Goal: Information Seeking & Learning: Learn about a topic

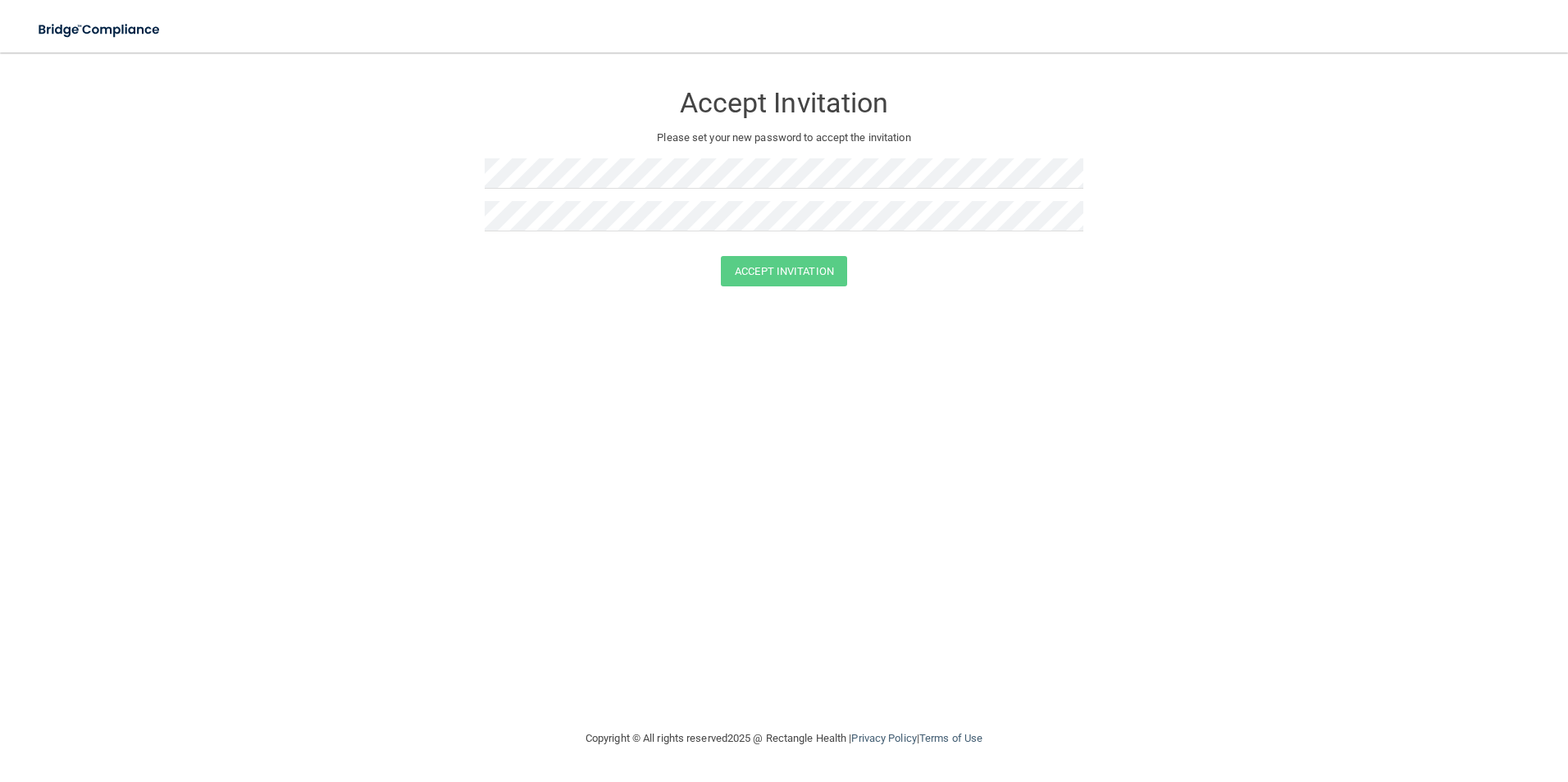
click at [802, 104] on h3 "Accept Invitation" at bounding box center [784, 103] width 599 height 31
click at [114, 31] on img at bounding box center [100, 30] width 151 height 34
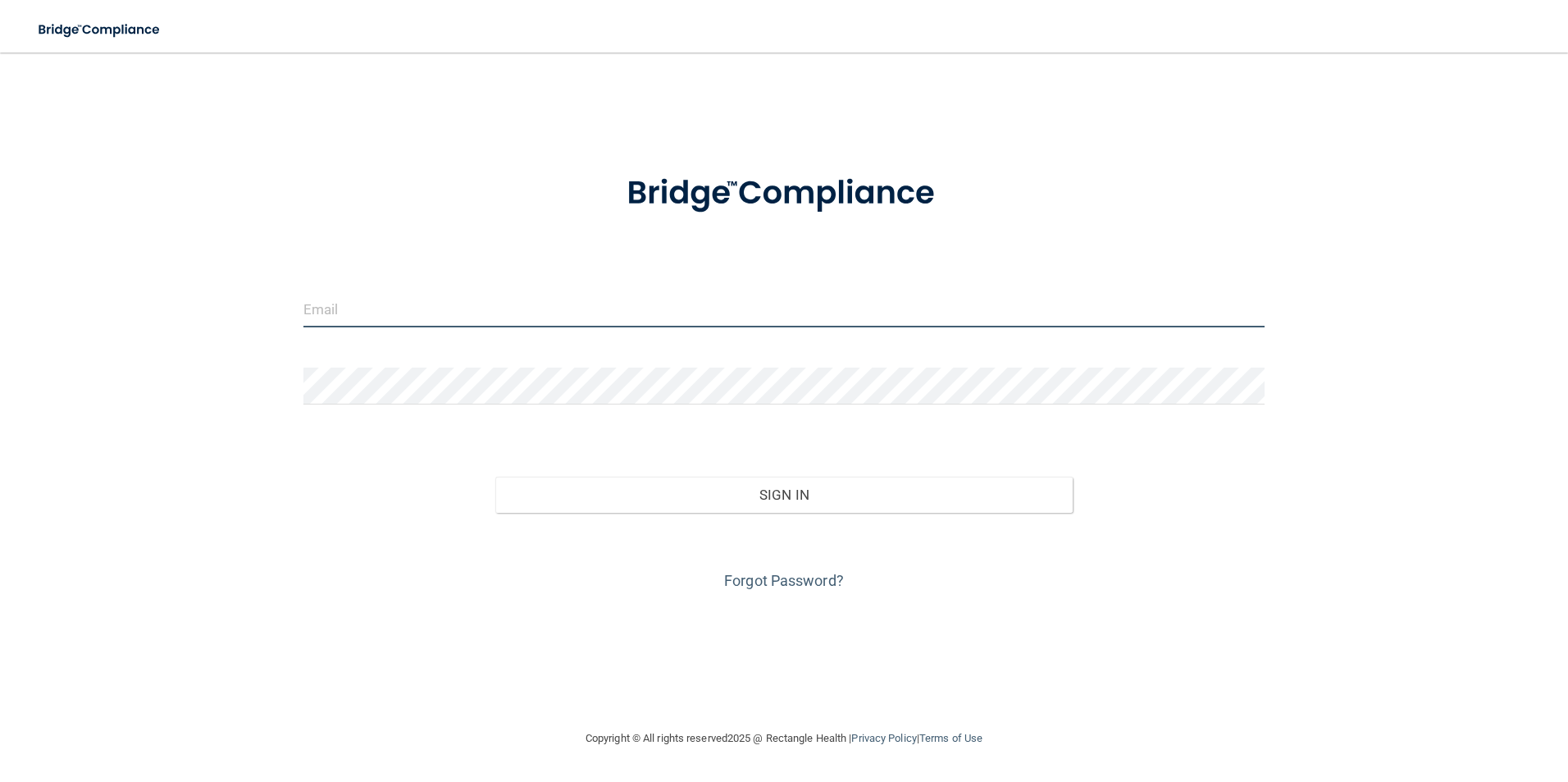
click at [373, 303] on input "email" at bounding box center [784, 309] width 962 height 37
type input "aliromero91@yahoo.com"
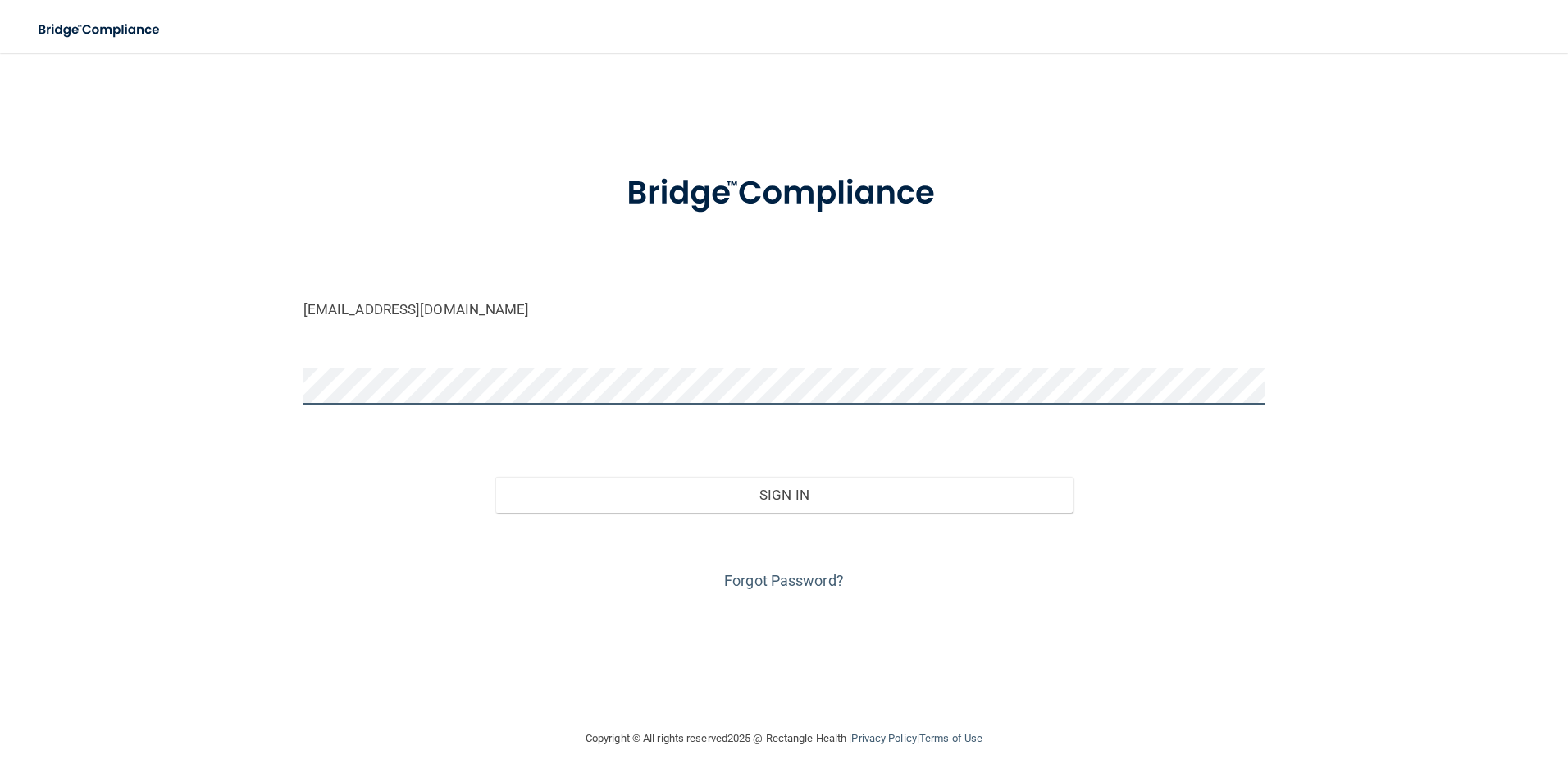
click at [495, 477] on button "Sign In" at bounding box center [784, 495] width 577 height 36
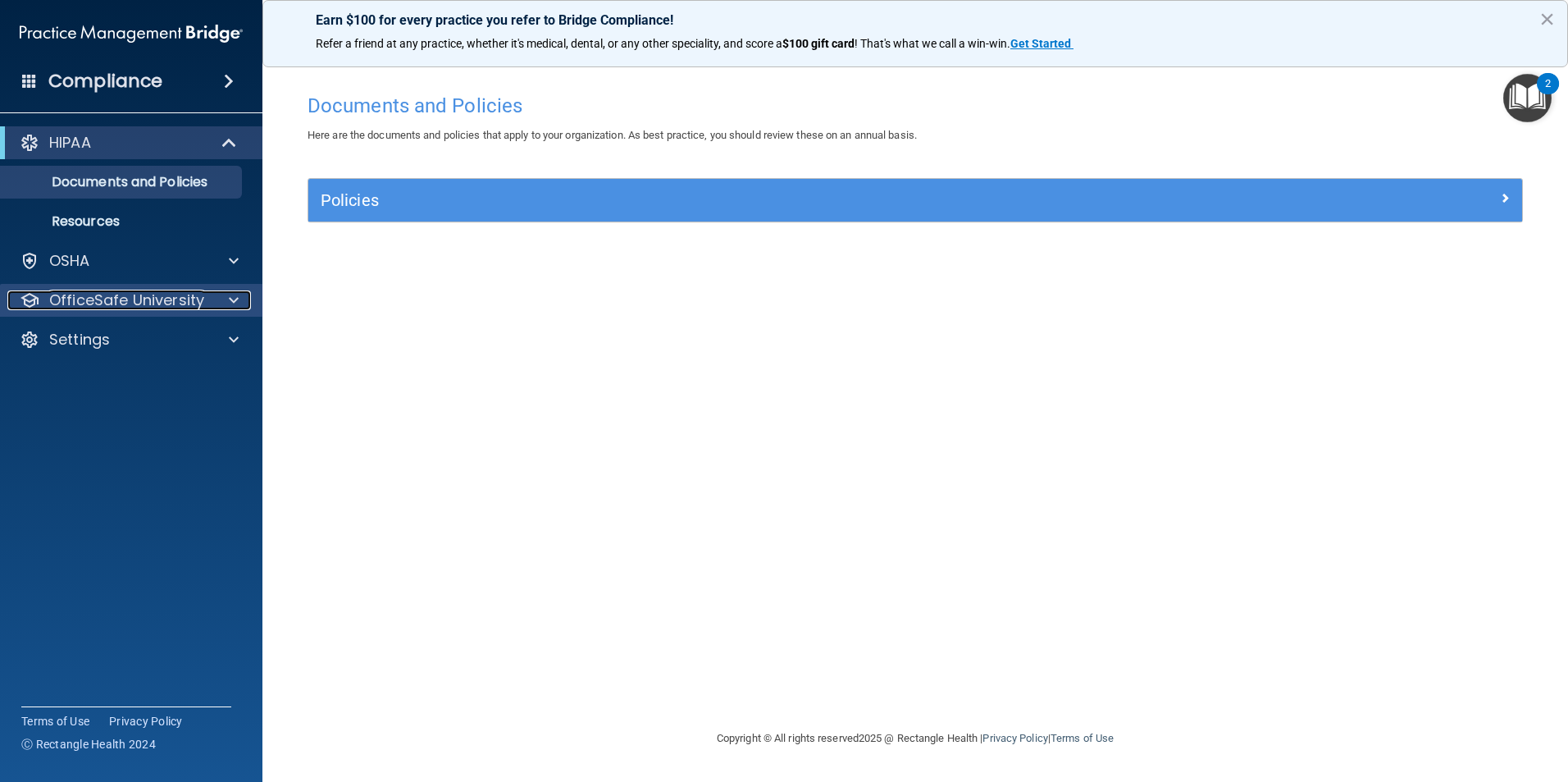
click at [184, 296] on p "OfficeSafe University" at bounding box center [126, 300] width 155 height 20
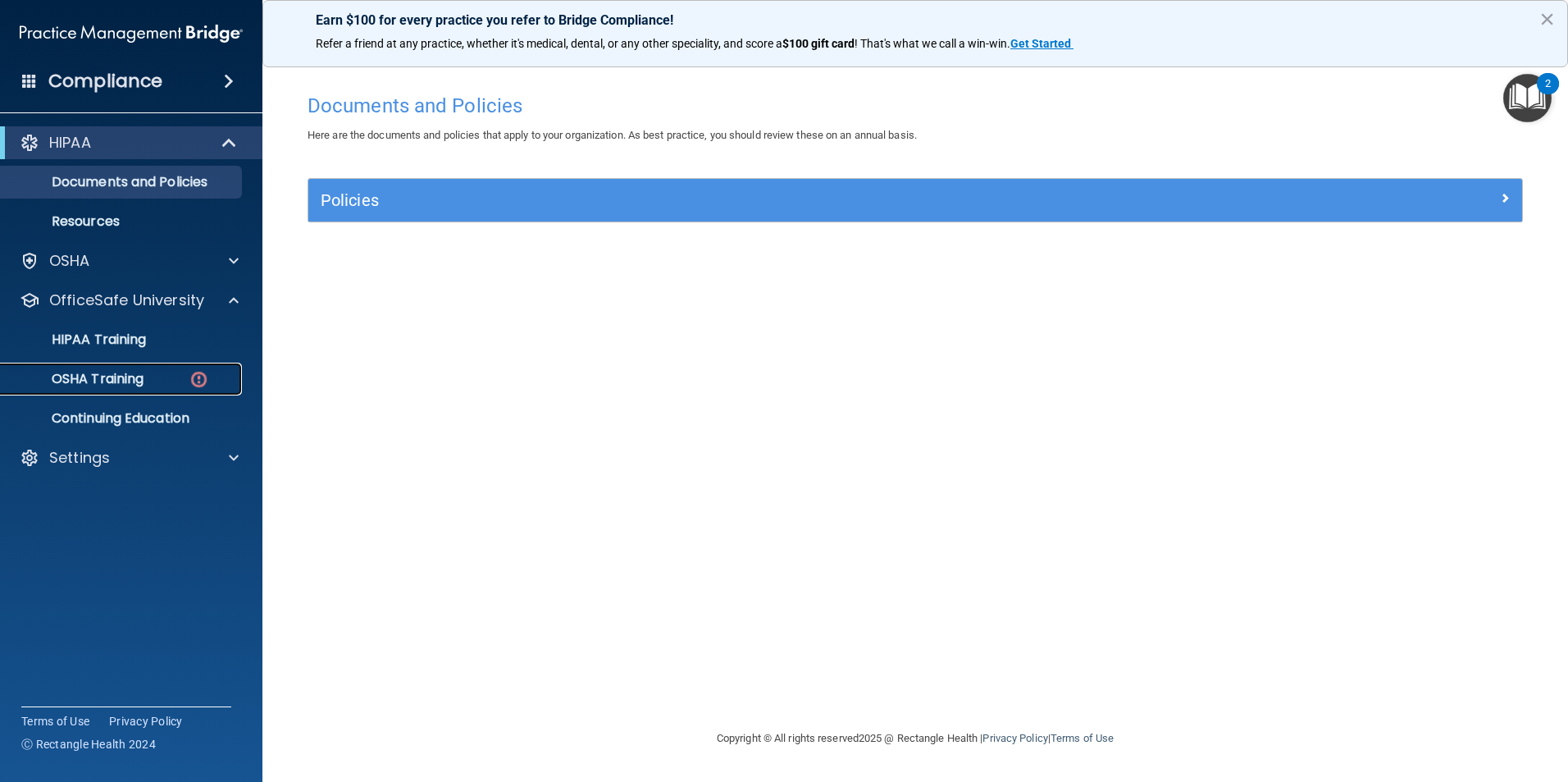
click at [146, 386] on div "OSHA Training" at bounding box center [122, 379] width 224 height 17
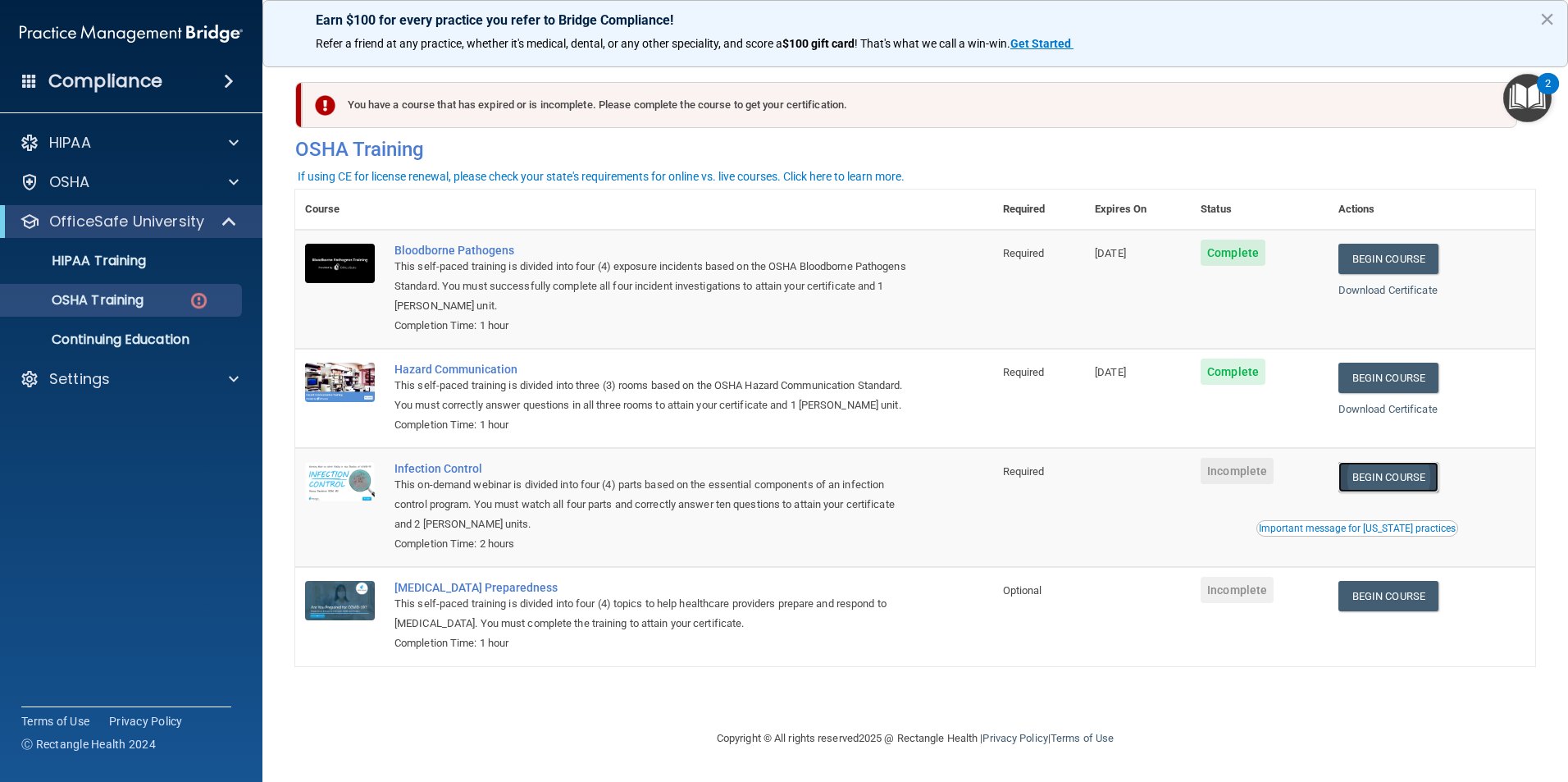
click at [1405, 492] on link "Begin Course" at bounding box center [1388, 477] width 100 height 31
click at [85, 384] on p "Settings" at bounding box center [79, 379] width 60 height 20
click at [78, 451] on p "Sign Out" at bounding box center [122, 458] width 224 height 17
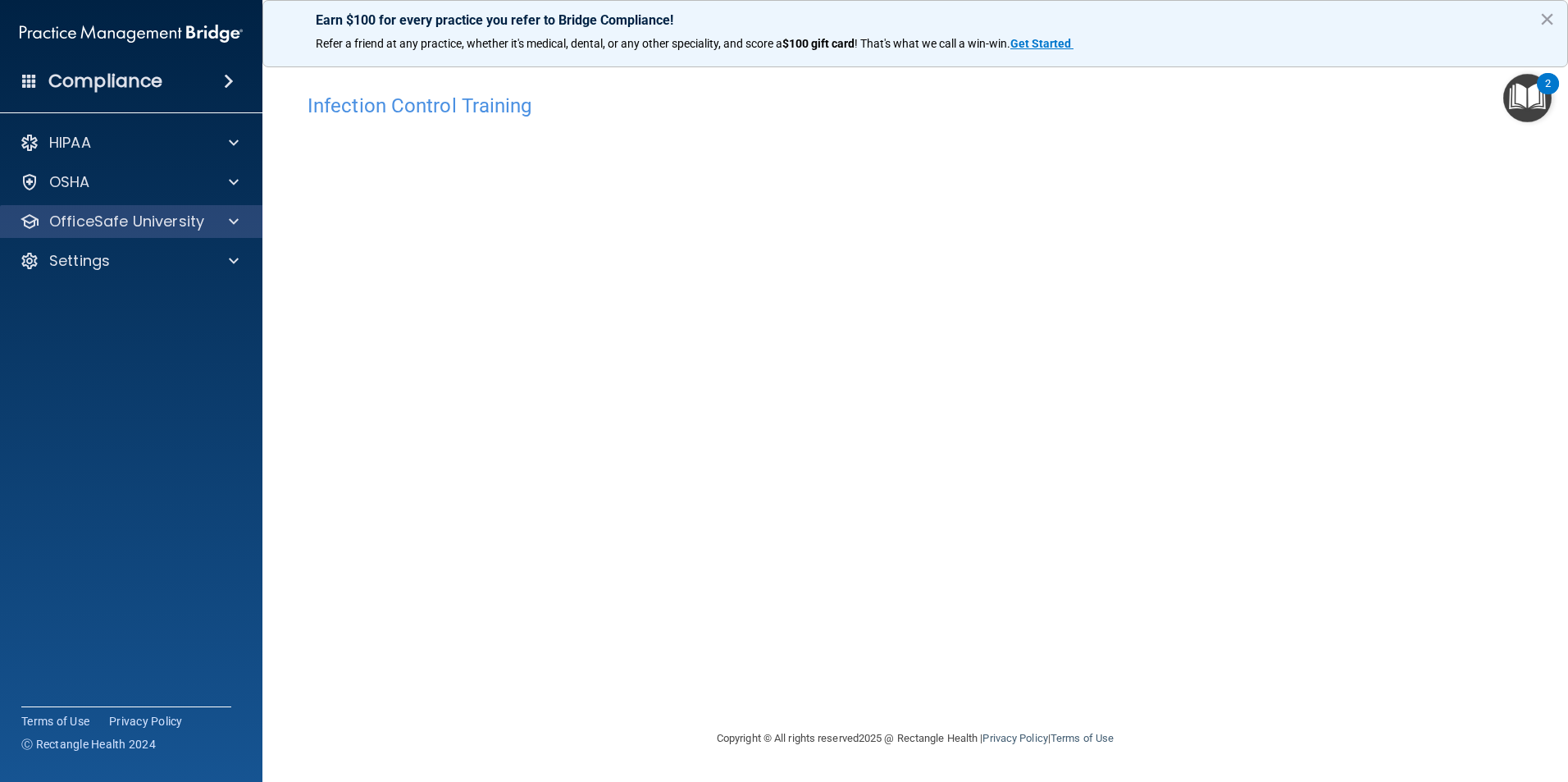
click at [101, 209] on div "OfficeSafe University" at bounding box center [131, 222] width 263 height 33
click at [120, 225] on p "OfficeSafe University" at bounding box center [126, 222] width 155 height 20
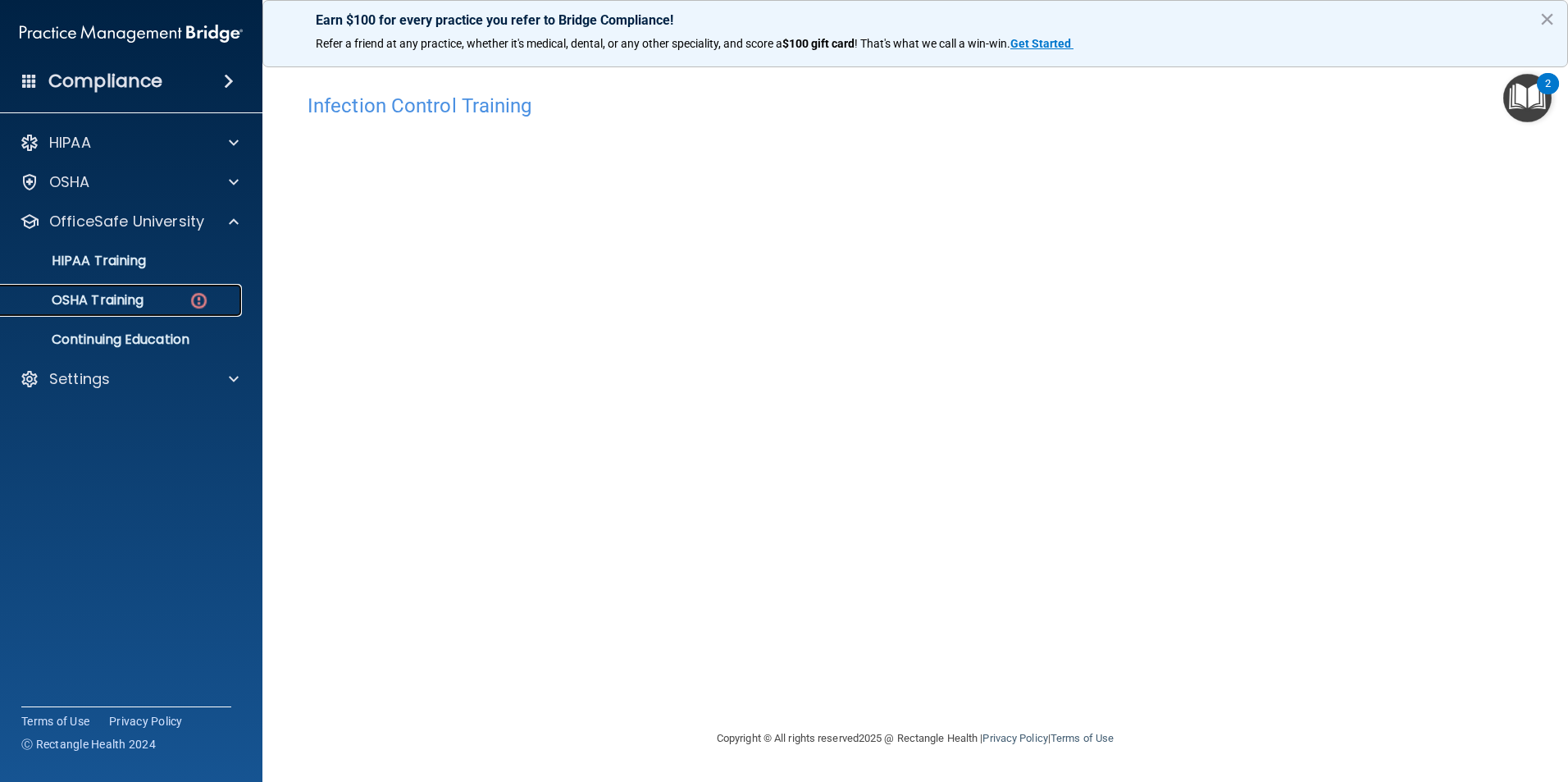
click at [143, 304] on p "OSHA Training" at bounding box center [77, 300] width 133 height 17
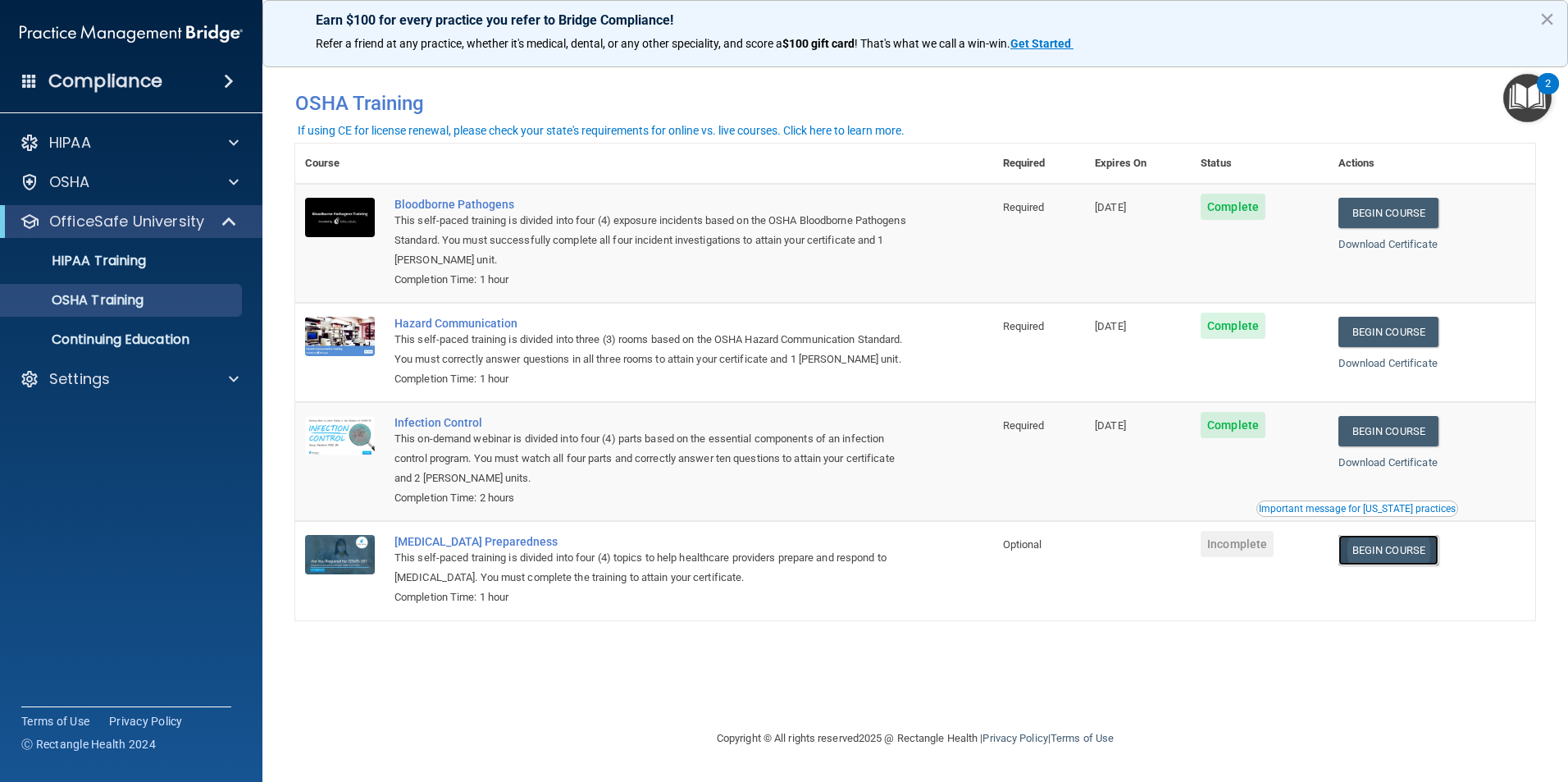
click at [1401, 565] on link "Begin Course" at bounding box center [1388, 549] width 100 height 31
click at [79, 402] on div "HIPAA Documents and Policies Report an Incident Business Associates Emergency P…" at bounding box center [131, 264] width 263 height 289
click at [88, 390] on div "Settings" at bounding box center [131, 379] width 263 height 33
click at [80, 381] on p "Settings" at bounding box center [79, 379] width 60 height 20
click at [74, 464] on p "Sign Out" at bounding box center [122, 458] width 224 height 17
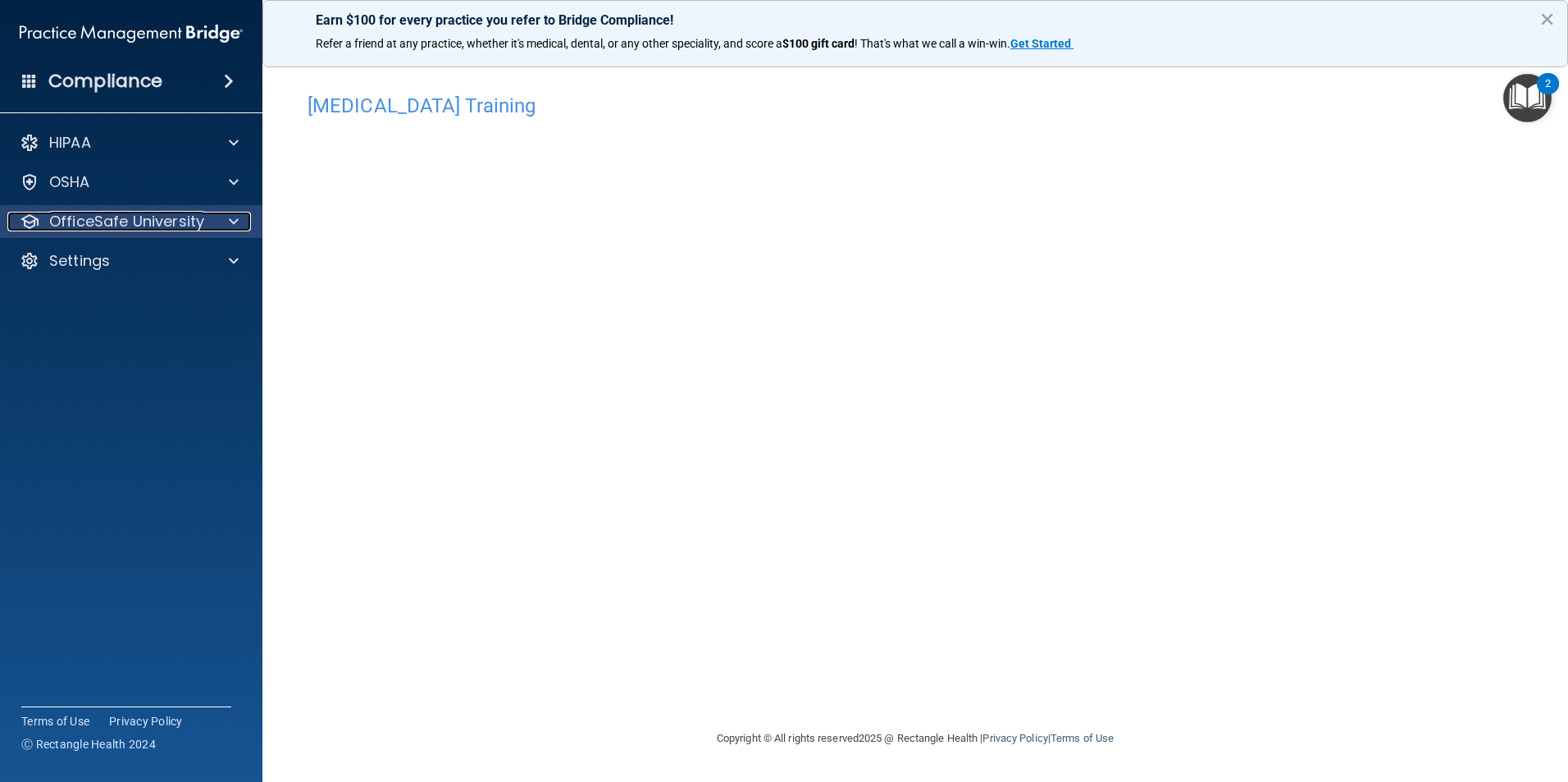
click at [102, 229] on p "OfficeSafe University" at bounding box center [126, 222] width 155 height 20
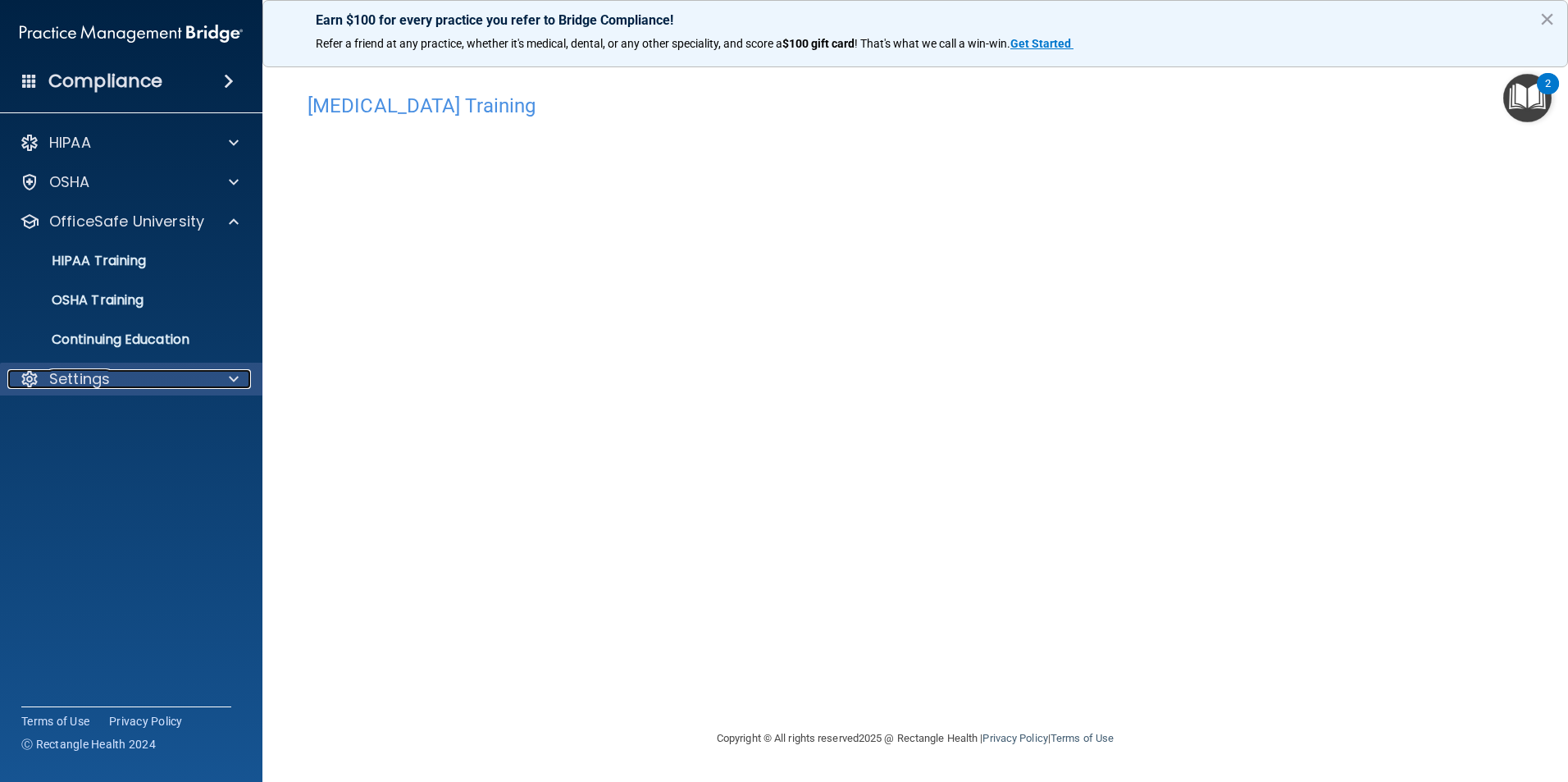
click at [98, 386] on p "Settings" at bounding box center [79, 379] width 60 height 20
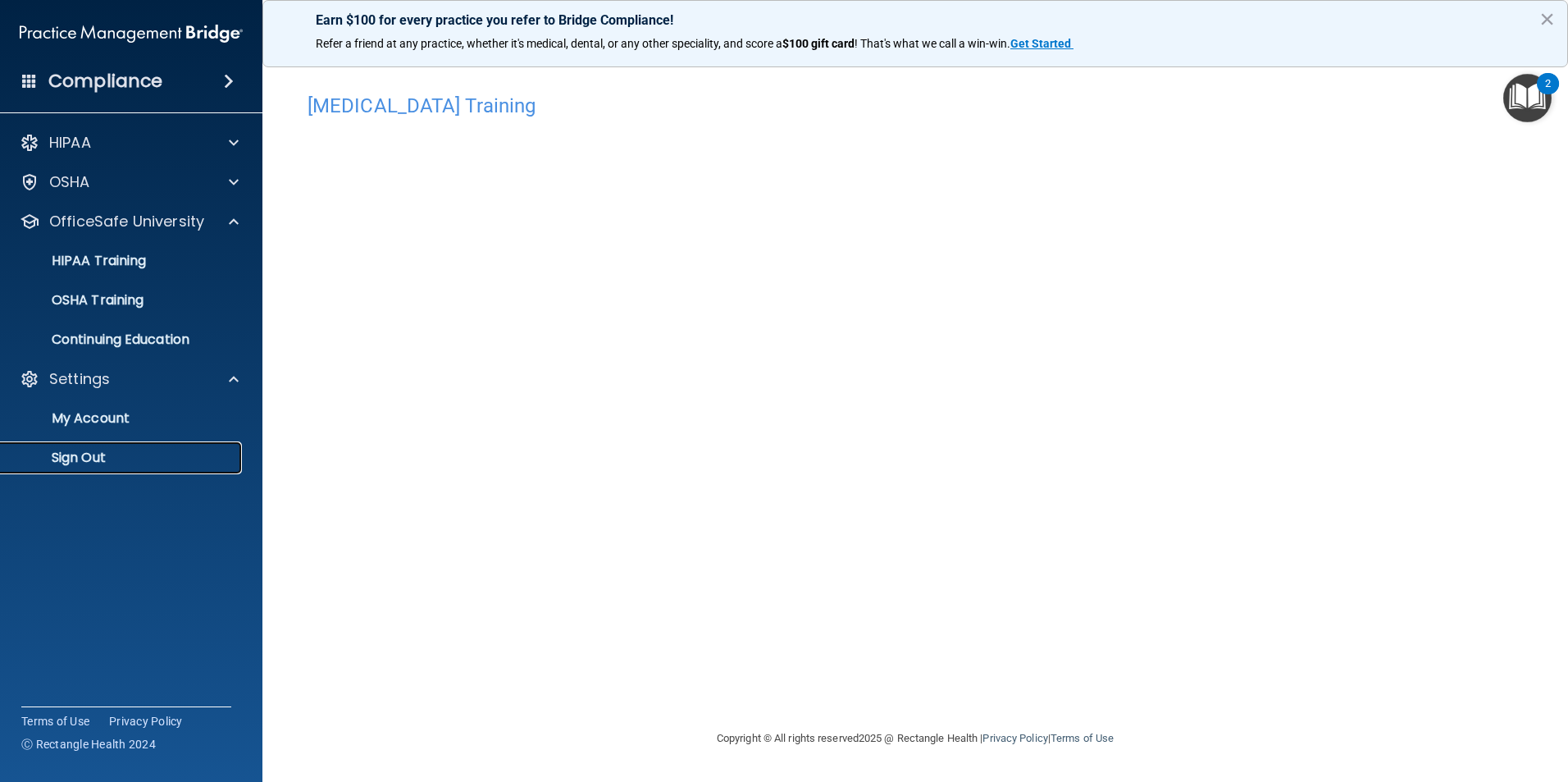
click at [91, 453] on p "Sign Out" at bounding box center [122, 458] width 224 height 17
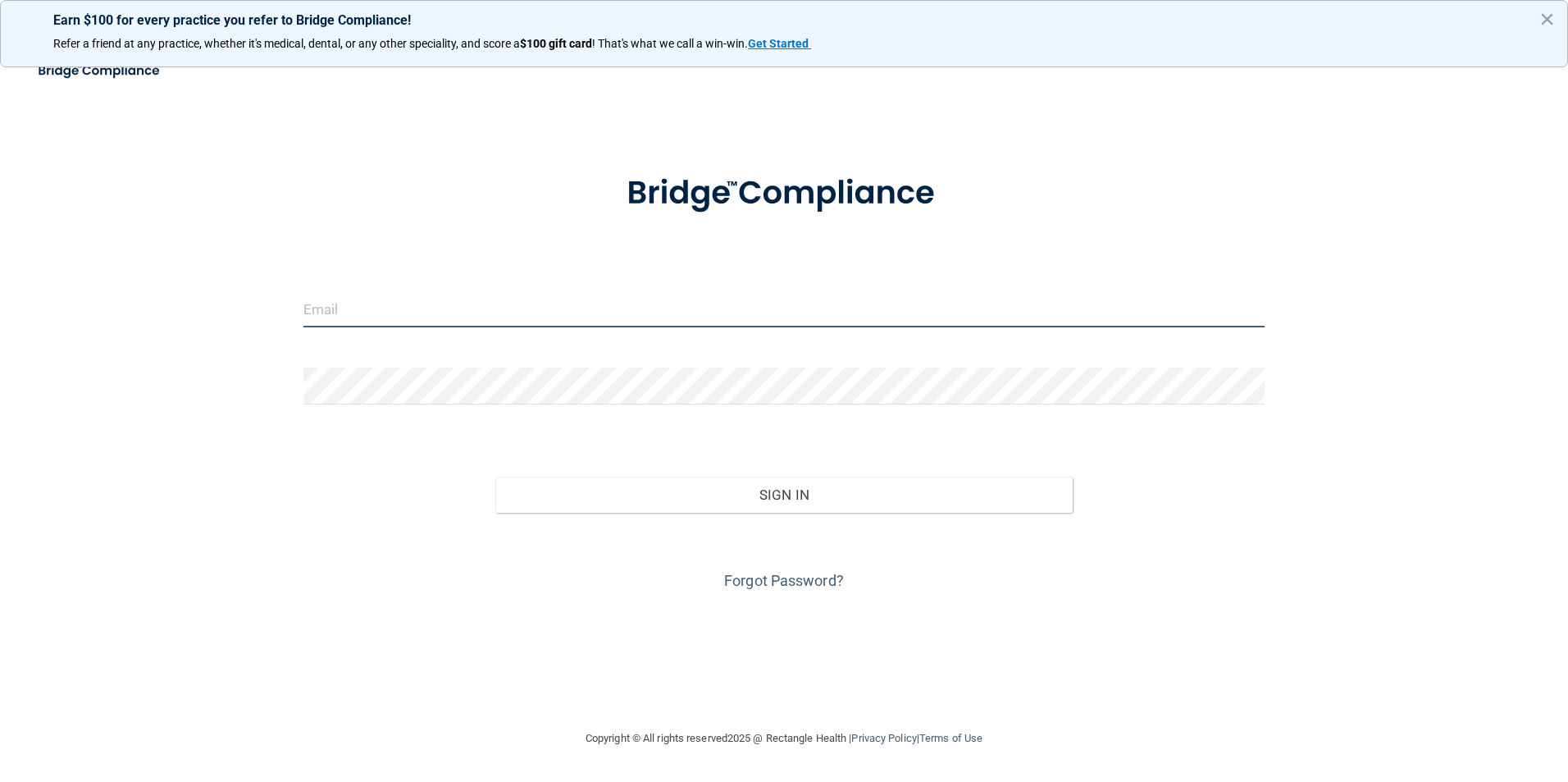
click at [419, 321] on input "email" at bounding box center [784, 309] width 962 height 37
type input "hannah.bourque.dds@gmail.com"
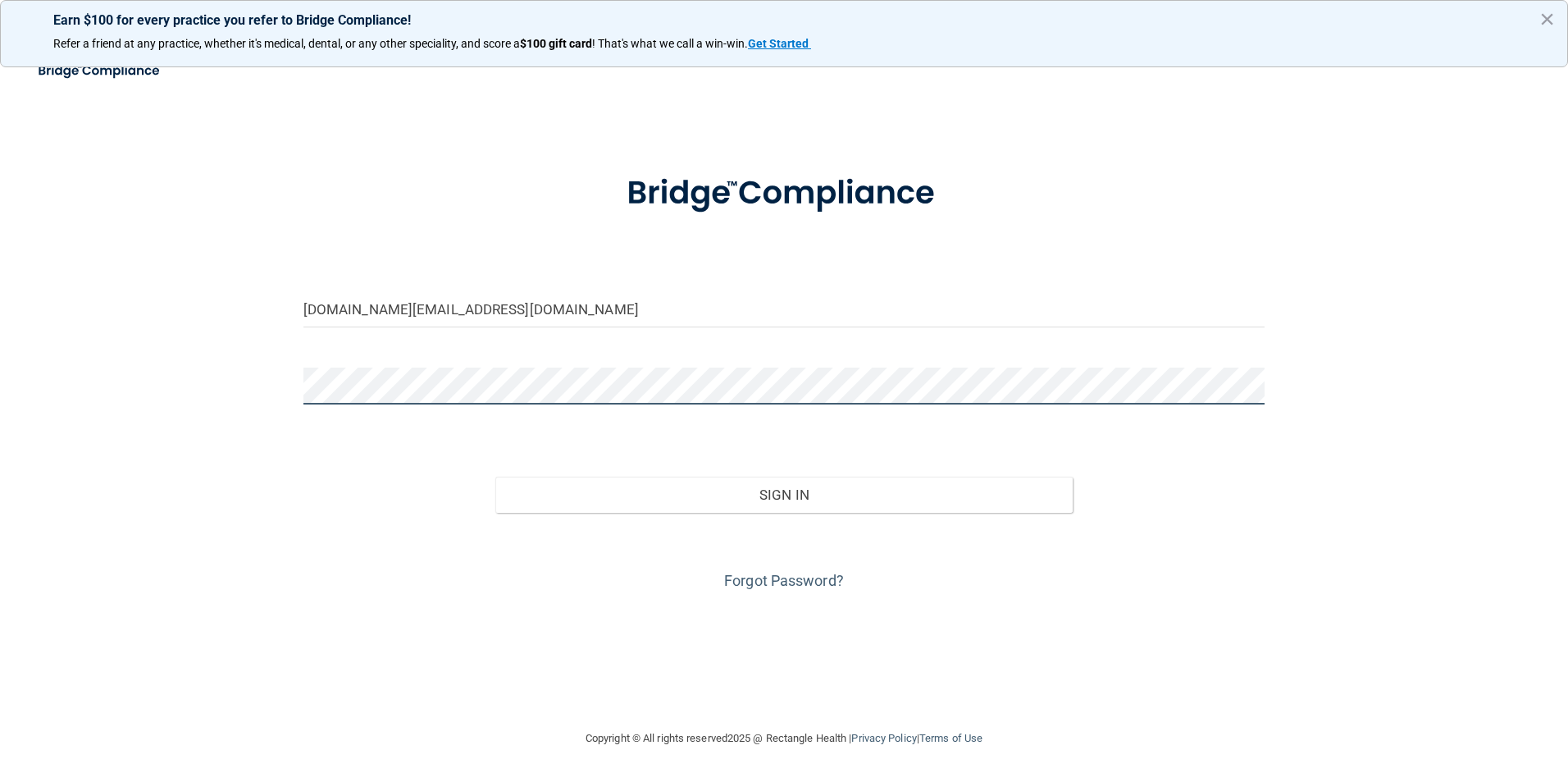
click at [495, 477] on button "Sign In" at bounding box center [784, 495] width 577 height 36
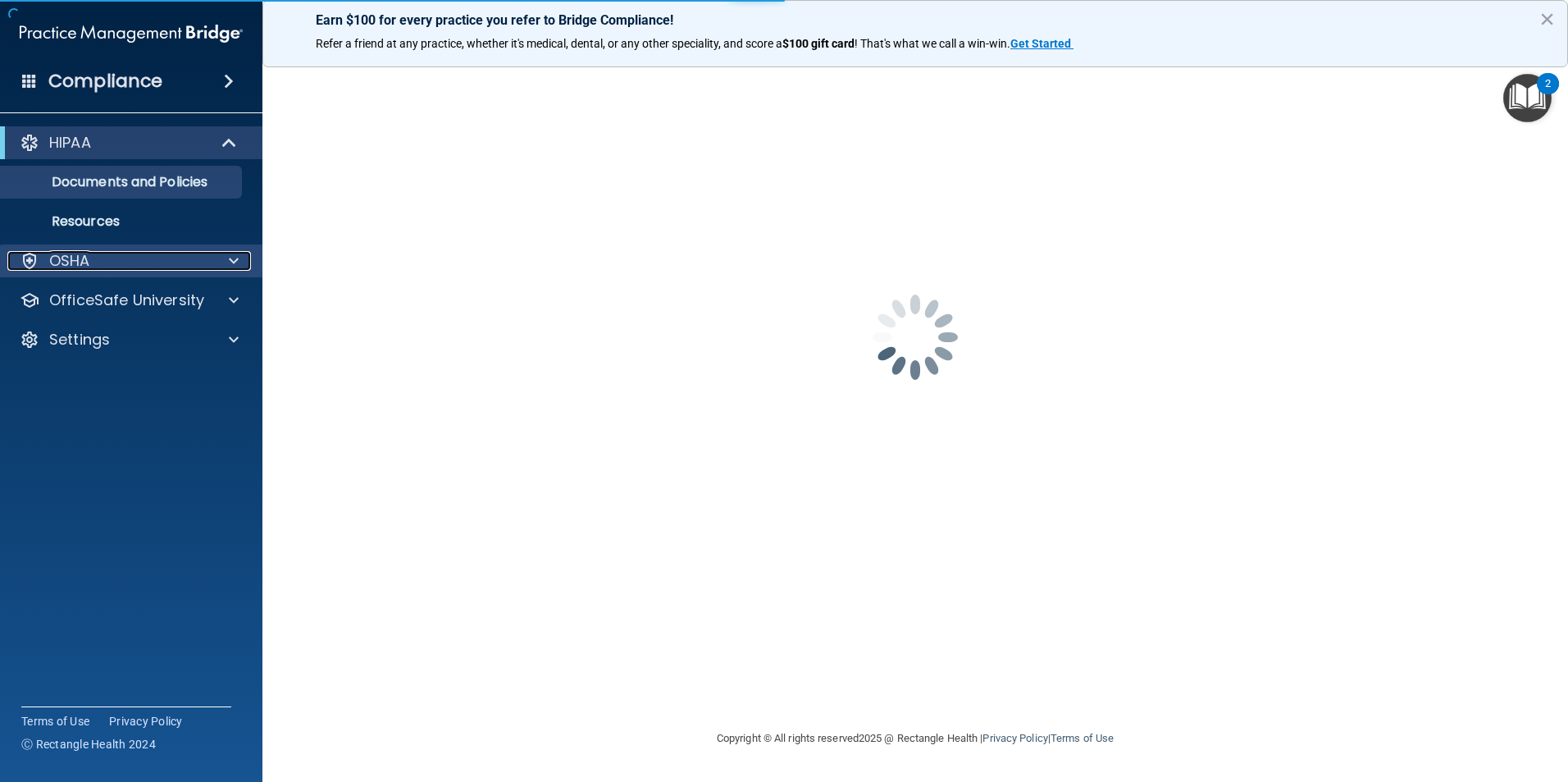
click at [170, 264] on div "OSHA" at bounding box center [109, 261] width 203 height 20
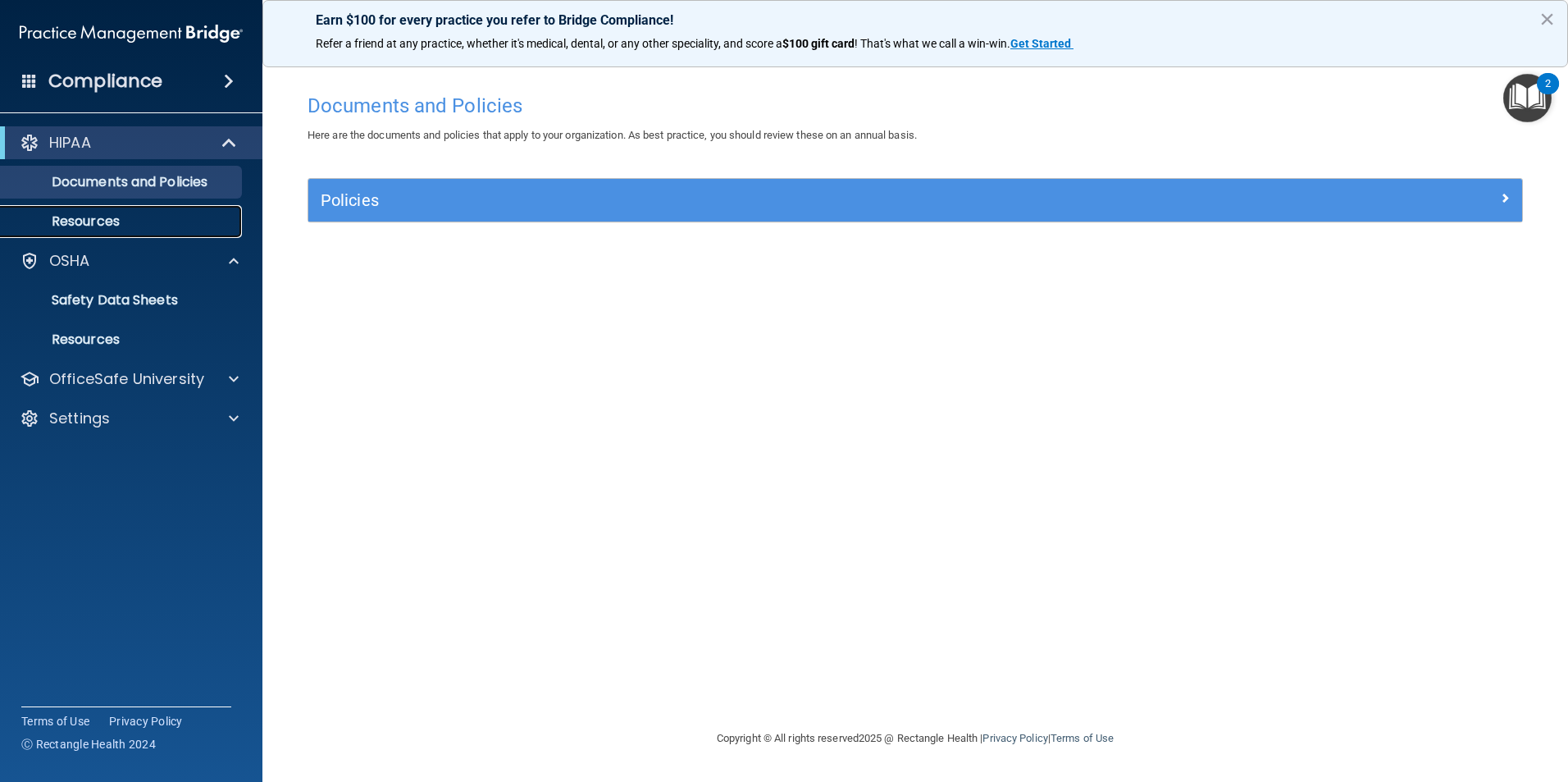
click at [119, 222] on p "Resources" at bounding box center [122, 222] width 224 height 17
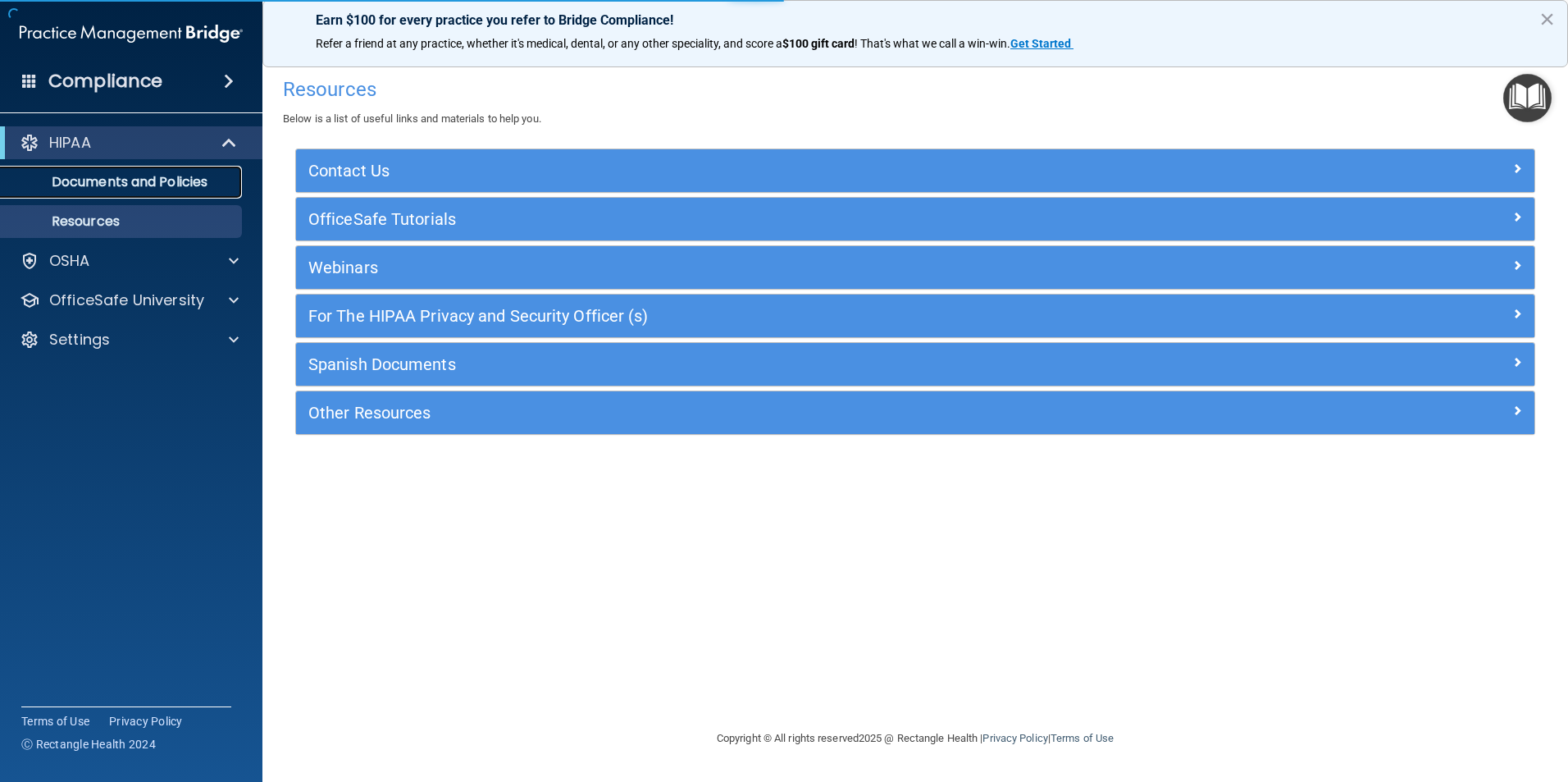
click at [124, 190] on p "Documents and Policies" at bounding box center [122, 182] width 224 height 17
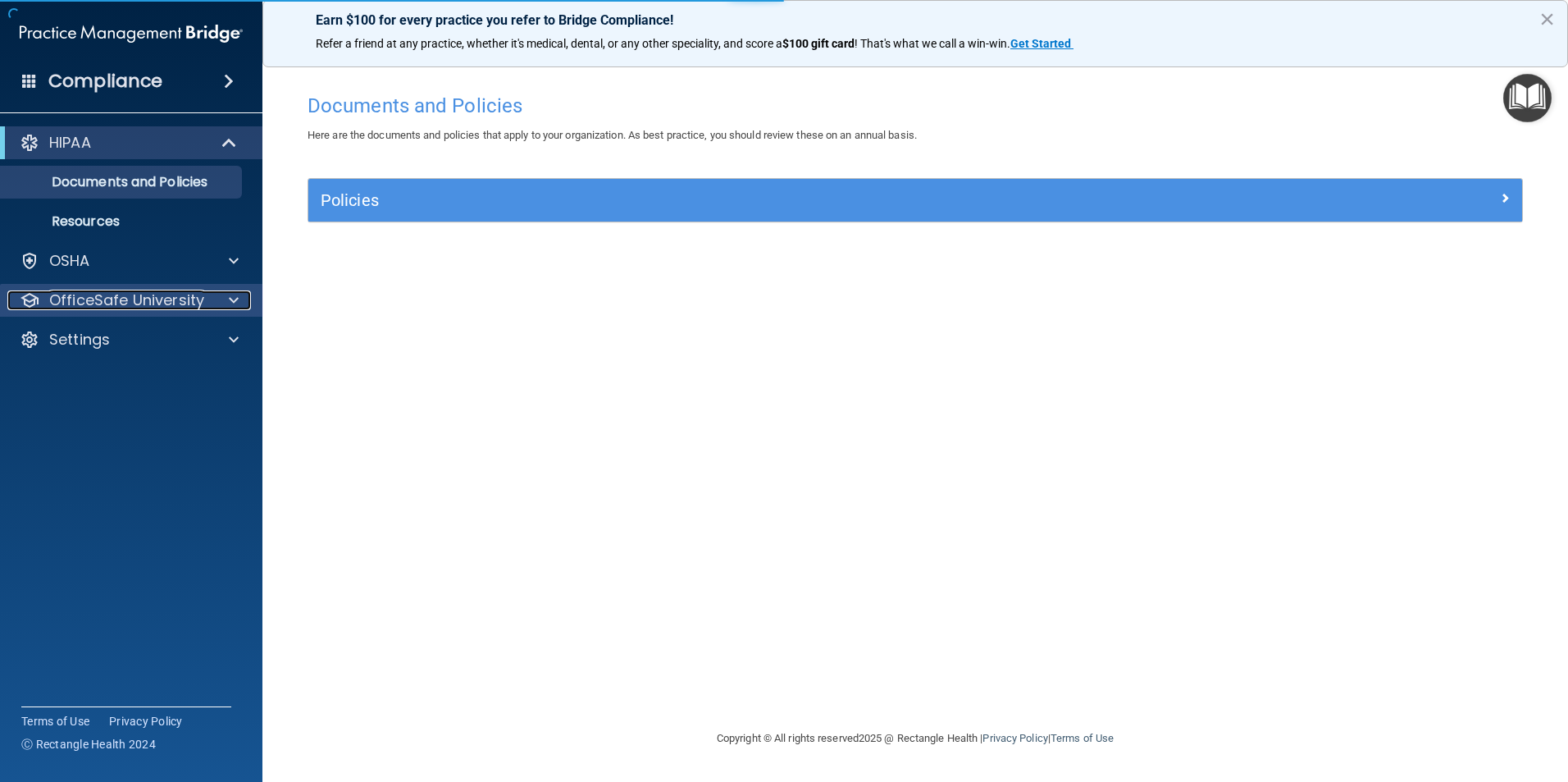
click at [151, 298] on p "OfficeSafe University" at bounding box center [126, 300] width 155 height 20
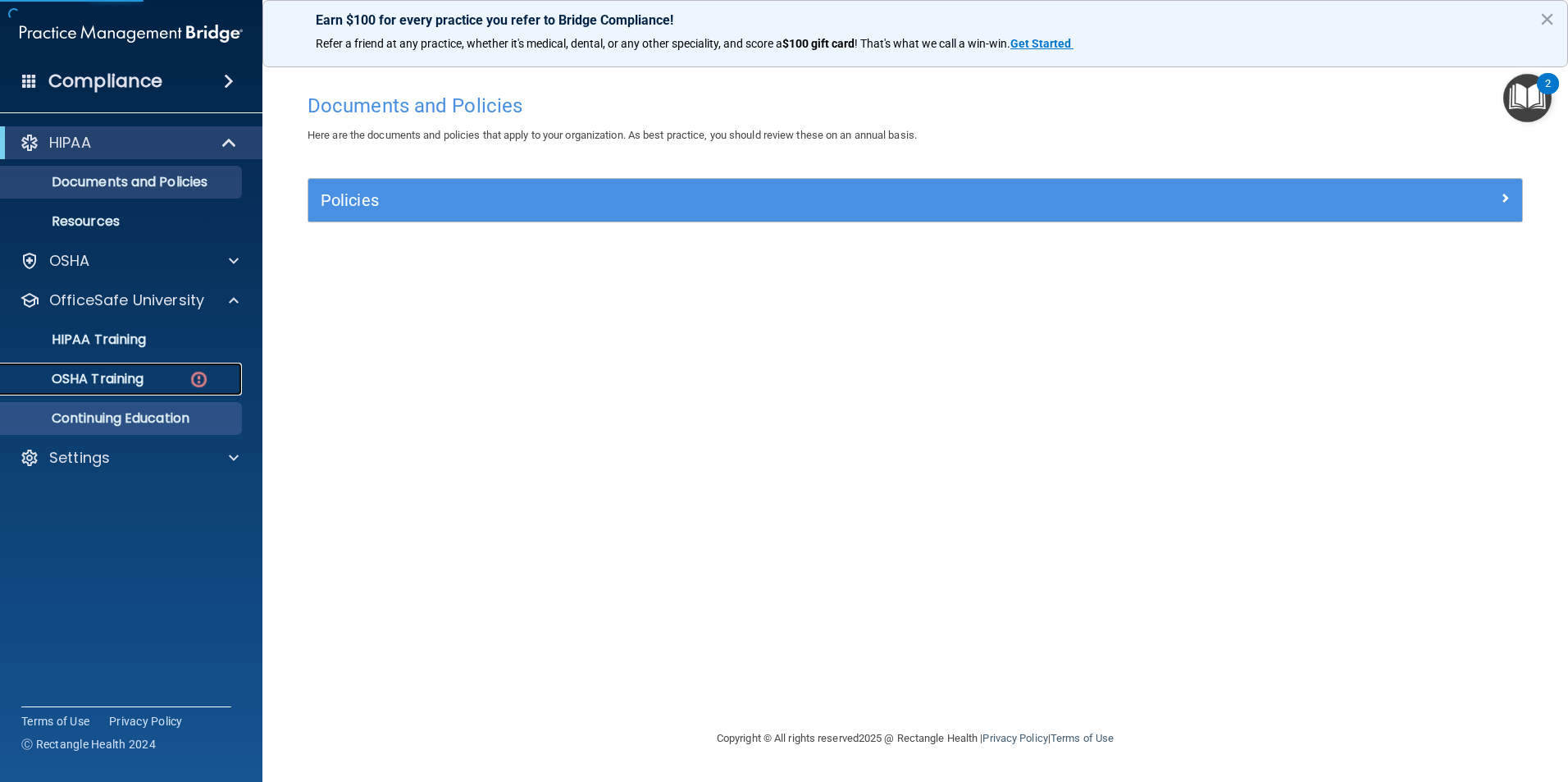
drag, startPoint x: 139, startPoint y: 389, endPoint x: 177, endPoint y: 370, distance: 42.5
click at [139, 387] on link "OSHA Training" at bounding box center [112, 379] width 258 height 33
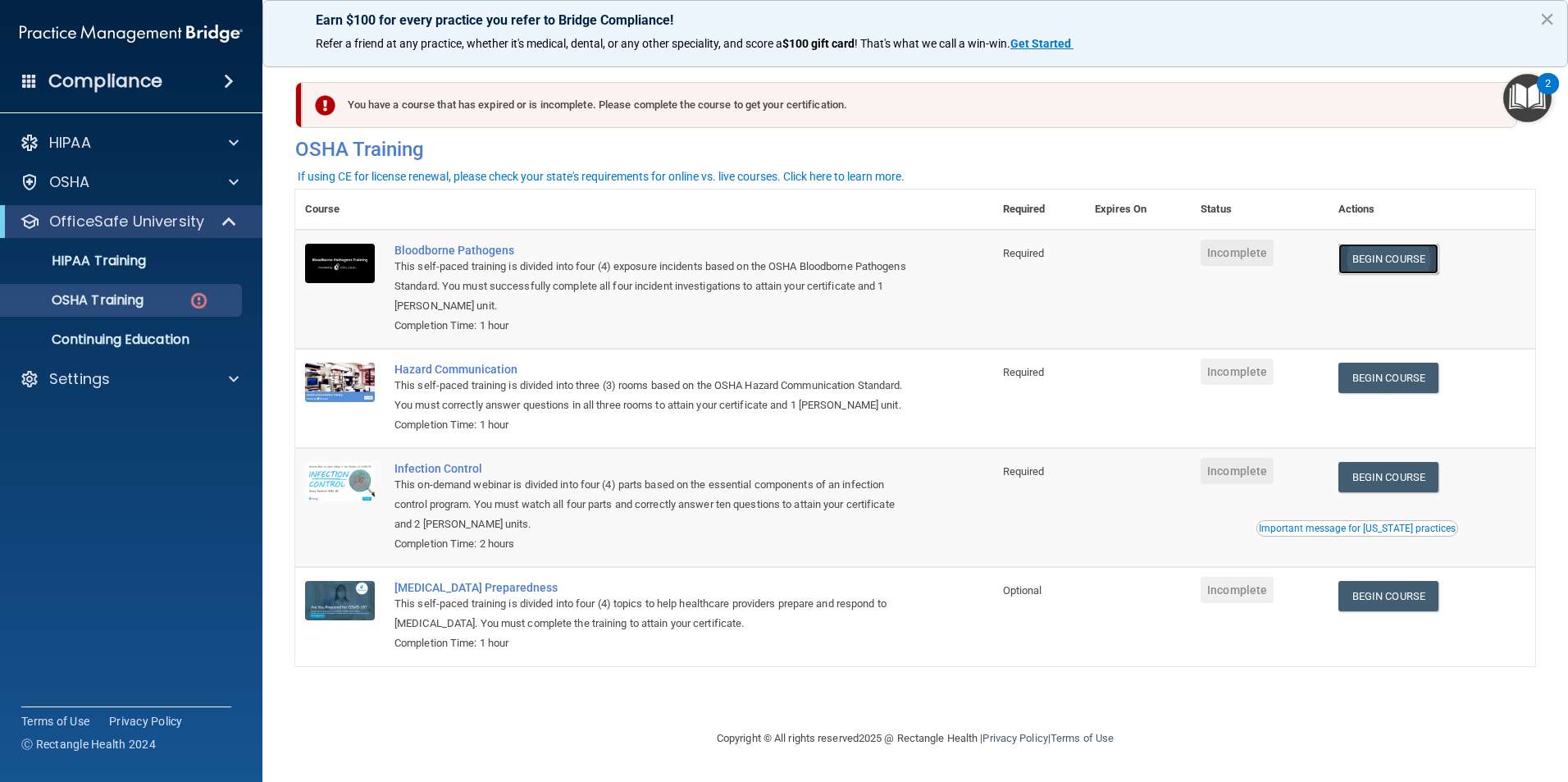
click at [1390, 266] on link "Begin Course" at bounding box center [1388, 258] width 100 height 31
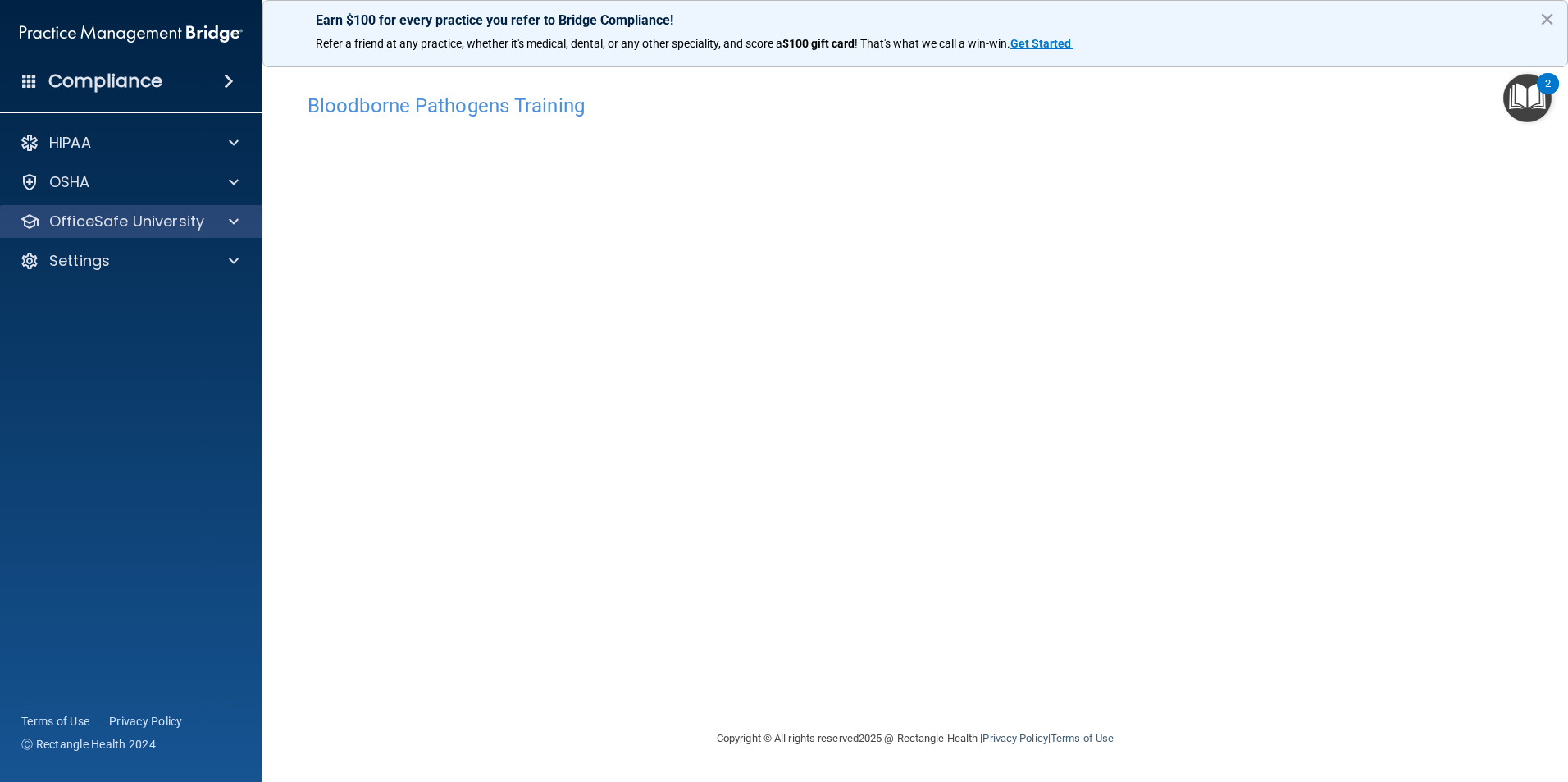
click at [217, 232] on div "OfficeSafe University" at bounding box center [131, 222] width 263 height 33
click at [221, 226] on div at bounding box center [232, 222] width 41 height 20
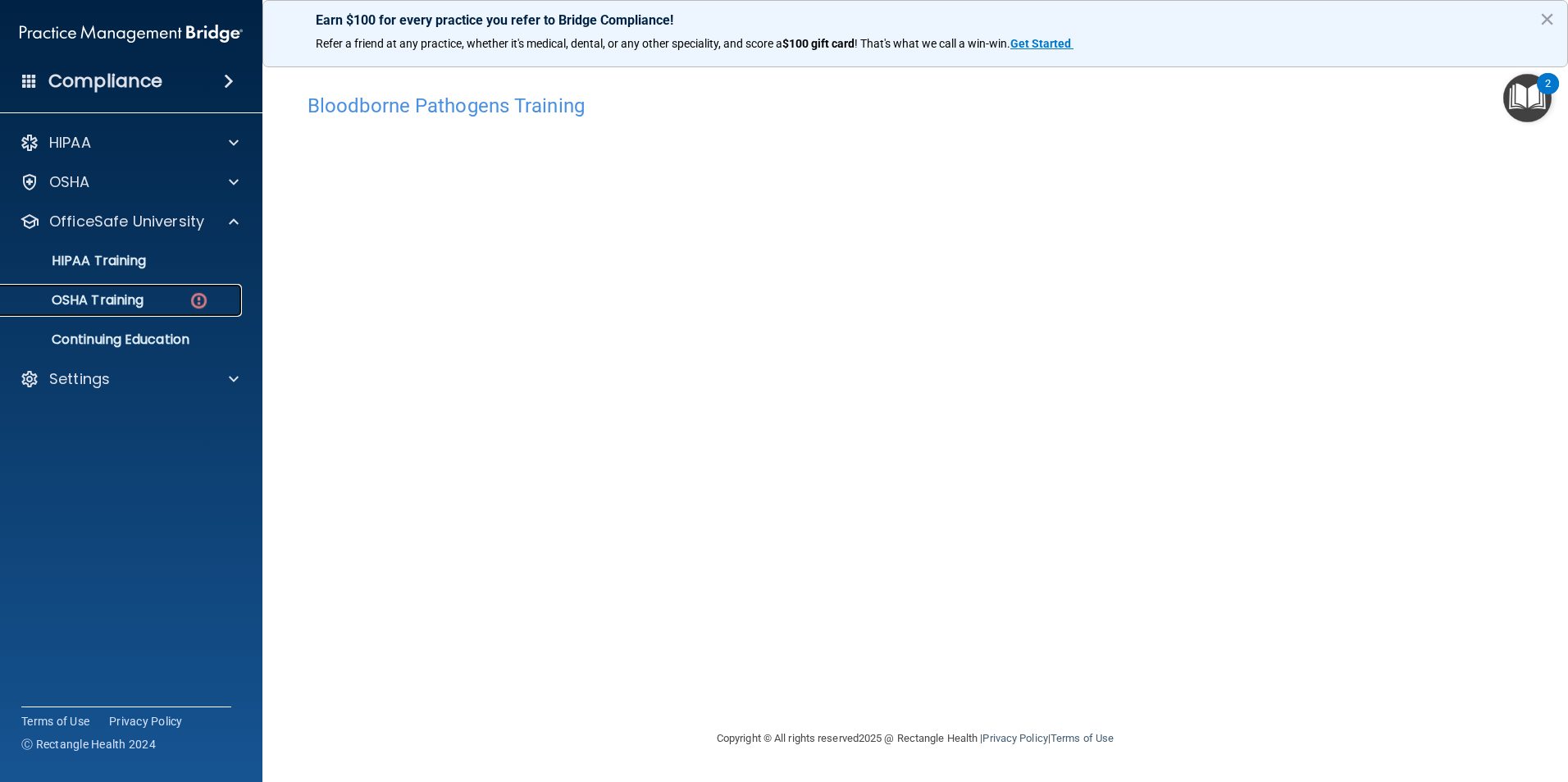
click at [154, 302] on div "OSHA Training" at bounding box center [122, 300] width 224 height 17
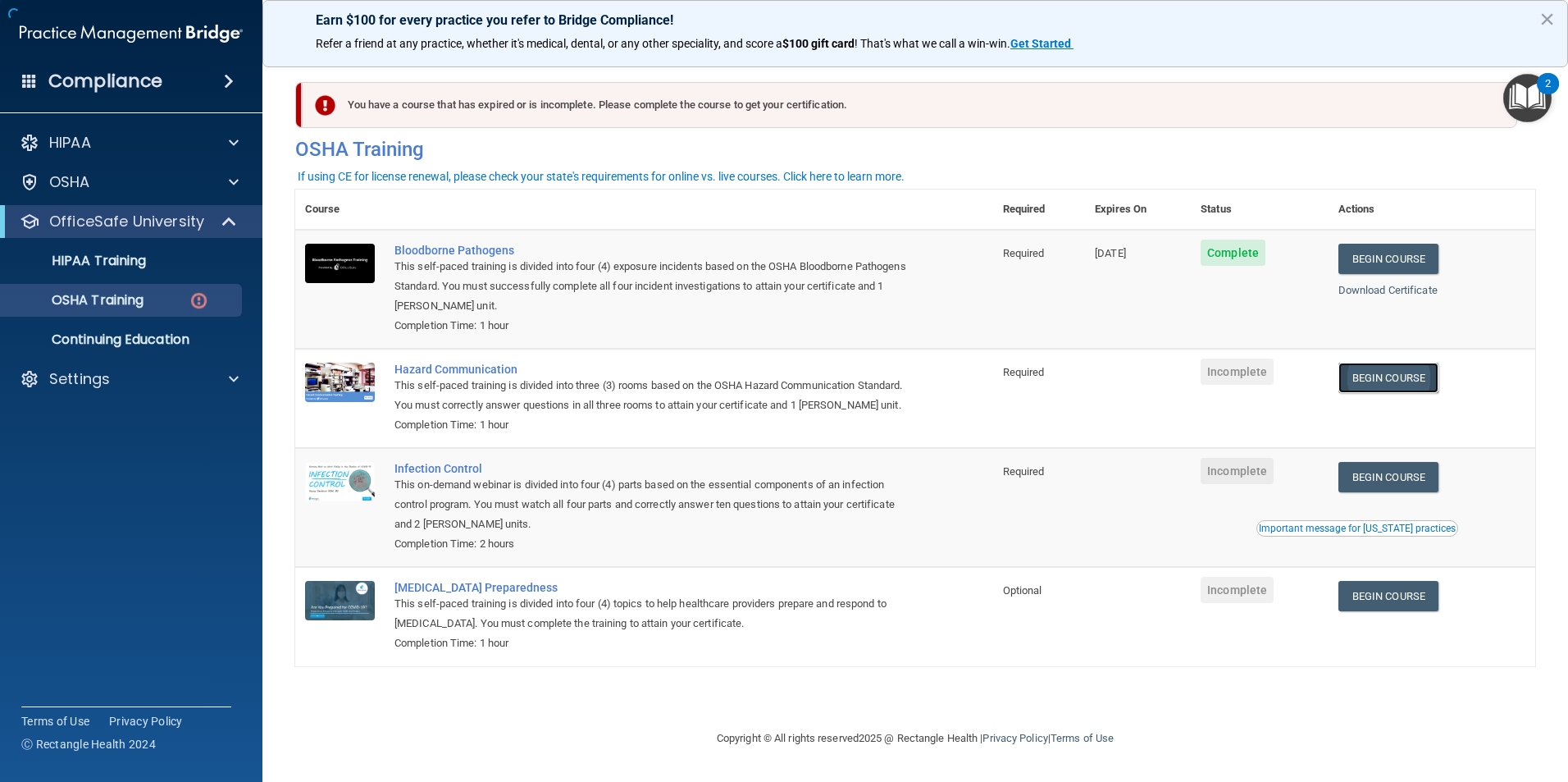
click at [1389, 384] on link "Begin Course" at bounding box center [1388, 377] width 100 height 31
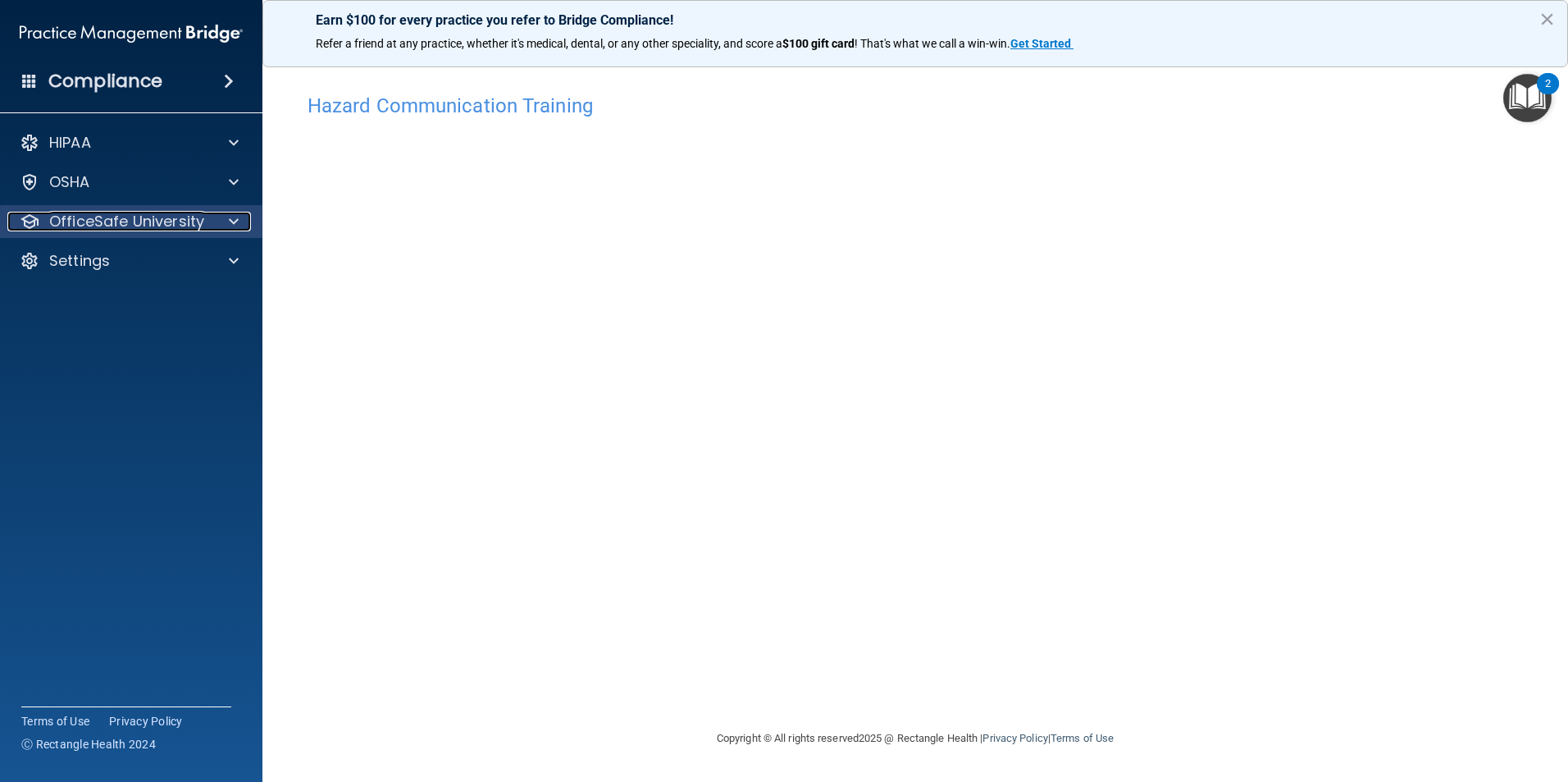
click at [172, 218] on p "OfficeSafe University" at bounding box center [126, 222] width 155 height 20
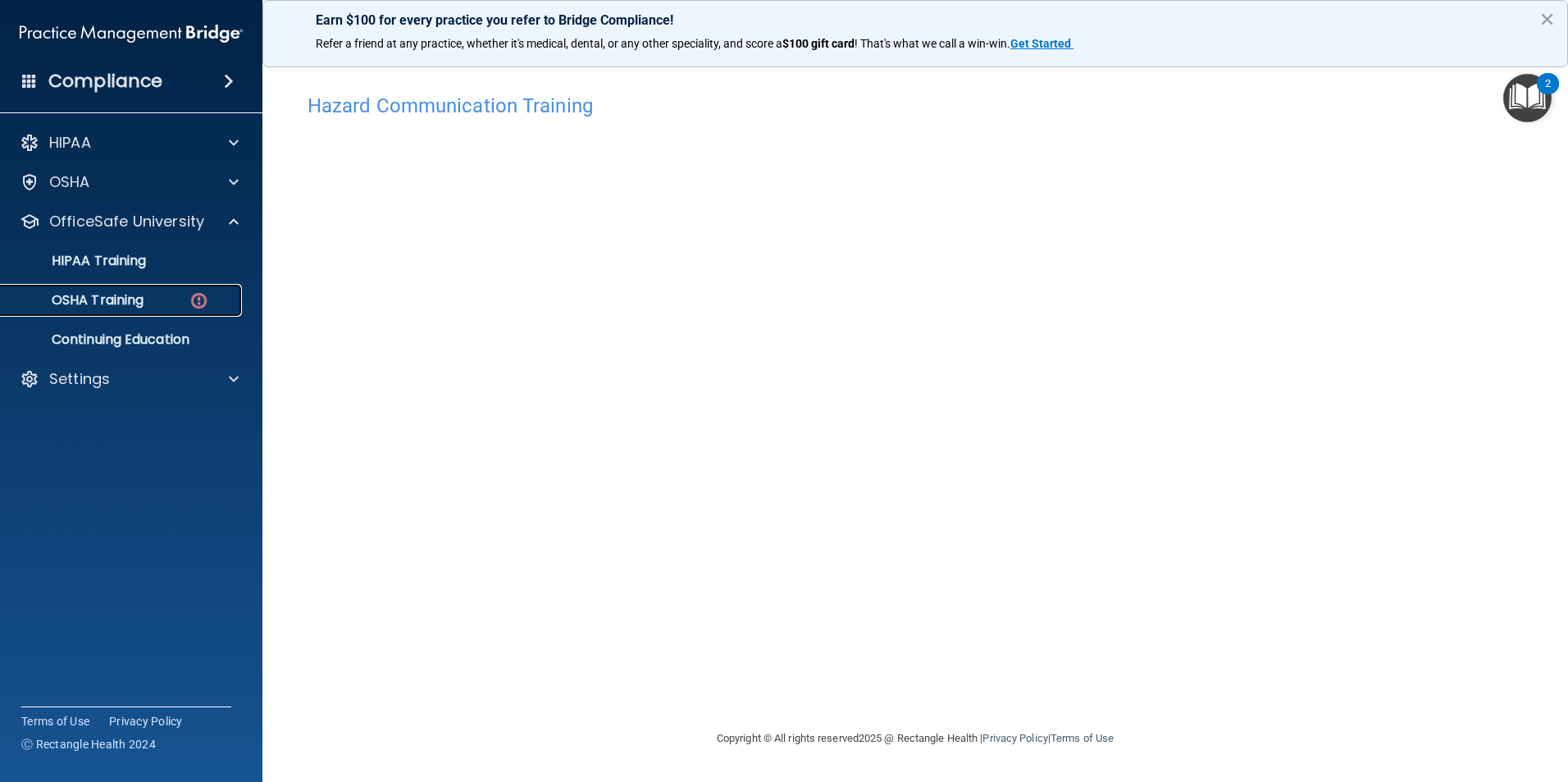
click at [156, 295] on div "OSHA Training" at bounding box center [122, 300] width 224 height 17
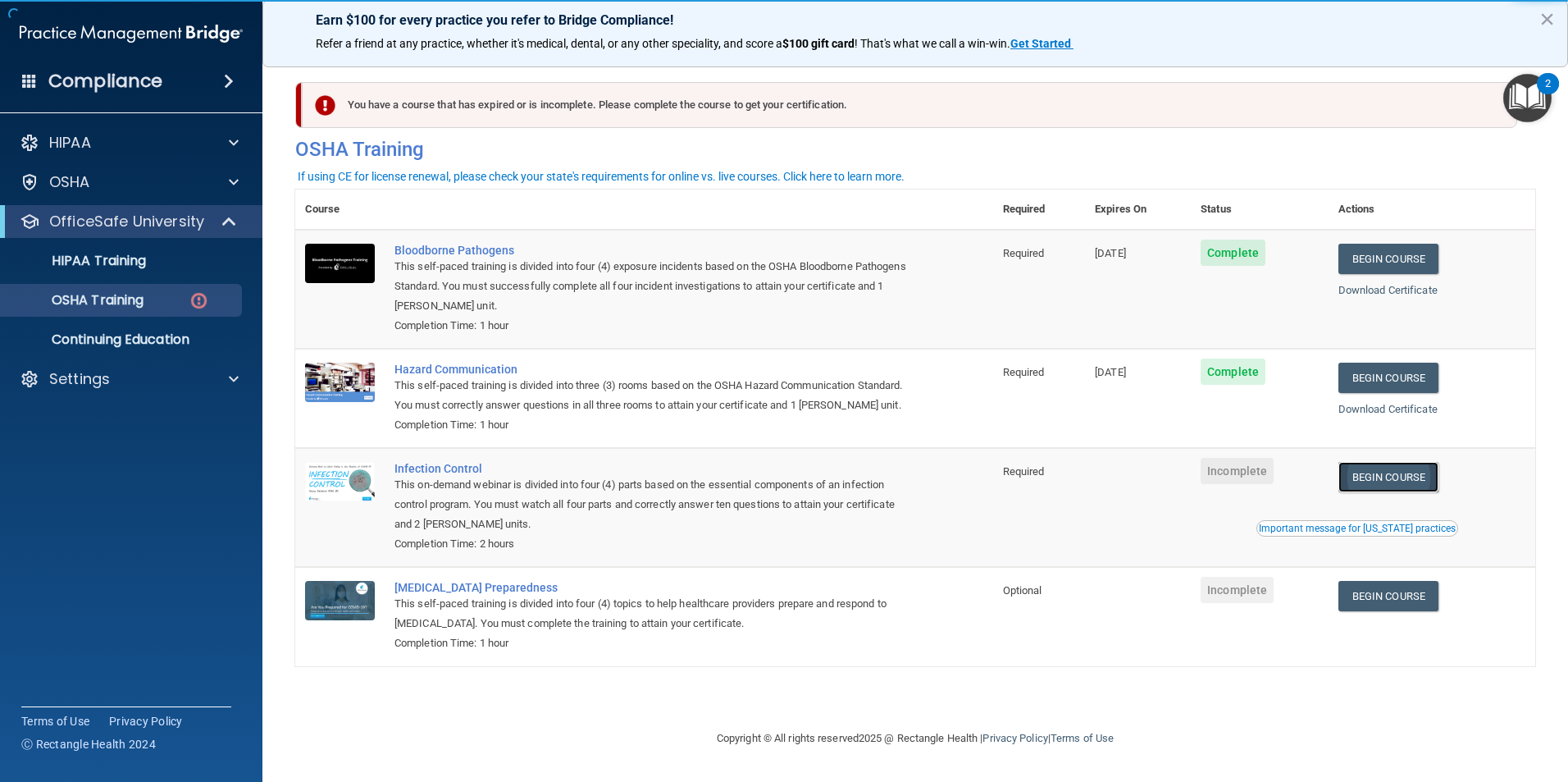
click at [1411, 492] on link "Begin Course" at bounding box center [1388, 477] width 100 height 31
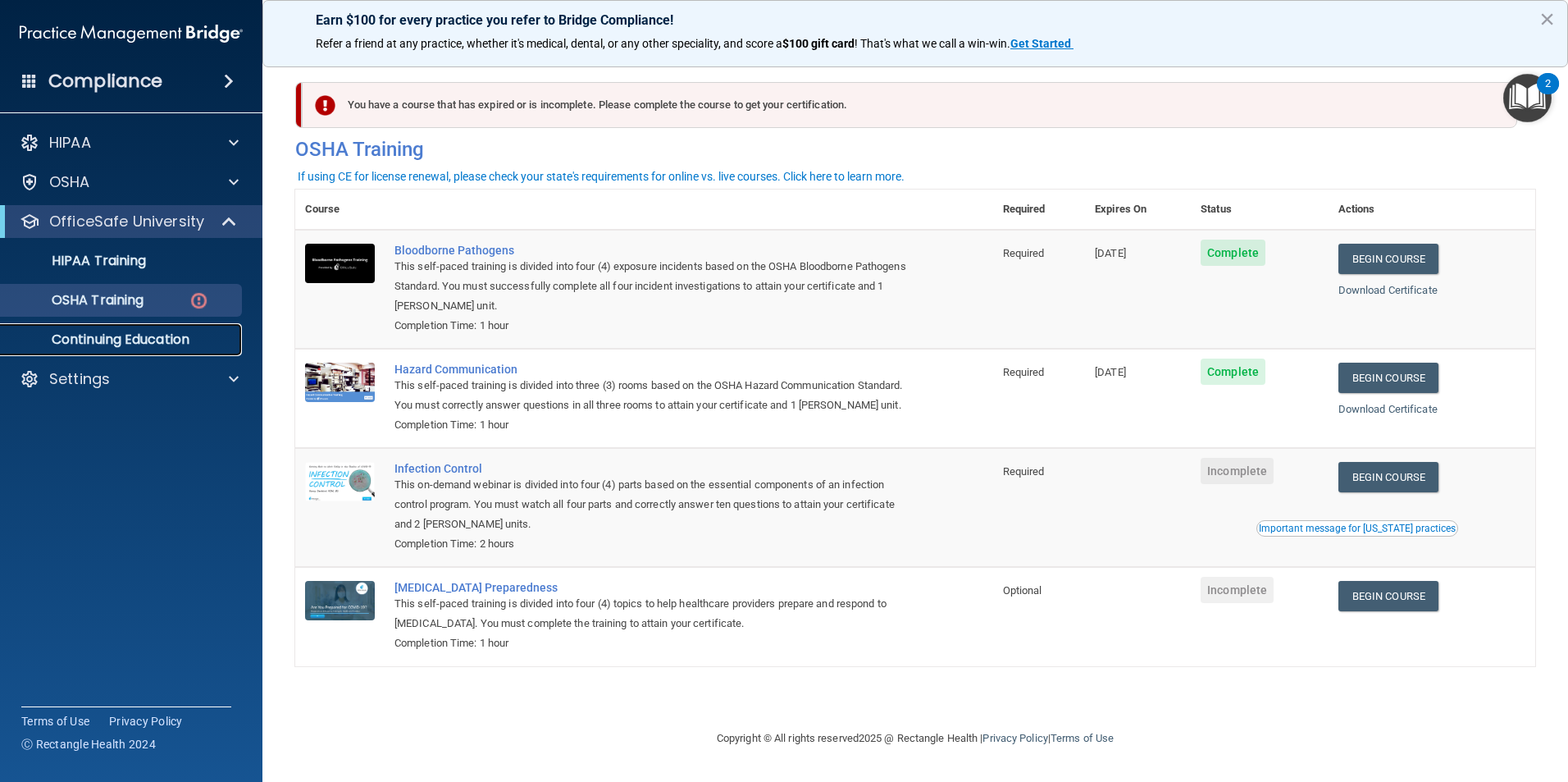
click at [131, 345] on p "Continuing Education" at bounding box center [122, 340] width 224 height 17
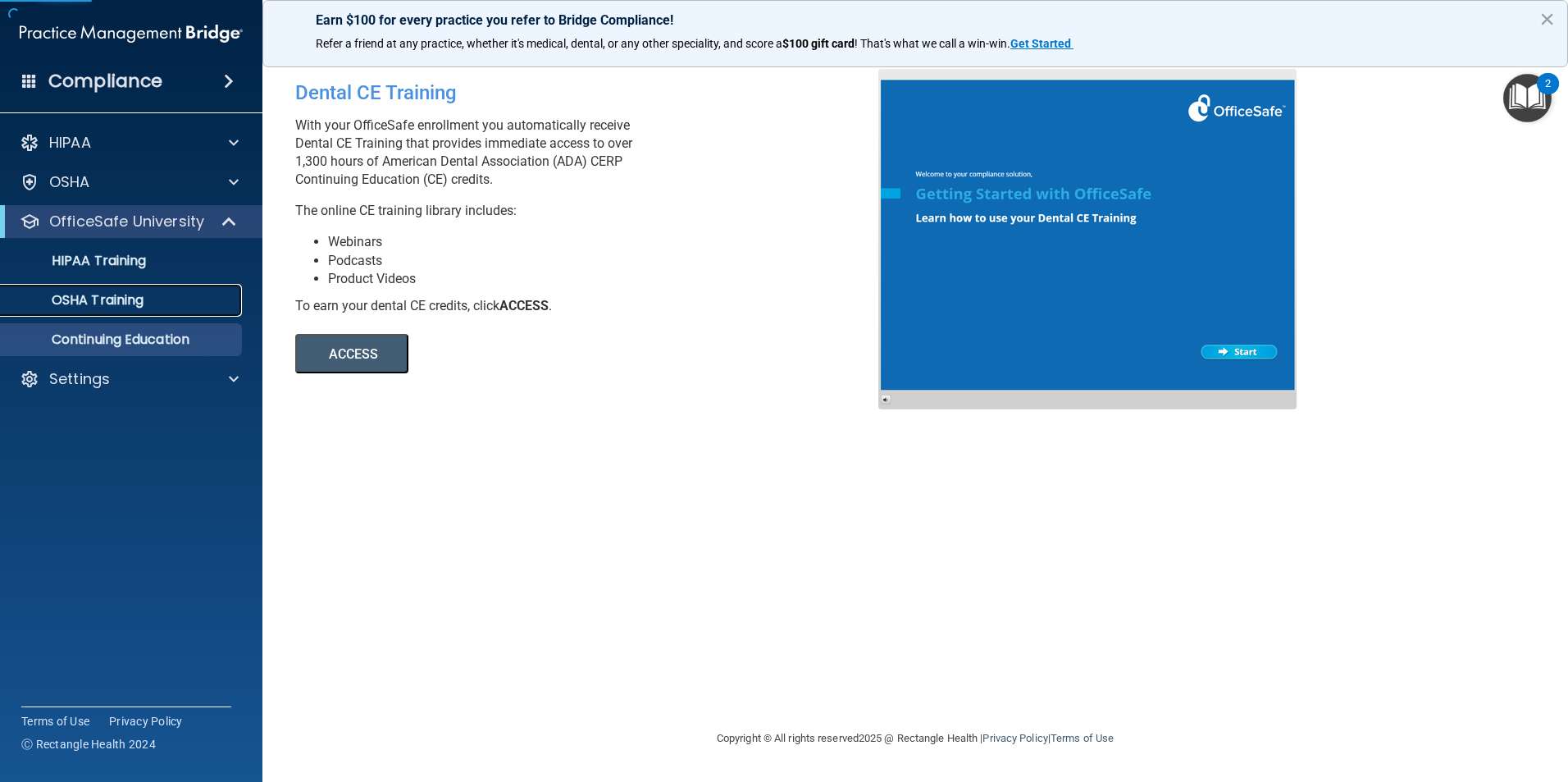
click at [139, 298] on p "OSHA Training" at bounding box center [77, 300] width 133 height 17
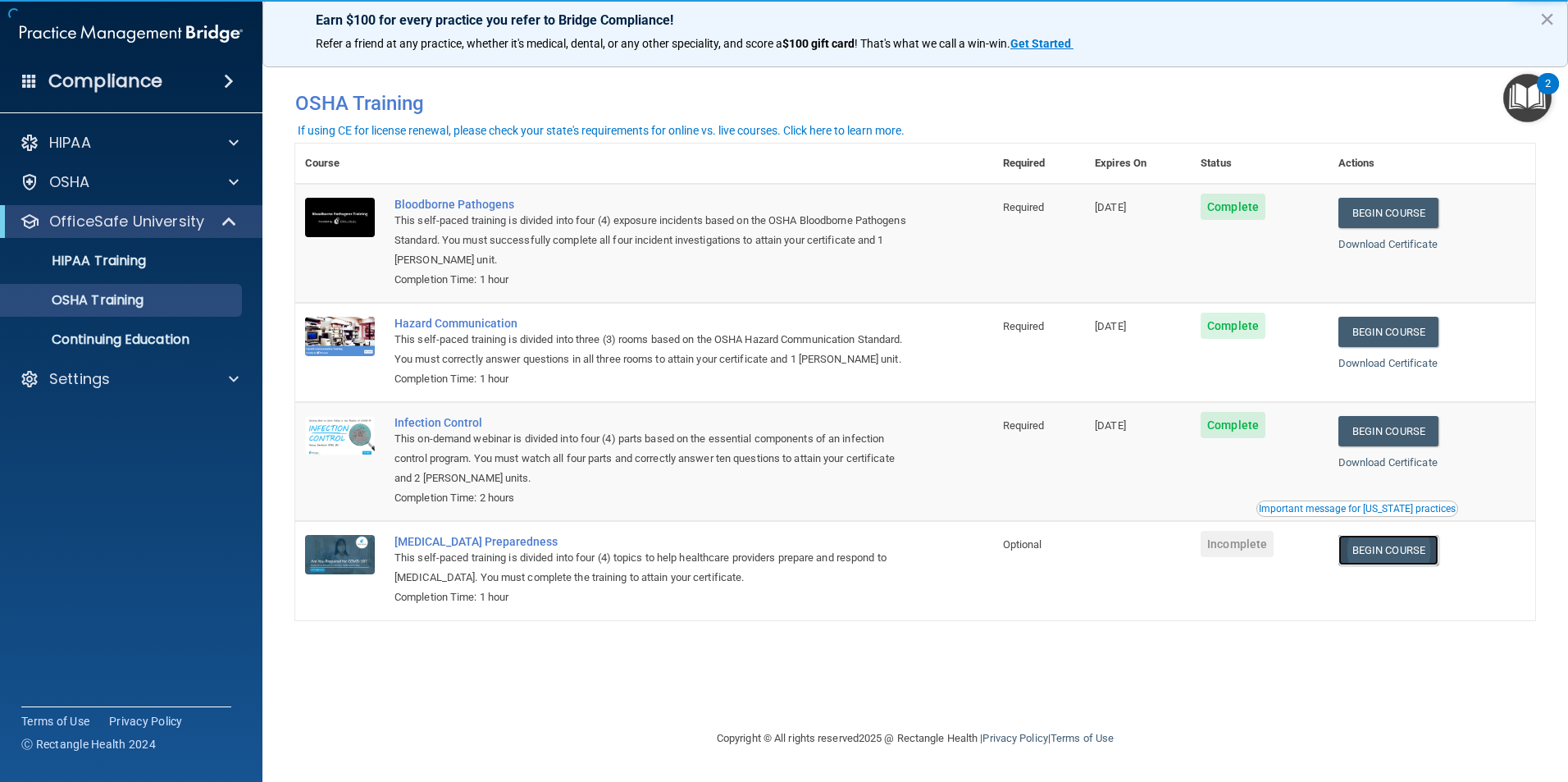
click at [1411, 565] on link "Begin Course" at bounding box center [1388, 549] width 100 height 31
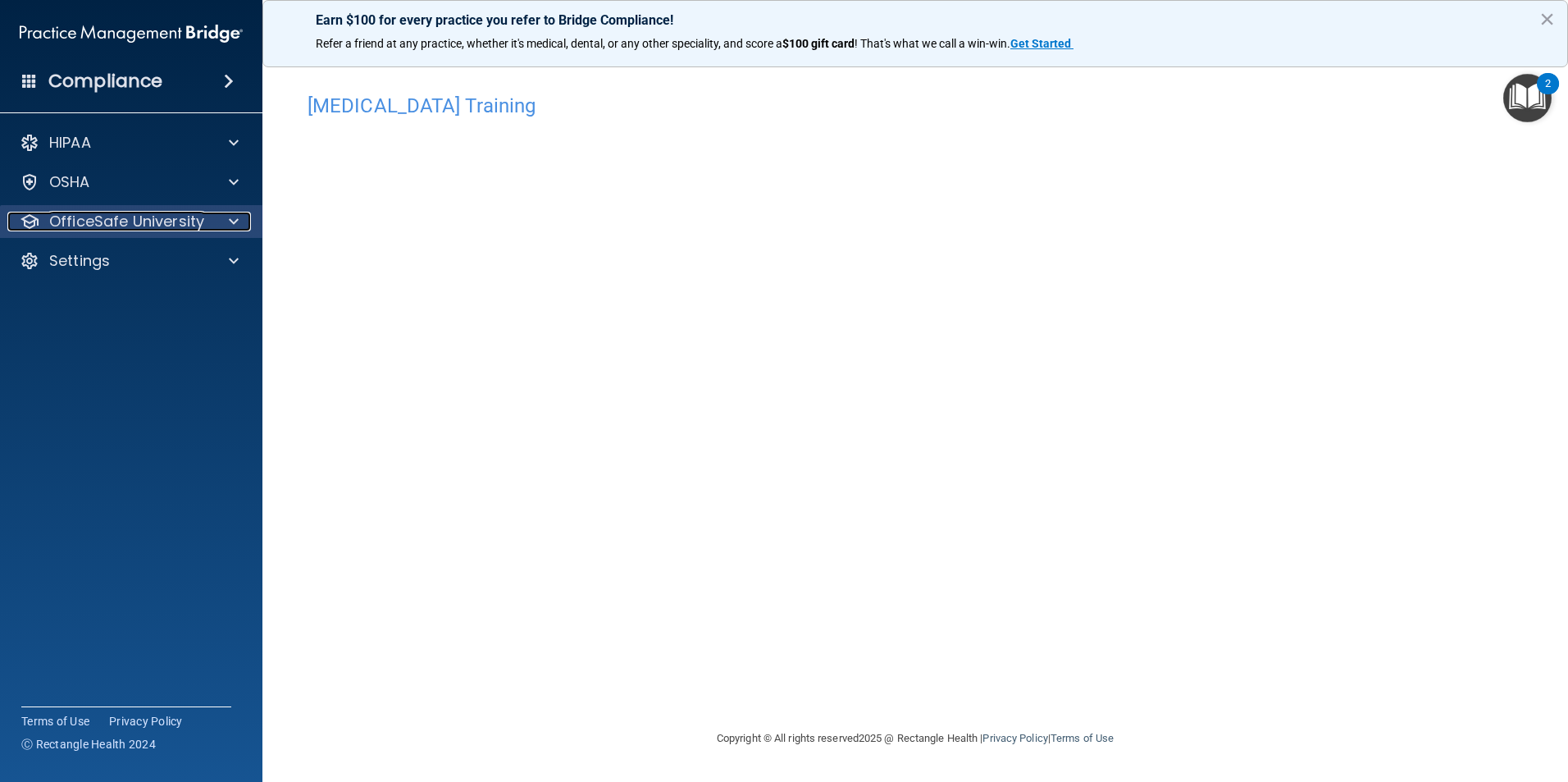
click at [226, 223] on div at bounding box center [232, 222] width 41 height 20
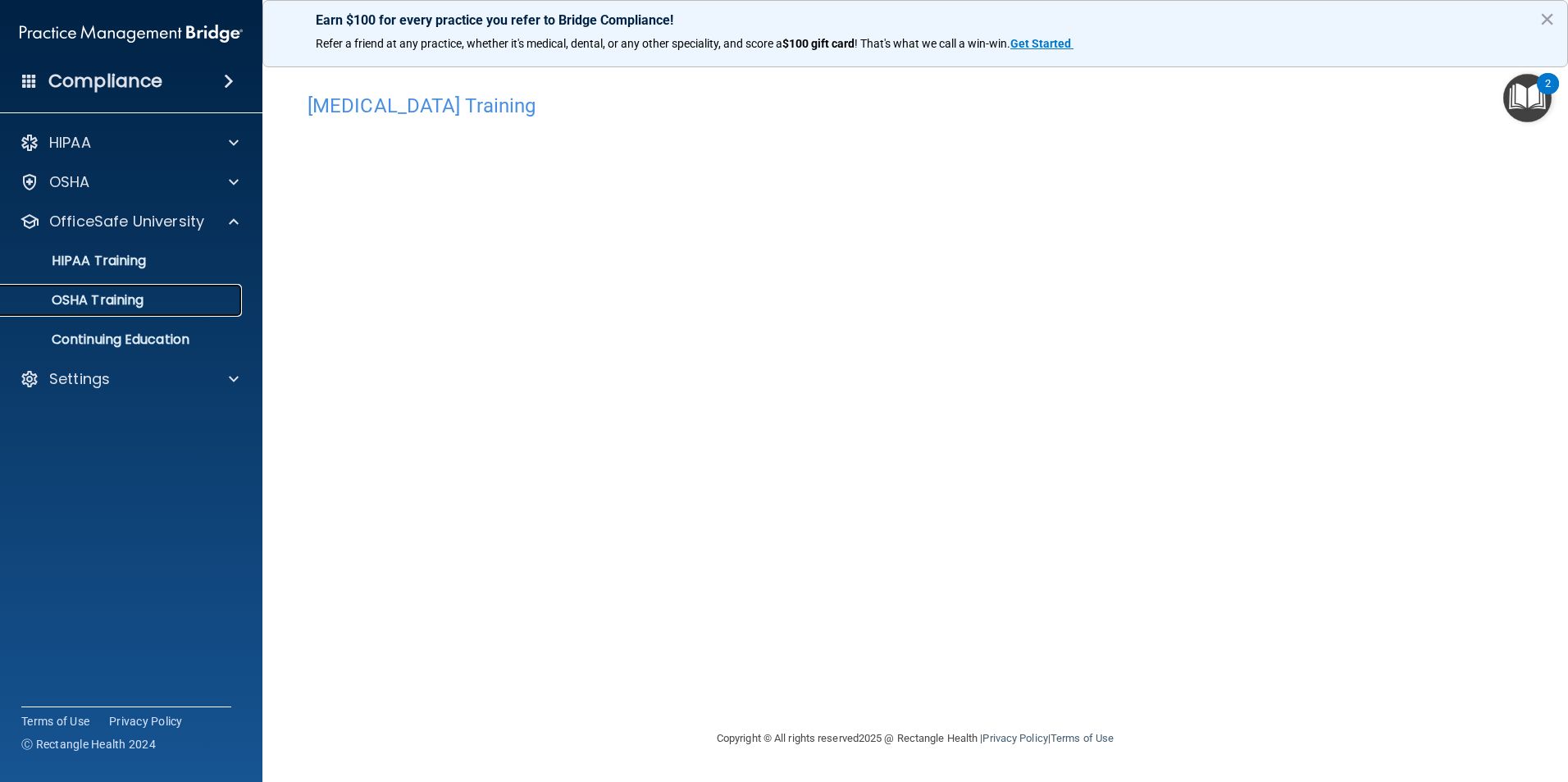
click at [115, 303] on p "OSHA Training" at bounding box center [77, 300] width 133 height 17
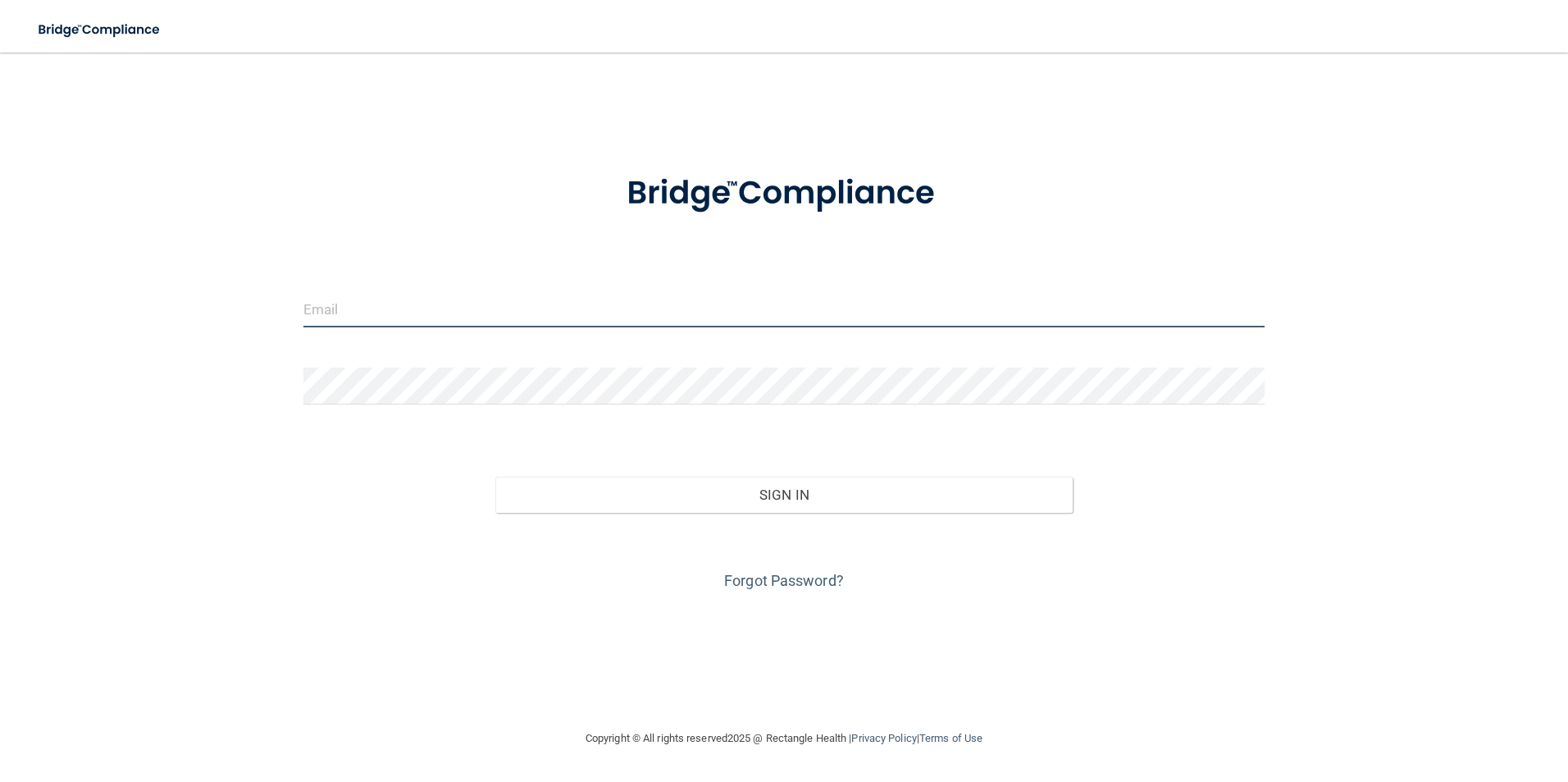
click at [429, 318] on input "email" at bounding box center [784, 309] width 962 height 37
type input "[EMAIL_ADDRESS][DOMAIN_NAME]"
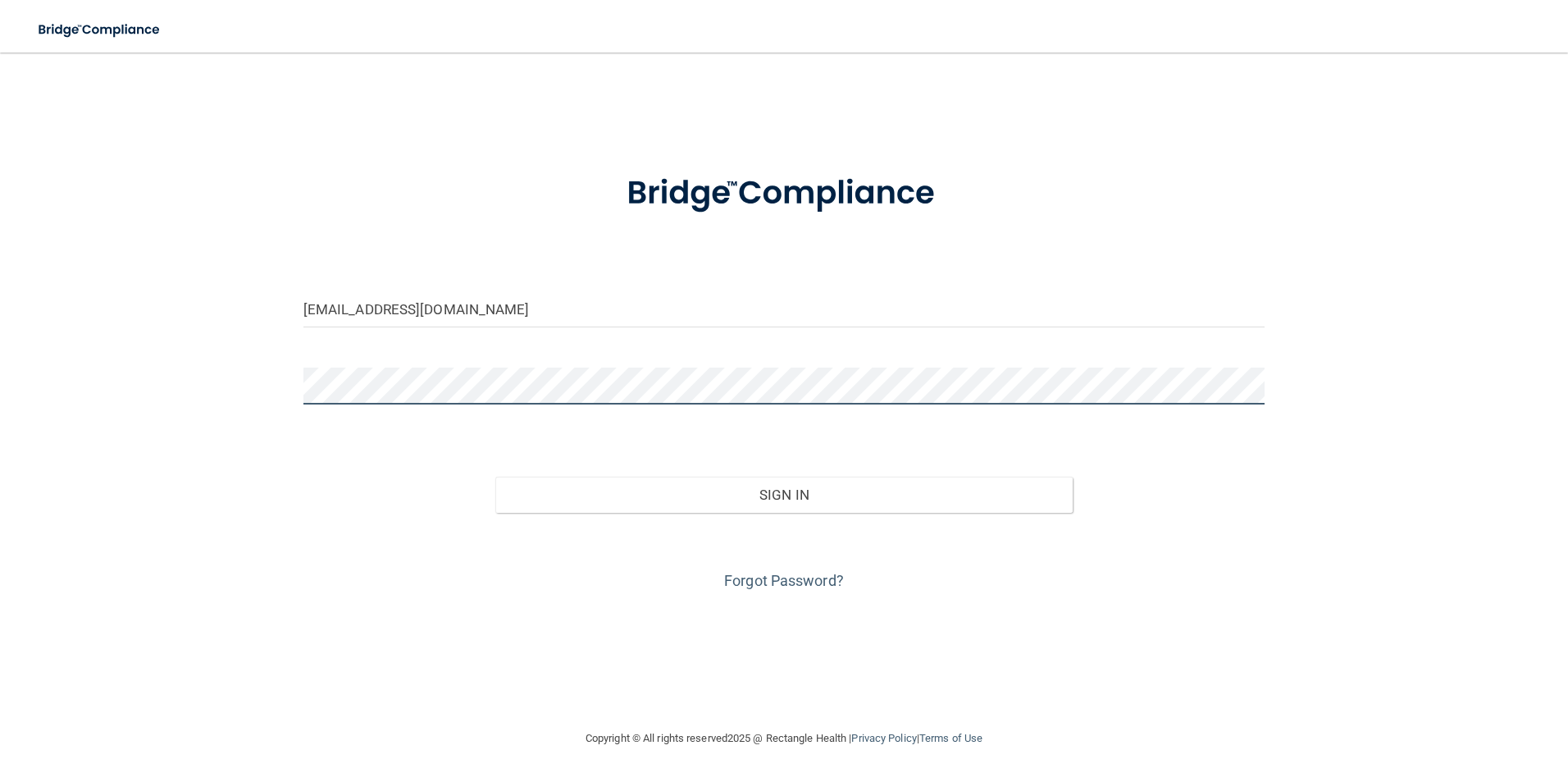
click at [495, 477] on button "Sign In" at bounding box center [784, 495] width 577 height 36
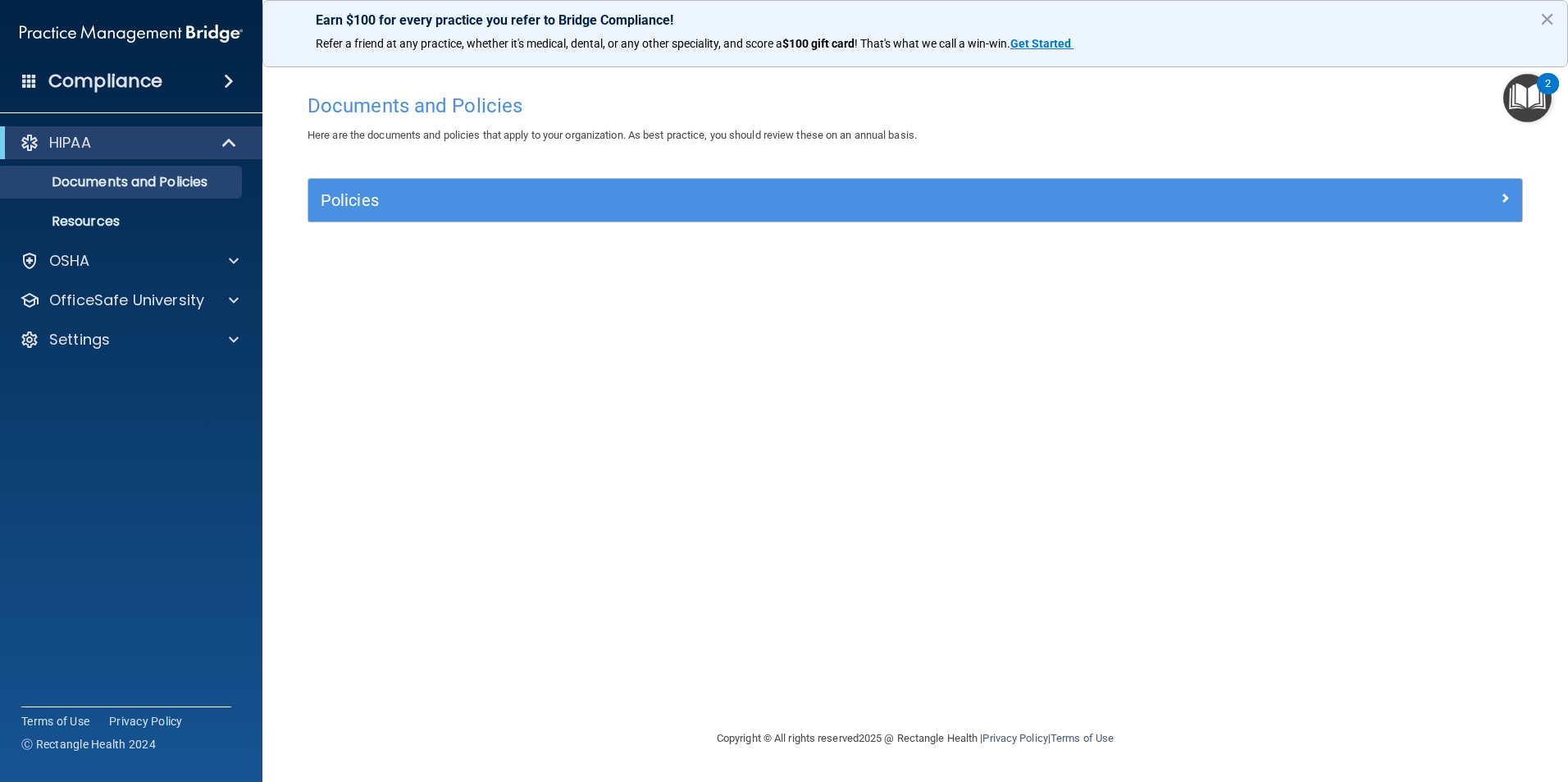
click at [1460, 215] on div "Policies" at bounding box center [915, 200] width 1213 height 43
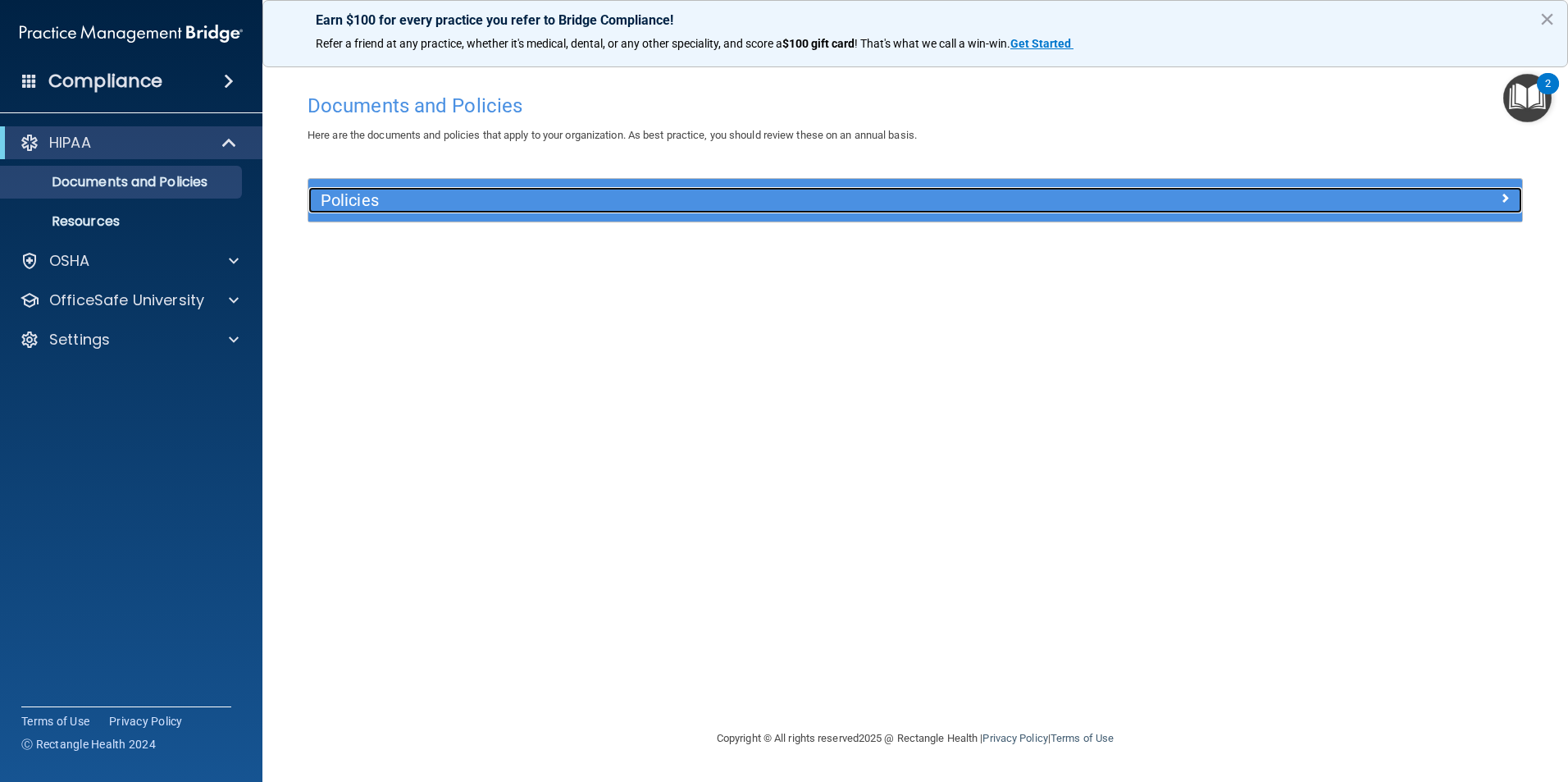
click at [1507, 197] on span at bounding box center [1504, 198] width 10 height 20
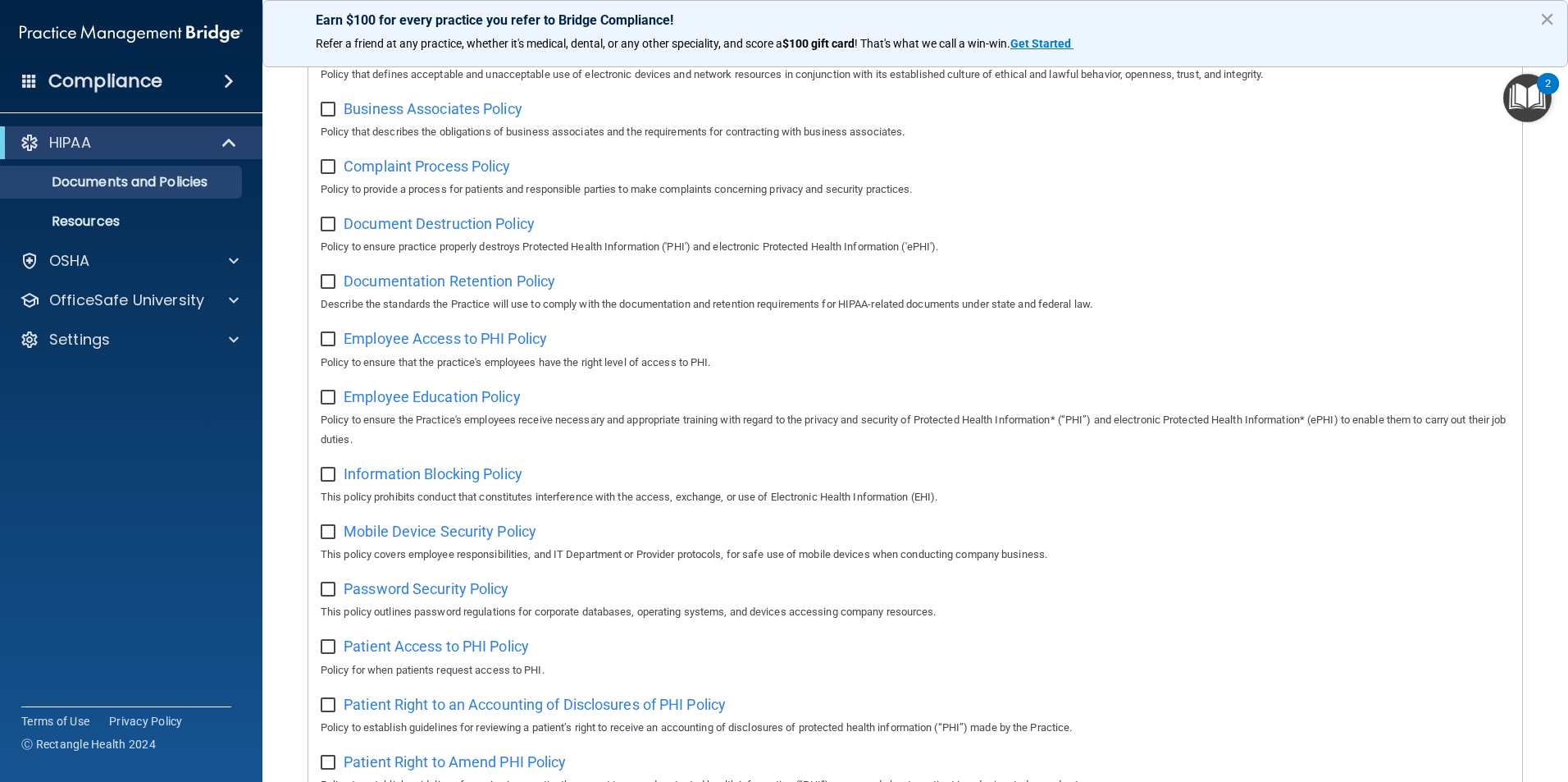
scroll to position [246, 0]
click at [142, 304] on p "OfficeSafe University" at bounding box center [126, 300] width 155 height 20
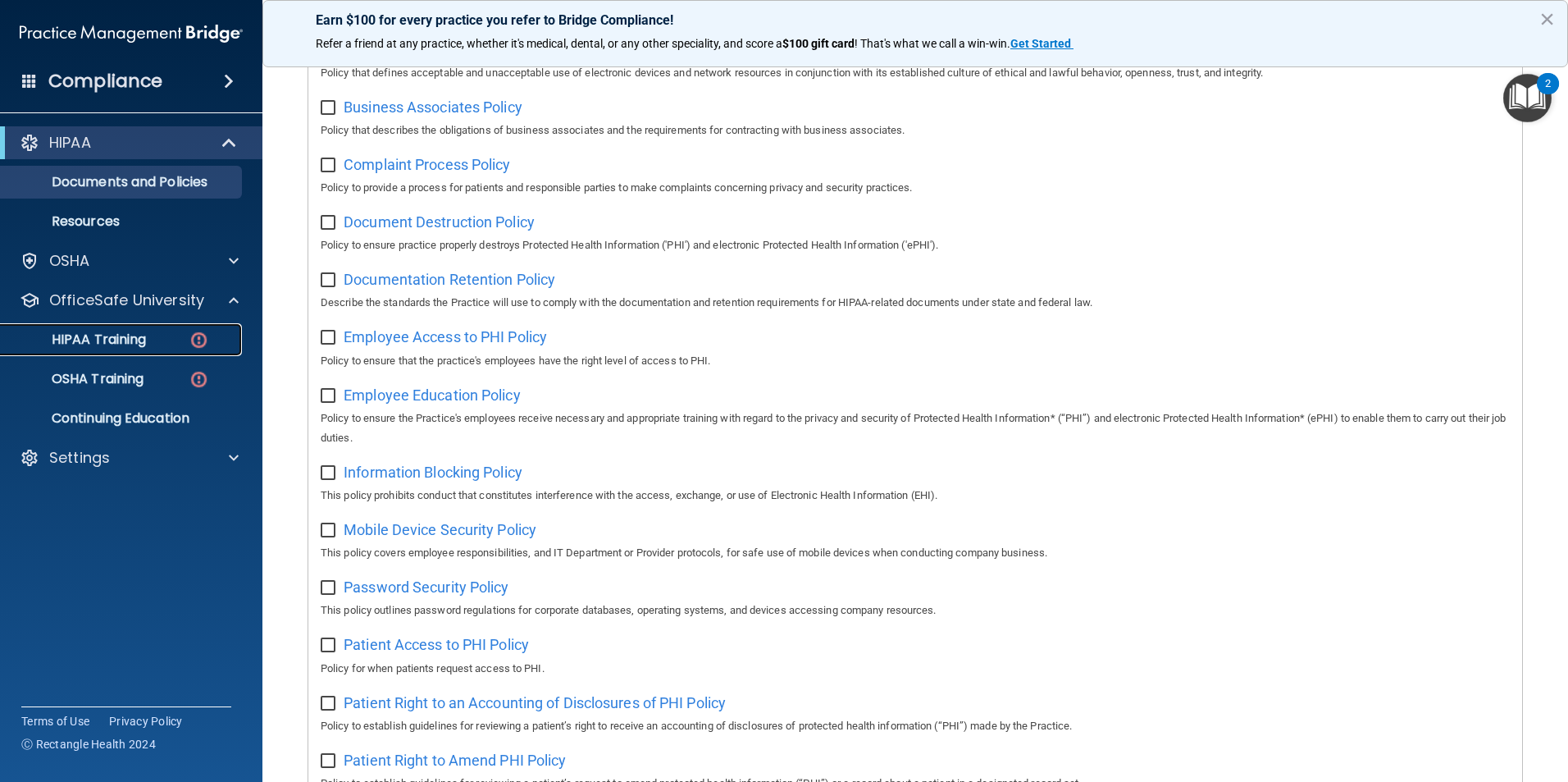
click at [141, 347] on p "HIPAA Training" at bounding box center [79, 340] width 136 height 17
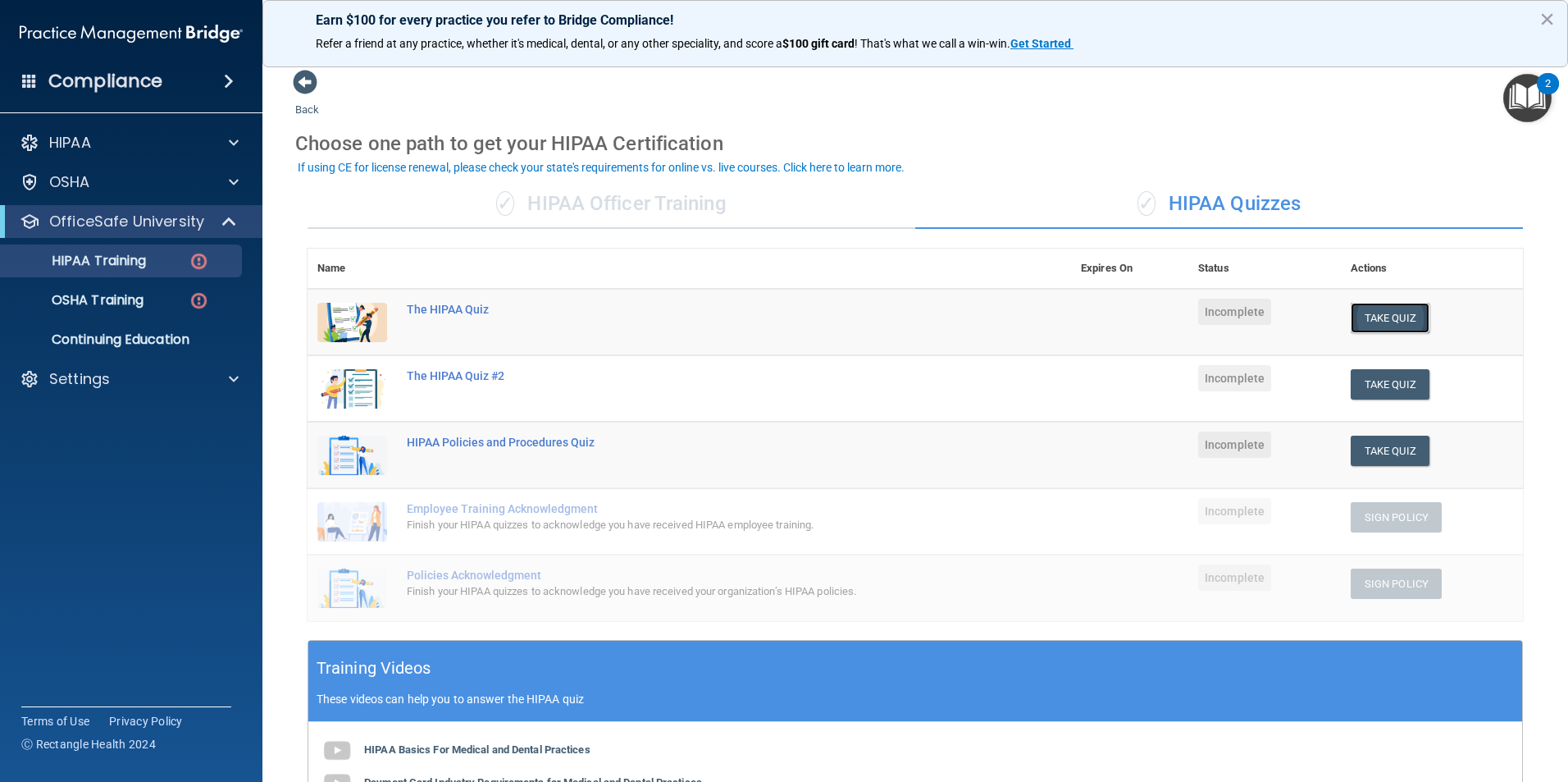
drag, startPoint x: 1378, startPoint y: 320, endPoint x: 1374, endPoint y: 328, distance: 8.9
click at [1377, 324] on button "Take Quiz" at bounding box center [1389, 318] width 79 height 31
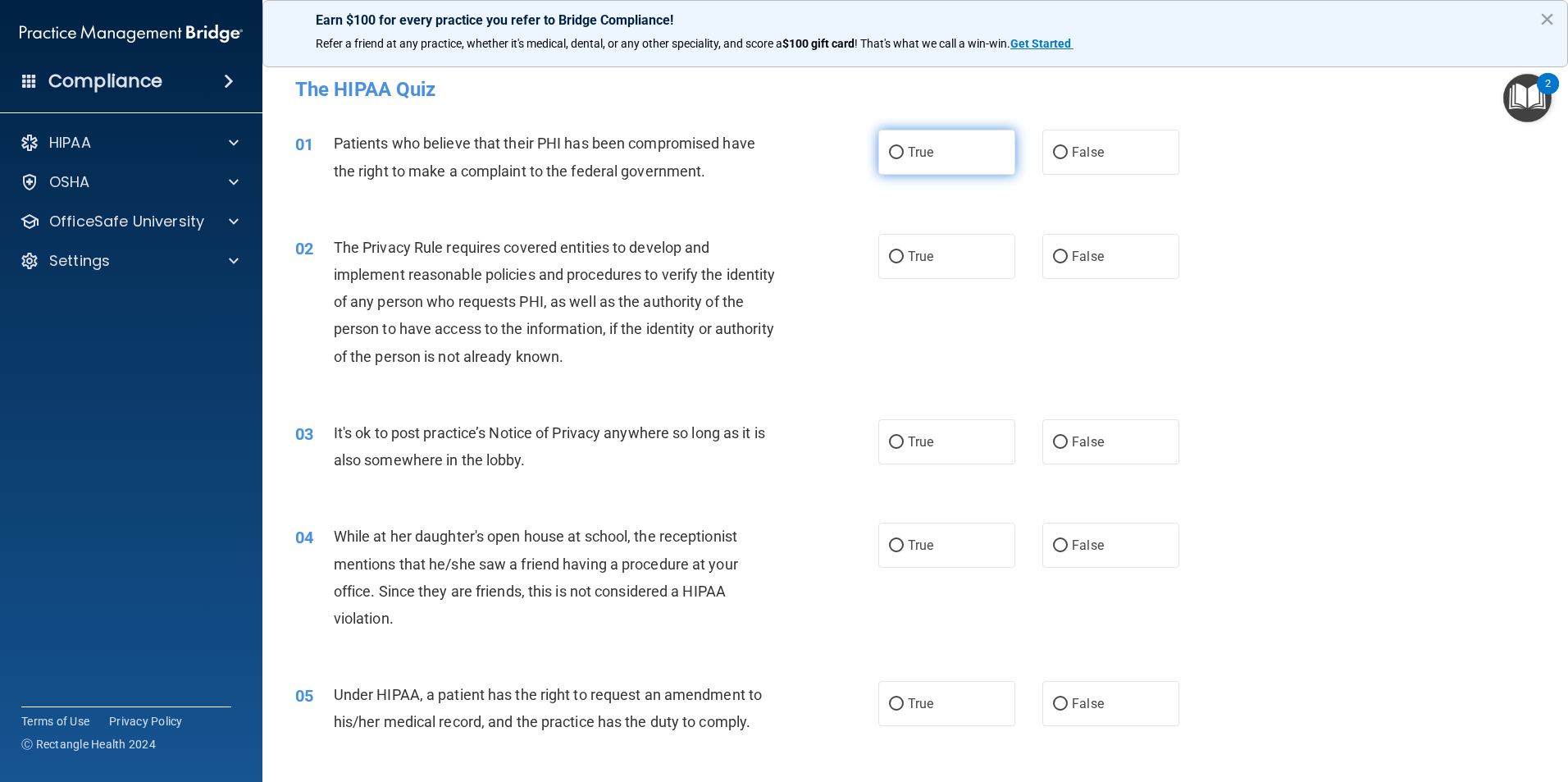
click at [897, 148] on input "True" at bounding box center [896, 152] width 15 height 12
radio input "true"
click at [907, 261] on span "True" at bounding box center [920, 256] width 26 height 16
click at [903, 261] on input "True" at bounding box center [896, 257] width 15 height 12
radio input "true"
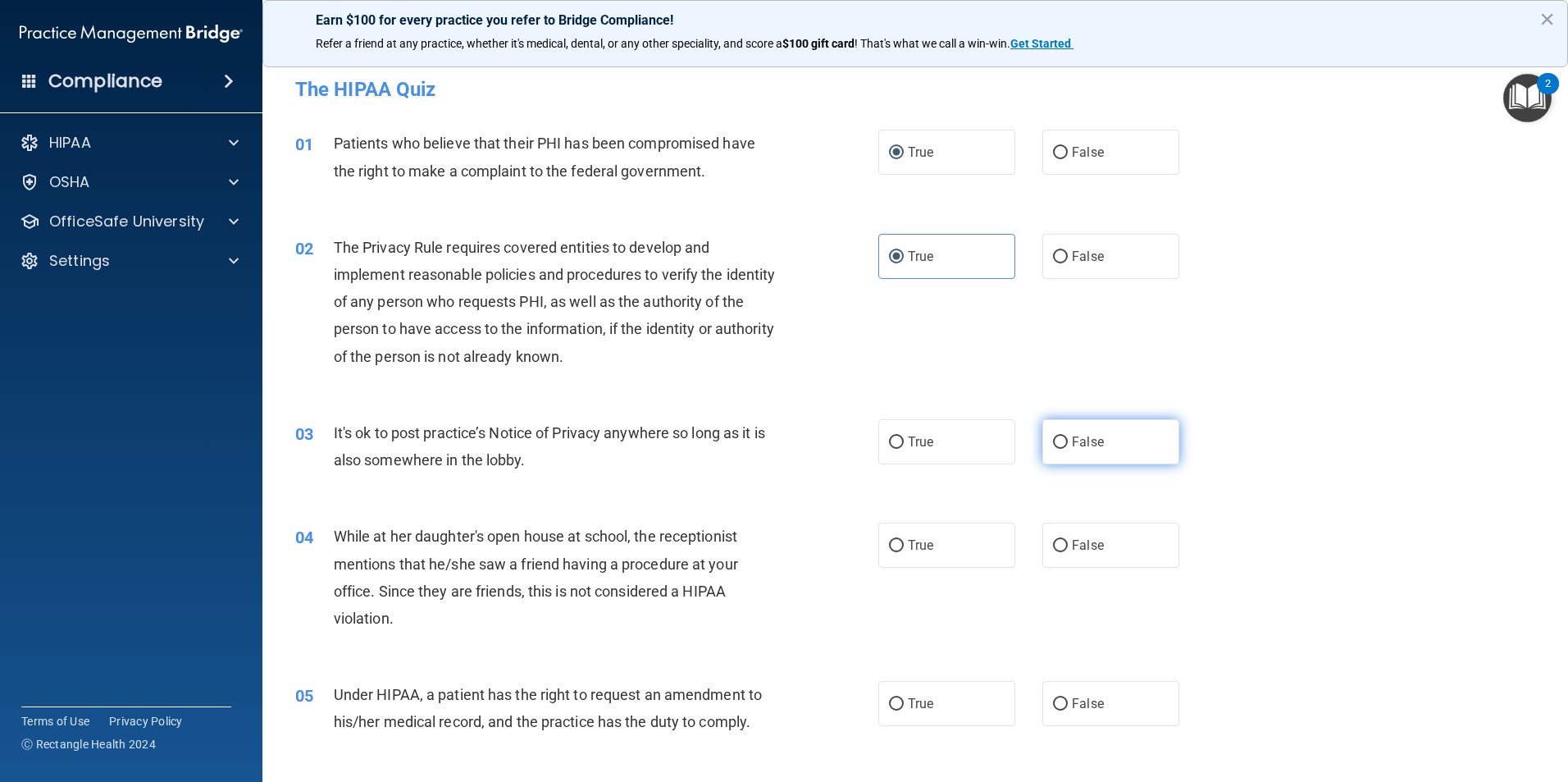
click at [1072, 446] on span "False" at bounding box center [1088, 441] width 32 height 16
click at [1067, 446] on input "False" at bounding box center [1060, 442] width 15 height 12
radio input "true"
click at [1072, 537] on span "False" at bounding box center [1088, 545] width 32 height 16
click at [1068, 540] on input "False" at bounding box center [1060, 545] width 15 height 12
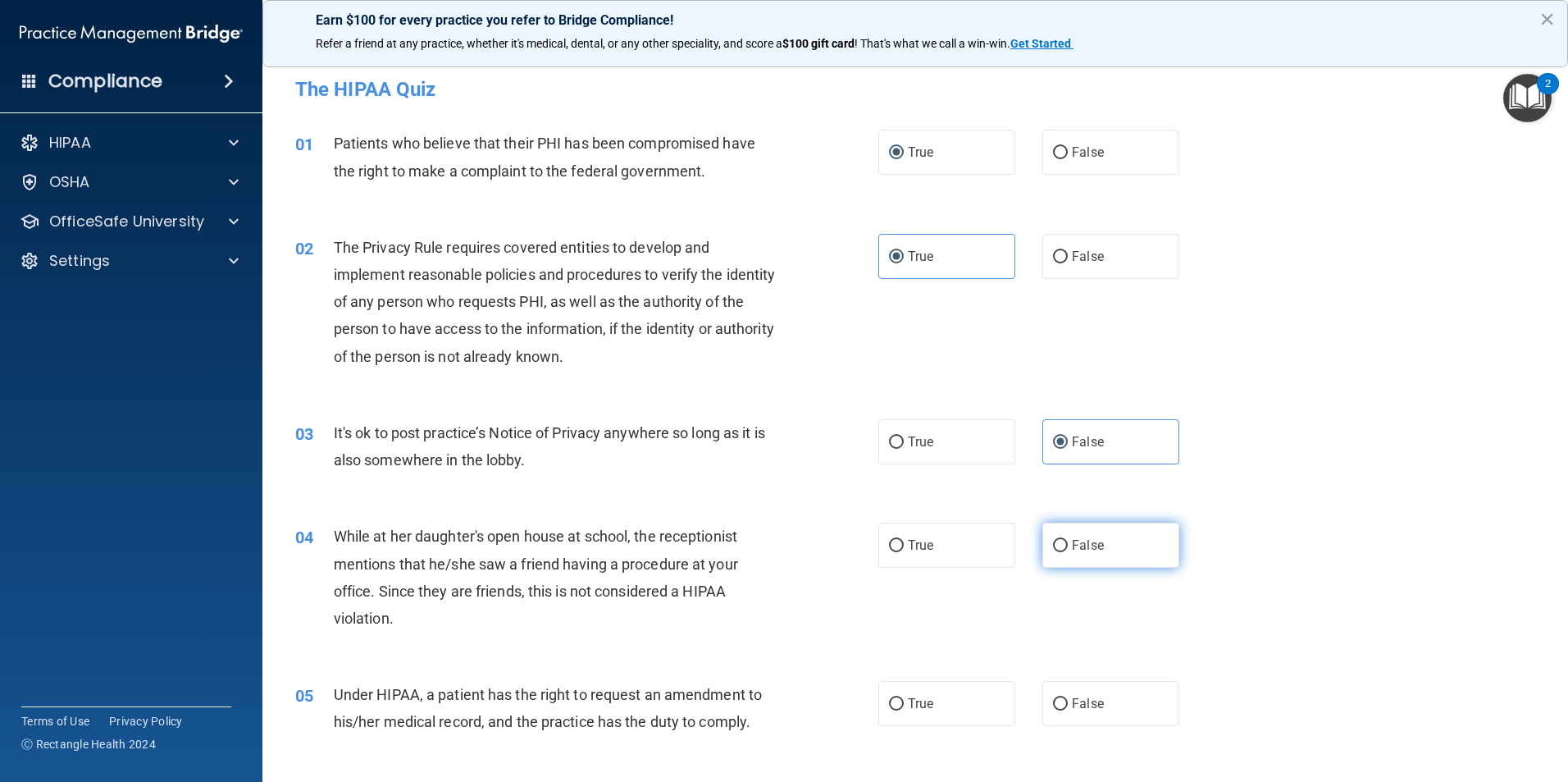
radio input "true"
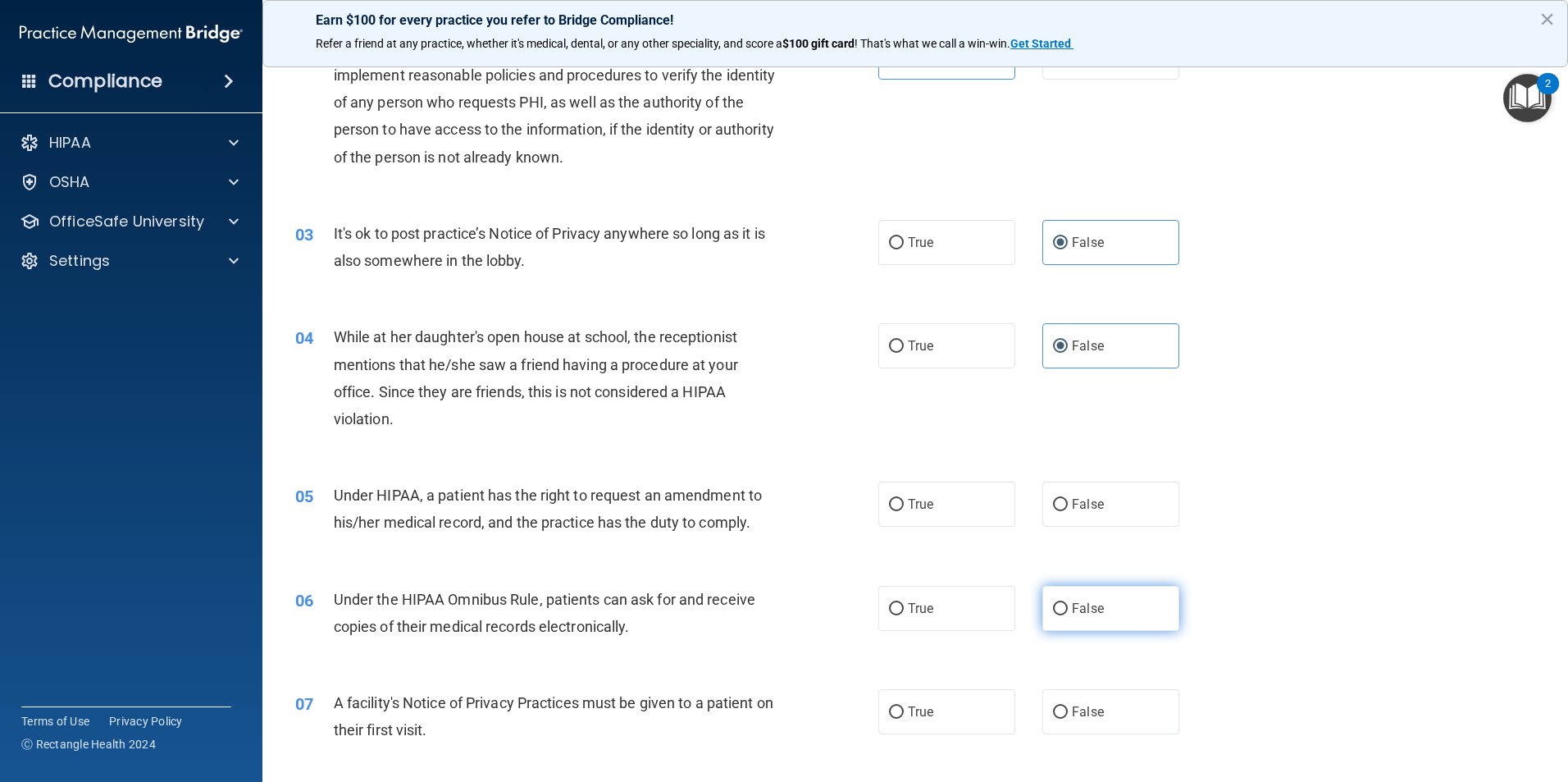
scroll to position [246, 0]
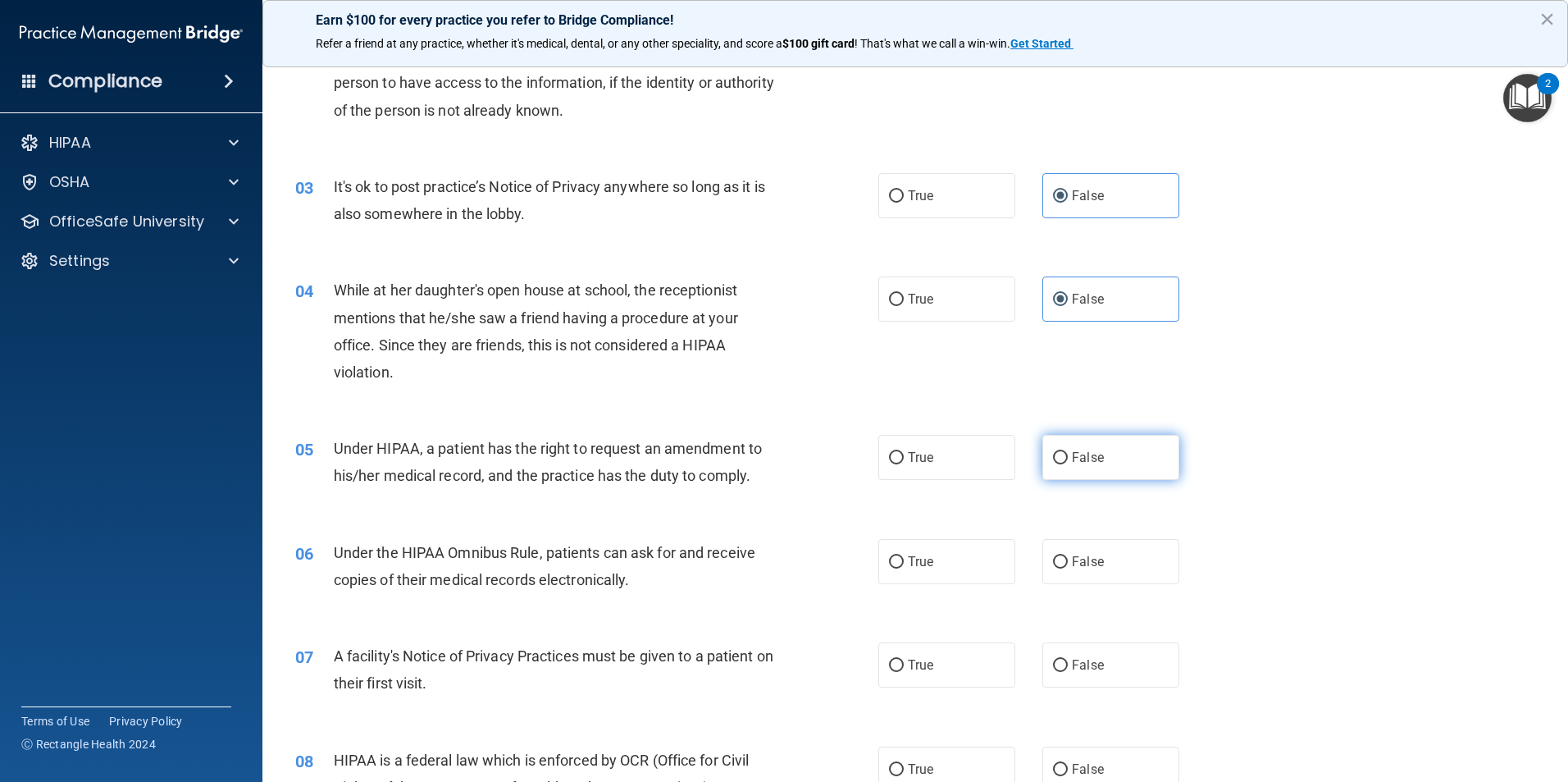
click at [1086, 453] on span "False" at bounding box center [1088, 457] width 32 height 16
click at [1068, 453] on input "False" at bounding box center [1060, 458] width 15 height 12
radio input "true"
click at [944, 578] on label "True" at bounding box center [947, 561] width 137 height 46
click at [903, 569] on input "True" at bounding box center [896, 562] width 15 height 12
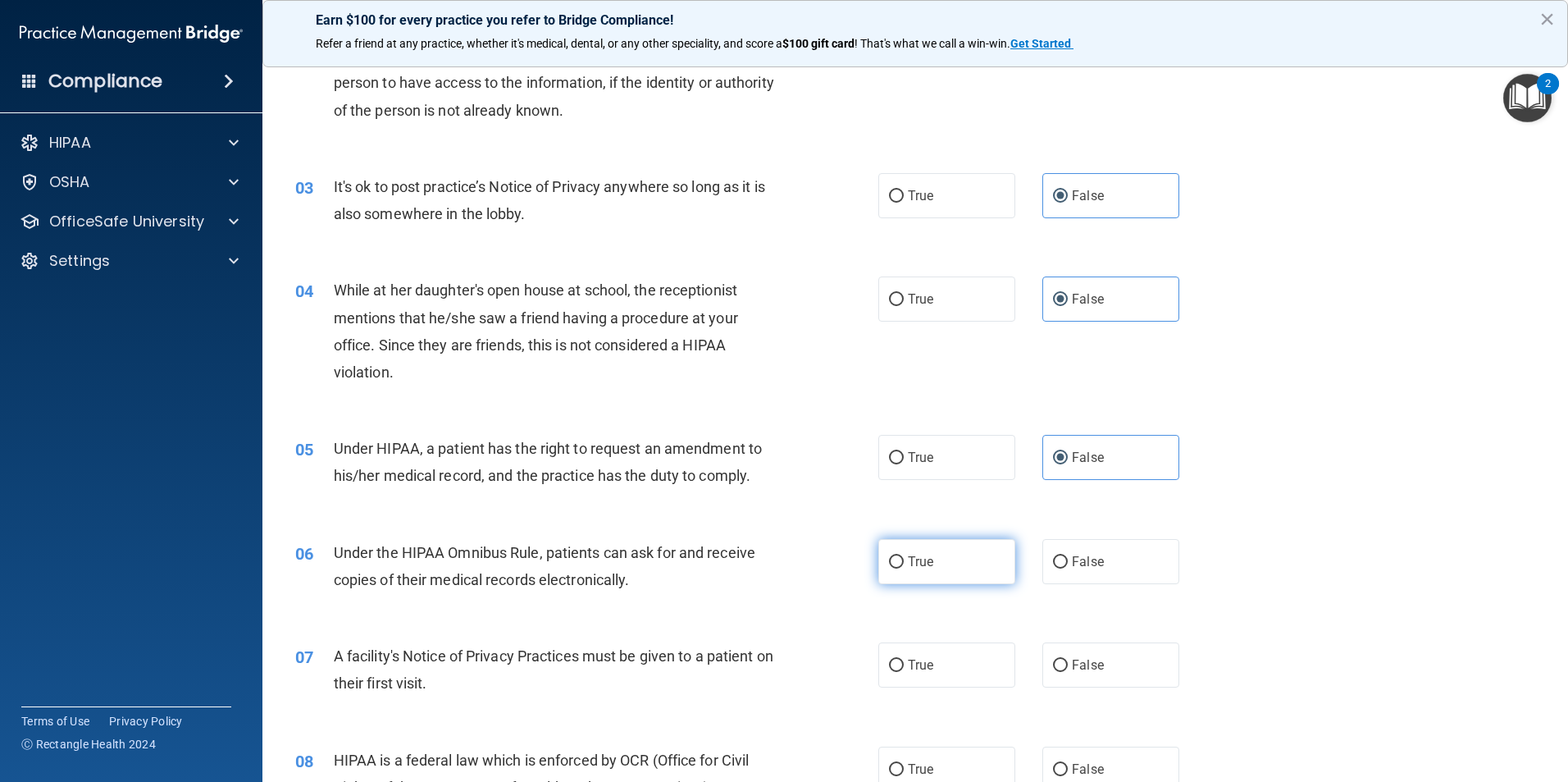
radio input "true"
click at [918, 646] on label "True" at bounding box center [947, 664] width 137 height 46
click at [903, 660] on input "True" at bounding box center [896, 665] width 15 height 12
radio input "true"
click at [930, 778] on label "True" at bounding box center [947, 769] width 137 height 46
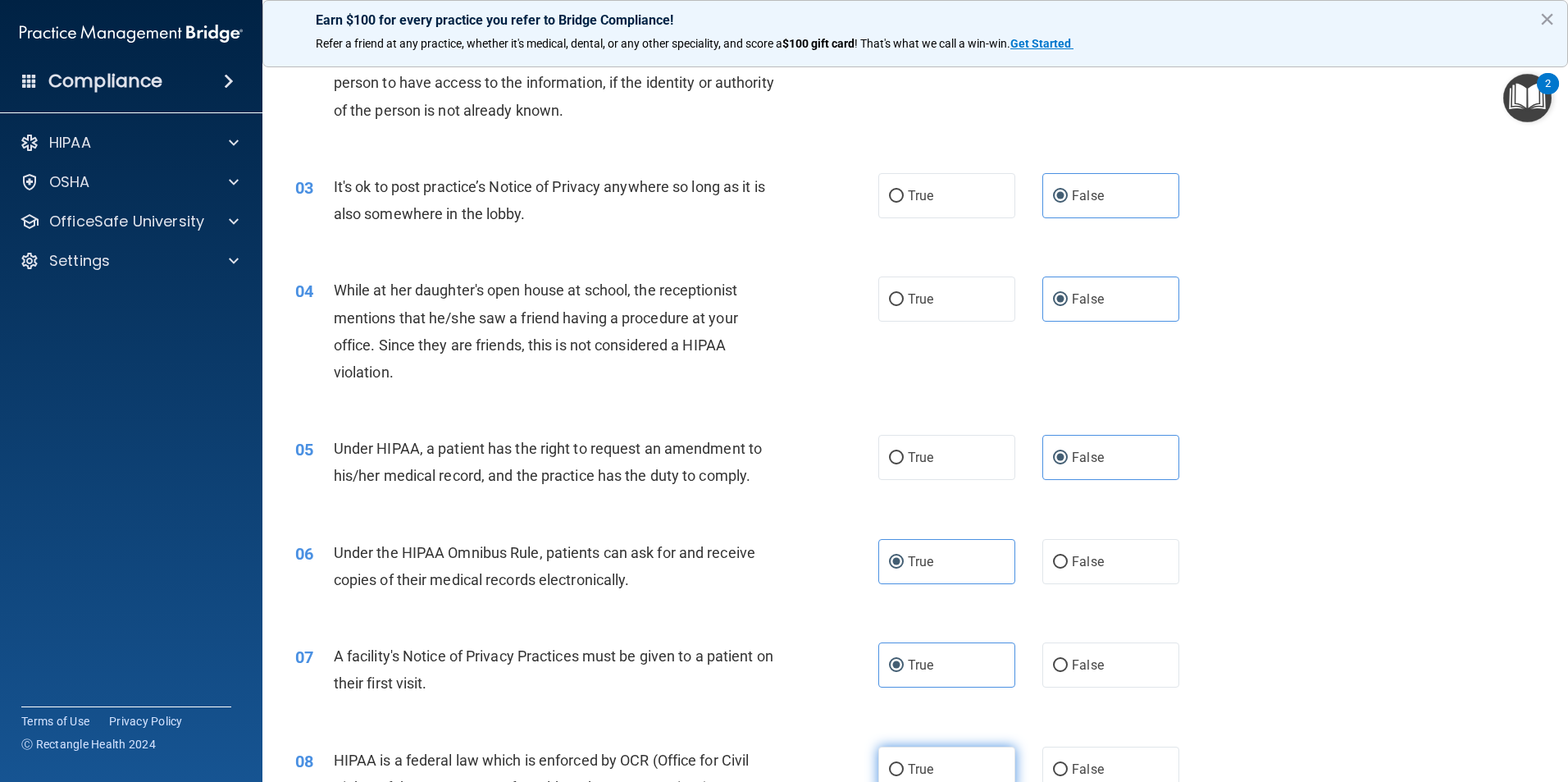
click at [903, 776] on input "True" at bounding box center [896, 770] width 15 height 12
radio input "true"
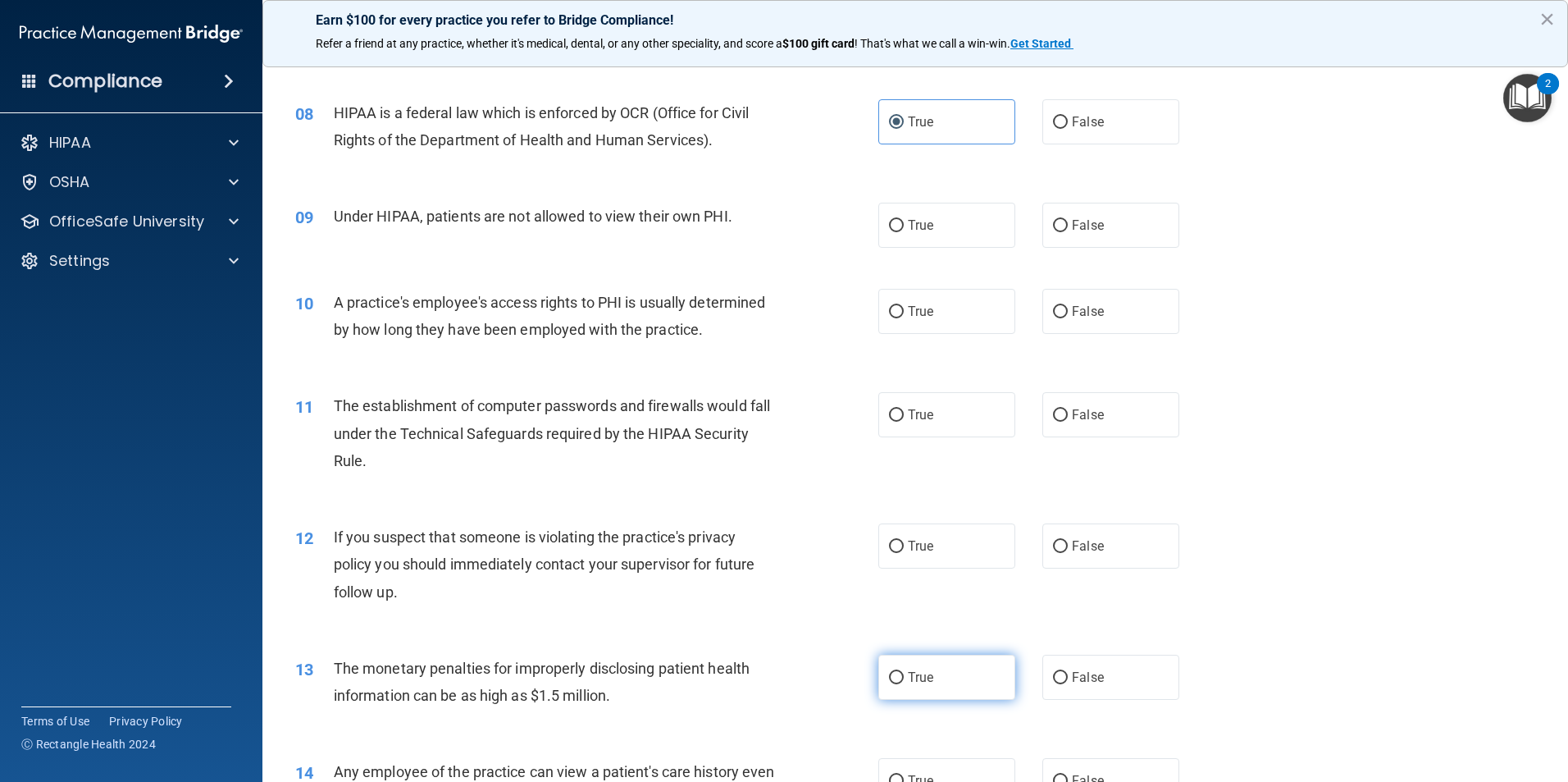
scroll to position [903, 0]
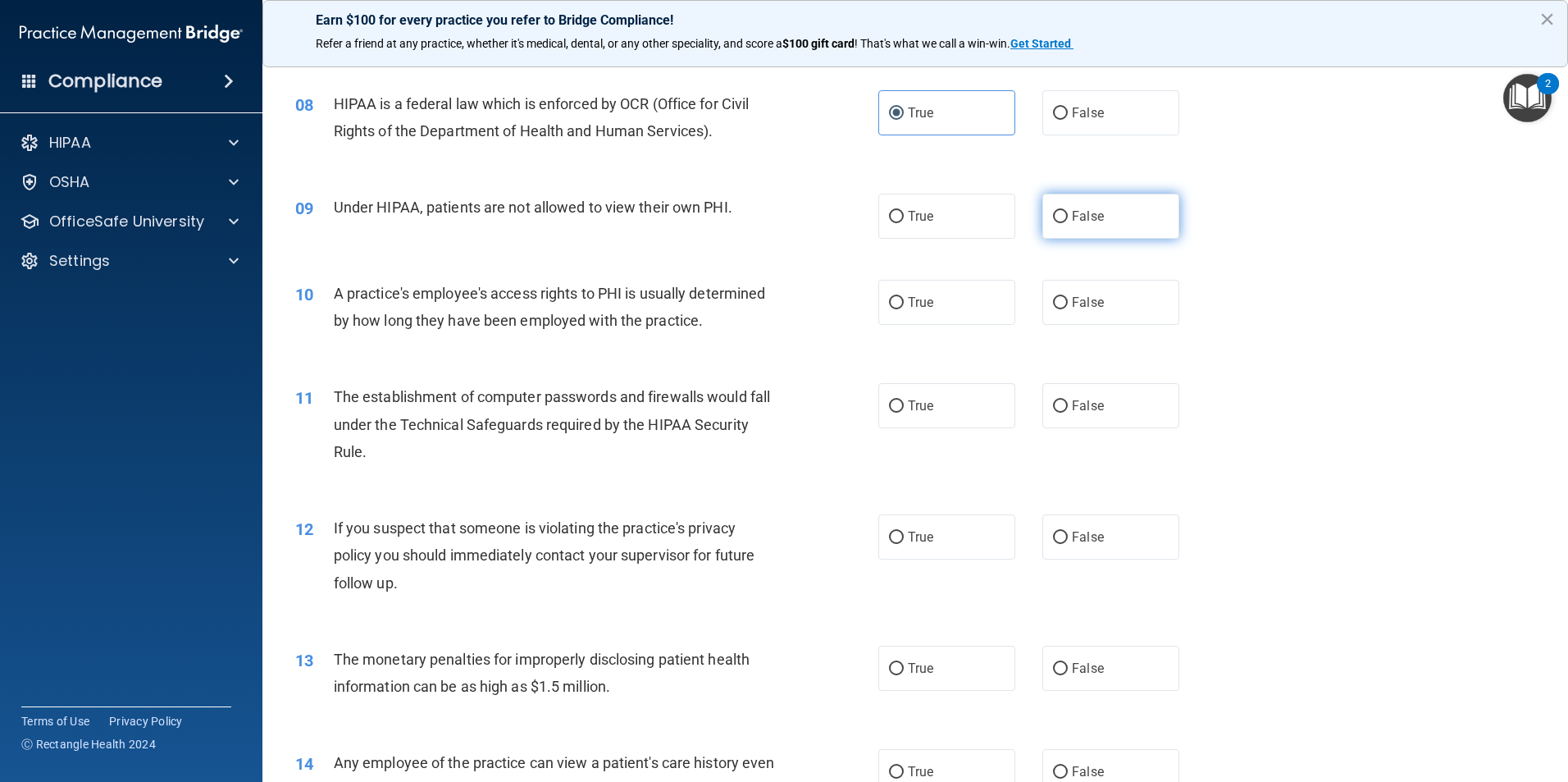
click at [1064, 200] on label "False" at bounding box center [1111, 216] width 137 height 46
click at [1064, 211] on input "False" at bounding box center [1060, 217] width 15 height 12
radio input "true"
click at [1087, 308] on span "False" at bounding box center [1088, 302] width 32 height 16
click at [1068, 308] on input "False" at bounding box center [1060, 303] width 15 height 12
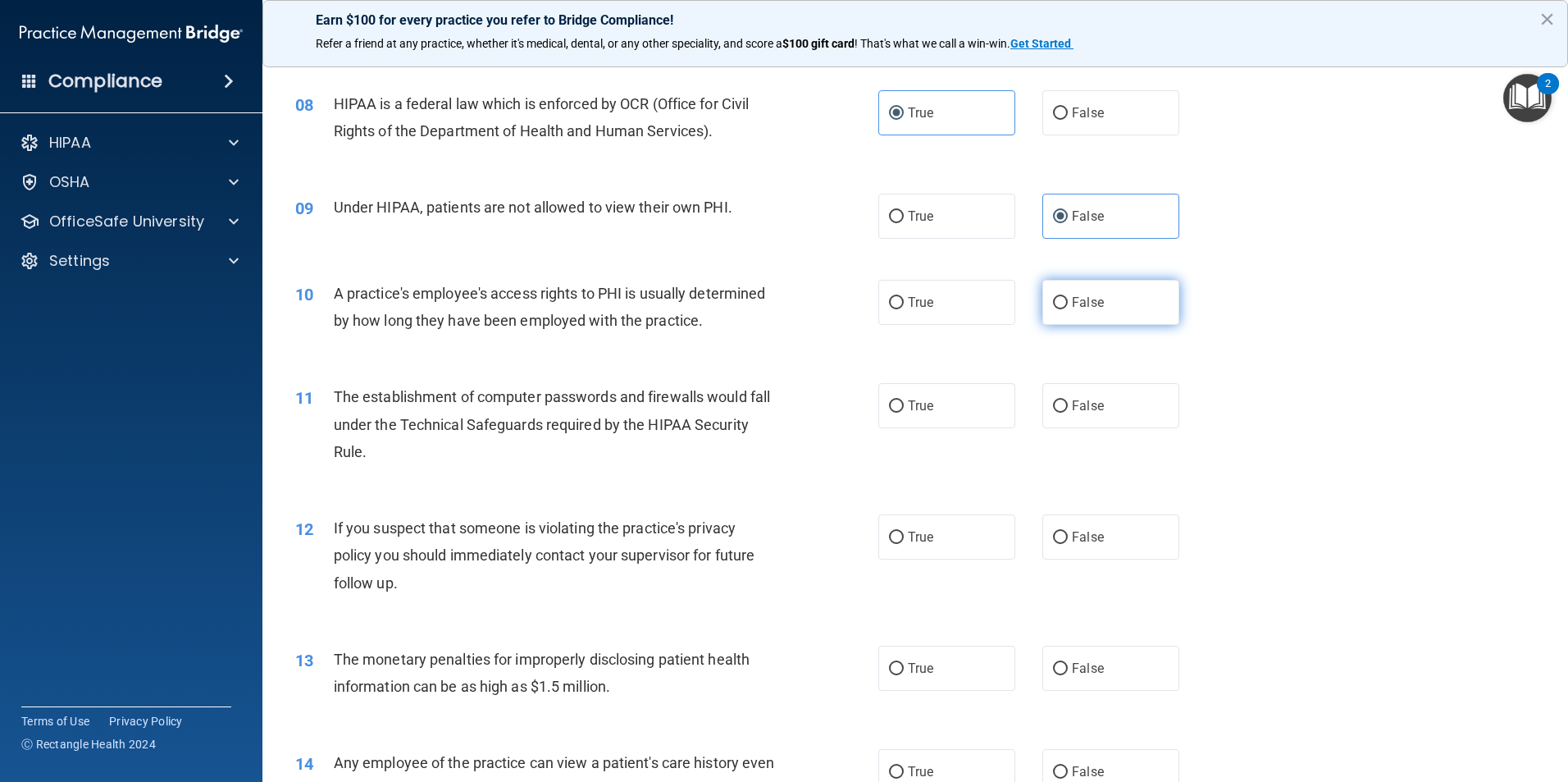
radio input "true"
click at [911, 391] on label "True" at bounding box center [947, 405] width 137 height 46
click at [903, 401] on input "True" at bounding box center [896, 406] width 15 height 12
radio input "true"
click at [918, 527] on label "True" at bounding box center [947, 537] width 137 height 46
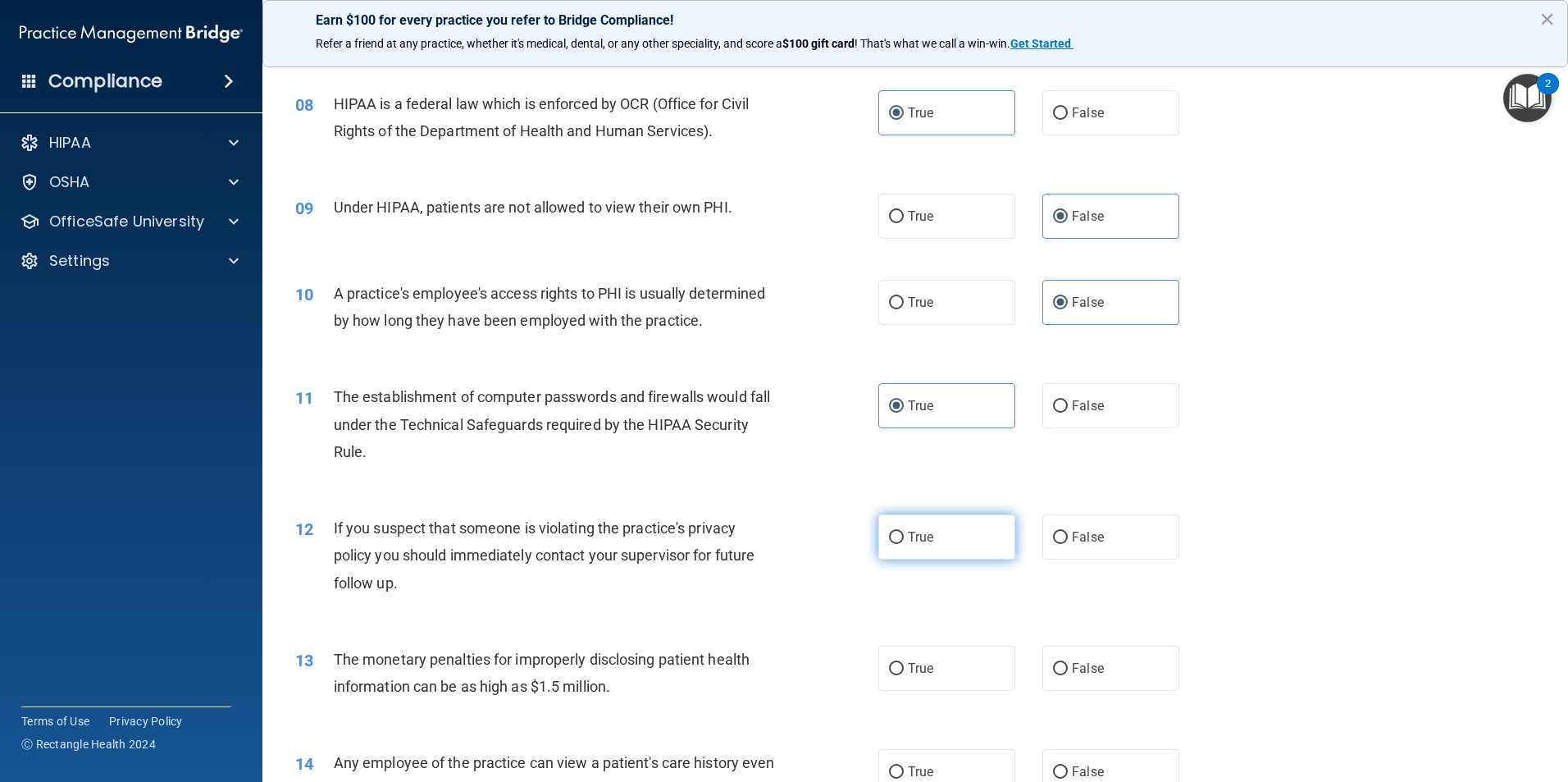
click at [903, 531] on input "True" at bounding box center [896, 537] width 15 height 12
radio input "true"
click at [920, 663] on span "True" at bounding box center [920, 668] width 26 height 16
click at [903, 663] on input "True" at bounding box center [896, 669] width 15 height 12
radio input "true"
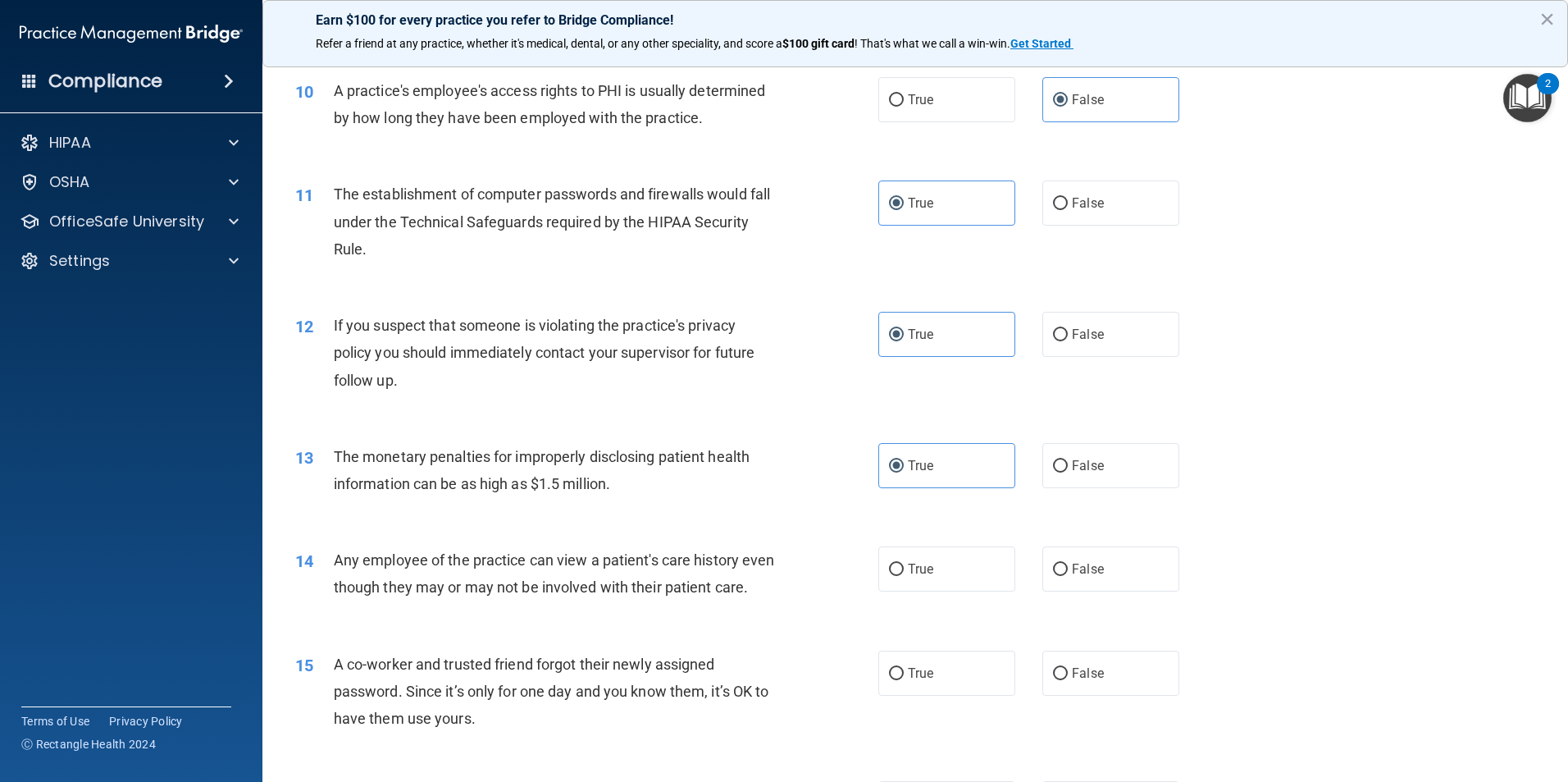
scroll to position [1149, 0]
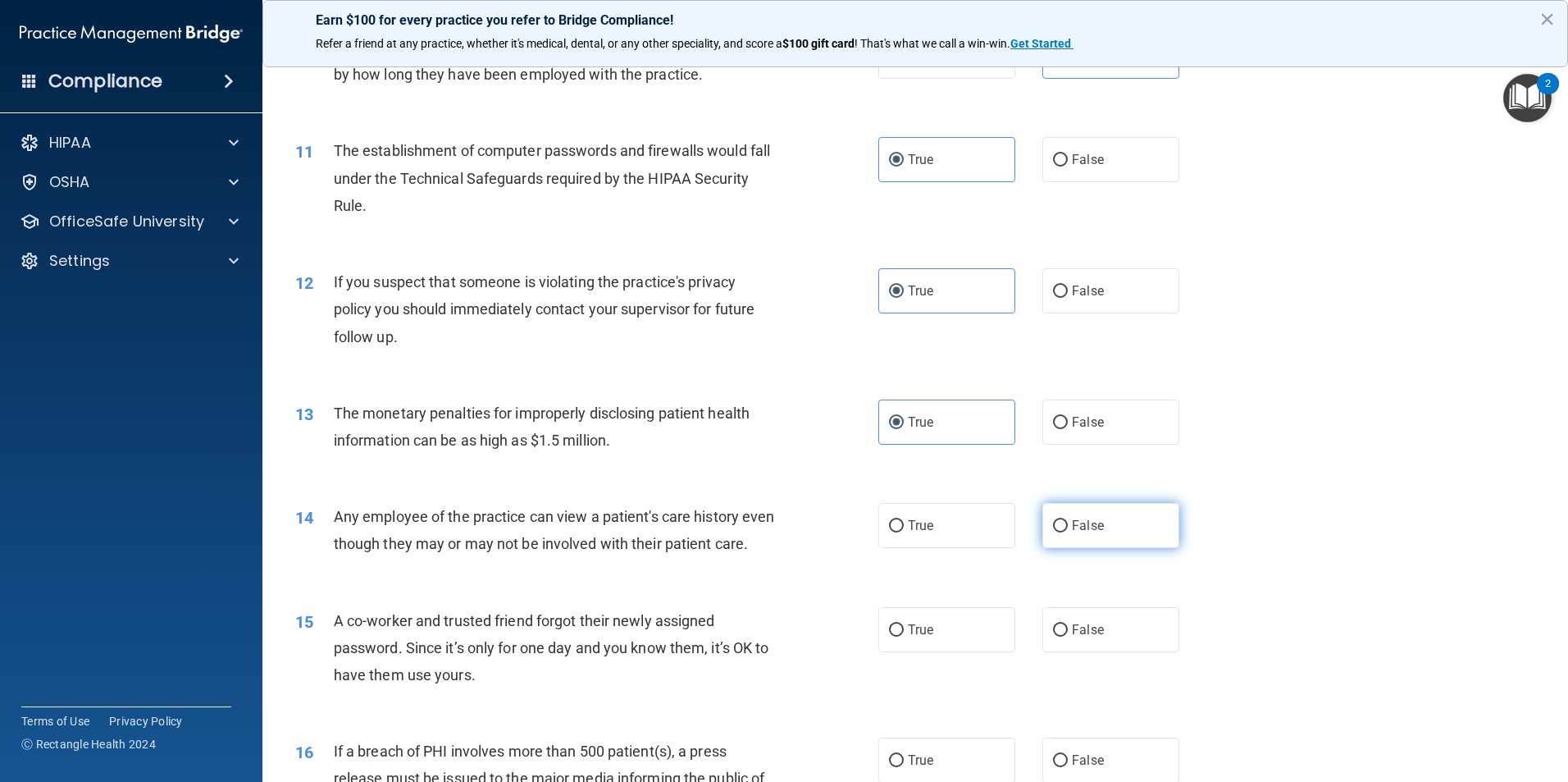
click at [1084, 539] on label "False" at bounding box center [1111, 525] width 137 height 46
click at [1068, 532] on input "False" at bounding box center [1060, 526] width 15 height 12
radio input "true"
click at [1083, 637] on span "False" at bounding box center [1088, 629] width 32 height 16
click at [1068, 636] on input "False" at bounding box center [1060, 630] width 15 height 12
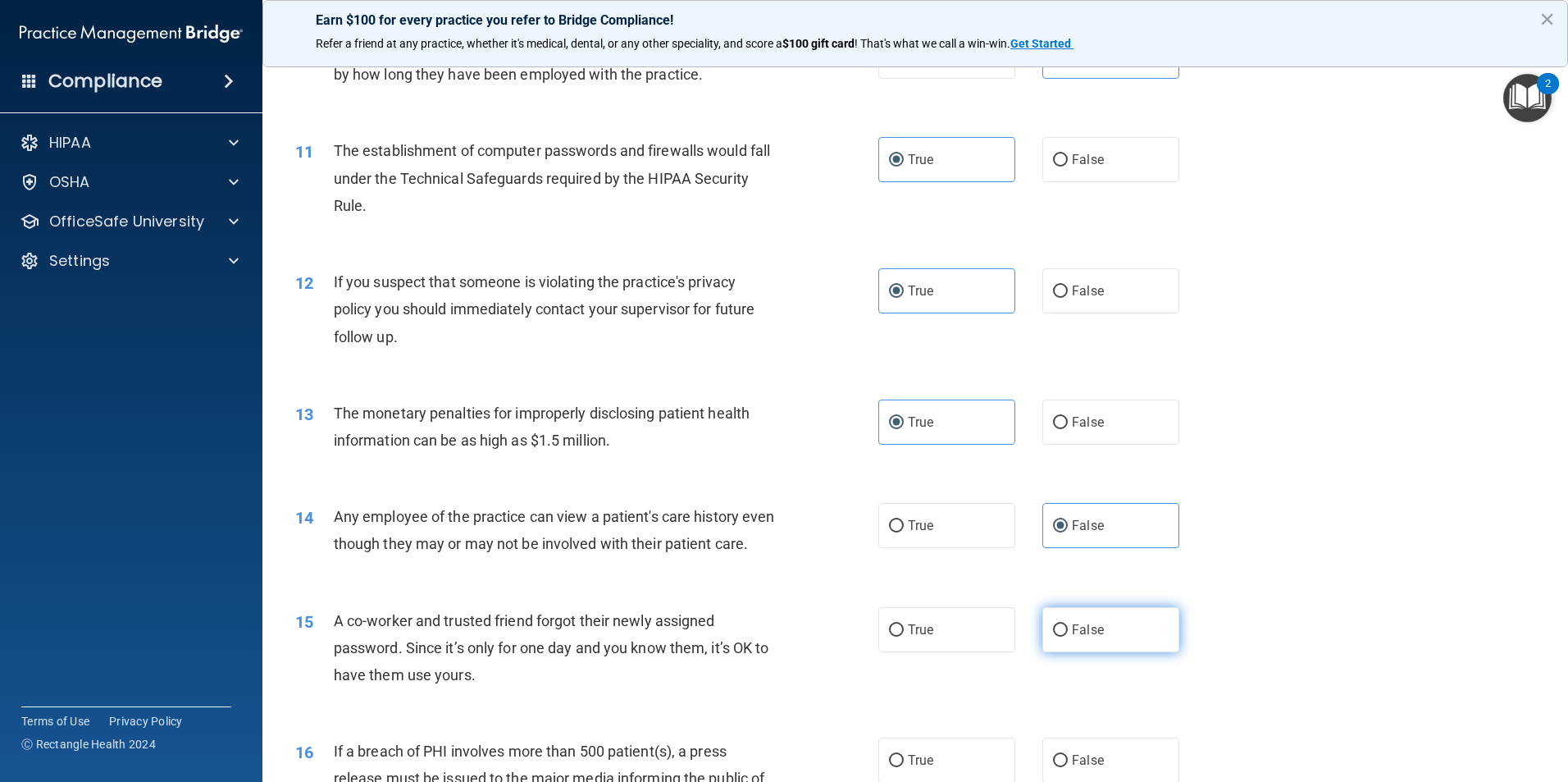
radio input "true"
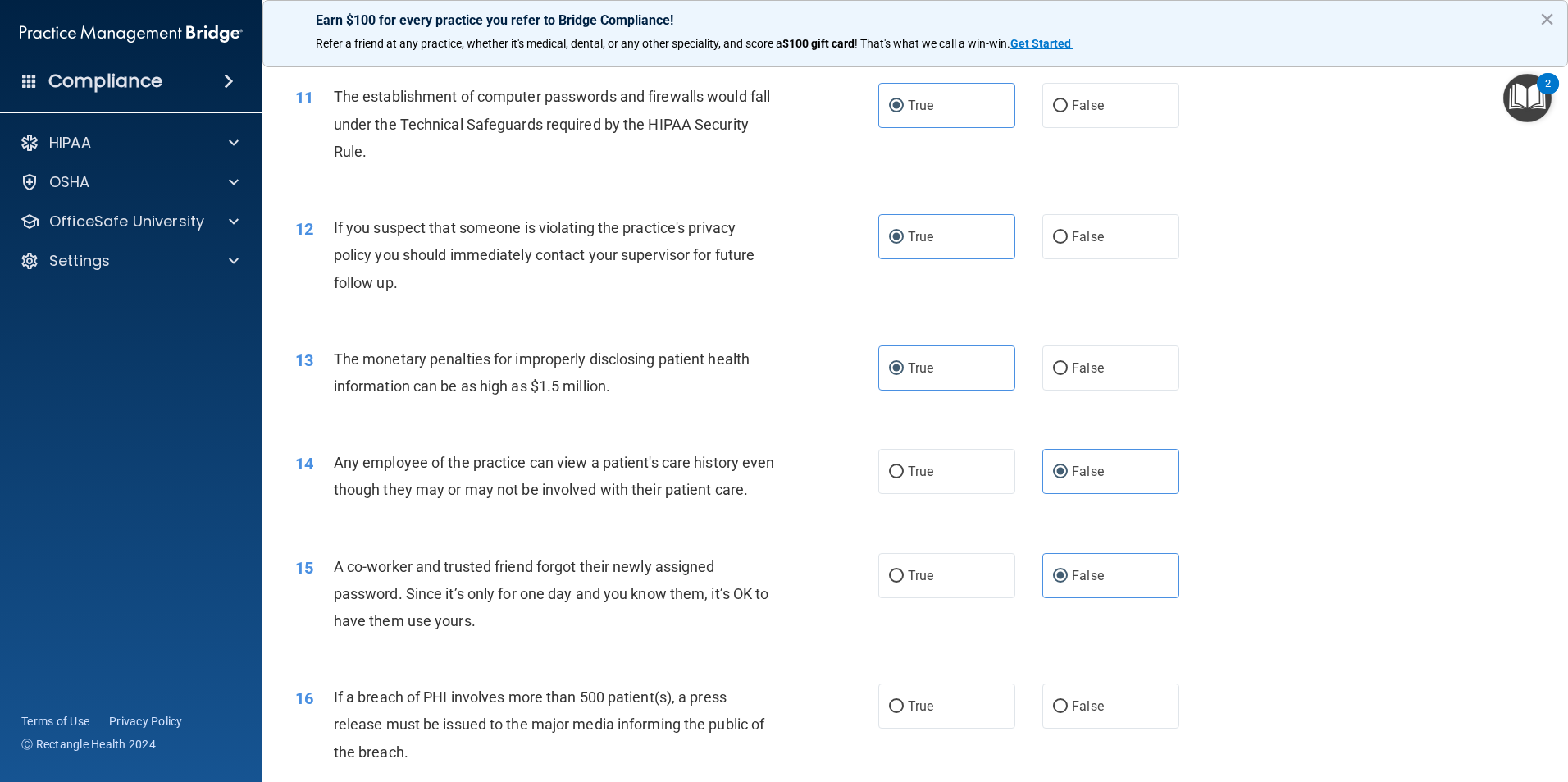
scroll to position [1312, 0]
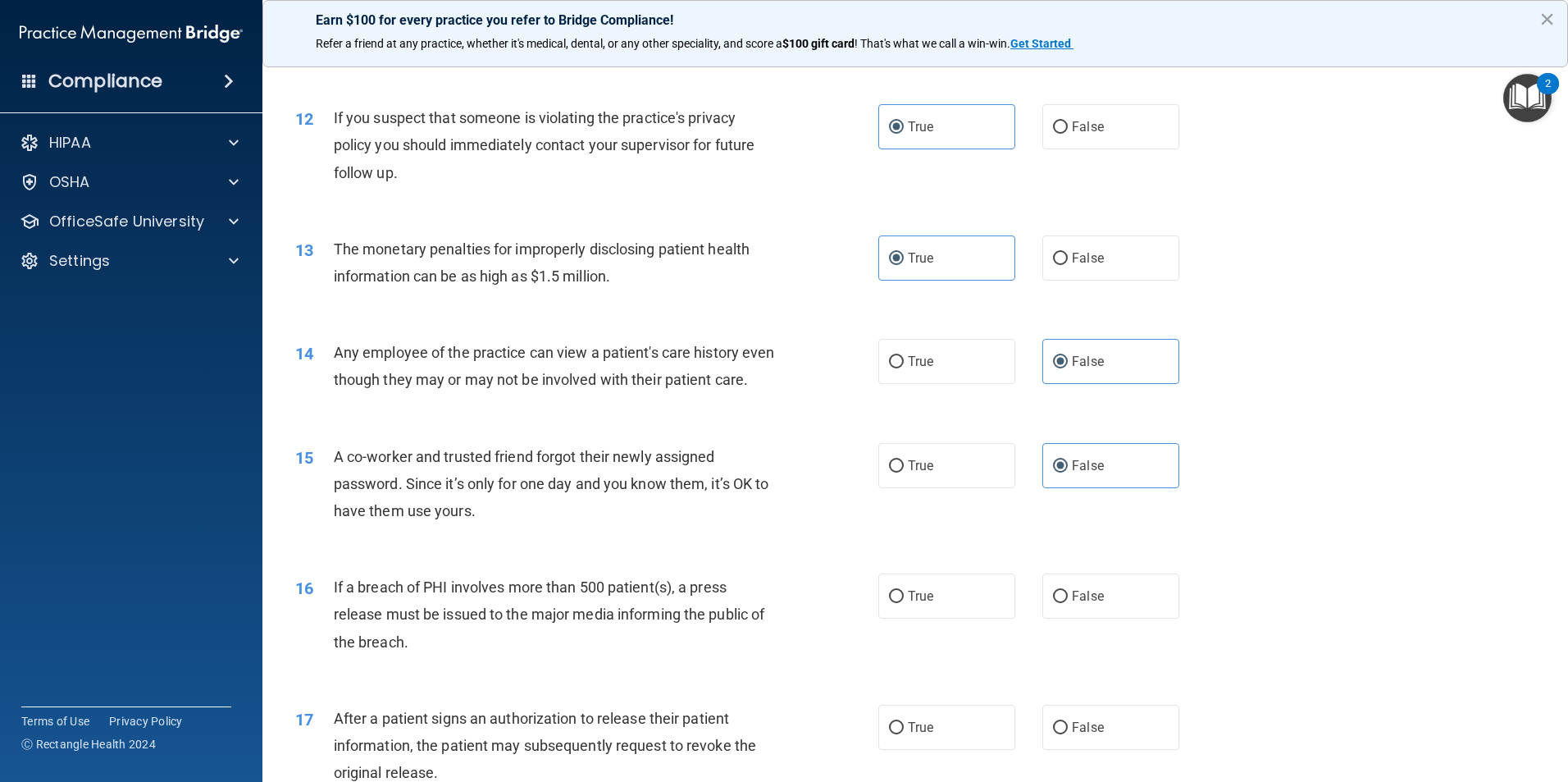
click at [934, 659] on div "16 If a breach of PHI involves more than 500 patient(s), a press release must b…" at bounding box center [915, 618] width 1264 height 132
click at [929, 653] on div "16 If a breach of PHI involves more than 500 patient(s), a press release must b…" at bounding box center [915, 618] width 1264 height 132
click at [928, 648] on div "16 If a breach of PHI involves more than 500 patient(s), a press release must b…" at bounding box center [915, 618] width 1264 height 132
click at [925, 618] on label "True" at bounding box center [947, 596] width 137 height 46
click at [903, 603] on input "True" at bounding box center [896, 597] width 15 height 12
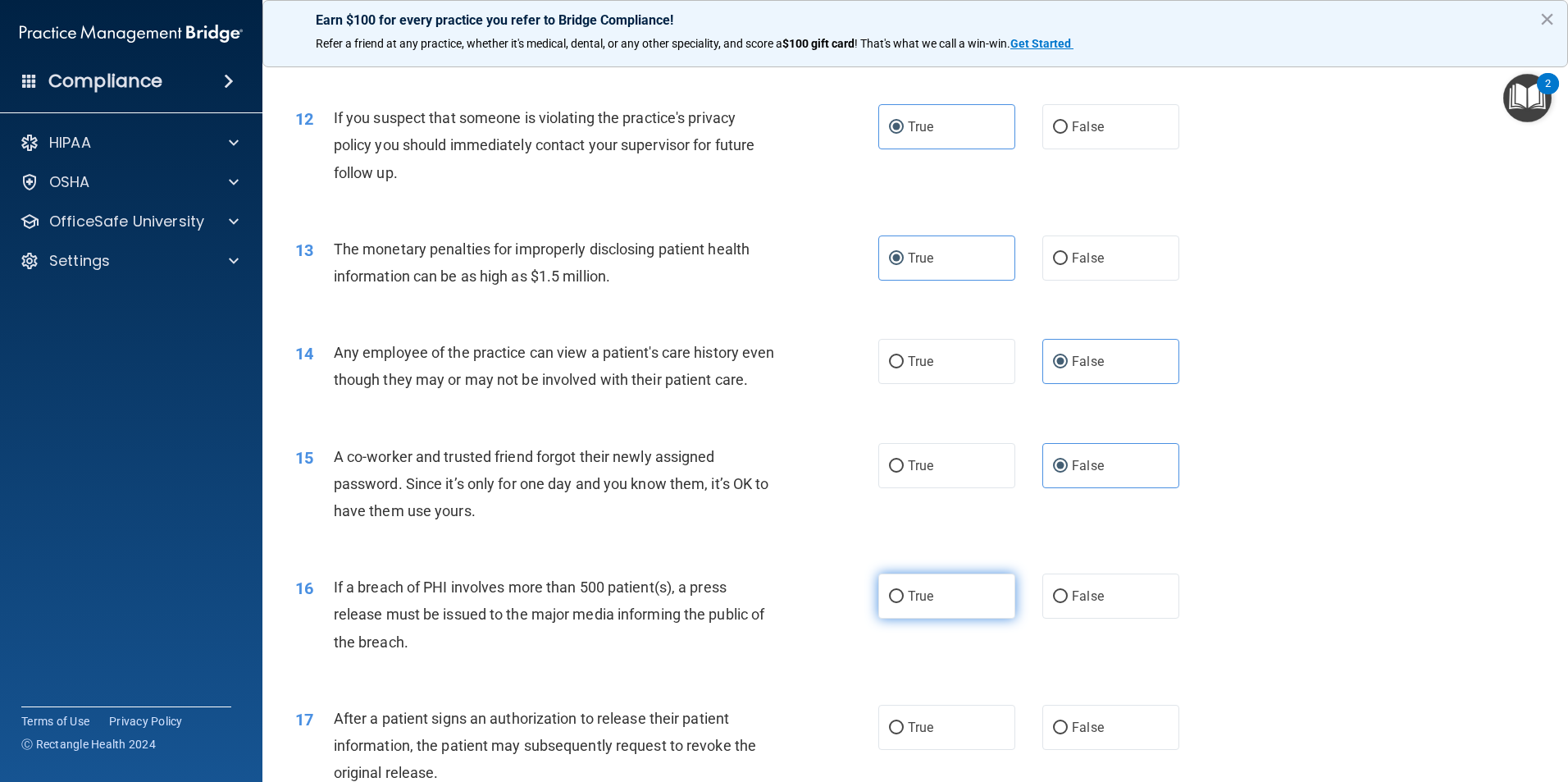
radio input "true"
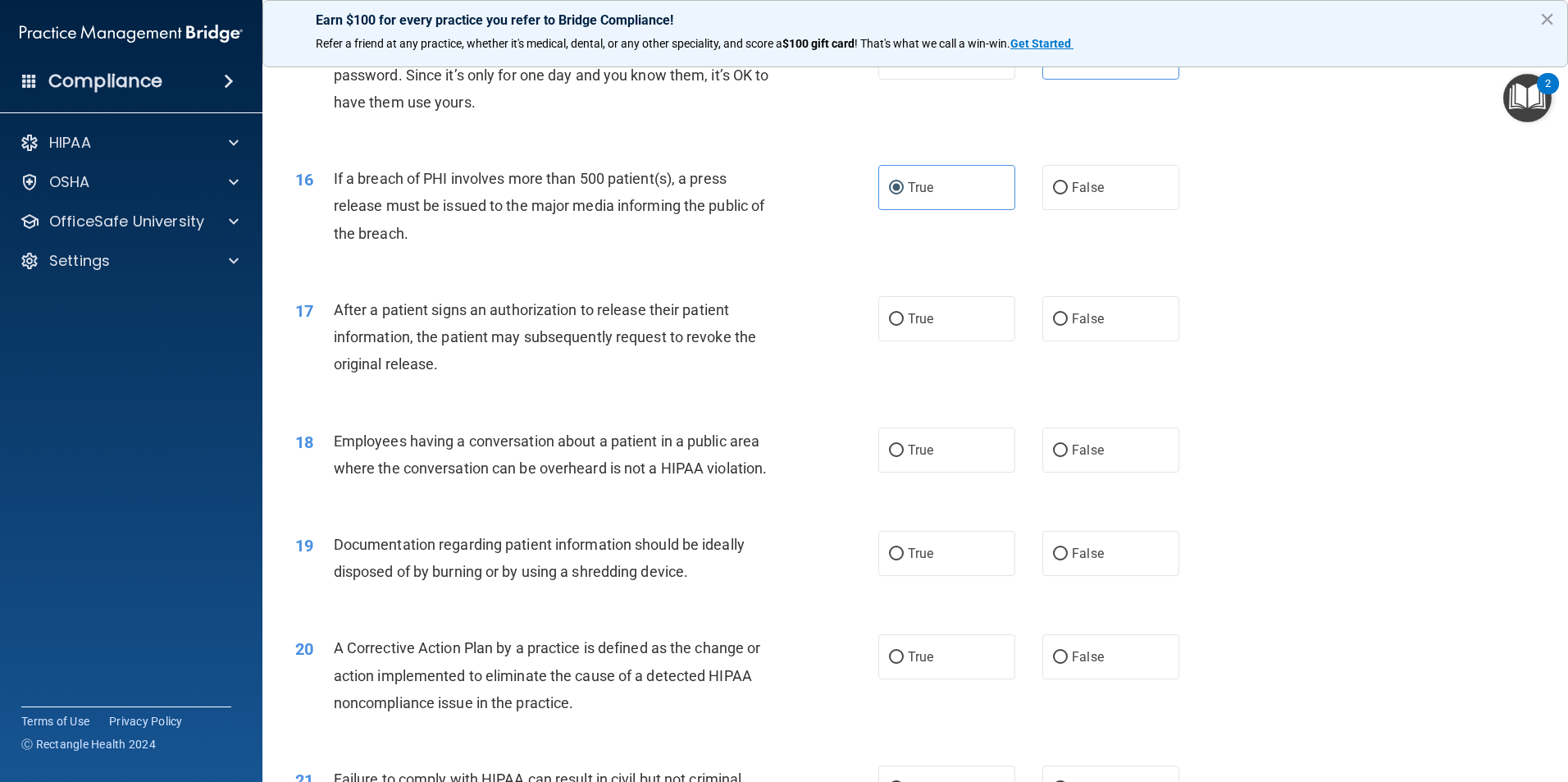
scroll to position [1723, 0]
click at [915, 339] on label "True" at bounding box center [947, 317] width 137 height 46
click at [903, 324] on input "True" at bounding box center [896, 318] width 15 height 12
radio input "true"
click at [1056, 455] on input "False" at bounding box center [1060, 449] width 15 height 12
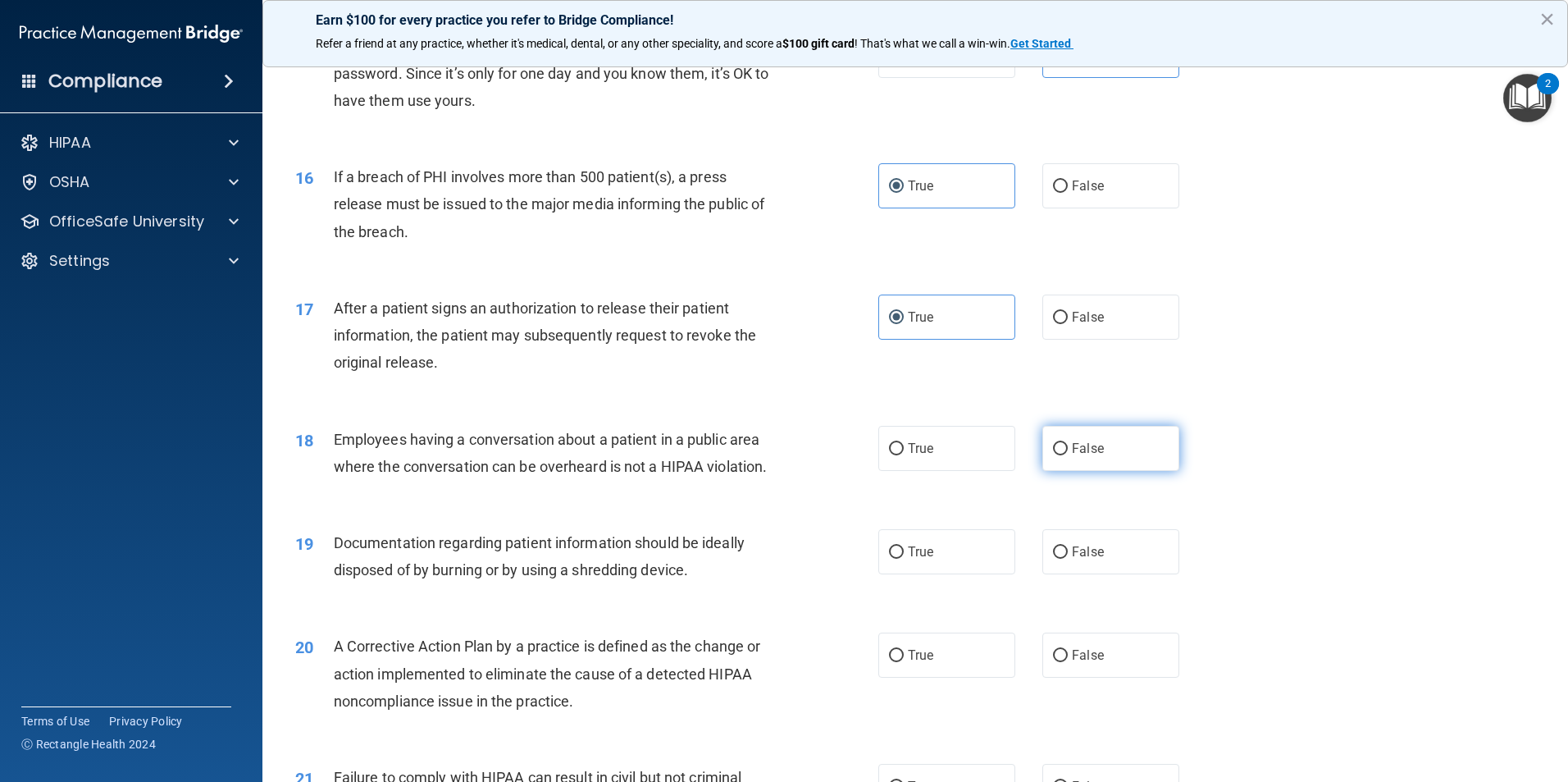
radio input "true"
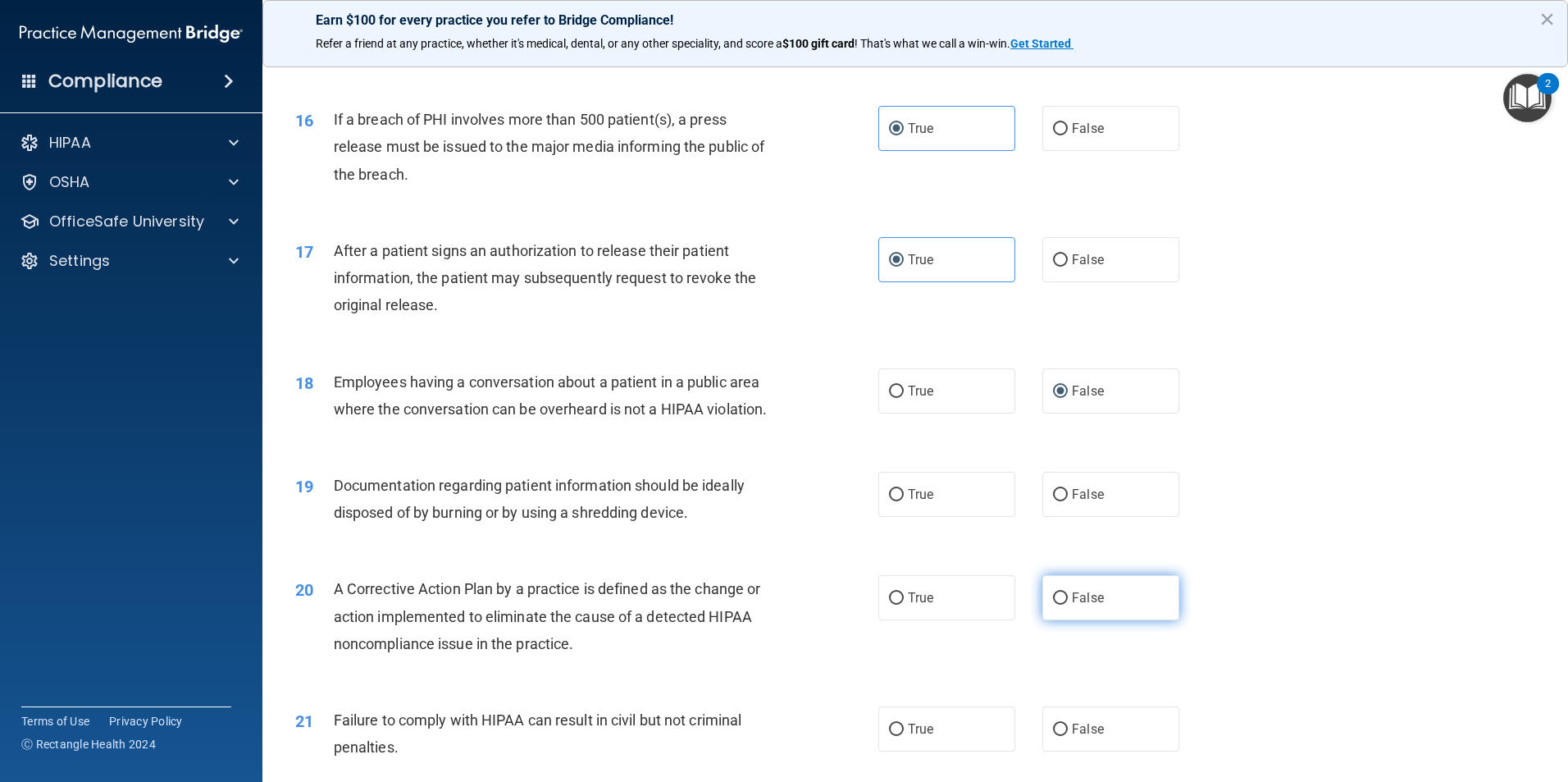
scroll to position [1969, 0]
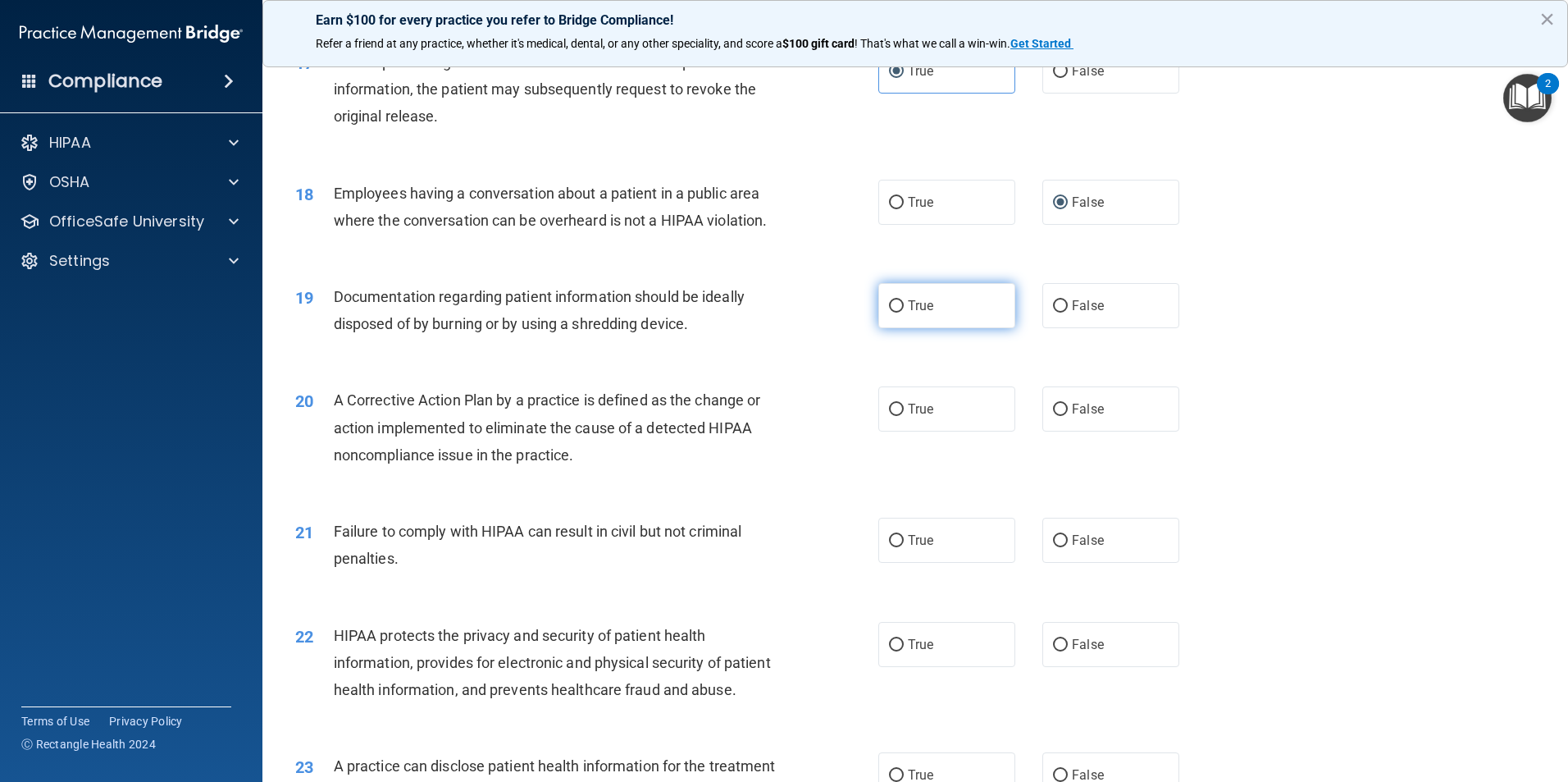
click at [964, 329] on label "True" at bounding box center [947, 305] width 137 height 46
click at [903, 313] on input "True" at bounding box center [896, 306] width 15 height 12
radio input "true"
click at [925, 428] on label "True" at bounding box center [947, 409] width 137 height 46
click at [903, 416] on input "True" at bounding box center [896, 410] width 15 height 12
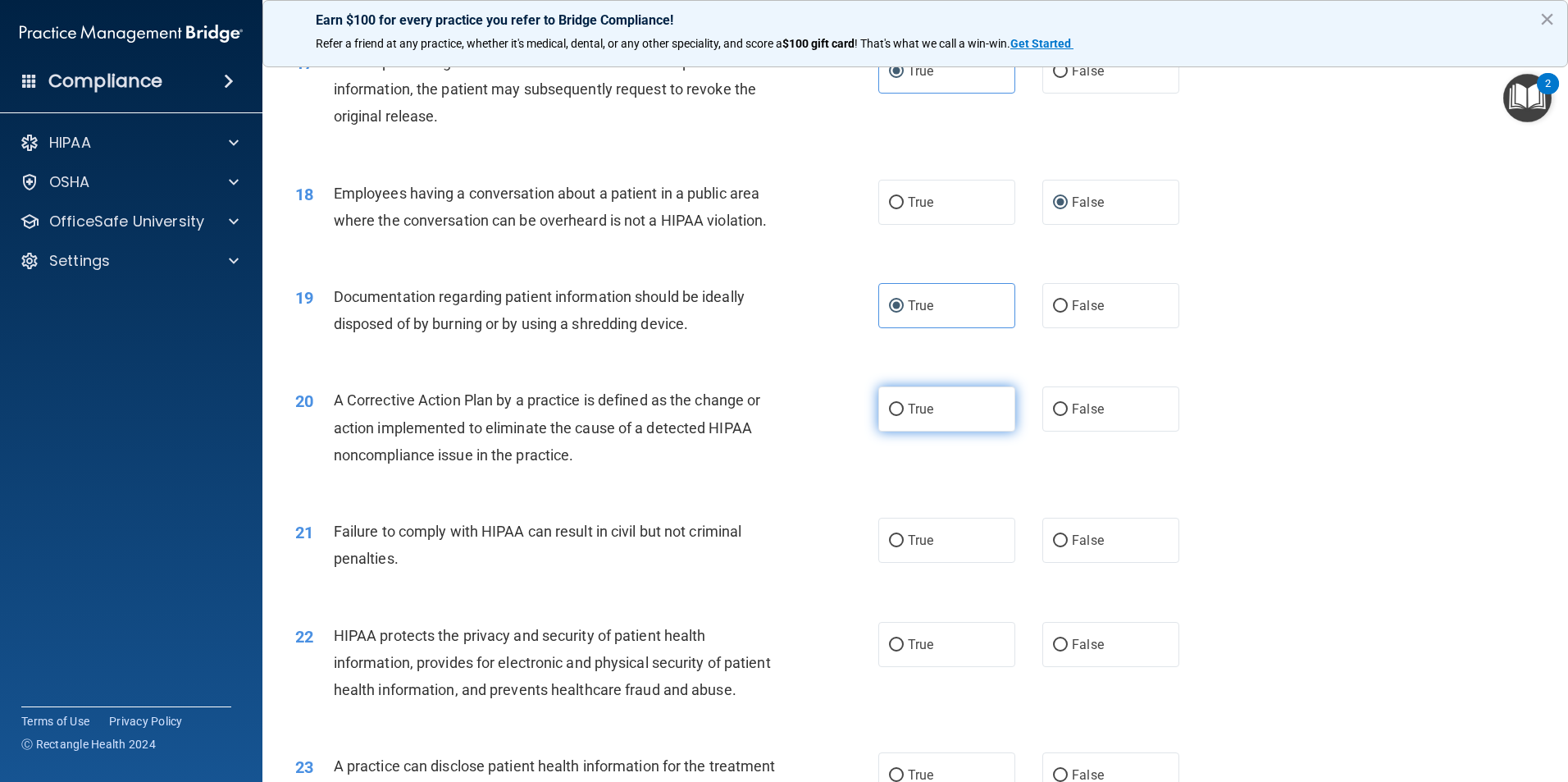
radio input "true"
drag, startPoint x: 1121, startPoint y: 535, endPoint x: 1121, endPoint y: 561, distance: 26.0
click at [1121, 535] on div "21 Failure to comply with HIPAA can result in civil but not criminal penalties.…" at bounding box center [915, 549] width 1264 height 103
click at [1121, 561] on label "False" at bounding box center [1111, 540] width 137 height 46
click at [1068, 547] on input "False" at bounding box center [1060, 540] width 15 height 12
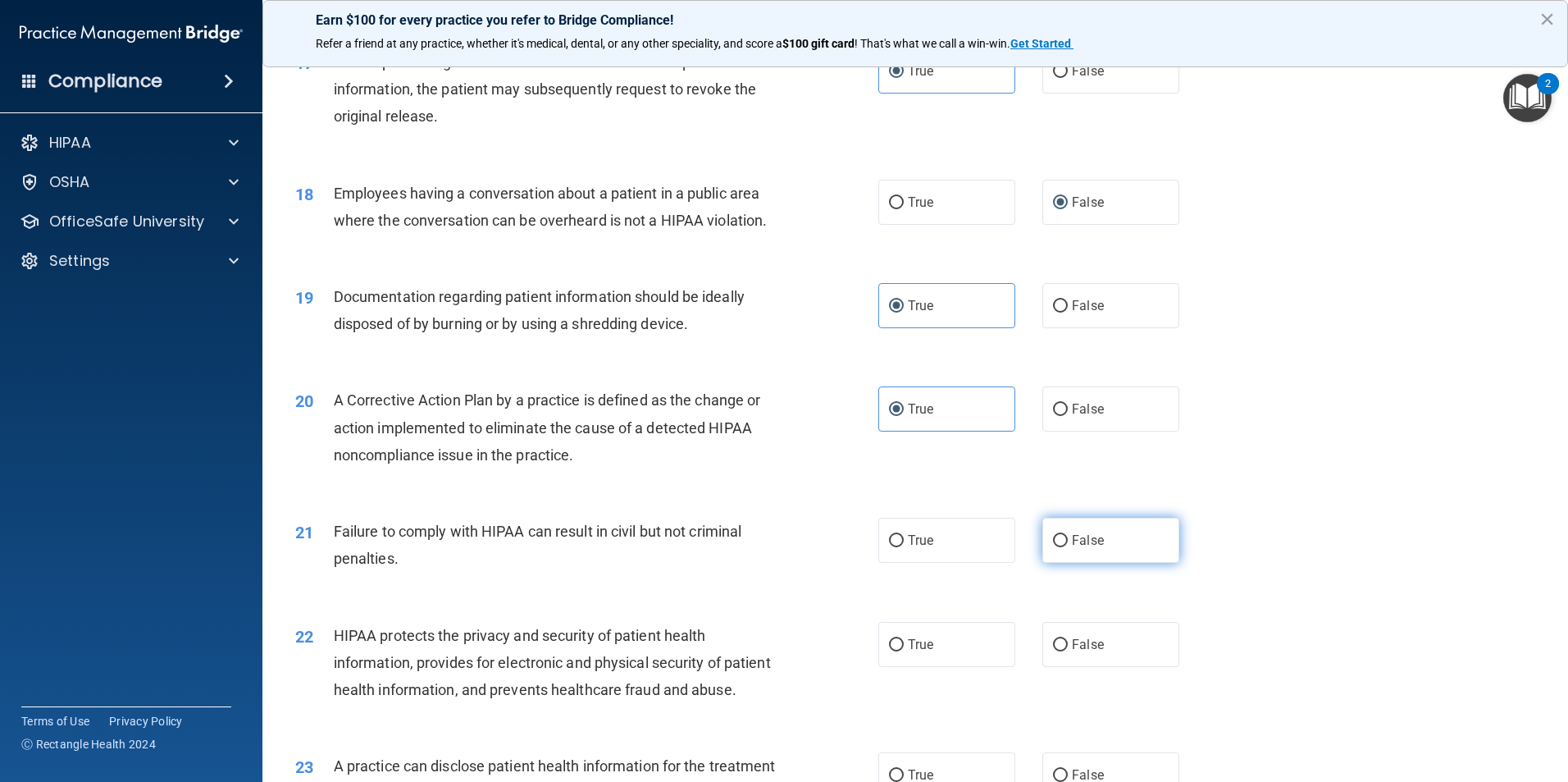
radio input "true"
click at [948, 667] on label "True" at bounding box center [947, 644] width 137 height 46
click at [903, 651] on input "True" at bounding box center [896, 645] width 15 height 12
radio input "true"
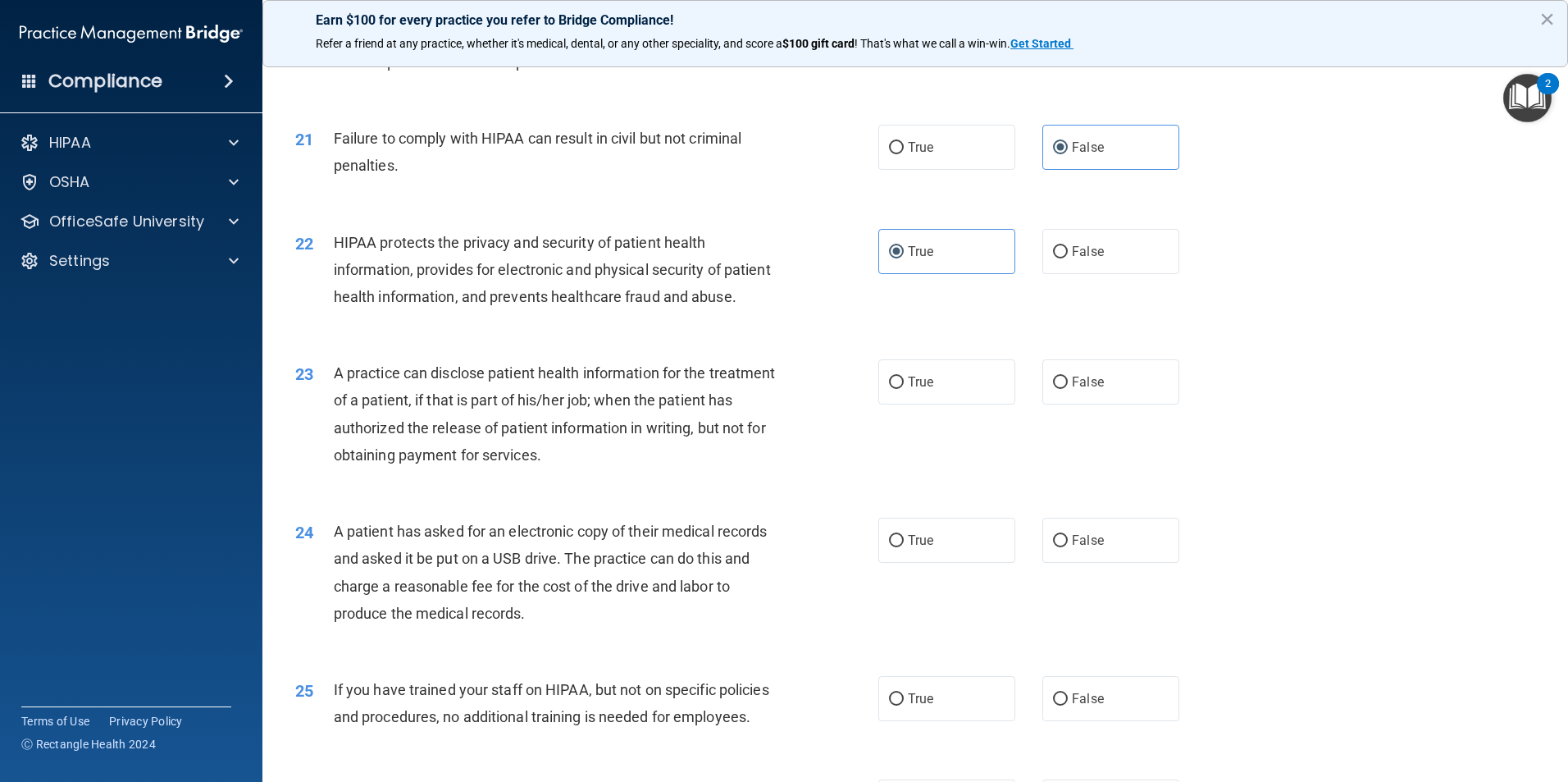
scroll to position [2379, 0]
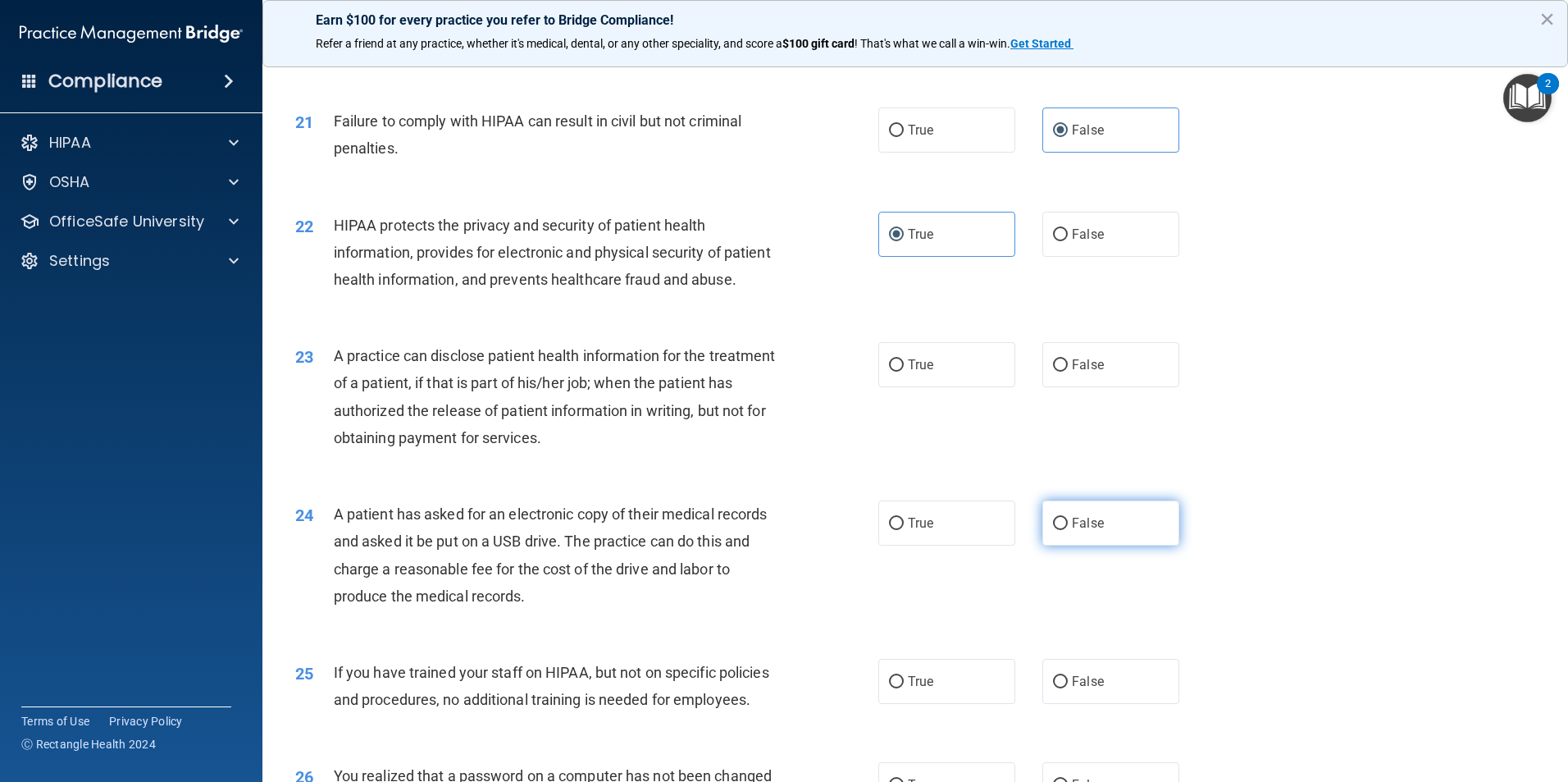
click at [1093, 545] on label "False" at bounding box center [1111, 523] width 137 height 46
click at [1068, 530] on input "False" at bounding box center [1060, 524] width 15 height 12
radio input "true"
click at [1086, 387] on label "False" at bounding box center [1111, 364] width 137 height 46
click at [1068, 372] on input "False" at bounding box center [1060, 365] width 15 height 12
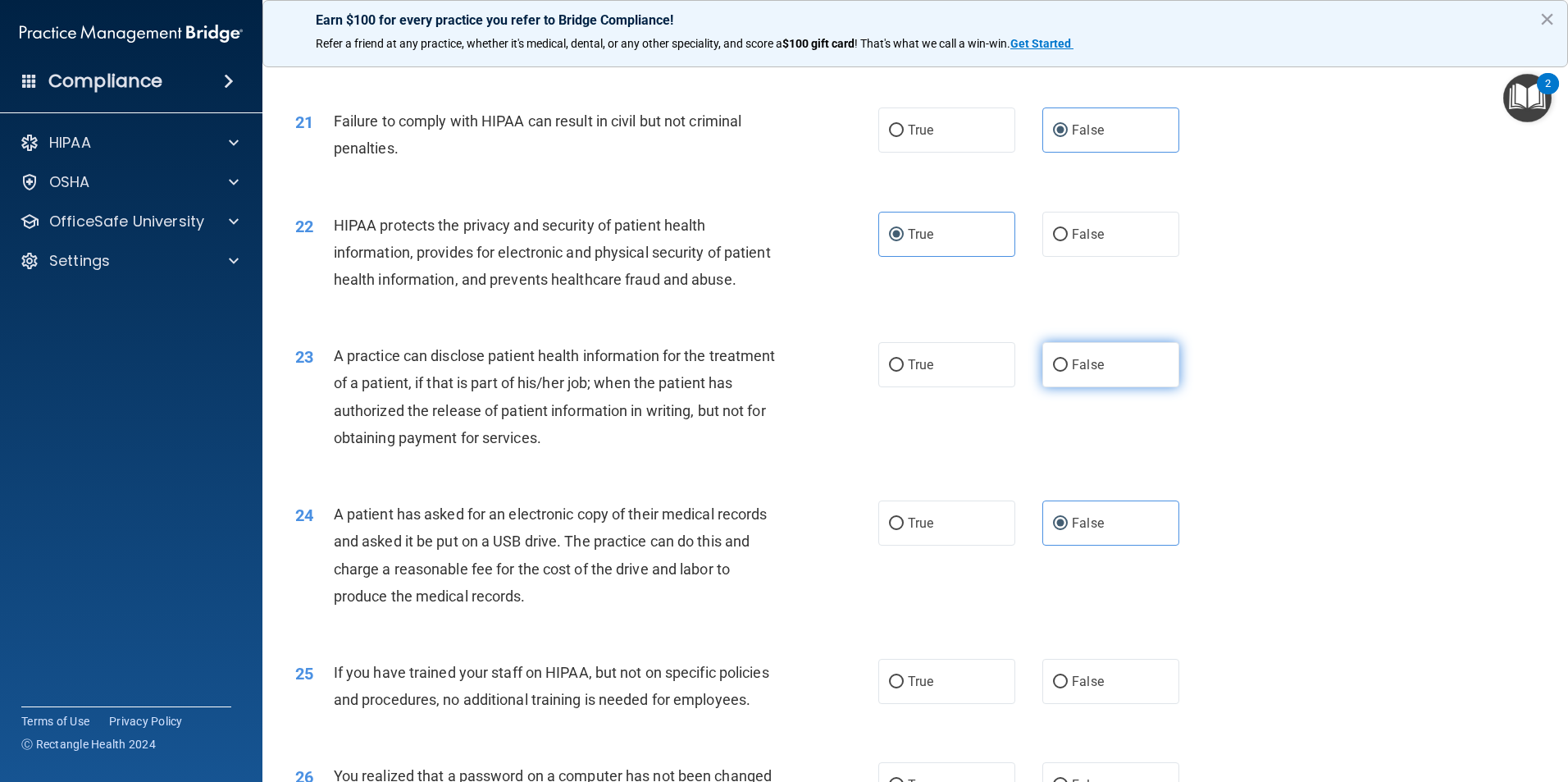
radio input "true"
click at [924, 545] on label "True" at bounding box center [947, 523] width 137 height 46
drag, startPoint x: 924, startPoint y: 592, endPoint x: 898, endPoint y: 583, distance: 27.5
click at [898, 545] on label "True" at bounding box center [947, 523] width 137 height 46
click at [898, 530] on input "True" at bounding box center [896, 524] width 15 height 12
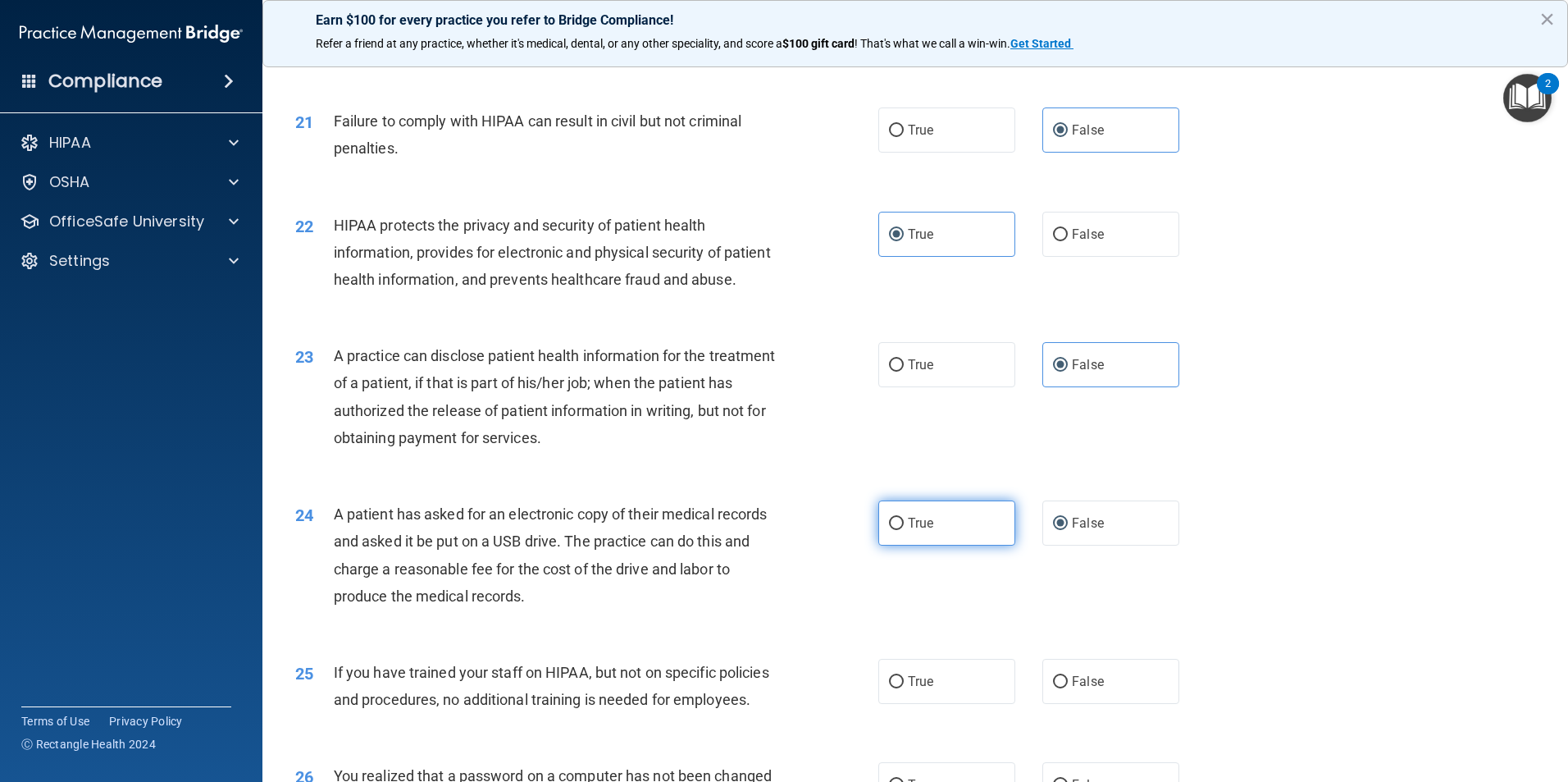
radio input "true"
radio input "false"
click at [1068, 704] on label "False" at bounding box center [1111, 681] width 137 height 46
click at [1068, 688] on input "False" at bounding box center [1060, 682] width 15 height 12
radio input "true"
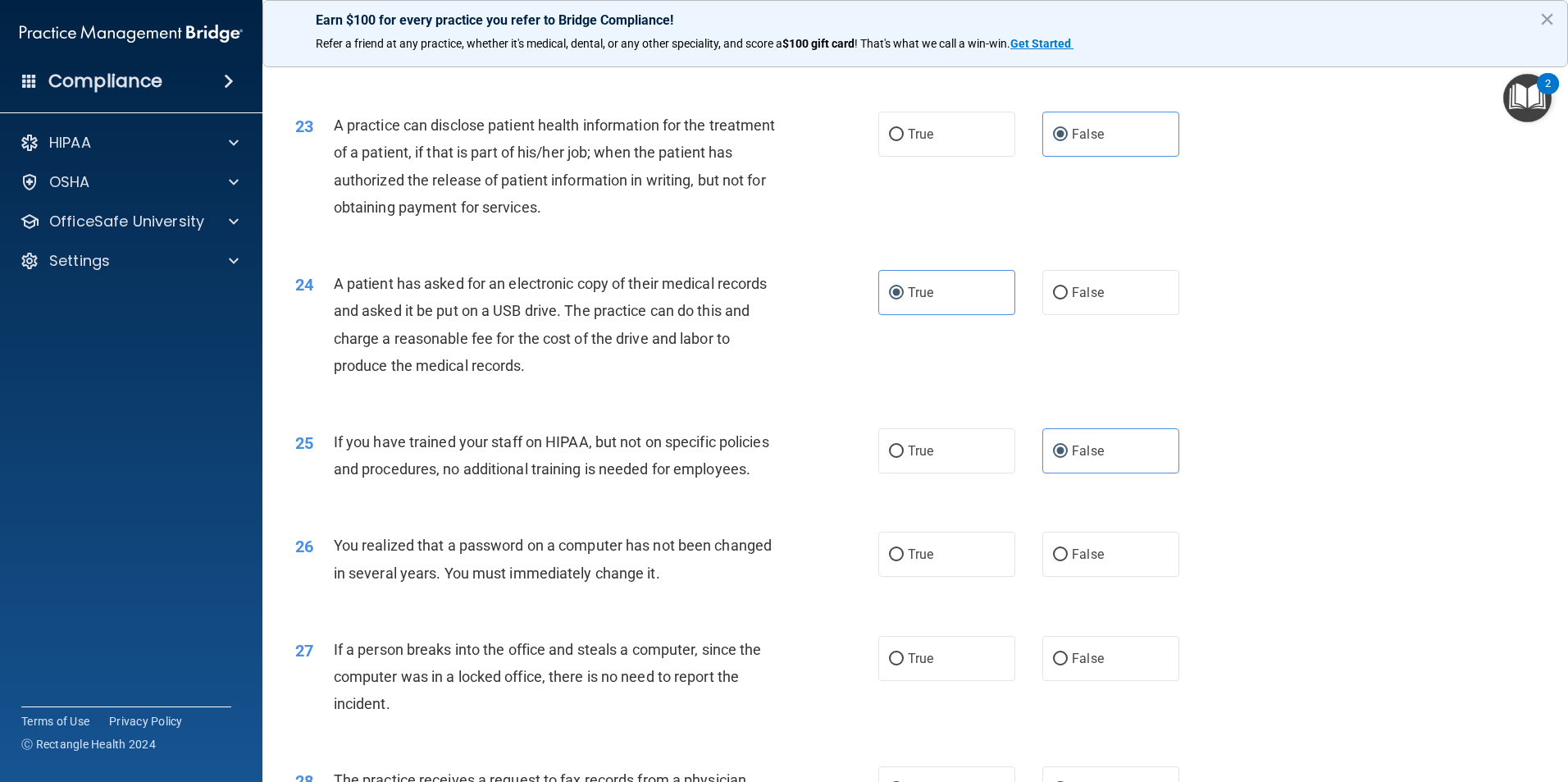
scroll to position [2790, 0]
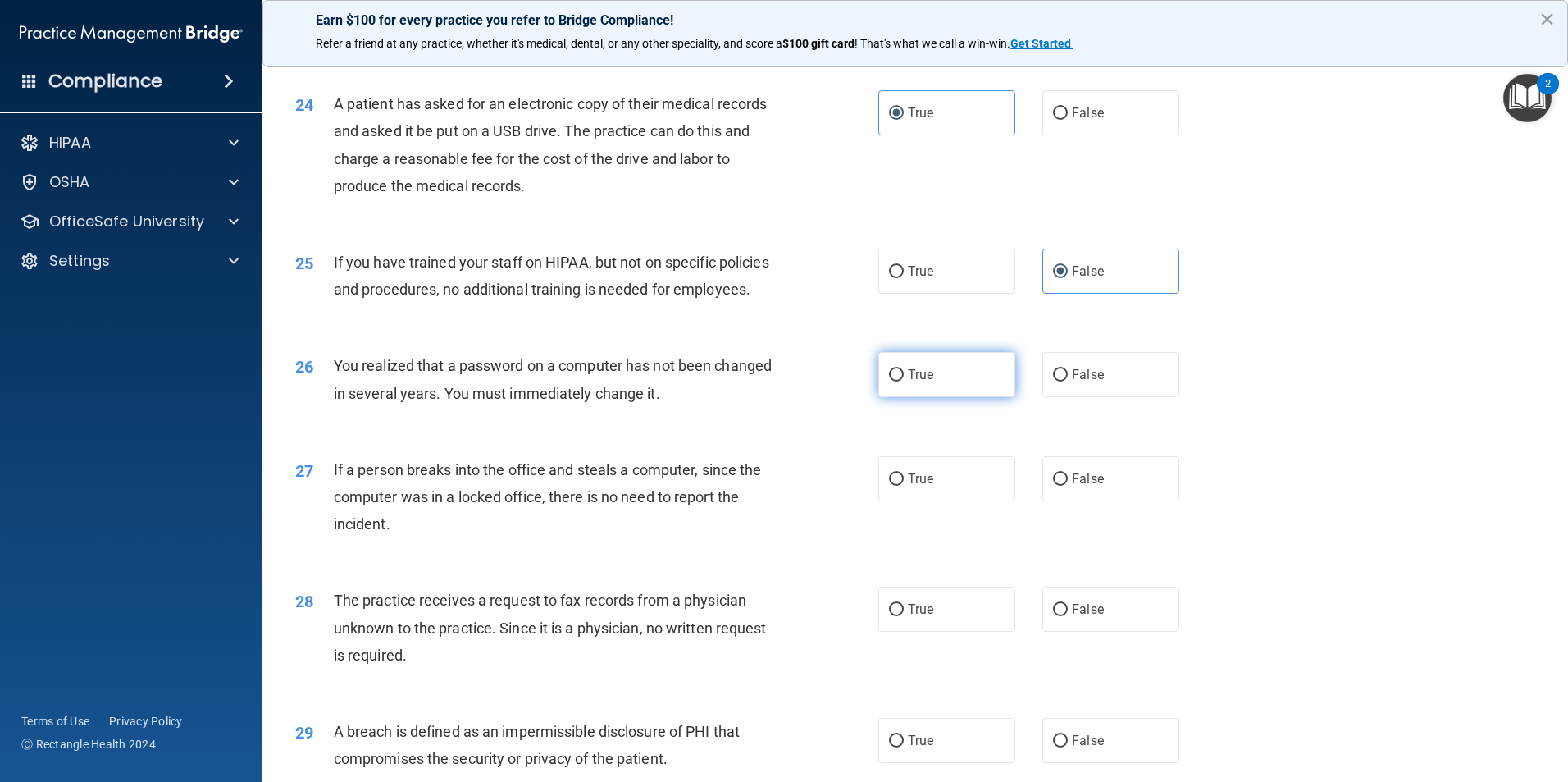
click at [932, 397] on label "True" at bounding box center [947, 374] width 137 height 46
click at [903, 381] on input "True" at bounding box center [896, 375] width 15 height 12
radio input "true"
click at [1053, 486] on input "False" at bounding box center [1060, 479] width 15 height 12
radio input "true"
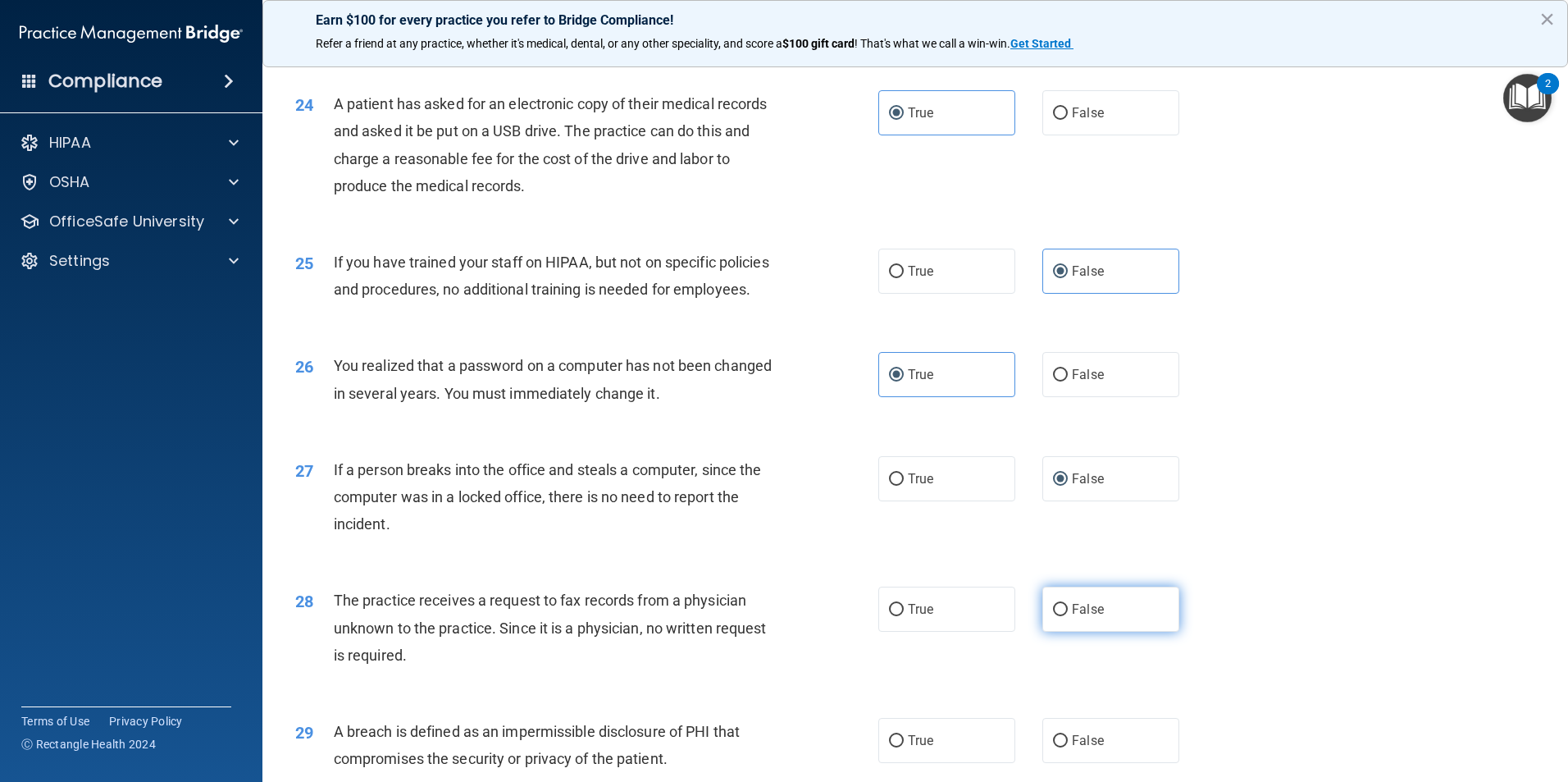
click at [1072, 617] on span "False" at bounding box center [1088, 609] width 32 height 16
click at [1068, 616] on input "False" at bounding box center [1060, 610] width 15 height 12
radio input "true"
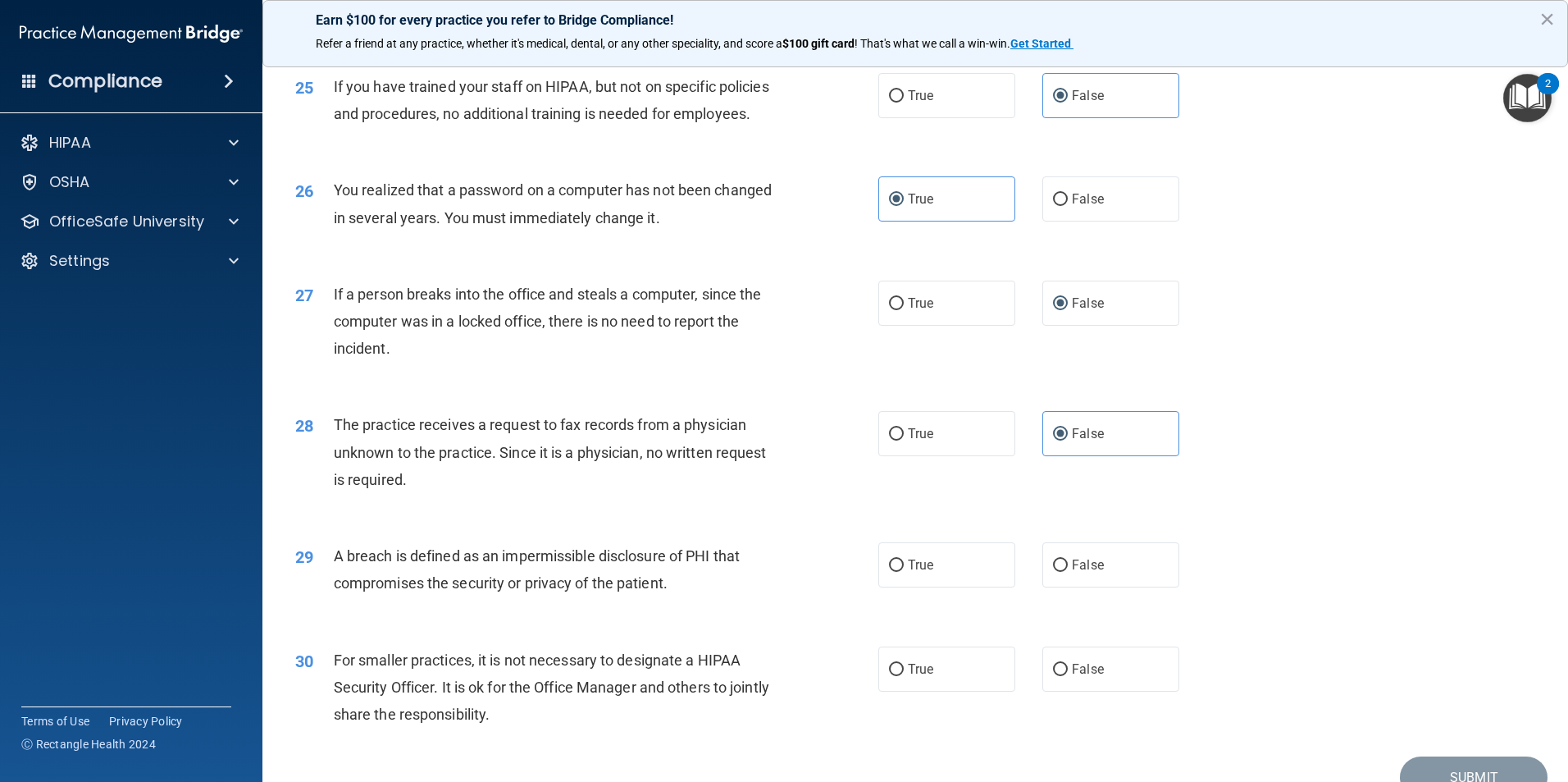
scroll to position [3035, 0]
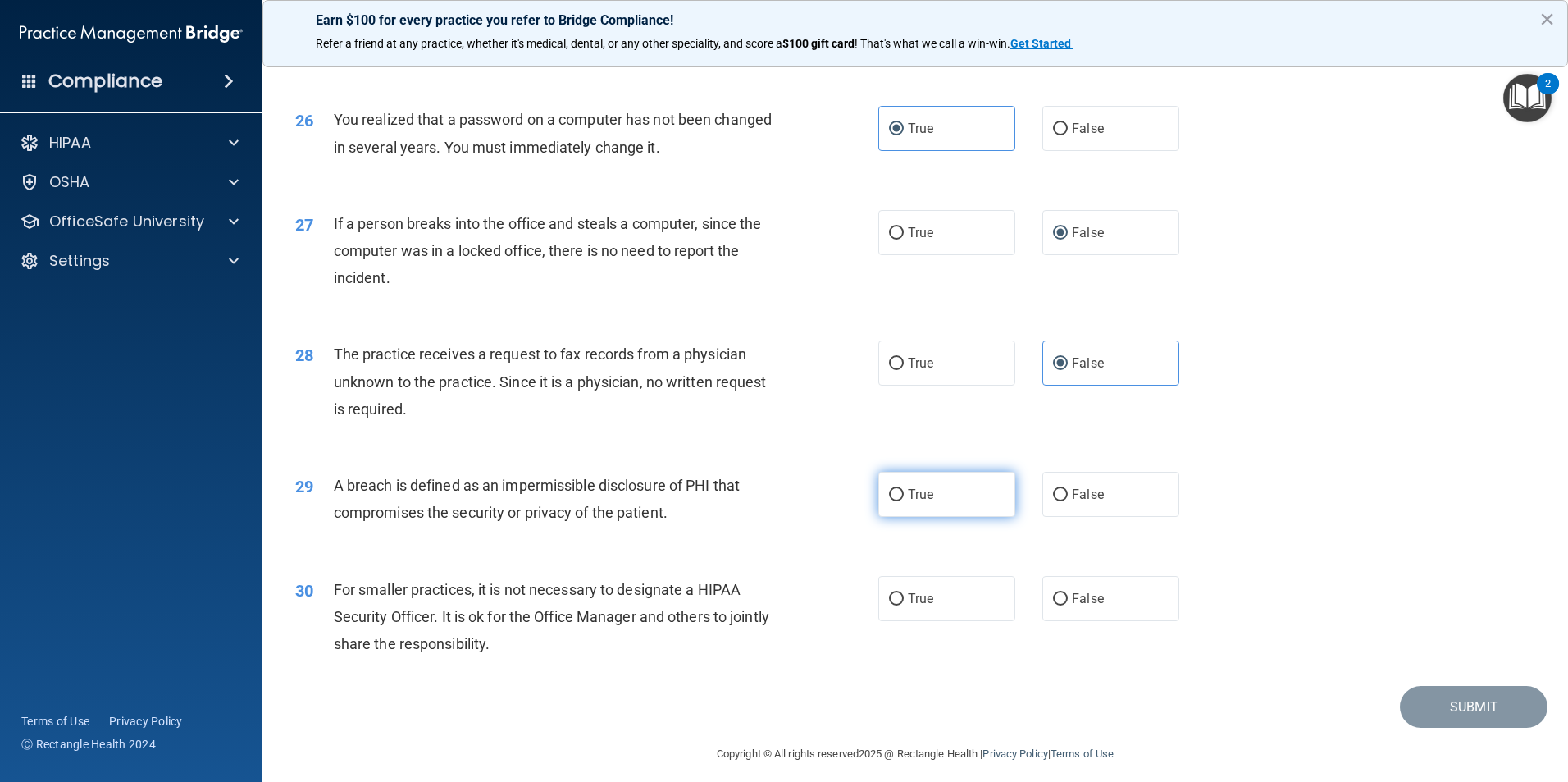
click at [923, 517] on label "True" at bounding box center [947, 494] width 137 height 46
click at [903, 501] on input "True" at bounding box center [896, 495] width 15 height 12
radio input "true"
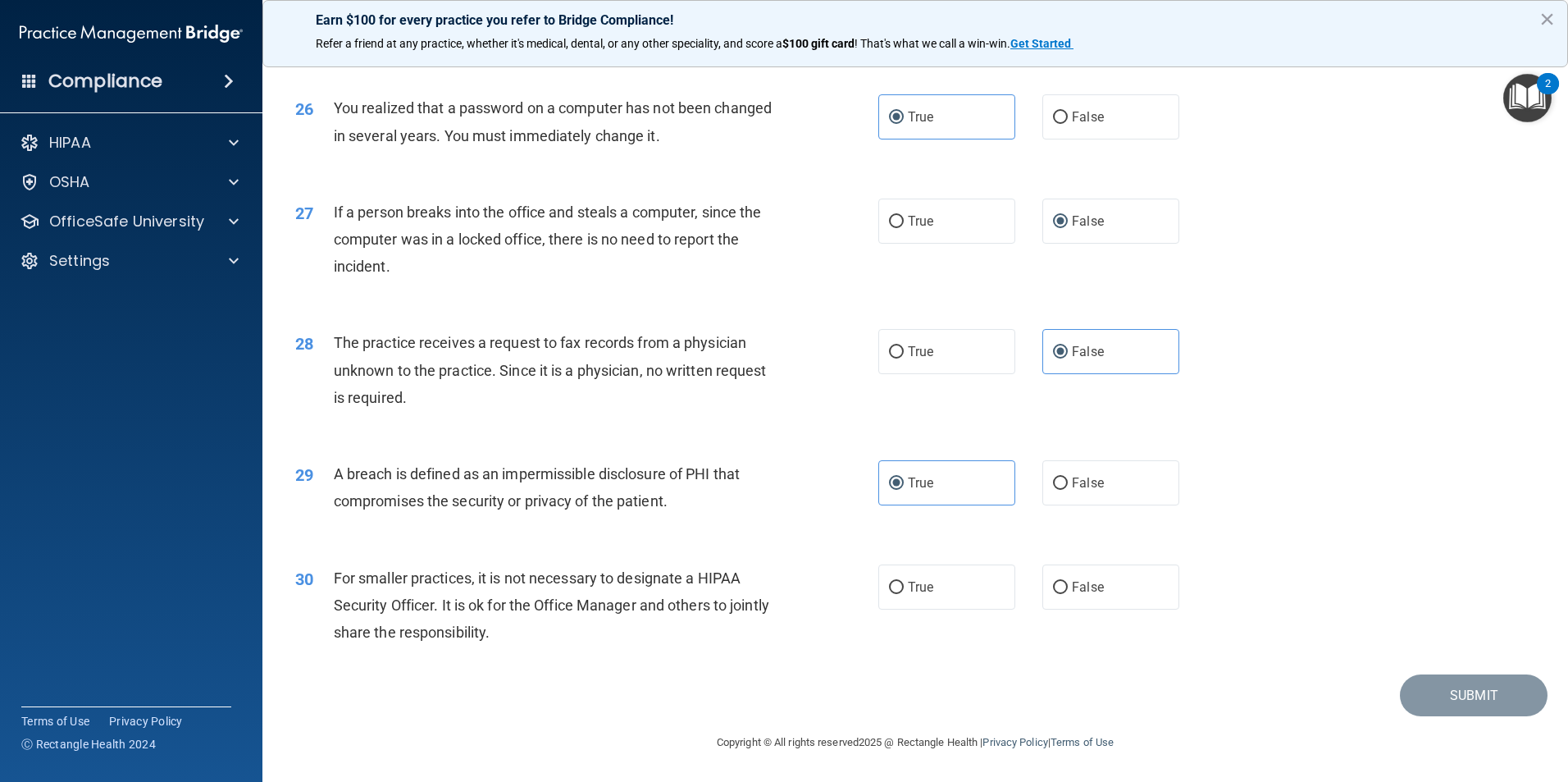
scroll to position [3128, 0]
click at [1093, 575] on label "False" at bounding box center [1111, 587] width 137 height 46
click at [1068, 582] on input "False" at bounding box center [1060, 588] width 15 height 12
radio input "true"
click at [1470, 708] on button "Submit" at bounding box center [1473, 695] width 147 height 42
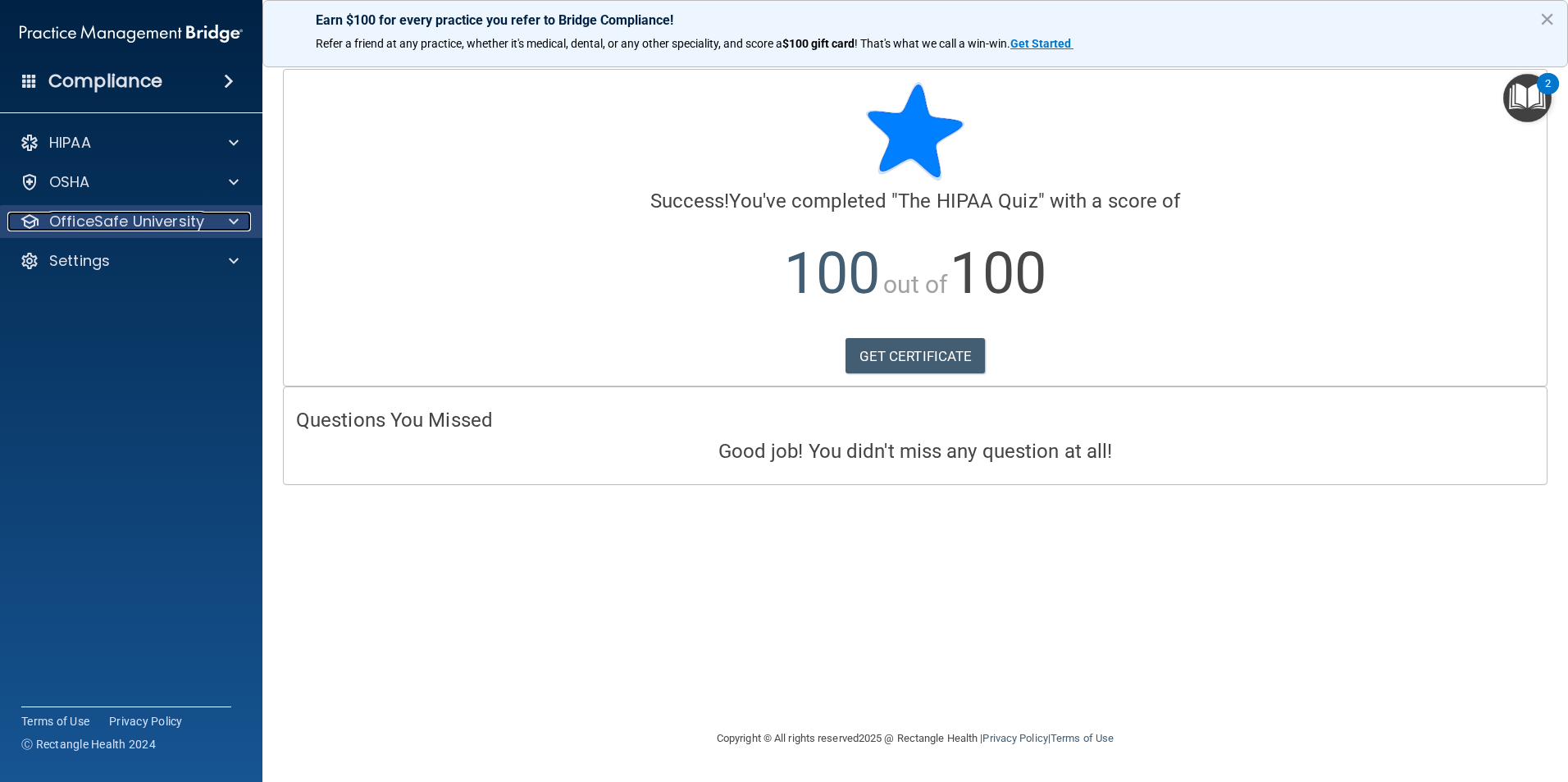
click at [147, 218] on p "OfficeSafe University" at bounding box center [126, 222] width 155 height 20
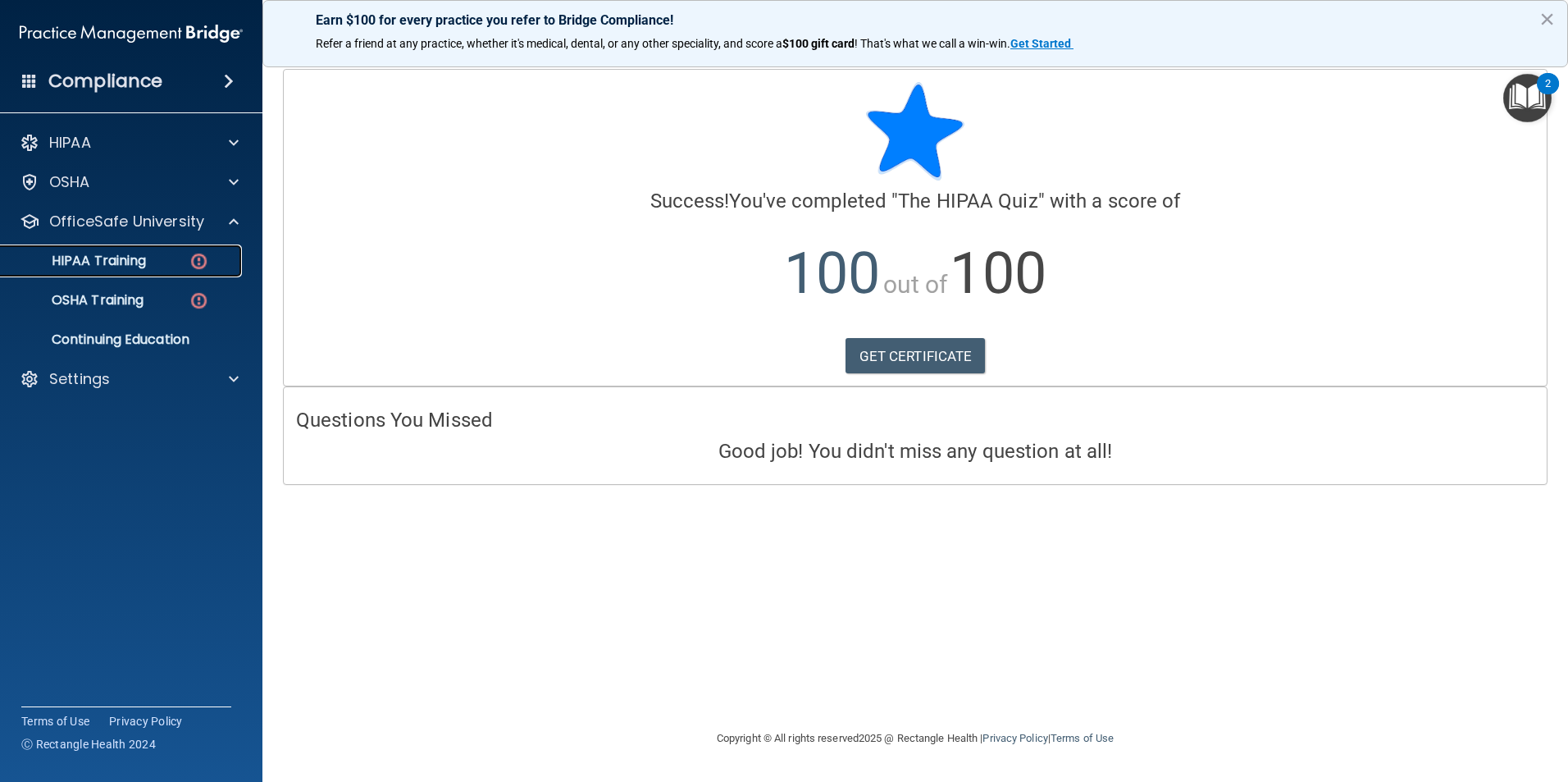
click at [168, 259] on div "HIPAA Training" at bounding box center [122, 261] width 224 height 17
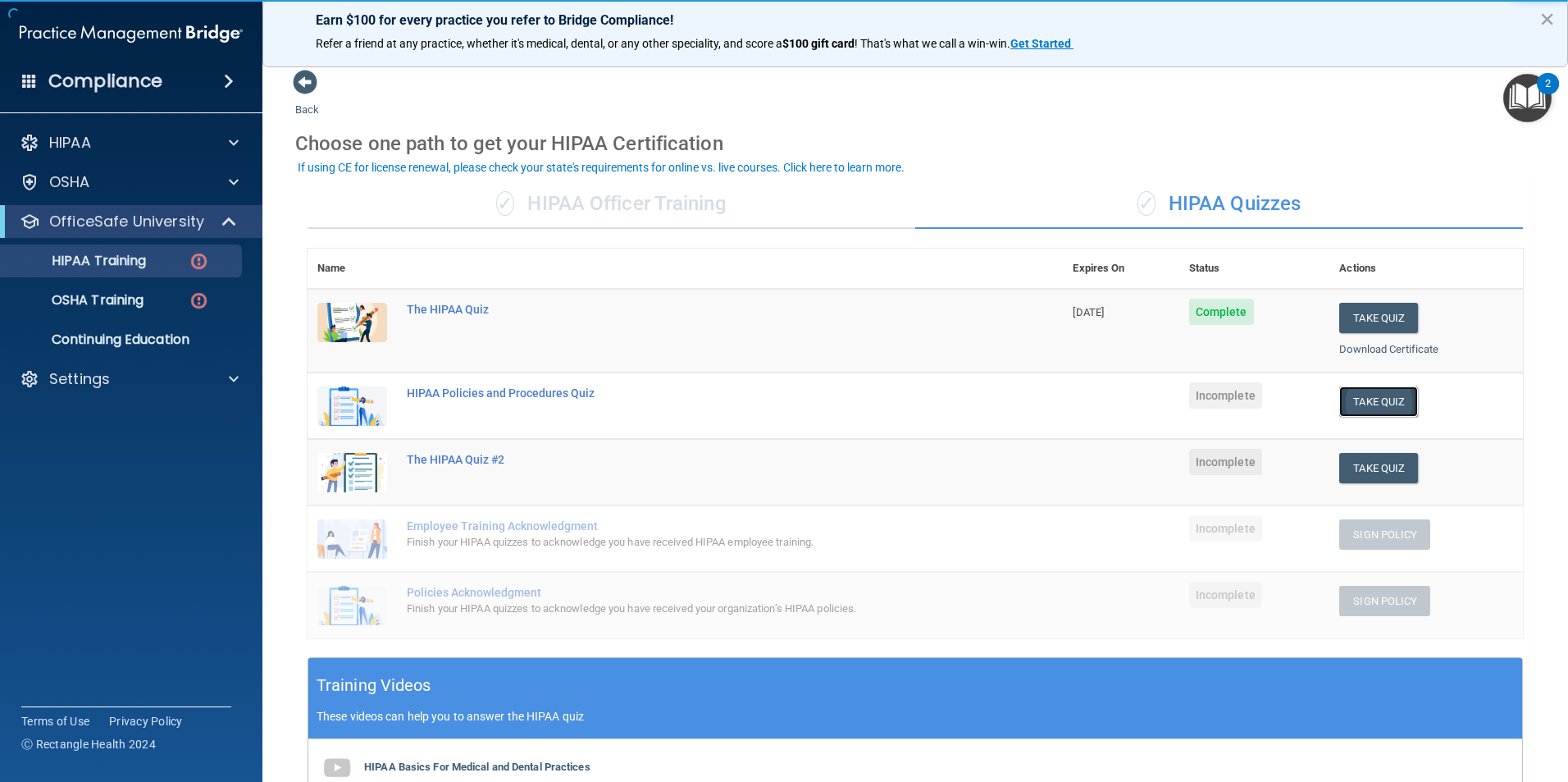
click at [1379, 402] on button "Take Quiz" at bounding box center [1378, 401] width 79 height 31
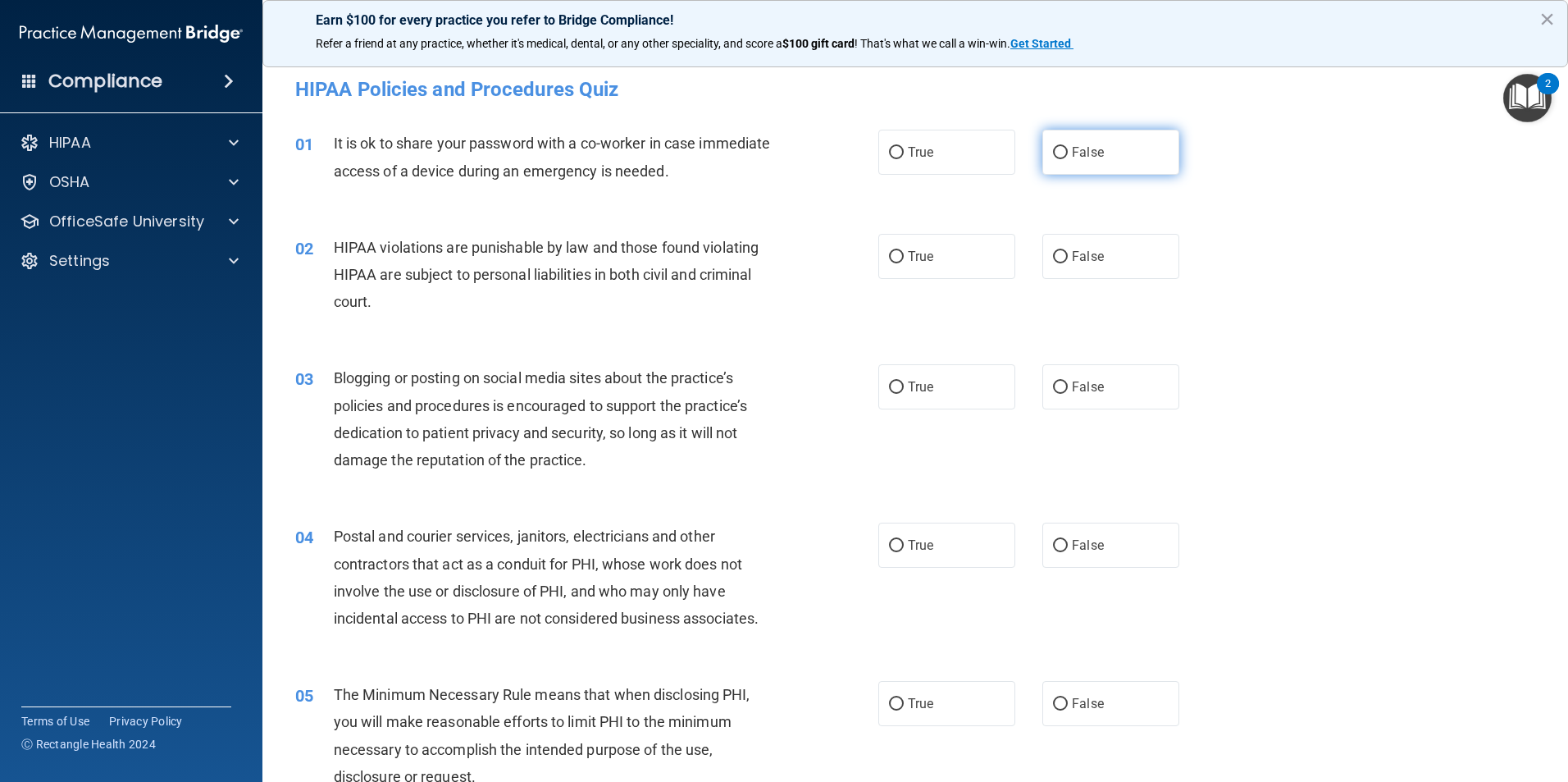
click at [1085, 151] on span "False" at bounding box center [1088, 151] width 32 height 16
click at [1068, 151] on input "False" at bounding box center [1060, 152] width 15 height 12
radio input "true"
click at [896, 266] on label "True" at bounding box center [947, 257] width 137 height 46
click at [896, 263] on input "True" at bounding box center [896, 257] width 15 height 12
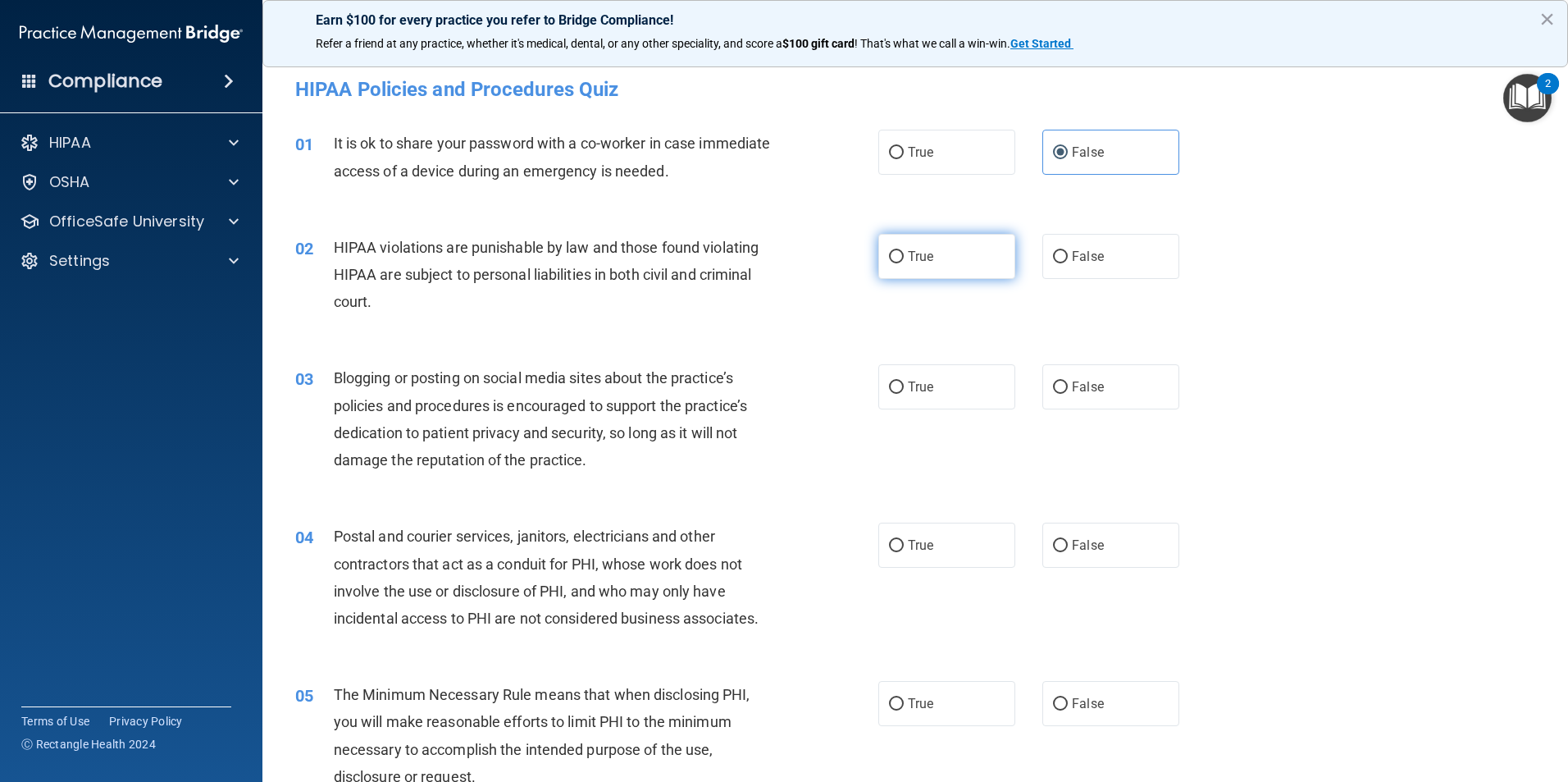
radio input "true"
click at [1086, 389] on span "False" at bounding box center [1088, 386] width 32 height 16
click at [1068, 389] on input "False" at bounding box center [1060, 387] width 15 height 12
radio input "true"
click at [914, 538] on span "True" at bounding box center [920, 545] width 26 height 16
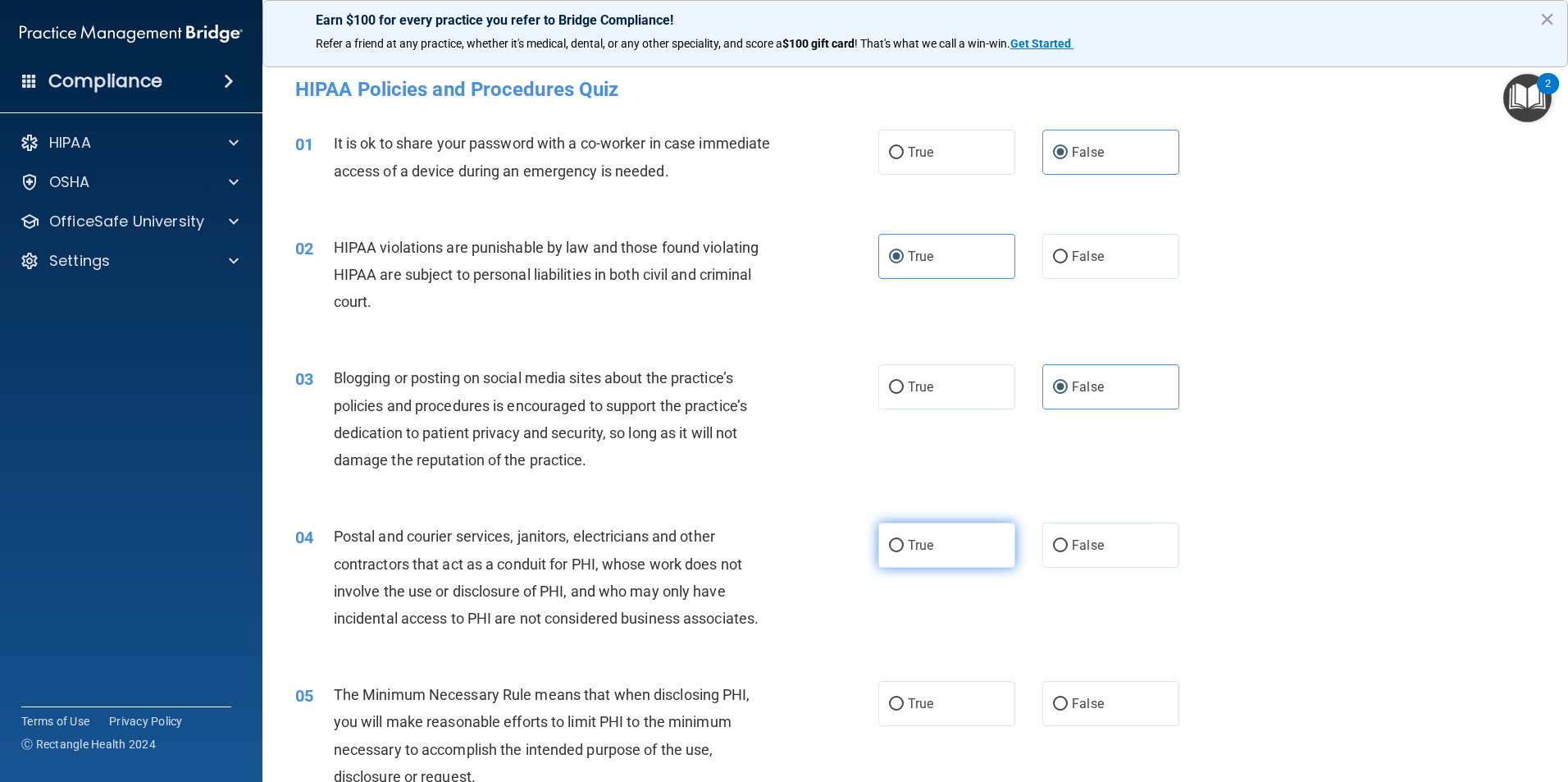
click at [903, 540] on input "True" at bounding box center [896, 545] width 15 height 12
radio input "true"
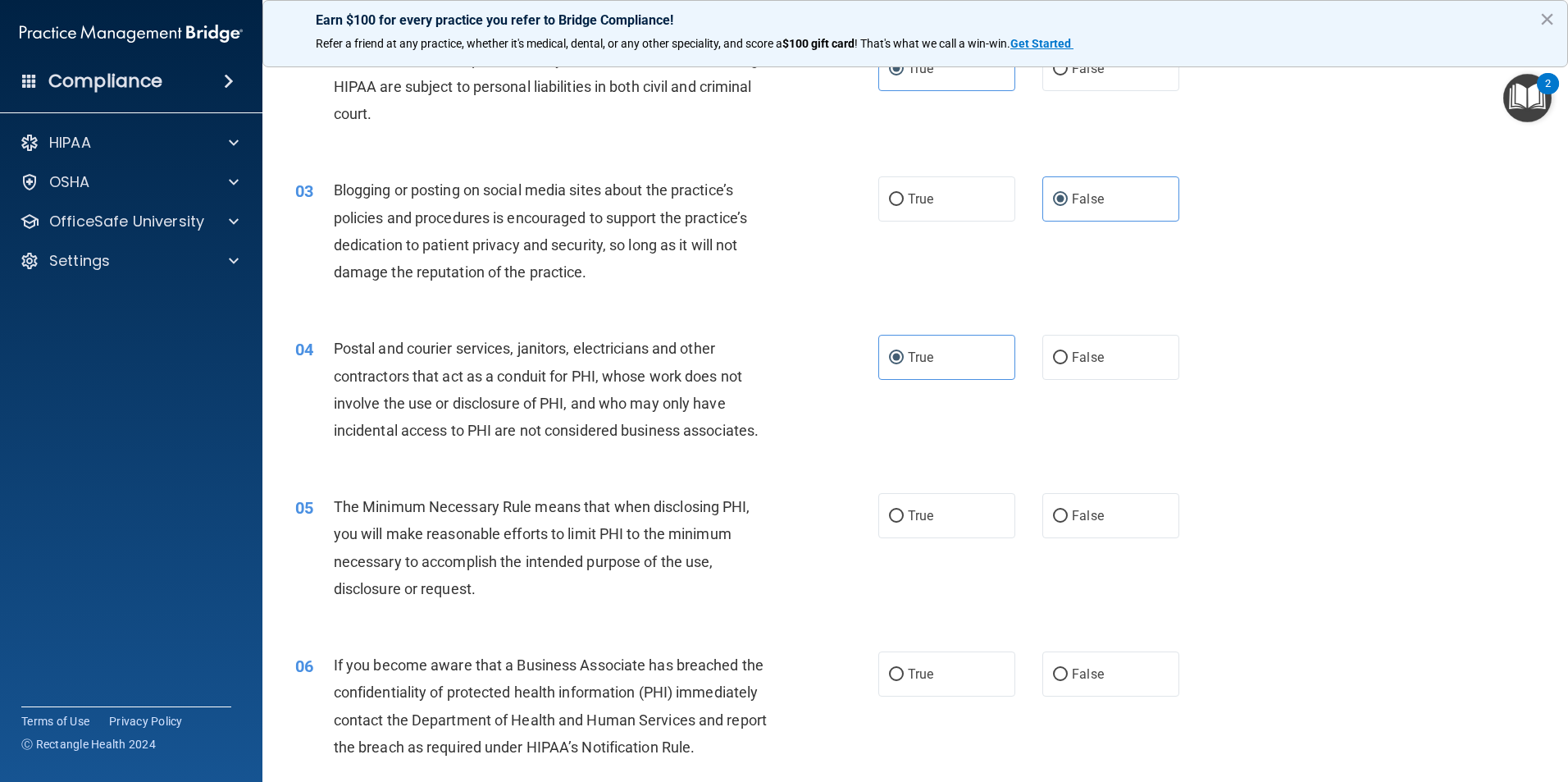
scroll to position [246, 0]
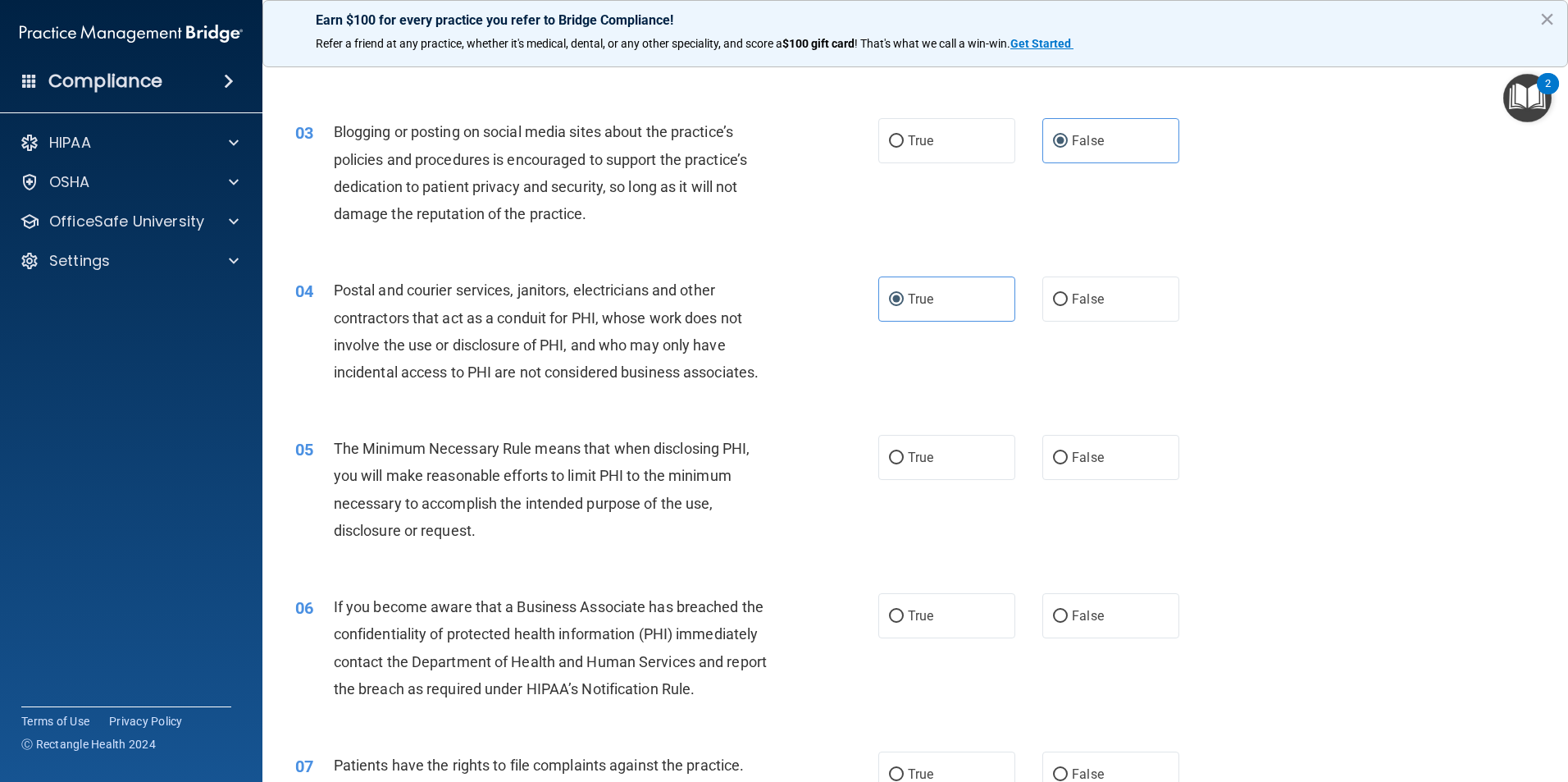
click at [934, 487] on div "05 The Minimum Necessary Rule means that when disclosing PHI, you will make rea…" at bounding box center [915, 493] width 1264 height 158
click at [914, 473] on label "True" at bounding box center [947, 457] width 137 height 46
click at [903, 464] on input "True" at bounding box center [896, 458] width 15 height 12
radio input "true"
click at [1057, 605] on label "False" at bounding box center [1111, 616] width 137 height 46
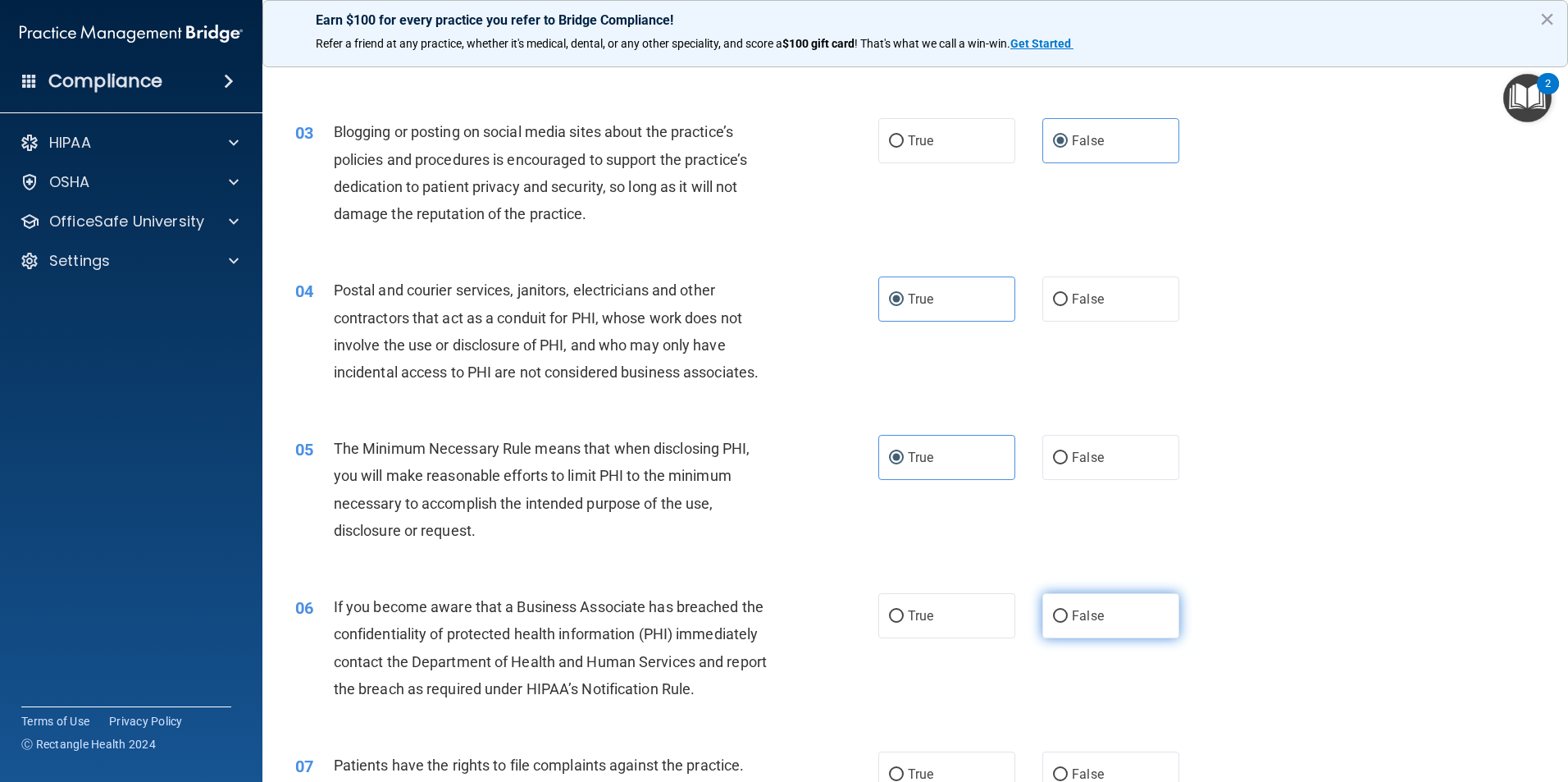
click at [1057, 611] on input "False" at bounding box center [1060, 616] width 15 height 12
radio input "true"
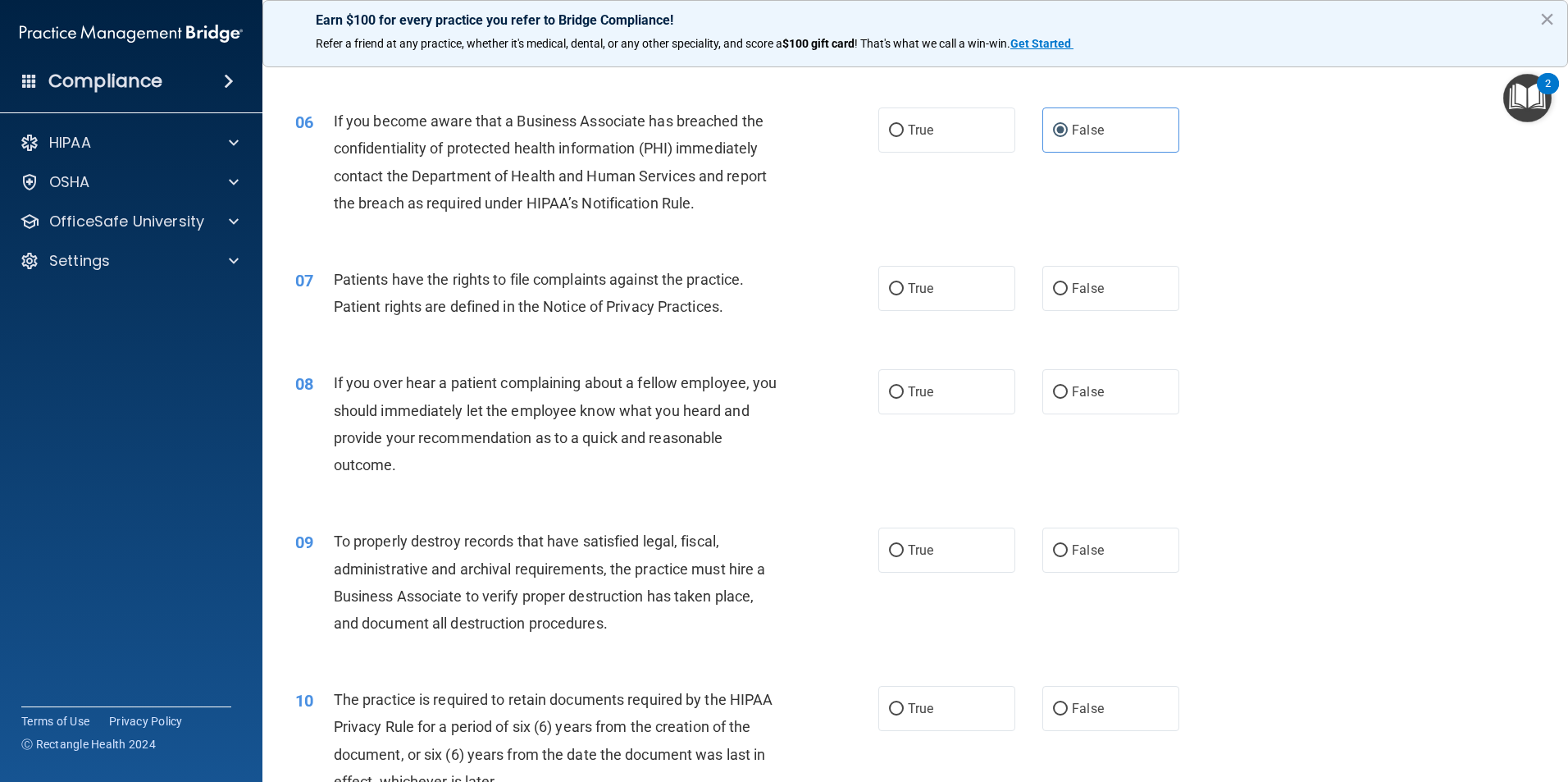
scroll to position [738, 0]
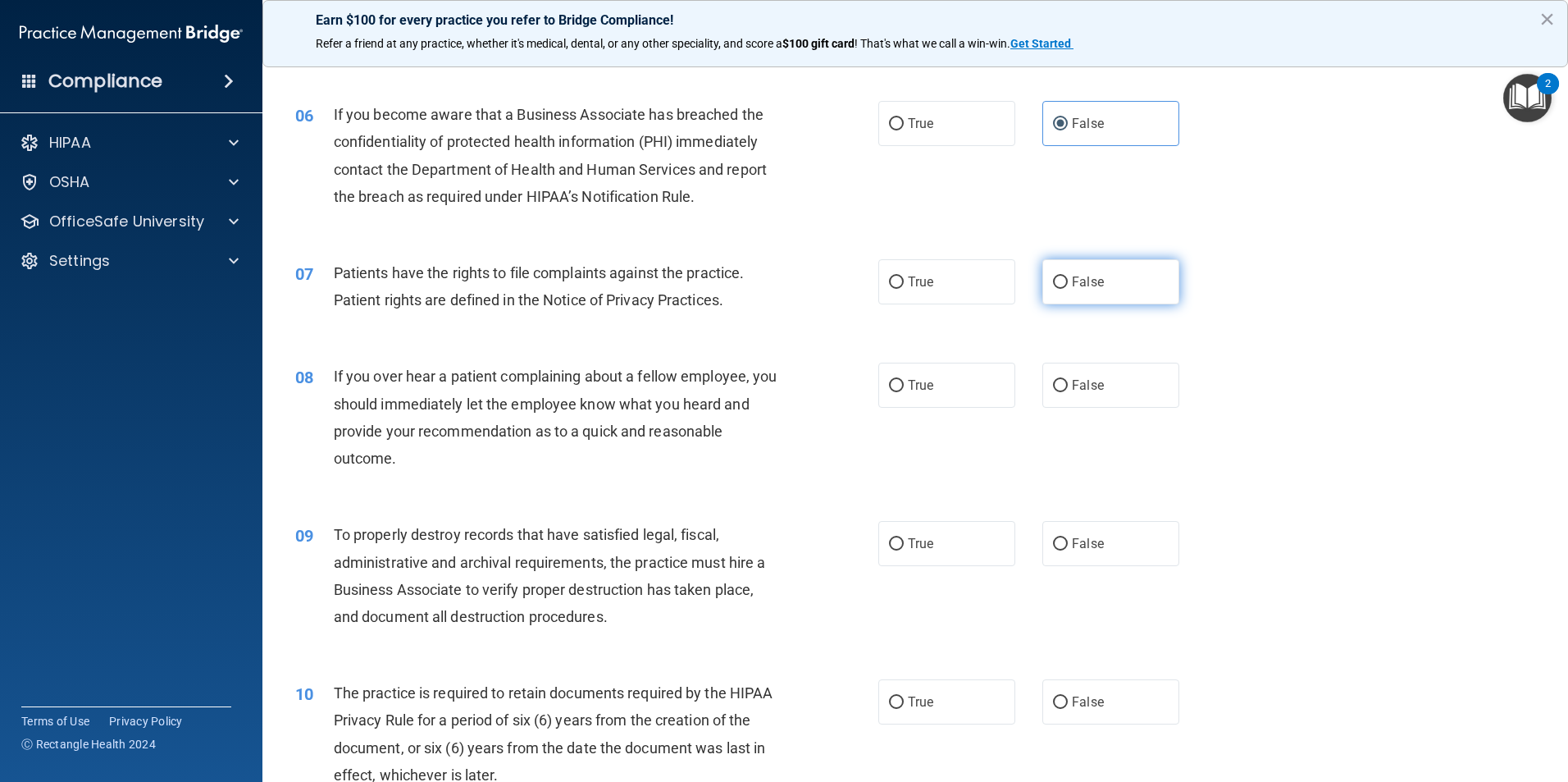
click at [1076, 288] on span "False" at bounding box center [1088, 281] width 32 height 16
click at [1068, 288] on input "False" at bounding box center [1060, 282] width 15 height 12
radio input "true"
click at [1074, 408] on label "False" at bounding box center [1111, 385] width 137 height 46
click at [1068, 392] on input "False" at bounding box center [1060, 386] width 15 height 12
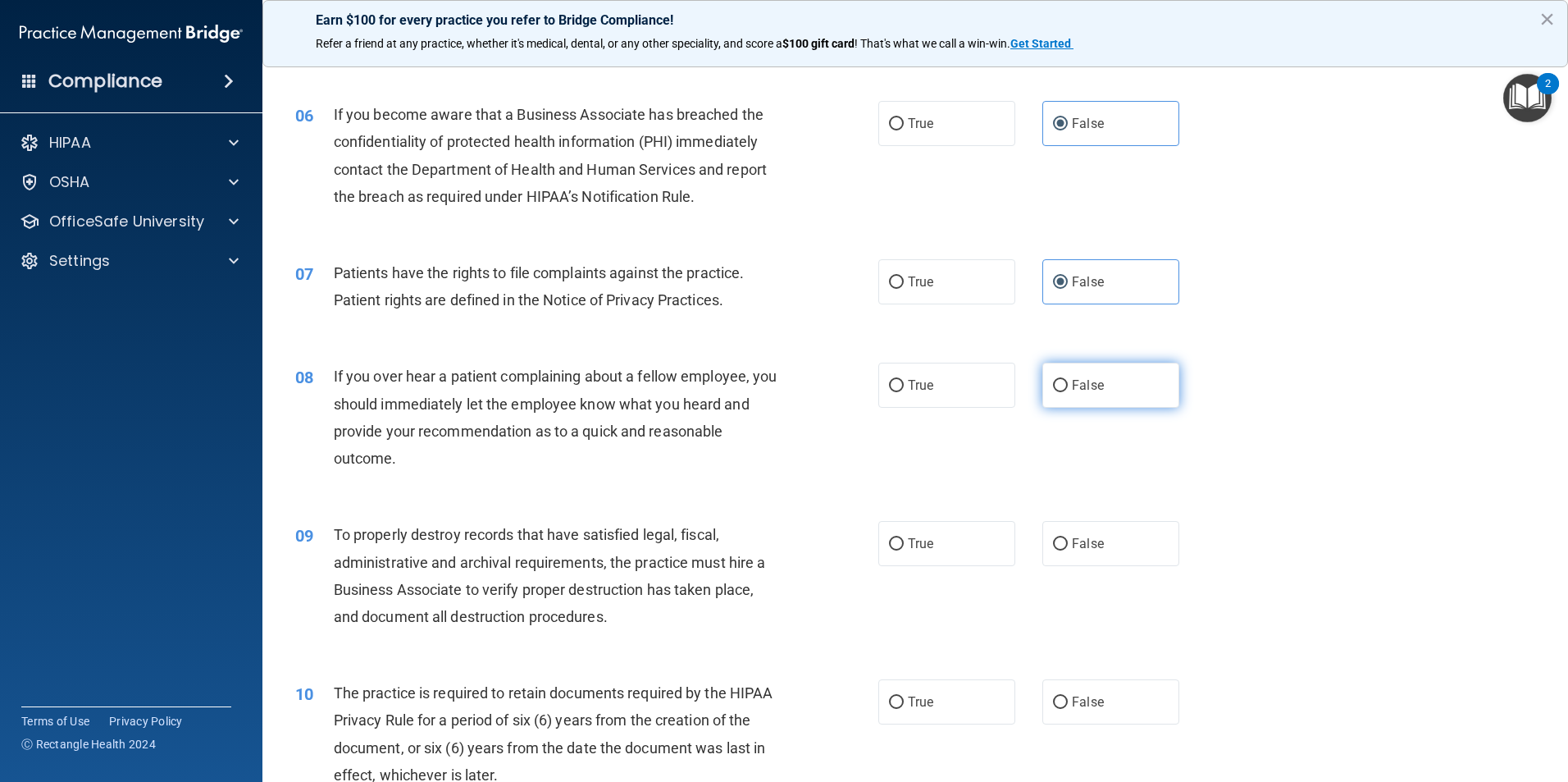
radio input "true"
click at [1095, 532] on label "False" at bounding box center [1111, 544] width 137 height 46
click at [1068, 538] on input "False" at bounding box center [1060, 544] width 15 height 12
radio input "true"
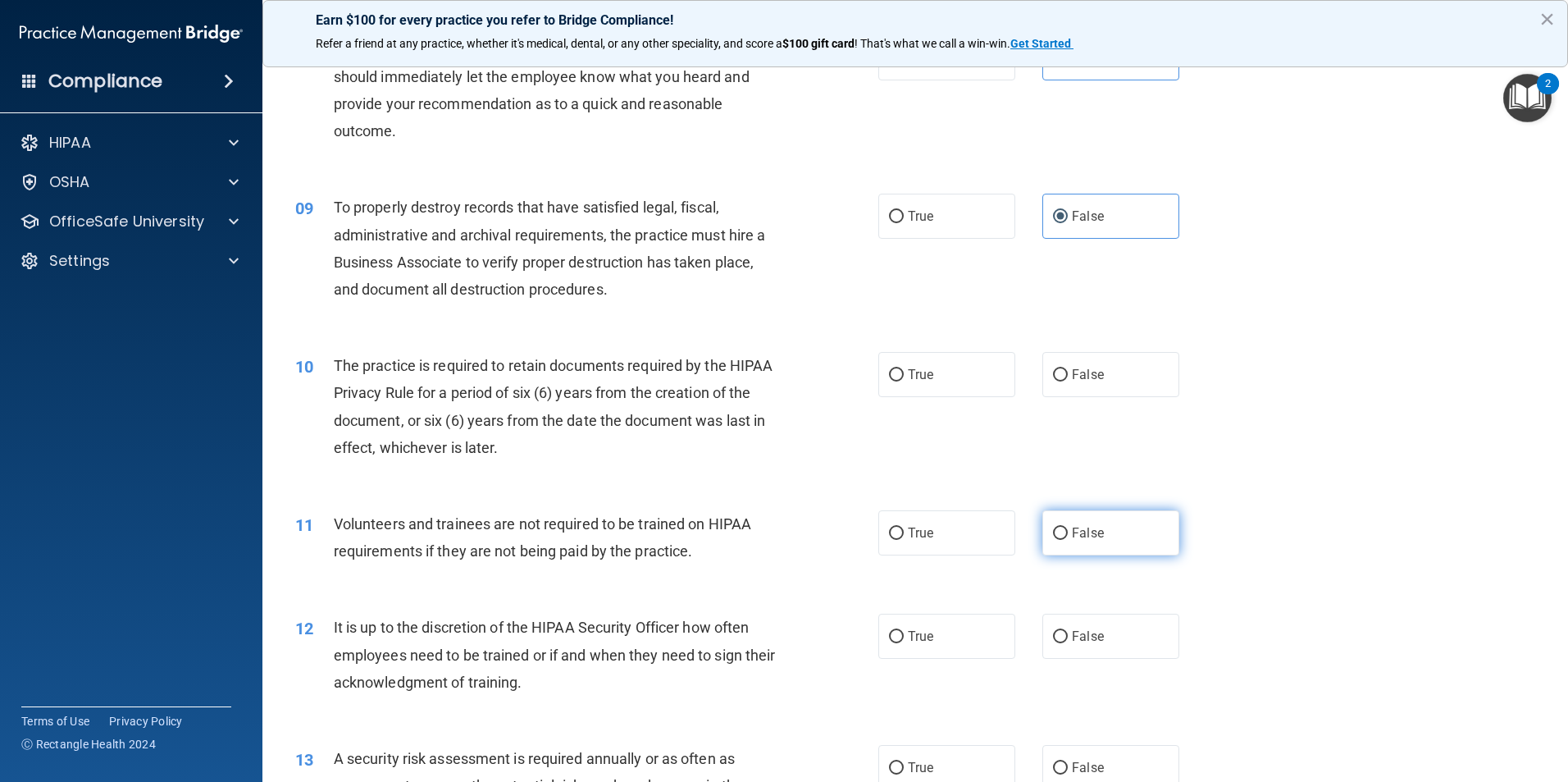
scroll to position [1067, 0]
click at [930, 374] on label "True" at bounding box center [947, 373] width 137 height 46
click at [903, 374] on input "True" at bounding box center [896, 374] width 15 height 12
radio input "true"
click at [907, 527] on span "True" at bounding box center [920, 531] width 26 height 16
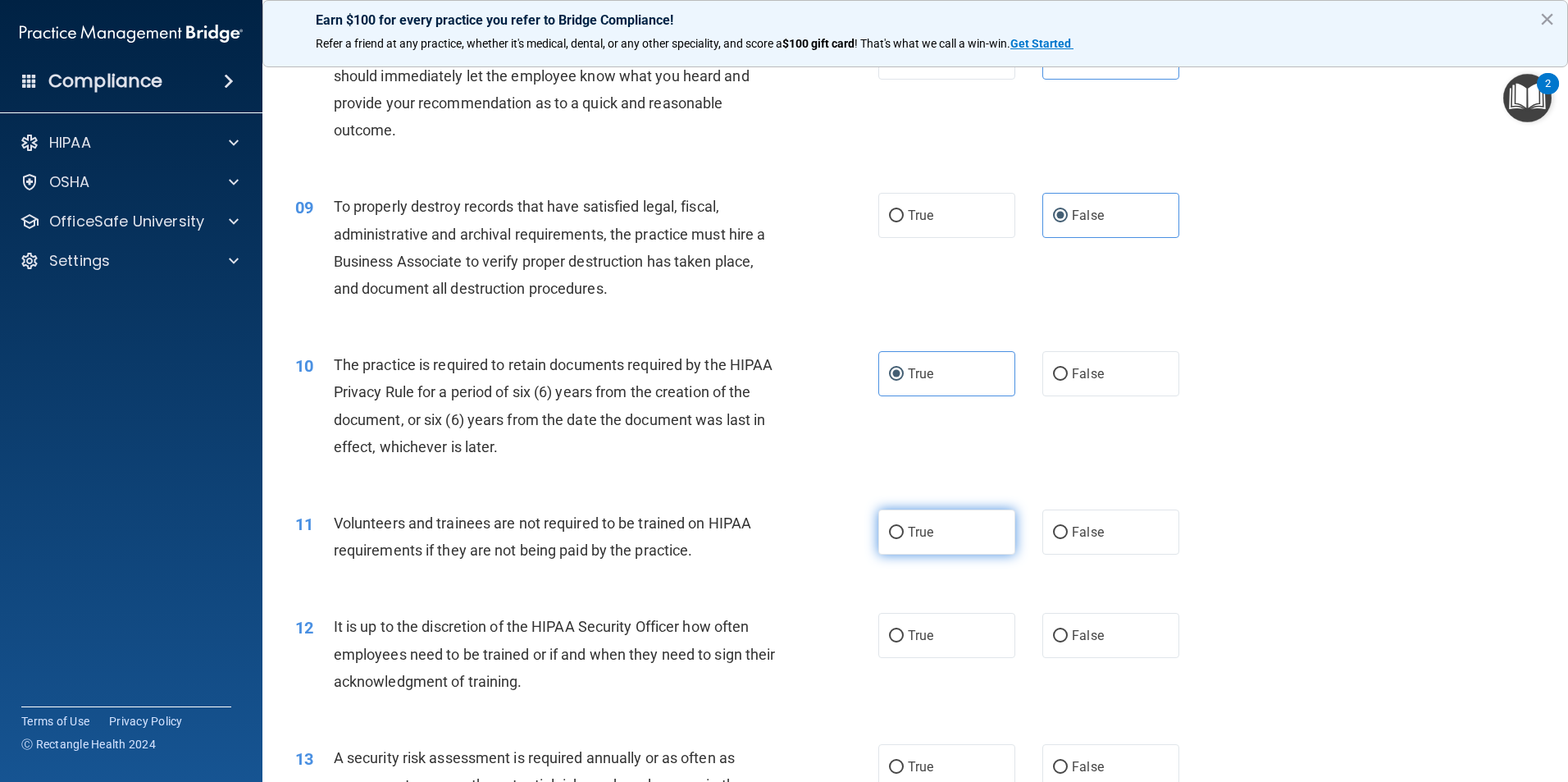
click at [903, 527] on input "True" at bounding box center [896, 532] width 15 height 12
radio input "true"
click at [918, 650] on label "True" at bounding box center [947, 636] width 137 height 46
click at [903, 642] on input "True" at bounding box center [896, 636] width 15 height 12
radio input "true"
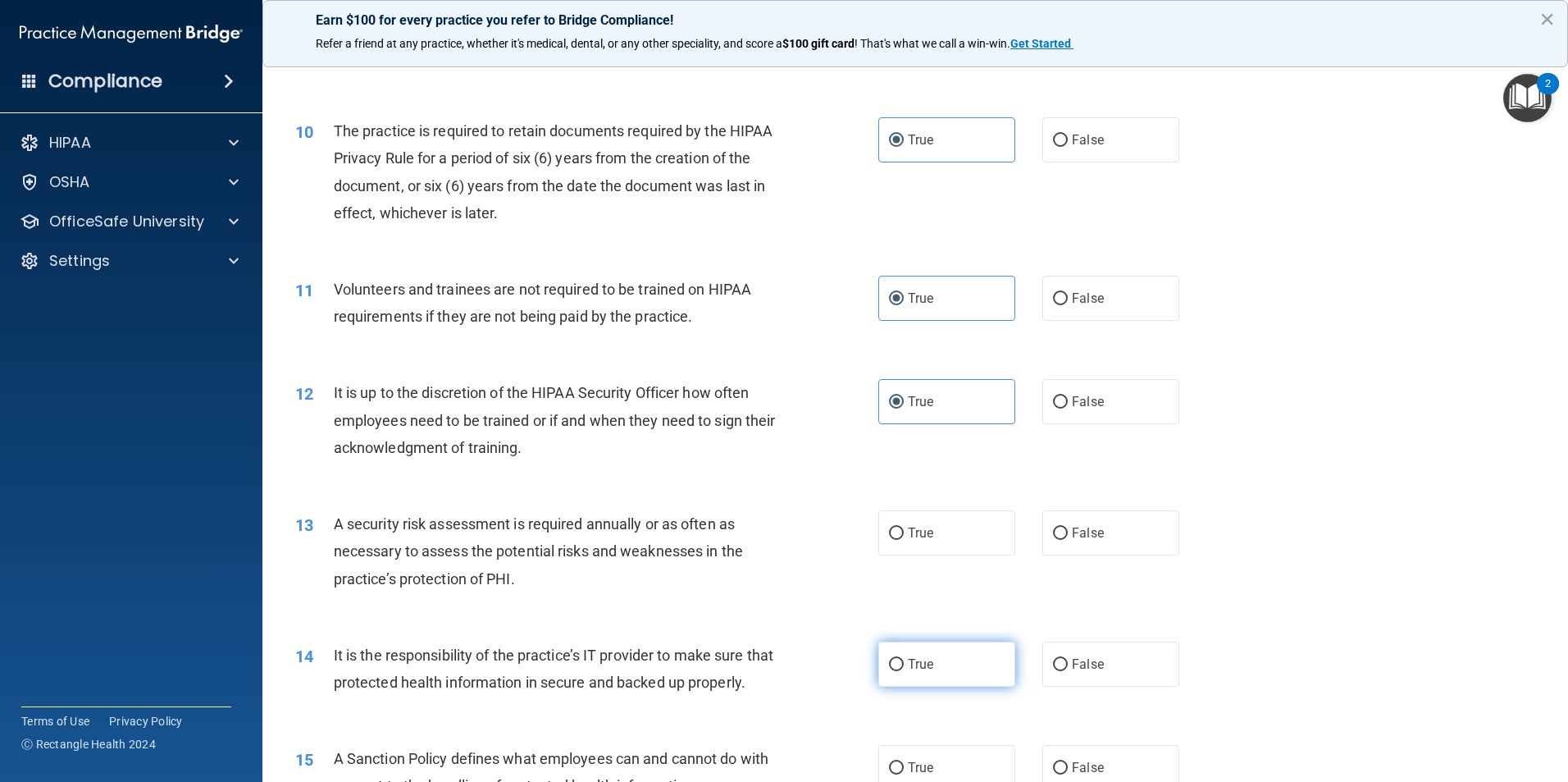
scroll to position [1312, 0]
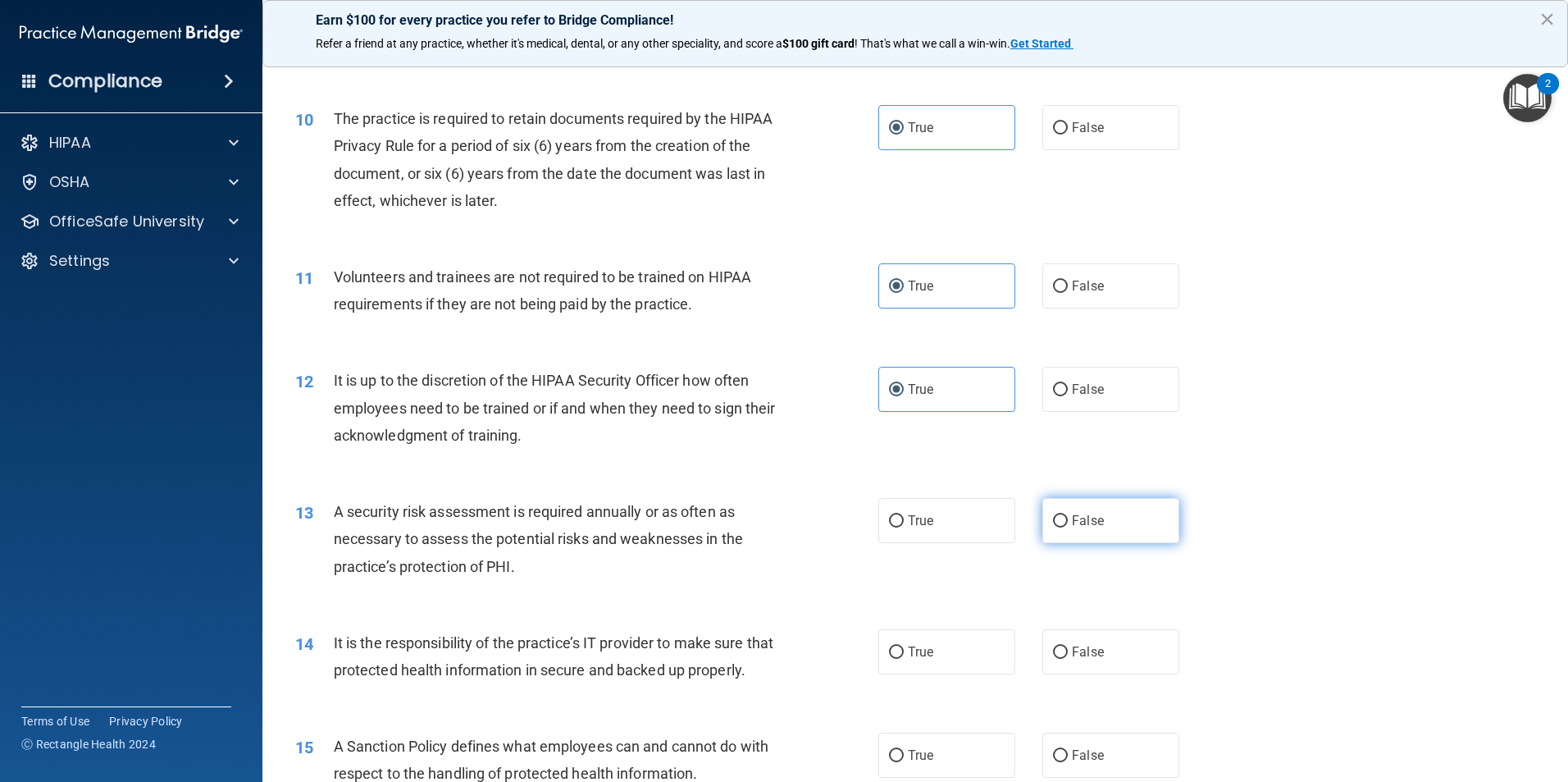
click at [1072, 513] on span "False" at bounding box center [1088, 521] width 32 height 16
click at [1068, 516] on input "False" at bounding box center [1060, 521] width 15 height 12
radio input "true"
click at [1058, 643] on label "False" at bounding box center [1111, 651] width 137 height 46
click at [1058, 646] on input "False" at bounding box center [1060, 652] width 15 height 12
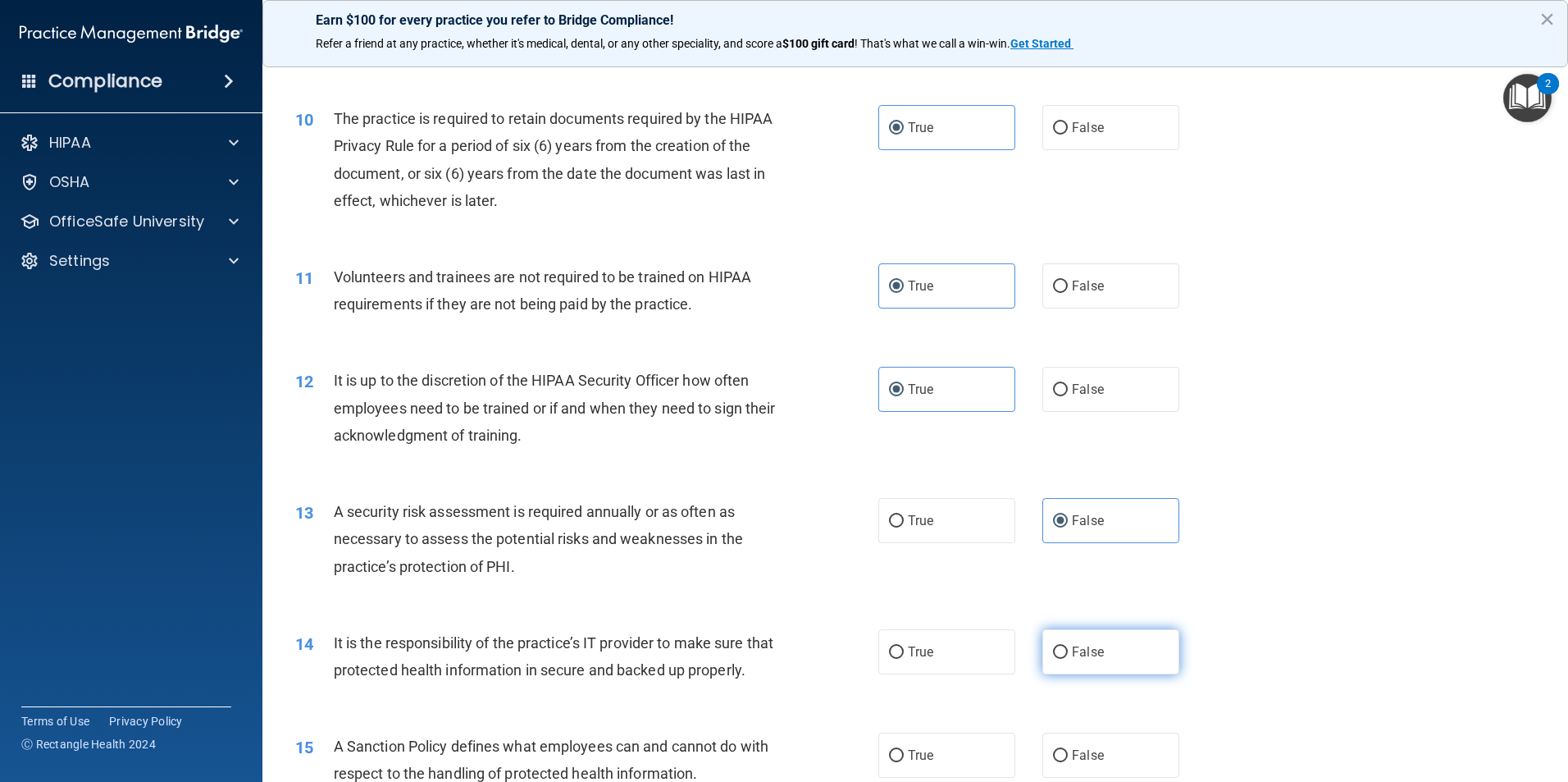
radio input "true"
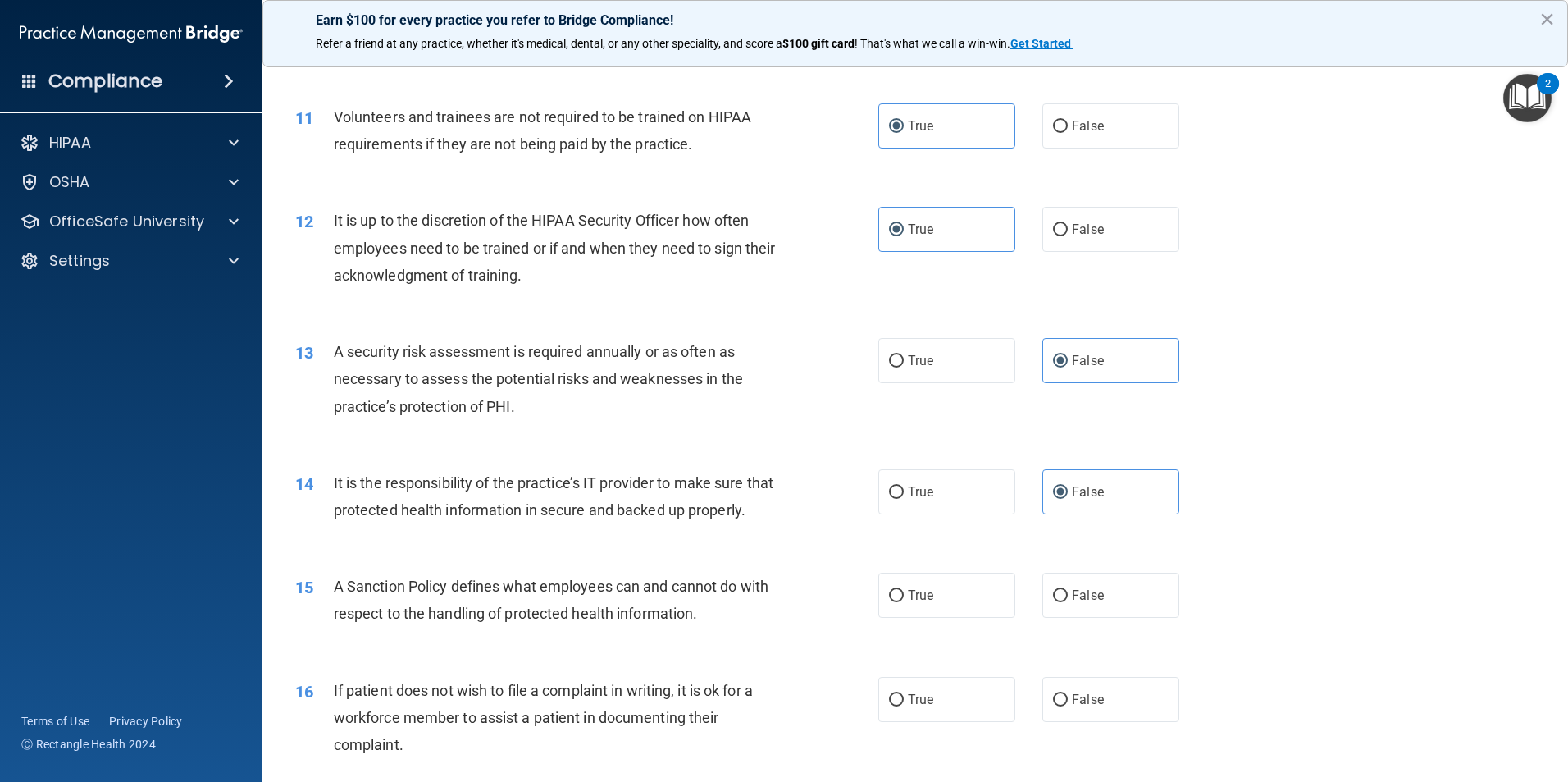
scroll to position [1476, 0]
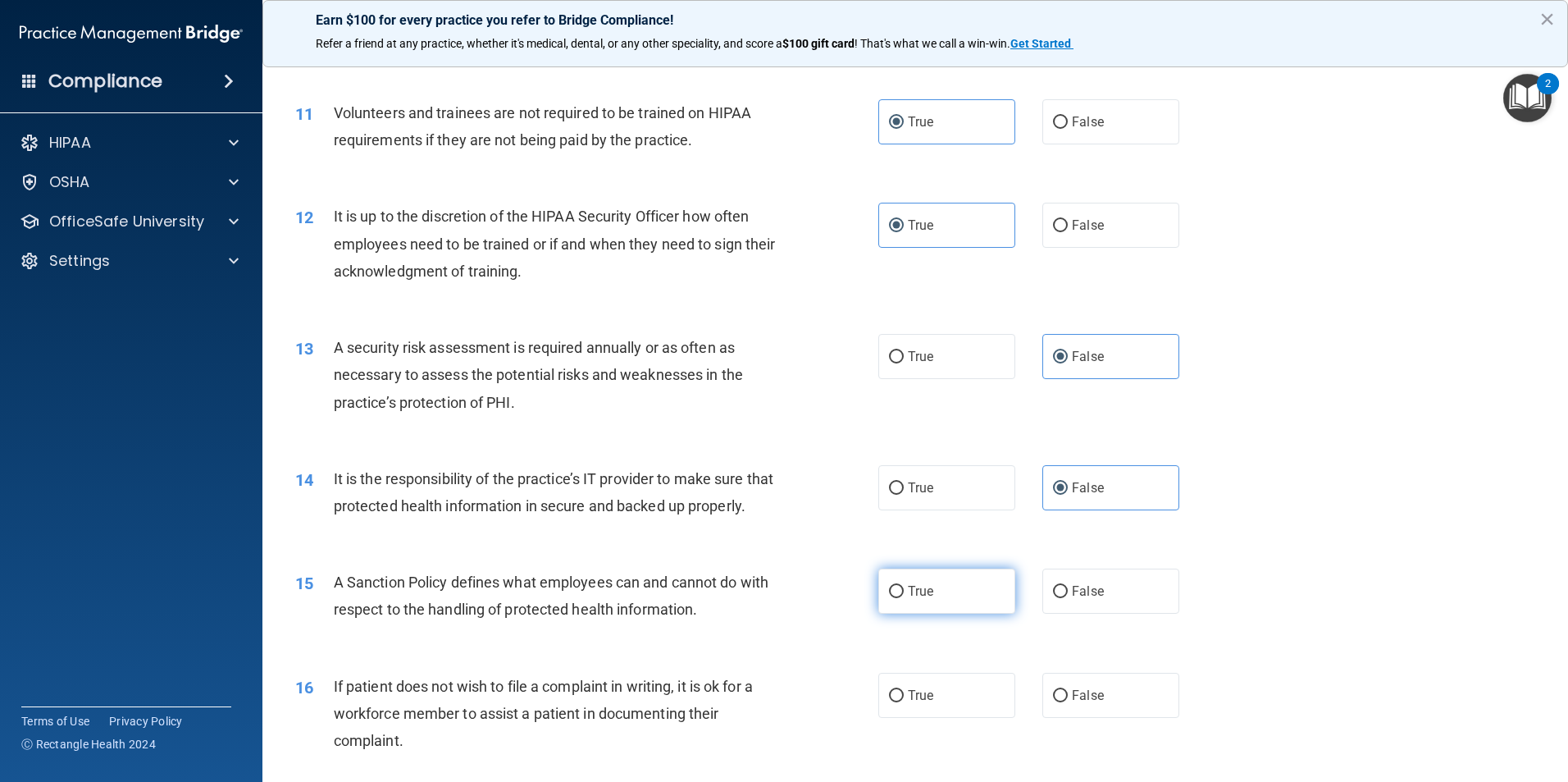
click at [898, 614] on label "True" at bounding box center [947, 591] width 137 height 46
click at [898, 598] on input "True" at bounding box center [896, 592] width 15 height 12
radio input "true"
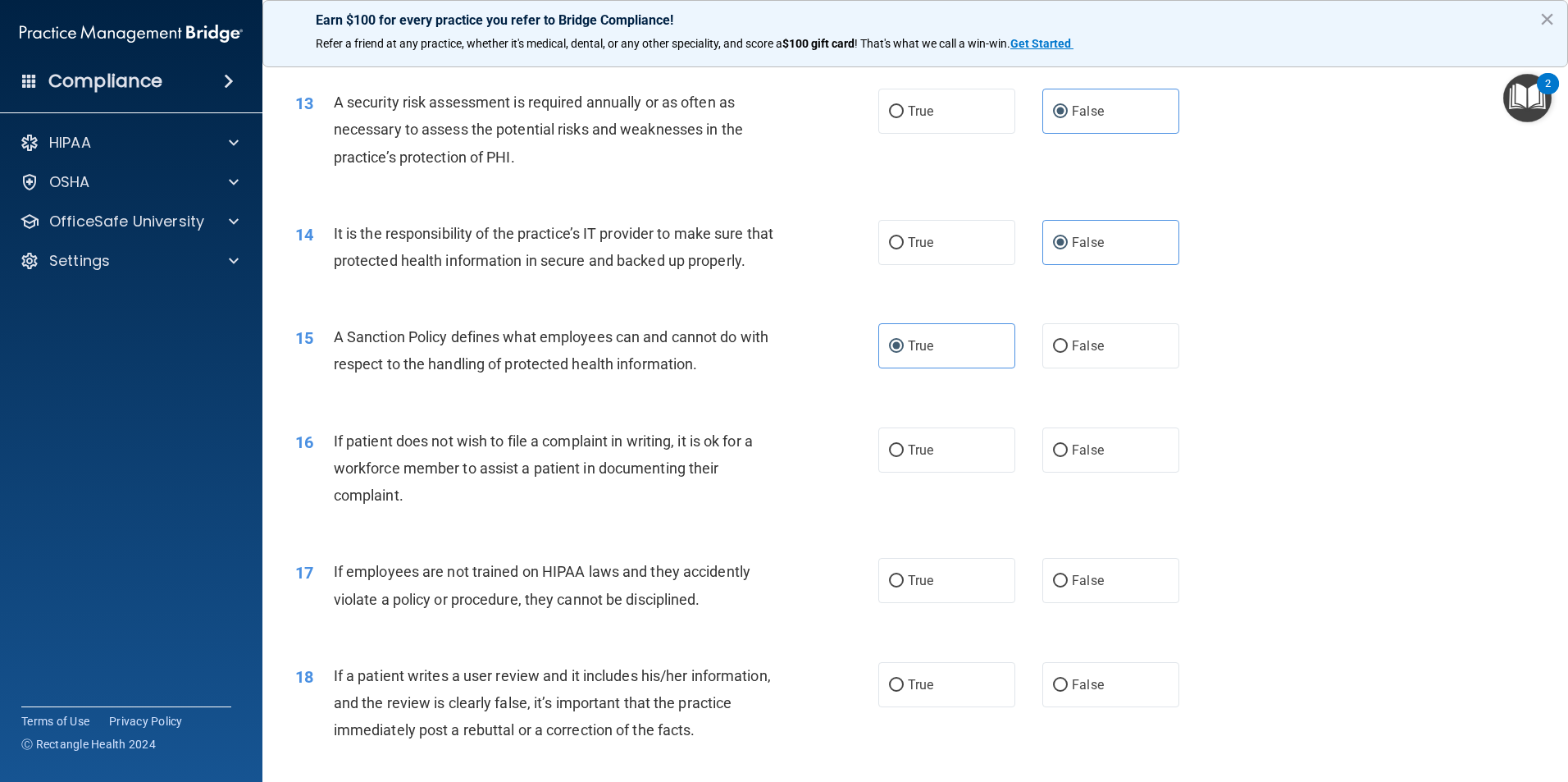
scroll to position [1723, 0]
click at [892, 456] on input "True" at bounding box center [896, 449] width 15 height 12
radio input "true"
click at [971, 602] on label "True" at bounding box center [947, 579] width 137 height 46
click at [903, 587] on input "True" at bounding box center [896, 580] width 15 height 12
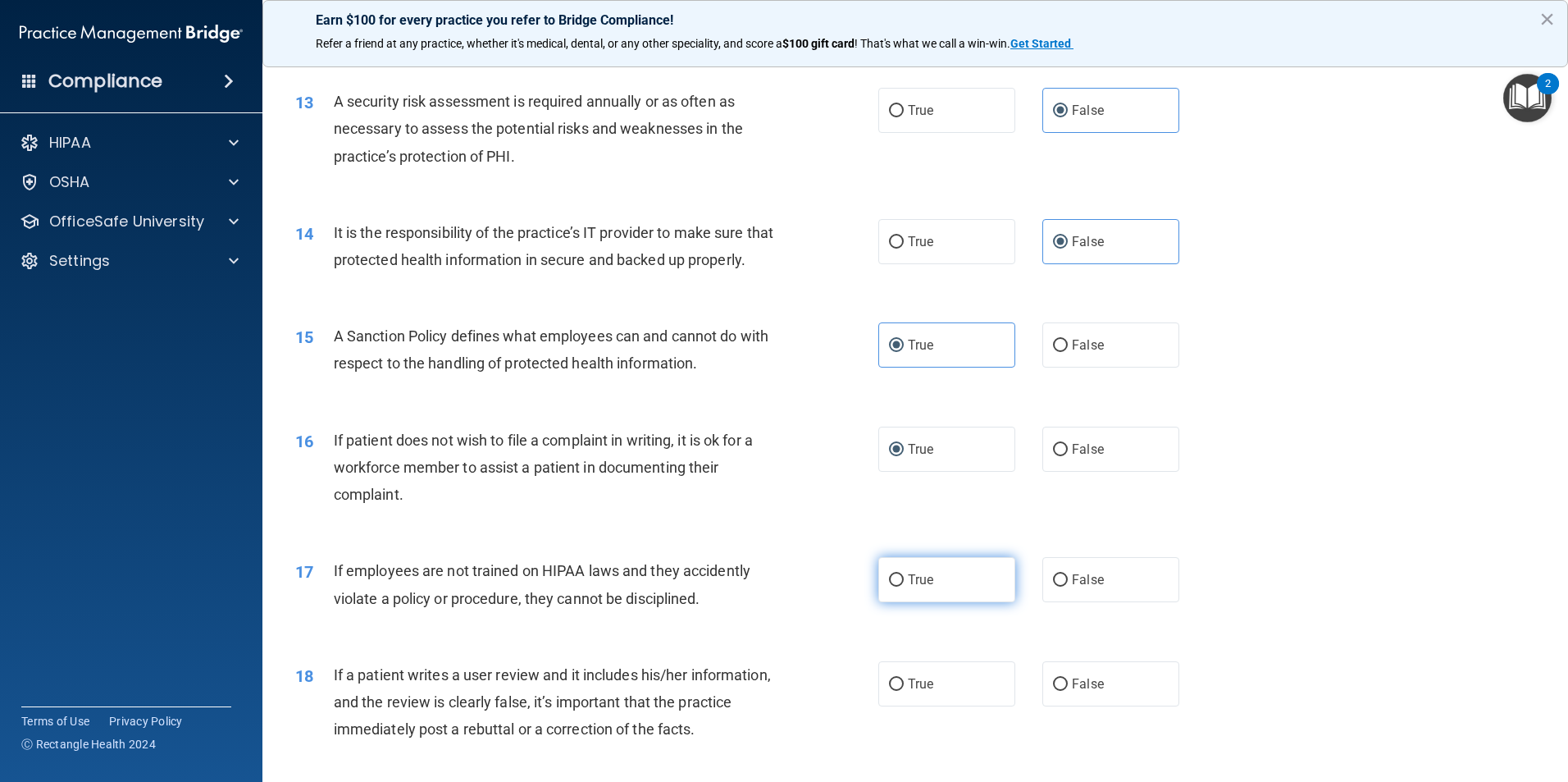
radio input "true"
click at [1102, 707] on label "False" at bounding box center [1111, 684] width 137 height 46
click at [1068, 691] on input "False" at bounding box center [1060, 684] width 15 height 12
radio input "true"
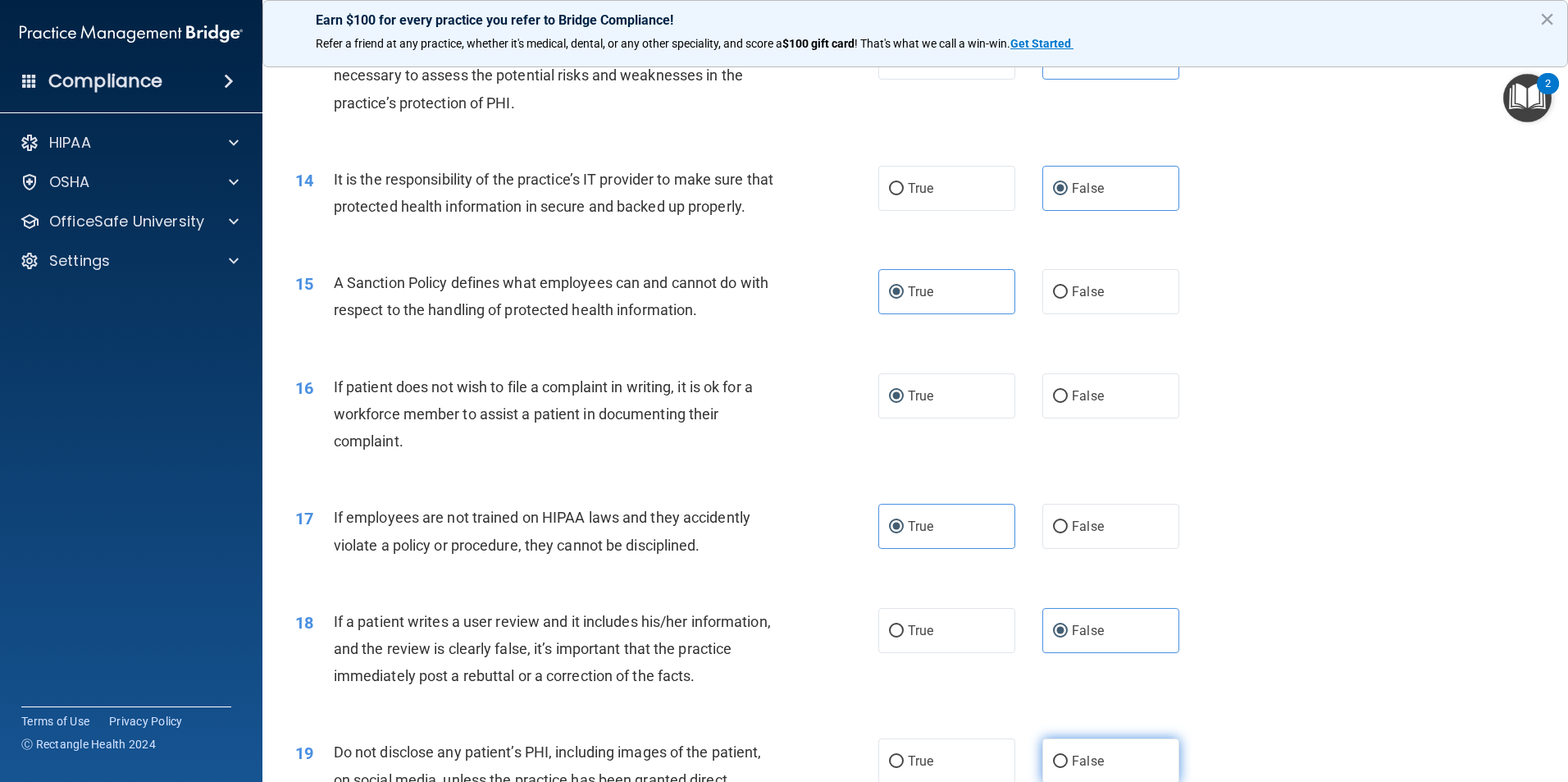
scroll to position [1887, 0]
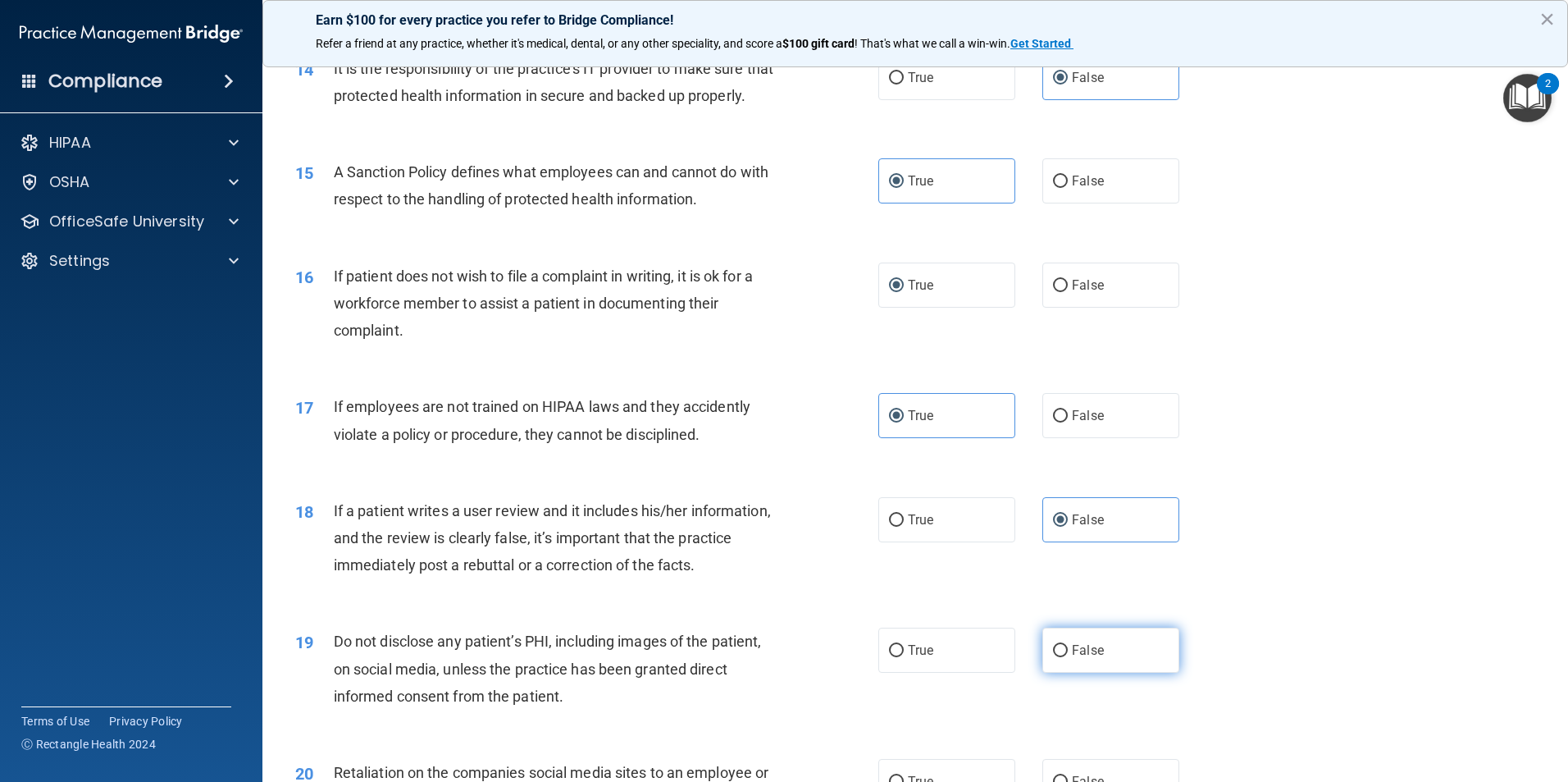
click at [1099, 673] on label "False" at bounding box center [1111, 650] width 137 height 46
click at [1068, 657] on input "False" at bounding box center [1060, 650] width 15 height 12
radio input "true"
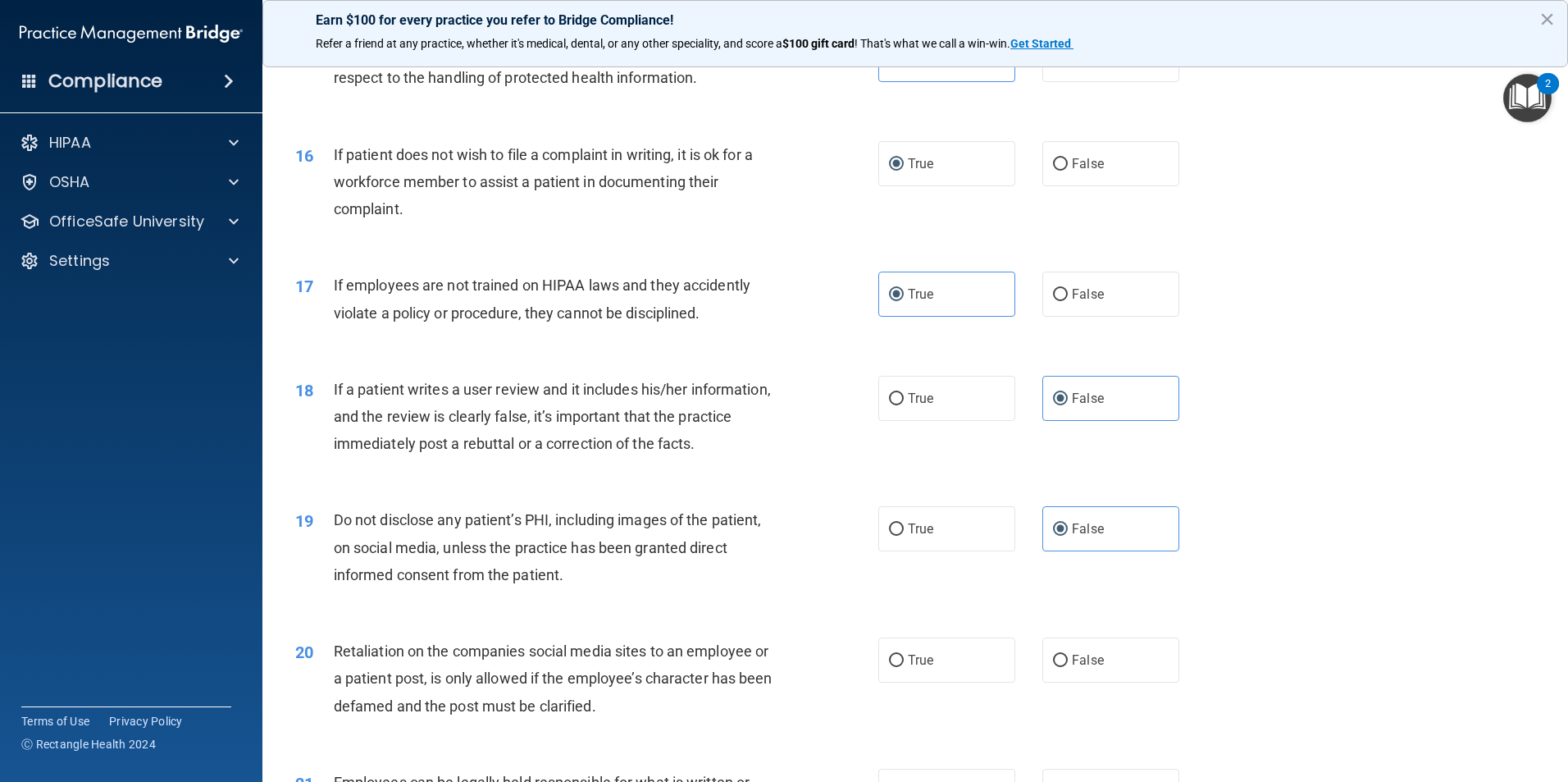
scroll to position [2051, 0]
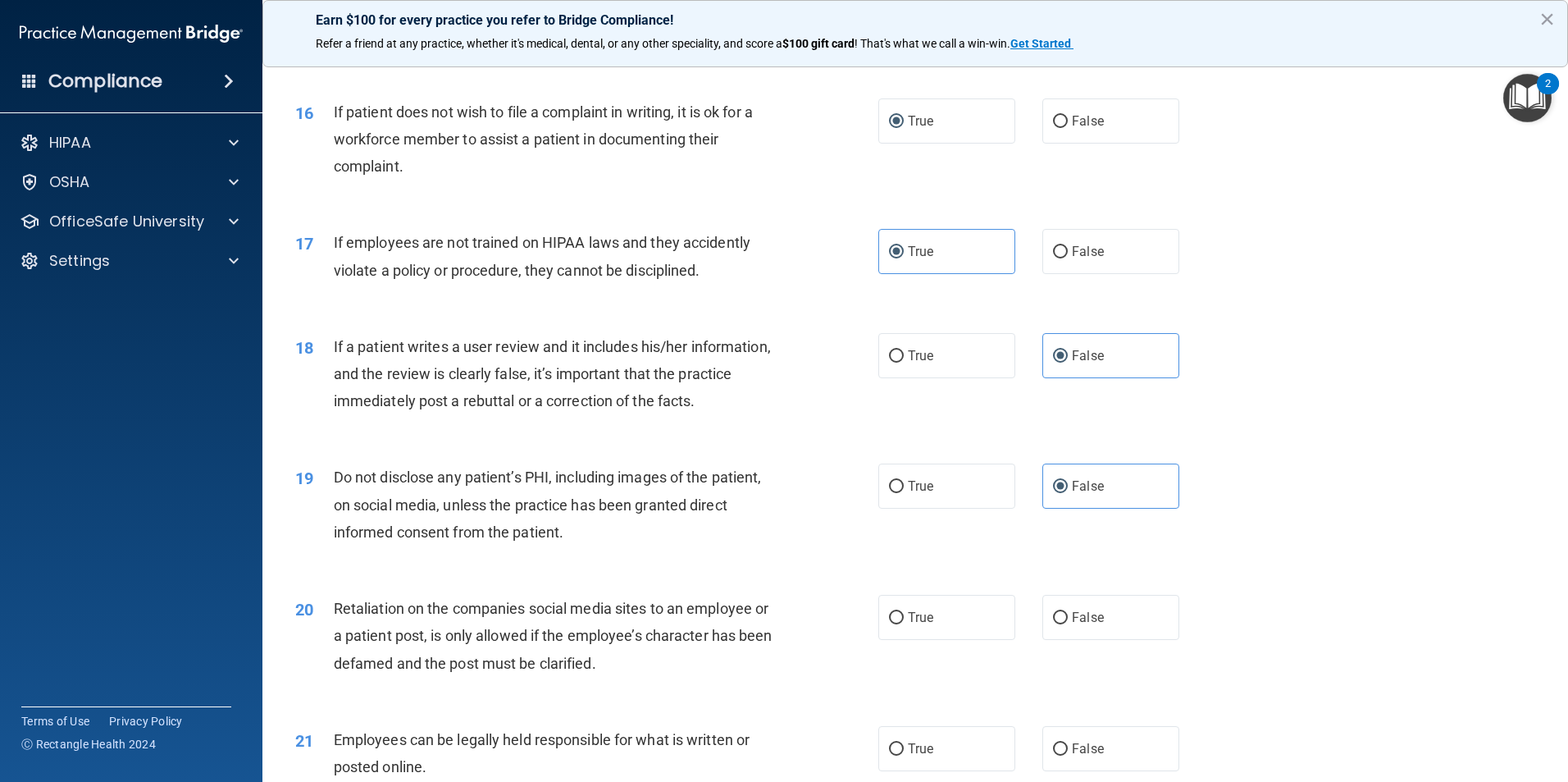
click at [1187, 631] on div "True False" at bounding box center [1043, 617] width 329 height 46
click at [1126, 640] on label "False" at bounding box center [1111, 617] width 137 height 46
click at [1068, 624] on input "False" at bounding box center [1060, 618] width 15 height 12
radio input "true"
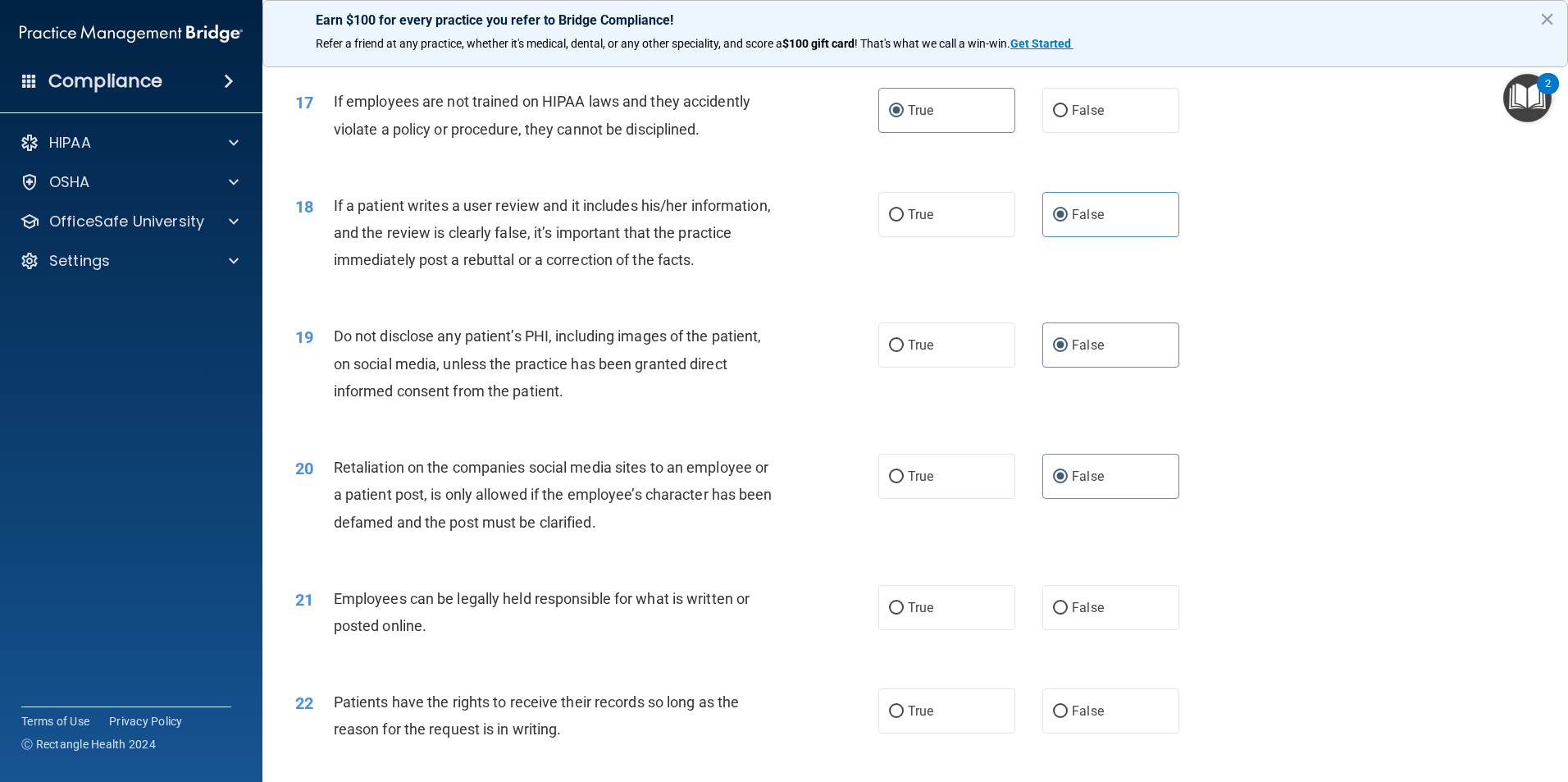
scroll to position [2215, 0]
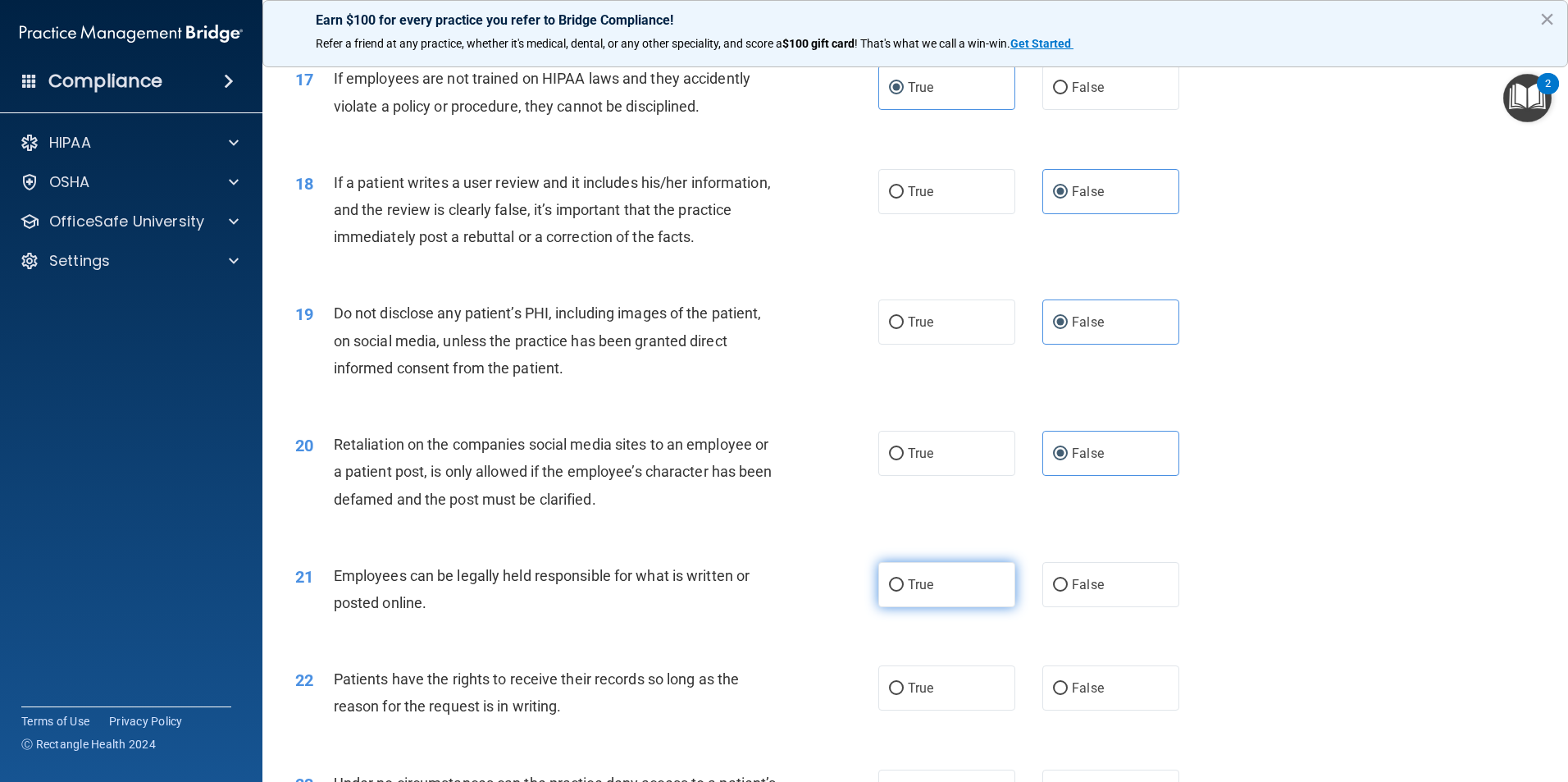
click at [941, 607] on label "True" at bounding box center [947, 584] width 137 height 46
click at [903, 592] on input "True" at bounding box center [896, 585] width 15 height 12
radio input "true"
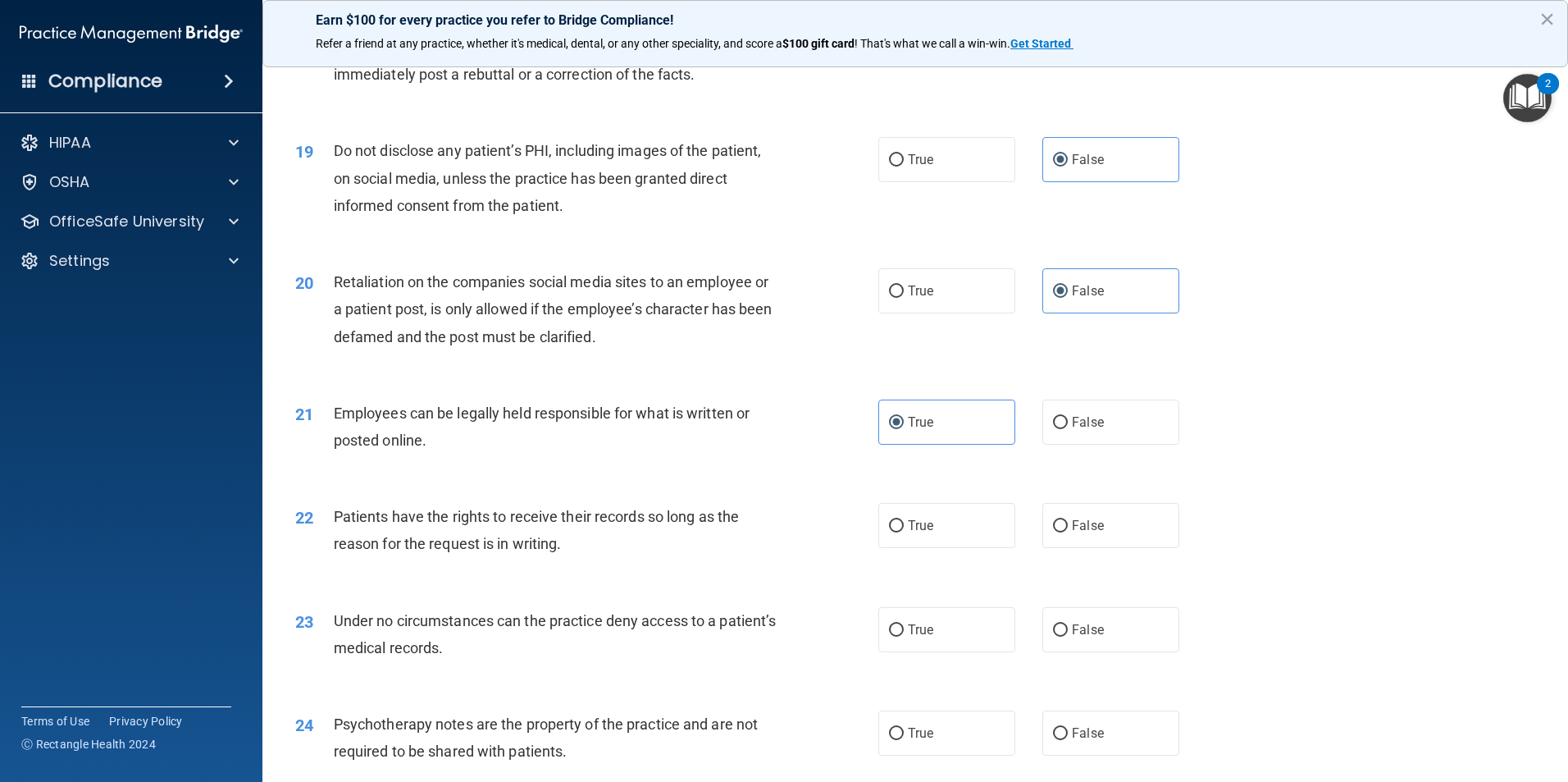
scroll to position [2379, 0]
click at [911, 546] on label "True" at bounding box center [947, 524] width 137 height 46
click at [903, 530] on input "True" at bounding box center [896, 525] width 15 height 12
radio input "true"
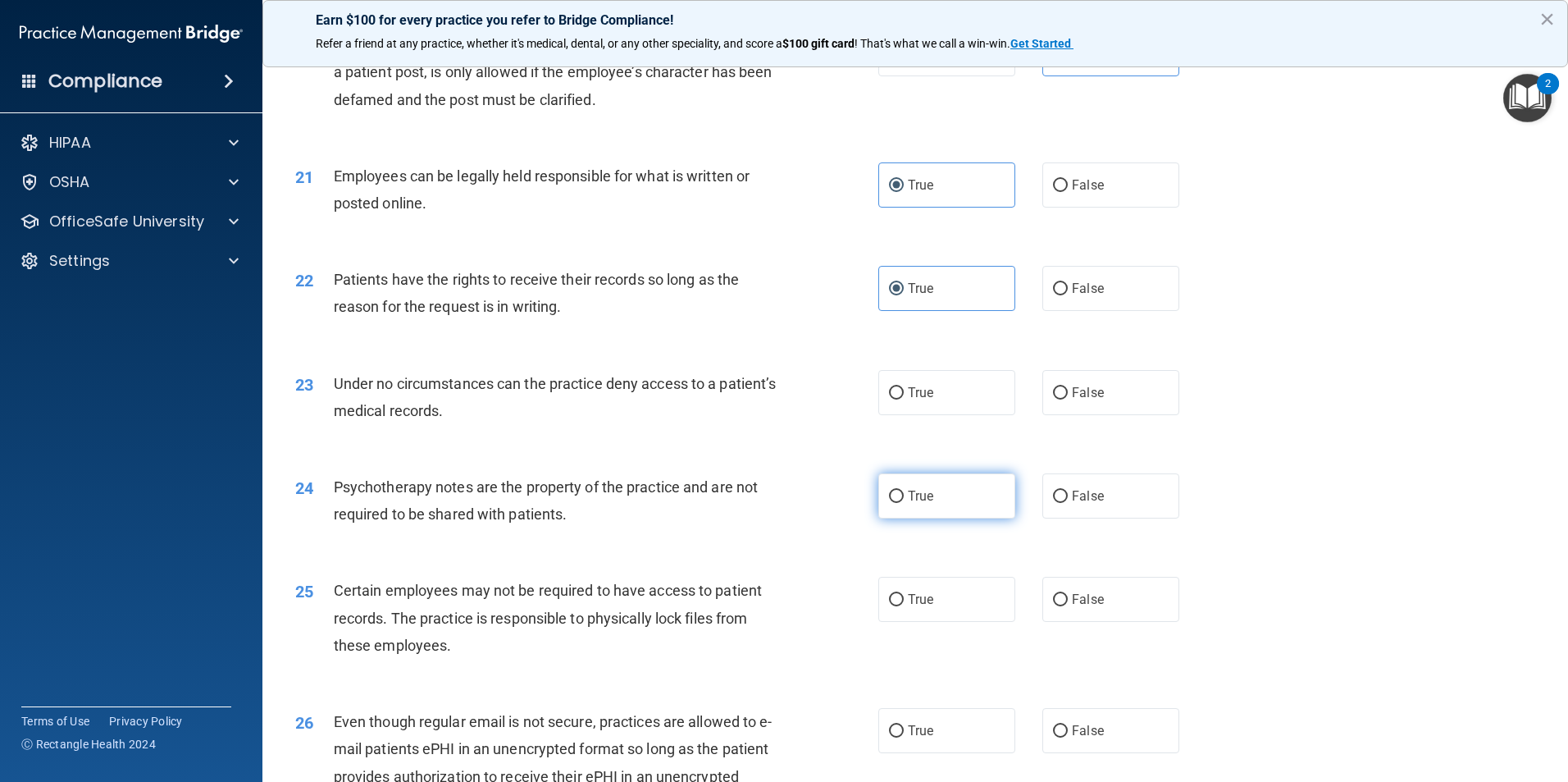
scroll to position [2625, 0]
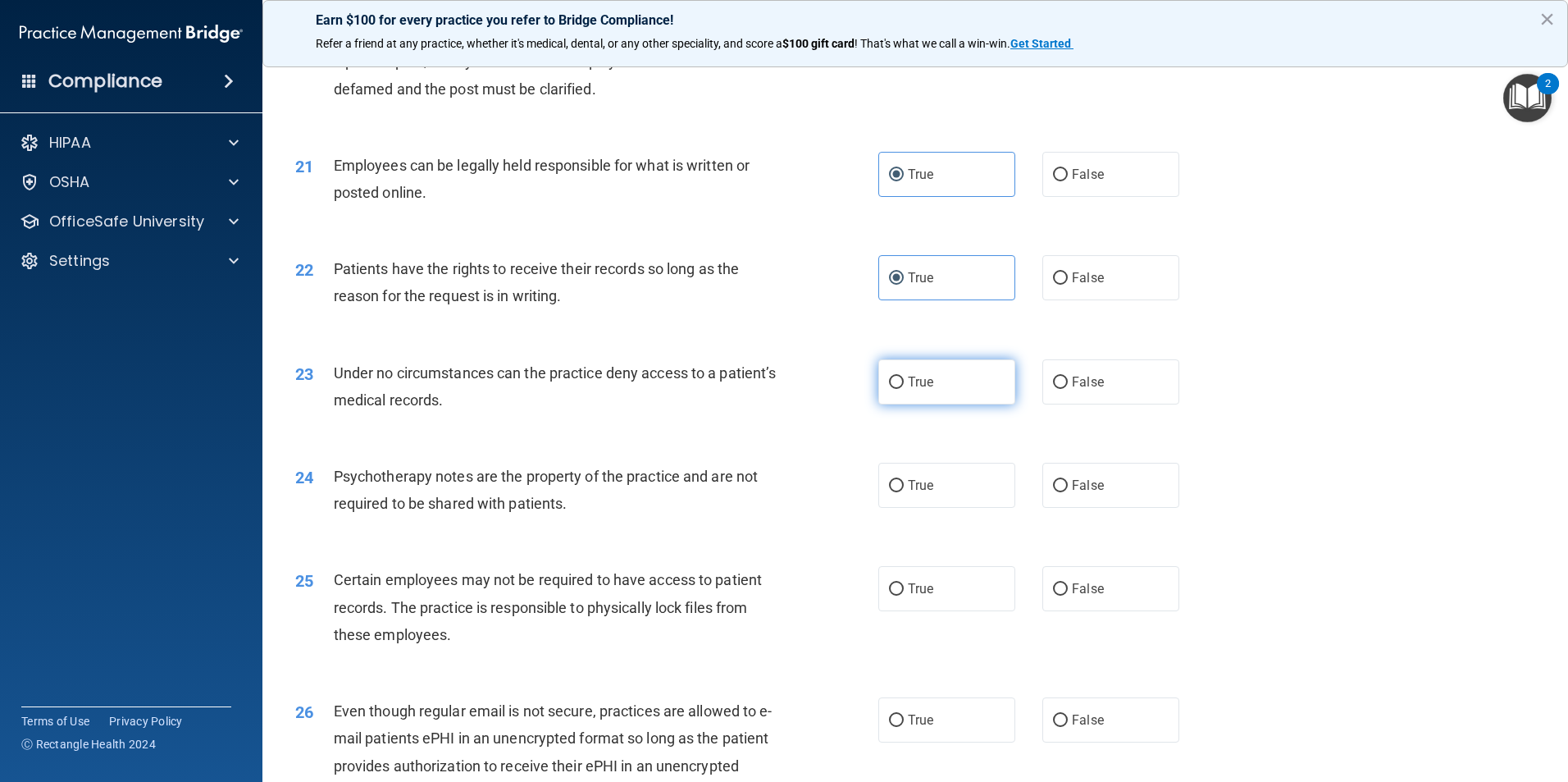
click at [901, 398] on label "True" at bounding box center [947, 381] width 137 height 46
click at [901, 389] on input "True" at bounding box center [896, 382] width 15 height 12
radio input "true"
click at [1075, 597] on span "False" at bounding box center [1088, 588] width 32 height 16
click at [1068, 596] on input "False" at bounding box center [1060, 589] width 15 height 12
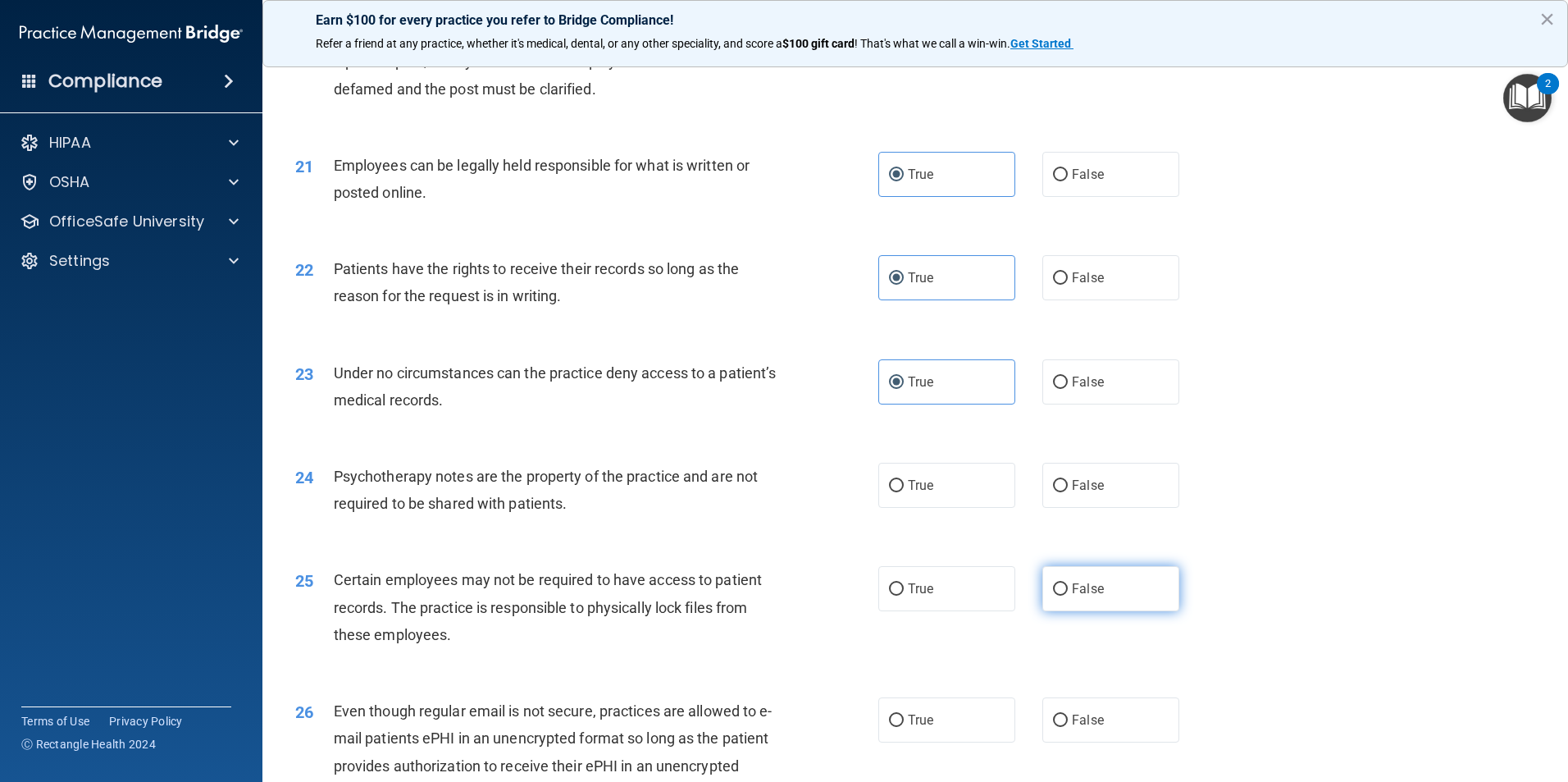
radio input "true"
click at [1061, 508] on label "False" at bounding box center [1111, 485] width 137 height 46
click at [1061, 492] on input "False" at bounding box center [1060, 486] width 15 height 12
radio input "true"
click at [949, 612] on label "True" at bounding box center [947, 588] width 137 height 46
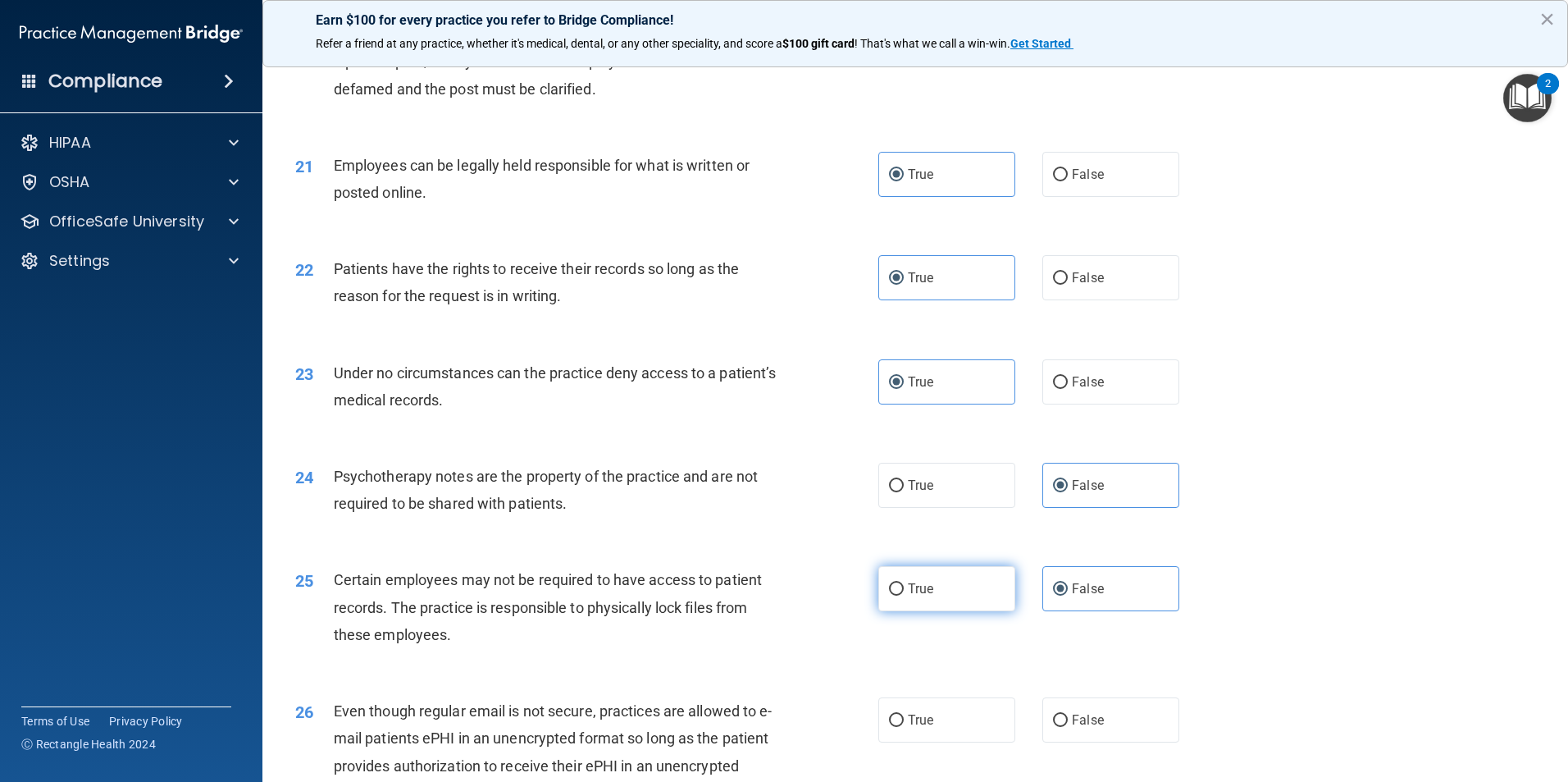
click at [903, 596] on input "True" at bounding box center [896, 589] width 15 height 12
radio input "true"
radio input "false"
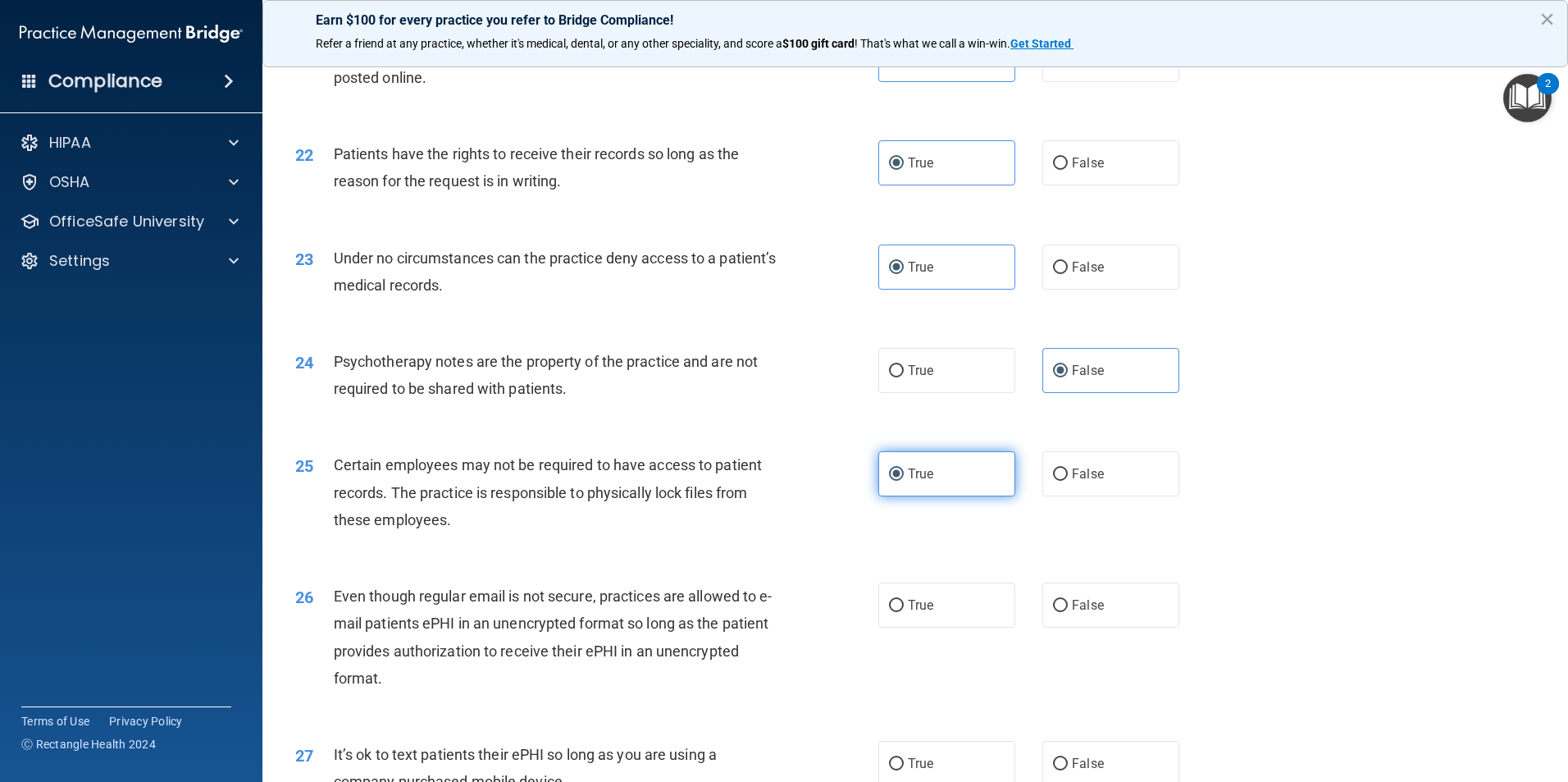
scroll to position [2790, 0]
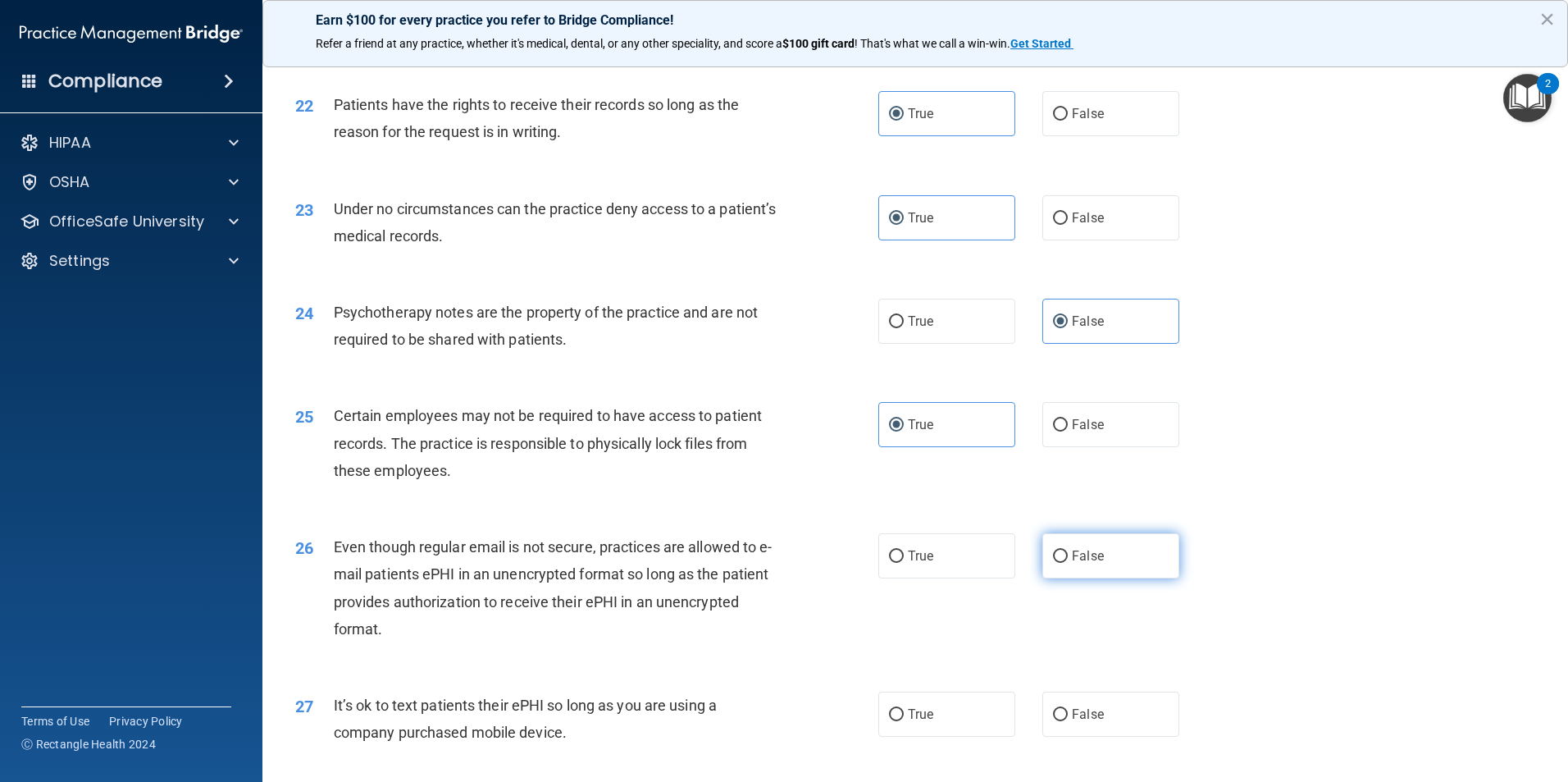
click at [1078, 578] on label "False" at bounding box center [1111, 555] width 137 height 46
click at [1068, 563] on input "False" at bounding box center [1060, 556] width 15 height 12
radio input "true"
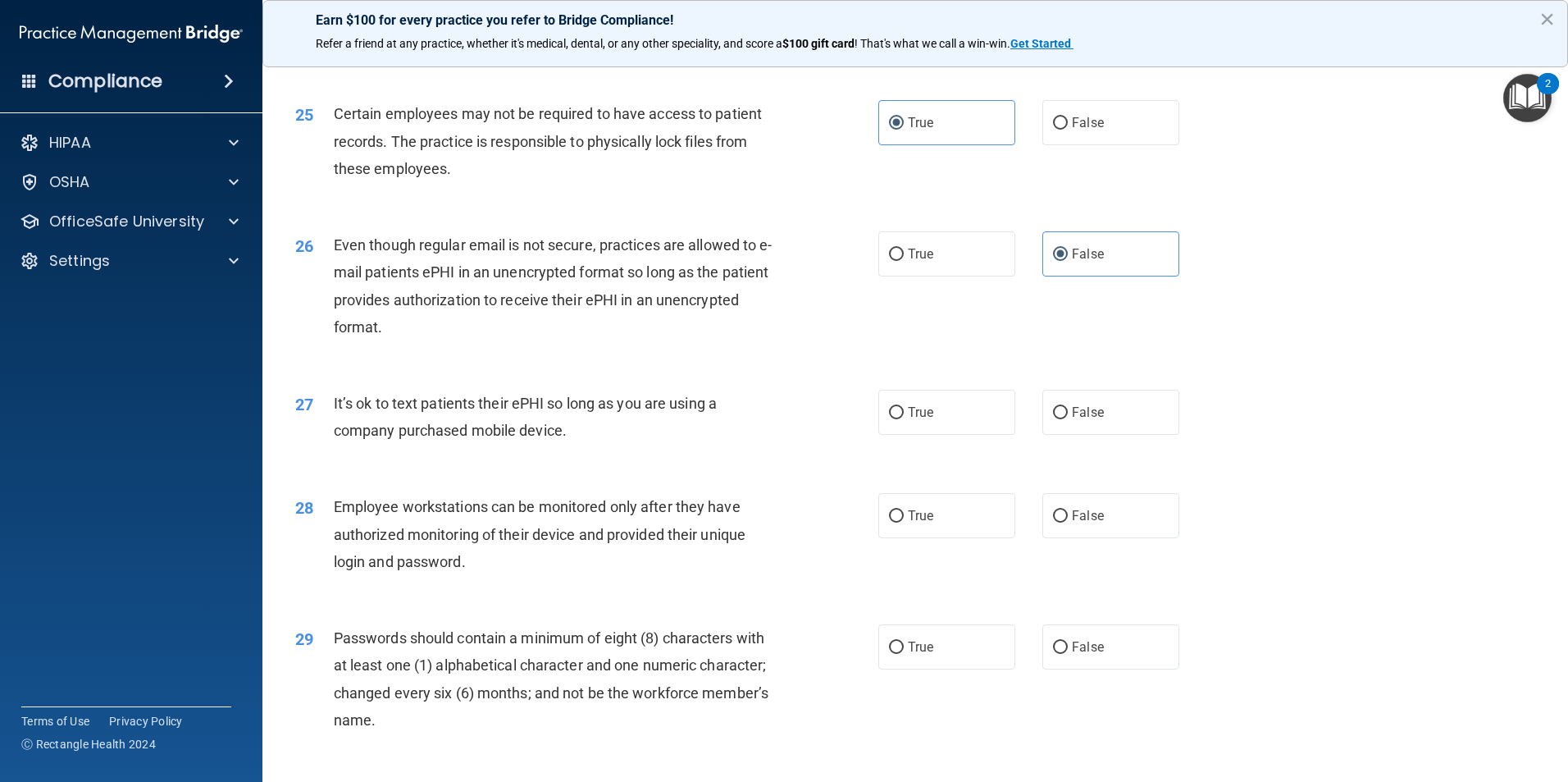
scroll to position [3117, 0]
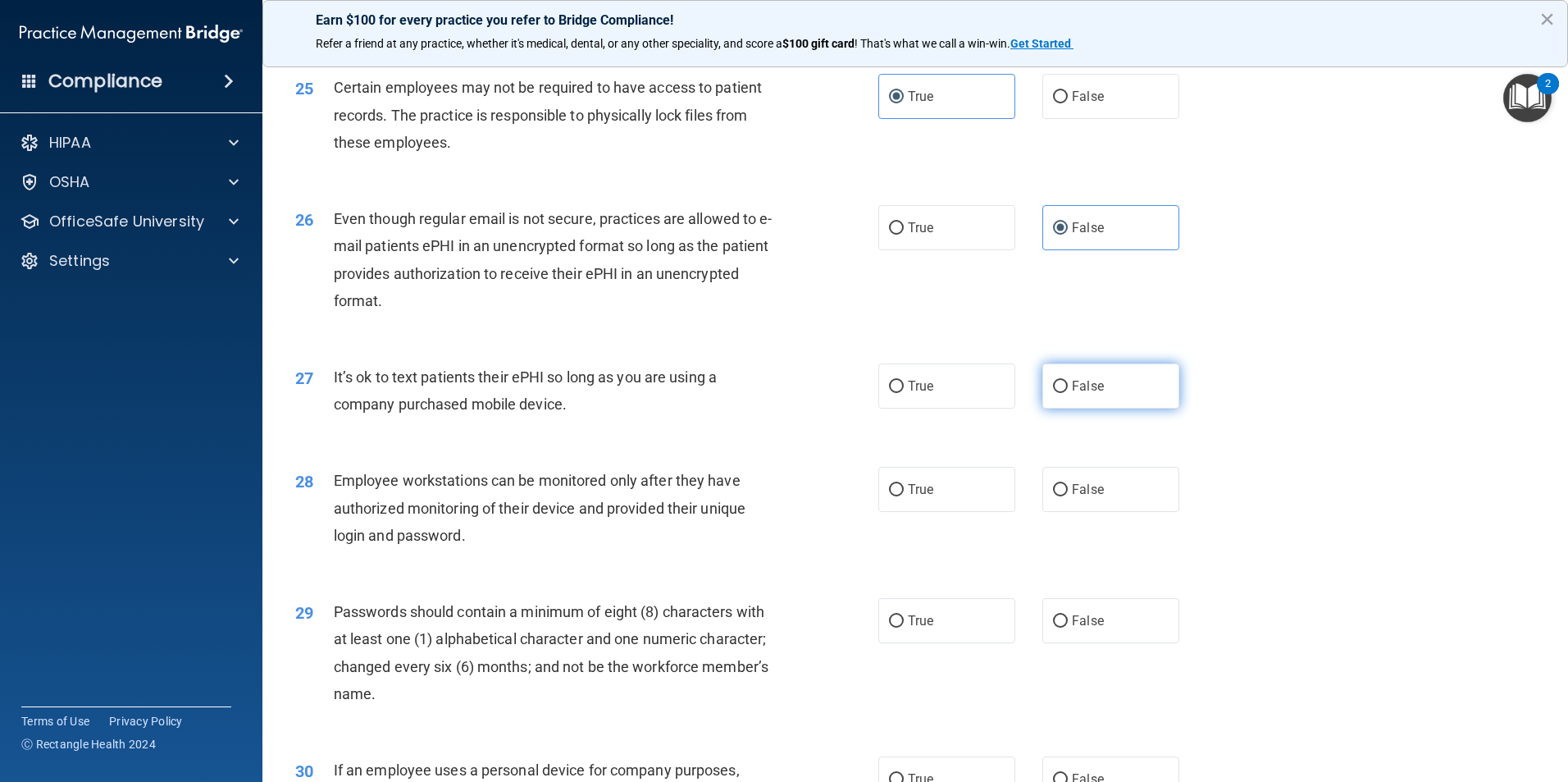
click at [1084, 394] on span "False" at bounding box center [1088, 386] width 32 height 16
click at [1068, 393] on input "False" at bounding box center [1060, 386] width 15 height 12
radio input "true"
click at [915, 497] on span "True" at bounding box center [920, 489] width 26 height 16
click at [903, 497] on input "True" at bounding box center [896, 490] width 15 height 12
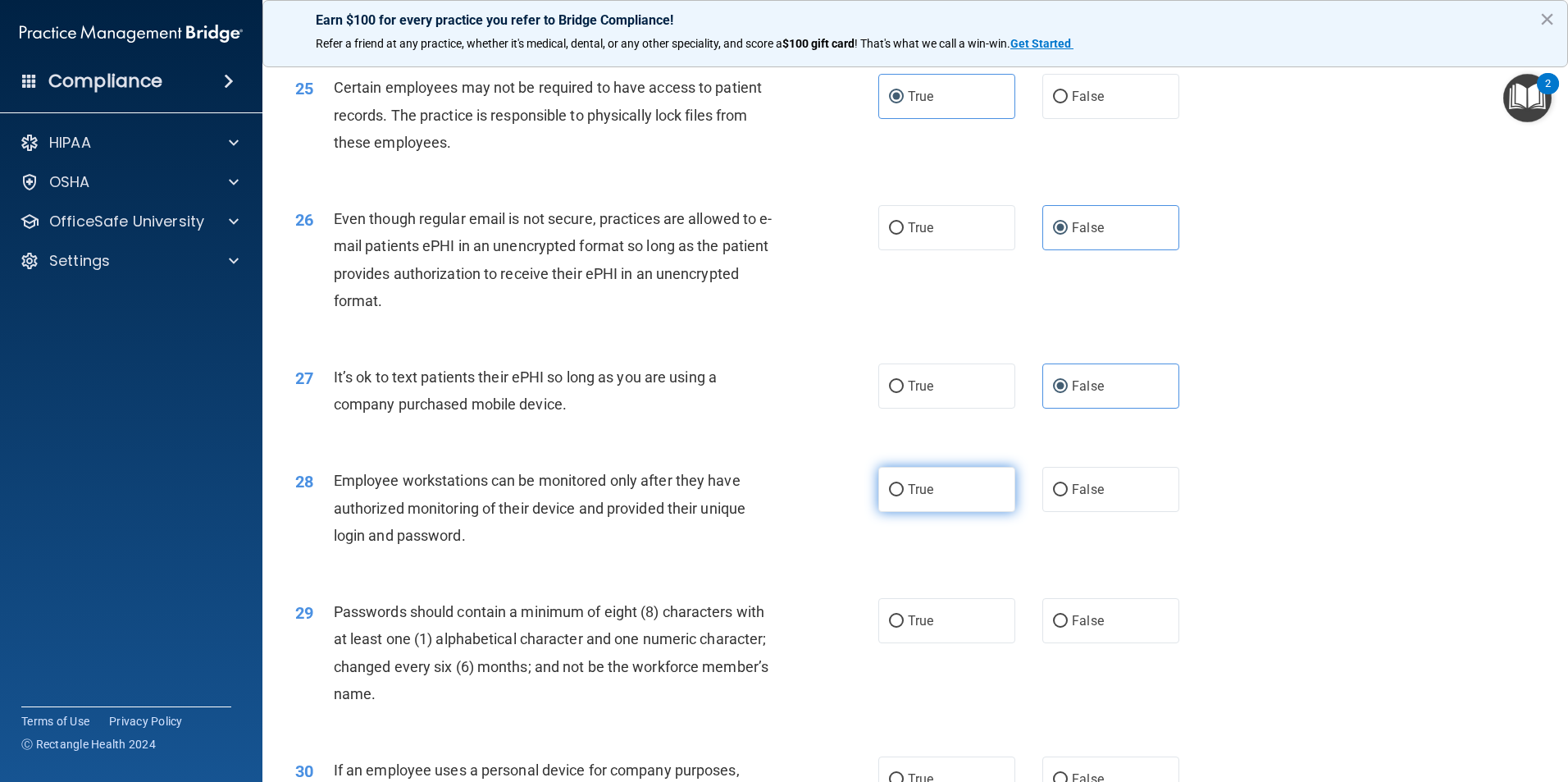
radio input "true"
click at [907, 628] on span "True" at bounding box center [920, 621] width 26 height 16
click at [903, 627] on input "True" at bounding box center [896, 621] width 15 height 12
radio input "true"
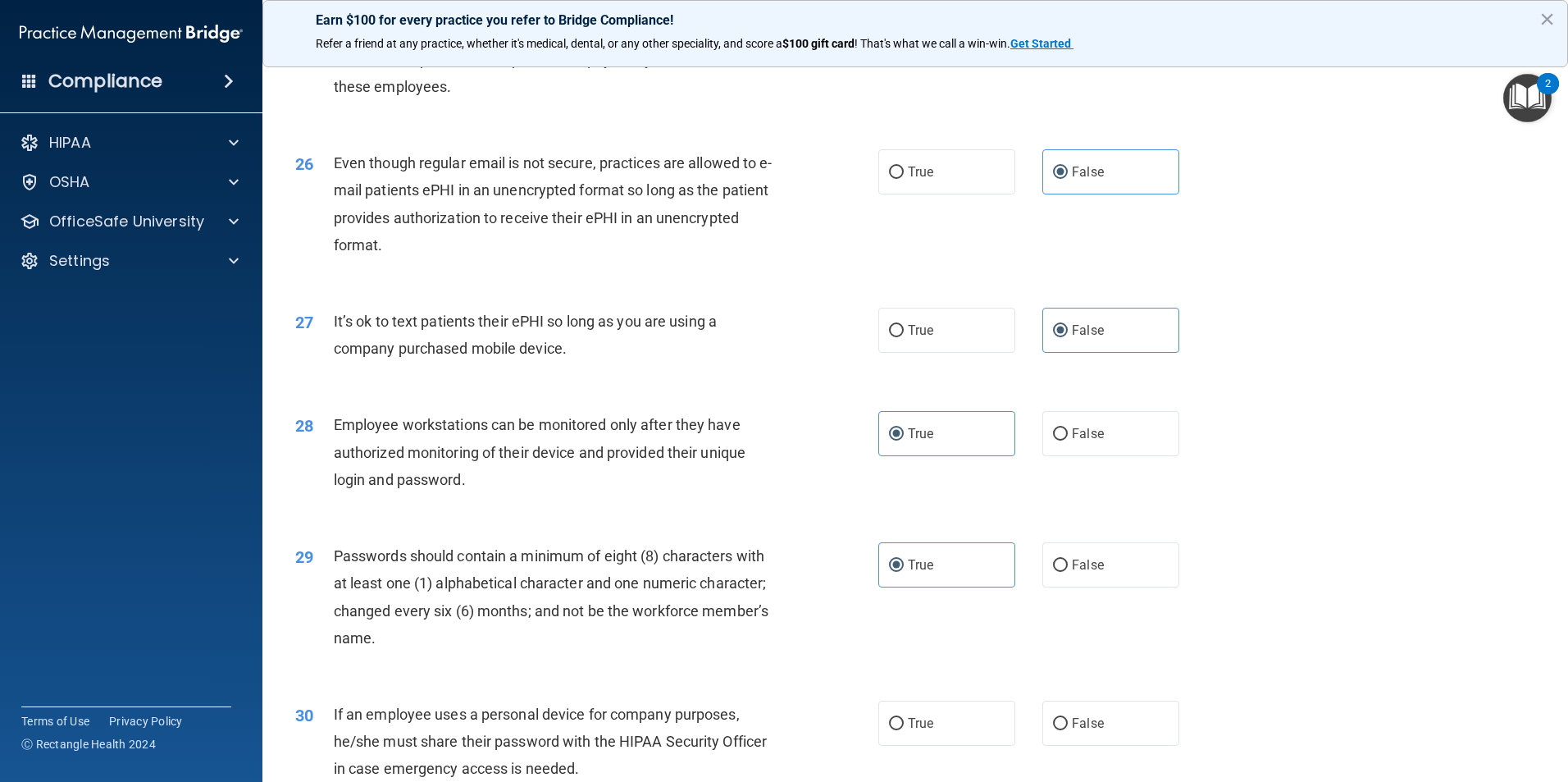
scroll to position [3337, 0]
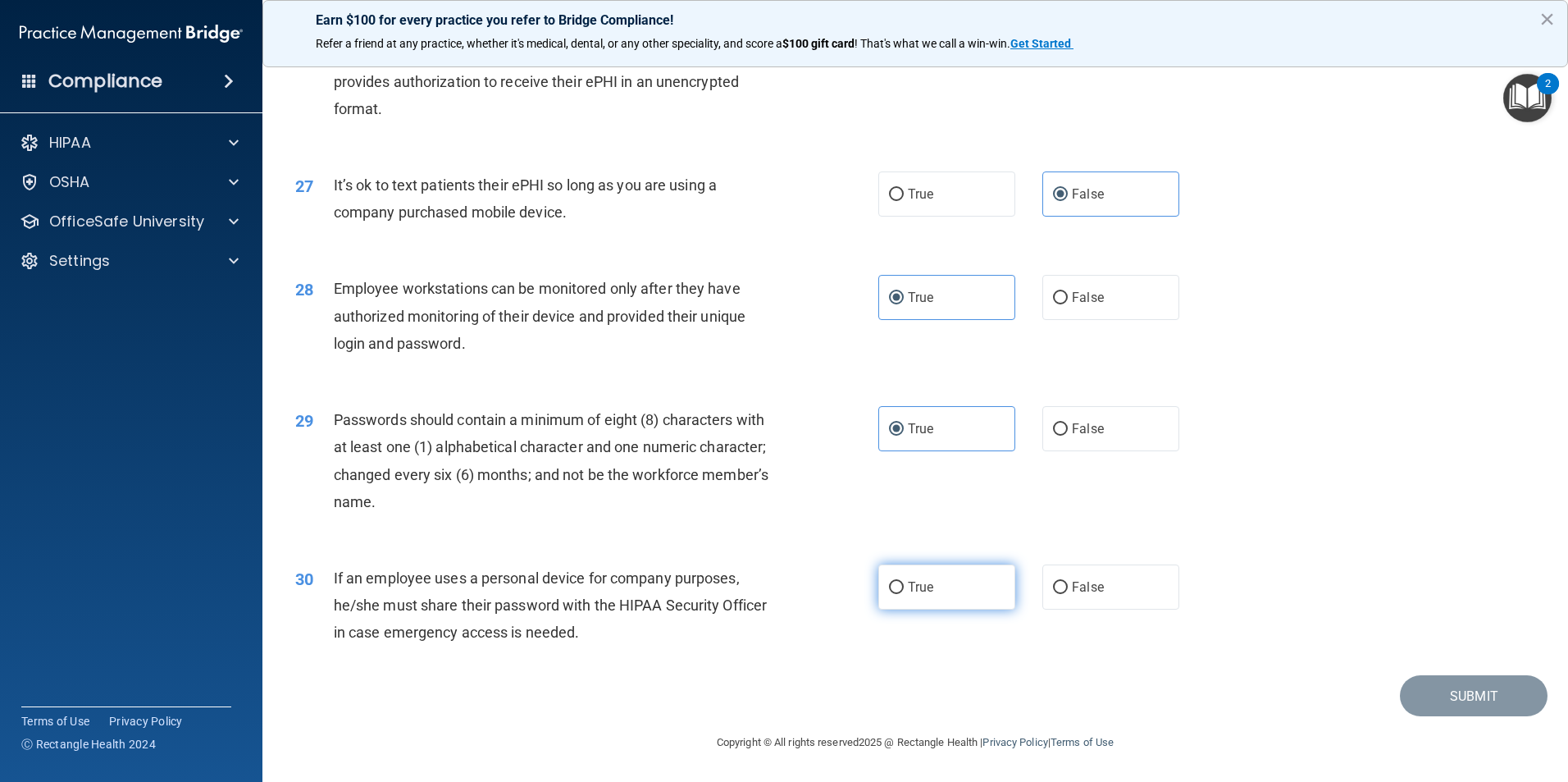
click at [900, 589] on label "True" at bounding box center [947, 587] width 137 height 46
click at [900, 589] on input "True" at bounding box center [896, 588] width 15 height 12
radio input "true"
click at [1413, 695] on button "Submit" at bounding box center [1473, 696] width 147 height 42
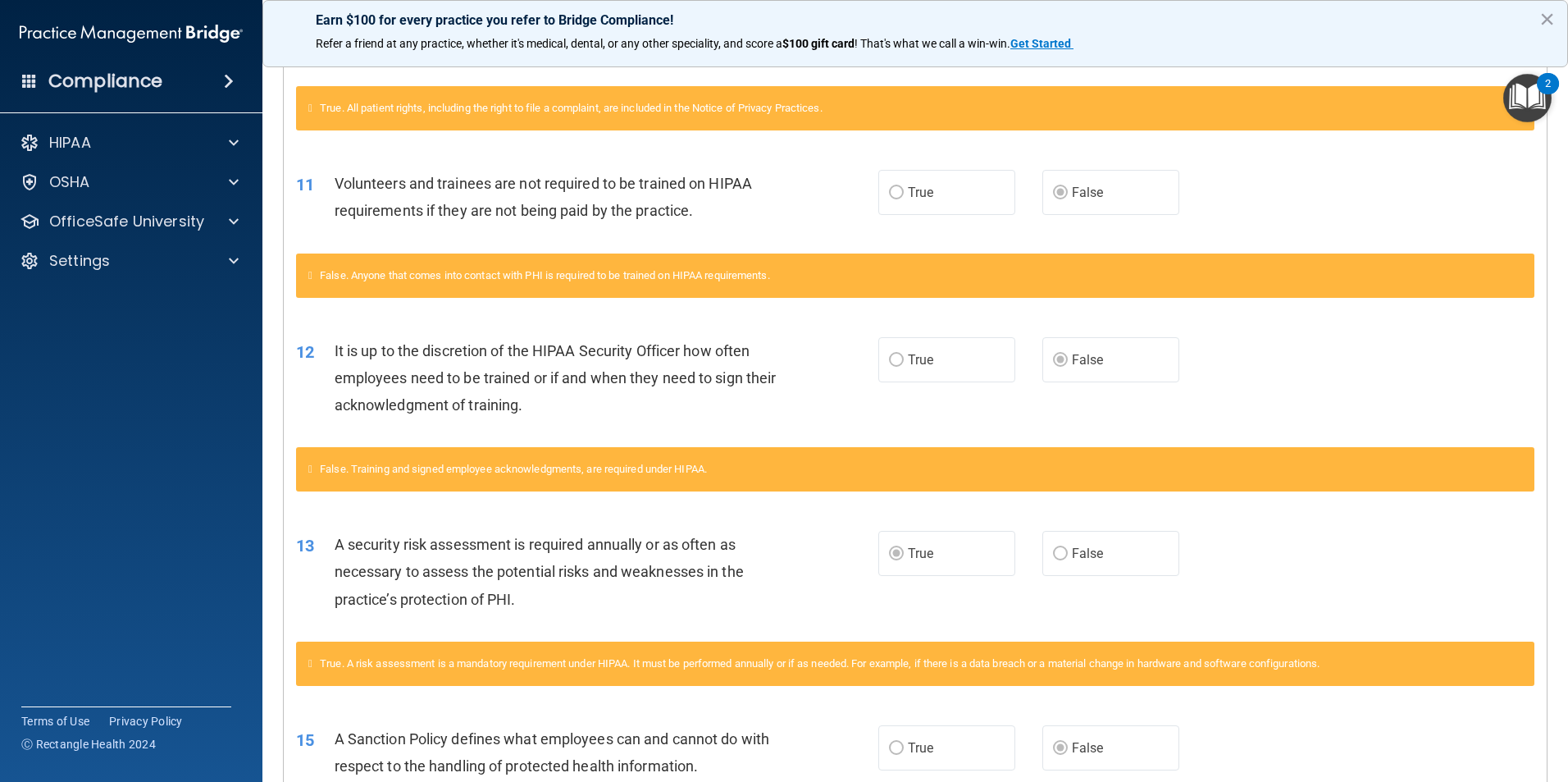
scroll to position [47, 0]
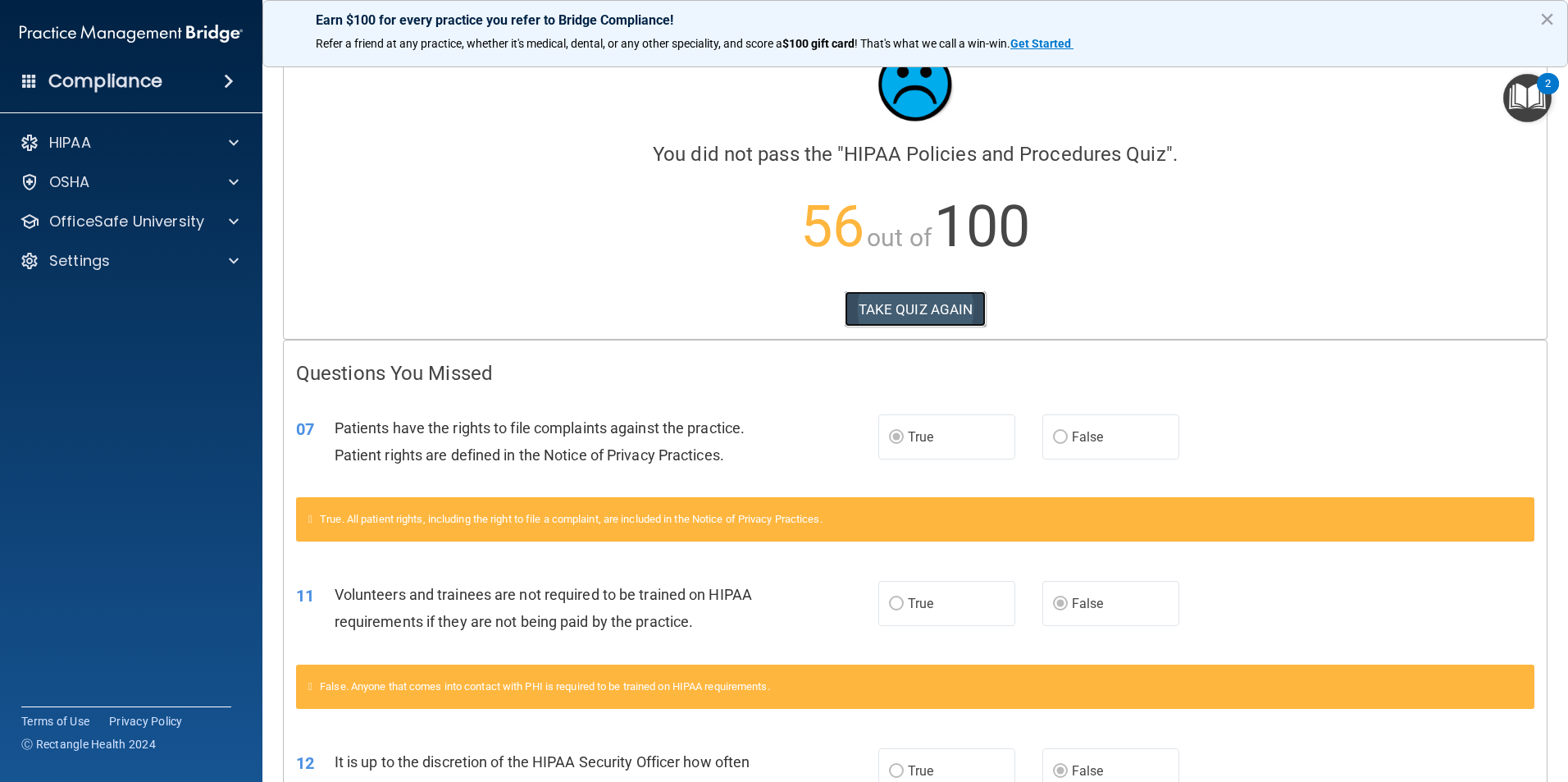
click at [886, 319] on button "TAKE QUIZ AGAIN" at bounding box center [915, 309] width 142 height 36
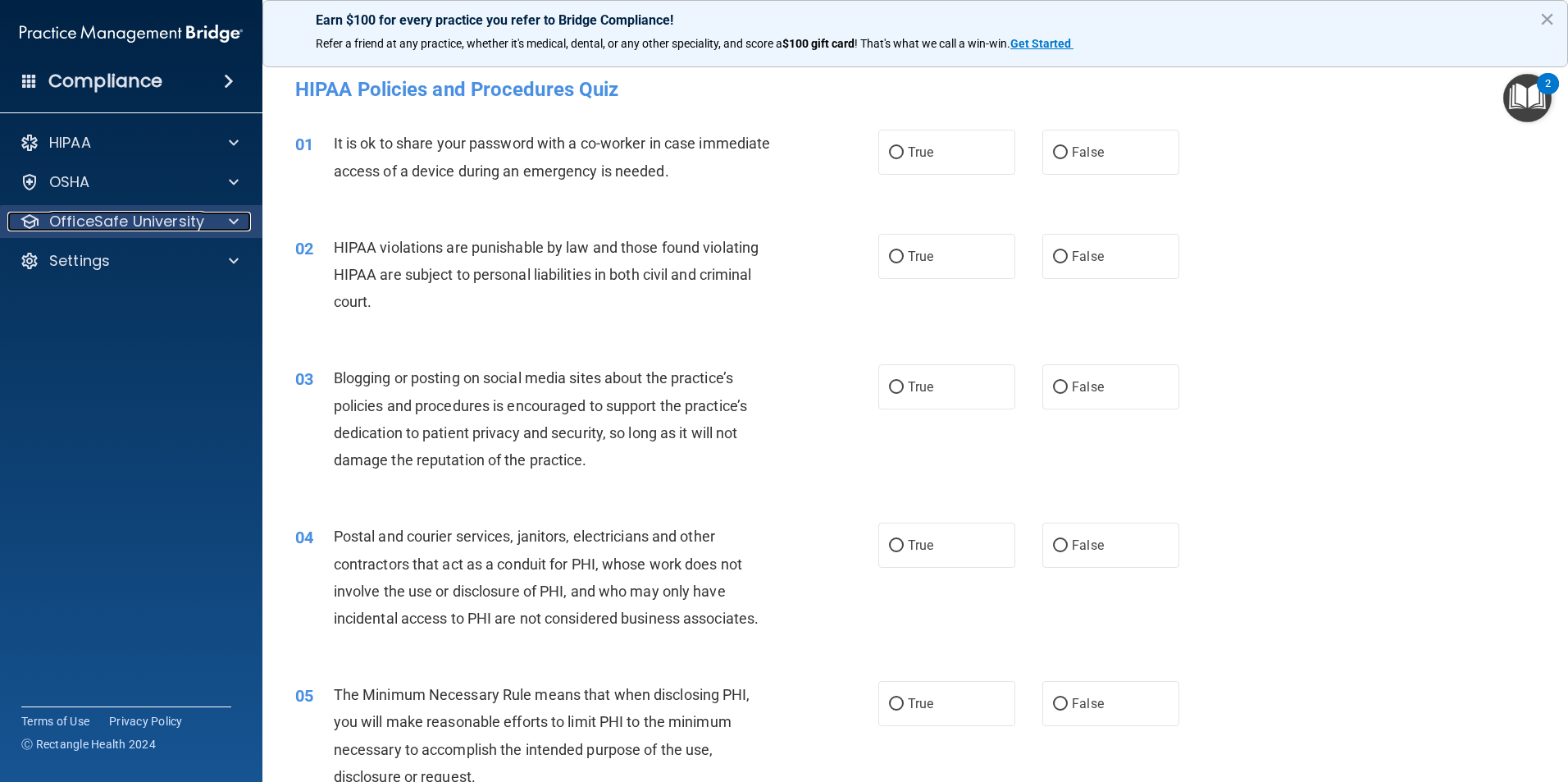
click at [190, 227] on p "OfficeSafe University" at bounding box center [126, 222] width 155 height 20
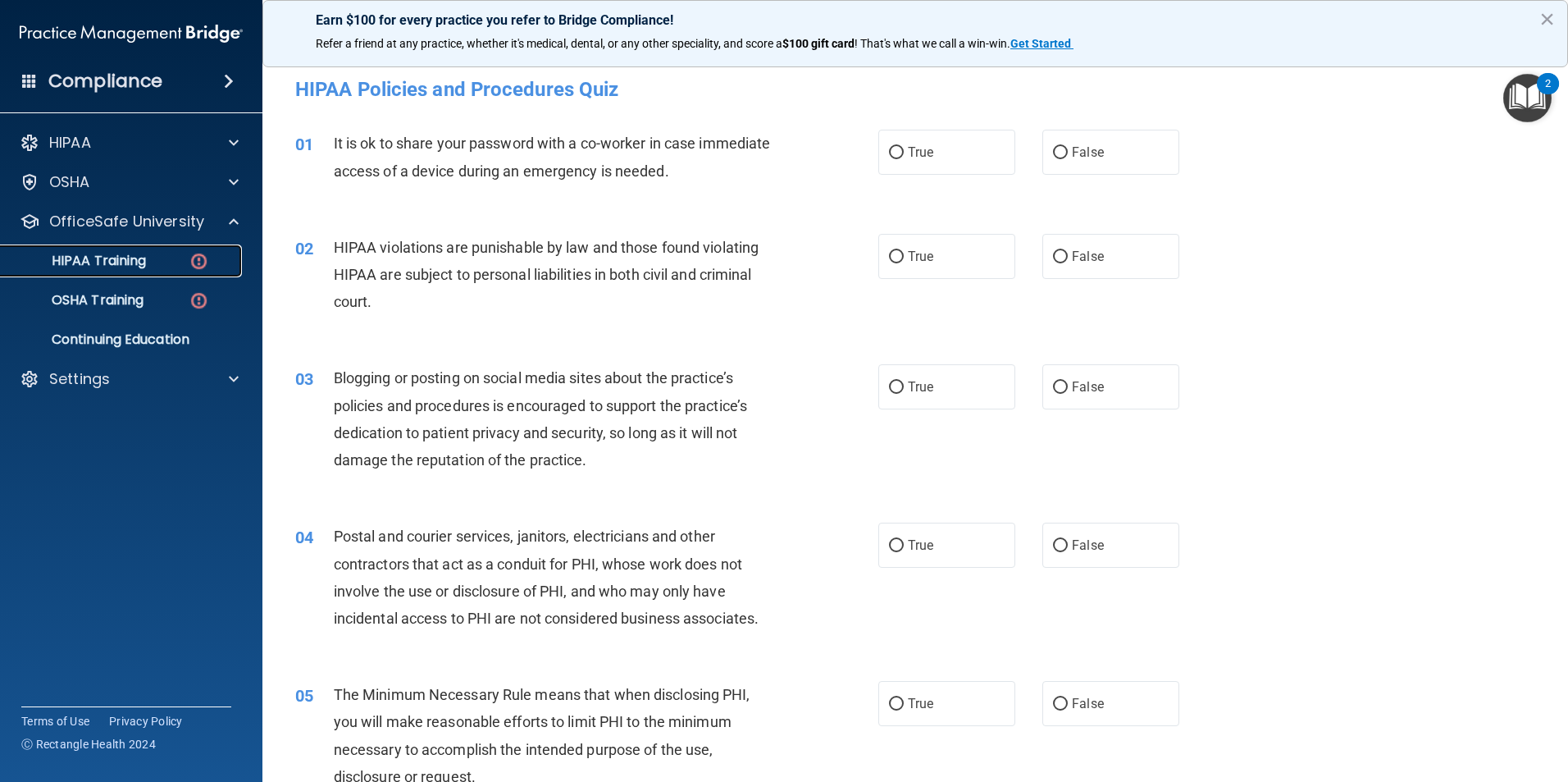
click at [163, 256] on div "HIPAA Training" at bounding box center [122, 261] width 224 height 17
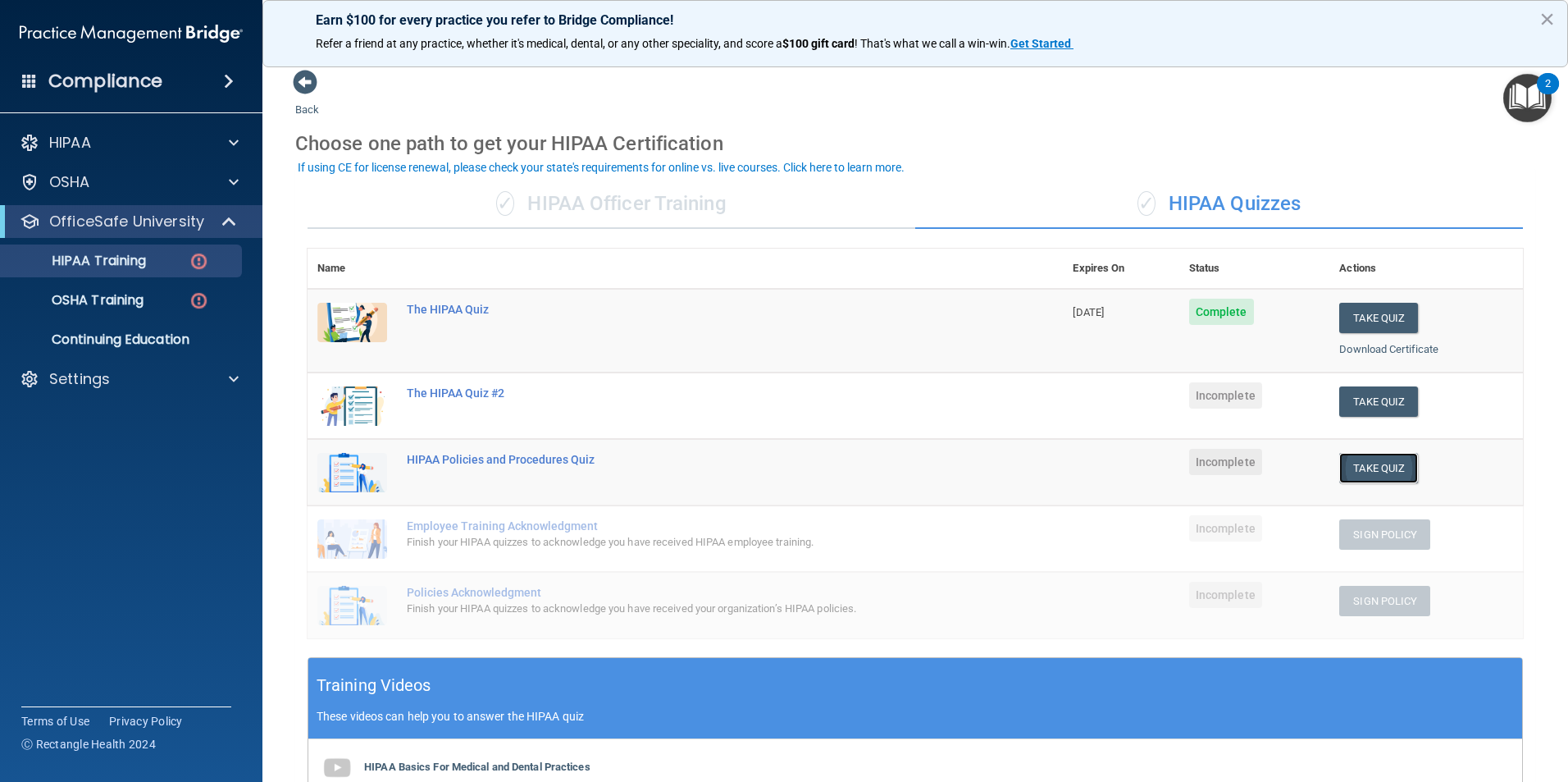
click at [1380, 465] on button "Take Quiz" at bounding box center [1378, 468] width 79 height 31
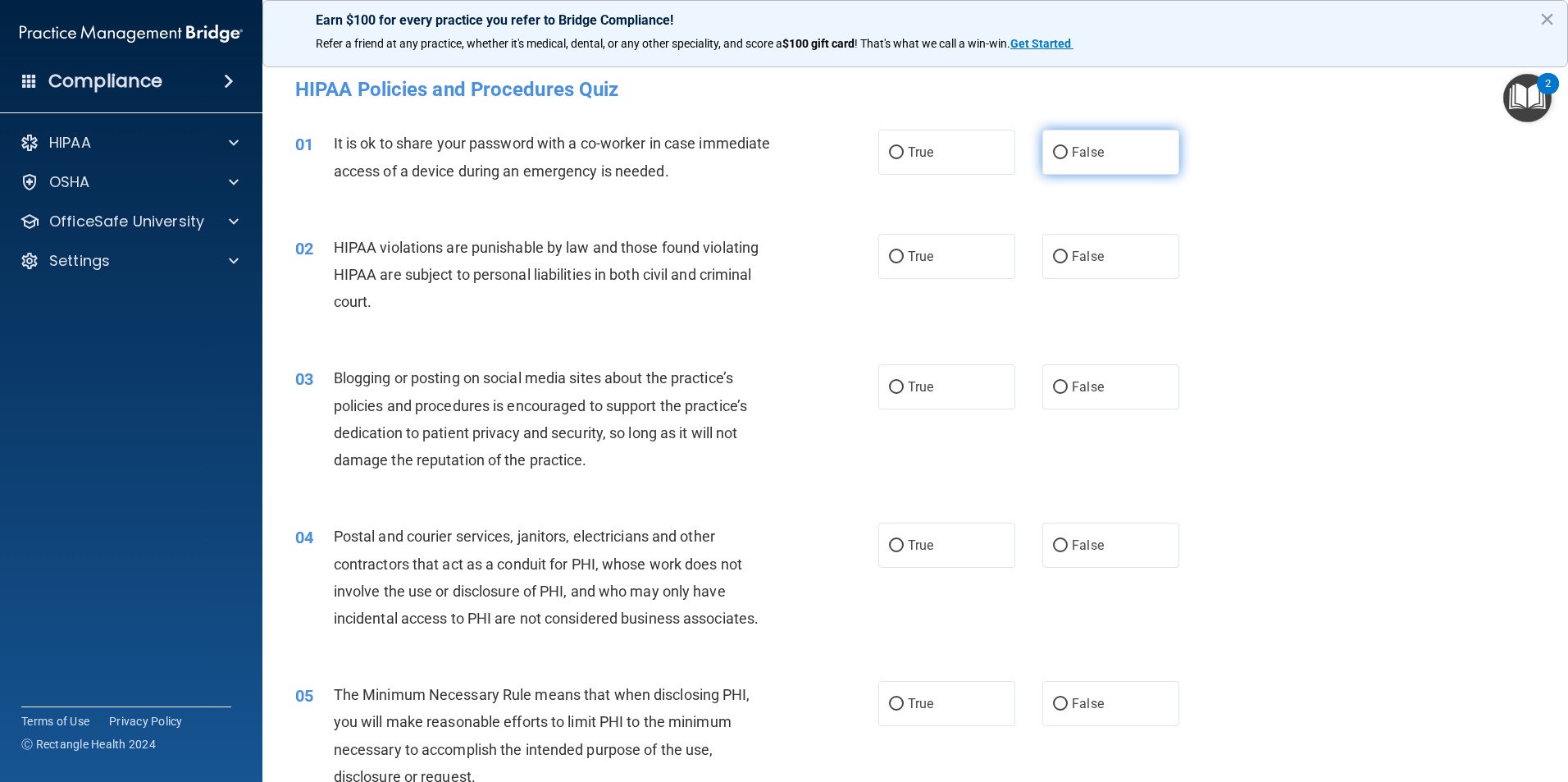
click at [1094, 144] on span "False" at bounding box center [1088, 151] width 32 height 16
click at [1068, 146] on input "False" at bounding box center [1060, 152] width 15 height 12
radio input "true"
click at [925, 265] on label "True" at bounding box center [947, 257] width 137 height 46
click at [903, 263] on input "True" at bounding box center [896, 257] width 15 height 12
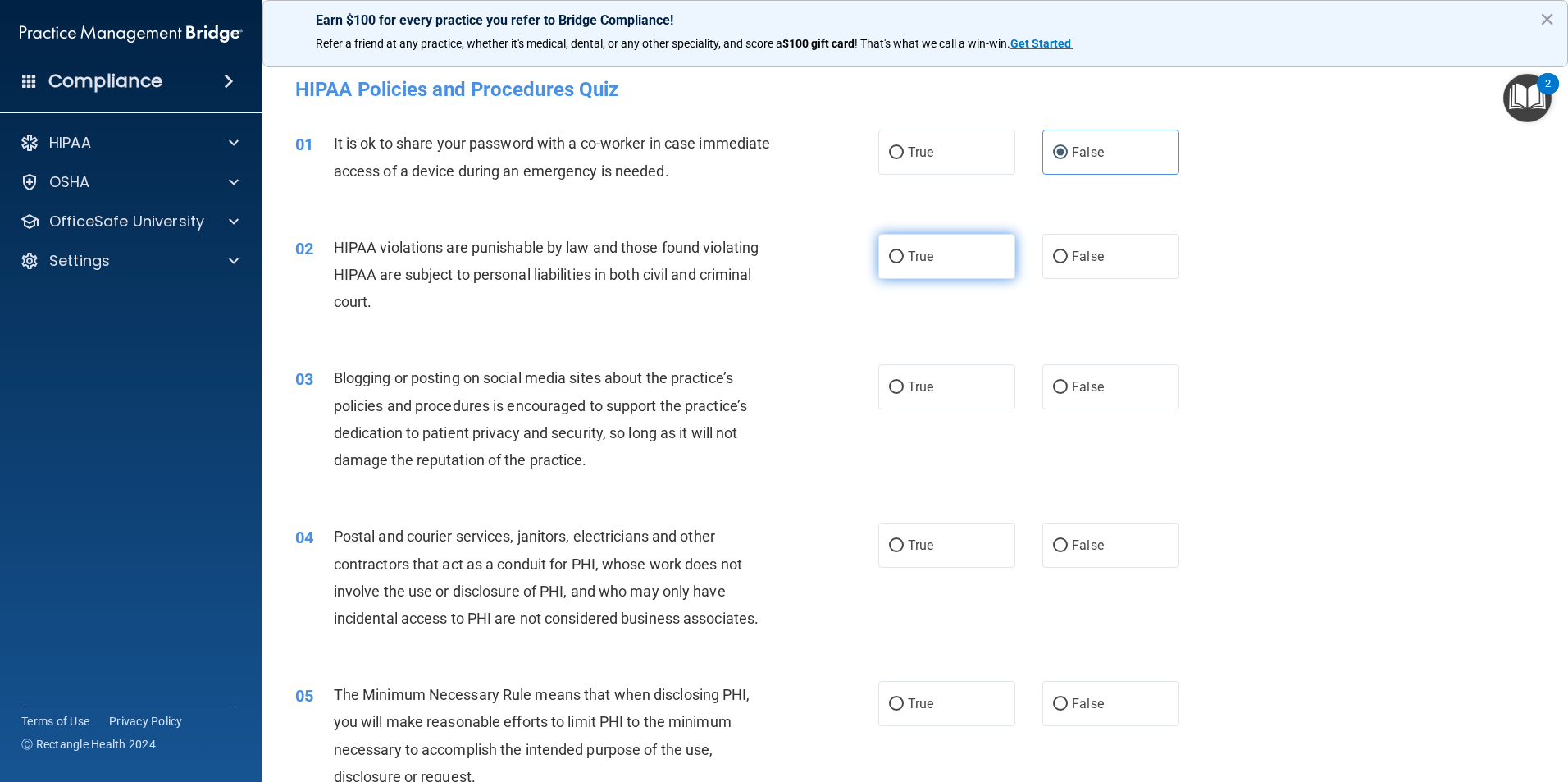
radio input "true"
click at [1095, 389] on label "False" at bounding box center [1111, 386] width 137 height 46
click at [1068, 389] on input "False" at bounding box center [1060, 387] width 15 height 12
radio input "true"
click at [911, 547] on span "True" at bounding box center [920, 545] width 26 height 16
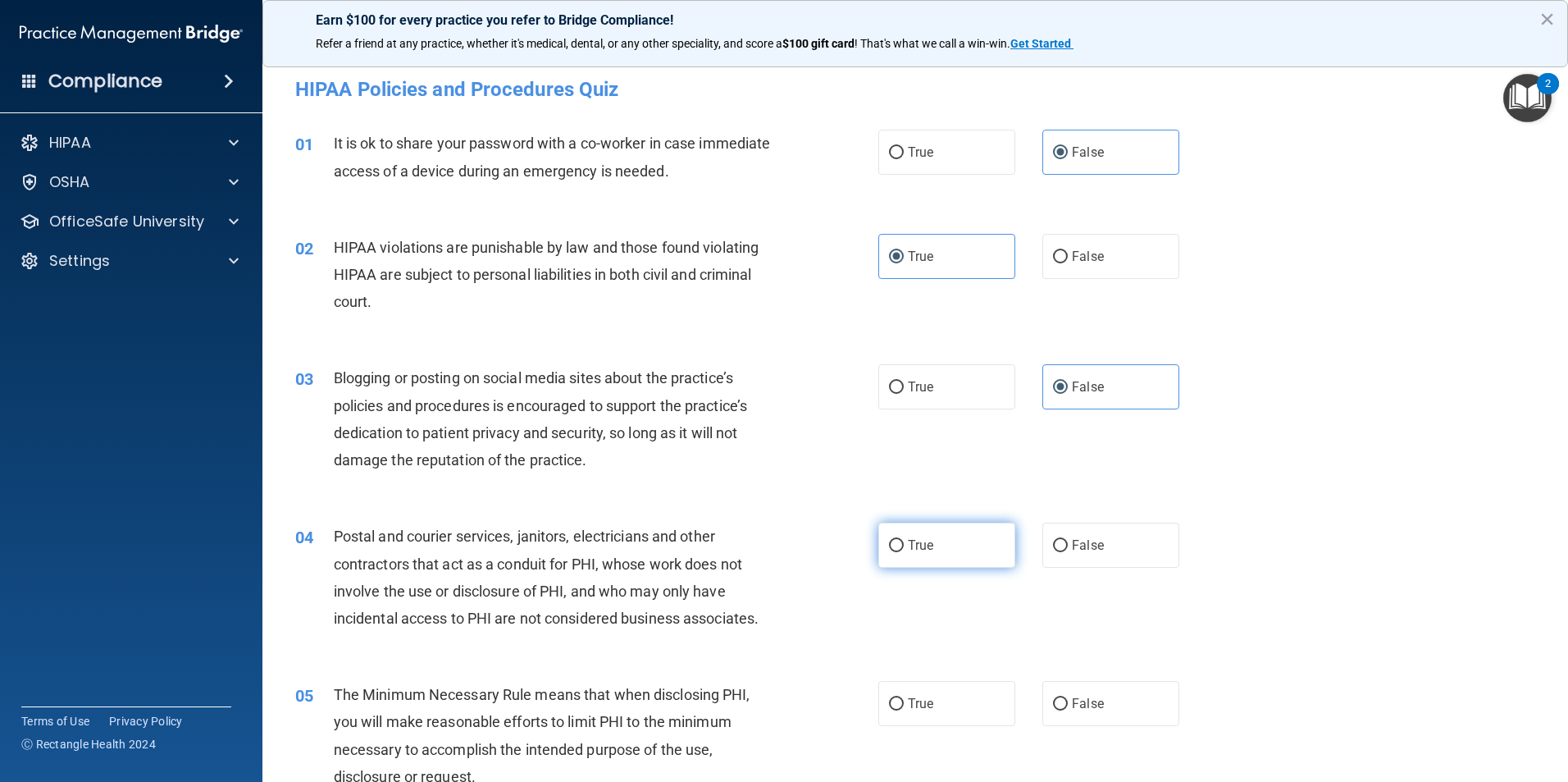
click at [903, 547] on input "True" at bounding box center [896, 545] width 15 height 12
radio input "true"
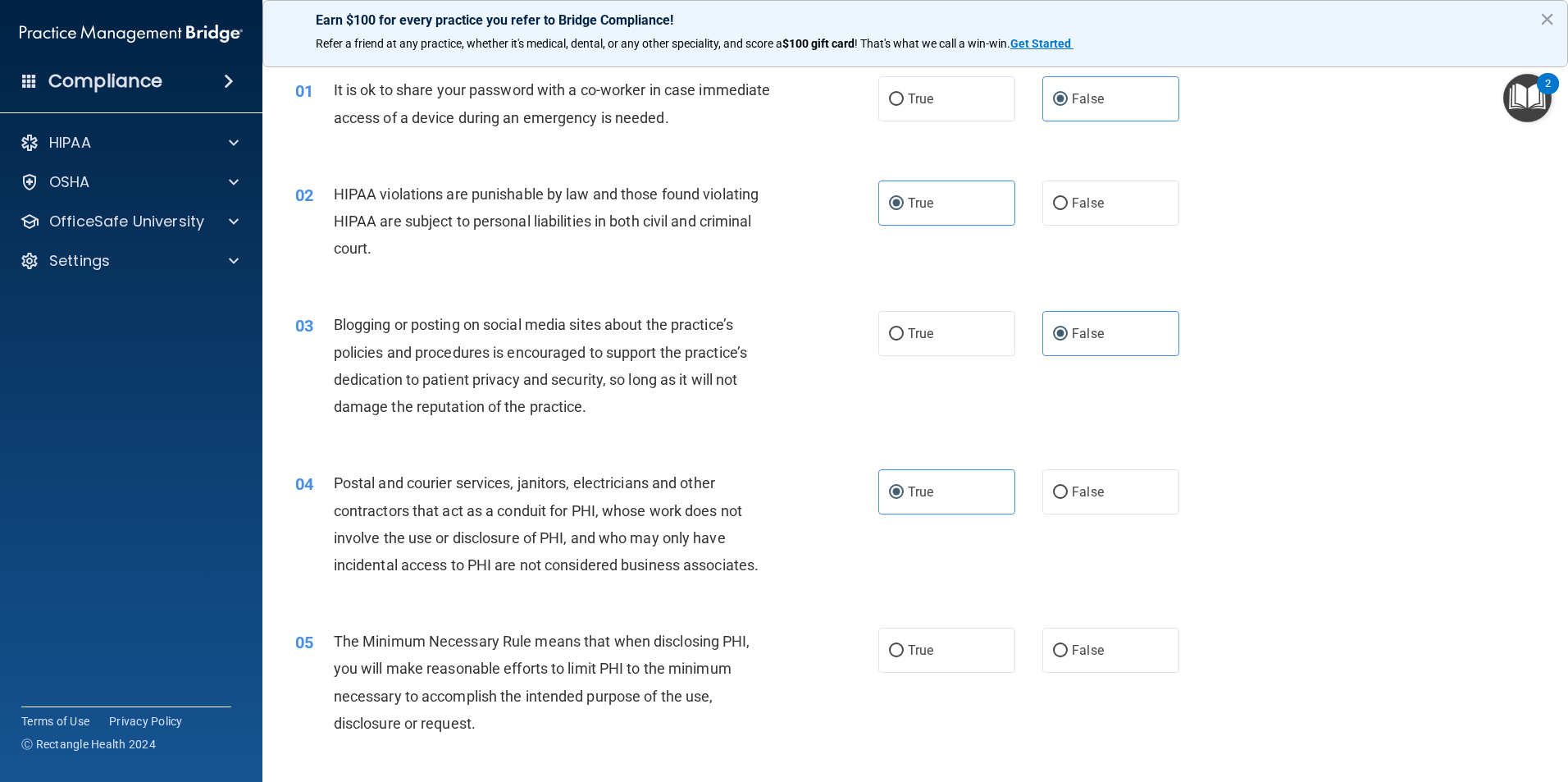
scroll to position [82, 0]
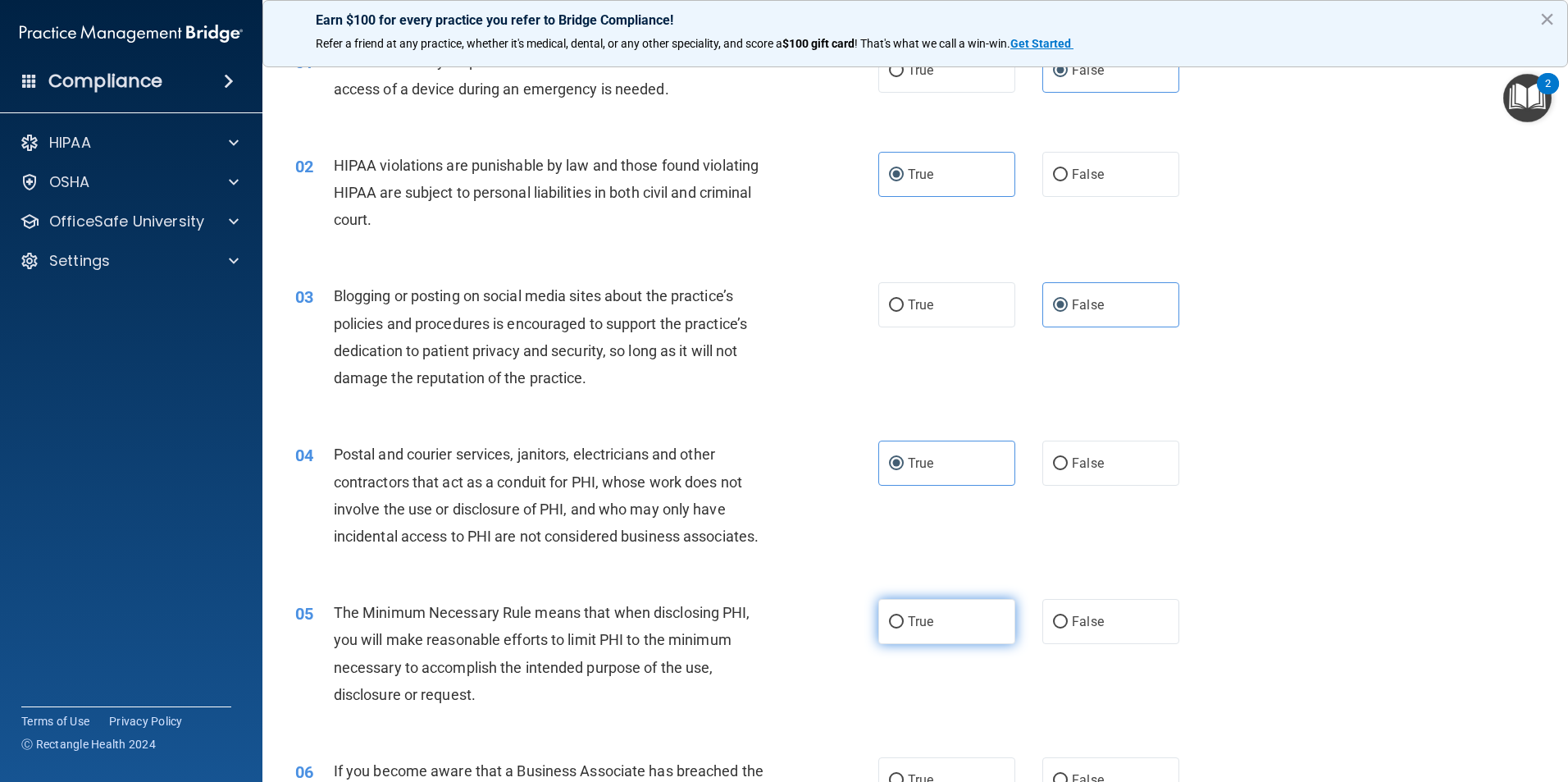
click at [934, 606] on label "True" at bounding box center [947, 621] width 137 height 46
click at [903, 616] on input "True" at bounding box center [896, 622] width 15 height 12
radio input "true"
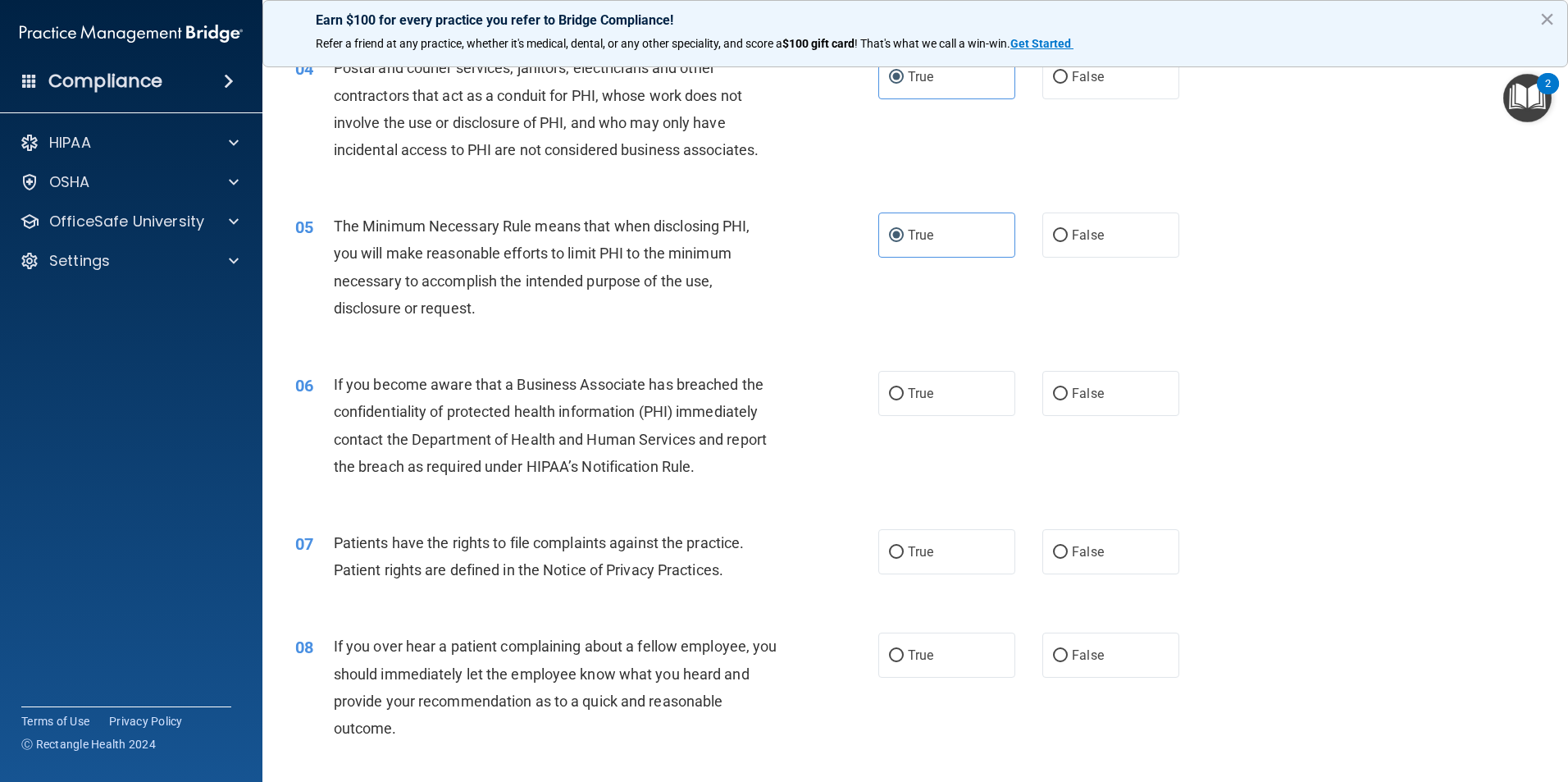
scroll to position [492, 0]
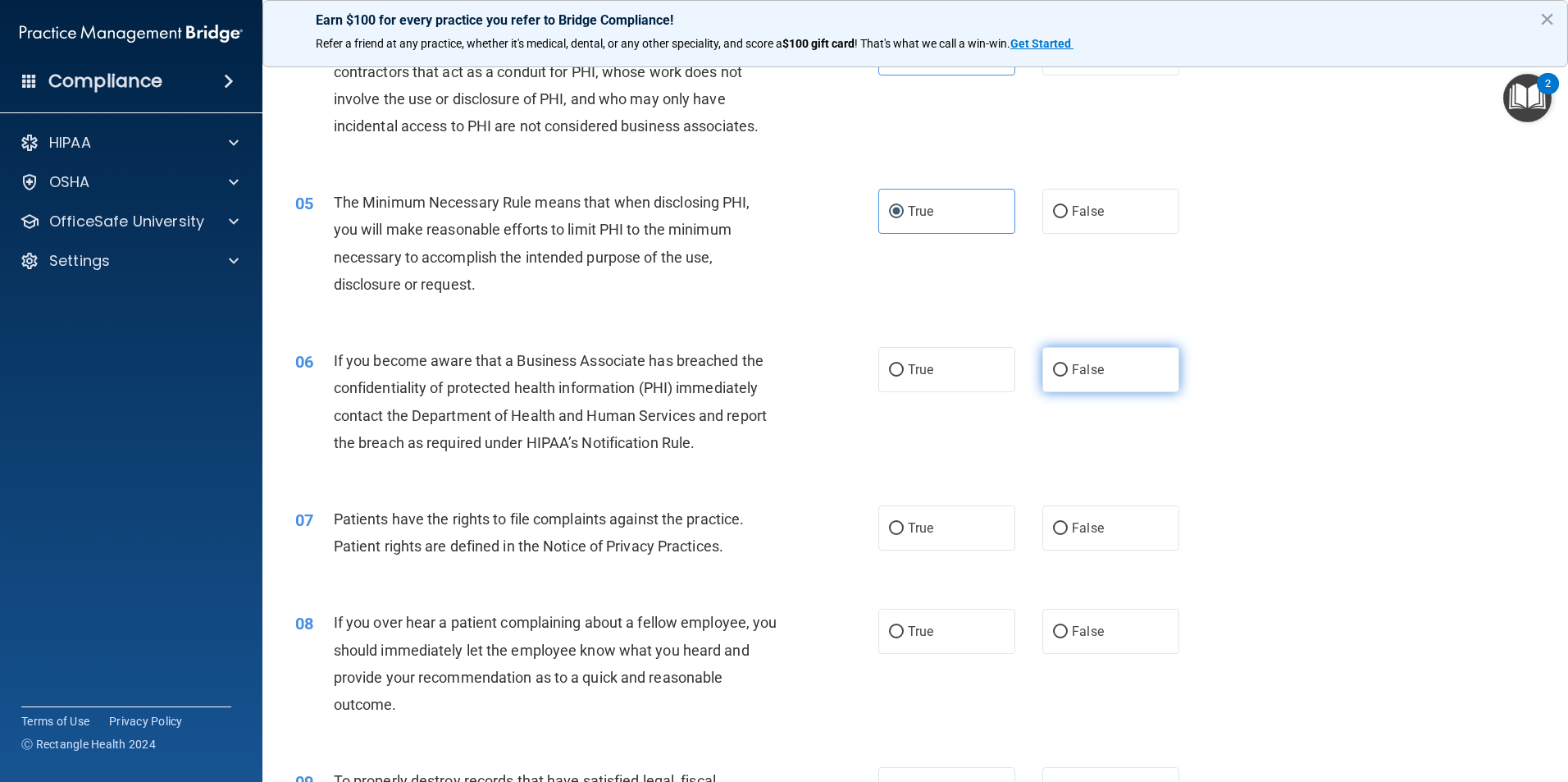
click at [1054, 369] on input "False" at bounding box center [1060, 370] width 15 height 12
radio input "true"
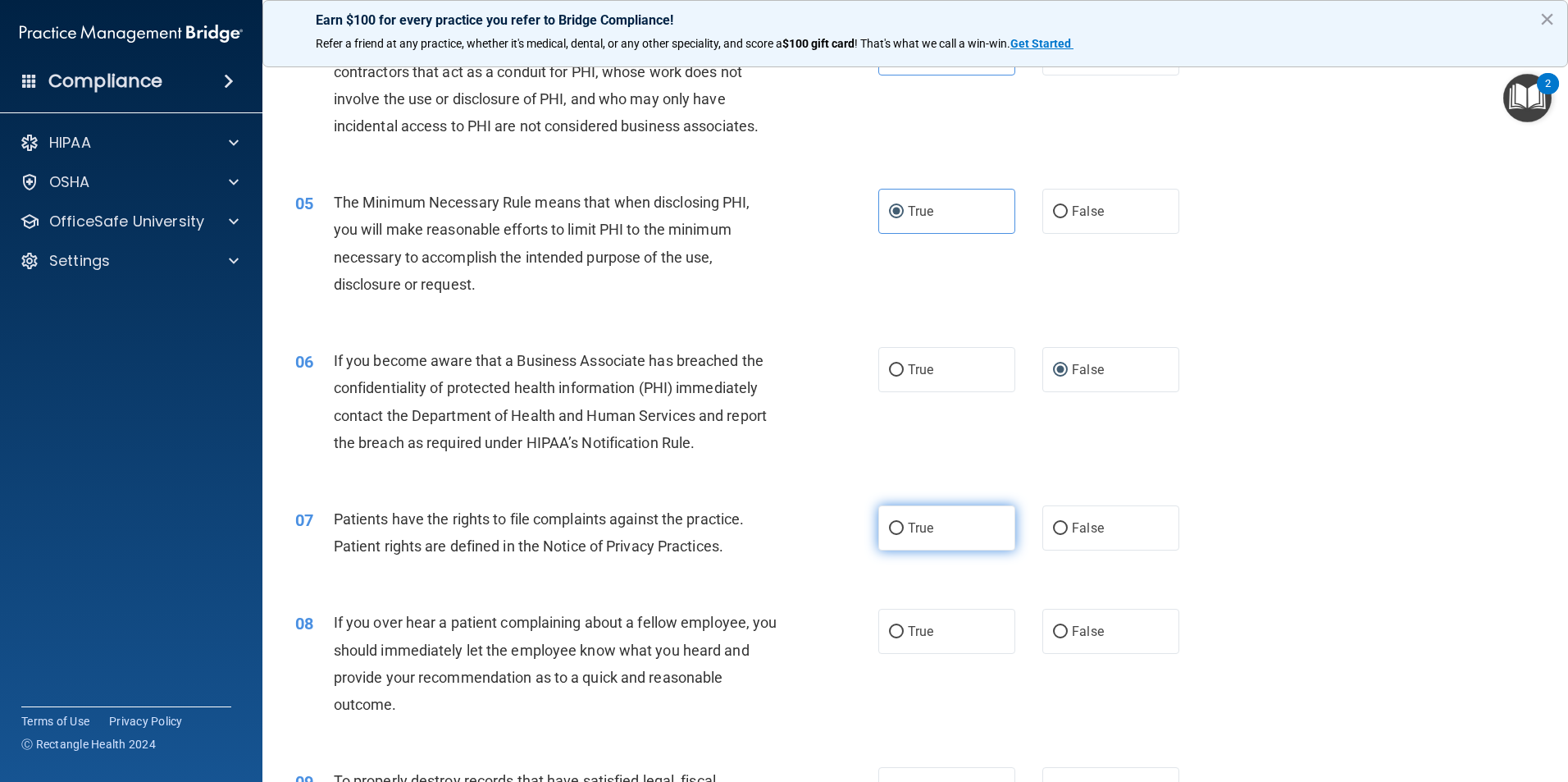
click at [953, 535] on label "True" at bounding box center [947, 528] width 137 height 46
click at [903, 535] on input "True" at bounding box center [896, 529] width 15 height 12
radio input "true"
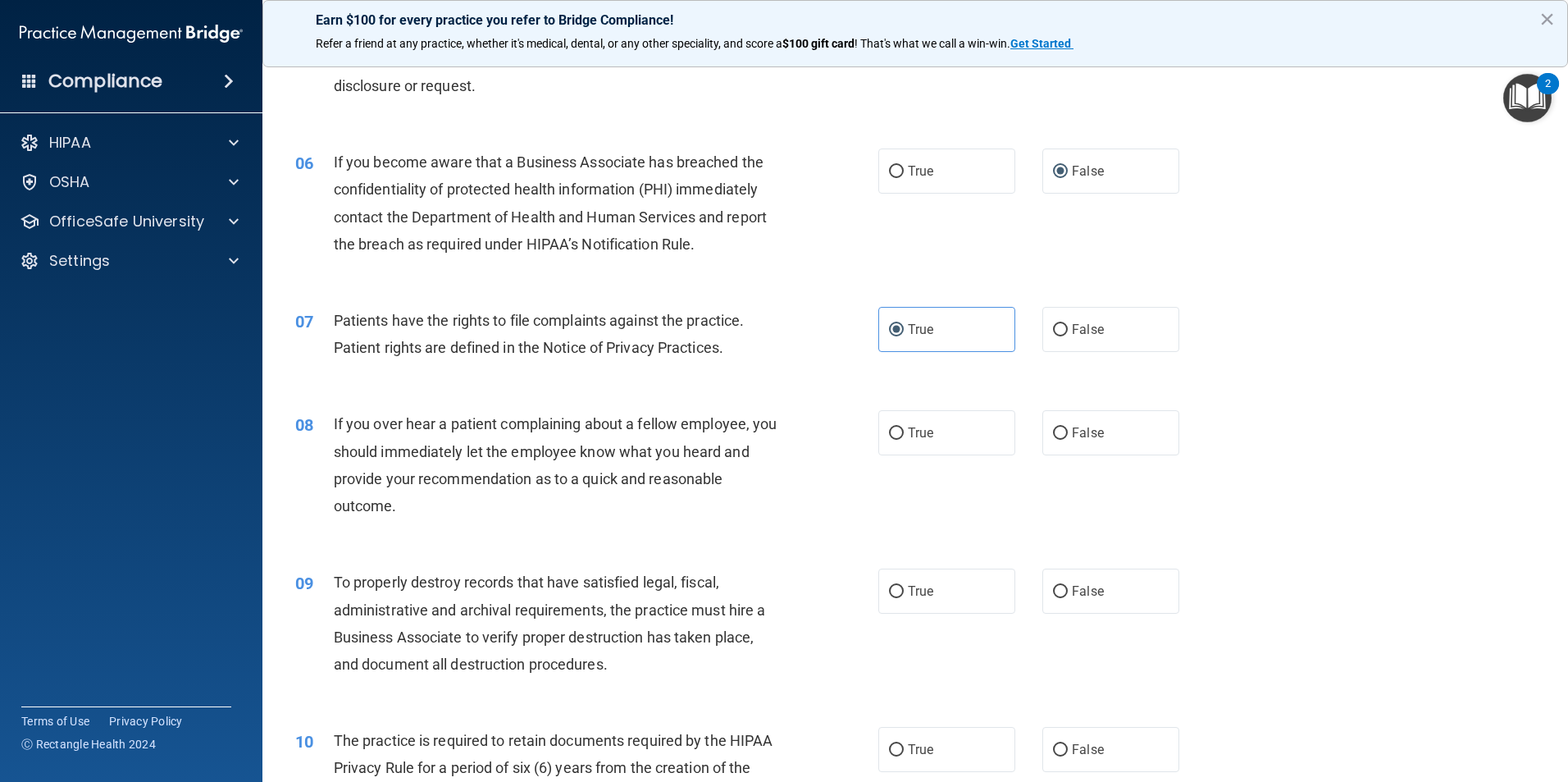
scroll to position [738, 0]
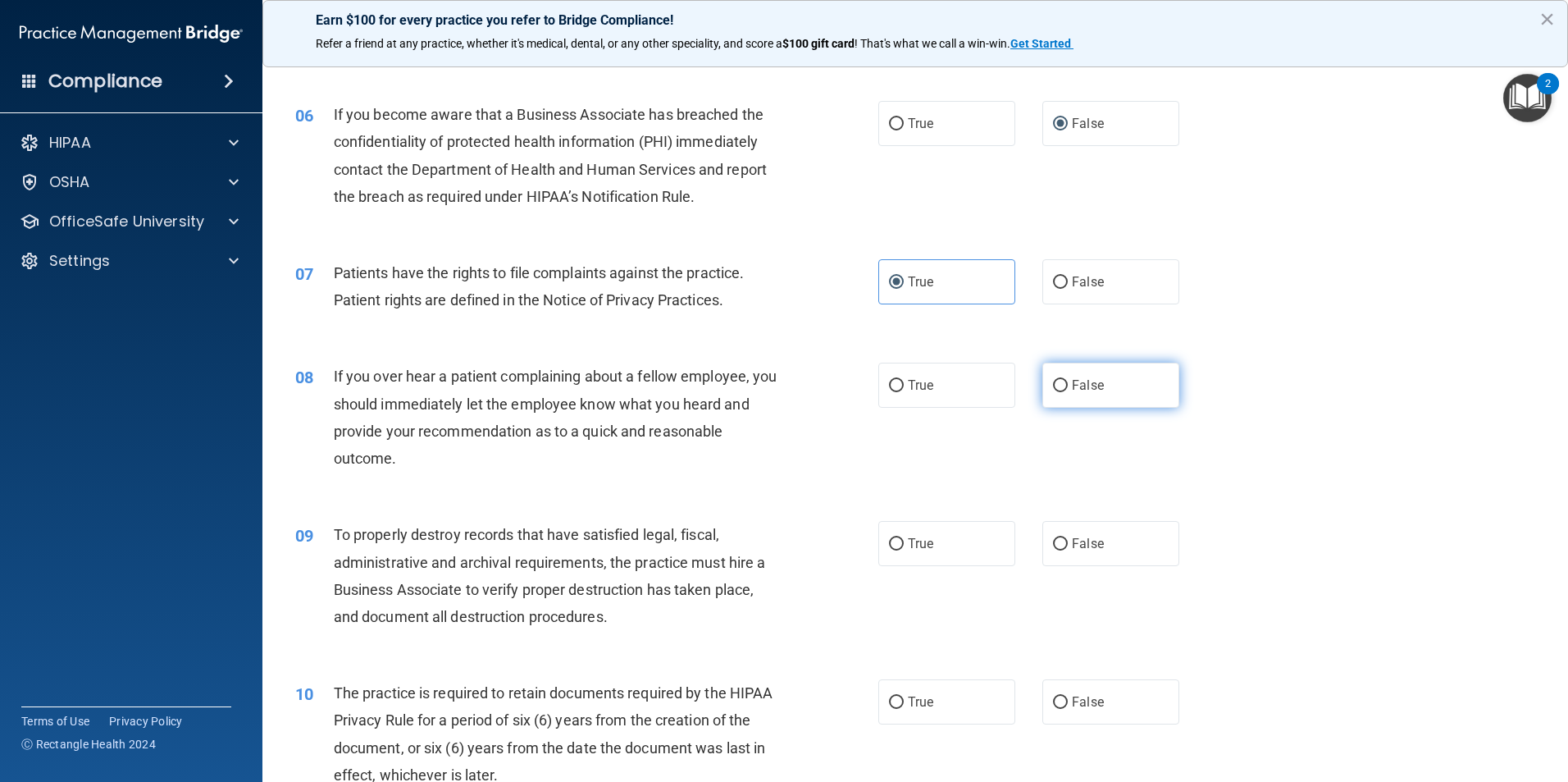
click at [1072, 392] on span "False" at bounding box center [1088, 385] width 32 height 16
click at [1068, 392] on input "False" at bounding box center [1060, 386] width 15 height 12
radio input "true"
click at [925, 543] on span "True" at bounding box center [920, 543] width 26 height 16
click at [903, 543] on input "True" at bounding box center [896, 544] width 15 height 12
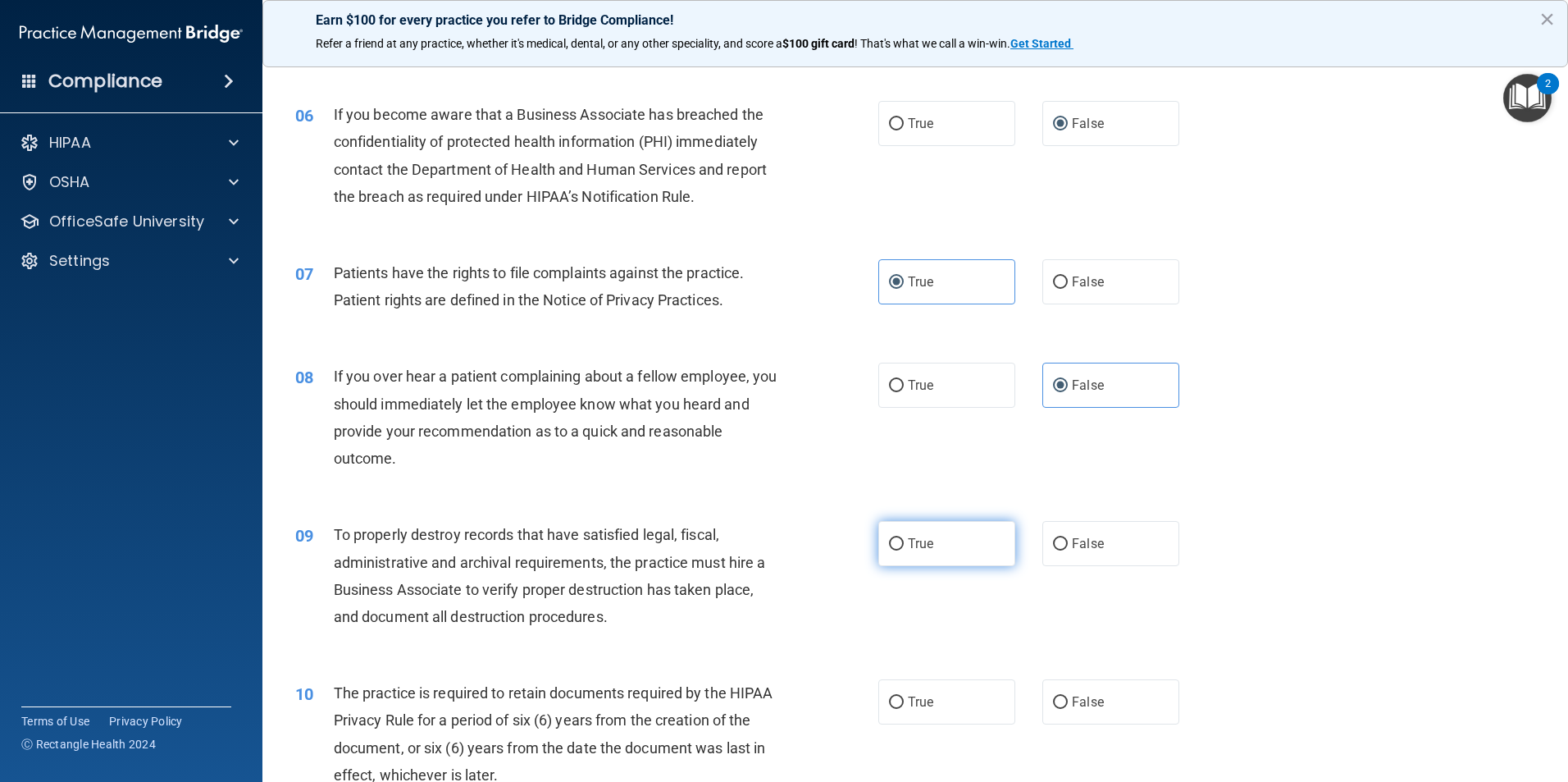
radio input "true"
click at [1027, 540] on div "True False" at bounding box center [1043, 544] width 329 height 46
click at [1084, 534] on label "False" at bounding box center [1111, 544] width 137 height 46
click at [1068, 538] on input "False" at bounding box center [1060, 544] width 15 height 12
radio input "true"
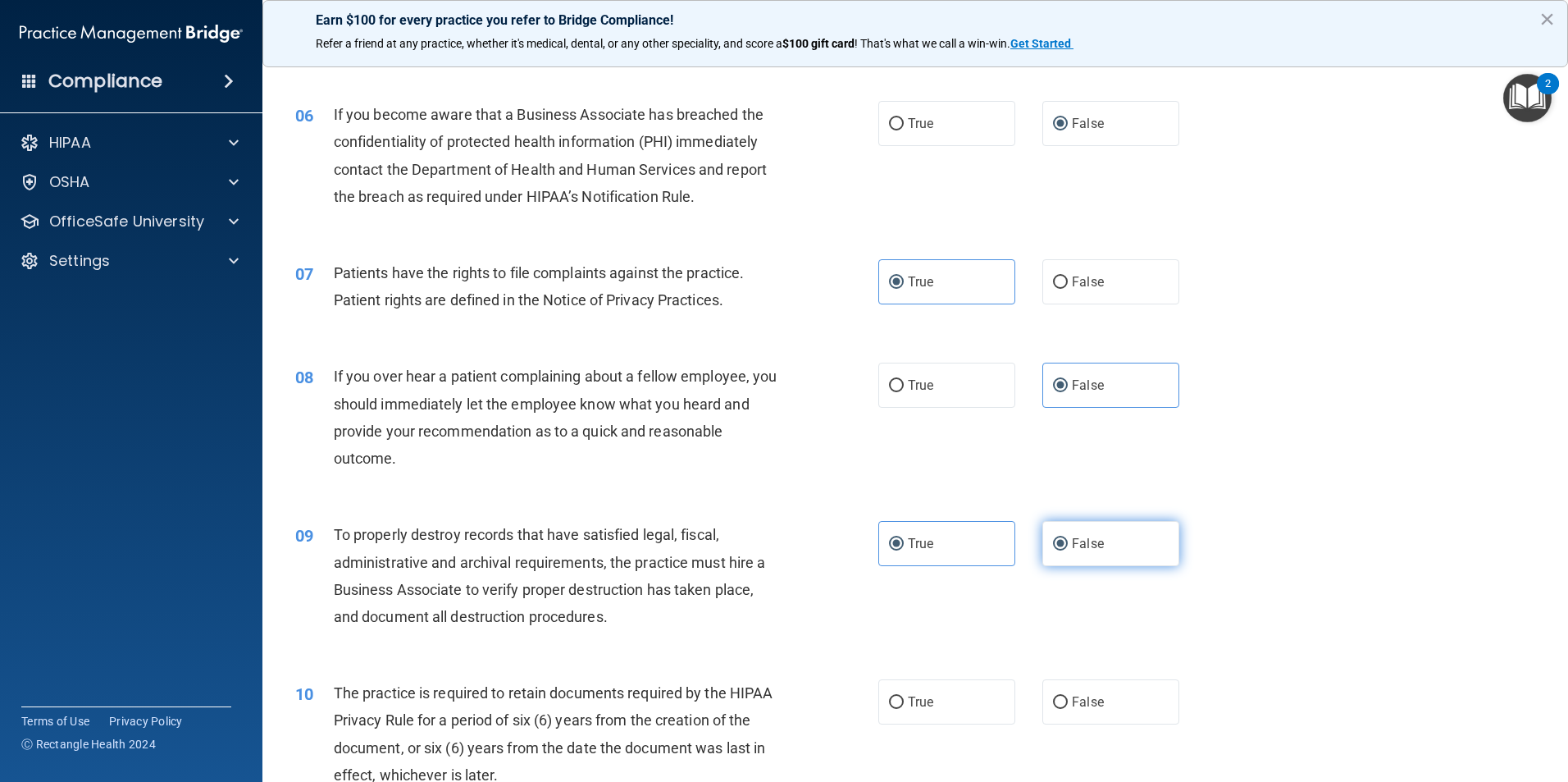
radio input "false"
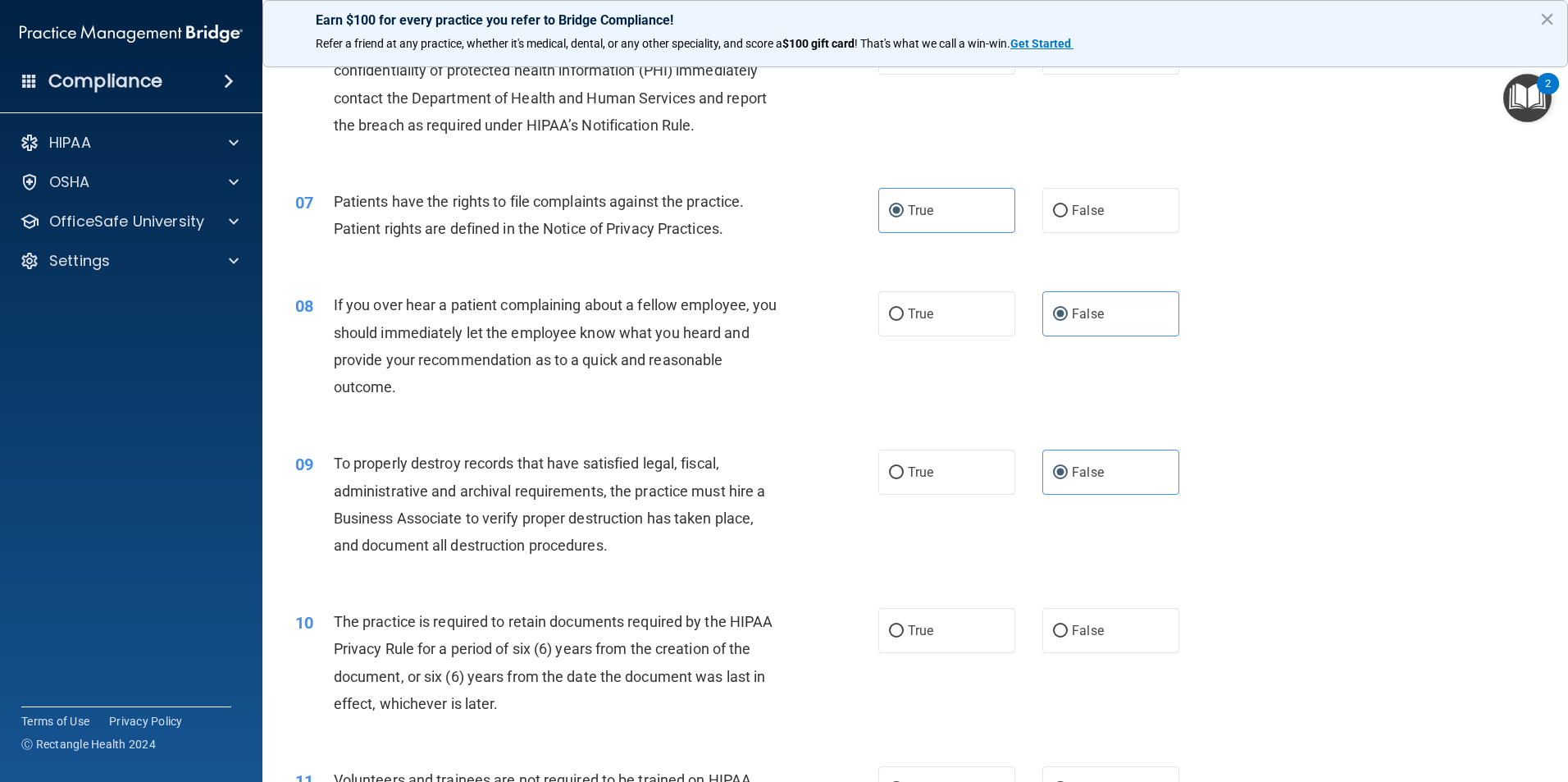
scroll to position [903, 0]
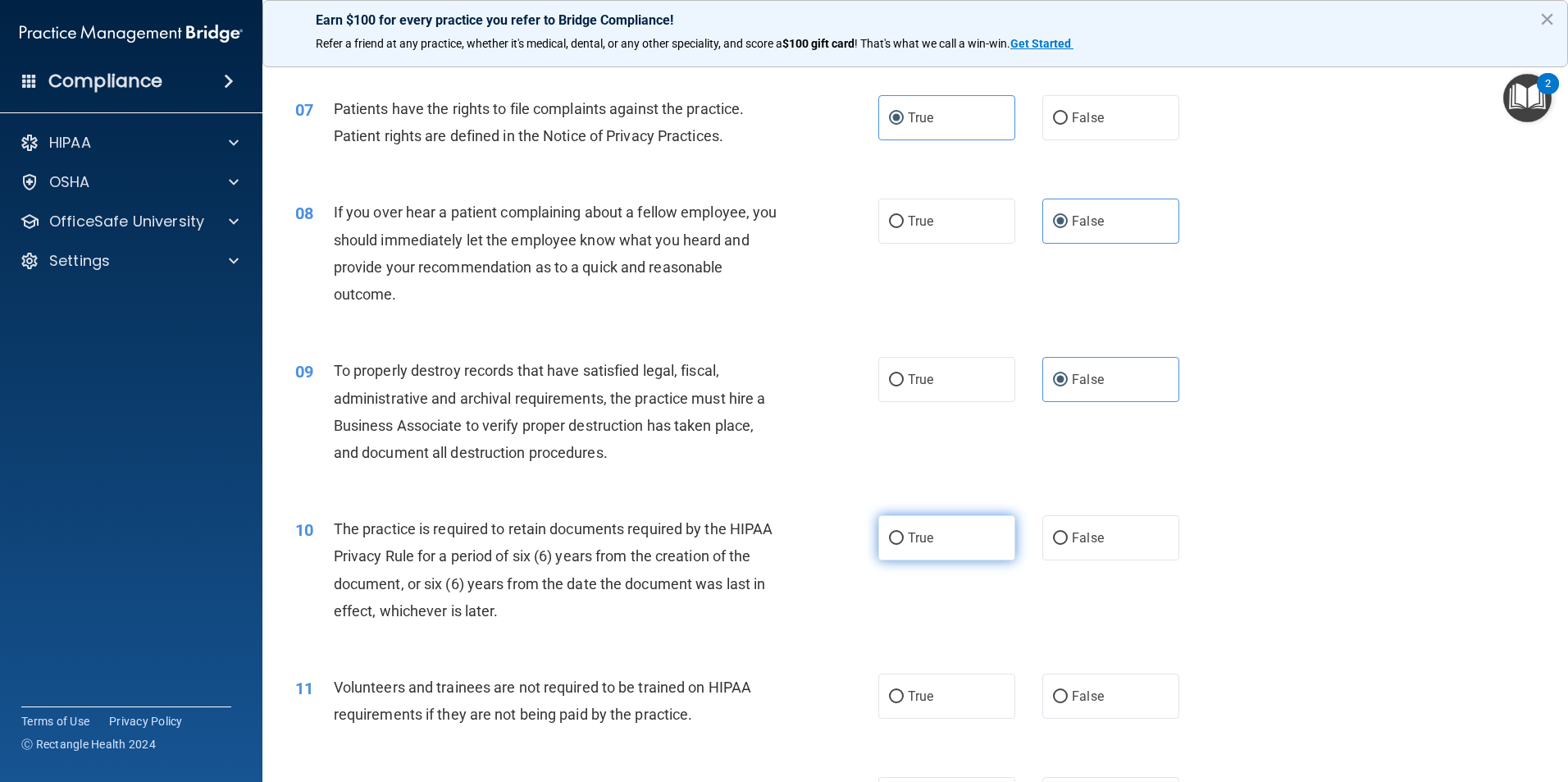
click at [952, 532] on label "True" at bounding box center [947, 538] width 137 height 46
click at [903, 532] on input "True" at bounding box center [896, 538] width 15 height 12
radio input "true"
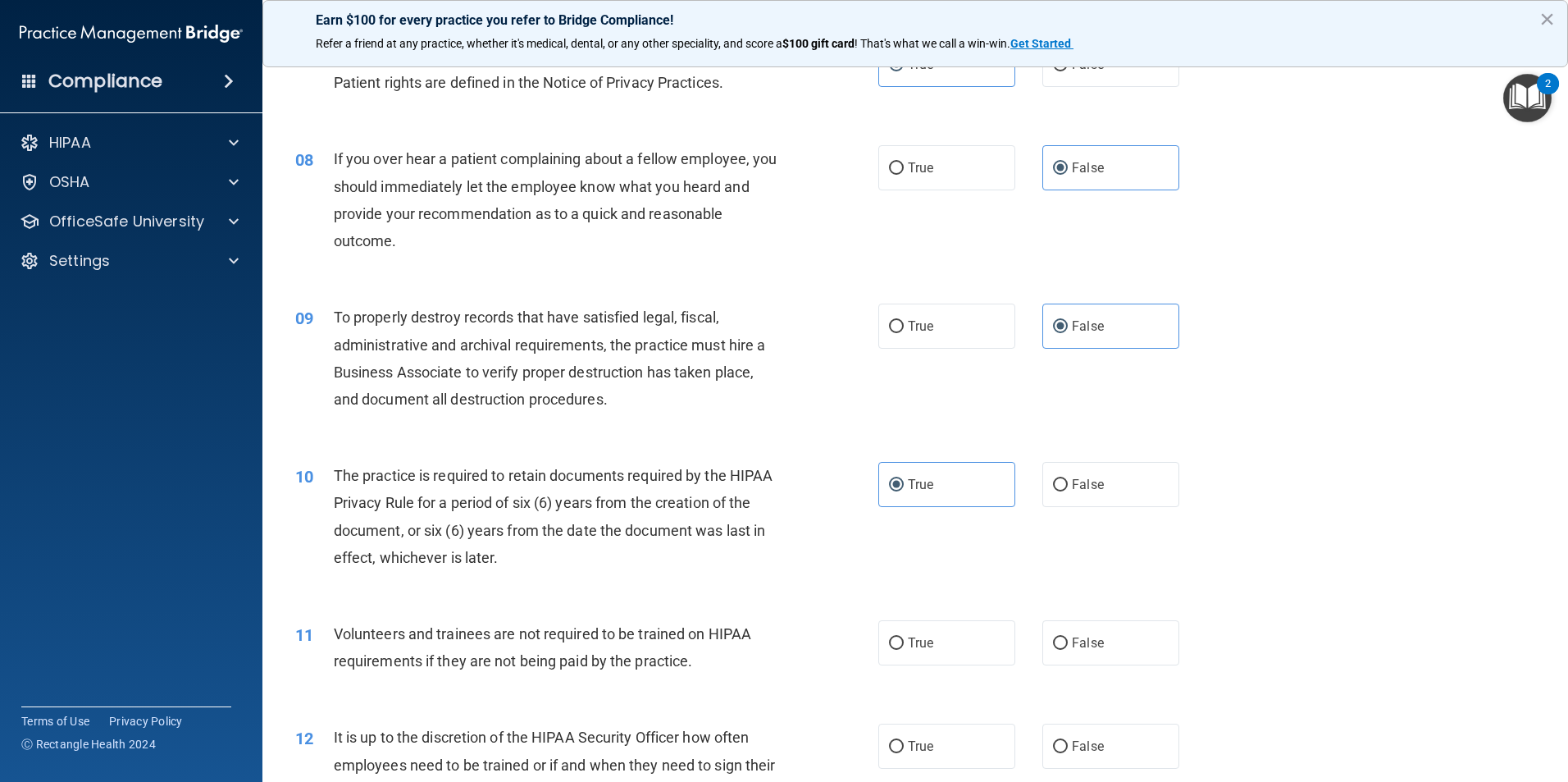
scroll to position [1067, 0]
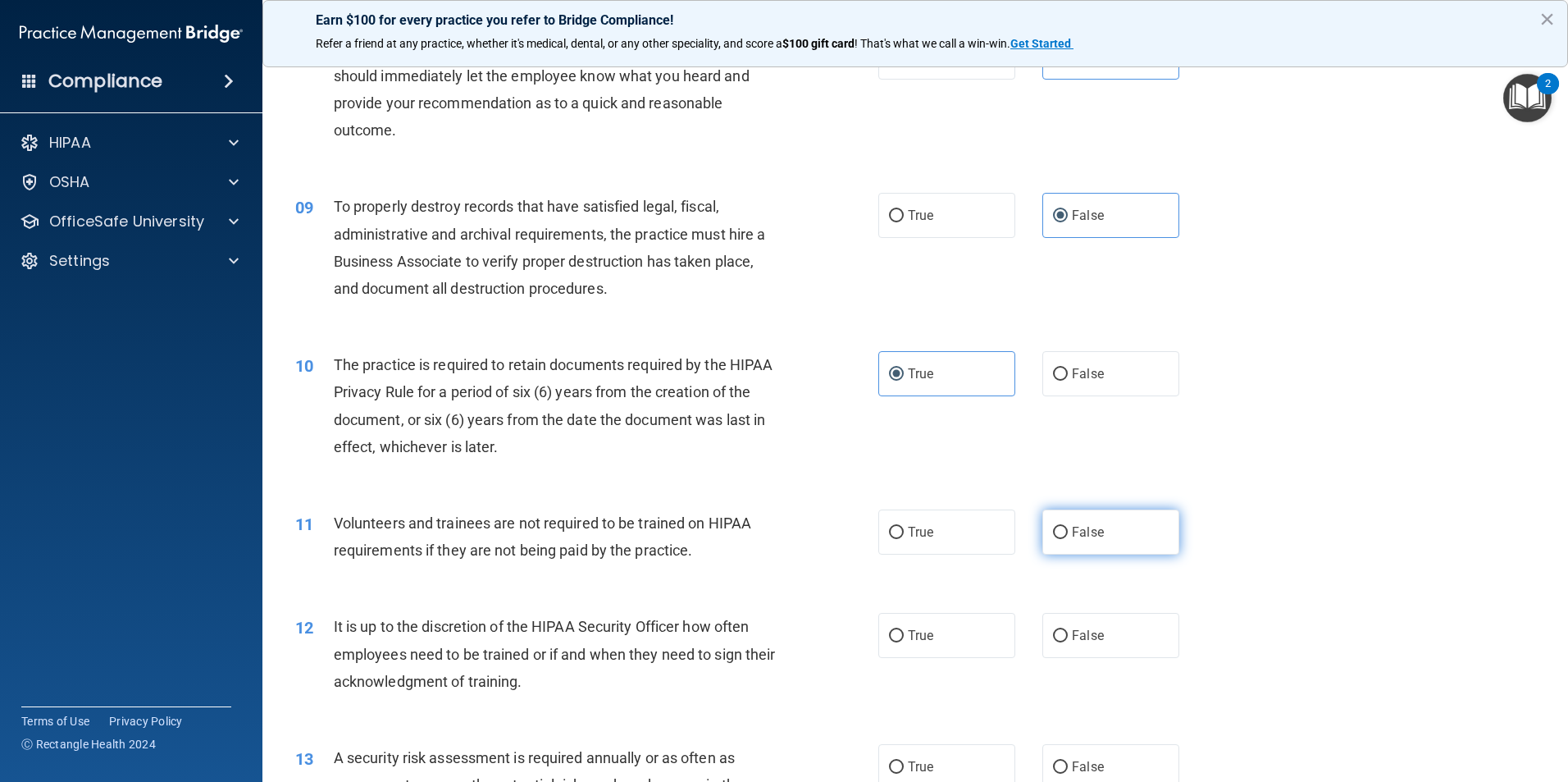
click at [1078, 543] on label "False" at bounding box center [1111, 532] width 137 height 46
click at [1068, 539] on input "False" at bounding box center [1060, 532] width 15 height 12
radio input "true"
click at [1089, 642] on span "False" at bounding box center [1088, 635] width 32 height 16
click at [1068, 642] on input "False" at bounding box center [1060, 636] width 15 height 12
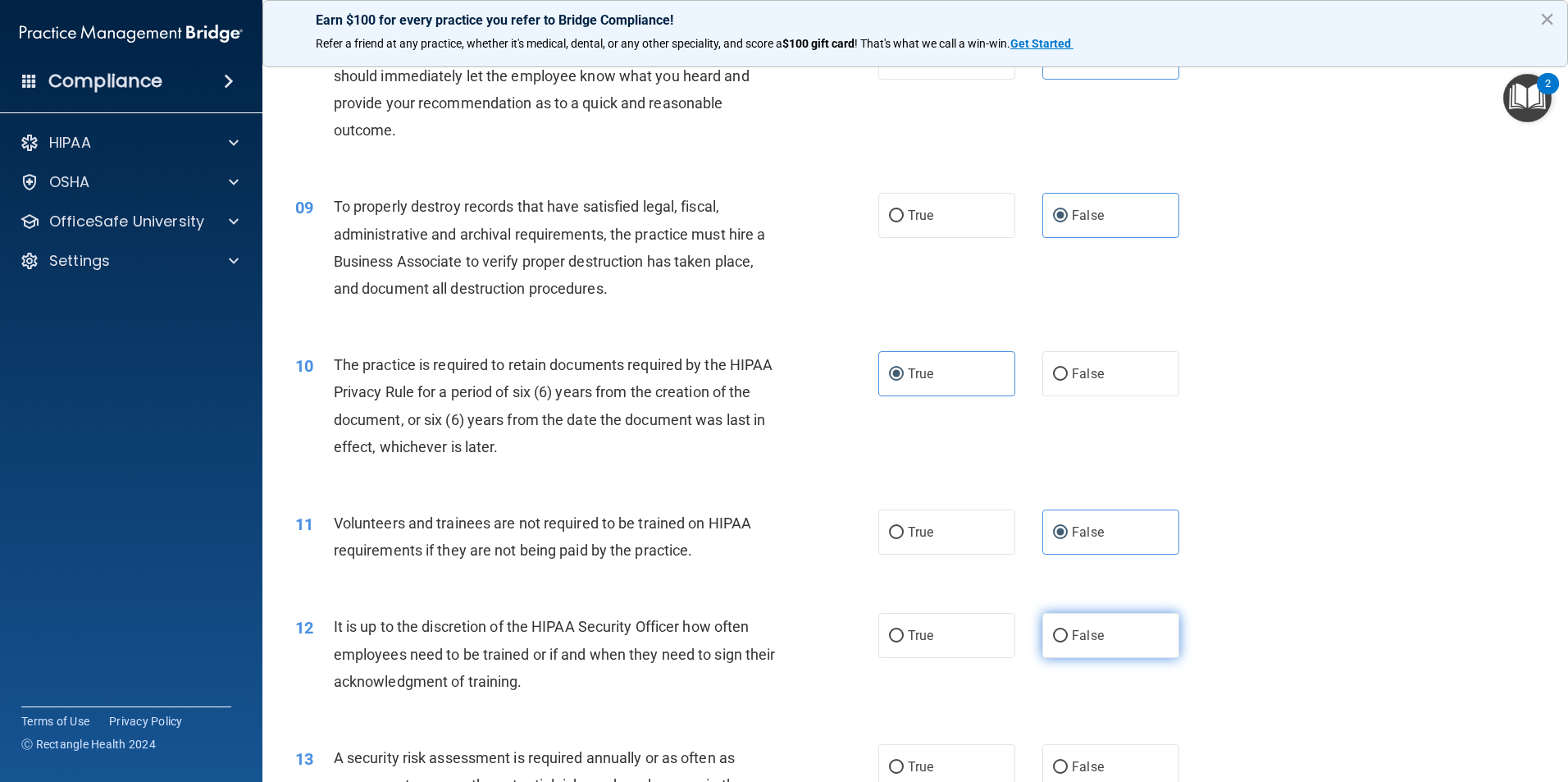
radio input "true"
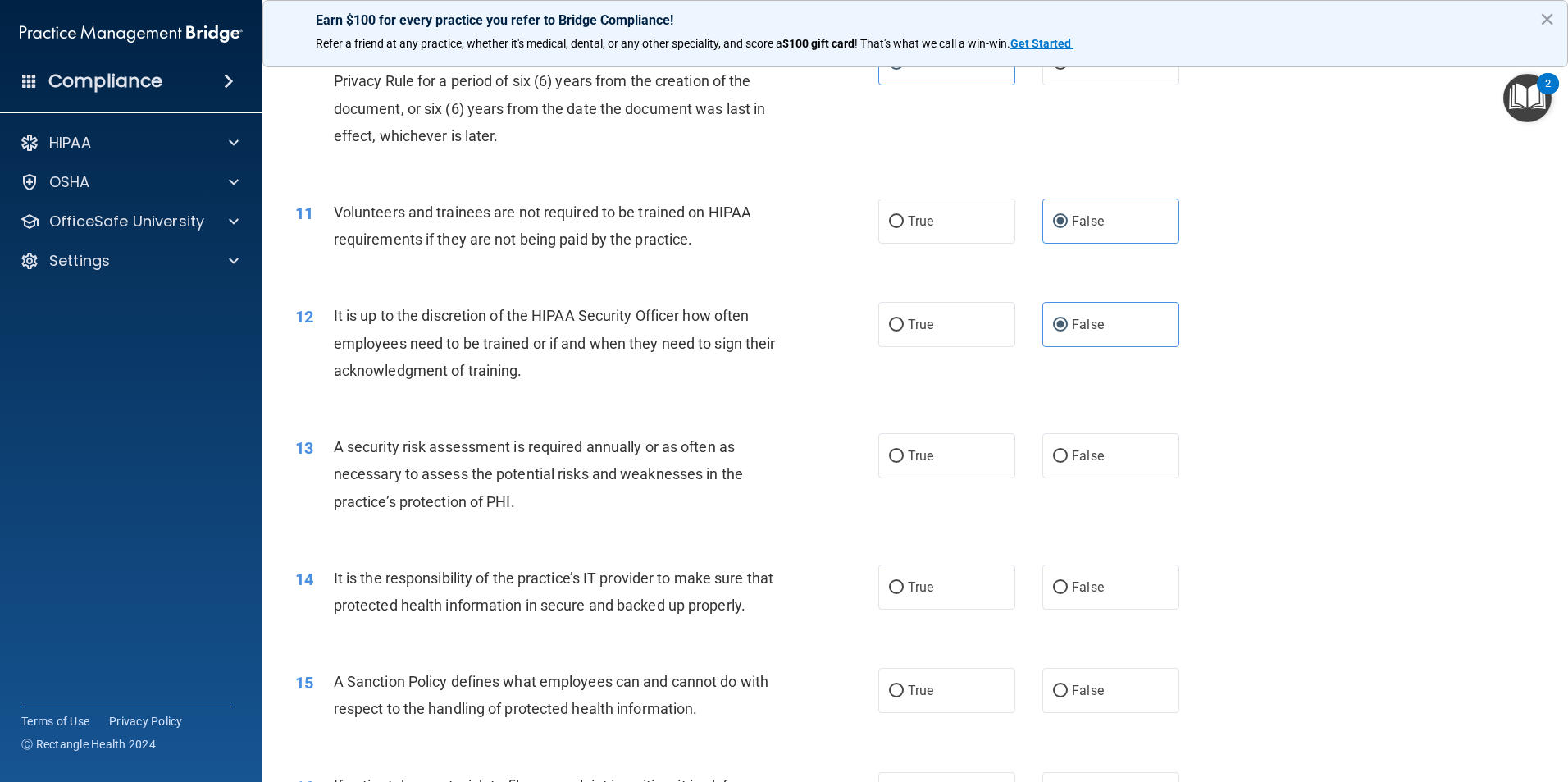
scroll to position [1394, 0]
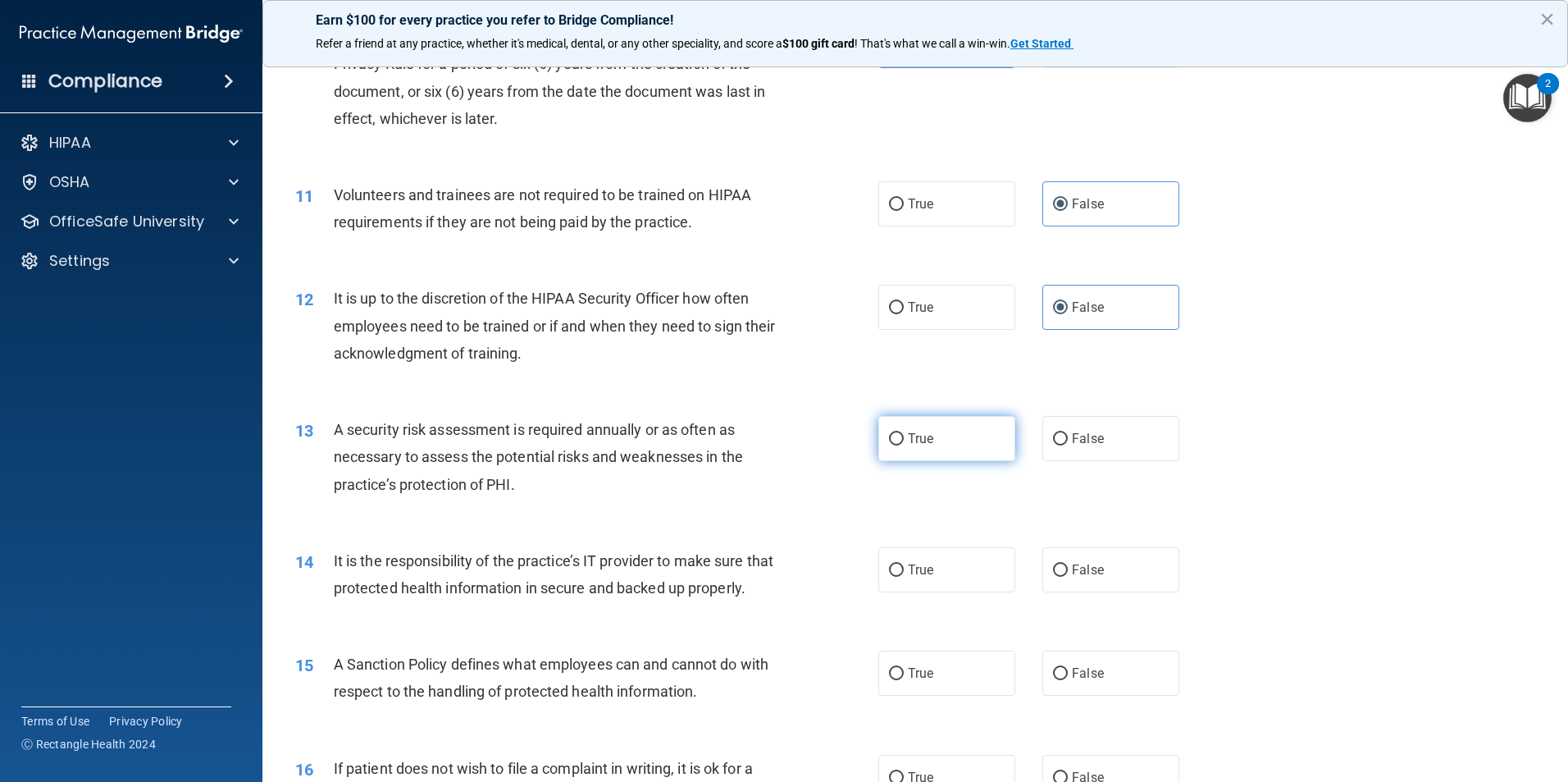
click at [933, 434] on label "True" at bounding box center [947, 439] width 137 height 46
click at [903, 434] on input "True" at bounding box center [896, 439] width 15 height 12
radio input "true"
click at [1070, 585] on label "False" at bounding box center [1111, 569] width 137 height 46
click at [1068, 577] on input "False" at bounding box center [1060, 570] width 15 height 12
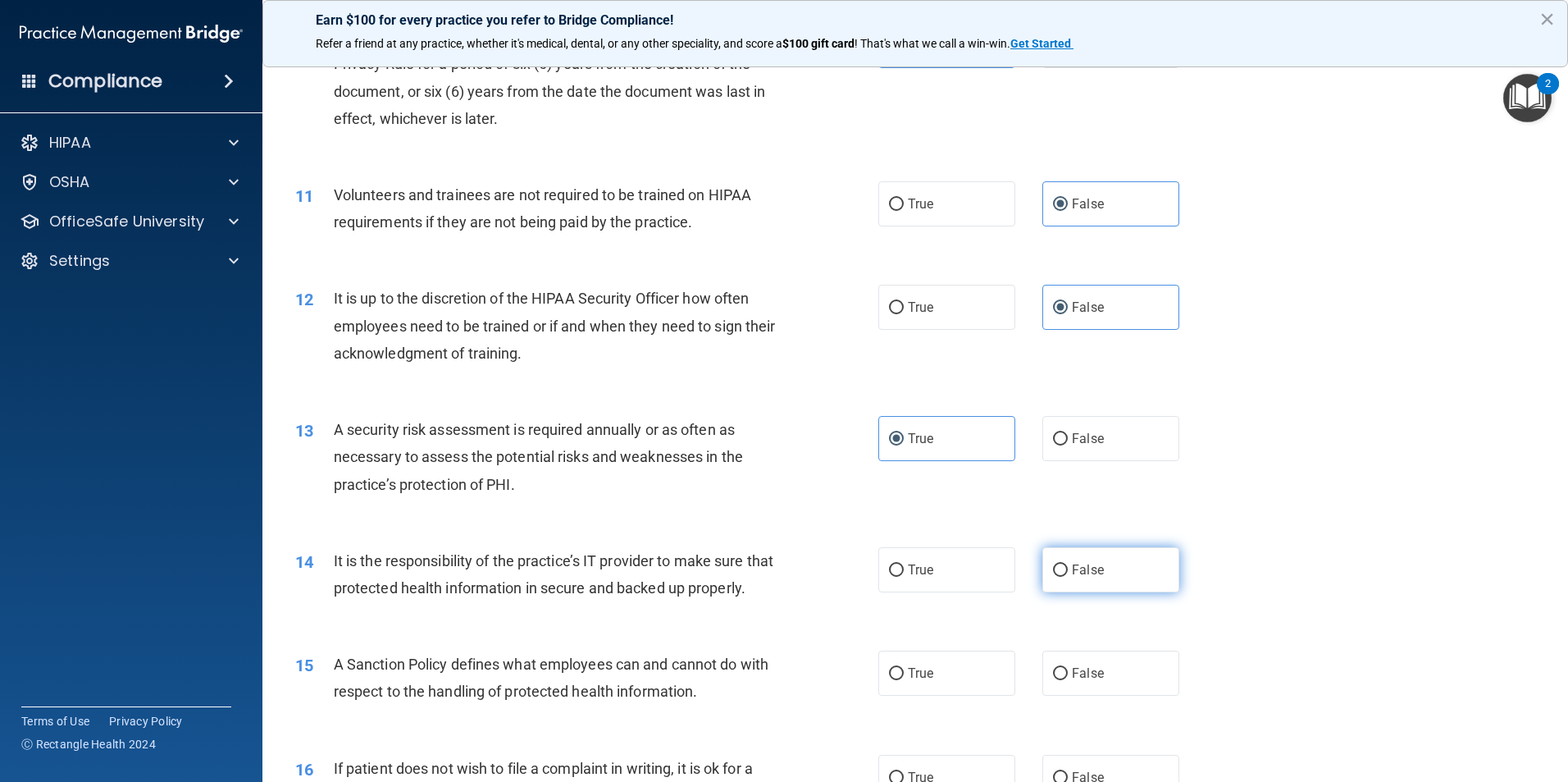
radio input "true"
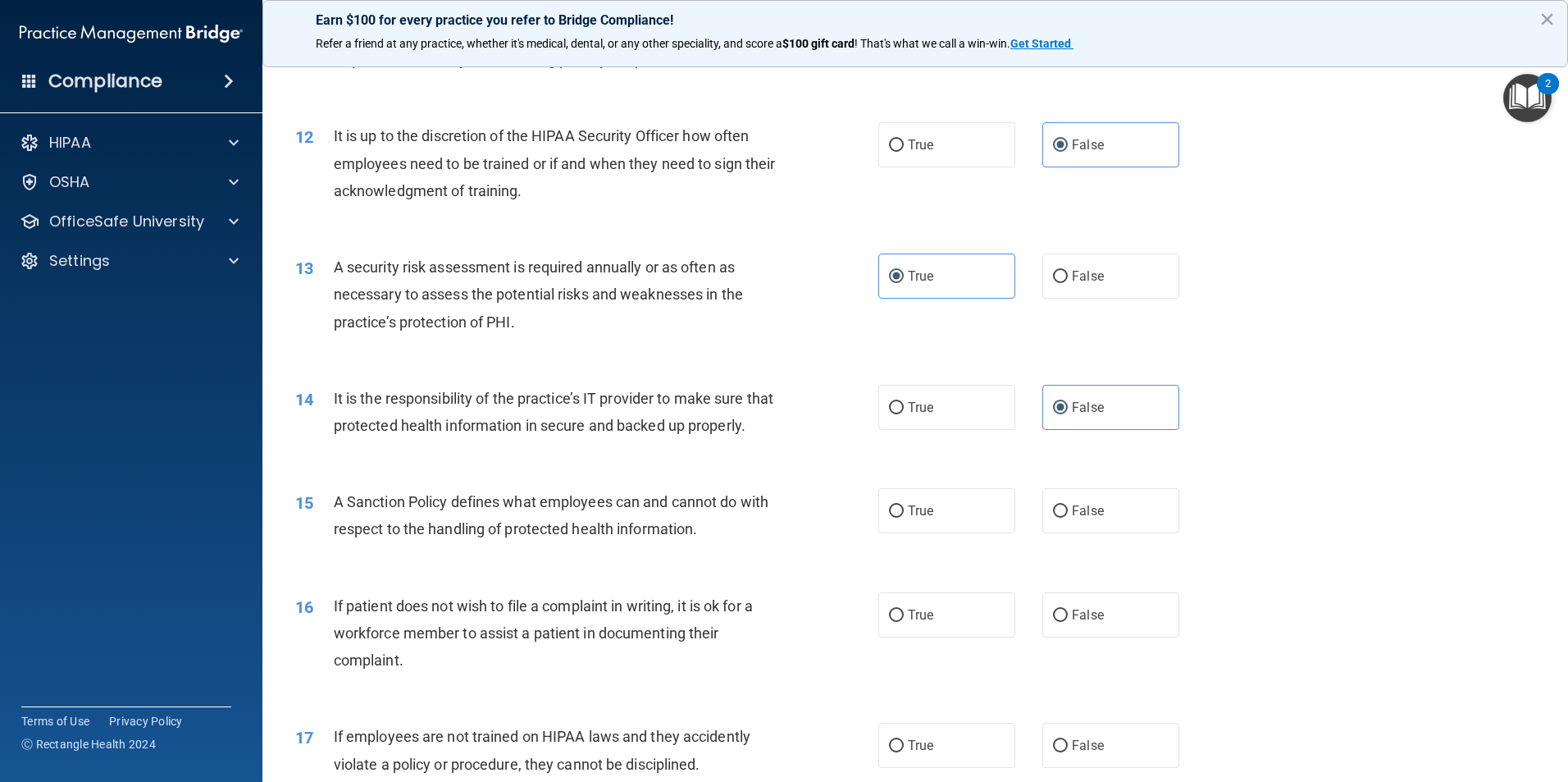
scroll to position [1559, 0]
click at [1095, 531] on label "False" at bounding box center [1111, 509] width 137 height 46
click at [1068, 516] on input "False" at bounding box center [1060, 510] width 15 height 12
radio input "true"
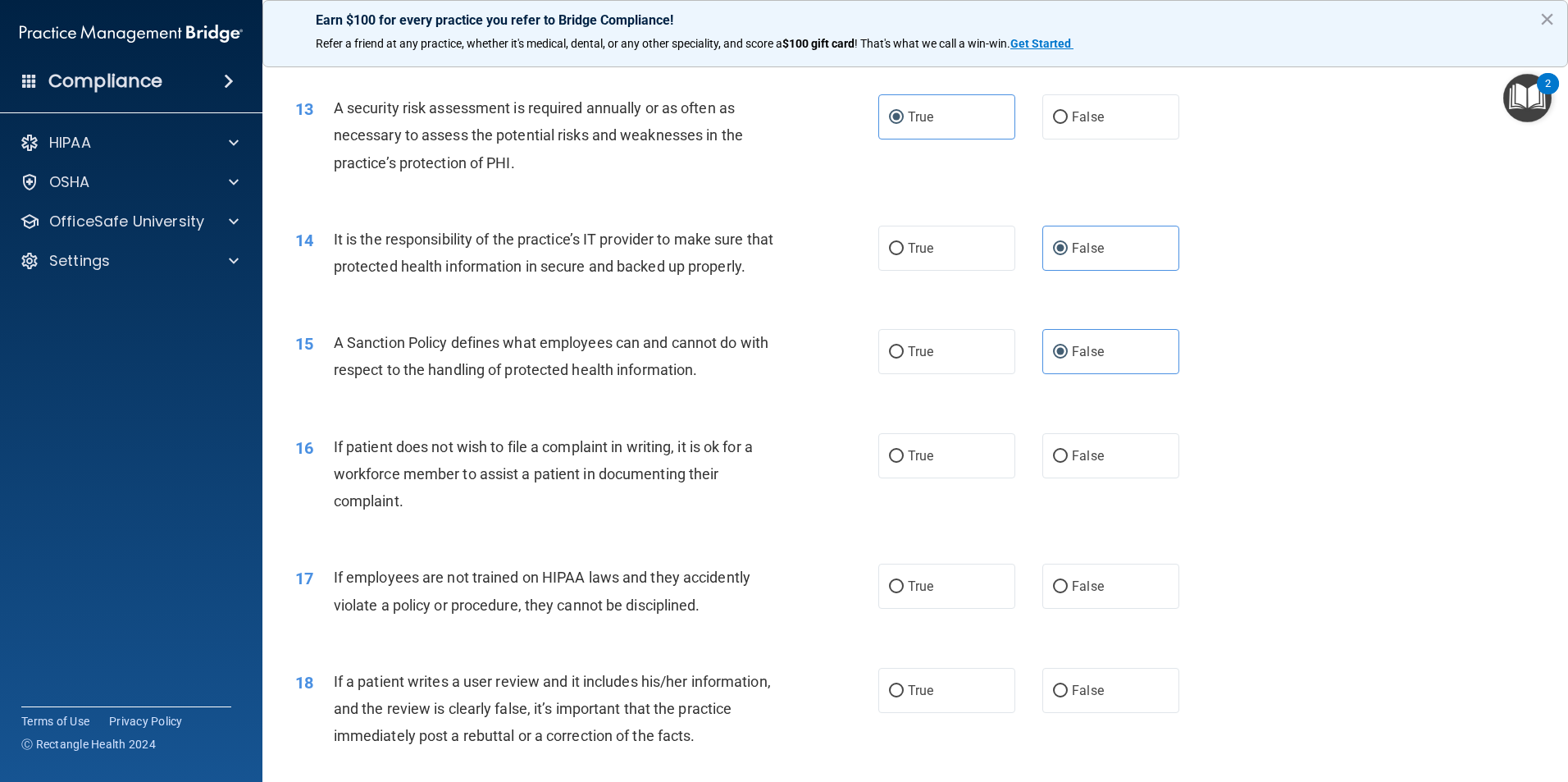
scroll to position [1723, 0]
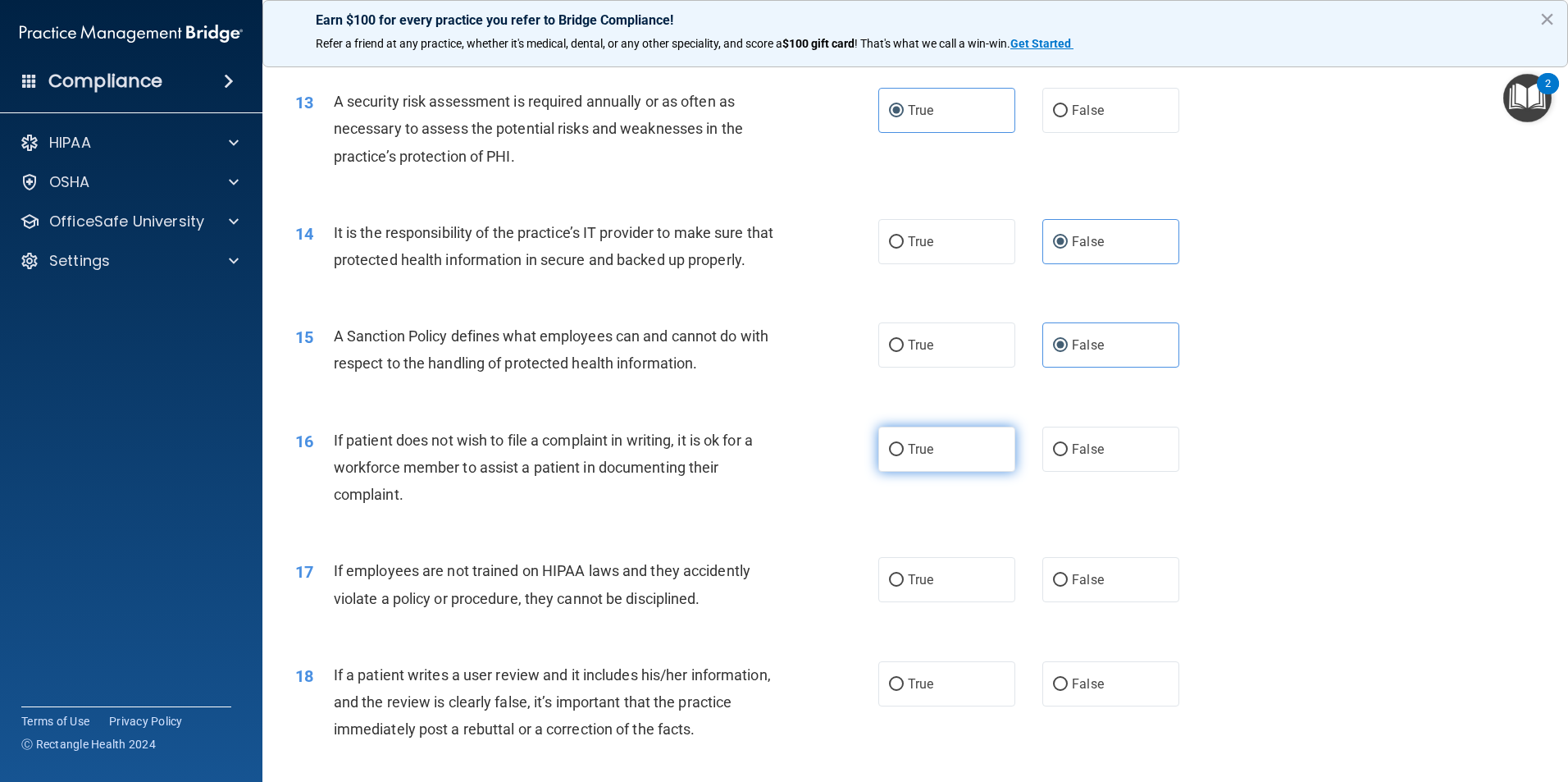
click at [920, 457] on span "True" at bounding box center [920, 449] width 26 height 16
click at [903, 456] on input "True" at bounding box center [896, 449] width 15 height 12
radio input "true"
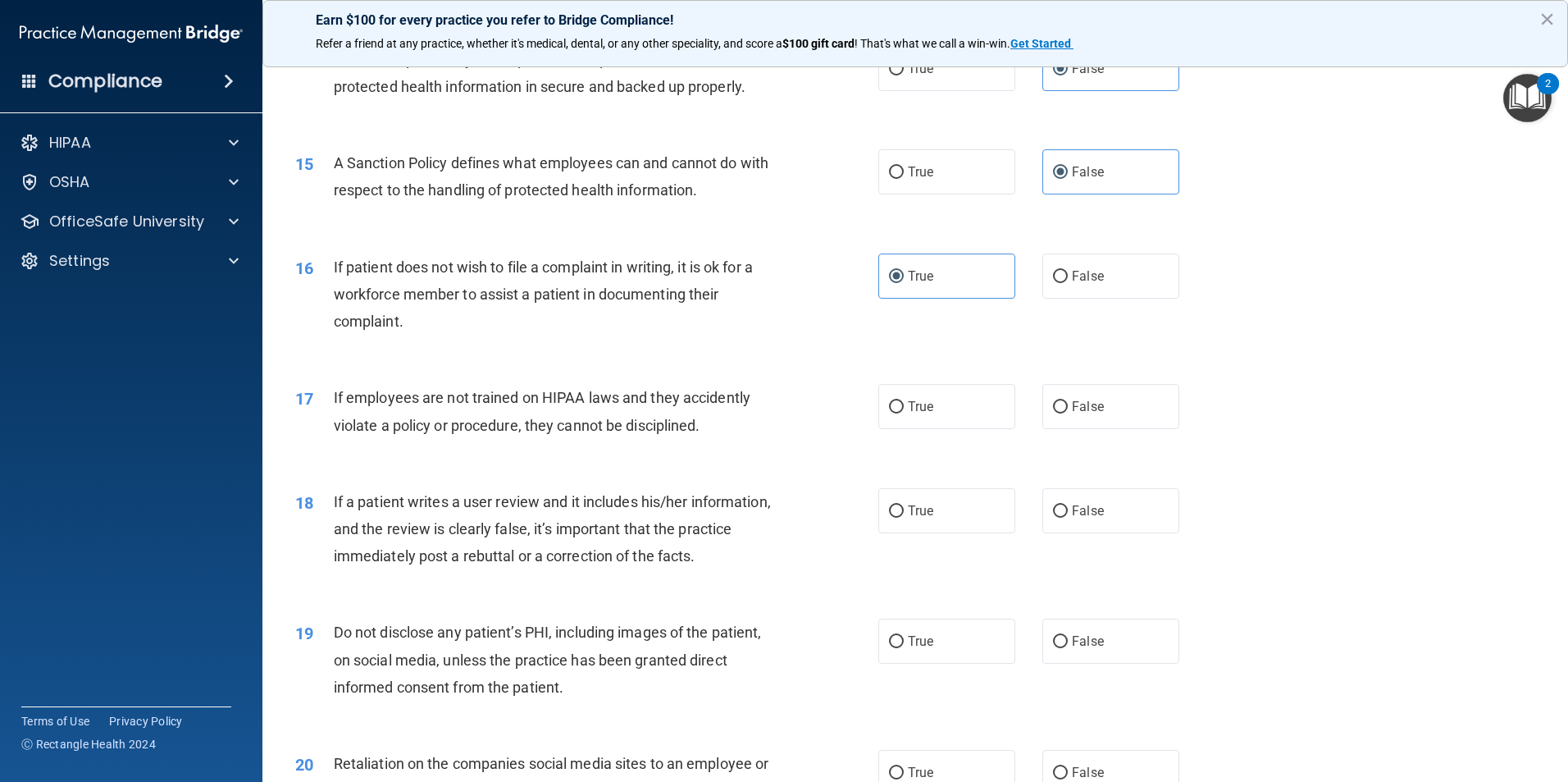
scroll to position [1969, 0]
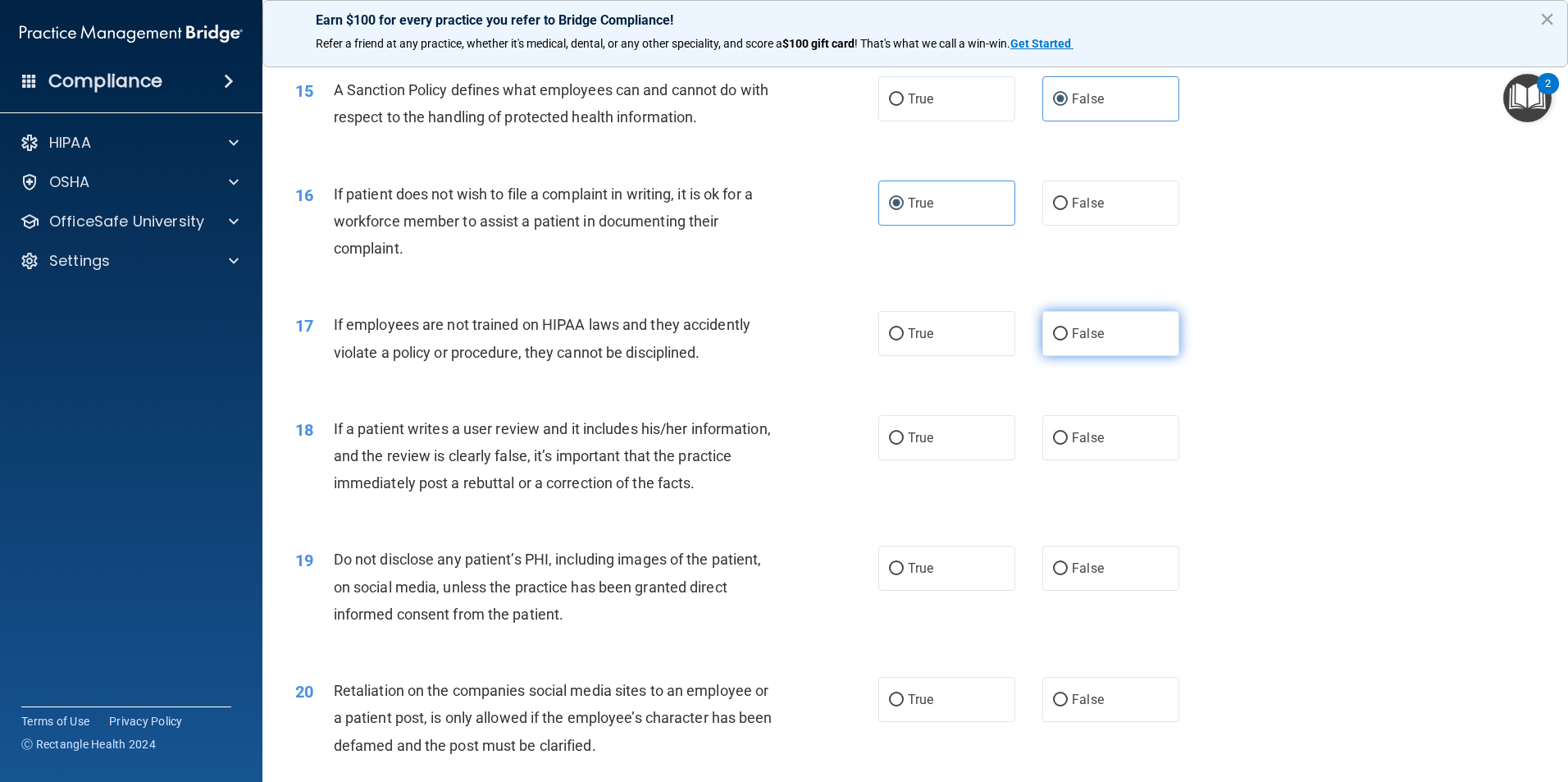
click at [1076, 356] on label "False" at bounding box center [1111, 333] width 137 height 46
click at [1068, 340] on input "False" at bounding box center [1060, 334] width 15 height 12
radio input "true"
click at [1081, 454] on label "False" at bounding box center [1111, 438] width 137 height 46
click at [1068, 444] on input "False" at bounding box center [1060, 438] width 15 height 12
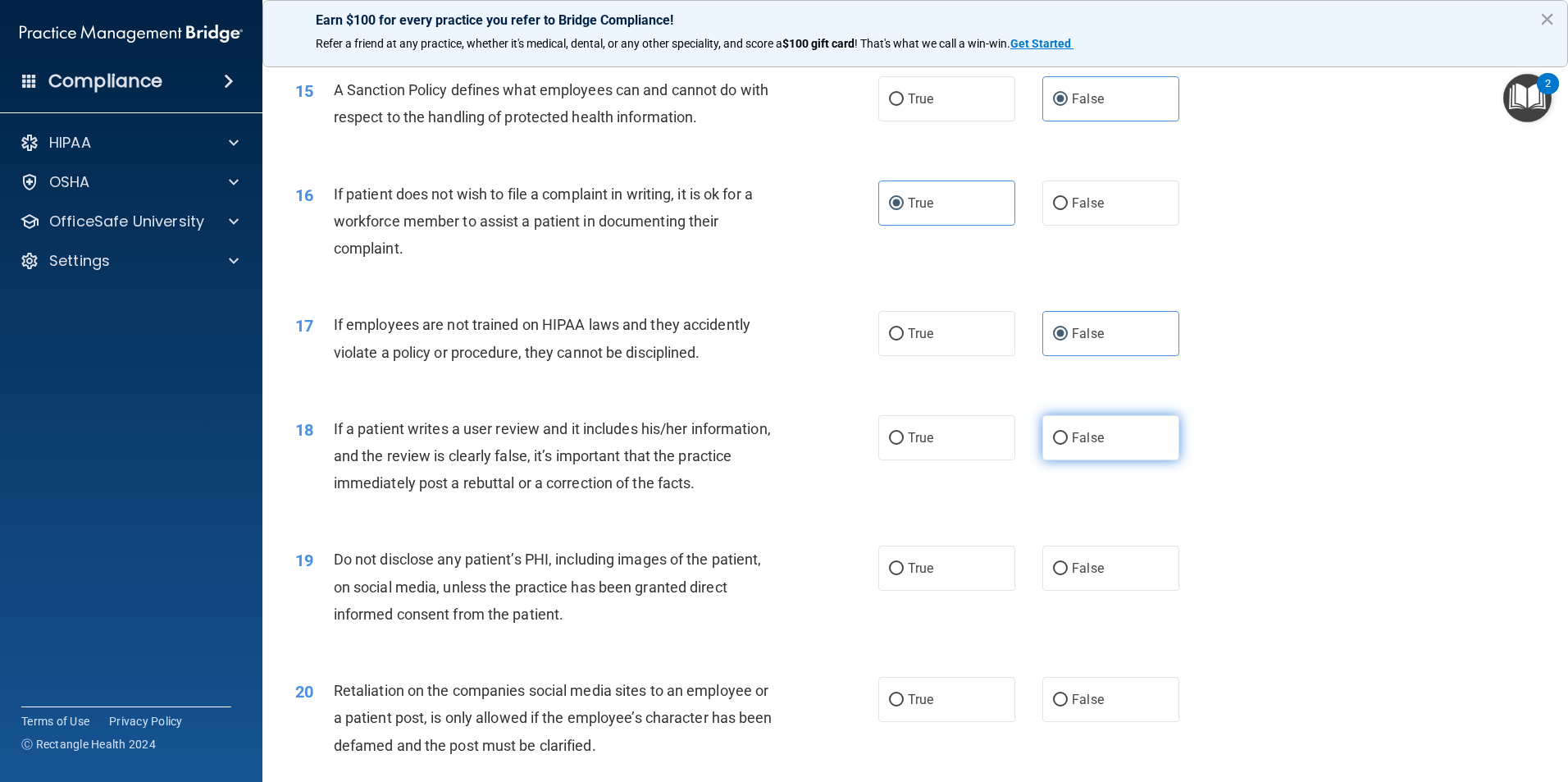
radio input "true"
click at [906, 591] on label "True" at bounding box center [947, 568] width 137 height 46
click at [903, 575] on input "True" at bounding box center [896, 569] width 15 height 12
radio input "true"
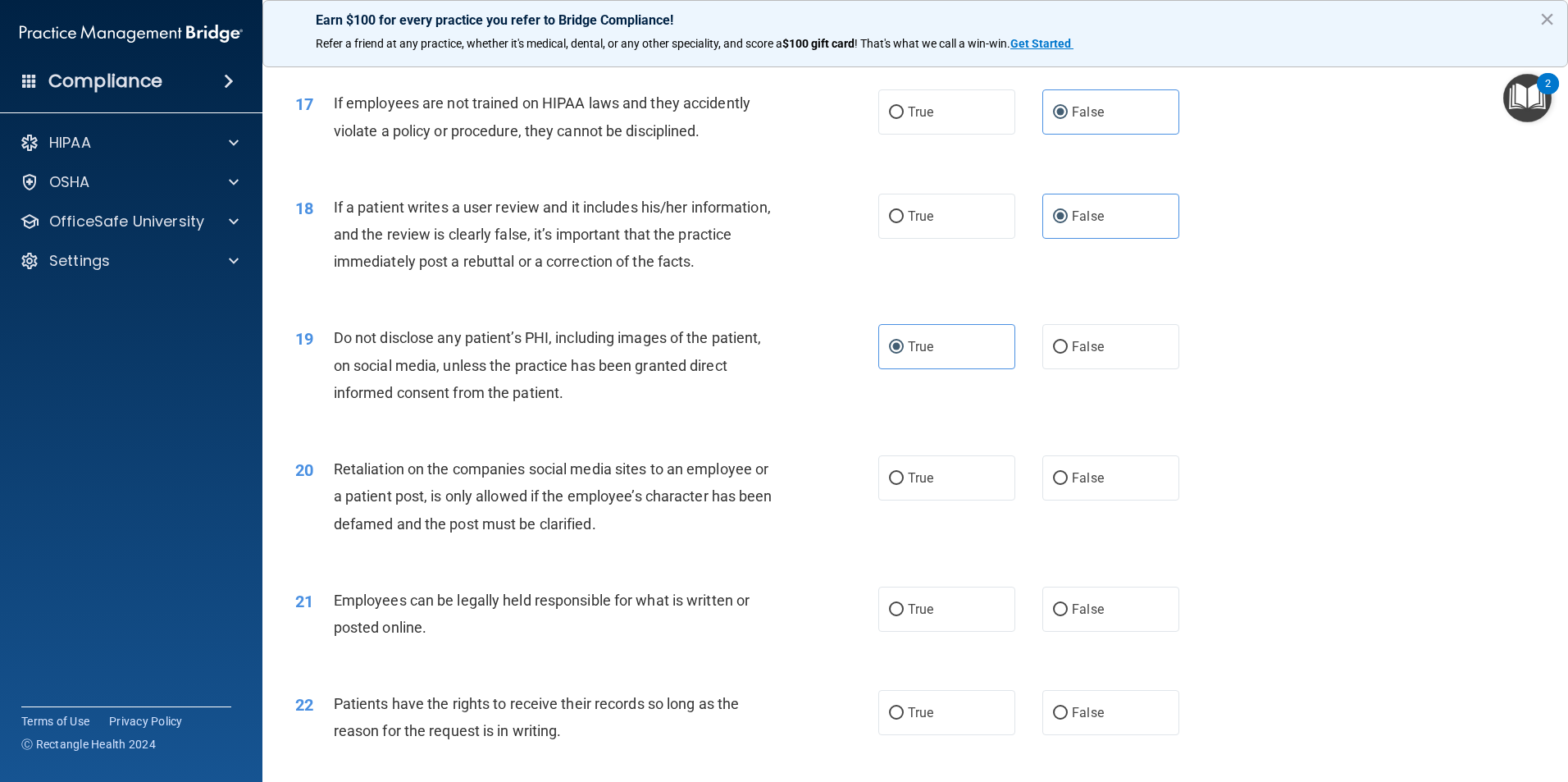
scroll to position [2215, 0]
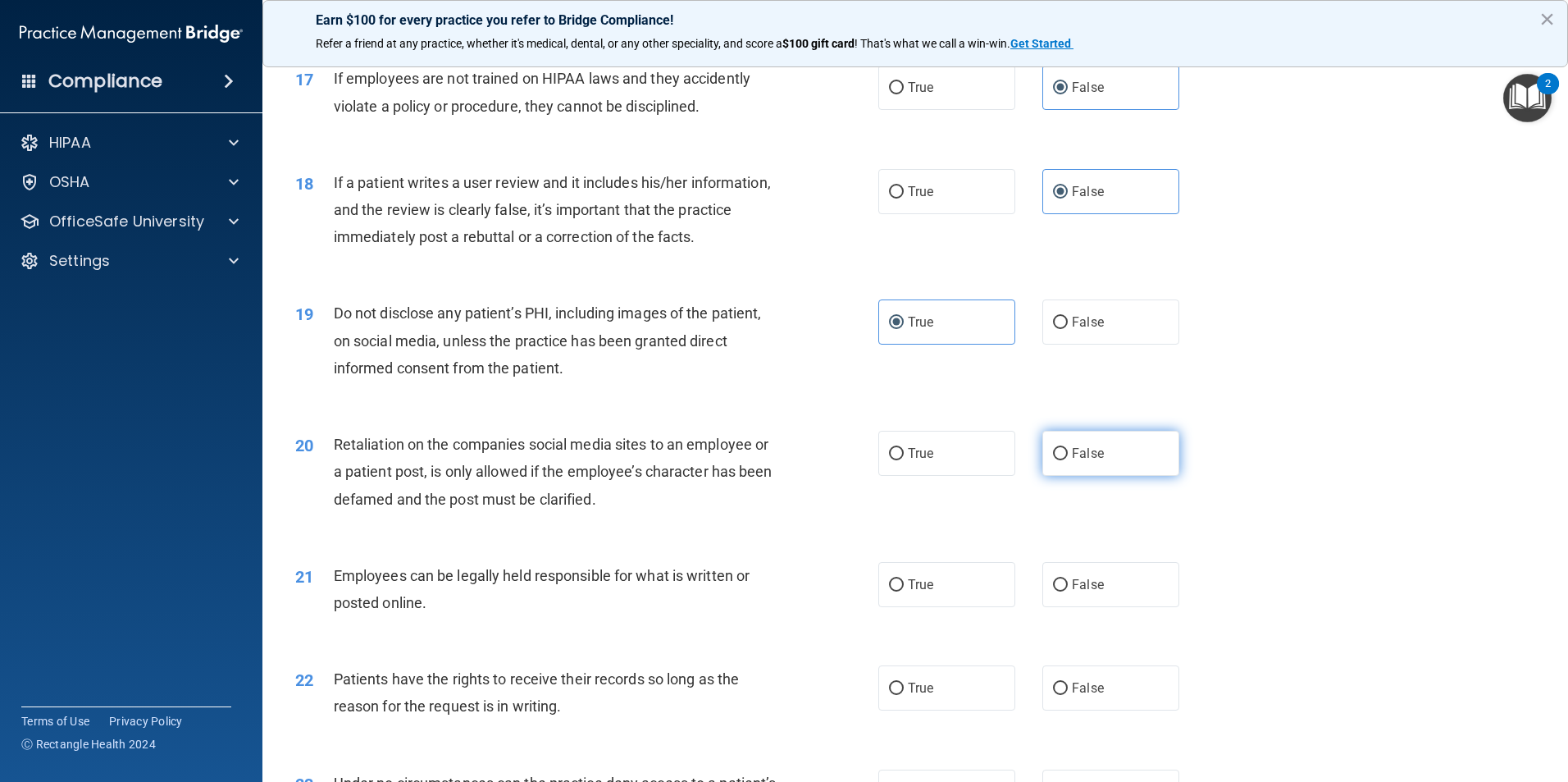
click at [1064, 467] on label "False" at bounding box center [1111, 453] width 137 height 46
click at [1064, 460] on input "False" at bounding box center [1060, 453] width 15 height 12
radio input "true"
click at [958, 607] on label "True" at bounding box center [947, 584] width 137 height 46
click at [903, 592] on input "True" at bounding box center [896, 585] width 15 height 12
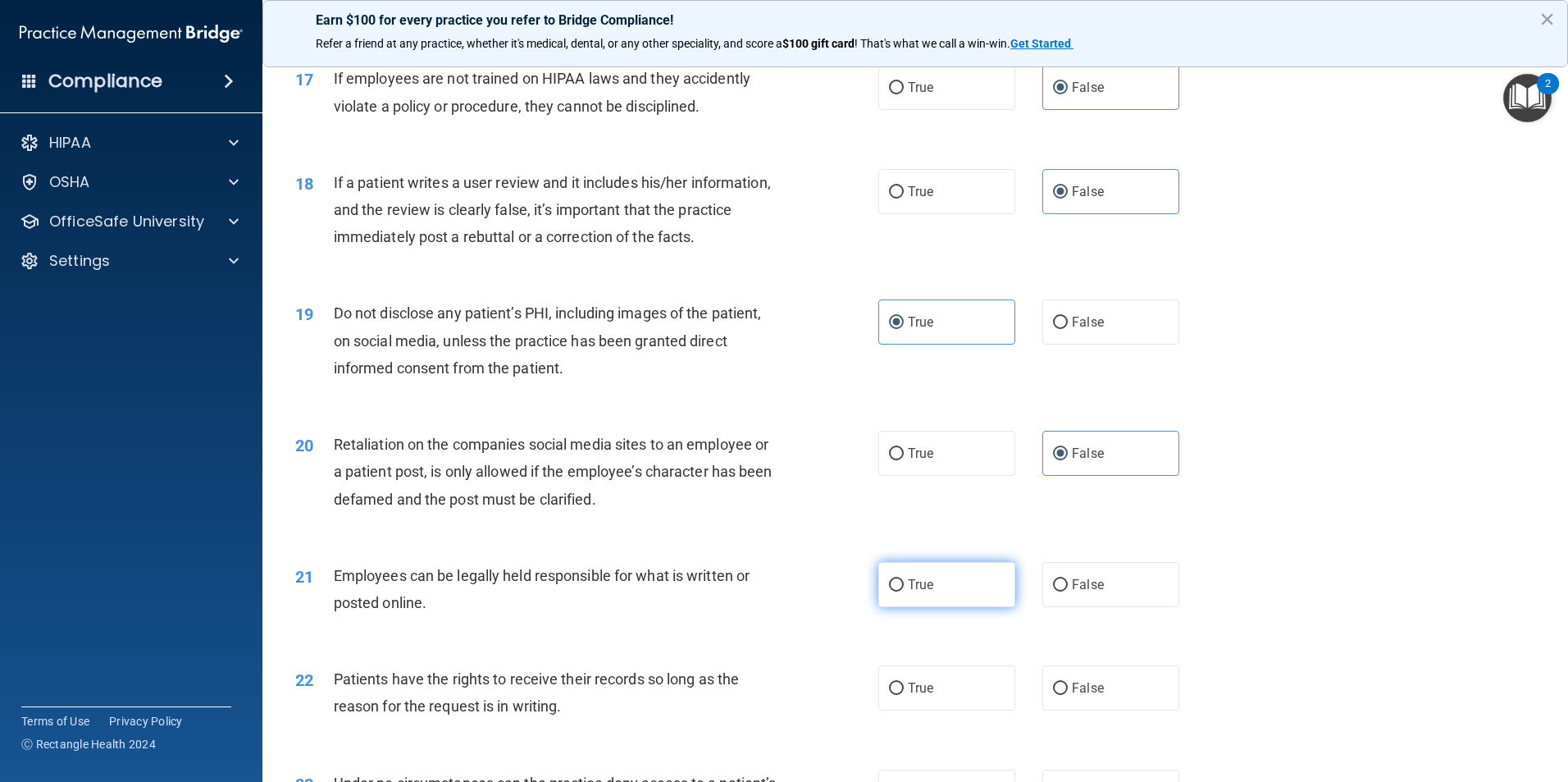
radio input "true"
click at [1112, 689] on div "22 Patients have the rights to receive their records so long as the reason for …" at bounding box center [915, 696] width 1264 height 103
click at [1111, 707] on label "False" at bounding box center [1111, 688] width 137 height 46
click at [1068, 695] on input "False" at bounding box center [1060, 688] width 15 height 12
radio input "true"
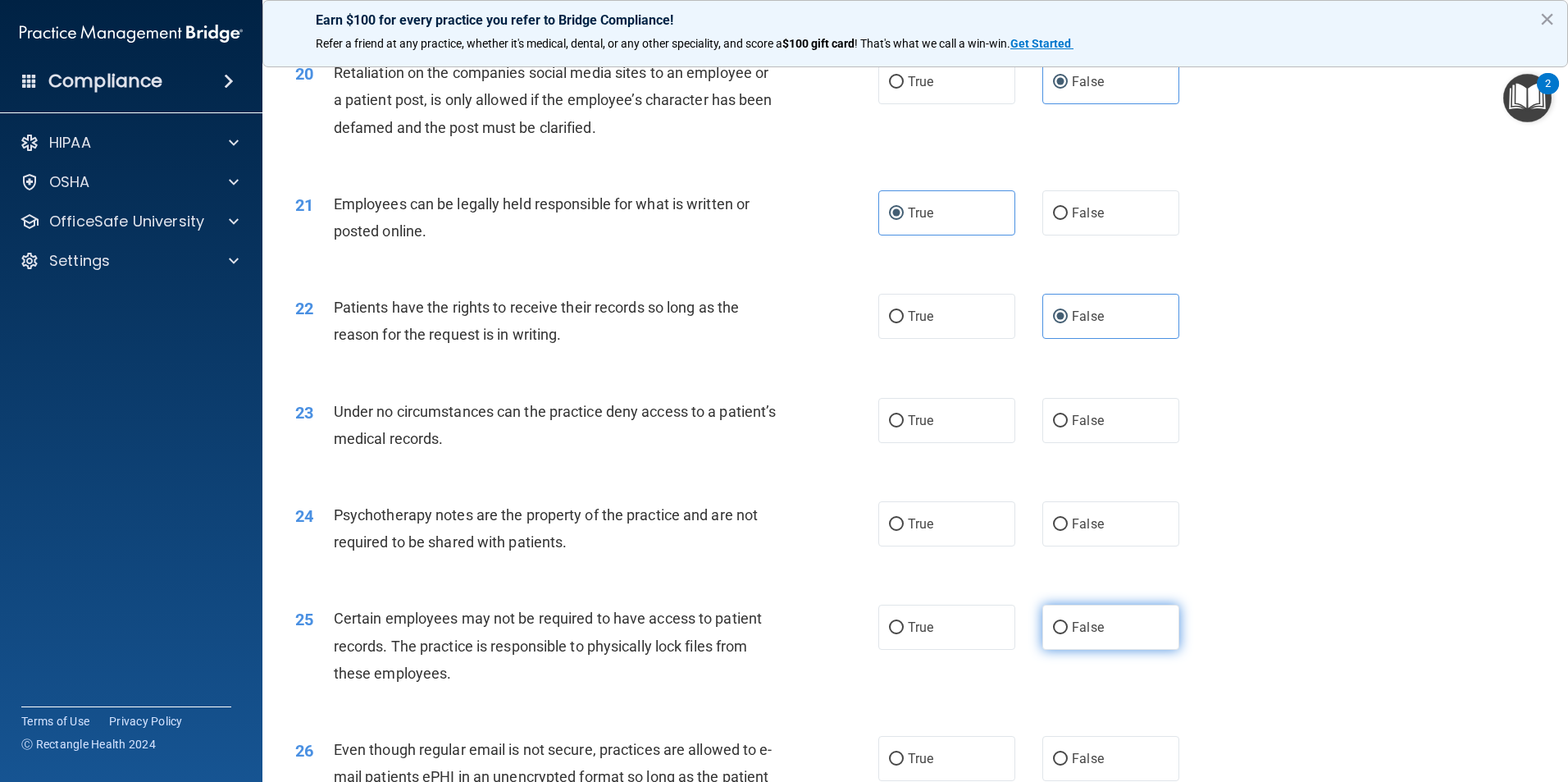
scroll to position [2625, 0]
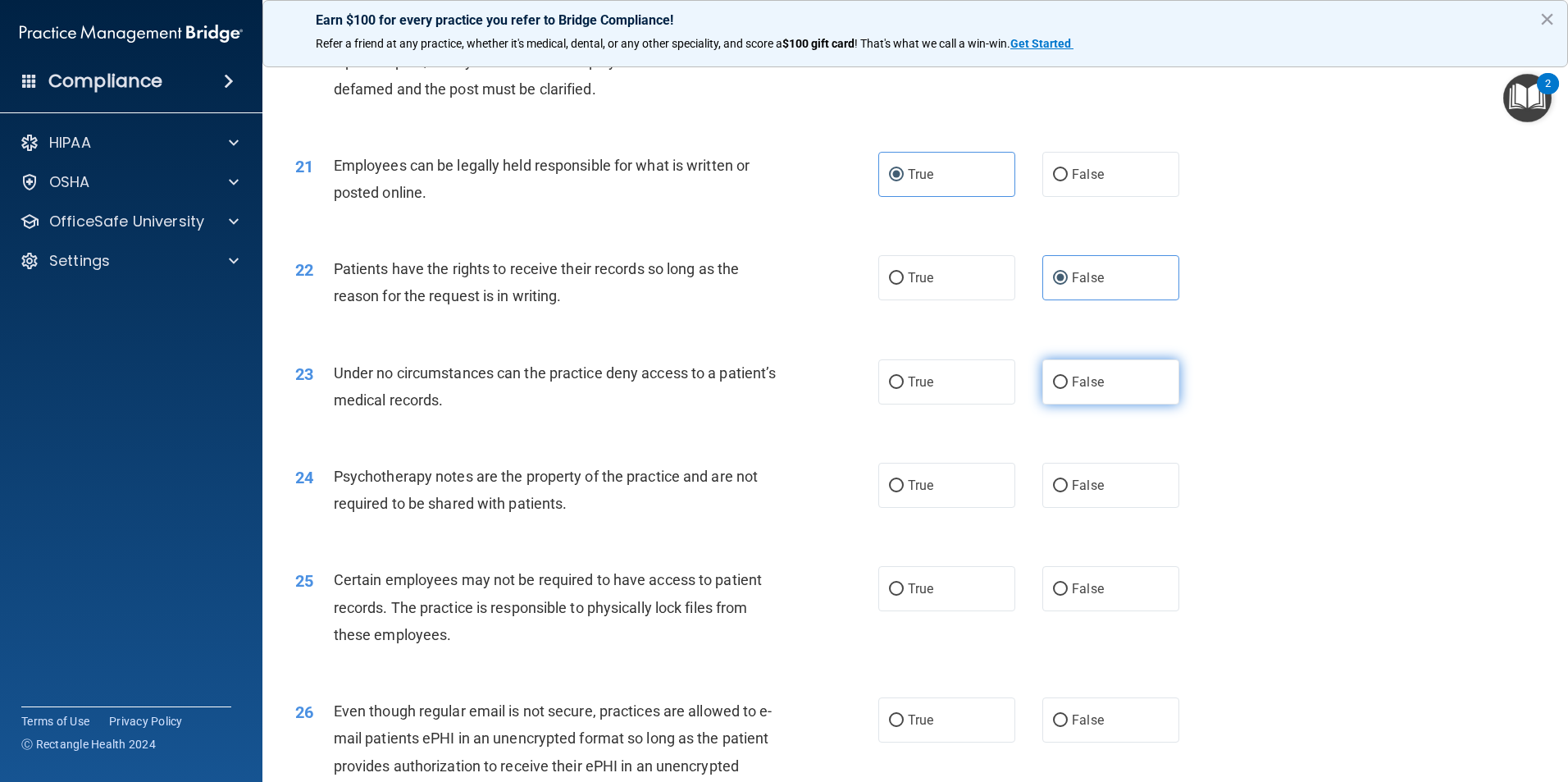
click at [1088, 405] on label "False" at bounding box center [1111, 381] width 137 height 46
click at [1068, 389] on input "False" at bounding box center [1060, 382] width 15 height 12
radio input "true"
click at [934, 508] on label "True" at bounding box center [947, 485] width 137 height 46
click at [903, 492] on input "True" at bounding box center [896, 486] width 15 height 12
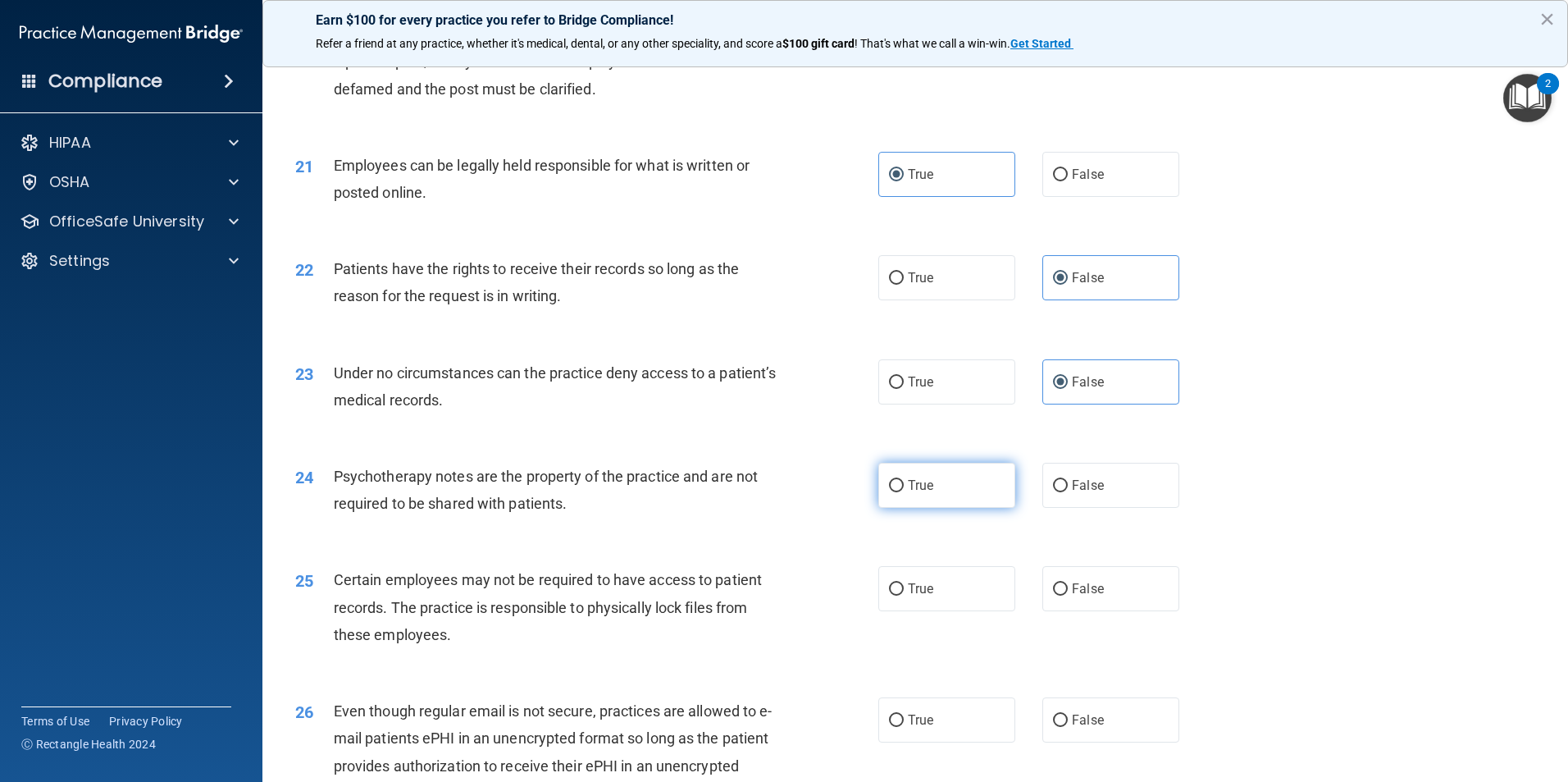
radio input "true"
click at [949, 612] on label "True" at bounding box center [947, 588] width 137 height 46
click at [903, 596] on input "True" at bounding box center [896, 589] width 15 height 12
radio input "true"
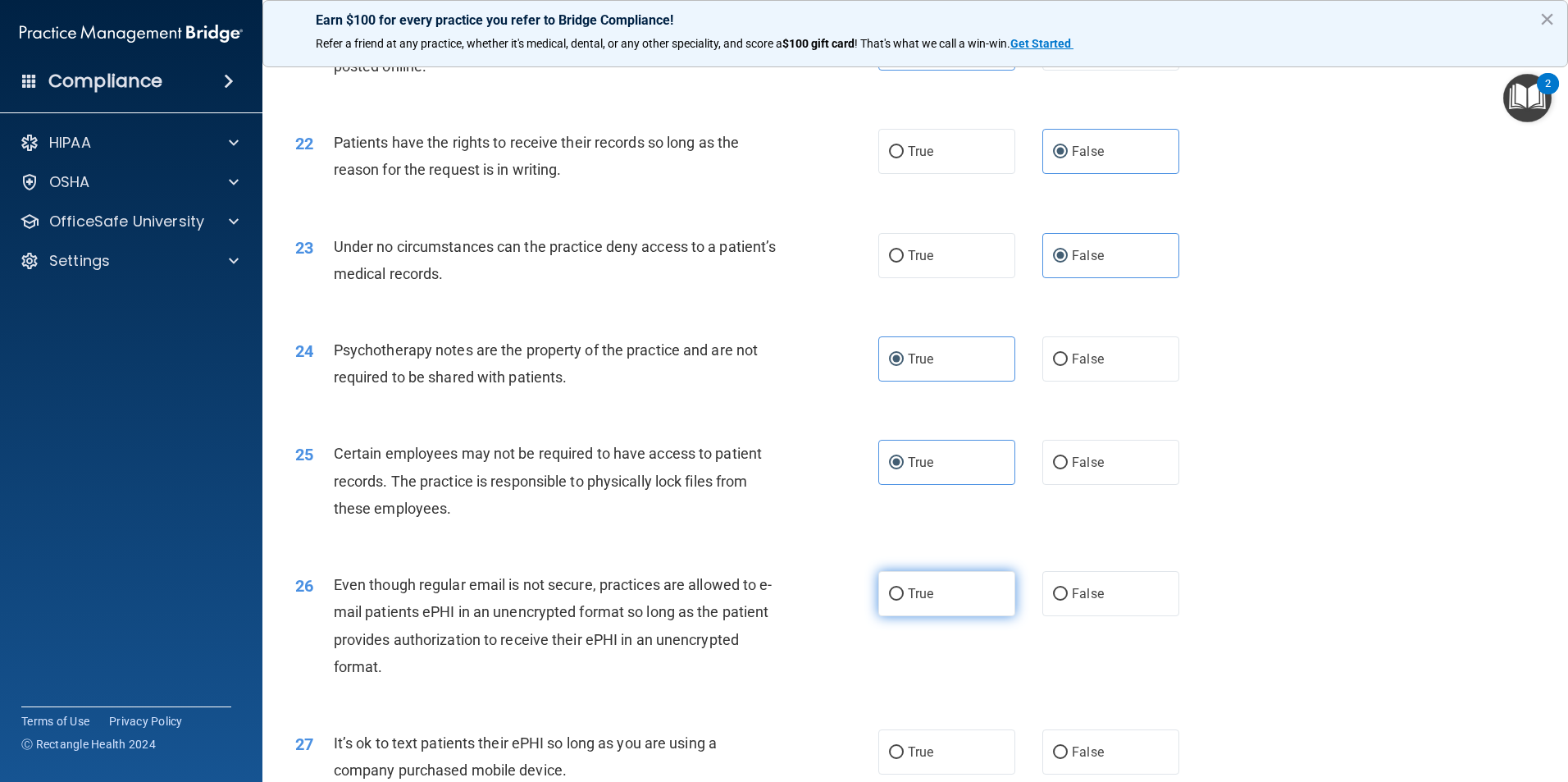
scroll to position [2790, 0]
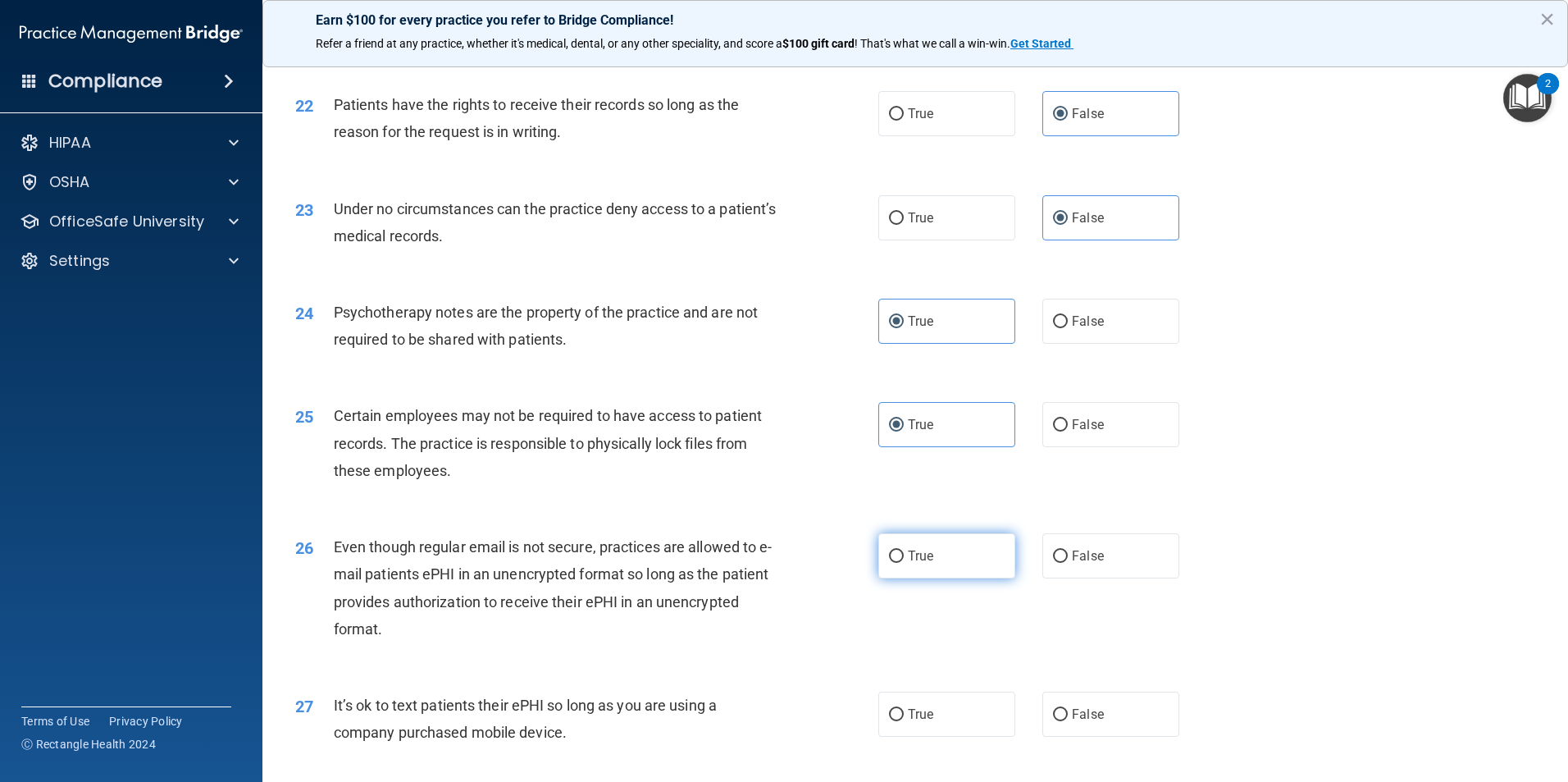
click at [953, 578] on label "True" at bounding box center [947, 555] width 137 height 46
click at [903, 563] on input "True" at bounding box center [896, 556] width 15 height 12
radio input "true"
click at [1081, 725] on label "False" at bounding box center [1111, 714] width 137 height 46
click at [1068, 721] on input "False" at bounding box center [1060, 715] width 15 height 12
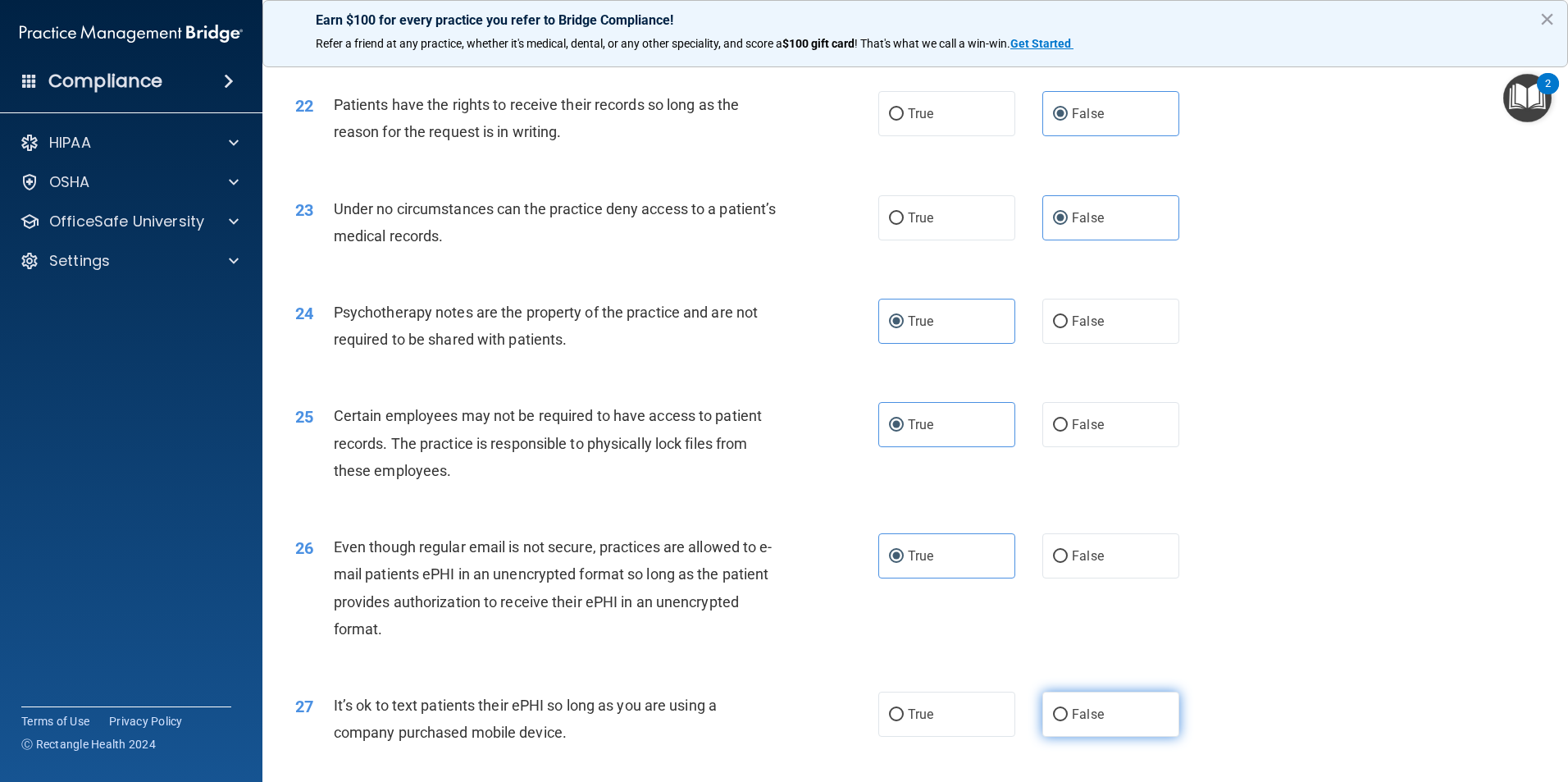
radio input "true"
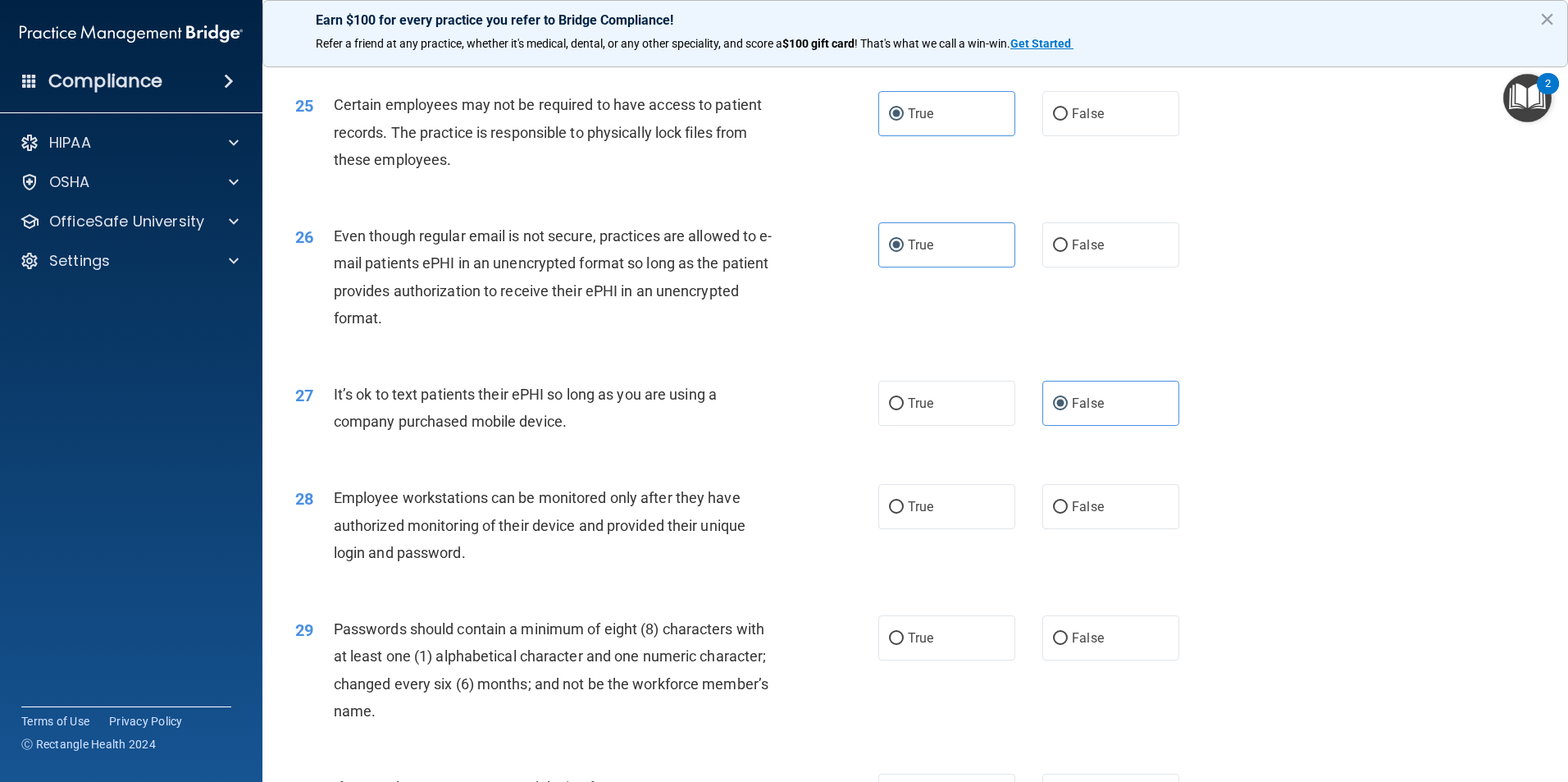
scroll to position [3117, 0]
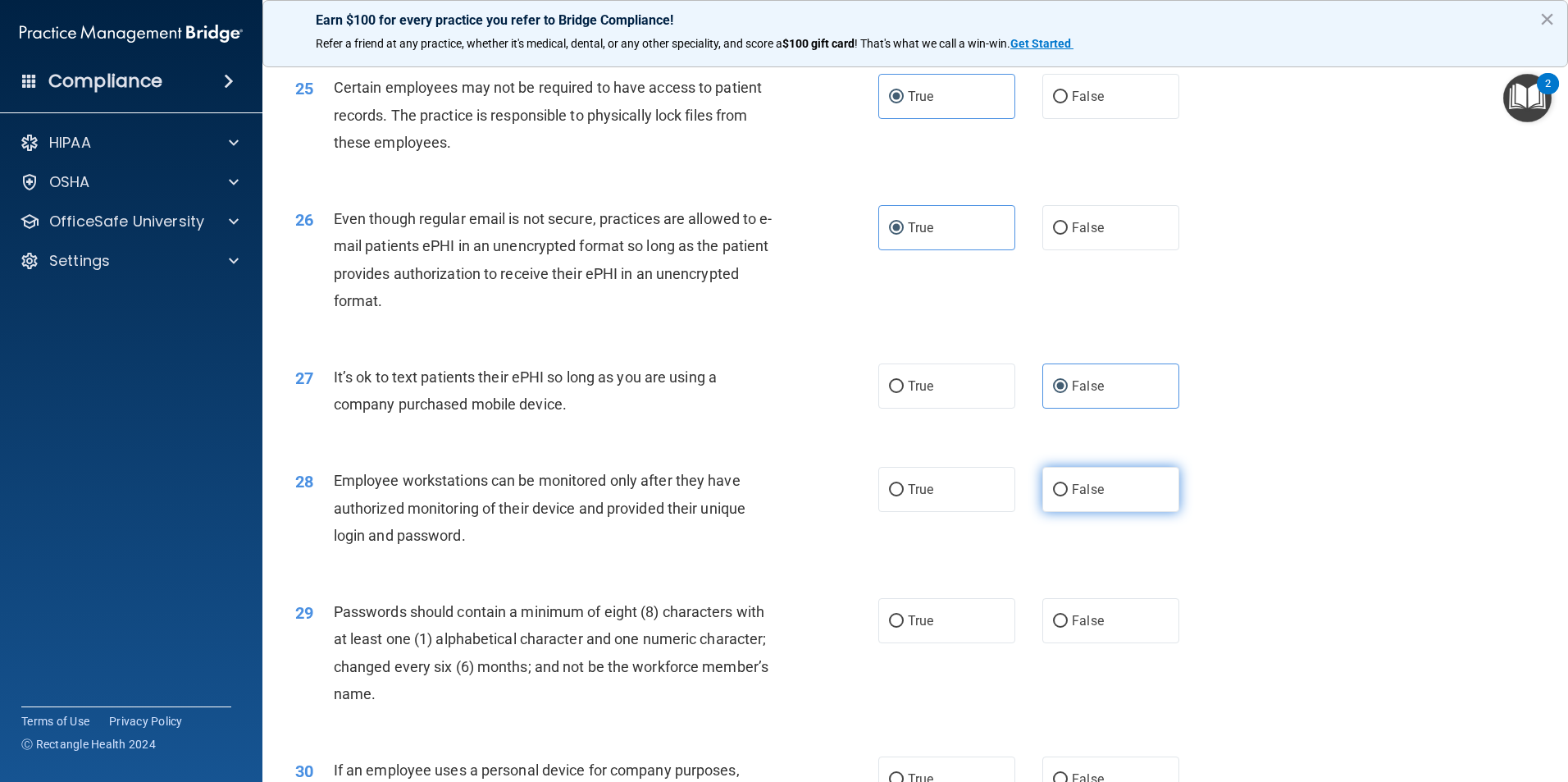
click at [1092, 497] on span "False" at bounding box center [1088, 489] width 32 height 16
click at [1068, 497] on input "False" at bounding box center [1060, 490] width 15 height 12
radio input "true"
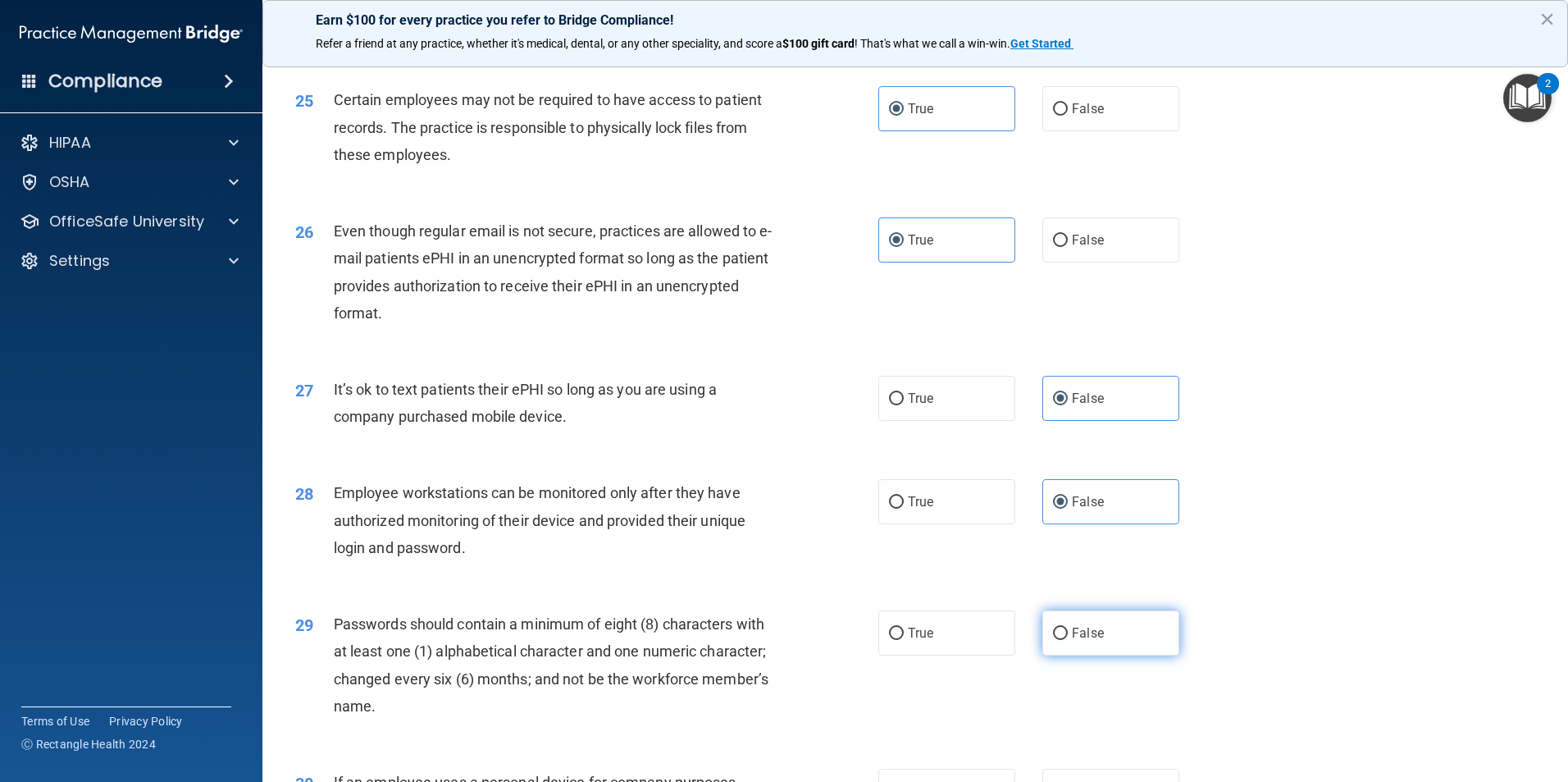
scroll to position [3199, 0]
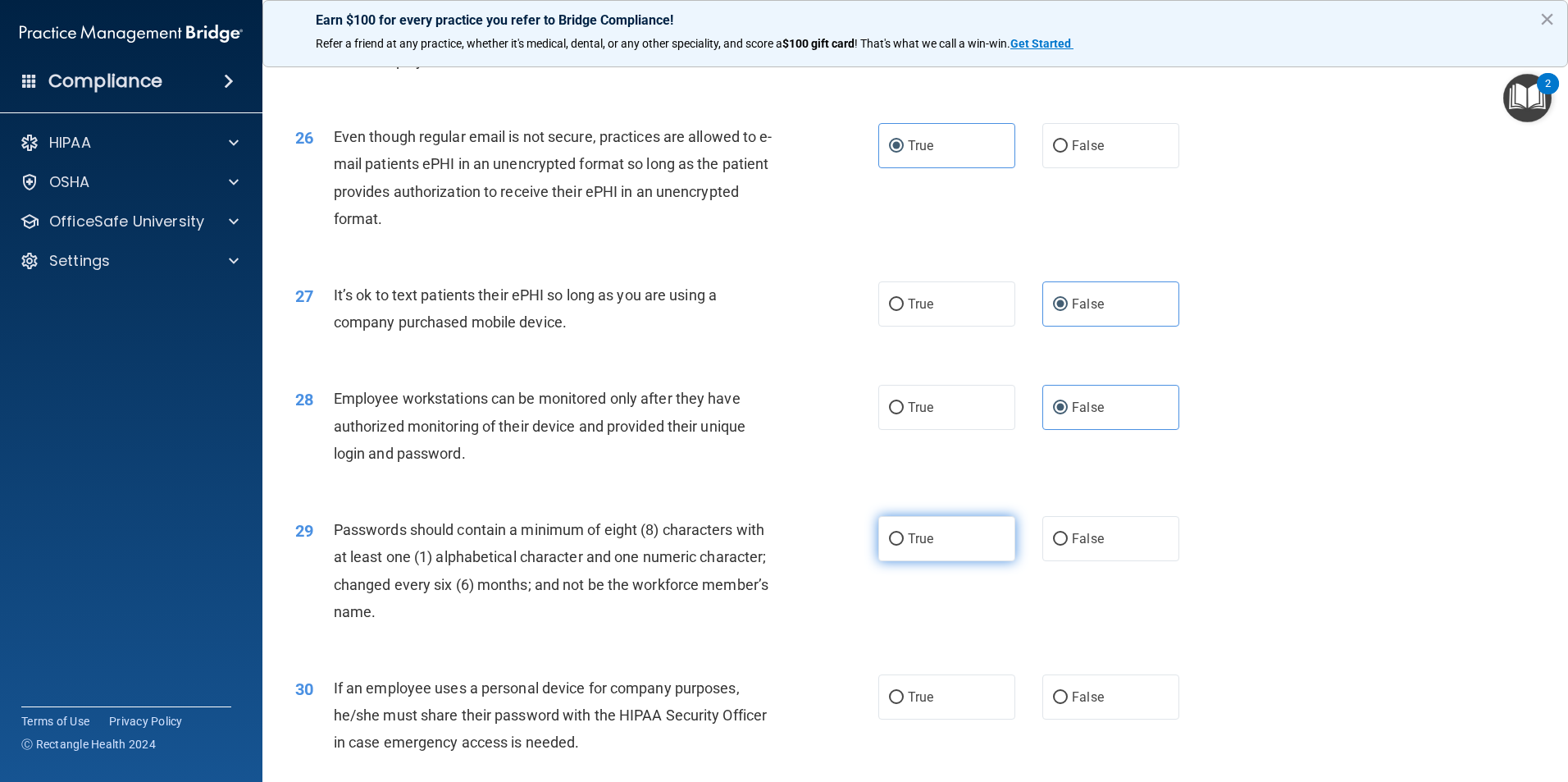
click at [971, 561] on label "True" at bounding box center [947, 539] width 137 height 46
click at [903, 545] on input "True" at bounding box center [896, 539] width 15 height 12
radio input "true"
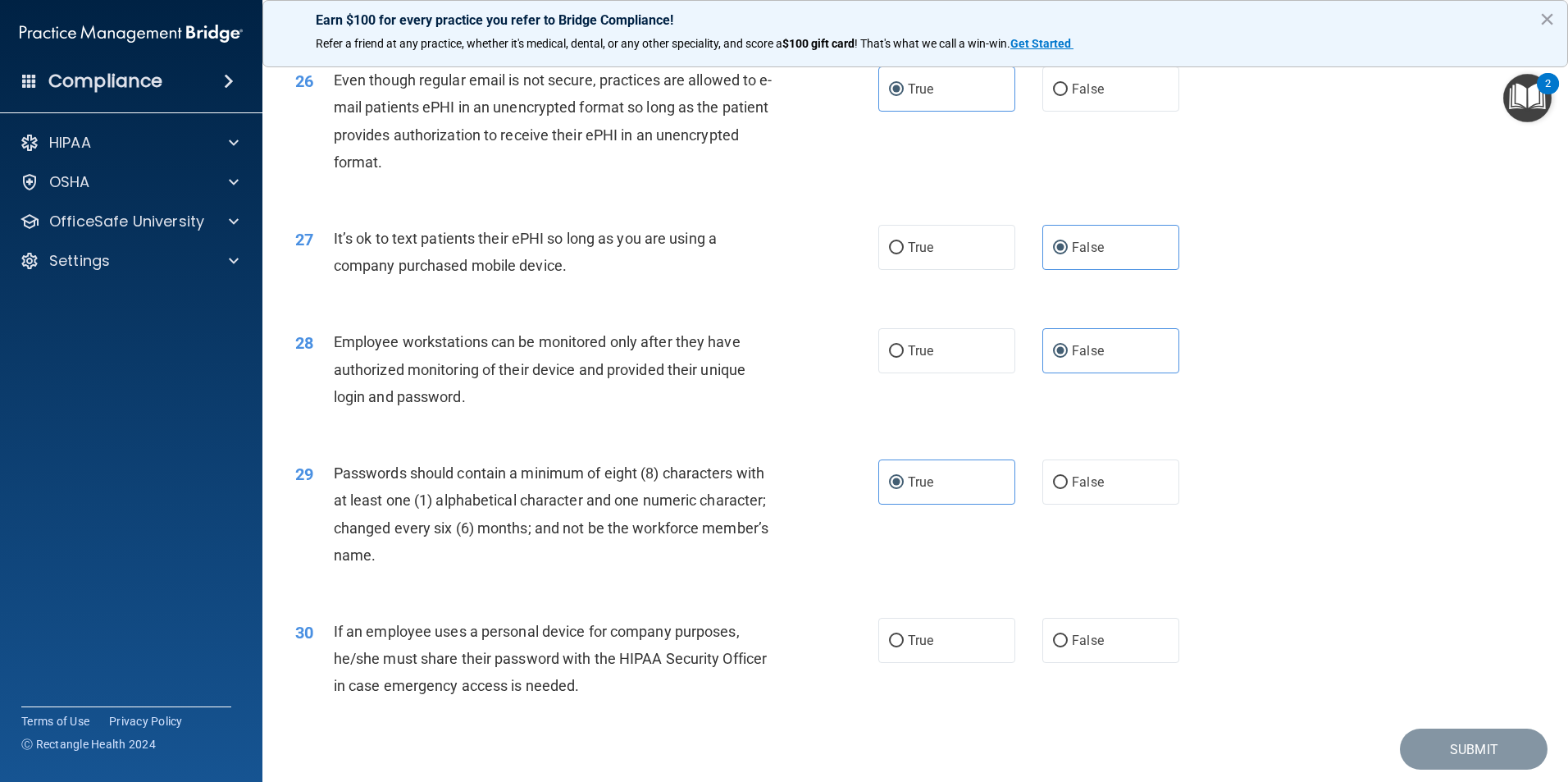
scroll to position [3337, 0]
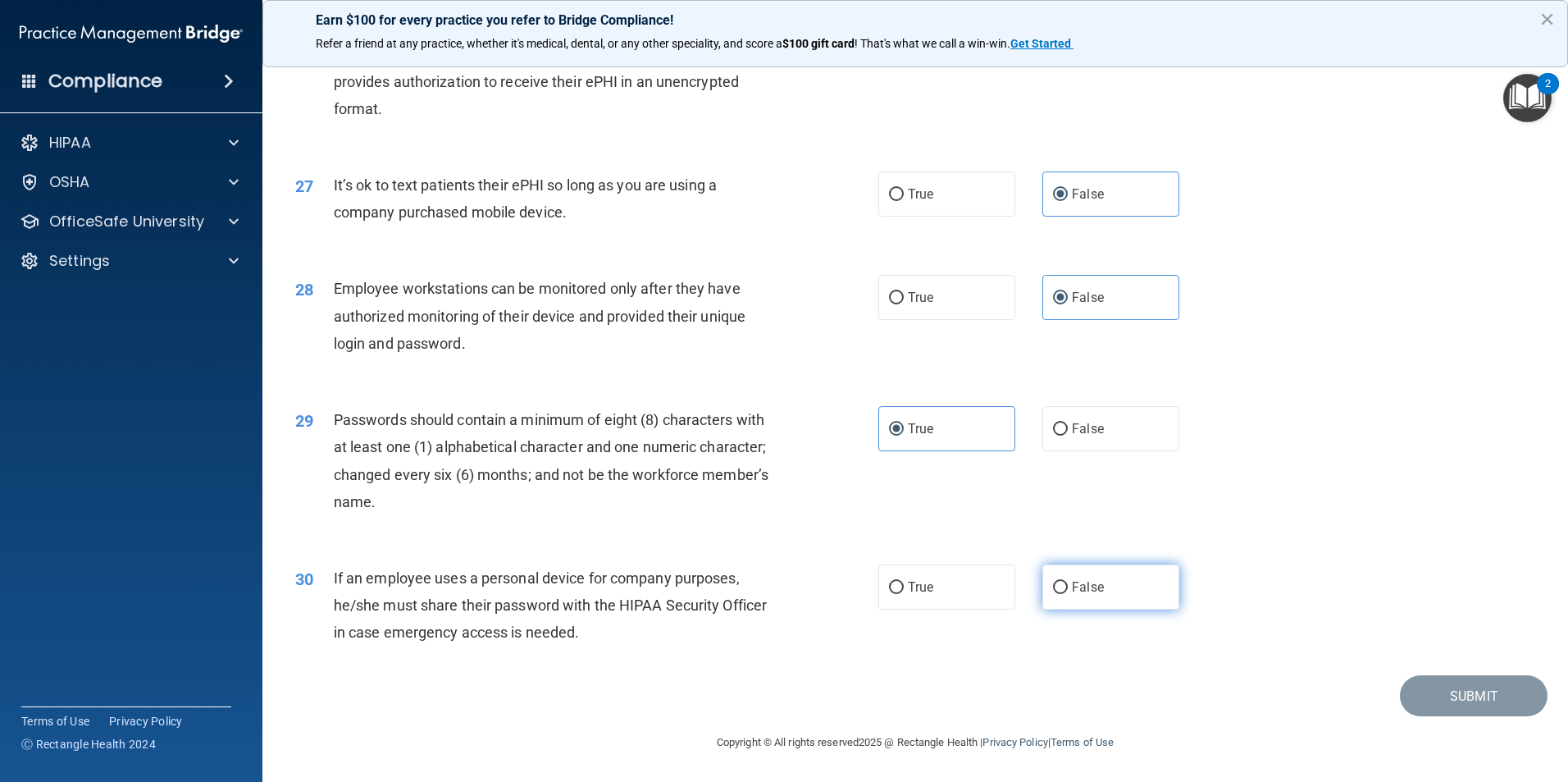
click at [1090, 578] on label "False" at bounding box center [1111, 587] width 137 height 46
click at [1068, 582] on input "False" at bounding box center [1060, 588] width 15 height 12
radio input "true"
click at [1416, 696] on button "Submit" at bounding box center [1473, 696] width 147 height 42
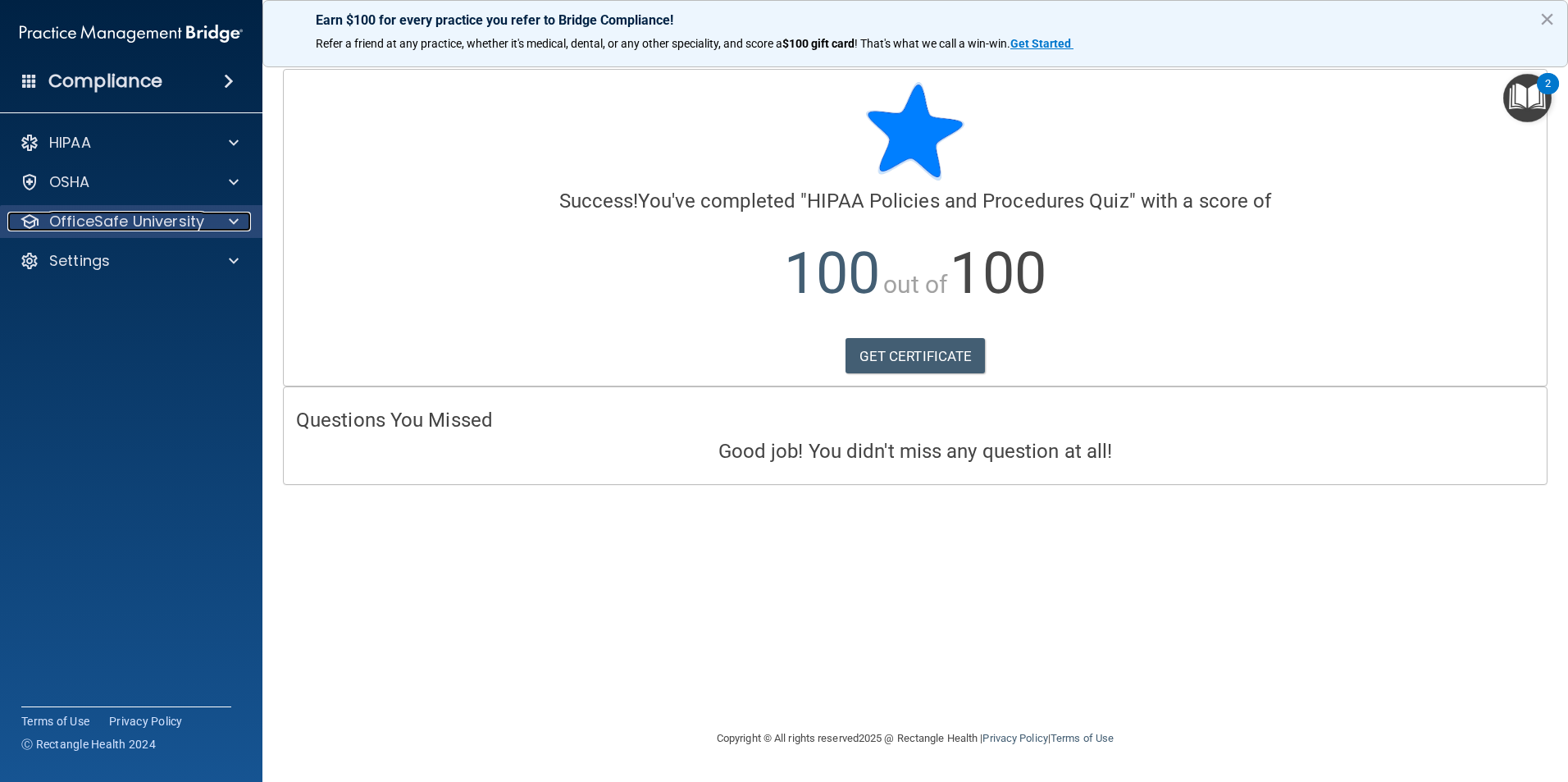
click at [182, 227] on p "OfficeSafe University" at bounding box center [126, 222] width 155 height 20
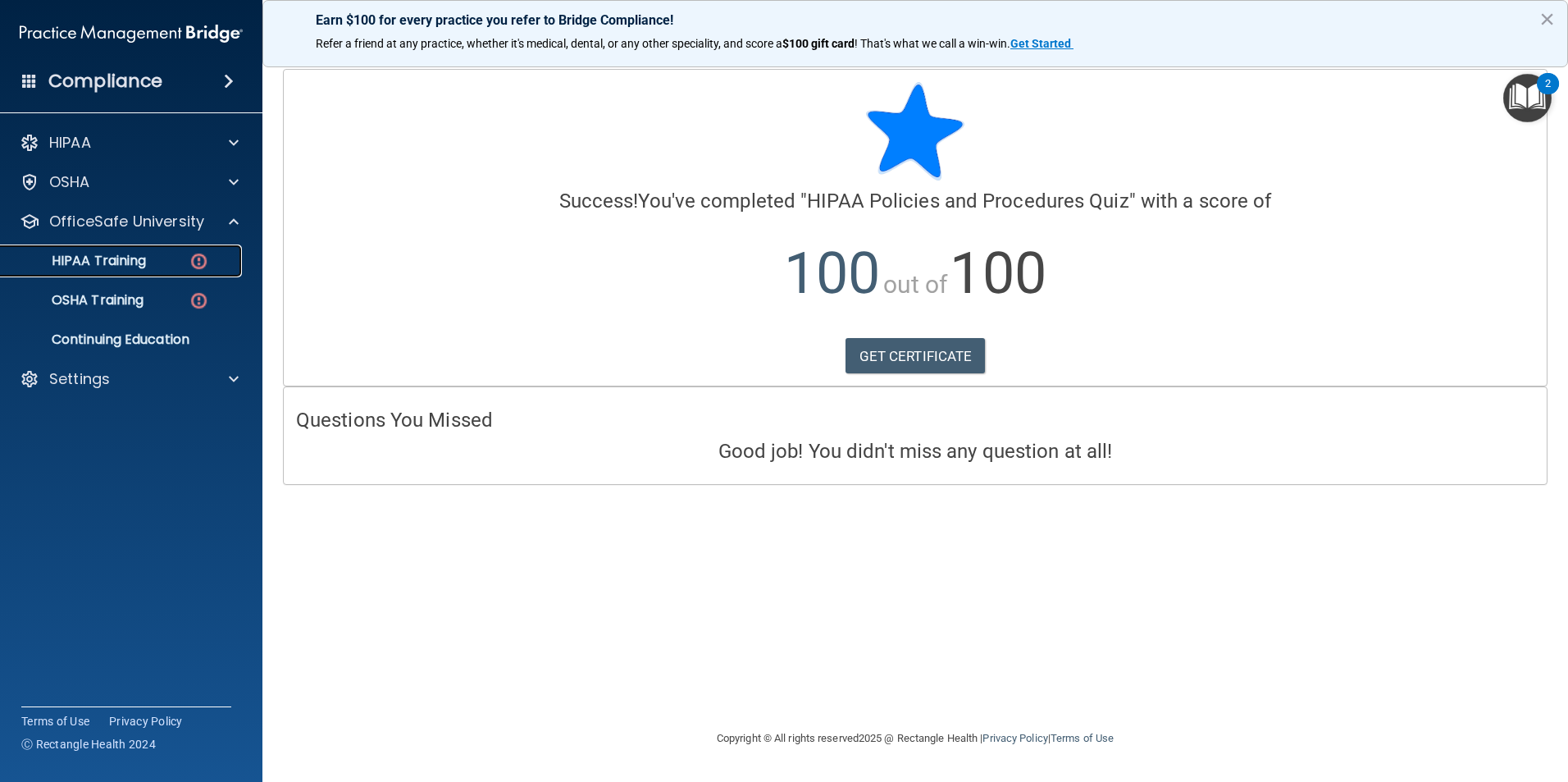
click at [158, 270] on link "HIPAA Training" at bounding box center [112, 261] width 258 height 33
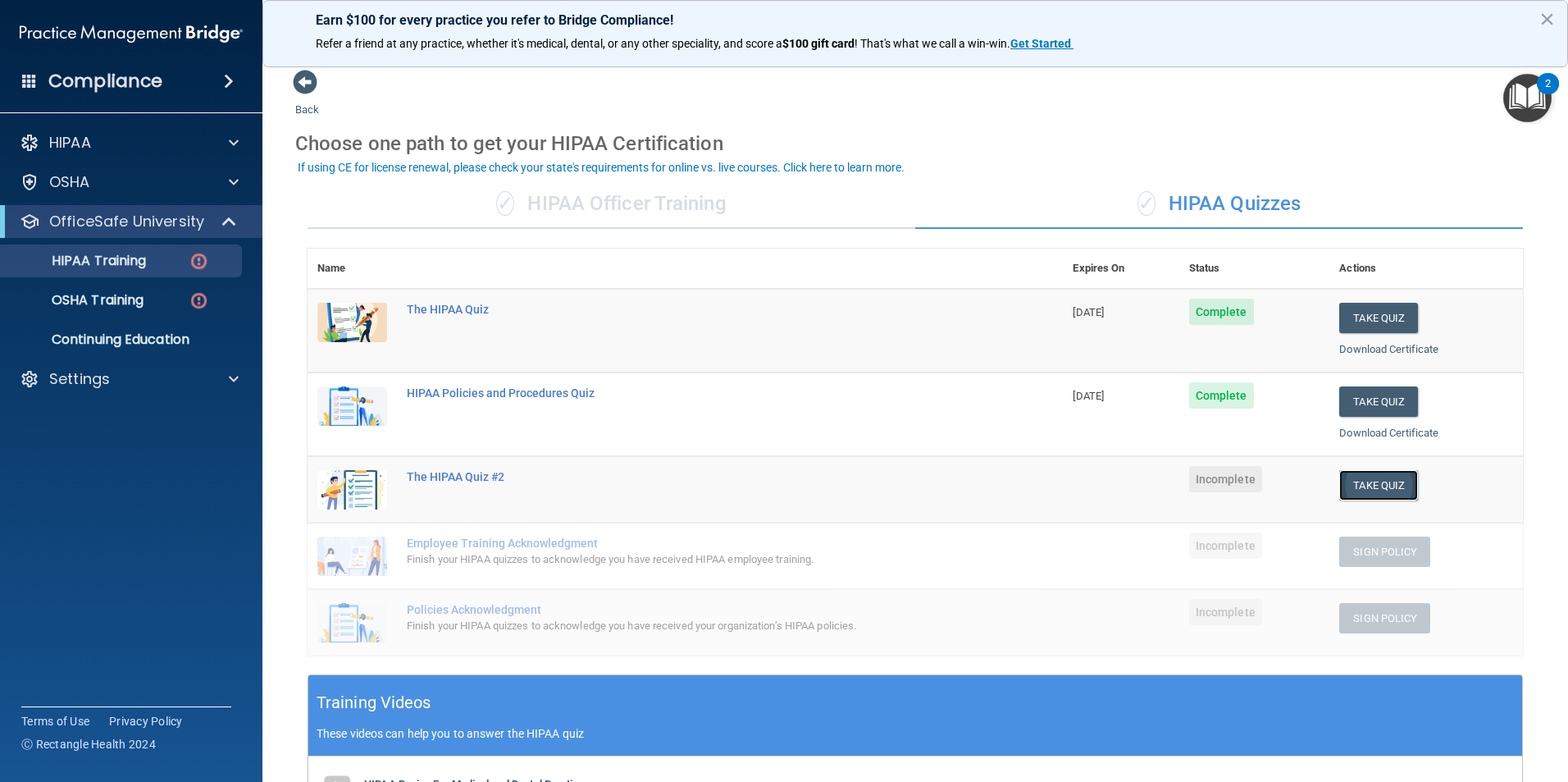
click at [1401, 494] on button "Take Quiz" at bounding box center [1378, 485] width 79 height 31
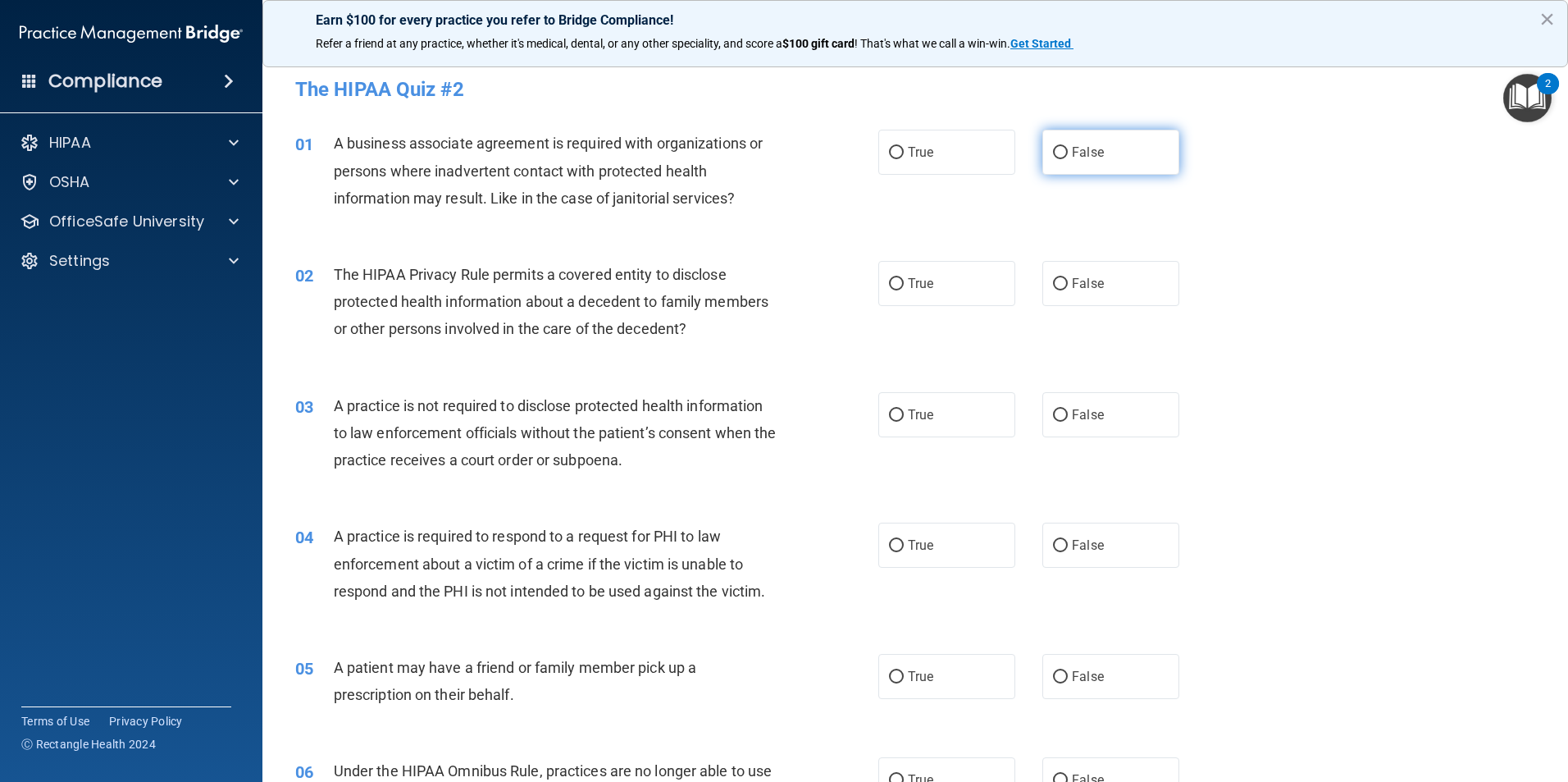
click at [1072, 151] on span "False" at bounding box center [1088, 151] width 32 height 16
click at [1068, 151] on input "False" at bounding box center [1060, 152] width 15 height 12
radio input "true"
click at [915, 281] on span "True" at bounding box center [920, 283] width 26 height 16
click at [903, 281] on input "True" at bounding box center [896, 284] width 15 height 12
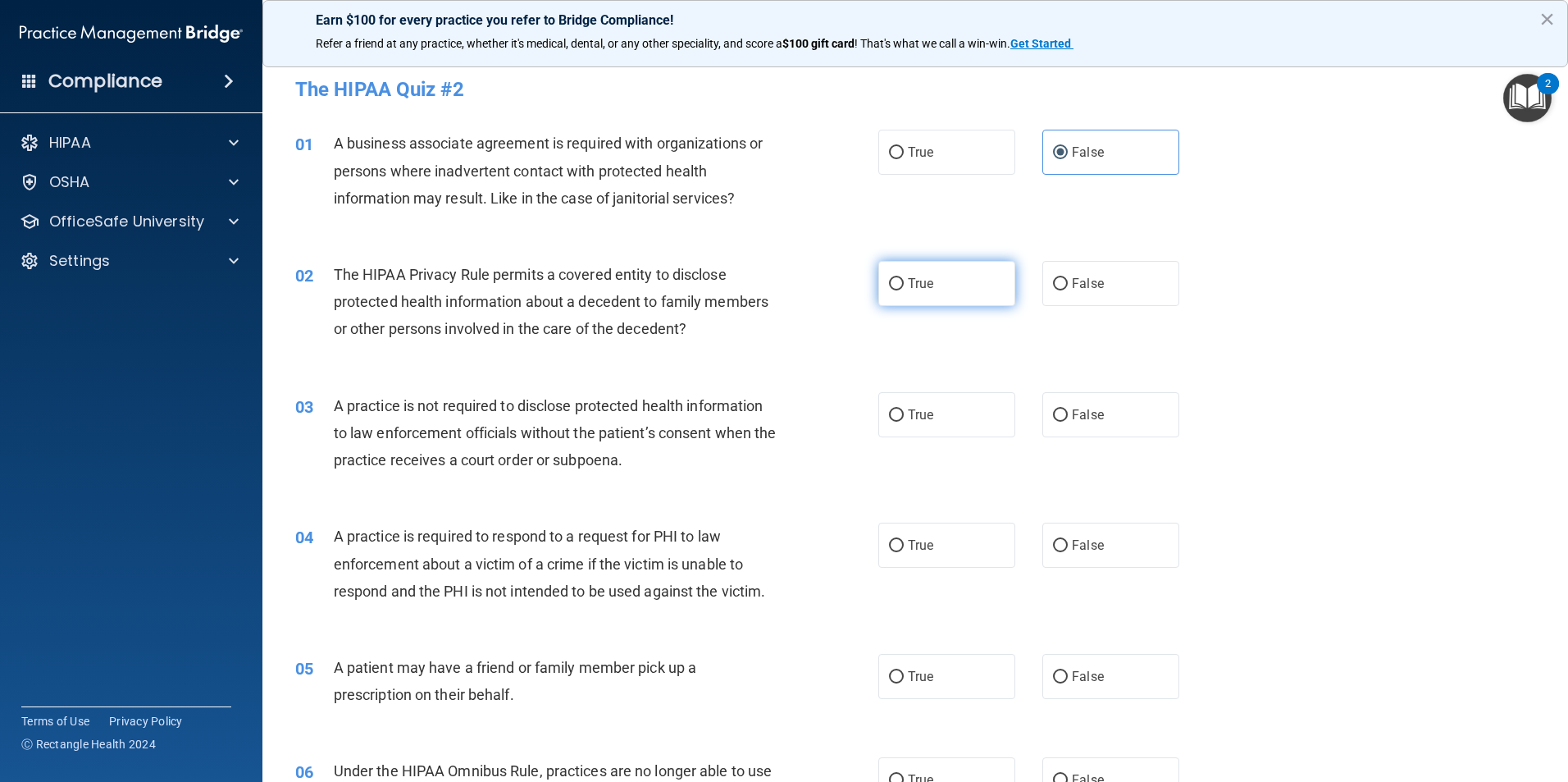
radio input "true"
click at [1110, 403] on label "False" at bounding box center [1111, 415] width 137 height 46
click at [1068, 410] on input "False" at bounding box center [1060, 415] width 15 height 12
radio input "true"
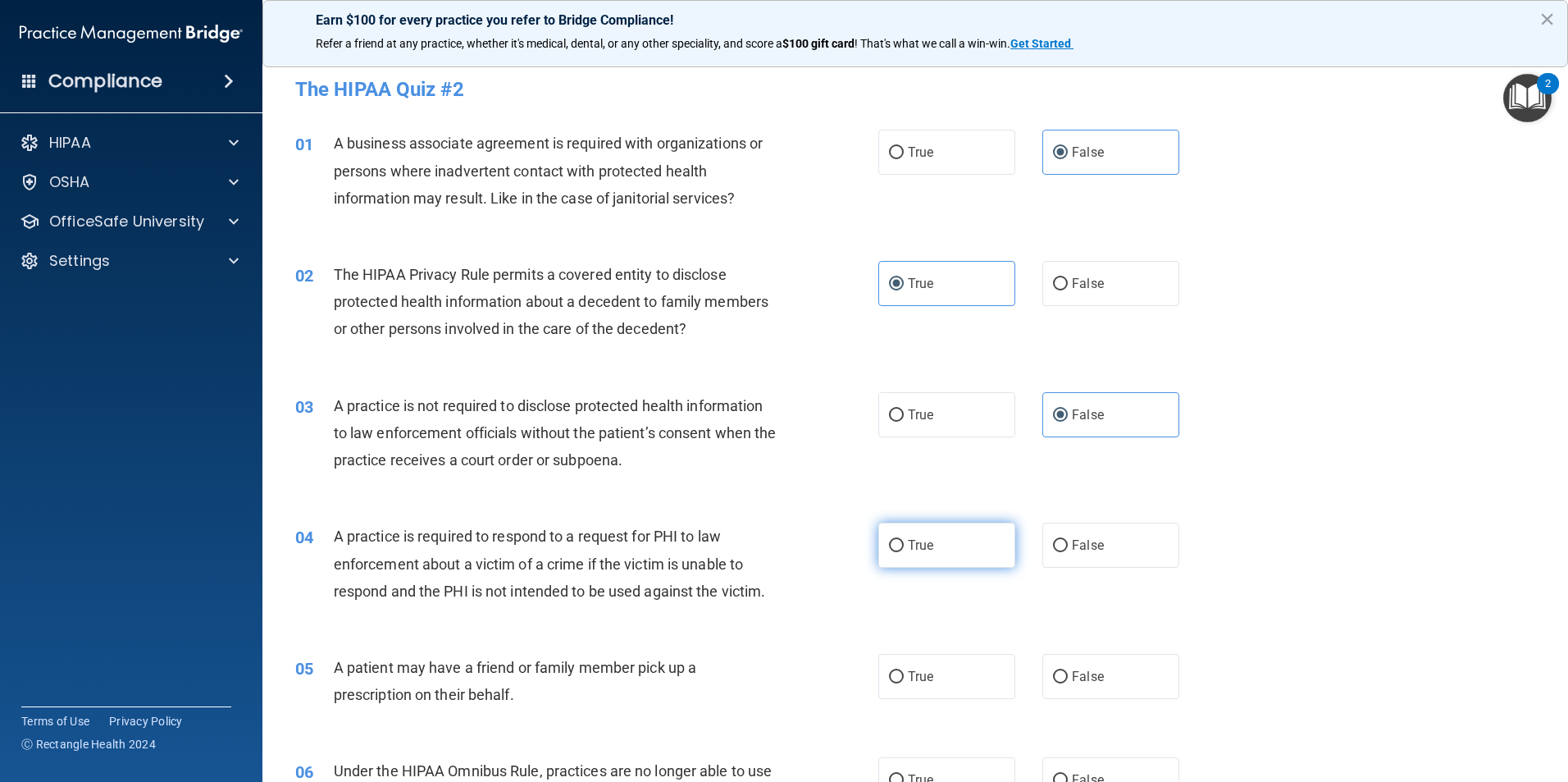
click at [943, 536] on label "True" at bounding box center [947, 545] width 137 height 46
click at [903, 540] on input "True" at bounding box center [896, 545] width 15 height 12
radio input "true"
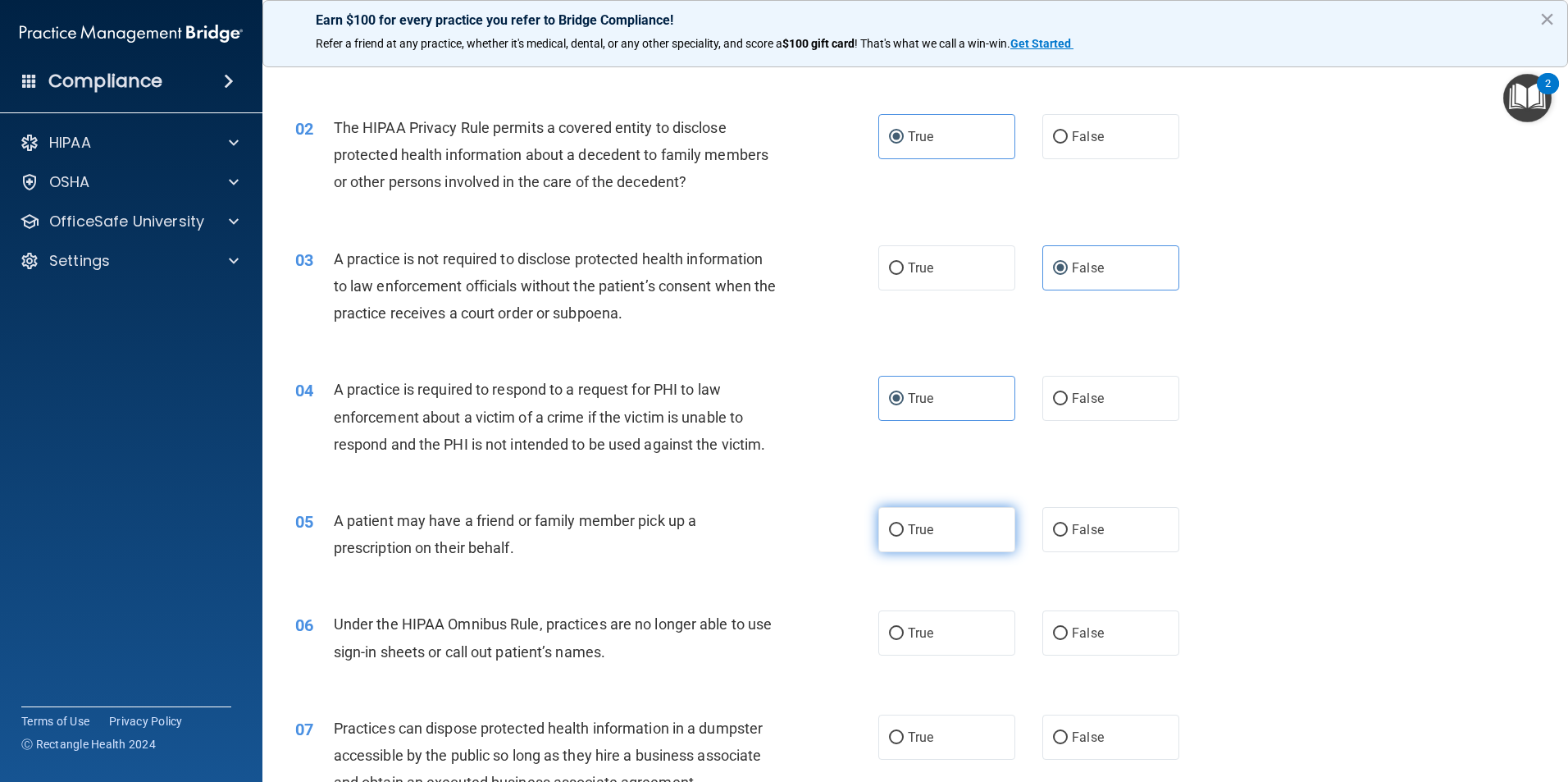
scroll to position [164, 0]
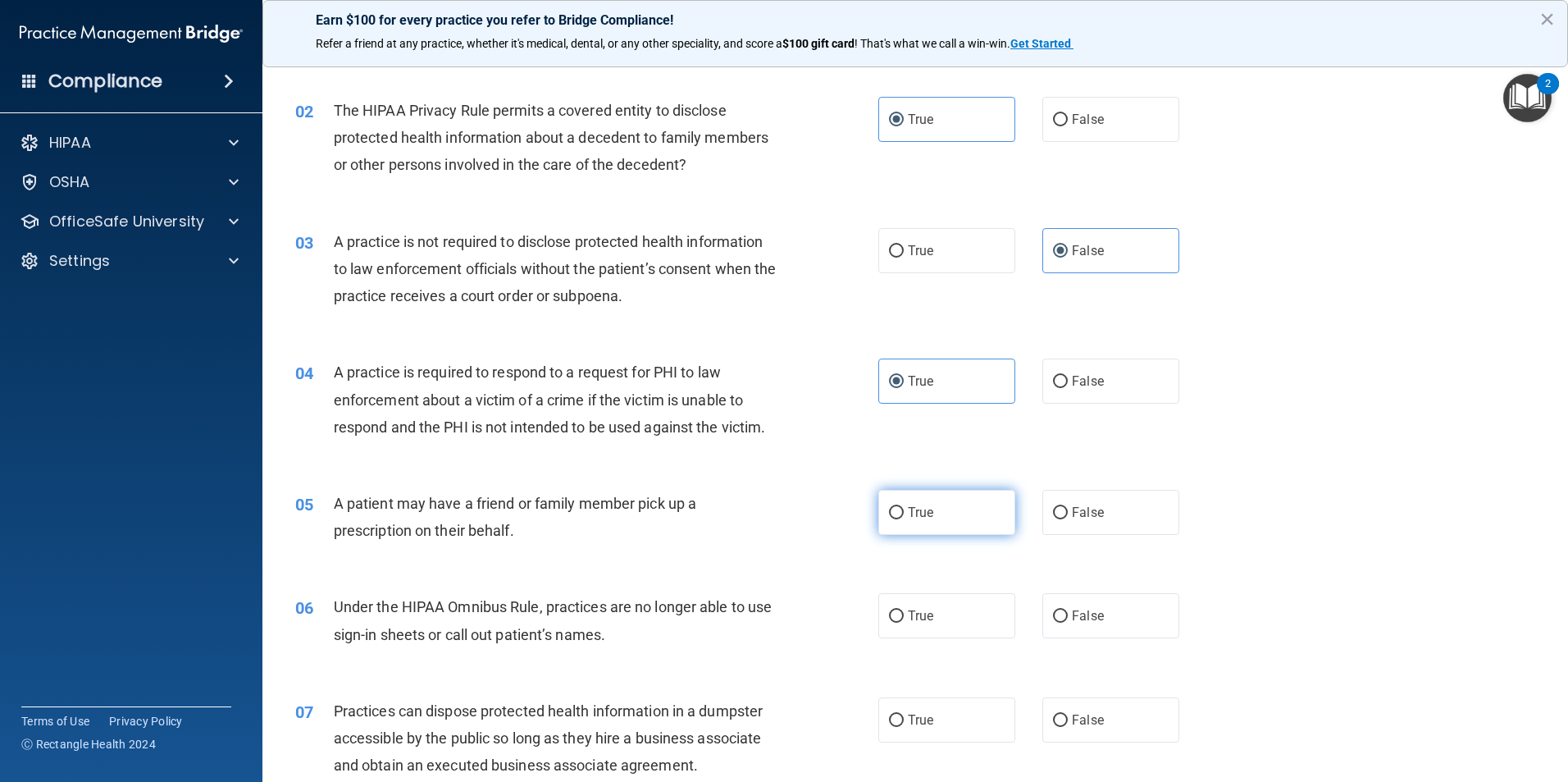
click at [945, 526] on label "True" at bounding box center [947, 512] width 137 height 46
click at [903, 520] on input "True" at bounding box center [896, 513] width 15 height 12
radio input "true"
click at [1093, 622] on span "False" at bounding box center [1088, 616] width 32 height 16
click at [1068, 622] on input "False" at bounding box center [1060, 616] width 15 height 12
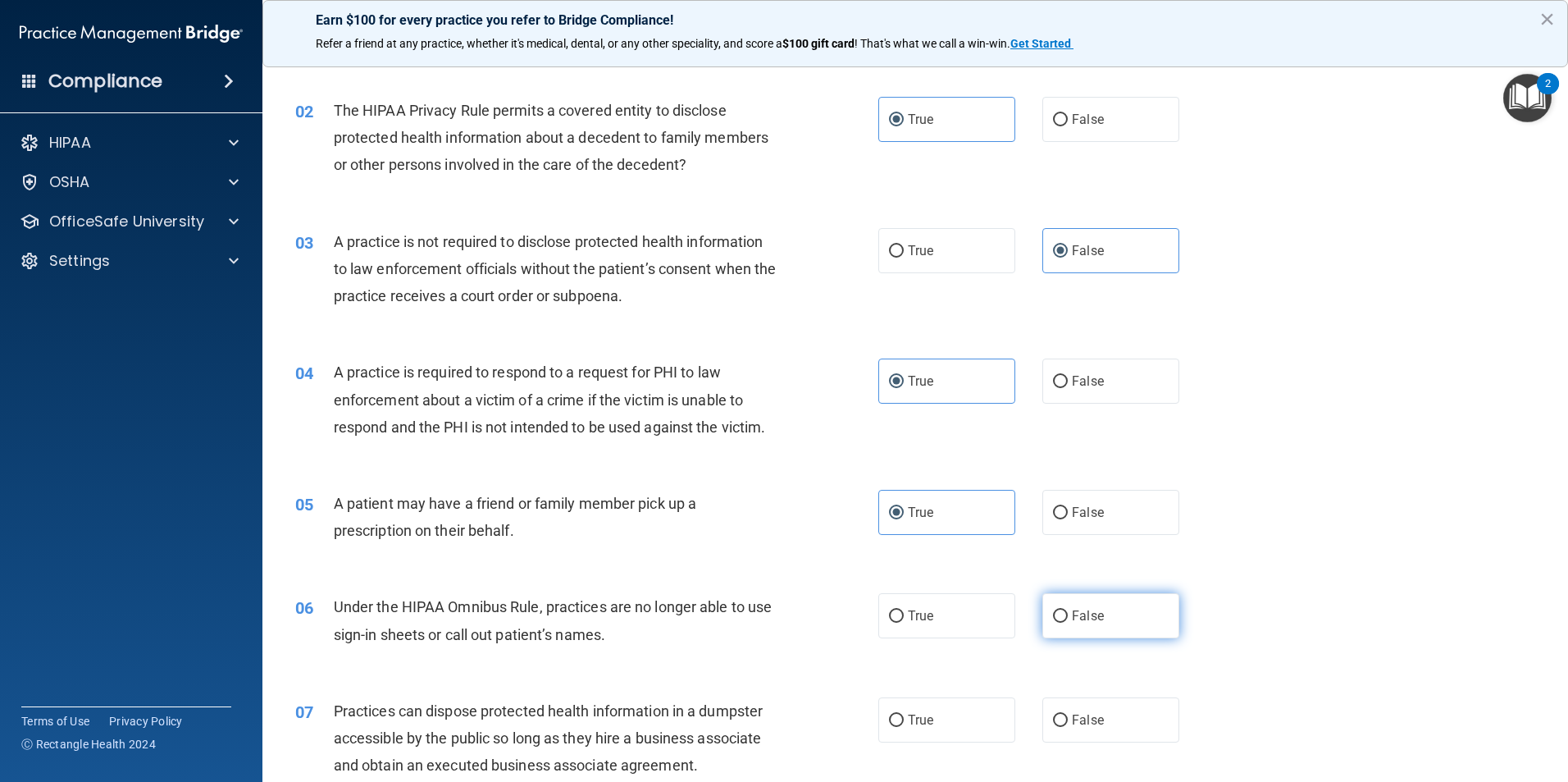
radio input "true"
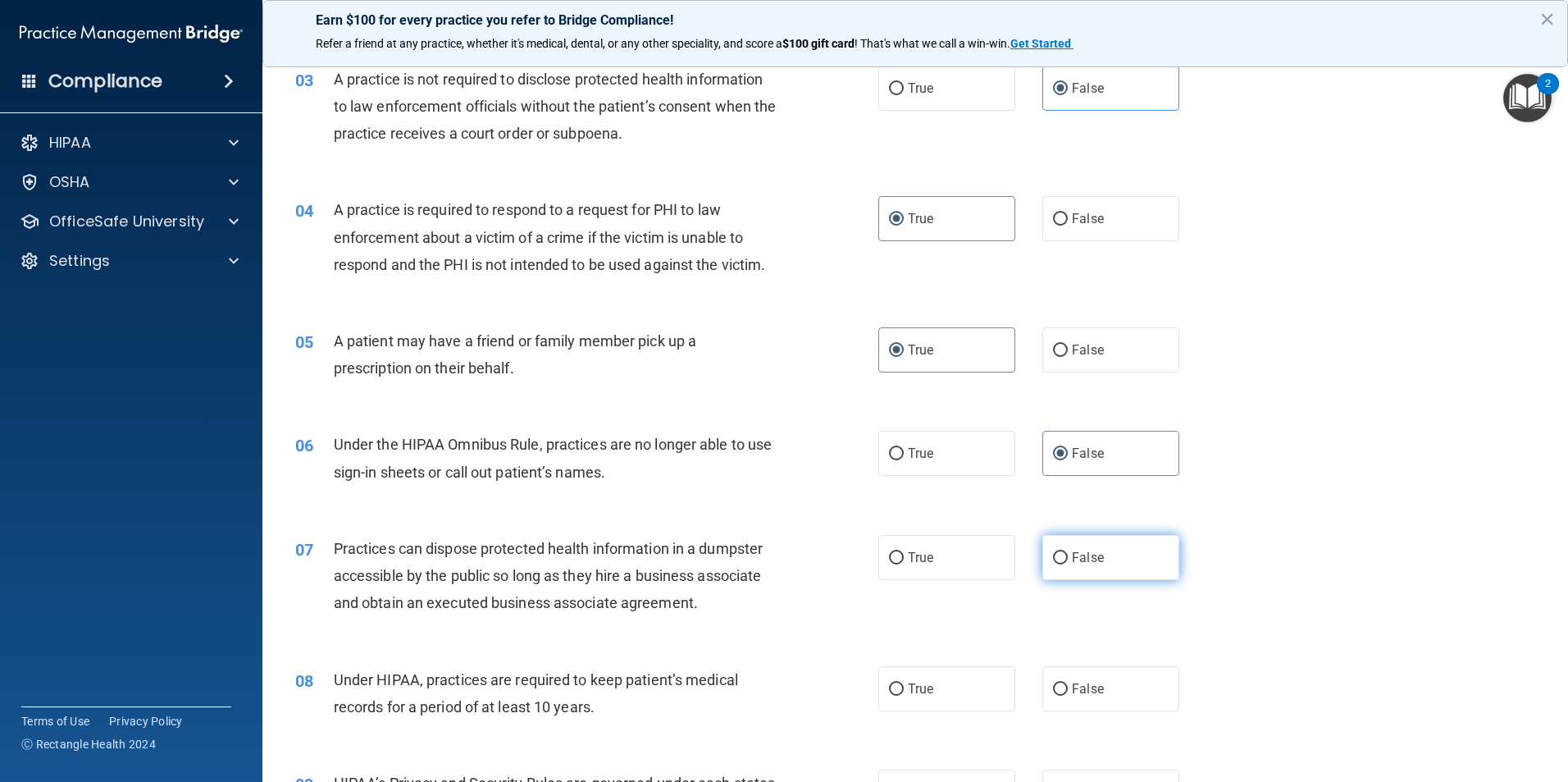
scroll to position [329, 0]
click at [1092, 556] on span "False" at bounding box center [1088, 555] width 32 height 16
click at [1068, 556] on input "False" at bounding box center [1060, 556] width 15 height 12
radio input "true"
click at [1093, 665] on label "False" at bounding box center [1111, 687] width 137 height 46
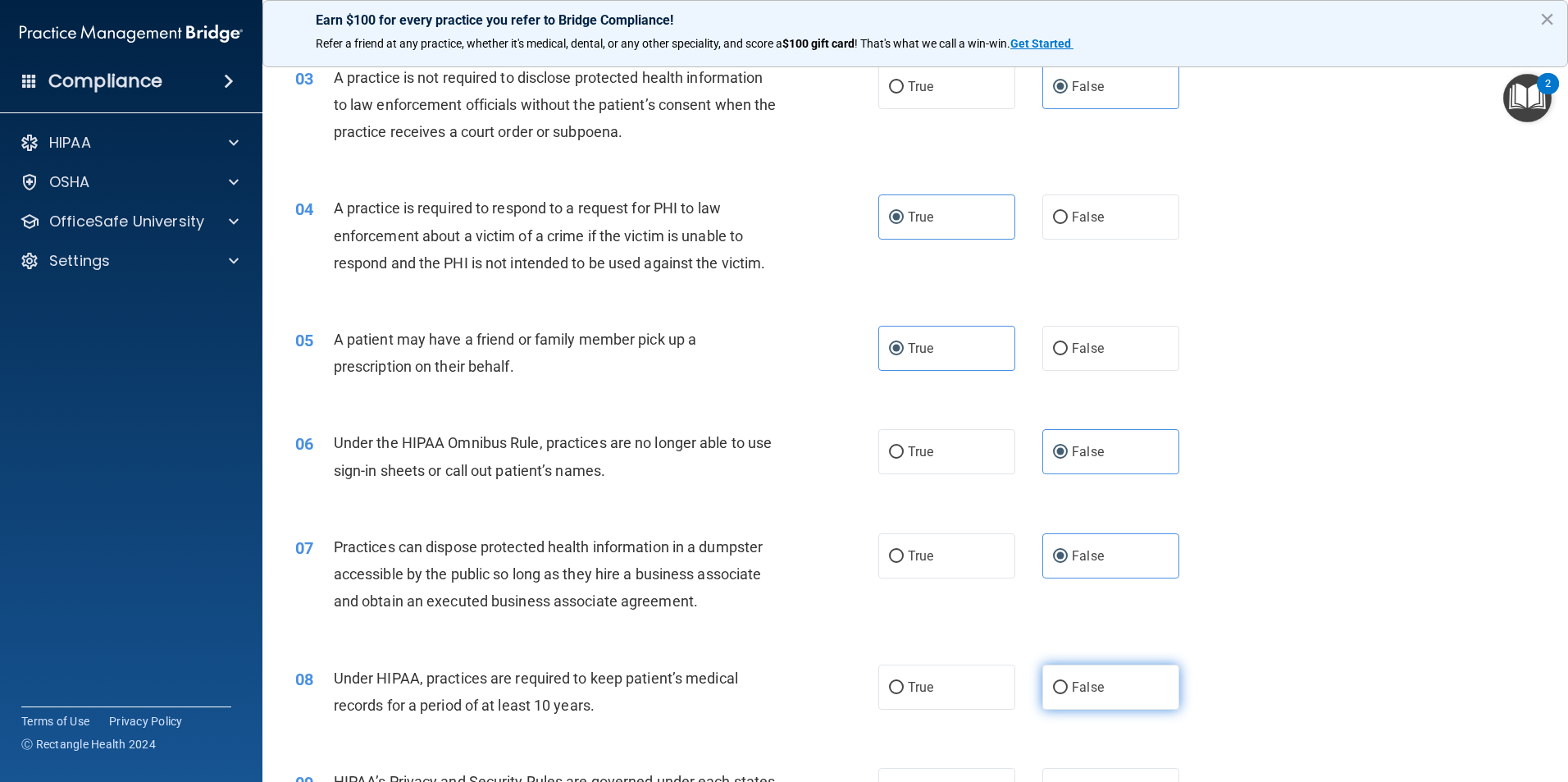
click at [1068, 682] on input "False" at bounding box center [1060, 688] width 15 height 12
radio input "true"
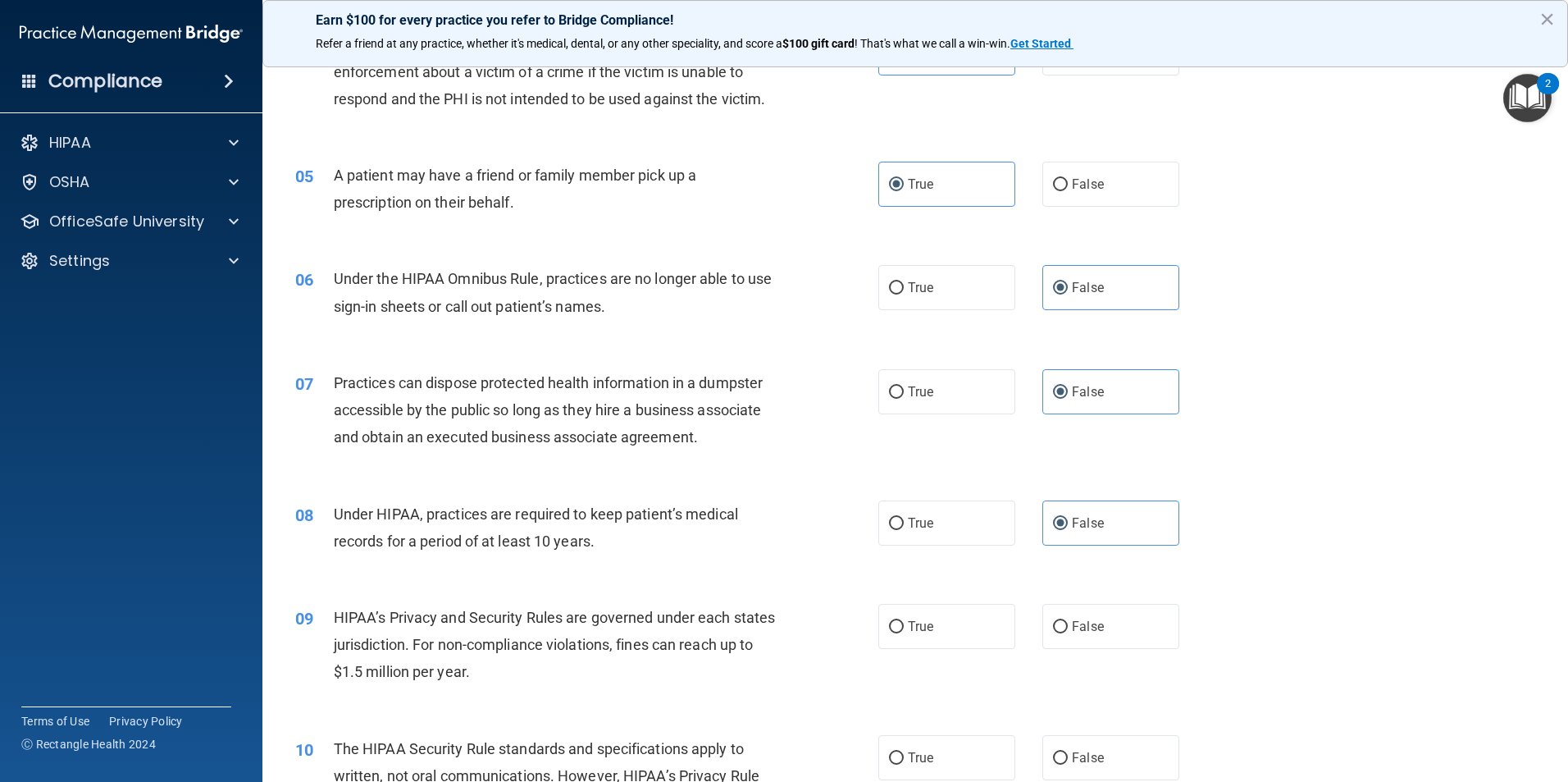
scroll to position [656, 0]
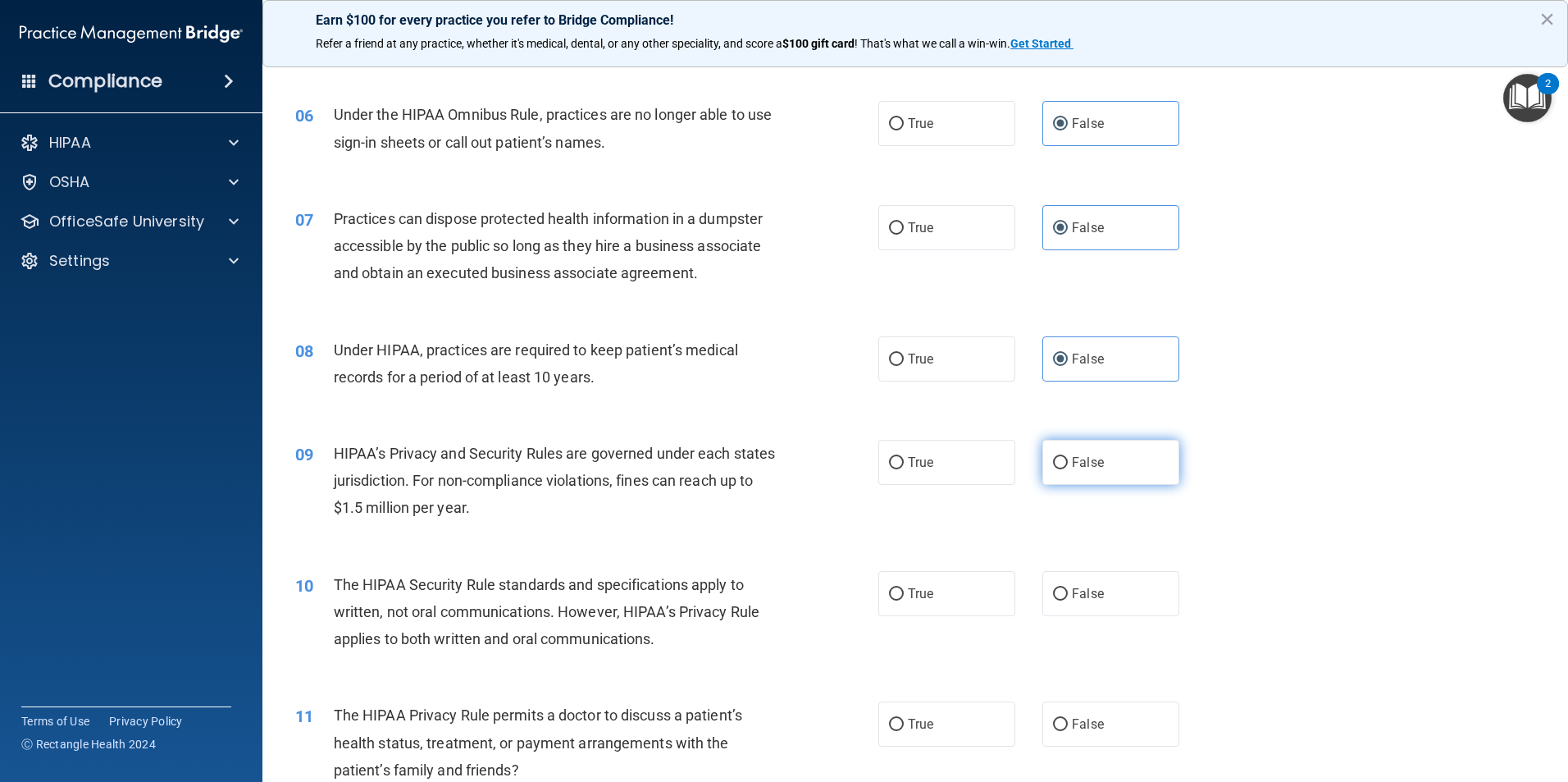
click at [1072, 462] on span "False" at bounding box center [1088, 462] width 32 height 16
click at [1066, 462] on input "False" at bounding box center [1060, 463] width 15 height 12
radio input "true"
click at [932, 602] on label "True" at bounding box center [947, 593] width 137 height 46
click at [903, 601] on input "True" at bounding box center [896, 594] width 15 height 12
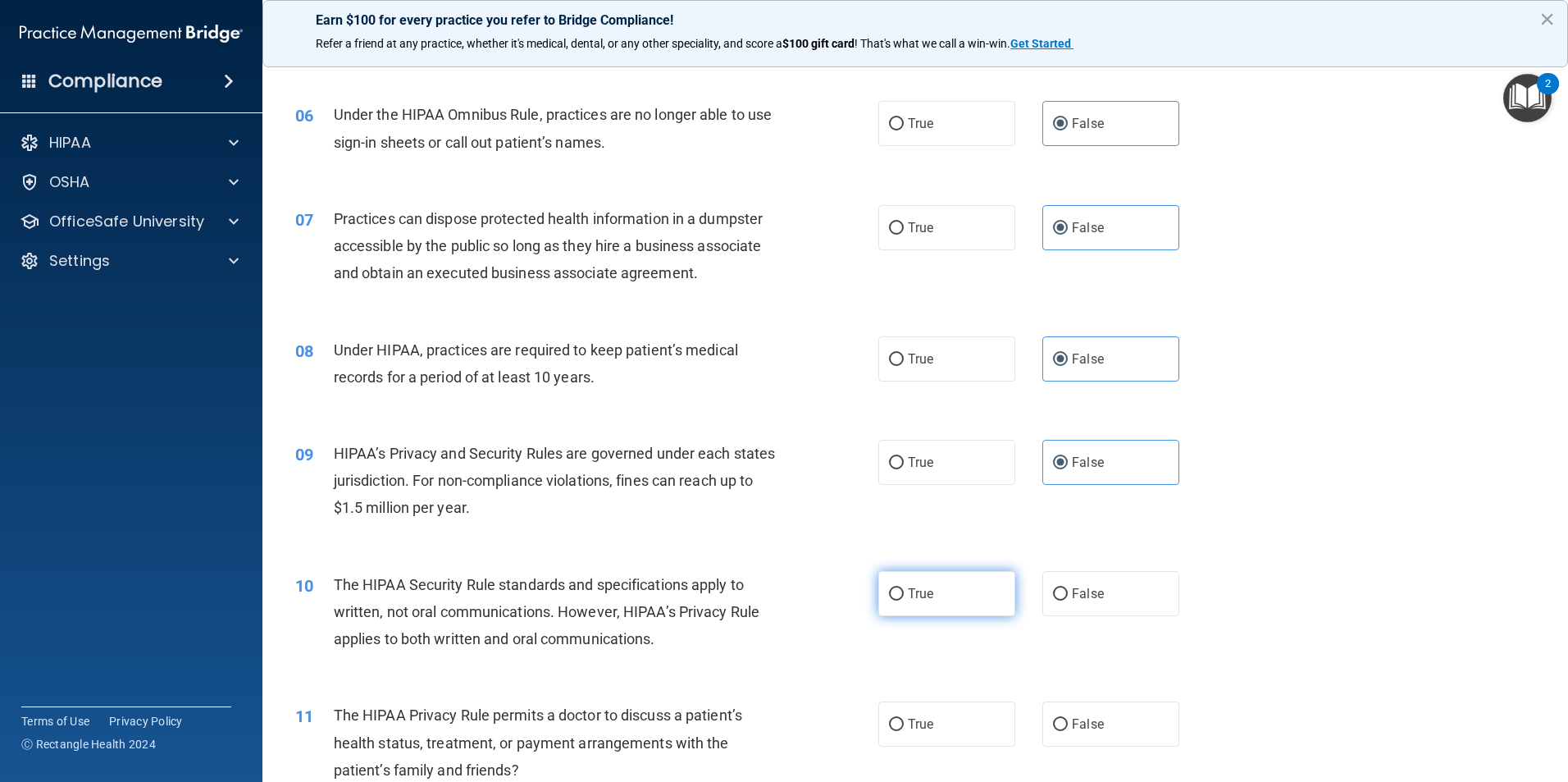
radio input "true"
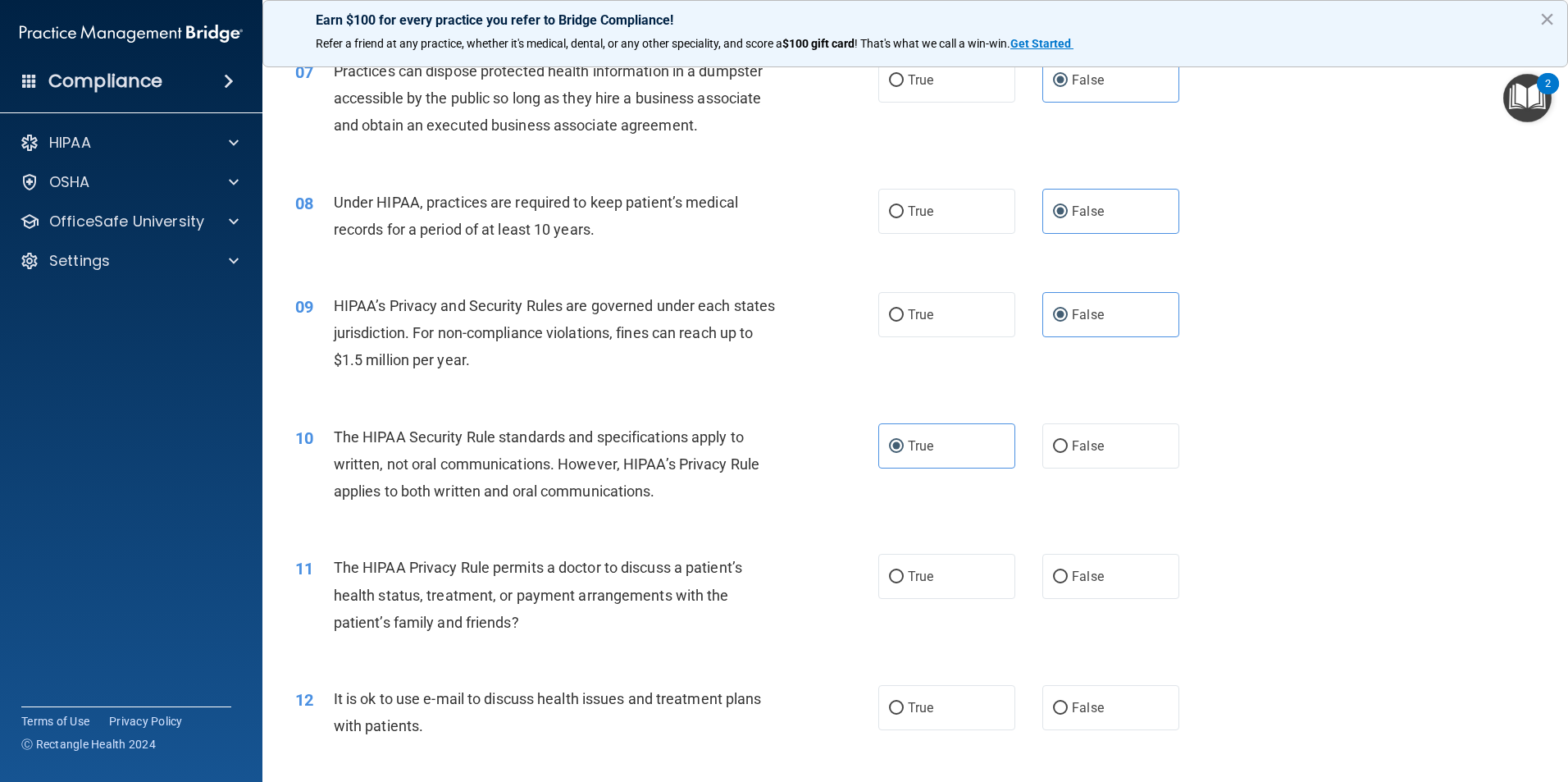
scroll to position [820, 0]
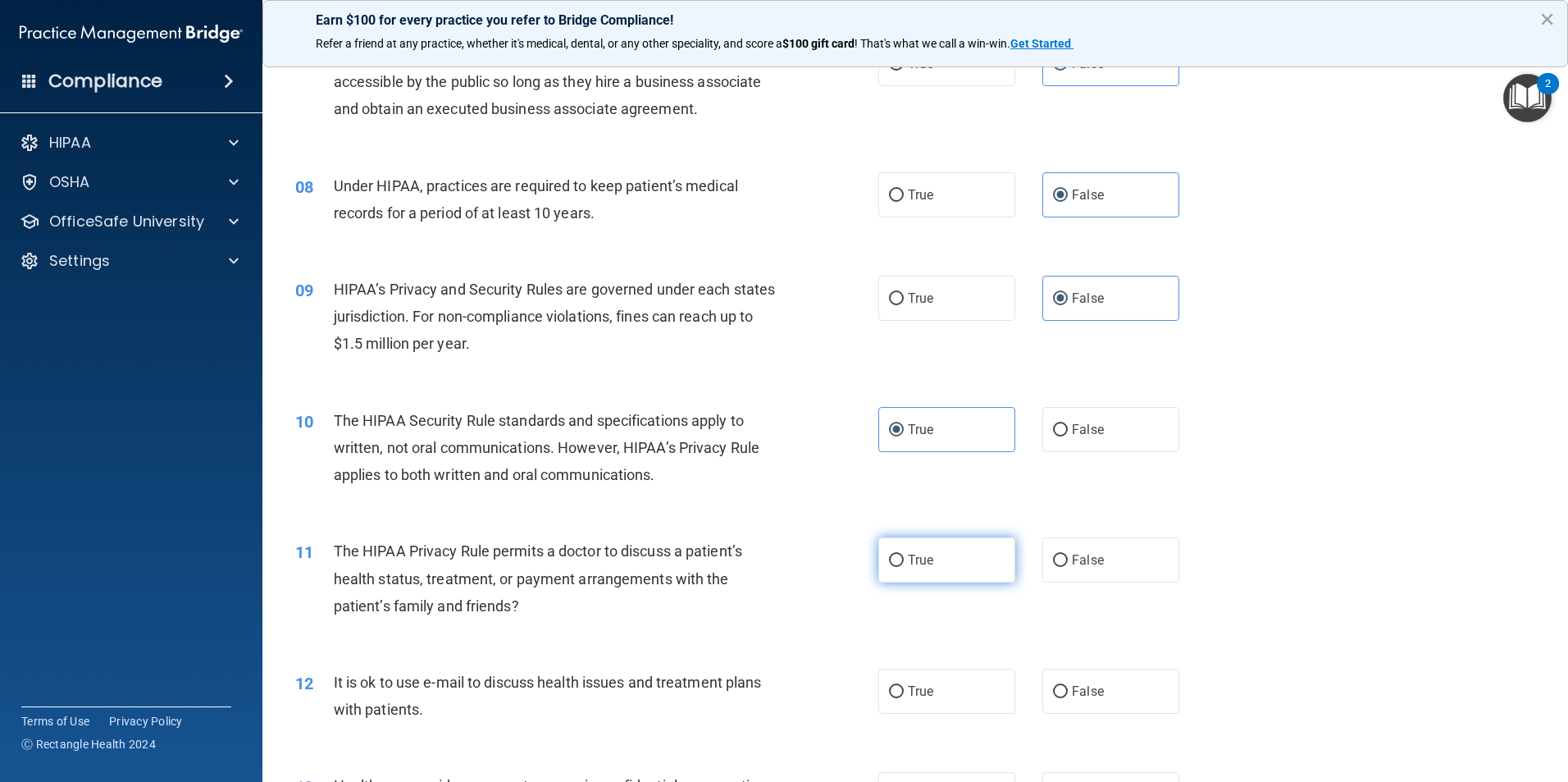
click at [920, 573] on label "True" at bounding box center [947, 559] width 137 height 46
click at [903, 567] on input "True" at bounding box center [896, 560] width 15 height 12
radio input "true"
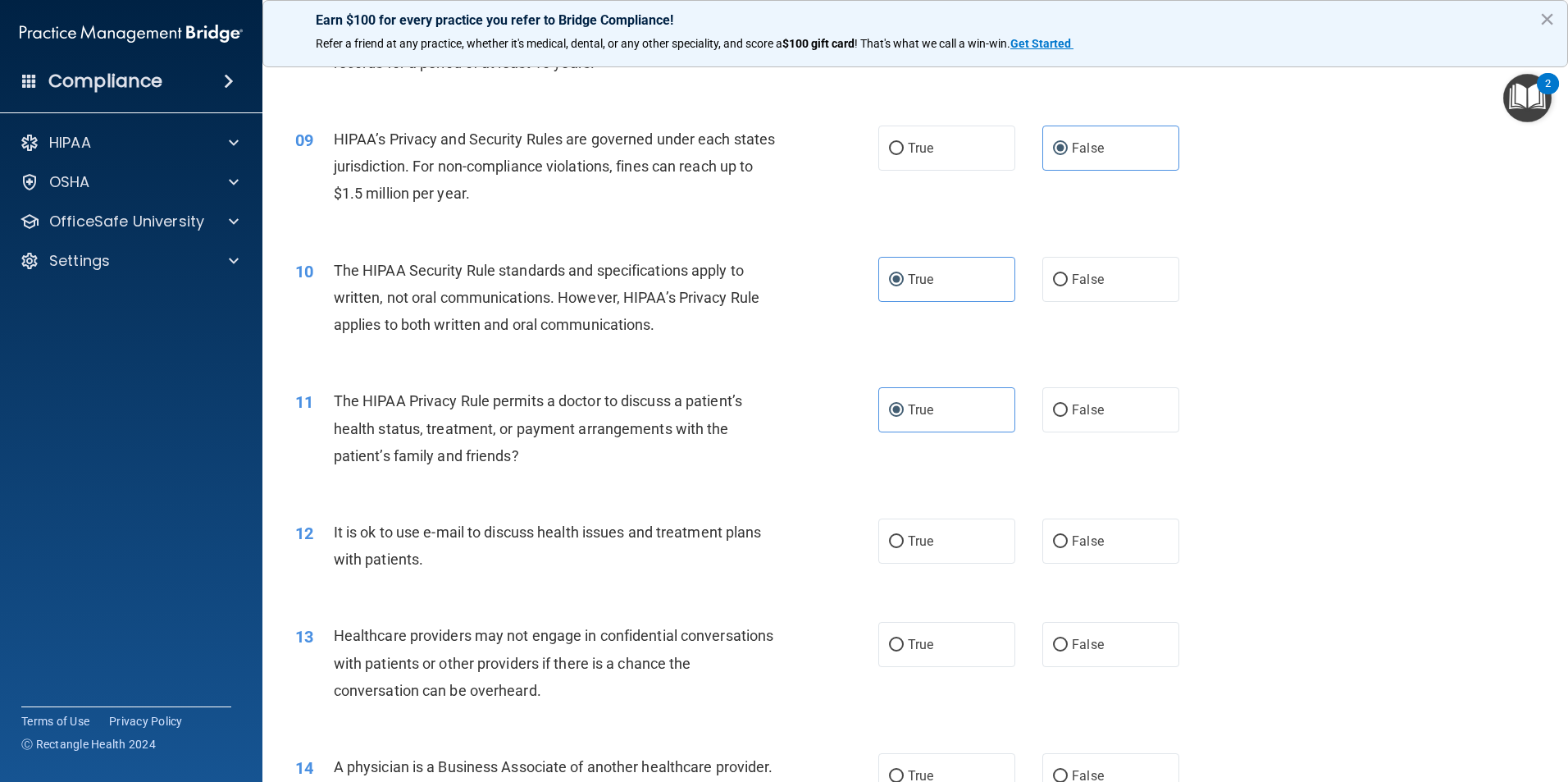
scroll to position [985, 0]
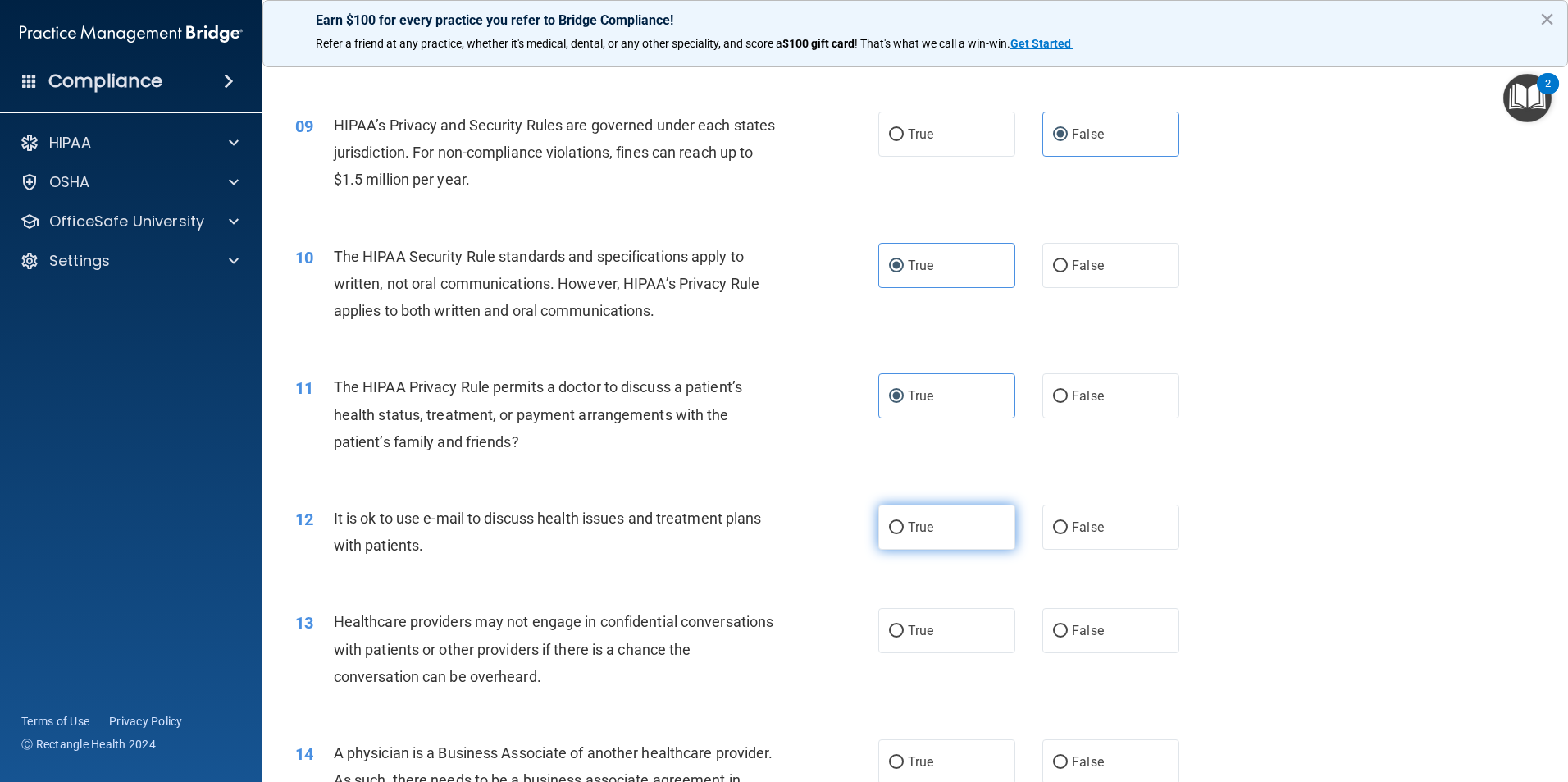
click at [909, 525] on span "True" at bounding box center [920, 527] width 26 height 16
click at [903, 525] on input "True" at bounding box center [896, 528] width 15 height 12
radio input "true"
click at [1057, 627] on input "False" at bounding box center [1060, 631] width 15 height 12
radio input "true"
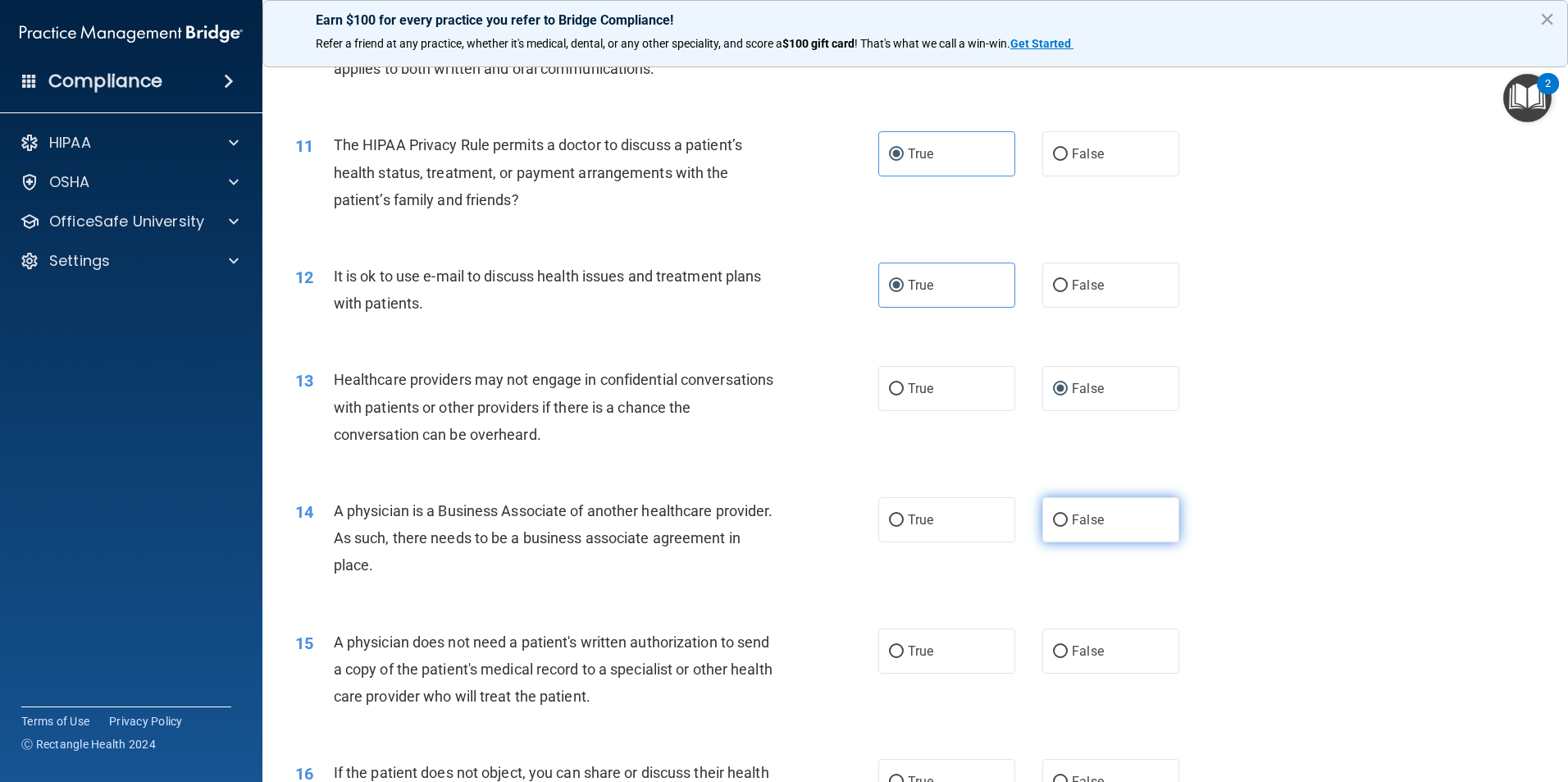
scroll to position [1231, 0]
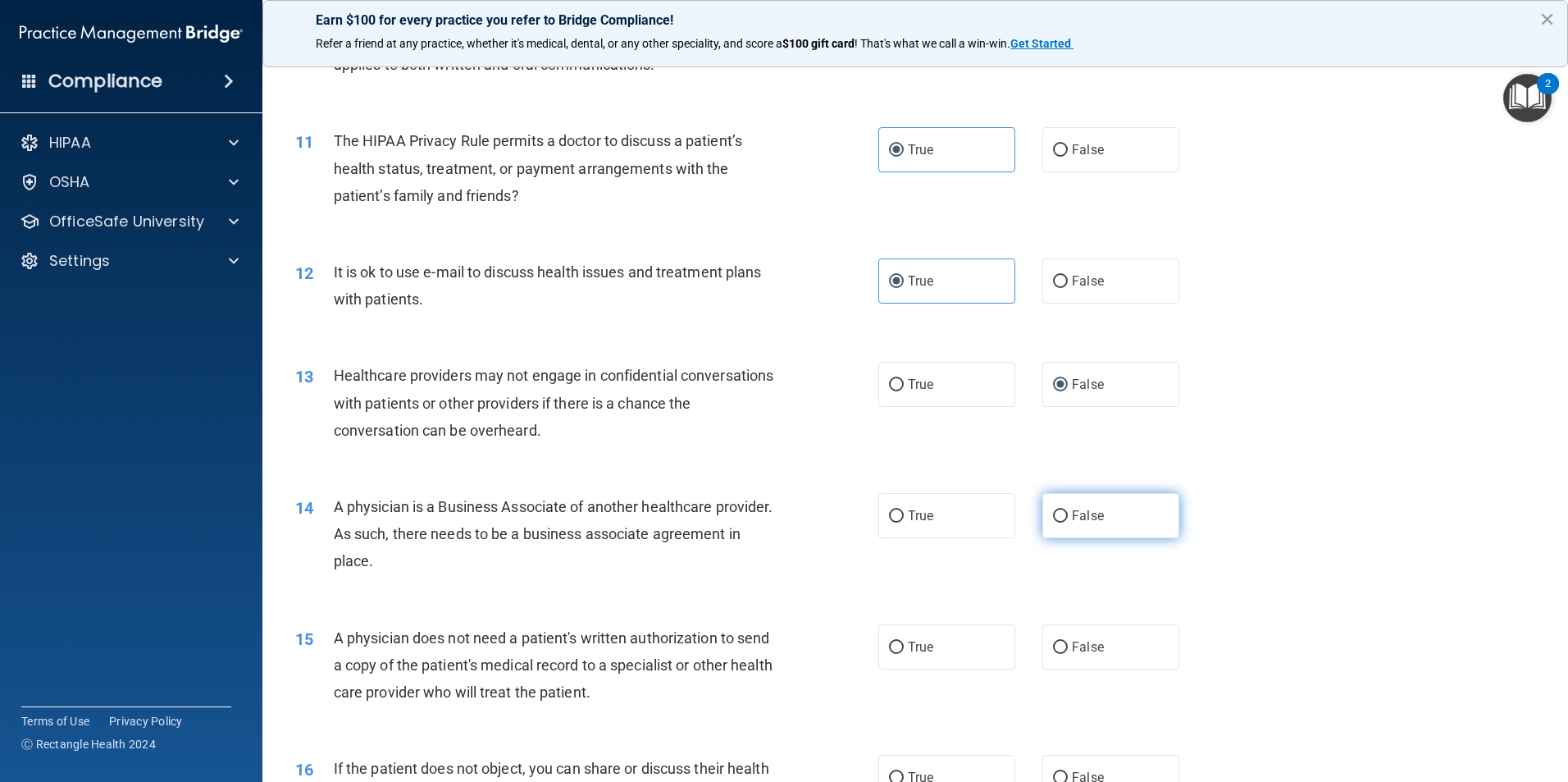
click at [1088, 535] on label "False" at bounding box center [1111, 516] width 137 height 46
click at [1068, 523] on input "False" at bounding box center [1060, 516] width 15 height 12
radio input "true"
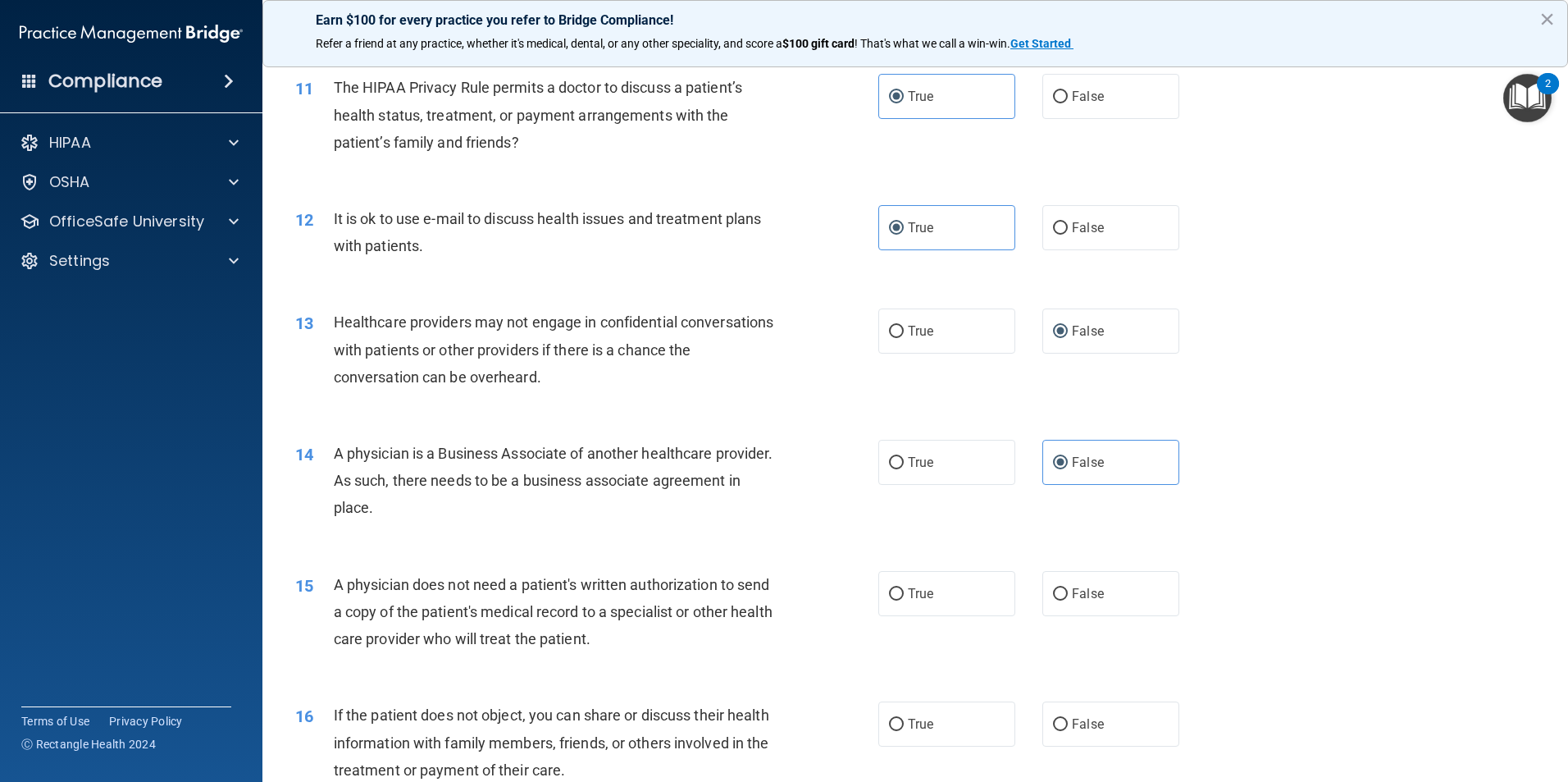
scroll to position [1312, 0]
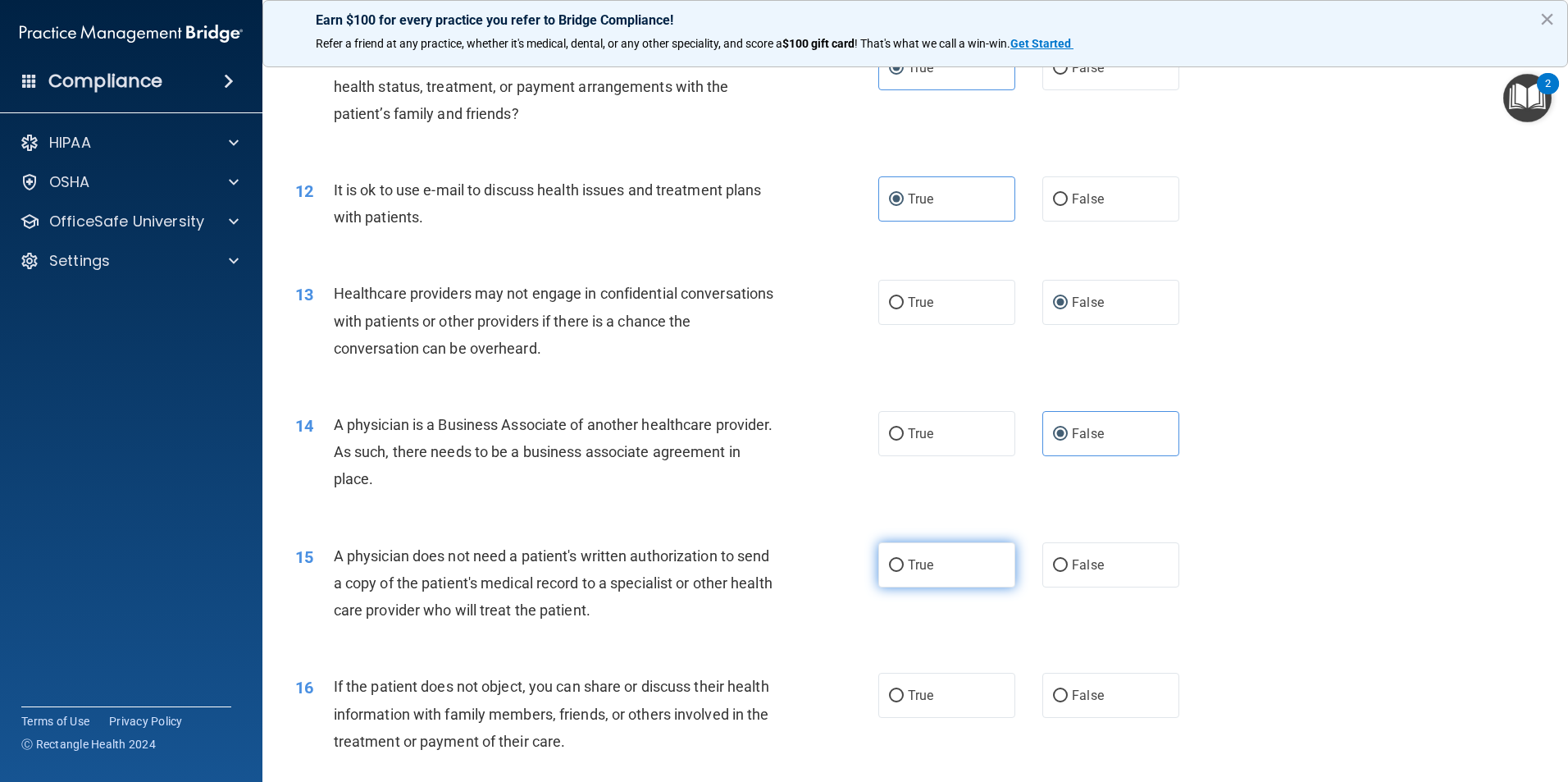
click at [925, 569] on span "True" at bounding box center [920, 564] width 26 height 16
click at [903, 569] on input "True" at bounding box center [896, 565] width 15 height 12
radio input "true"
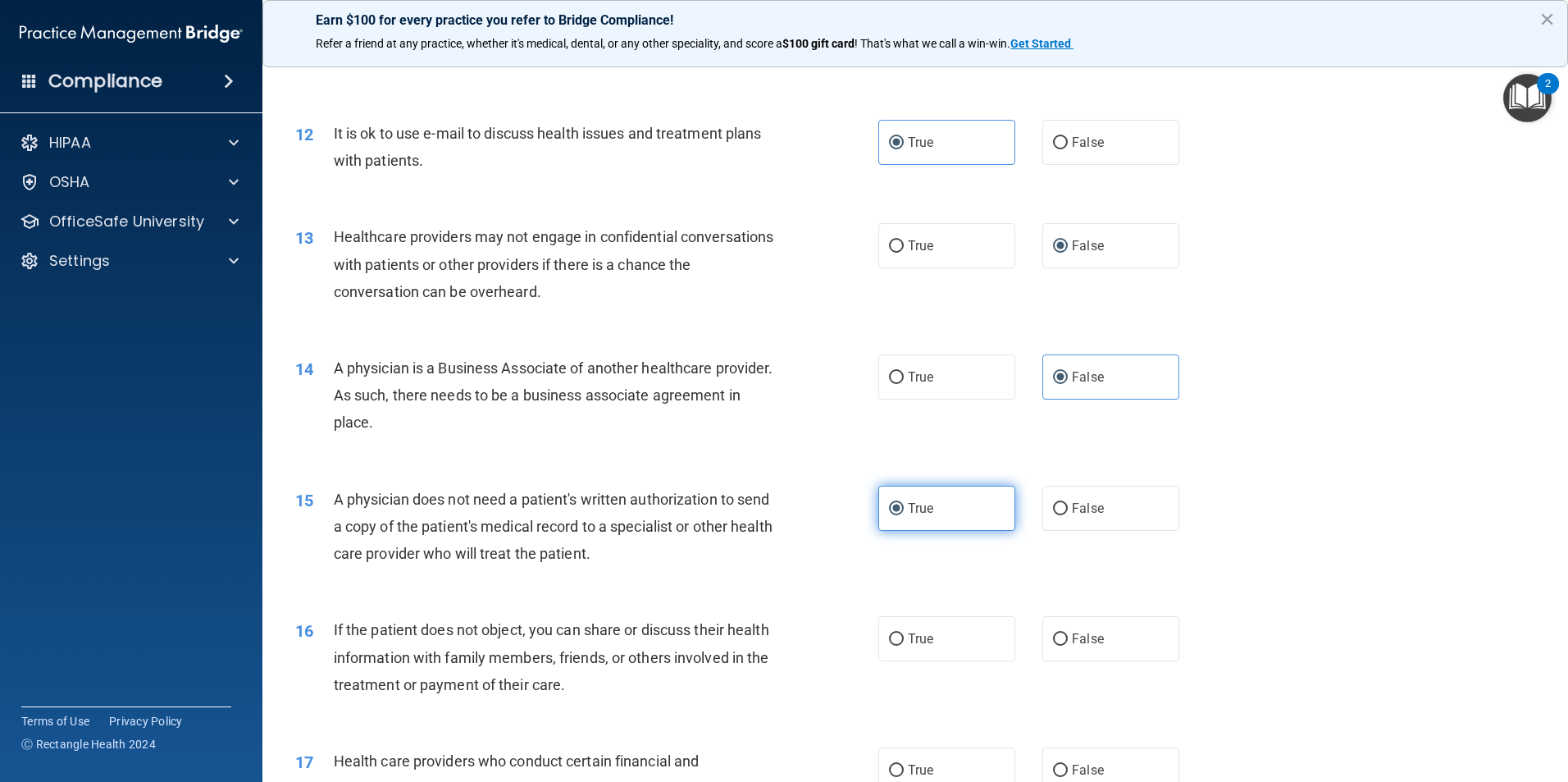
scroll to position [1476, 0]
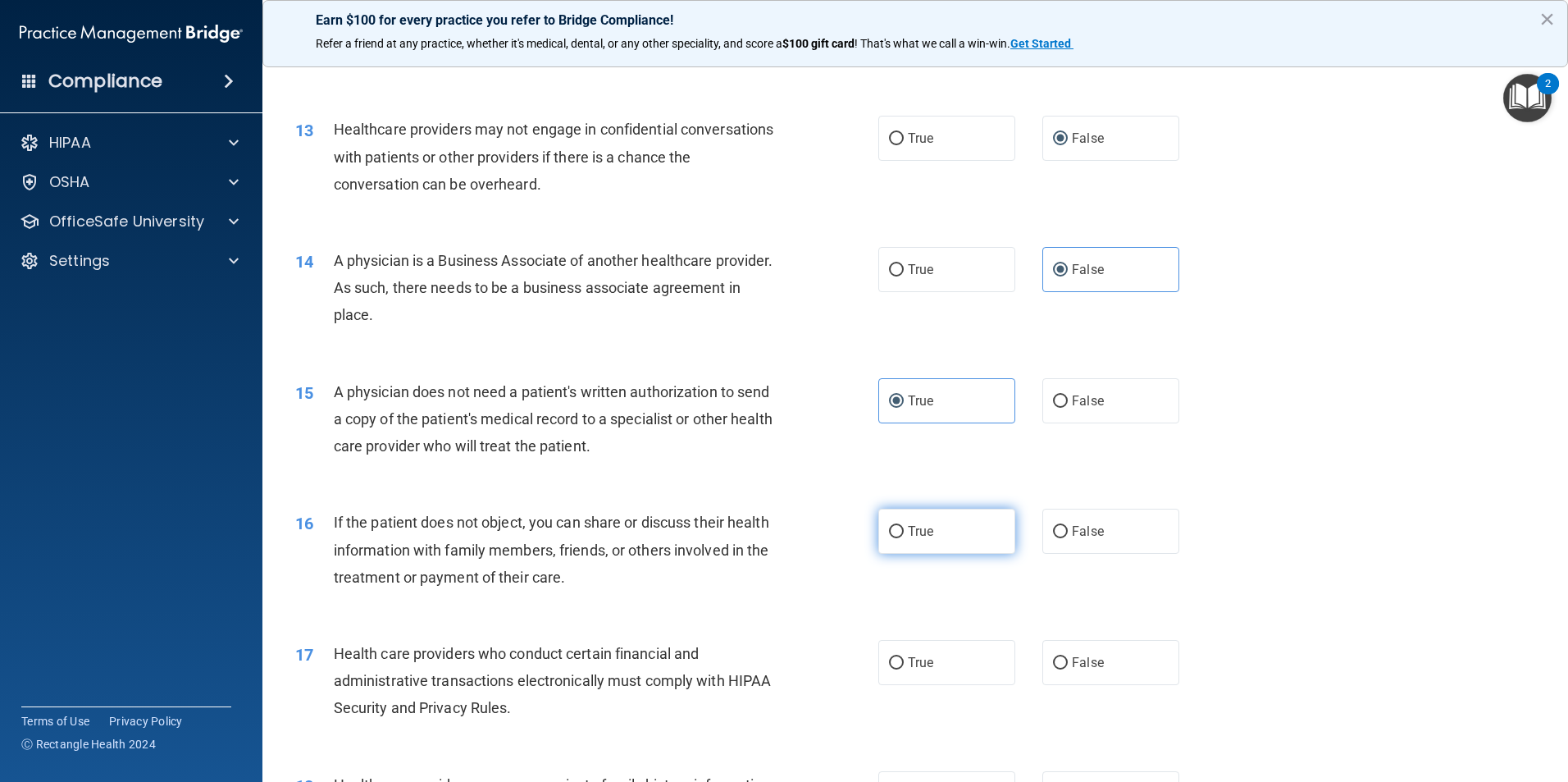
click at [926, 541] on label "True" at bounding box center [947, 531] width 137 height 46
click at [903, 538] on input "True" at bounding box center [896, 531] width 15 height 12
radio input "true"
click at [952, 646] on label "True" at bounding box center [947, 662] width 137 height 46
click at [903, 657] on input "True" at bounding box center [896, 663] width 15 height 12
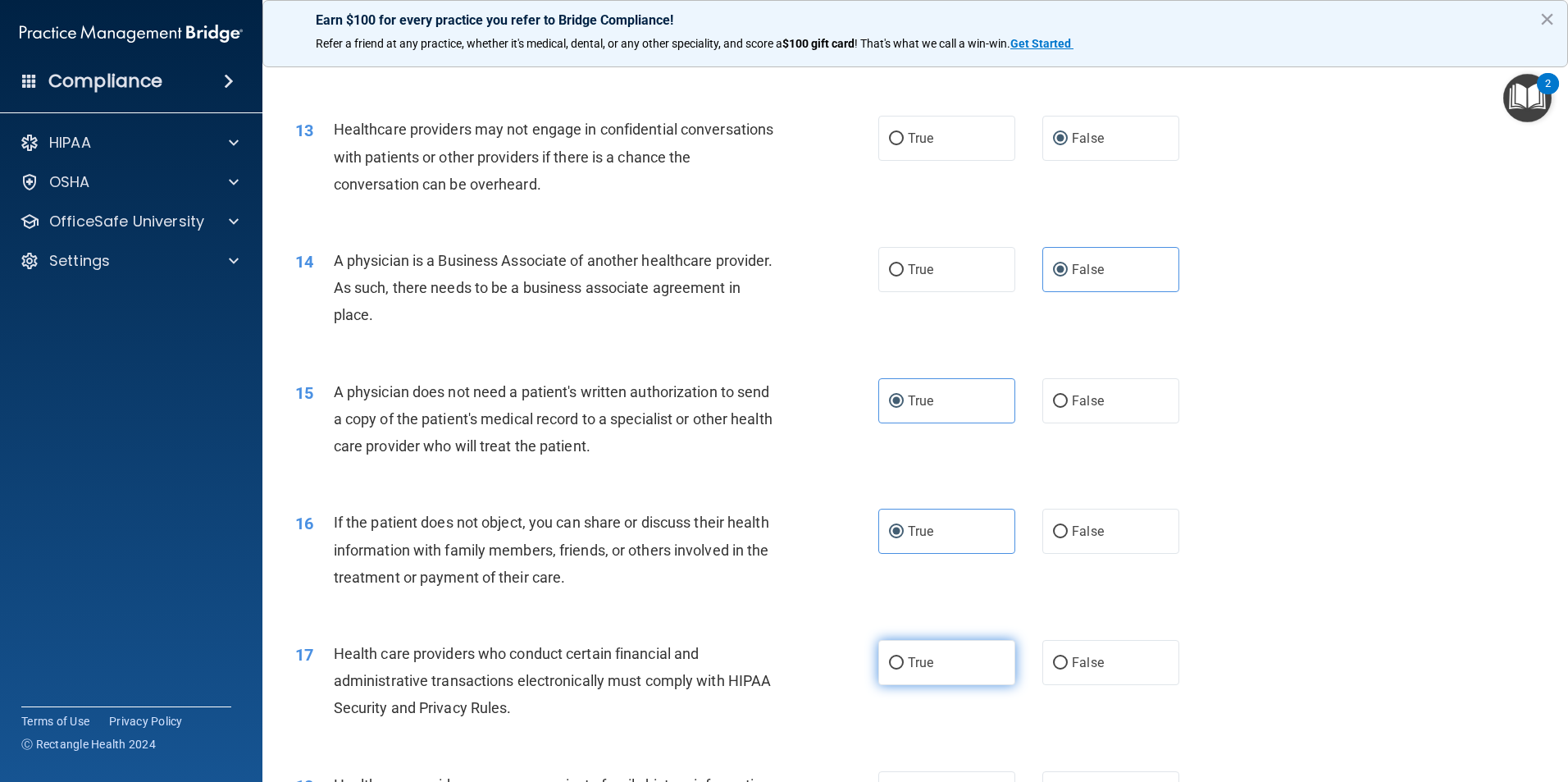
radio input "true"
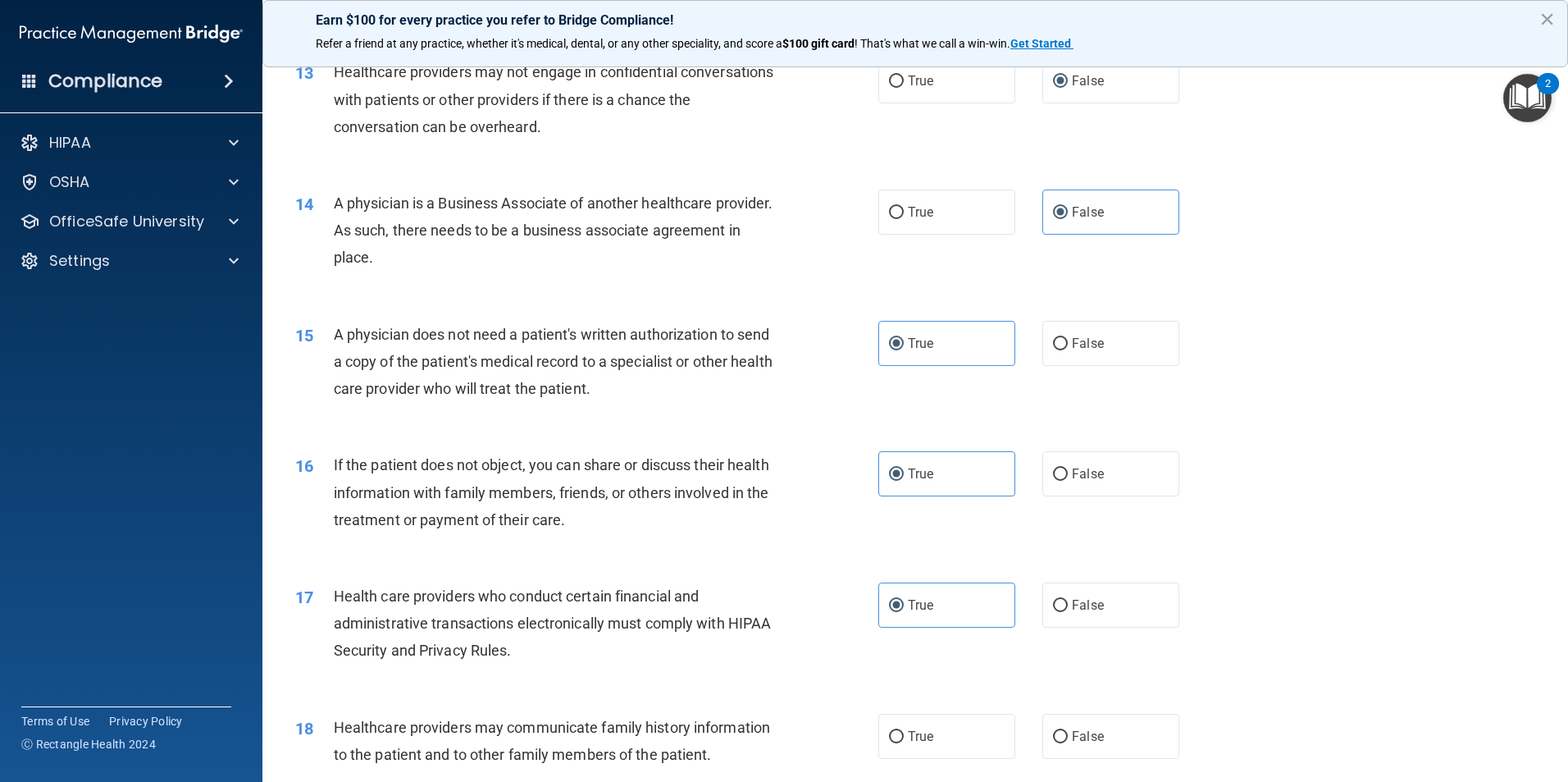
scroll to position [1641, 0]
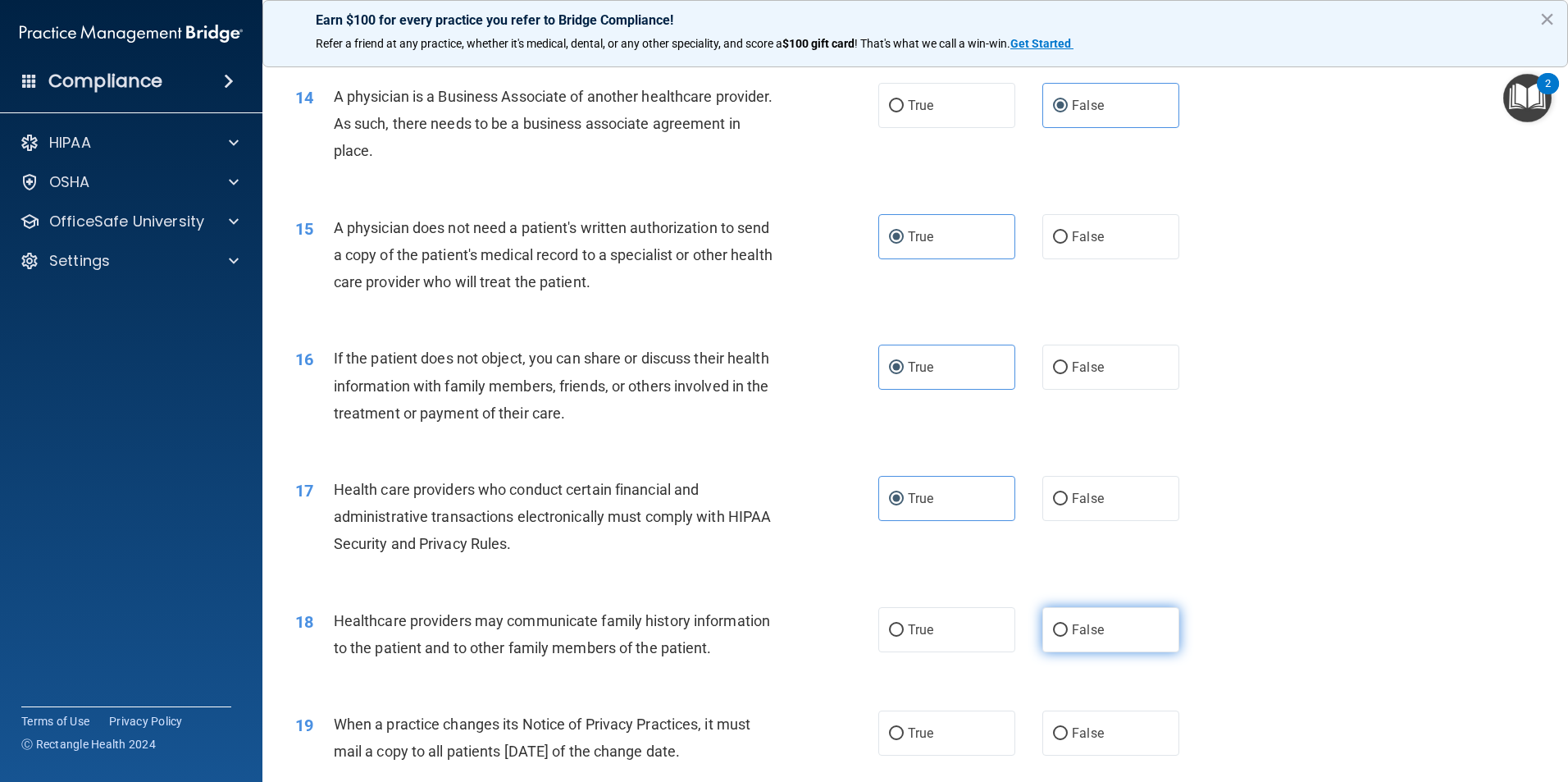
click at [1110, 636] on label "False" at bounding box center [1111, 630] width 137 height 46
click at [1068, 636] on input "False" at bounding box center [1060, 630] width 15 height 12
radio input "true"
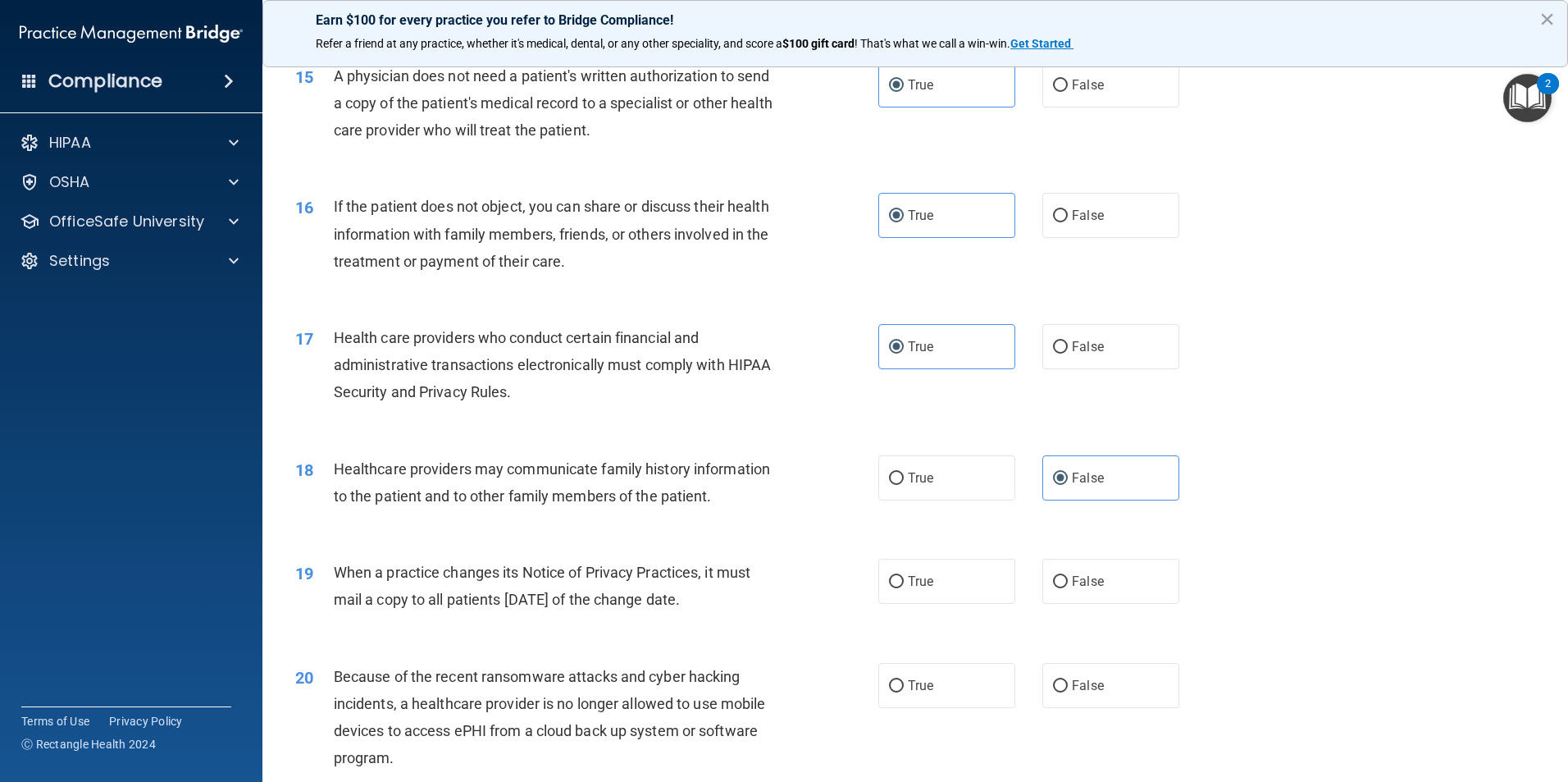
scroll to position [1805, 0]
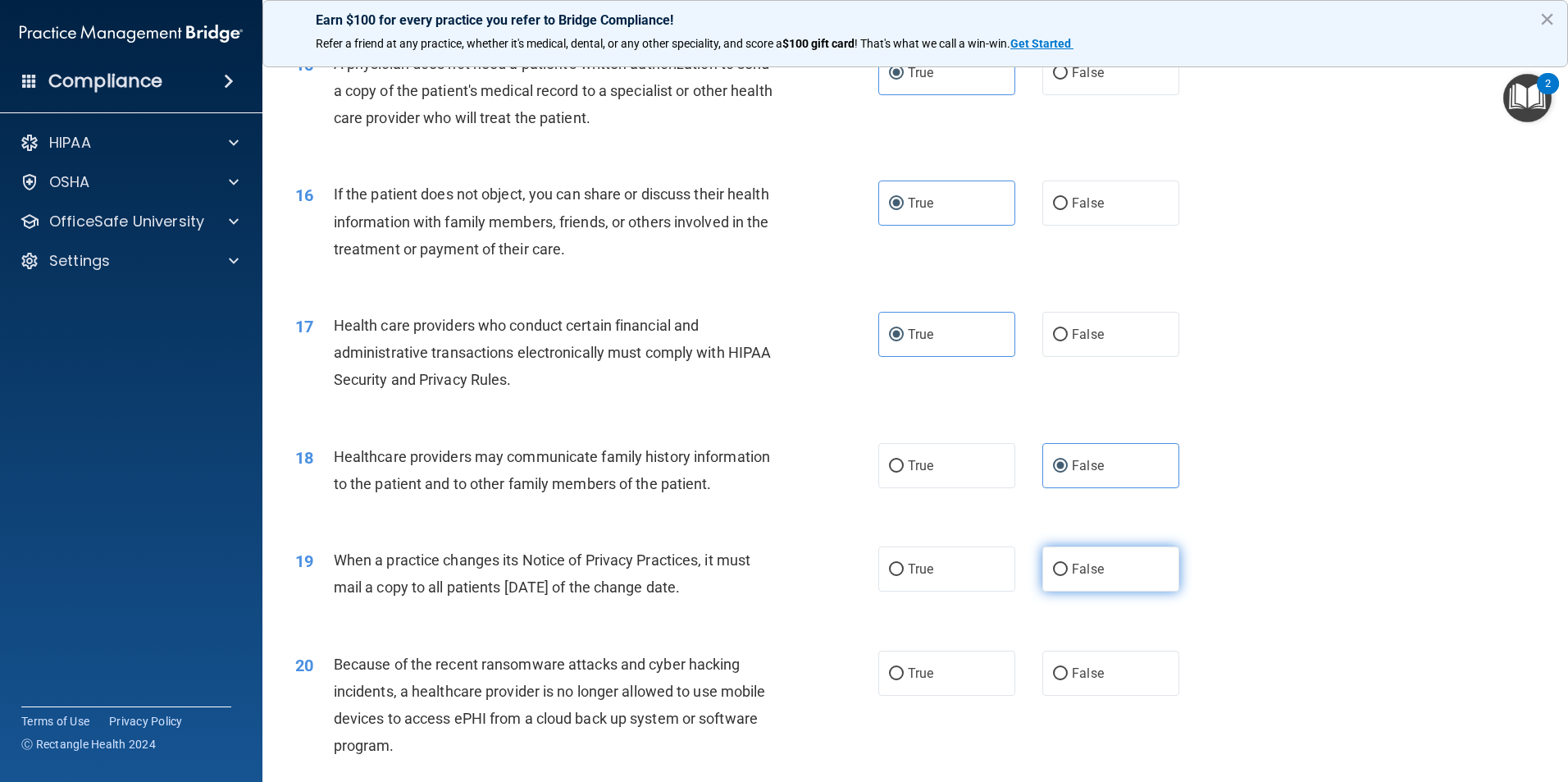
click at [1099, 577] on label "False" at bounding box center [1111, 569] width 137 height 46
click at [1068, 576] on input "False" at bounding box center [1060, 569] width 15 height 12
radio input "true"
click at [1102, 686] on label "False" at bounding box center [1111, 673] width 137 height 46
click at [1068, 680] on input "False" at bounding box center [1060, 674] width 15 height 12
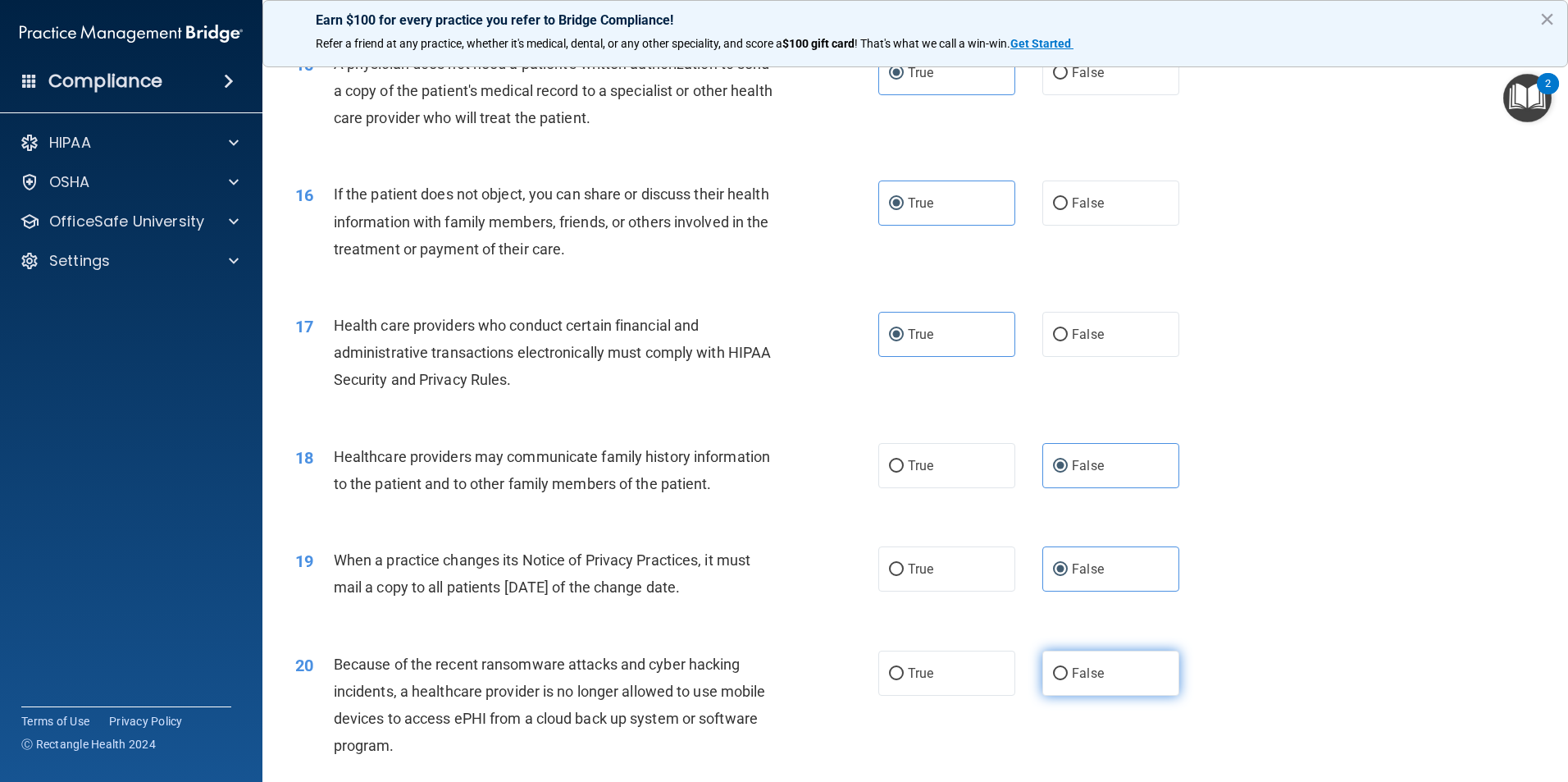
radio input "true"
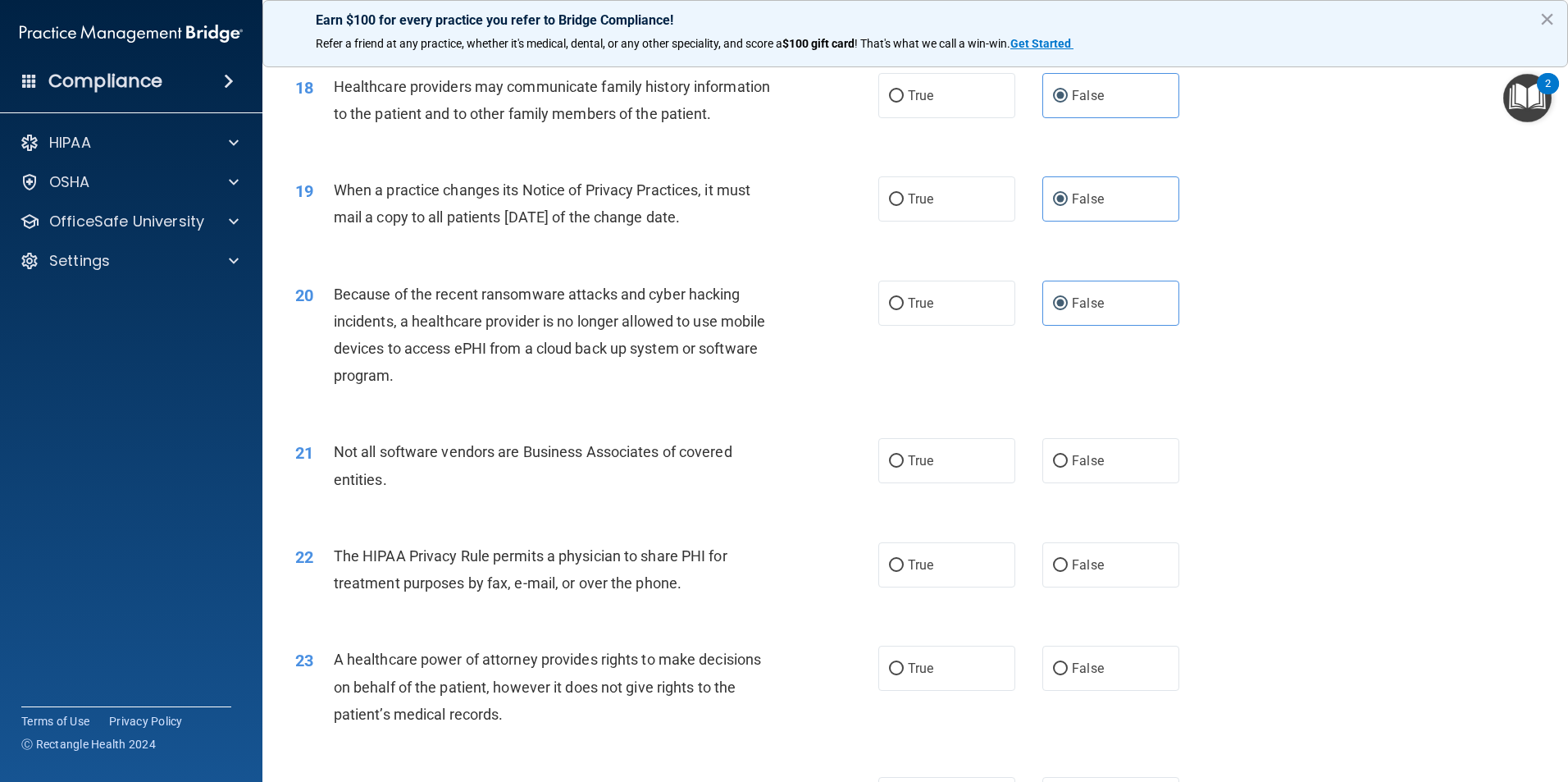
scroll to position [2215, 0]
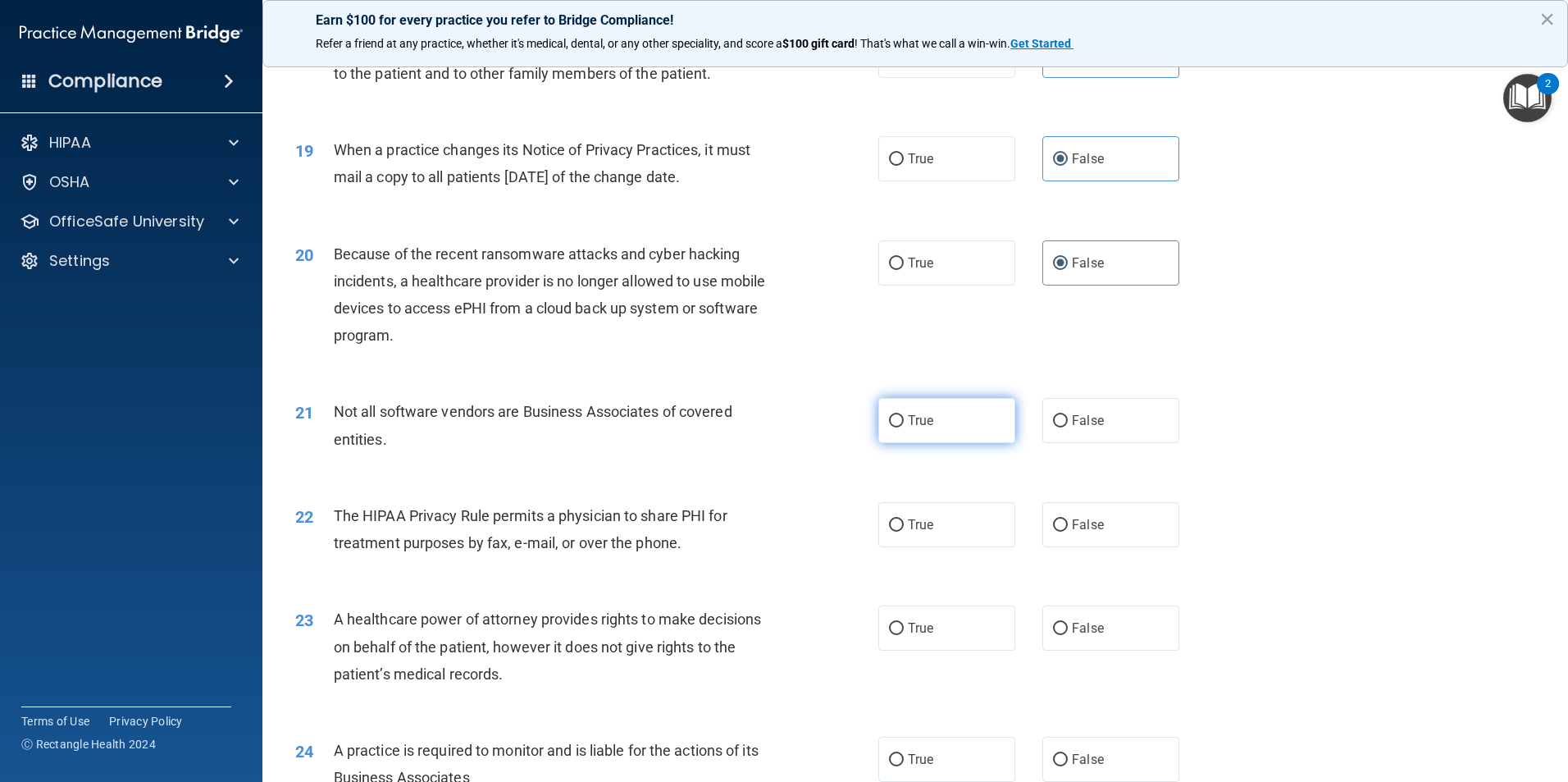
click at [929, 417] on label "True" at bounding box center [947, 420] width 137 height 46
click at [903, 417] on input "True" at bounding box center [896, 421] width 15 height 12
radio input "true"
click at [935, 526] on label "True" at bounding box center [947, 525] width 137 height 46
click at [903, 526] on input "True" at bounding box center [896, 525] width 15 height 12
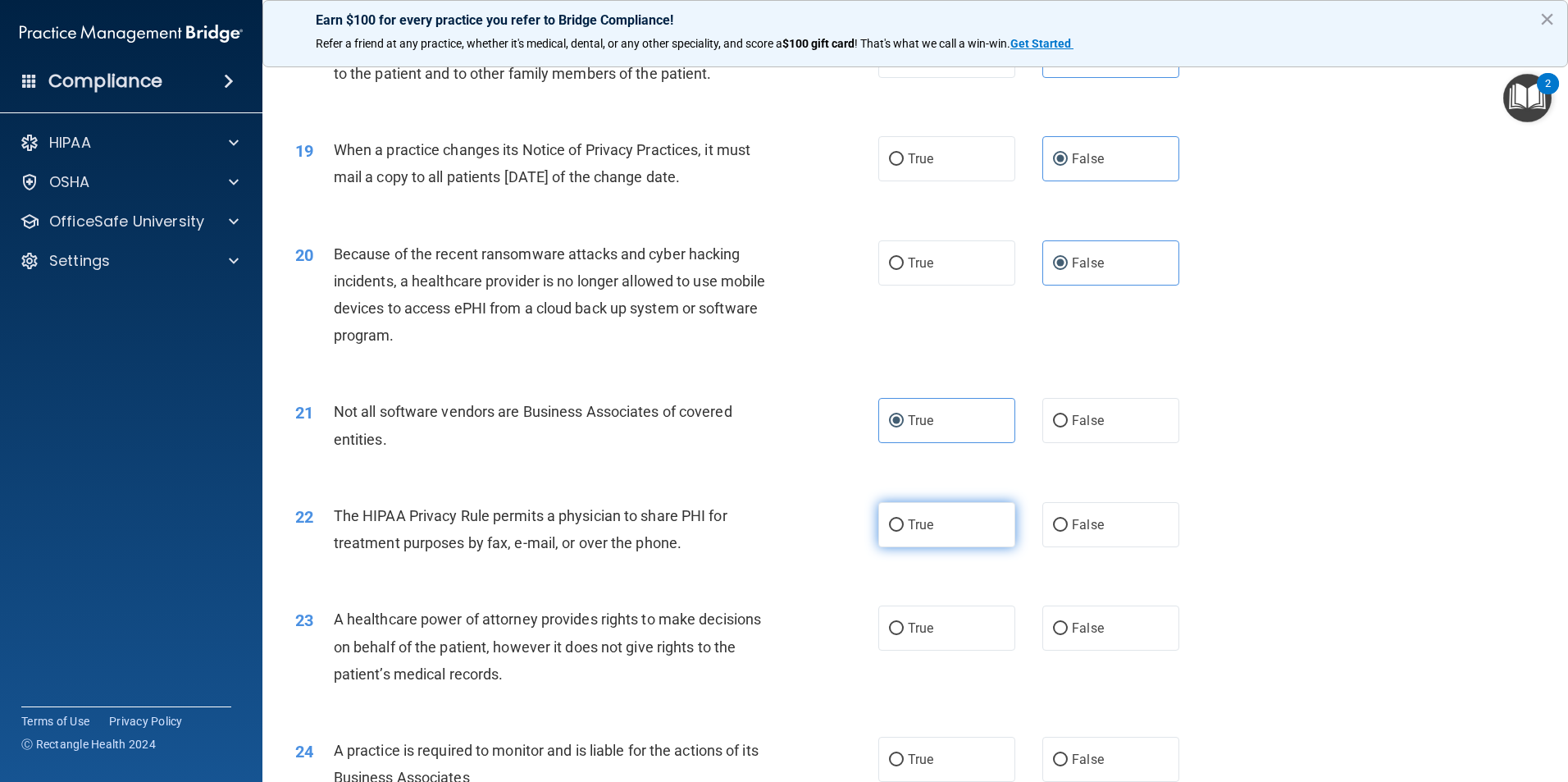
radio input "true"
click at [1072, 625] on span "False" at bounding box center [1088, 627] width 32 height 16
click at [1066, 625] on input "False" at bounding box center [1060, 628] width 15 height 12
radio input "true"
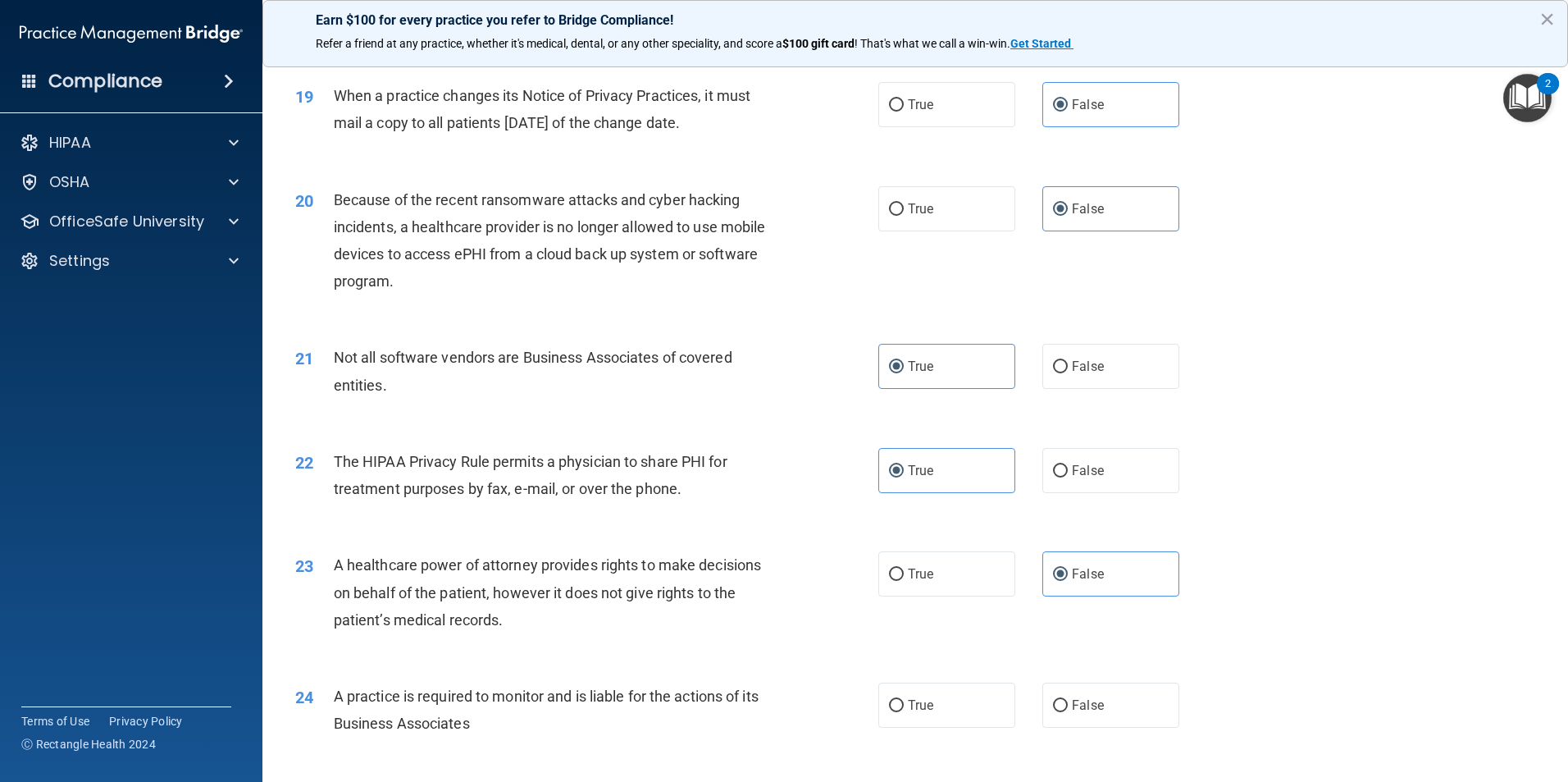
scroll to position [2379, 0]
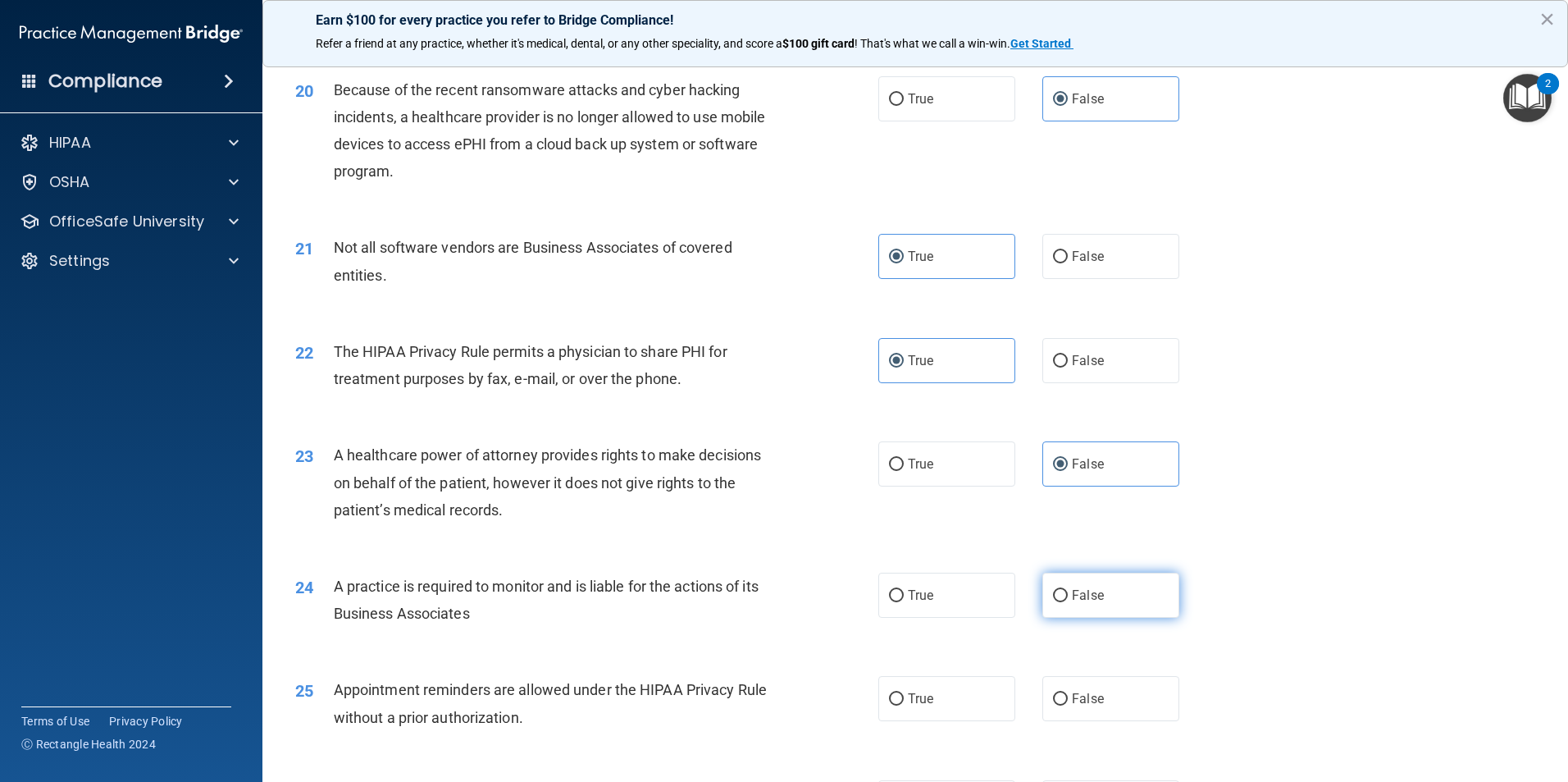
click at [1102, 602] on label "False" at bounding box center [1111, 595] width 137 height 46
click at [1068, 602] on input "False" at bounding box center [1060, 596] width 15 height 12
radio input "true"
click at [907, 691] on span "True" at bounding box center [920, 698] width 26 height 16
click at [903, 693] on input "True" at bounding box center [896, 699] width 15 height 12
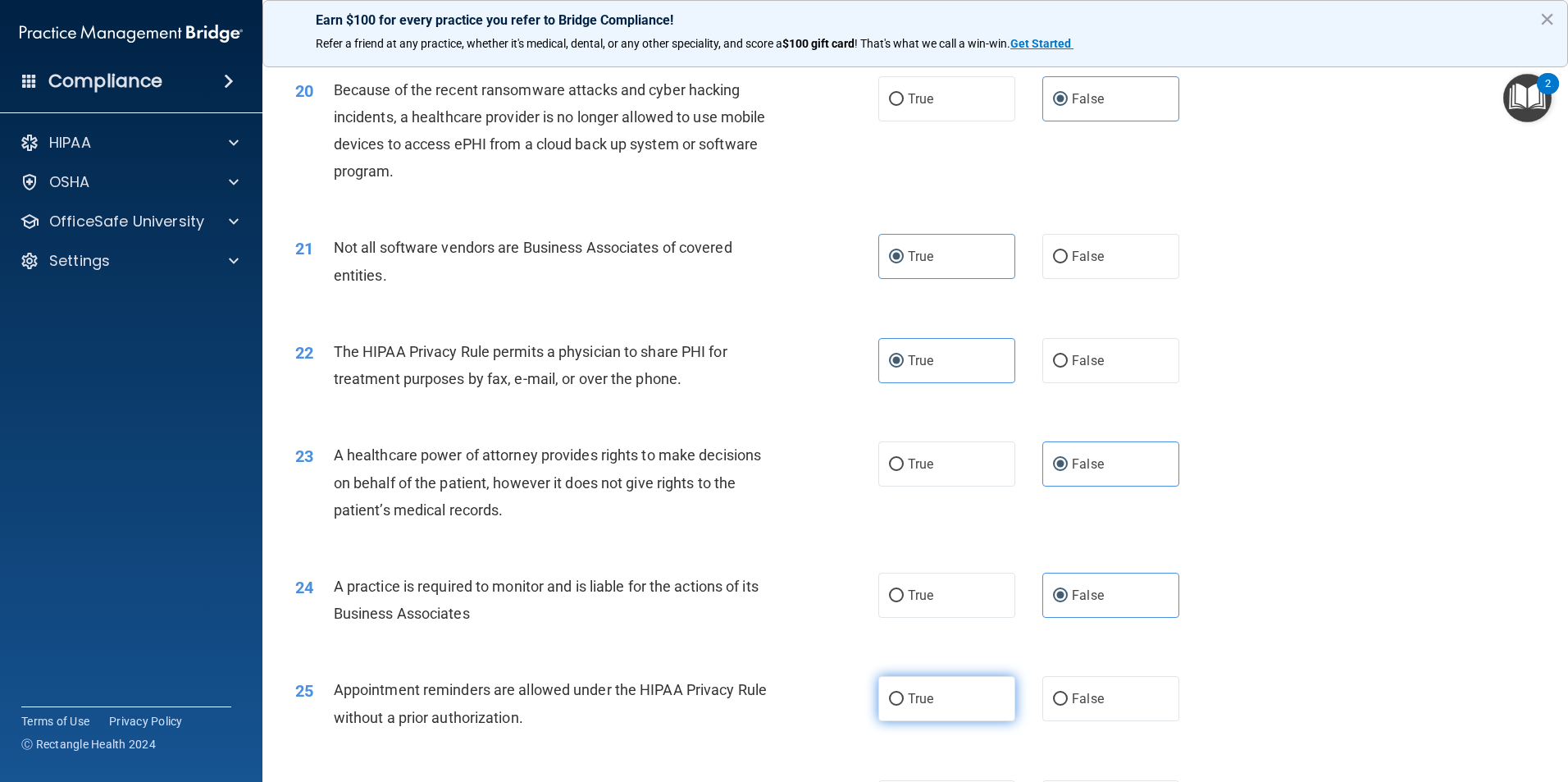
radio input "true"
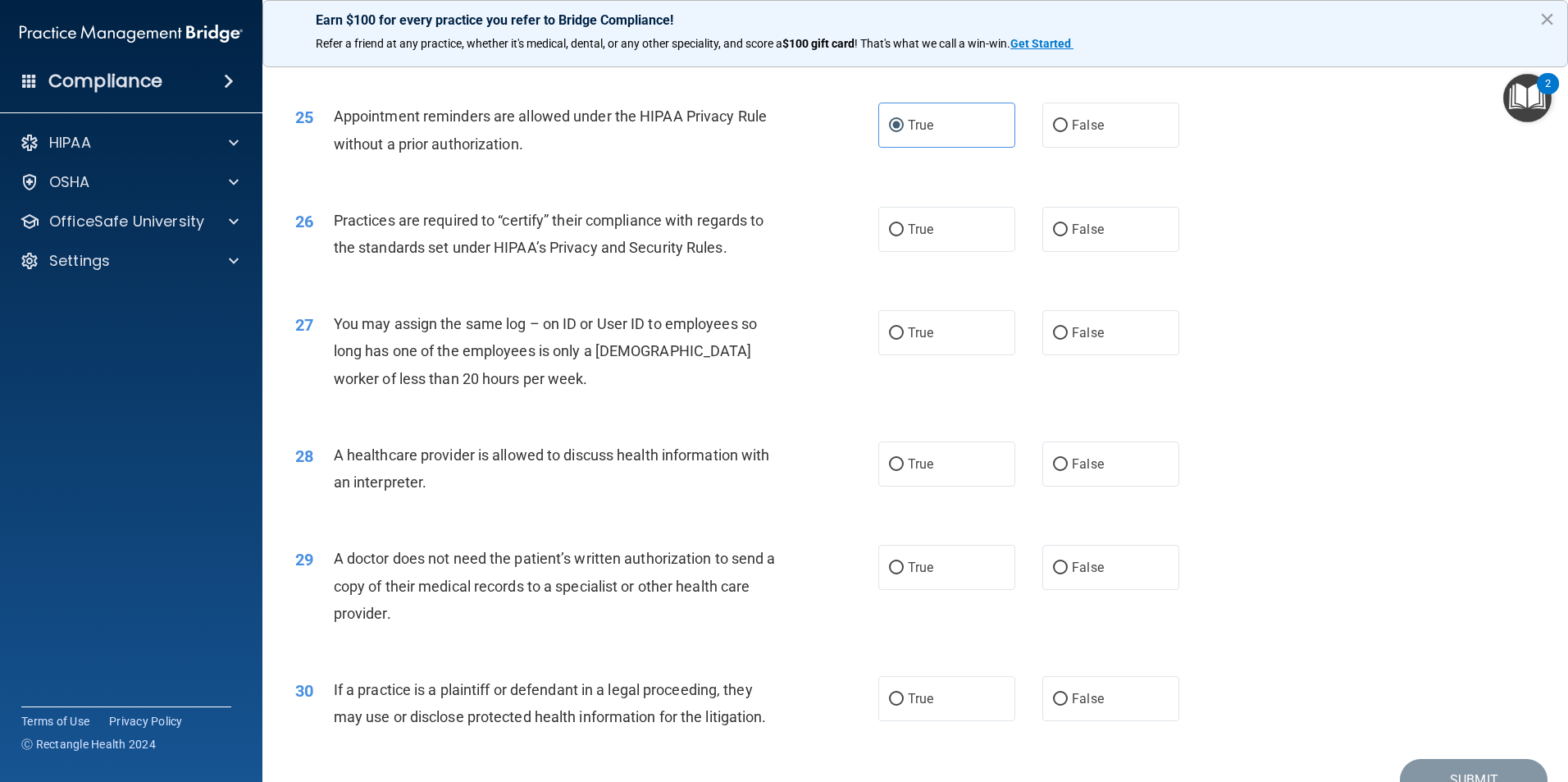
scroll to position [2953, 0]
click at [1077, 242] on label "False" at bounding box center [1111, 228] width 137 height 46
drag, startPoint x: 1077, startPoint y: 242, endPoint x: 1054, endPoint y: 225, distance: 28.6
click at [1054, 225] on input "False" at bounding box center [1060, 229] width 15 height 12
radio input "true"
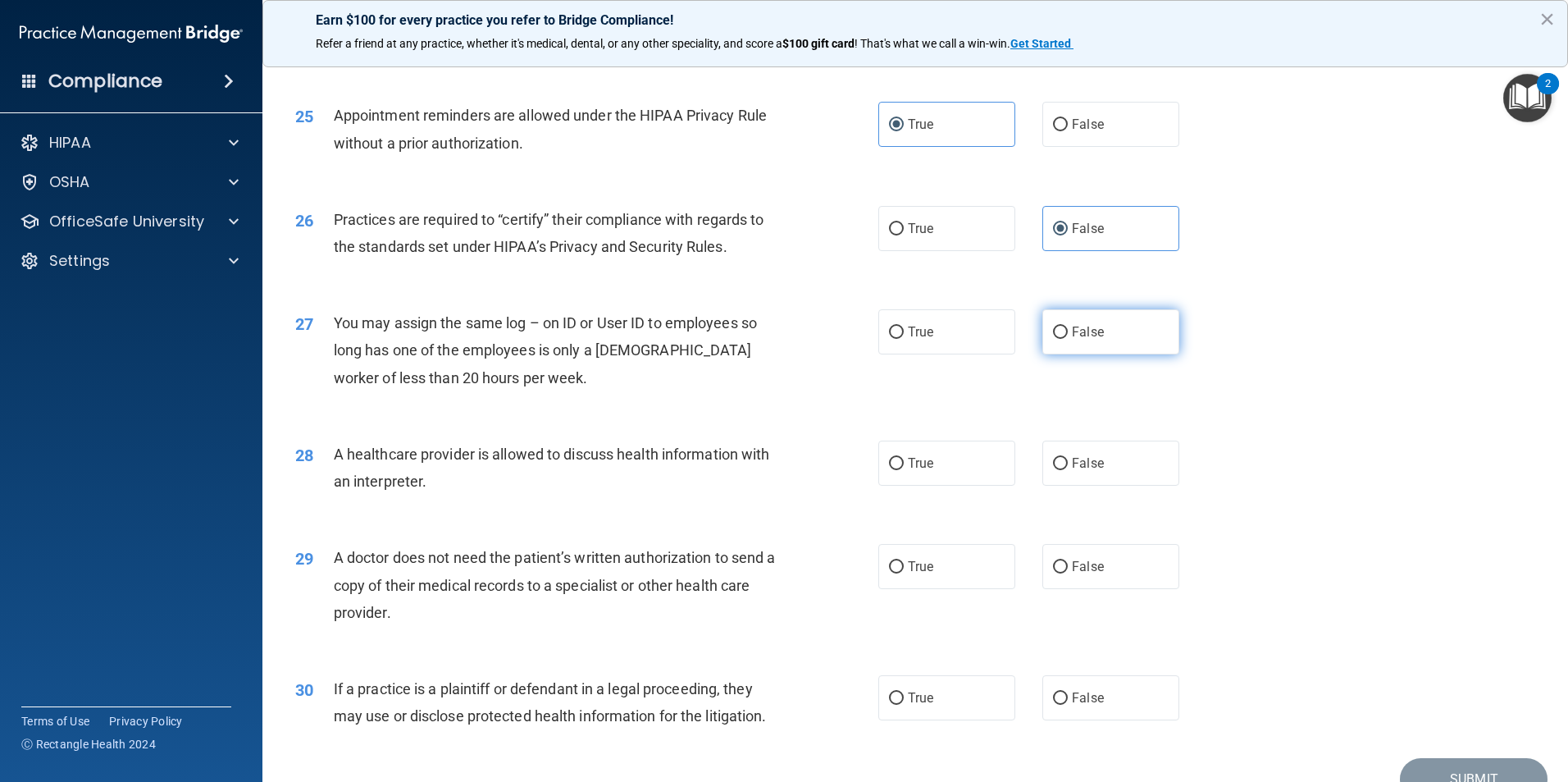
click at [1063, 346] on label "False" at bounding box center [1111, 332] width 137 height 46
click at [1063, 338] on input "False" at bounding box center [1060, 333] width 15 height 12
radio input "true"
click at [955, 483] on label "True" at bounding box center [947, 463] width 137 height 46
click at [903, 470] on input "True" at bounding box center [896, 463] width 15 height 12
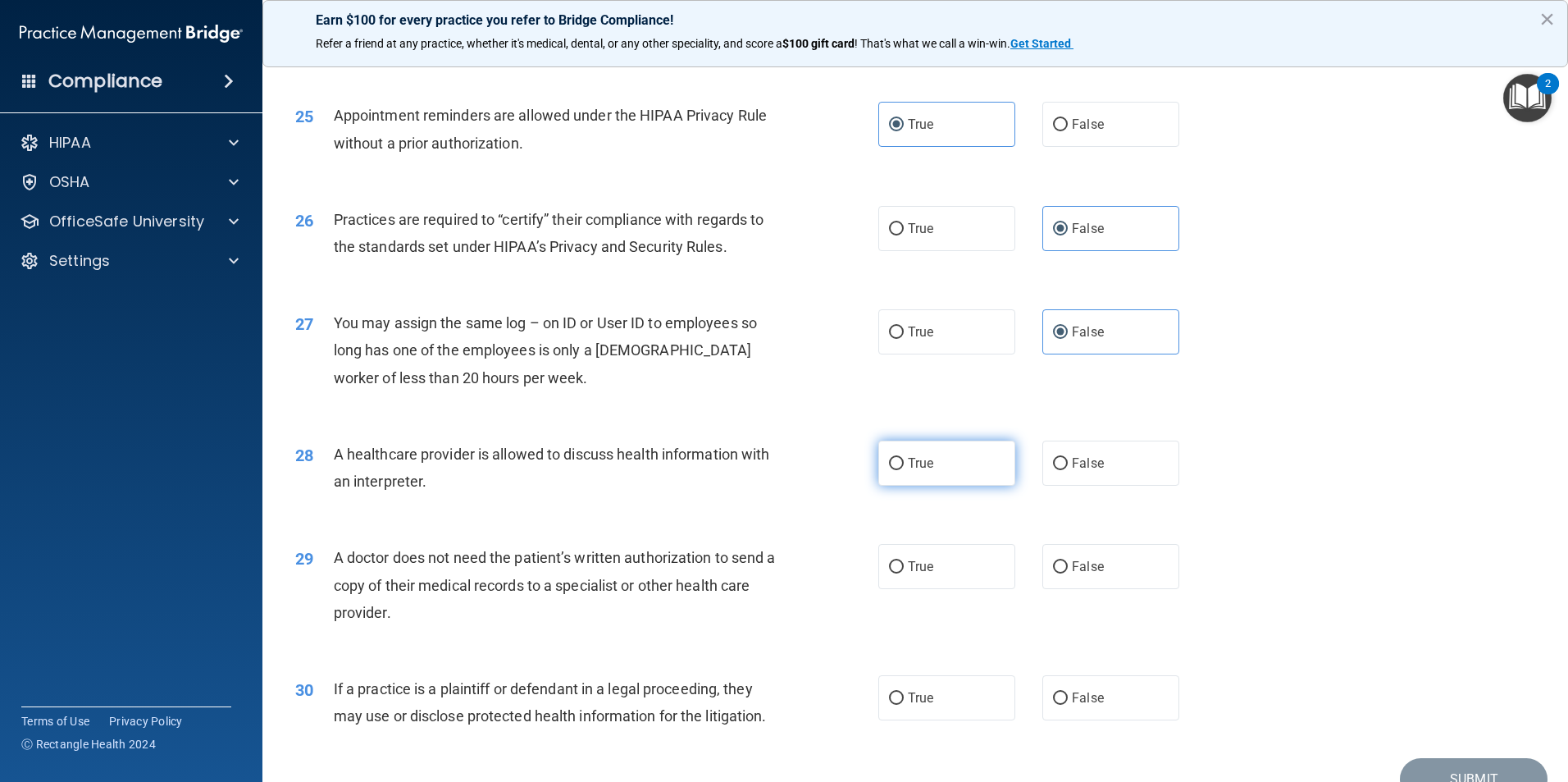
radio input "true"
click at [950, 568] on label "True" at bounding box center [947, 566] width 137 height 46
click at [903, 568] on input "True" at bounding box center [896, 567] width 15 height 12
radio input "true"
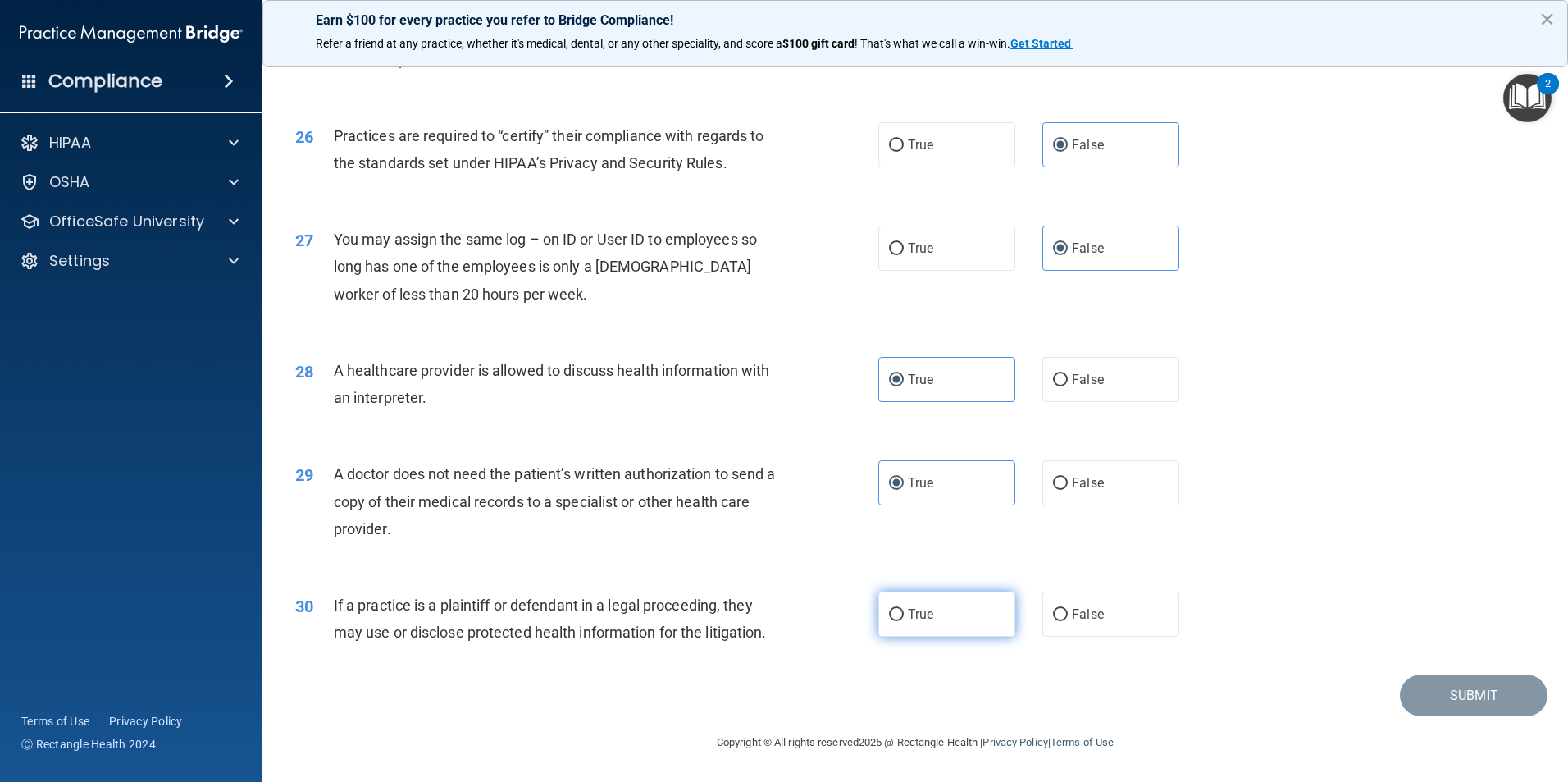
click at [899, 593] on label "True" at bounding box center [947, 614] width 137 height 46
click at [899, 609] on input "True" at bounding box center [896, 615] width 15 height 12
radio input "true"
click at [1469, 706] on button "Submit" at bounding box center [1473, 695] width 147 height 42
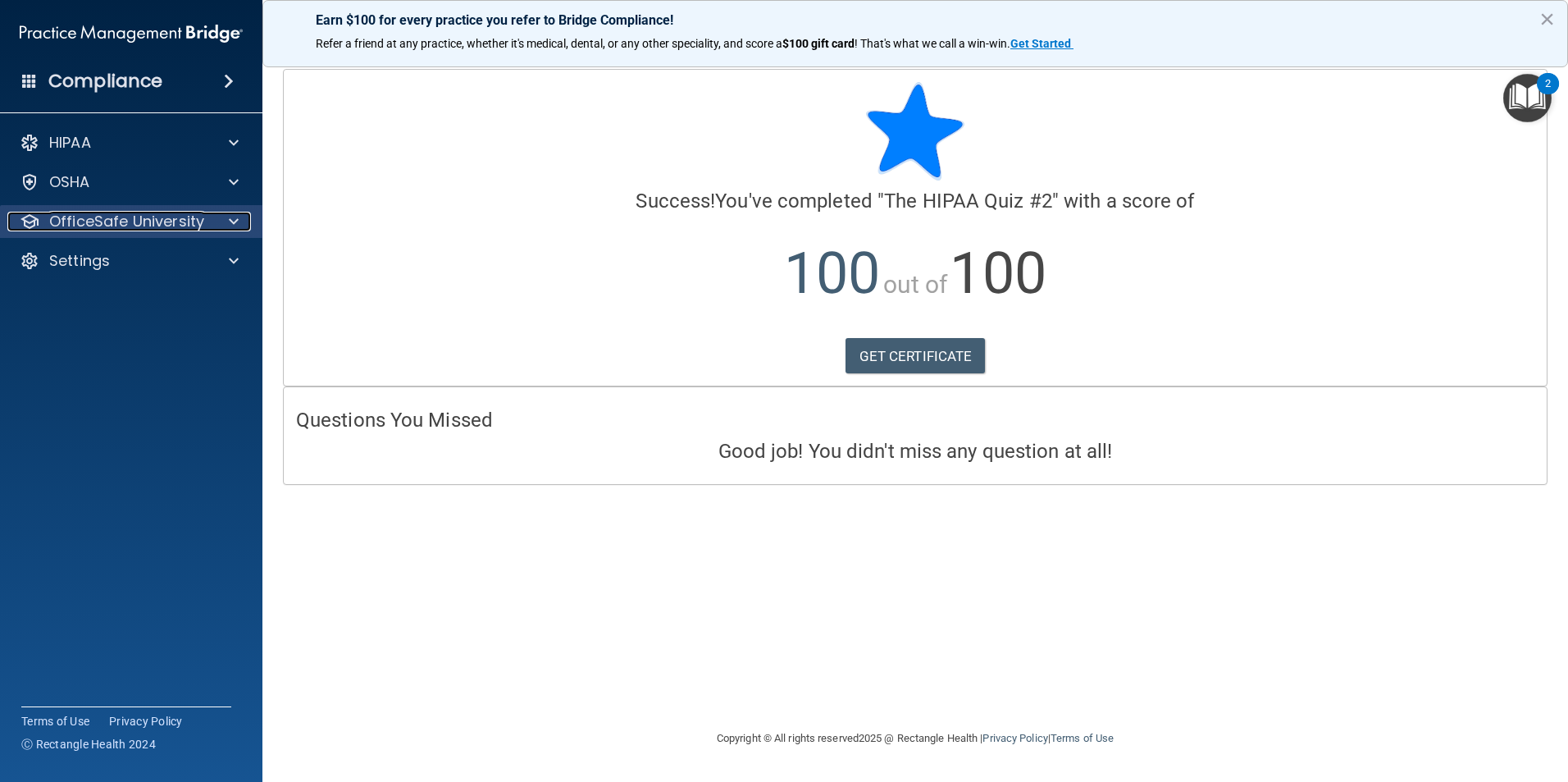
click at [88, 216] on p "OfficeSafe University" at bounding box center [126, 222] width 155 height 20
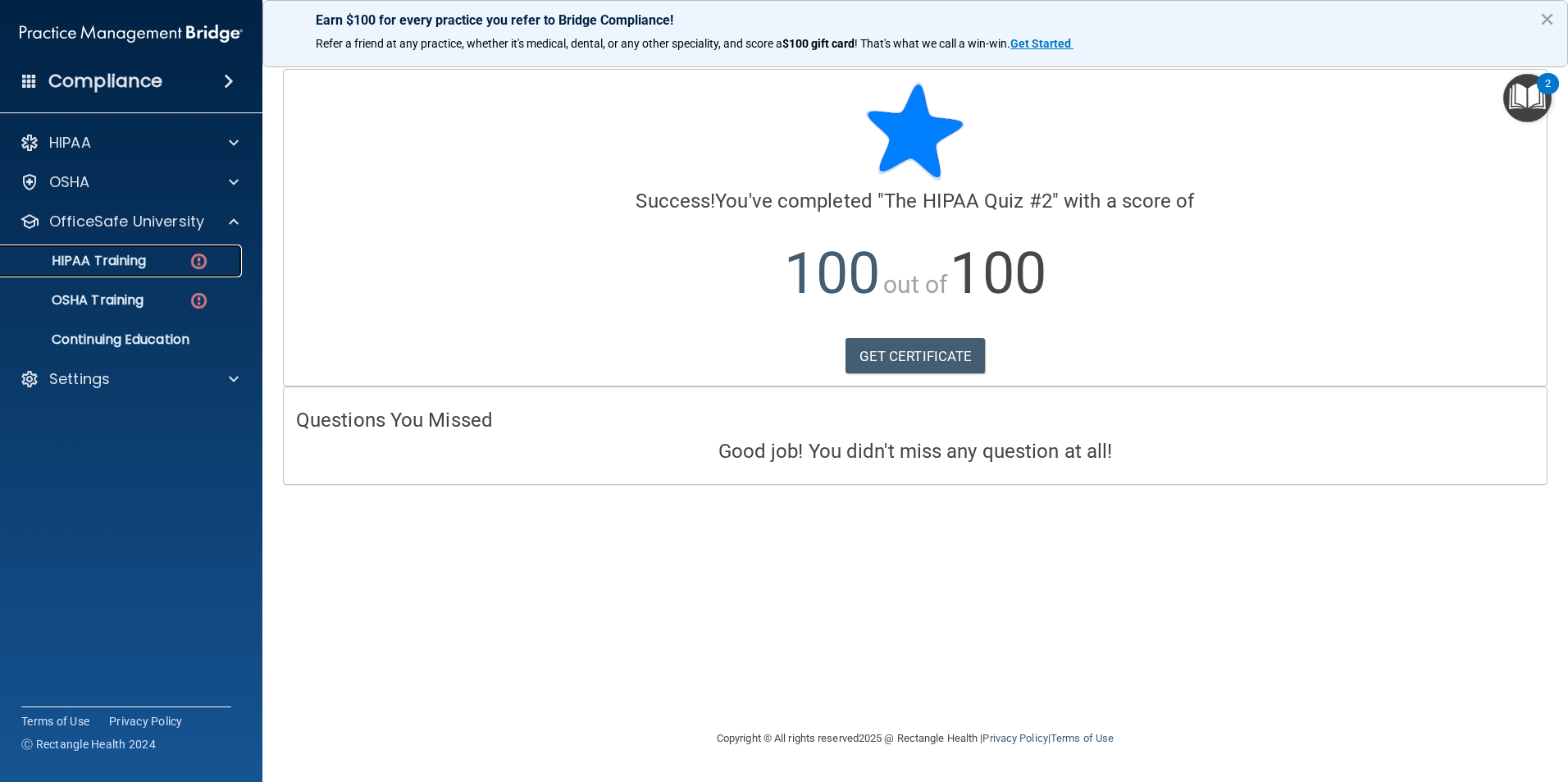
click at [119, 254] on p "HIPAA Training" at bounding box center [79, 261] width 136 height 17
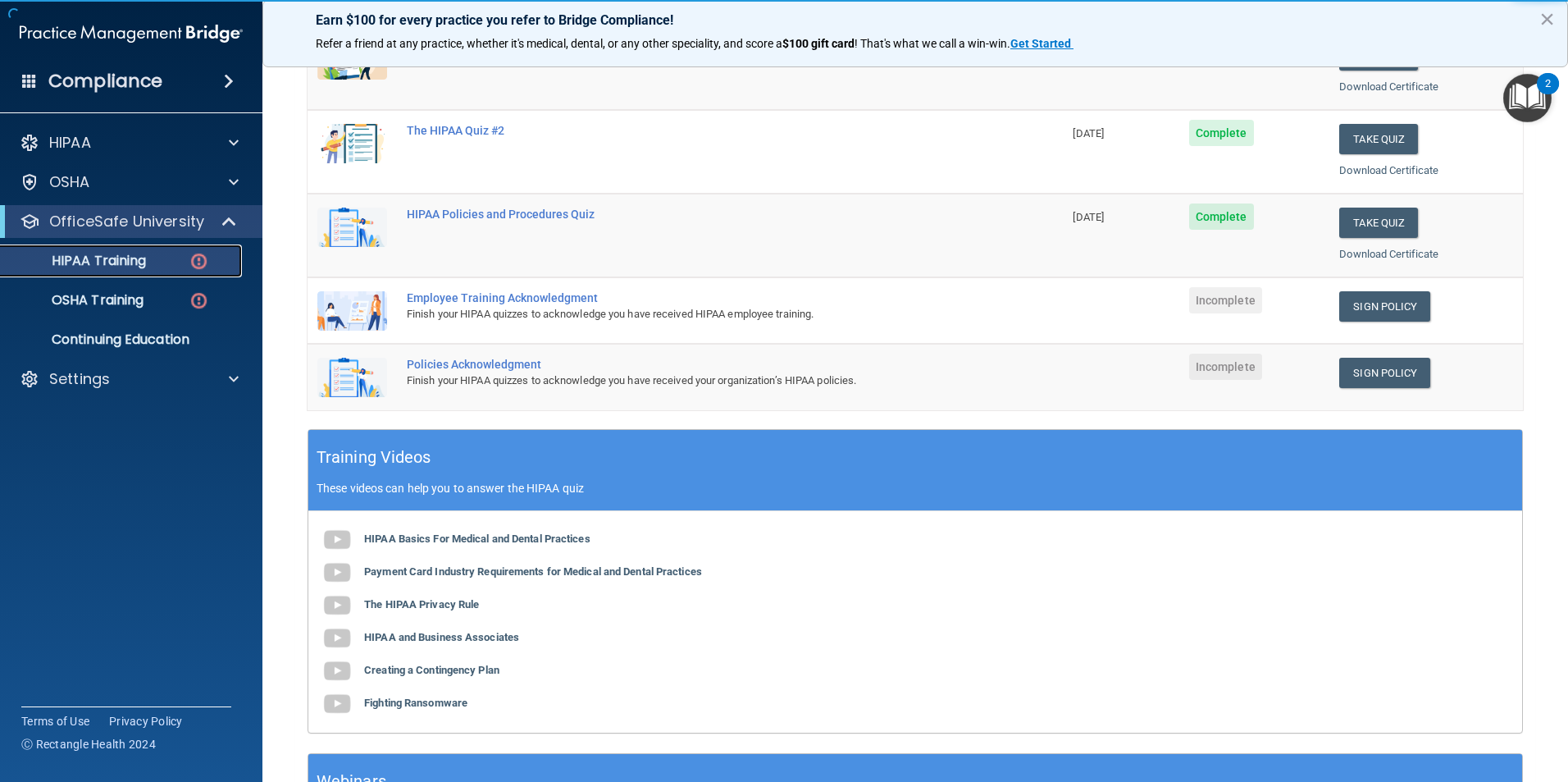
scroll to position [329, 0]
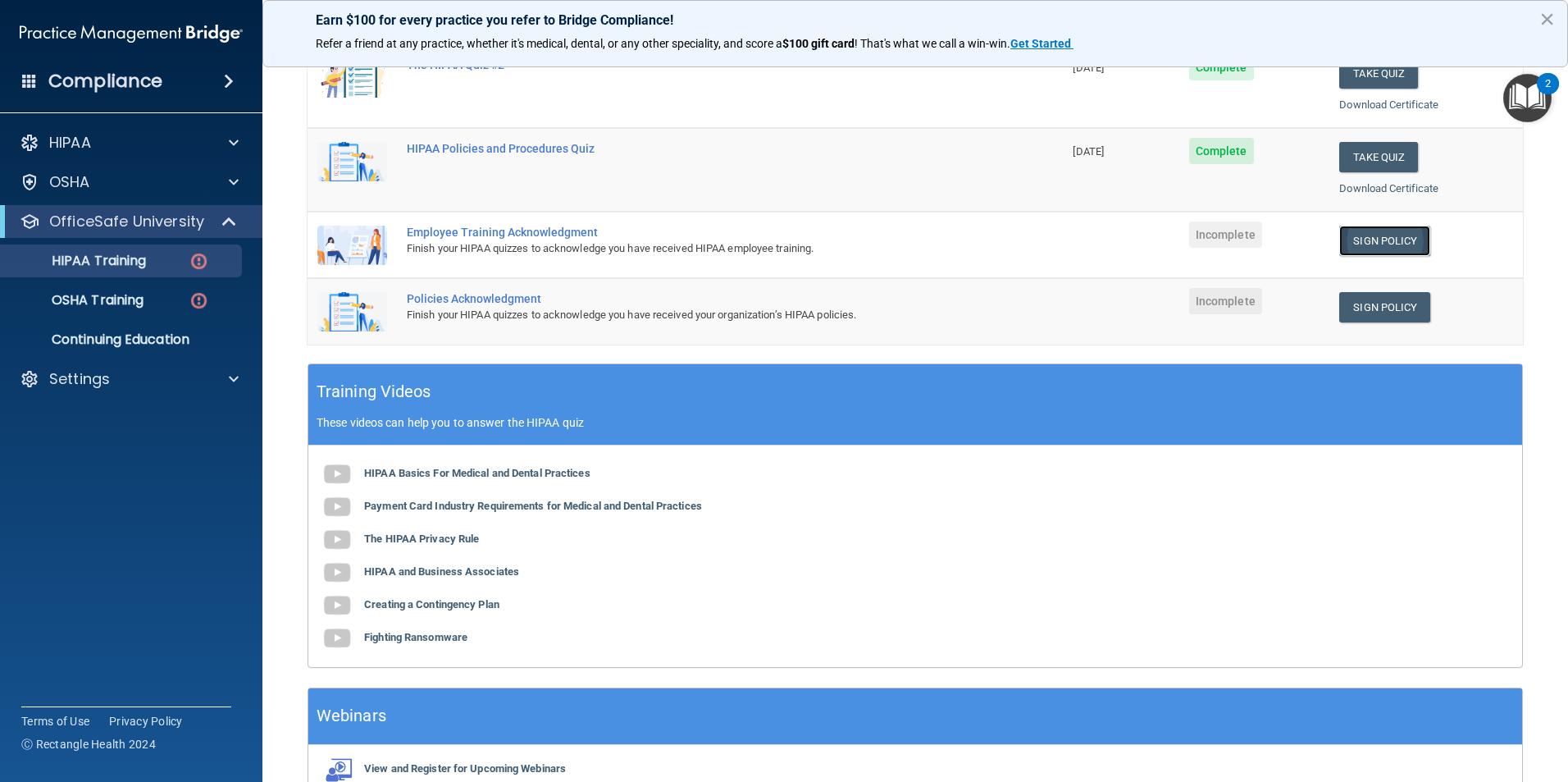
click at [1367, 242] on link "Sign Policy" at bounding box center [1384, 241] width 91 height 31
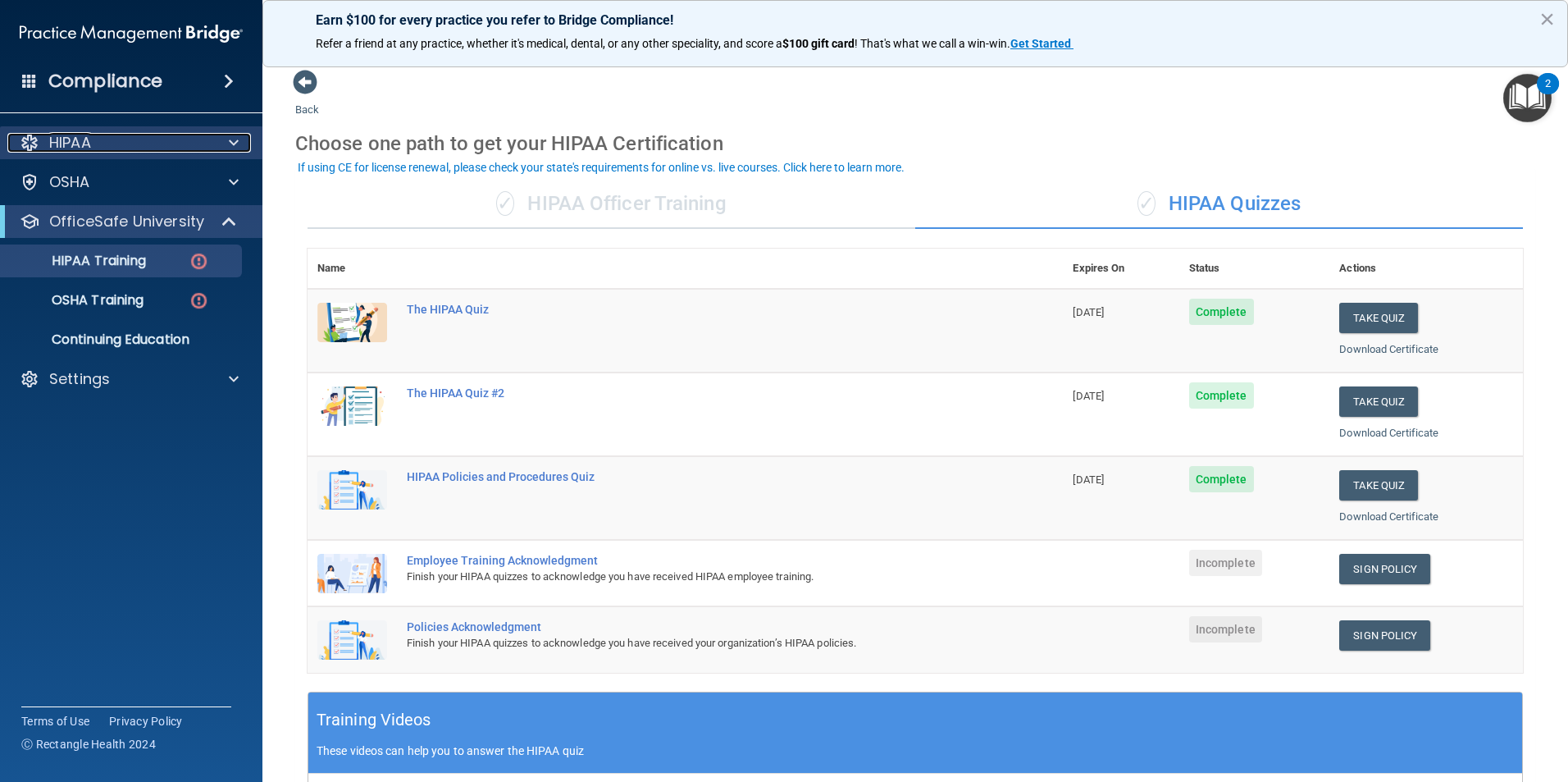
click at [84, 145] on p "HIPAA" at bounding box center [69, 143] width 42 height 20
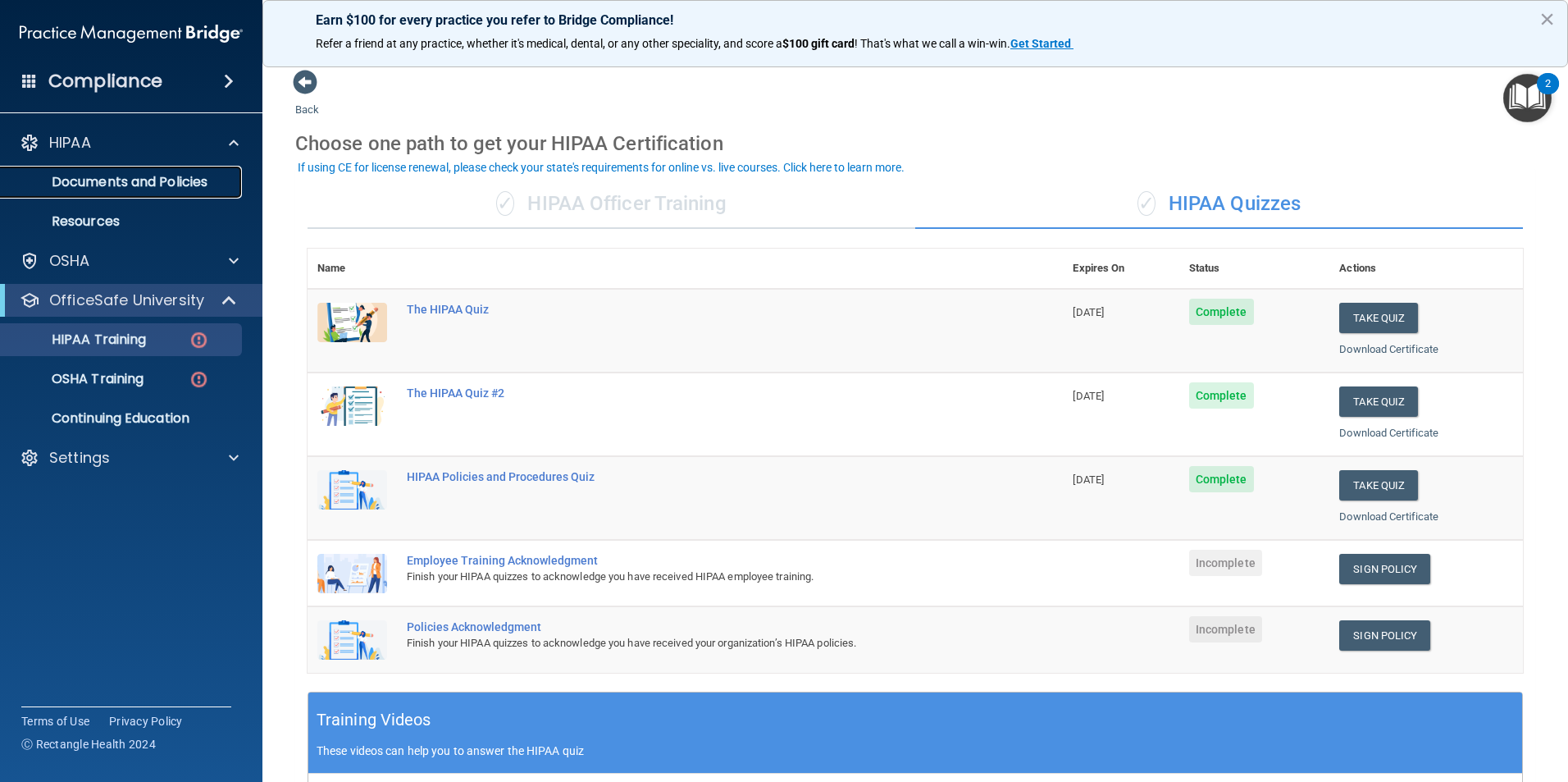
click at [94, 183] on p "Documents and Policies" at bounding box center [122, 182] width 224 height 17
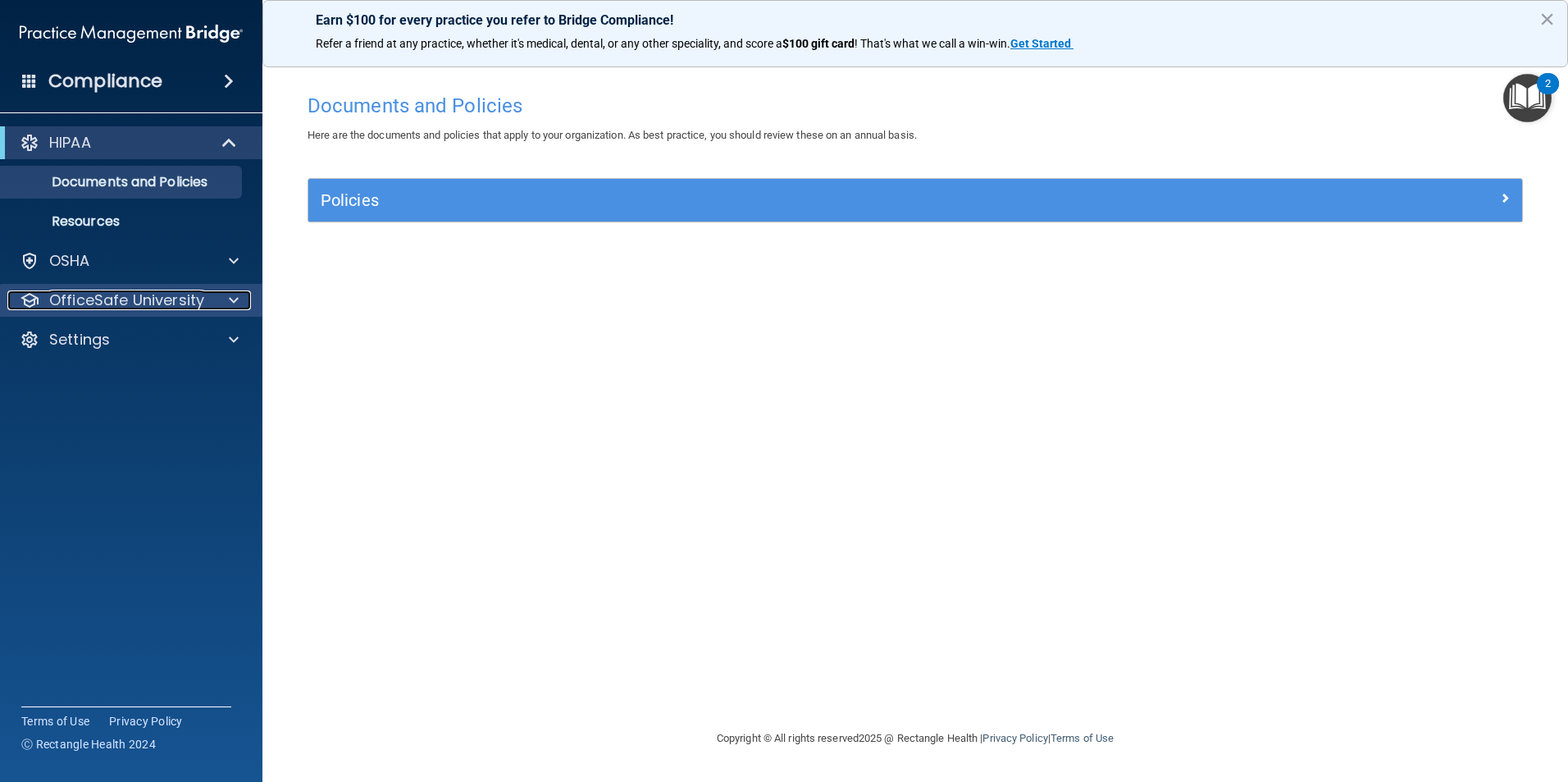
click at [127, 304] on p "OfficeSafe University" at bounding box center [126, 300] width 155 height 20
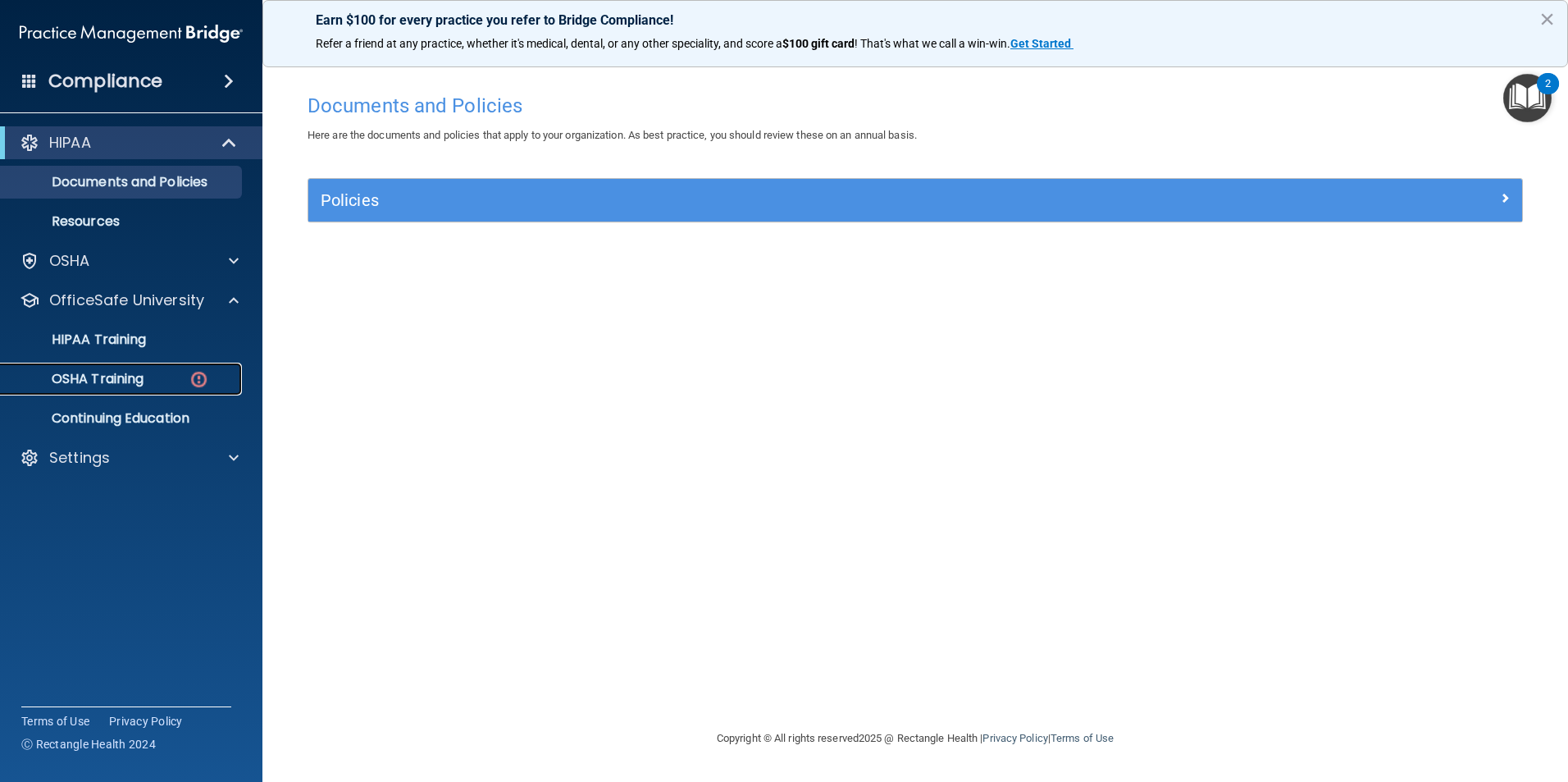
click at [128, 383] on p "OSHA Training" at bounding box center [77, 379] width 133 height 17
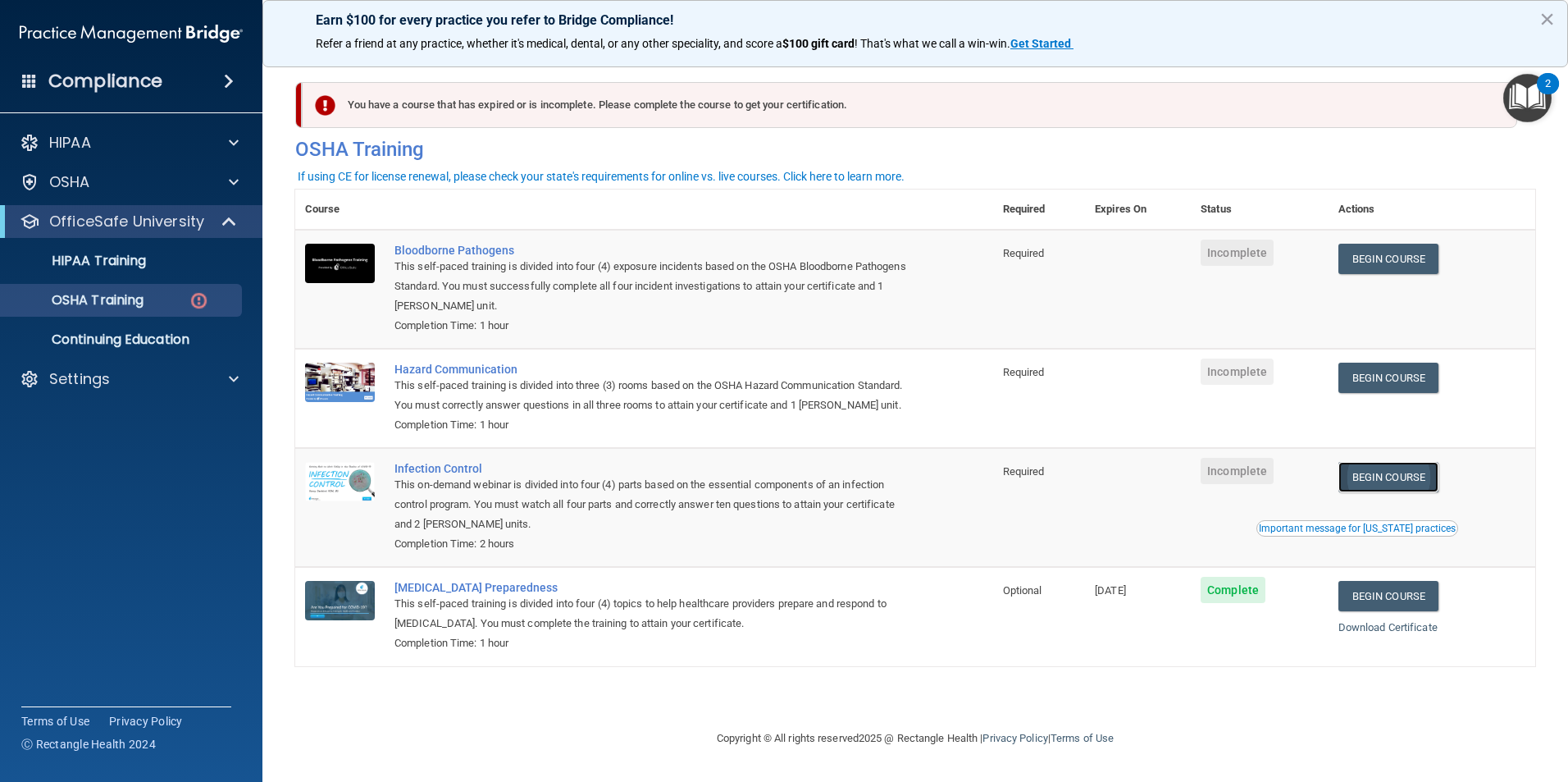
click at [1401, 492] on link "Begin Course" at bounding box center [1388, 477] width 100 height 31
click at [131, 257] on p "HIPAA Training" at bounding box center [79, 261] width 136 height 17
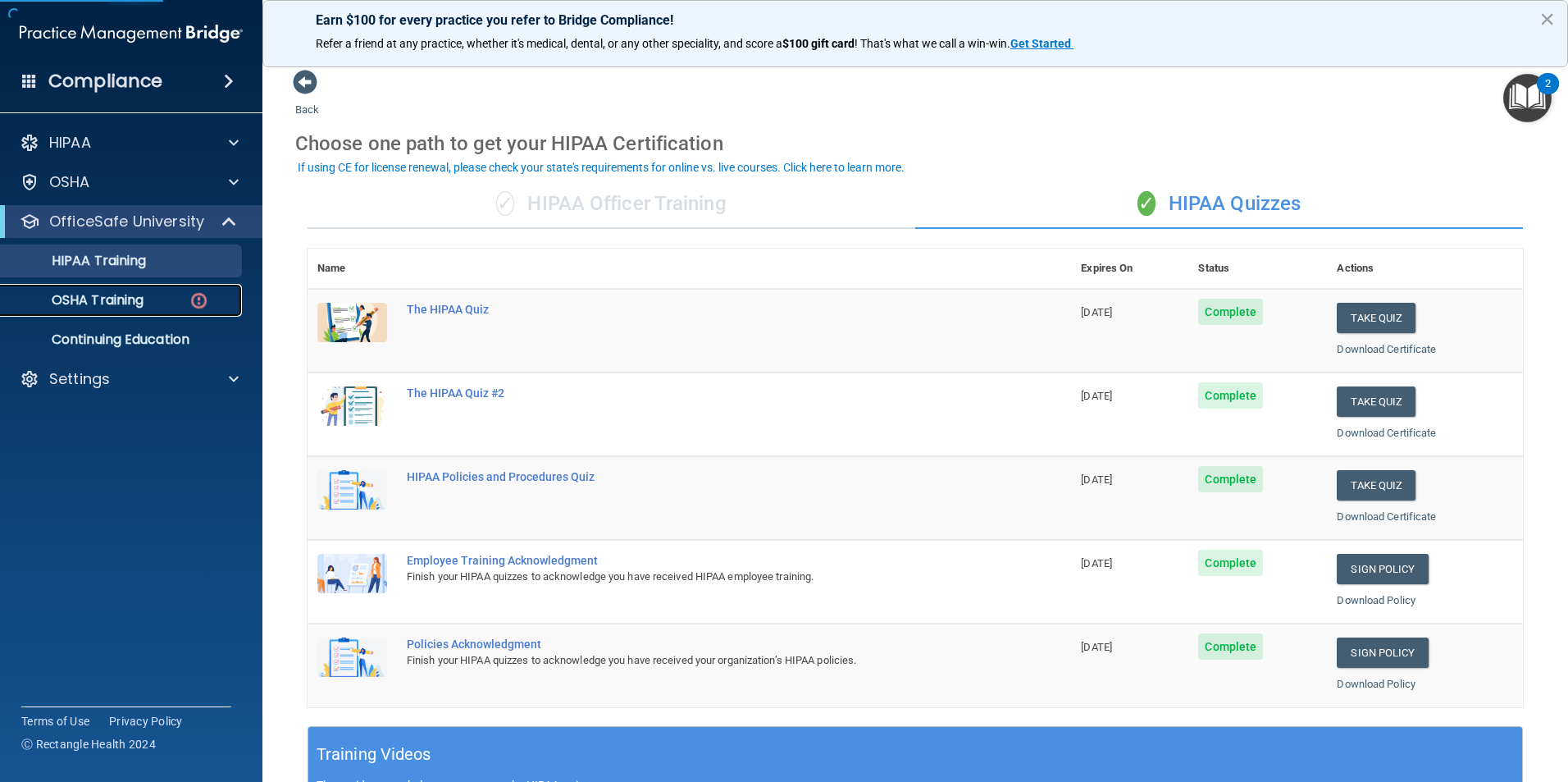
click at [119, 295] on p "OSHA Training" at bounding box center [77, 300] width 133 height 17
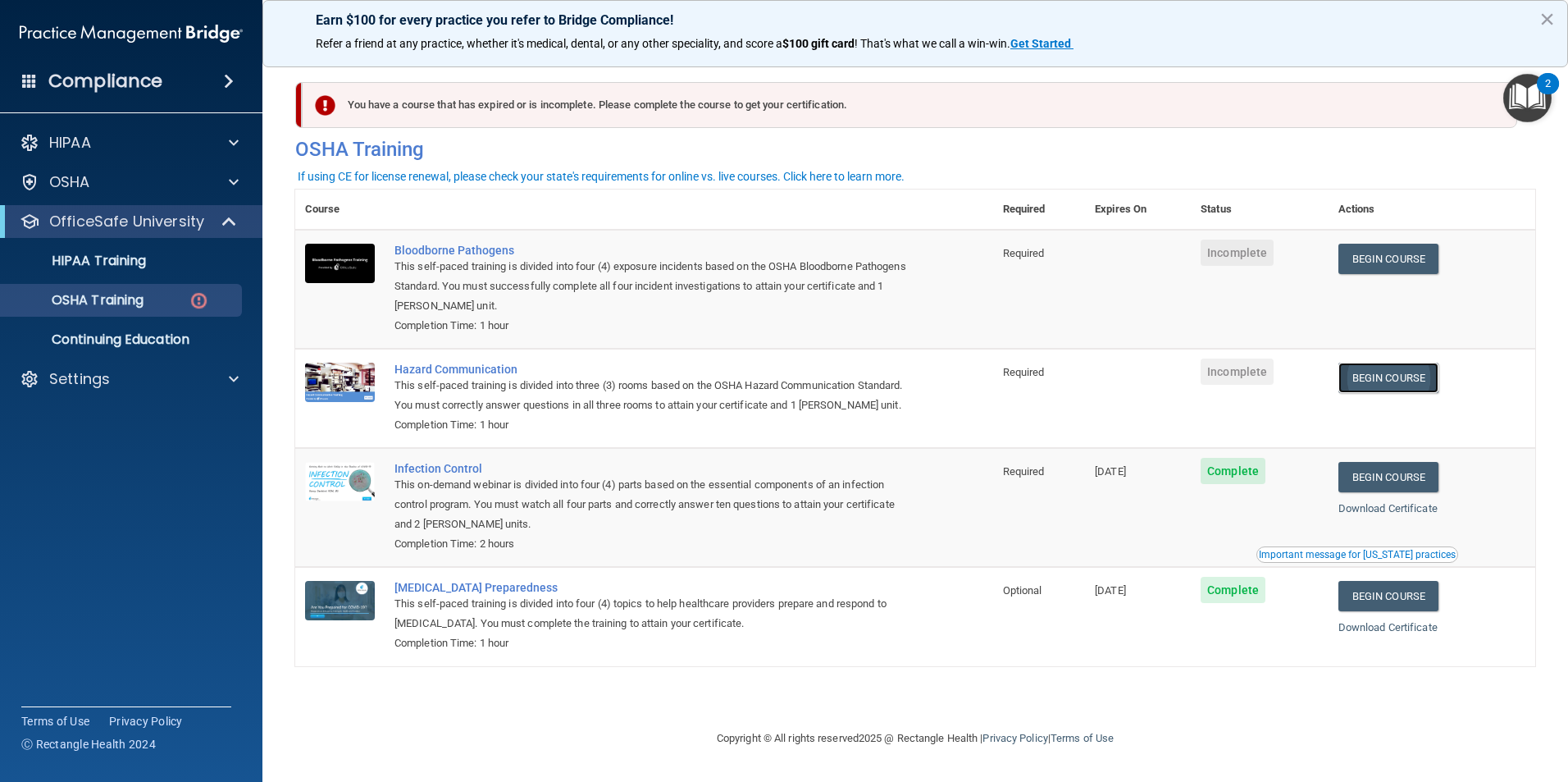
click at [1389, 384] on link "Begin Course" at bounding box center [1388, 377] width 100 height 31
click at [96, 385] on p "Settings" at bounding box center [79, 379] width 60 height 20
click at [88, 466] on p "Sign Out" at bounding box center [122, 458] width 224 height 17
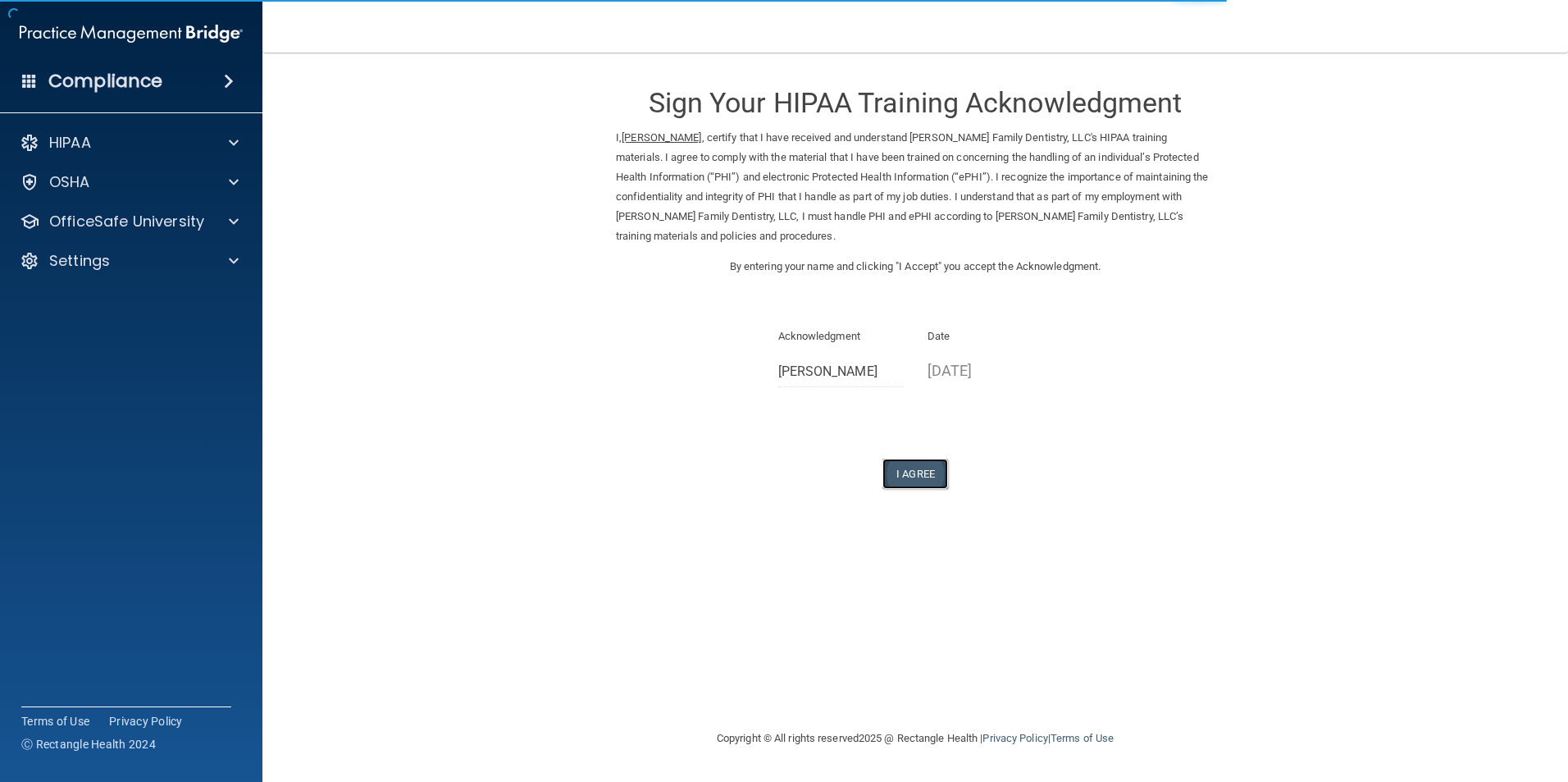
click at [903, 478] on button "I Agree" at bounding box center [915, 473] width 65 height 31
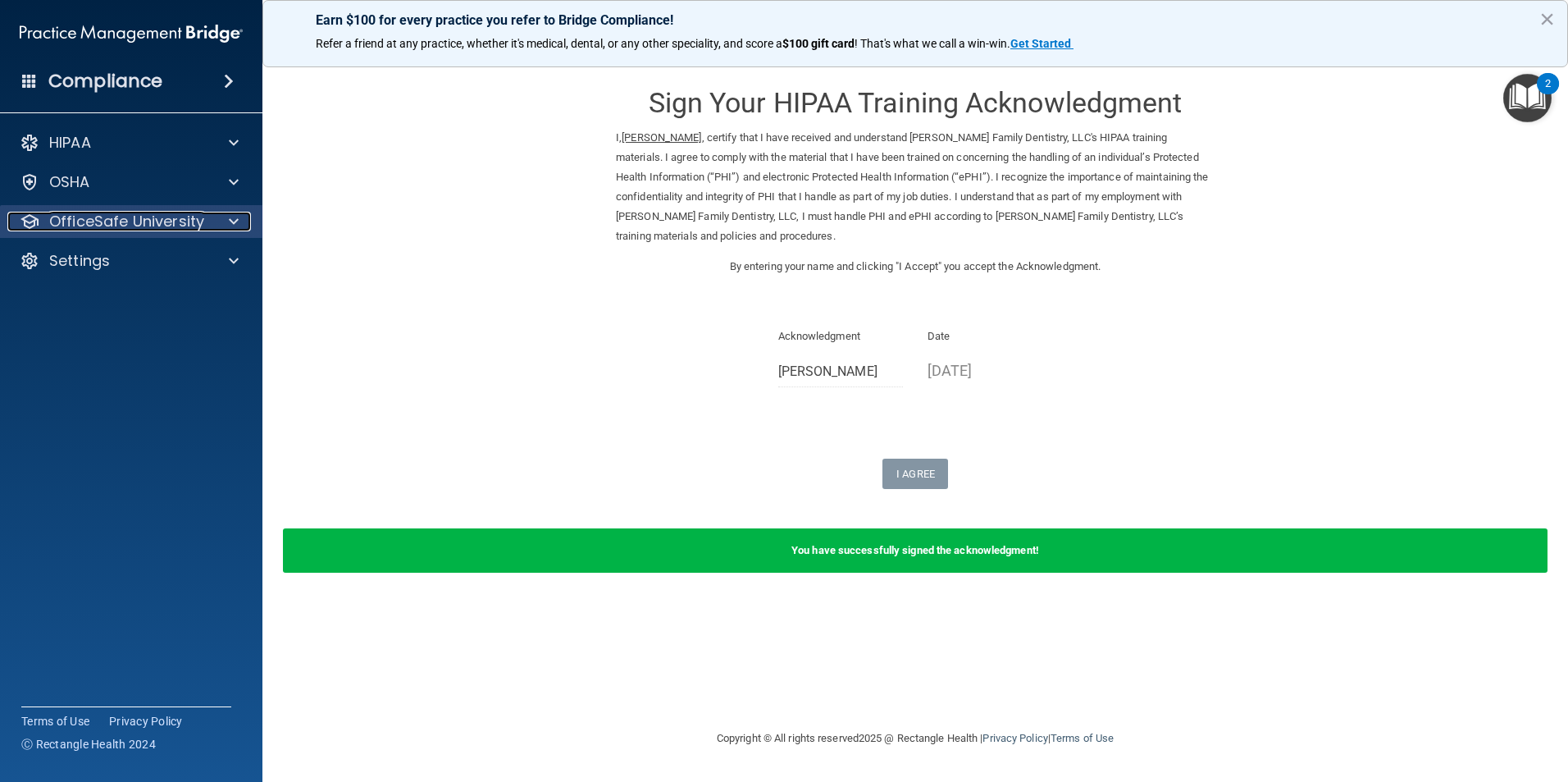
click at [173, 220] on p "OfficeSafe University" at bounding box center [126, 222] width 155 height 20
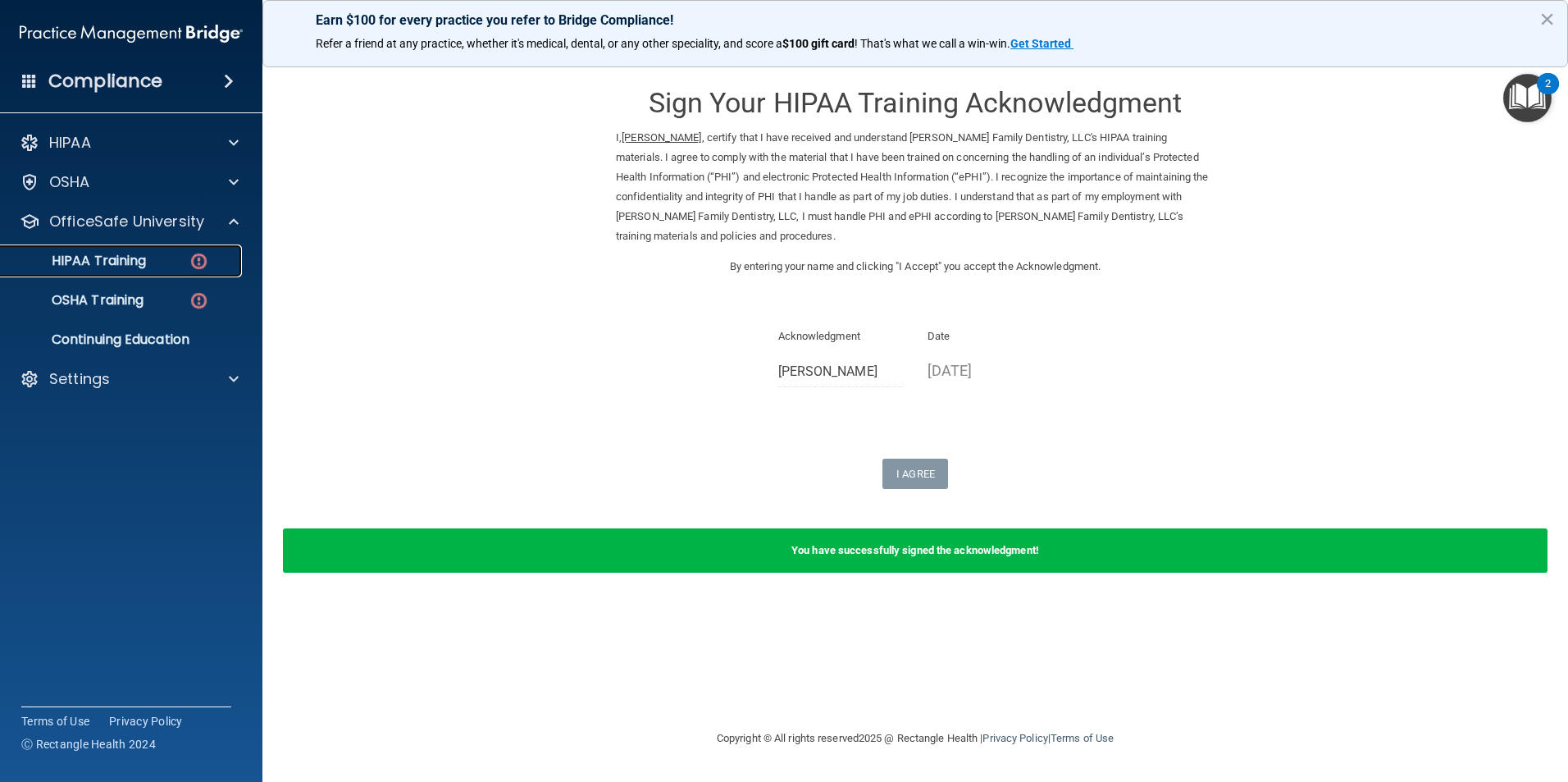
click at [160, 264] on div "HIPAA Training" at bounding box center [122, 261] width 224 height 17
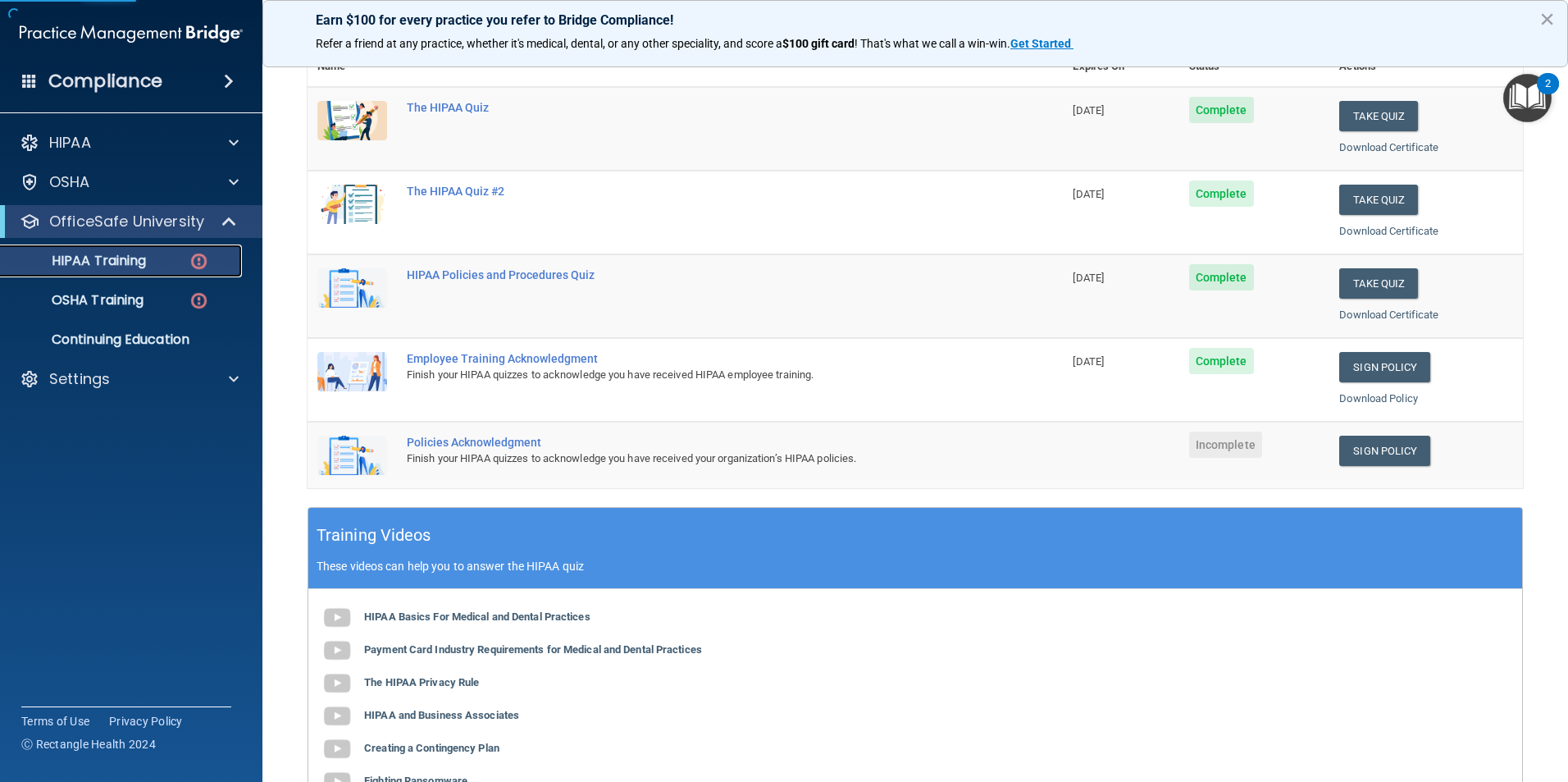
scroll to position [329, 0]
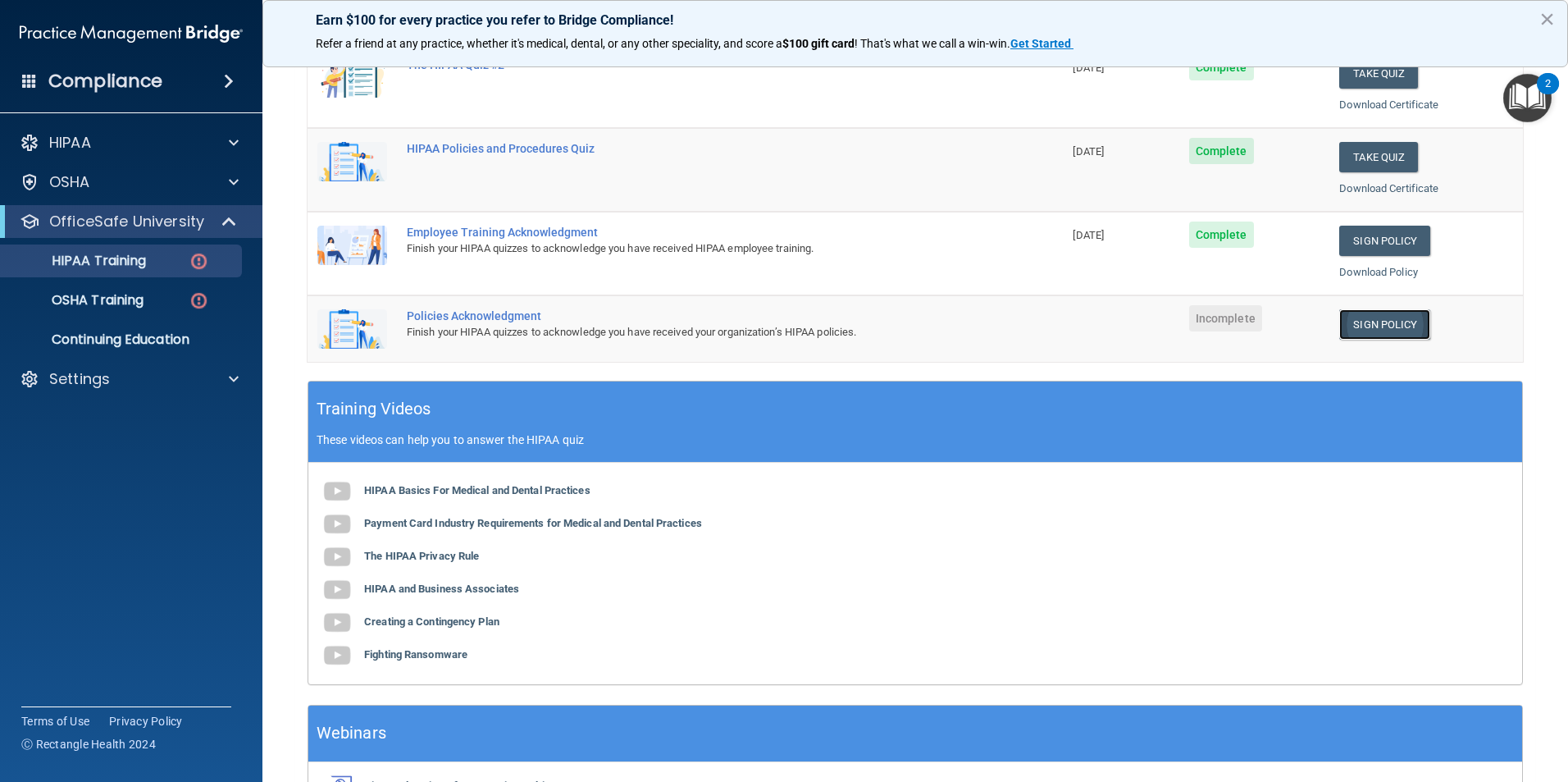
click at [1382, 332] on link "Sign Policy" at bounding box center [1384, 324] width 91 height 31
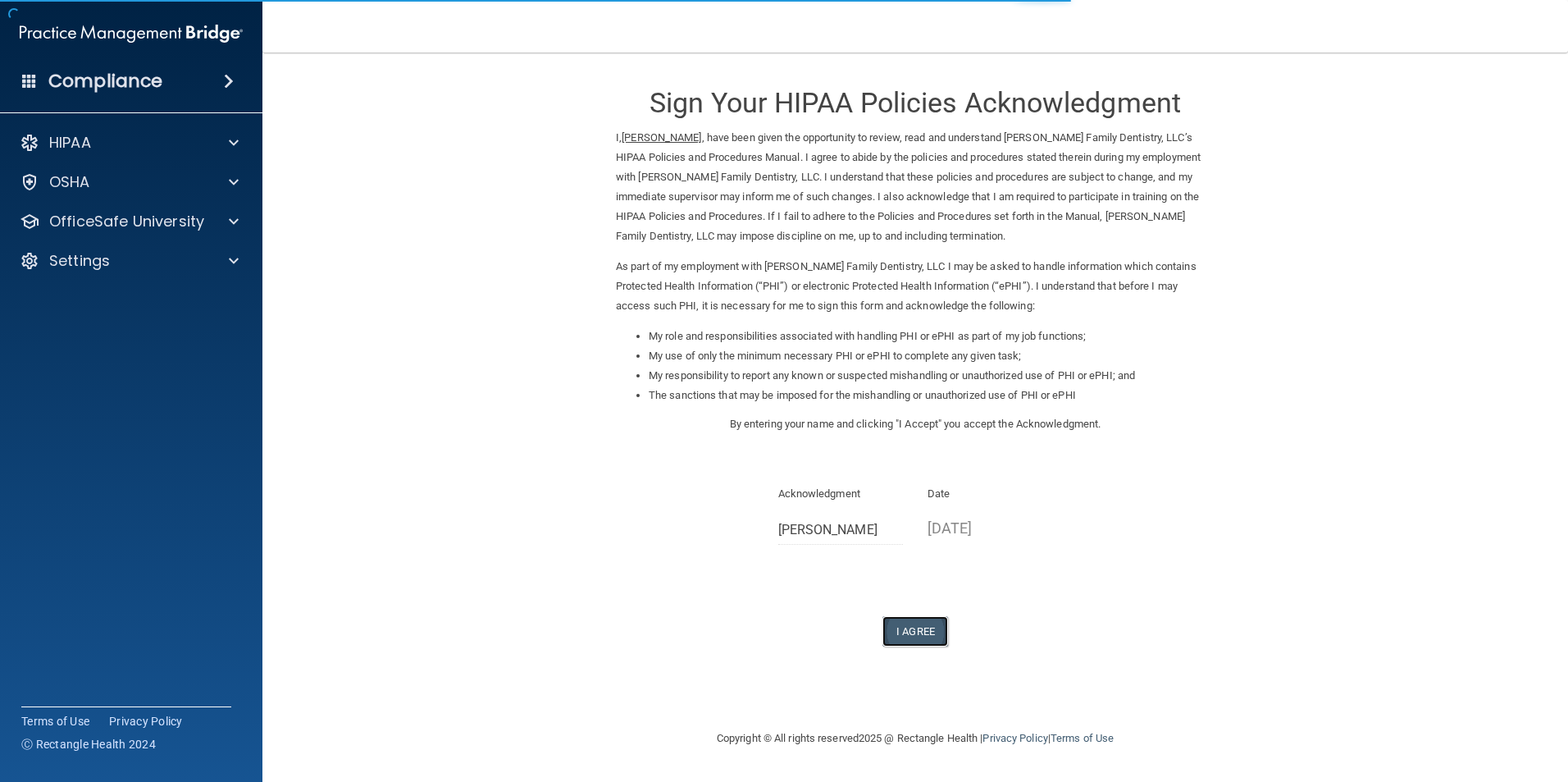
click at [927, 634] on button "I Agree" at bounding box center [915, 631] width 65 height 31
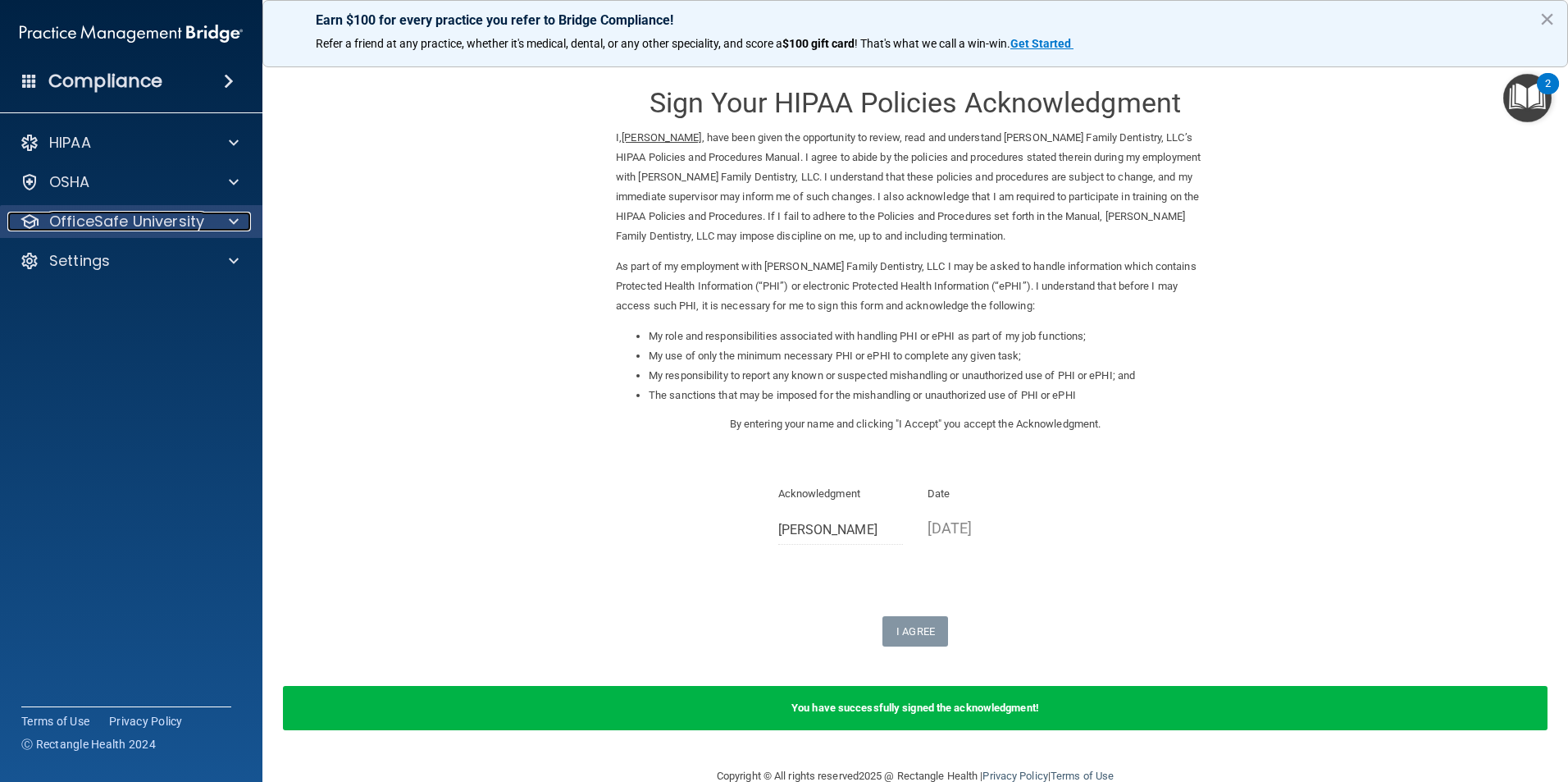
click at [179, 229] on p "OfficeSafe University" at bounding box center [126, 222] width 155 height 20
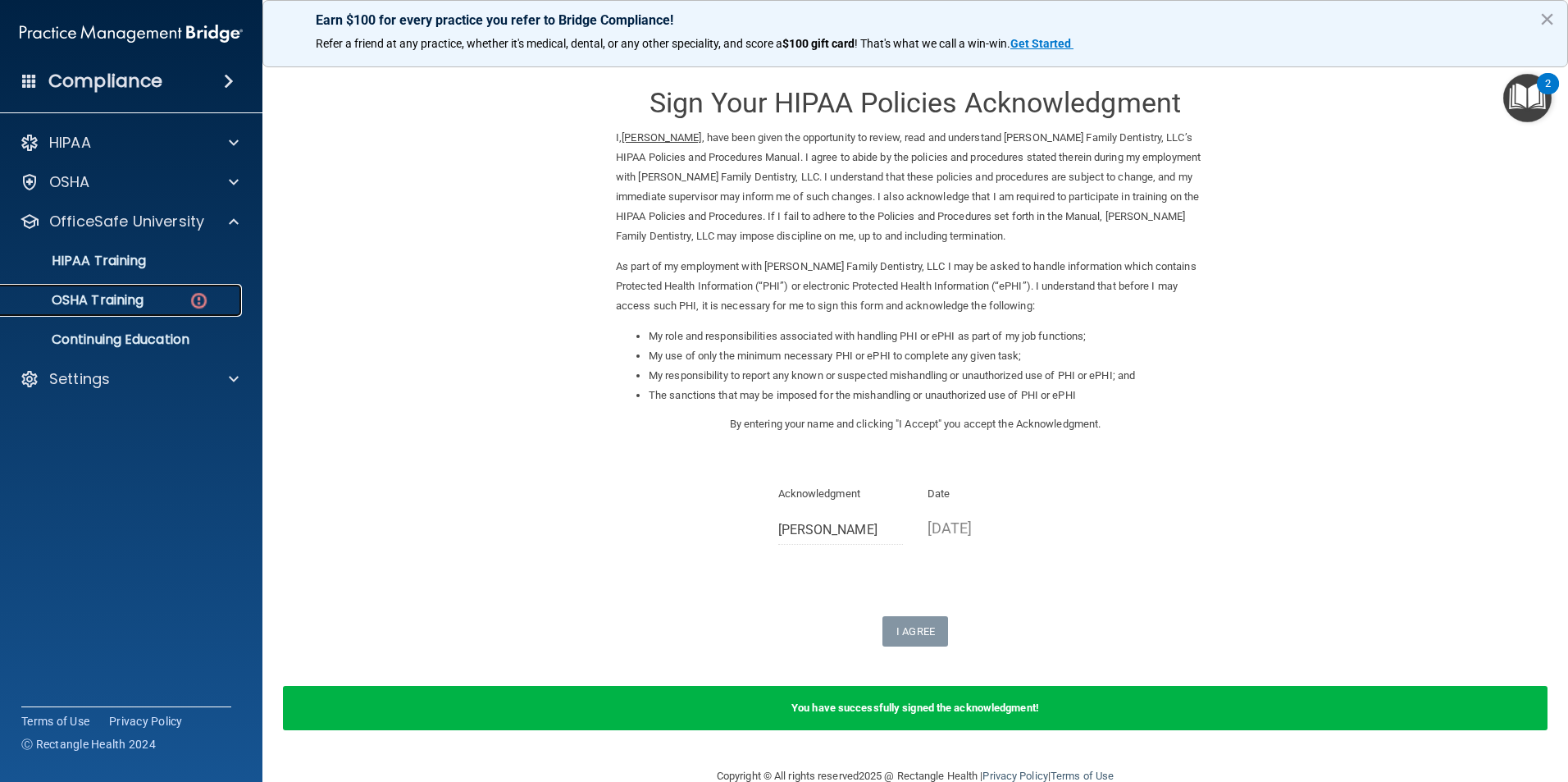
click at [122, 294] on p "OSHA Training" at bounding box center [77, 300] width 133 height 17
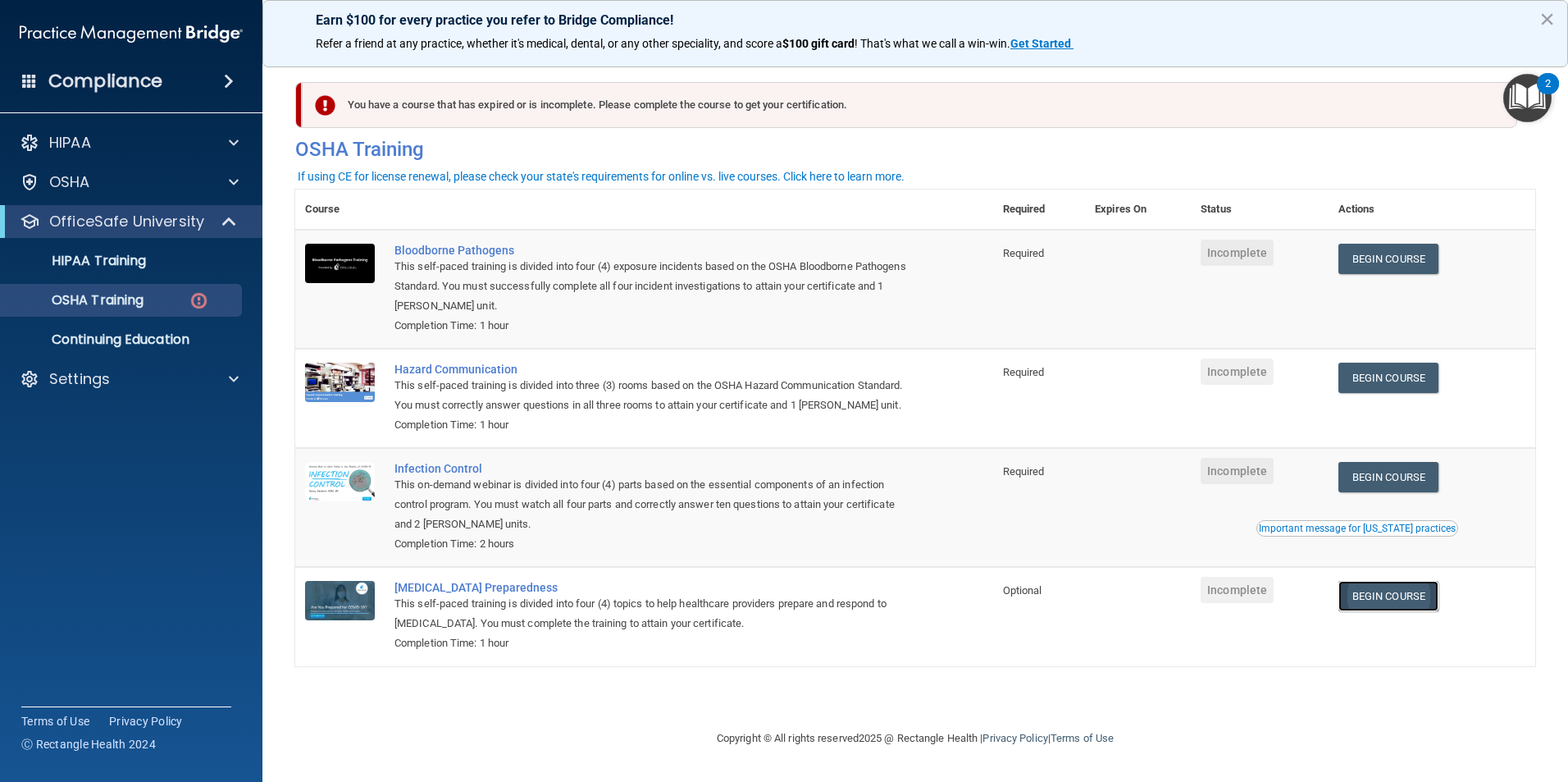
click at [1370, 602] on link "Begin Course" at bounding box center [1388, 596] width 100 height 31
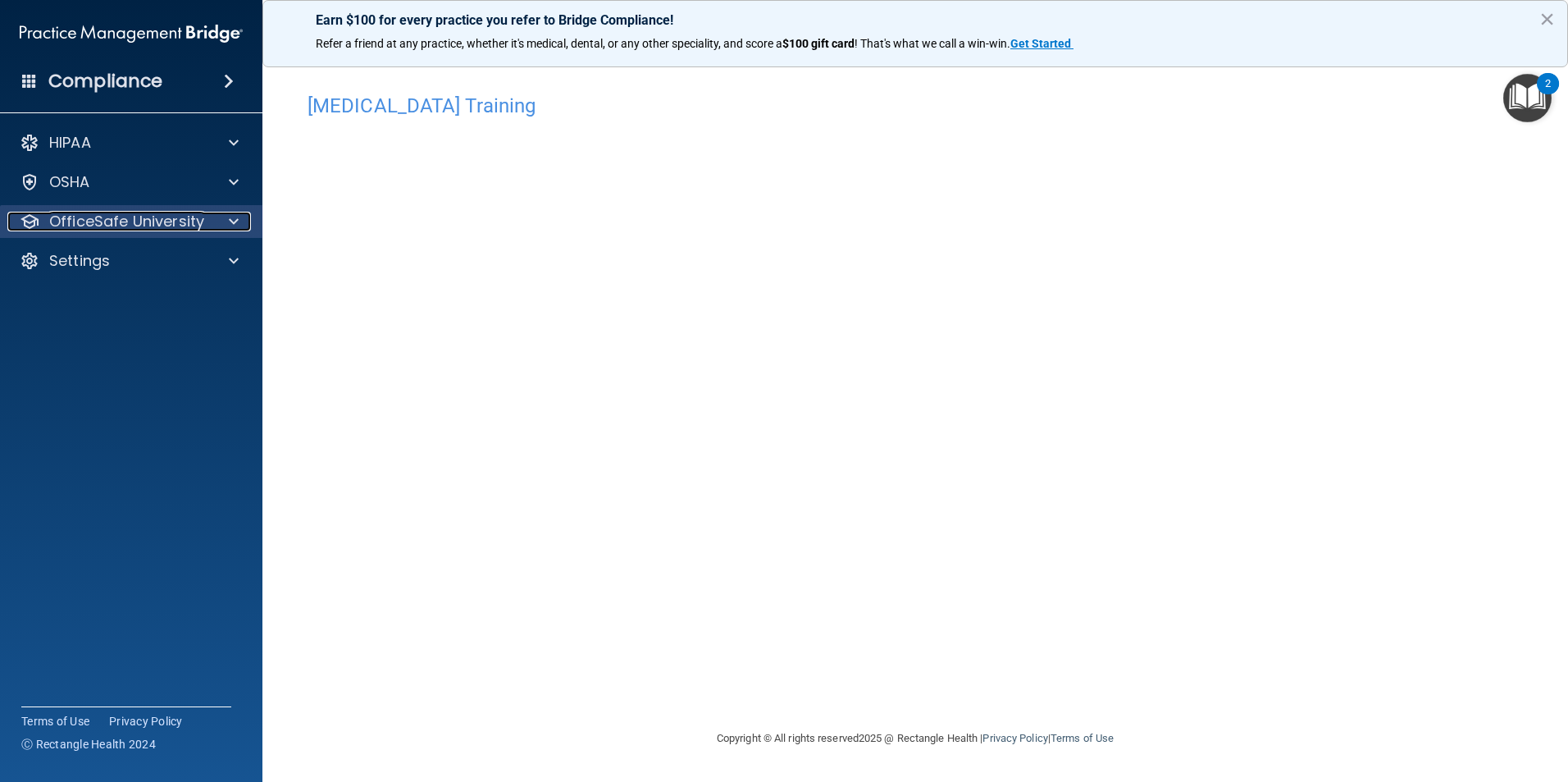
click at [189, 222] on p "OfficeSafe University" at bounding box center [126, 222] width 155 height 20
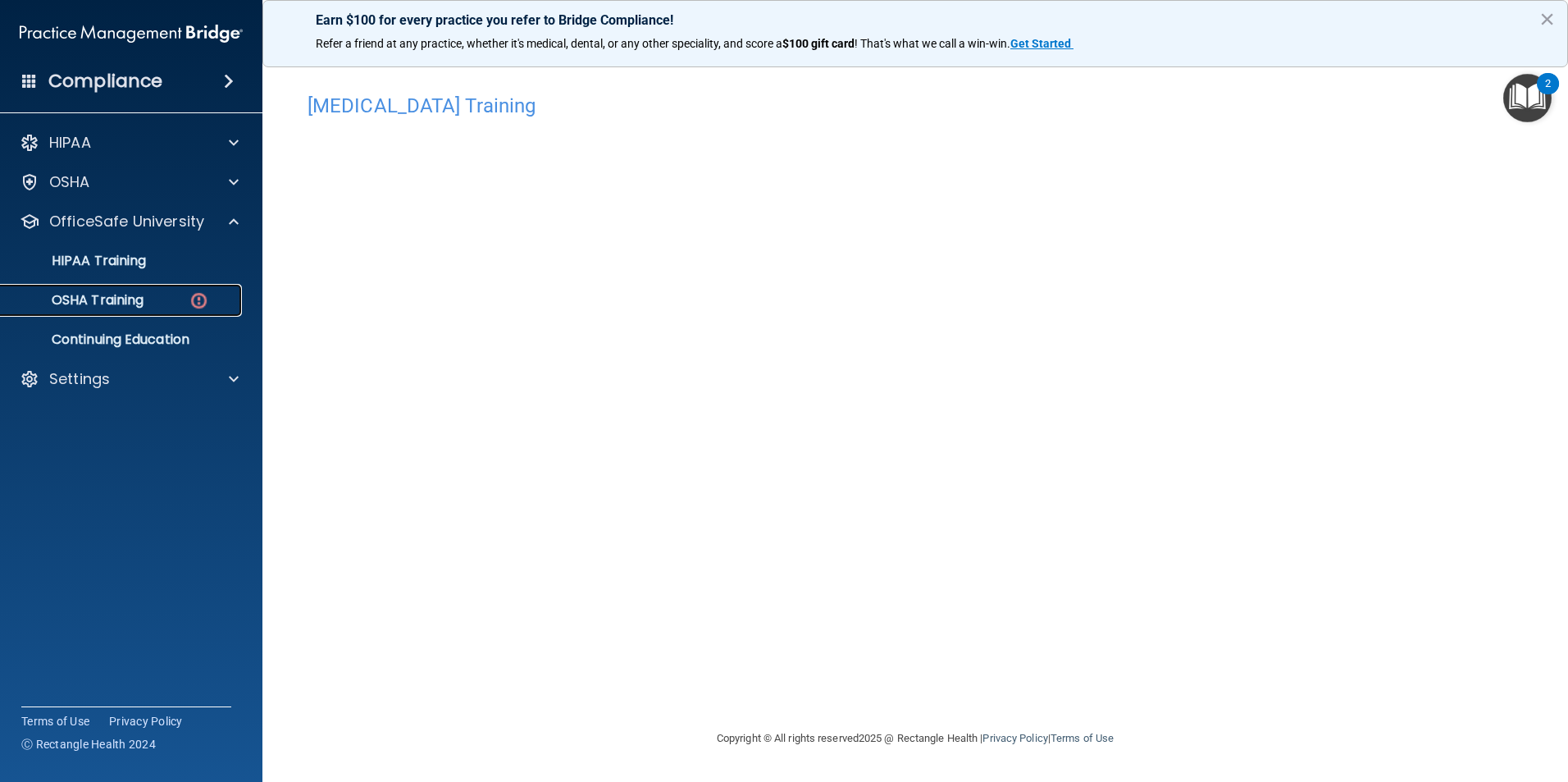
click at [122, 307] on p "OSHA Training" at bounding box center [77, 300] width 133 height 17
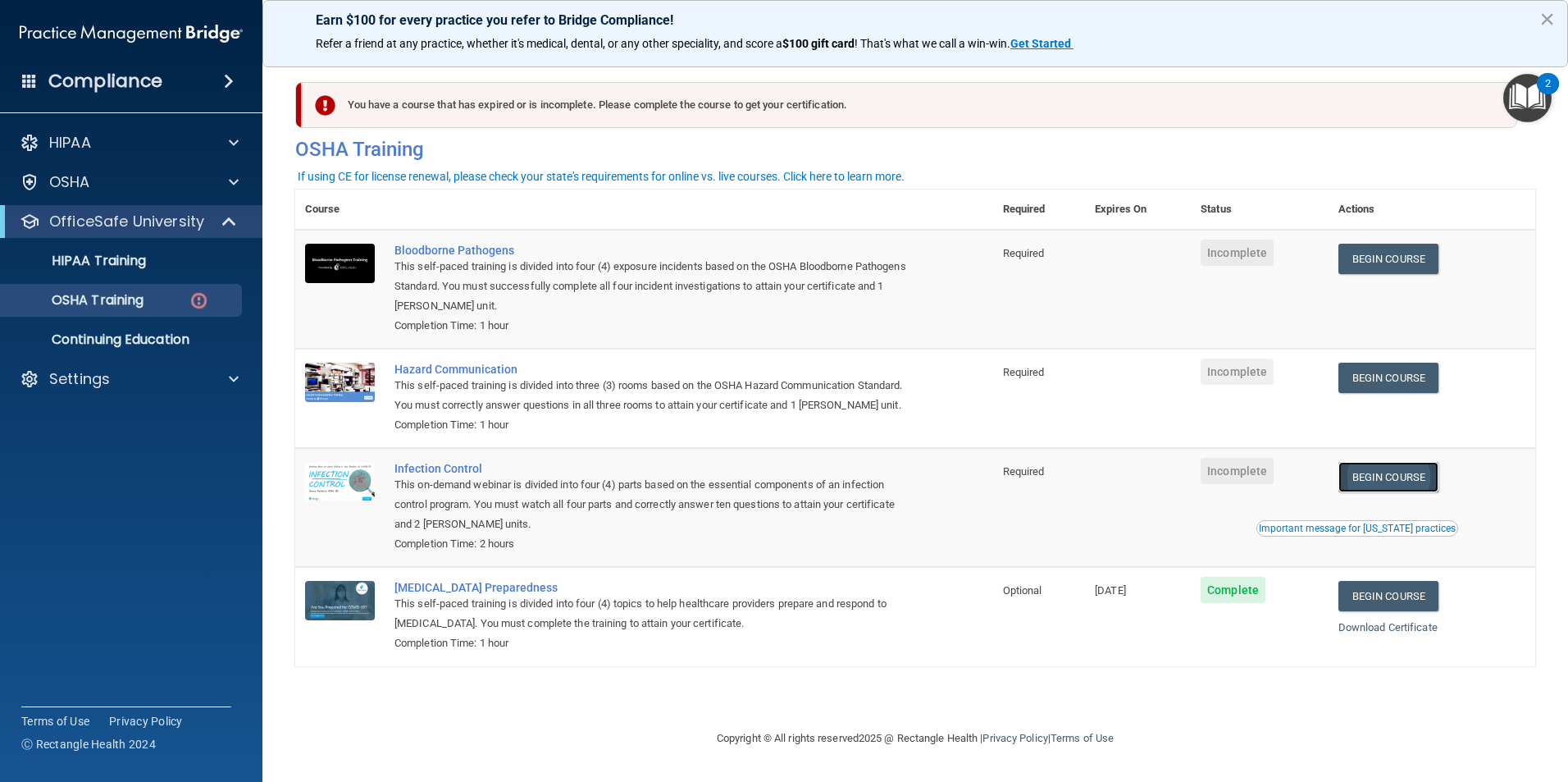
click at [1389, 492] on link "Begin Course" at bounding box center [1388, 477] width 100 height 31
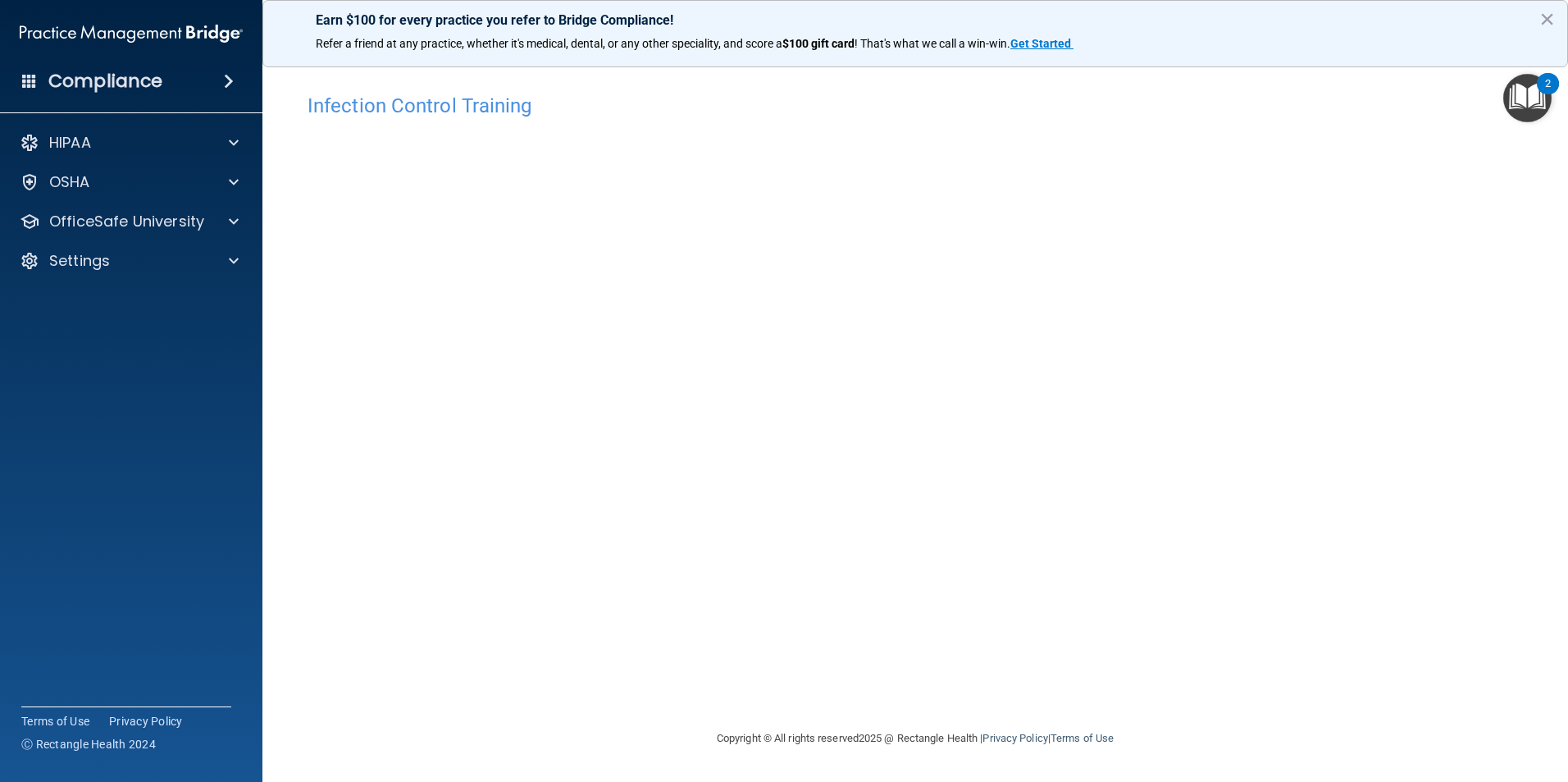
click at [126, 237] on div "HIPAA Documents and Policies Report an Incident Business Associates Emergency P…" at bounding box center [131, 205] width 263 height 170
click at [120, 230] on p "OfficeSafe University" at bounding box center [126, 222] width 155 height 20
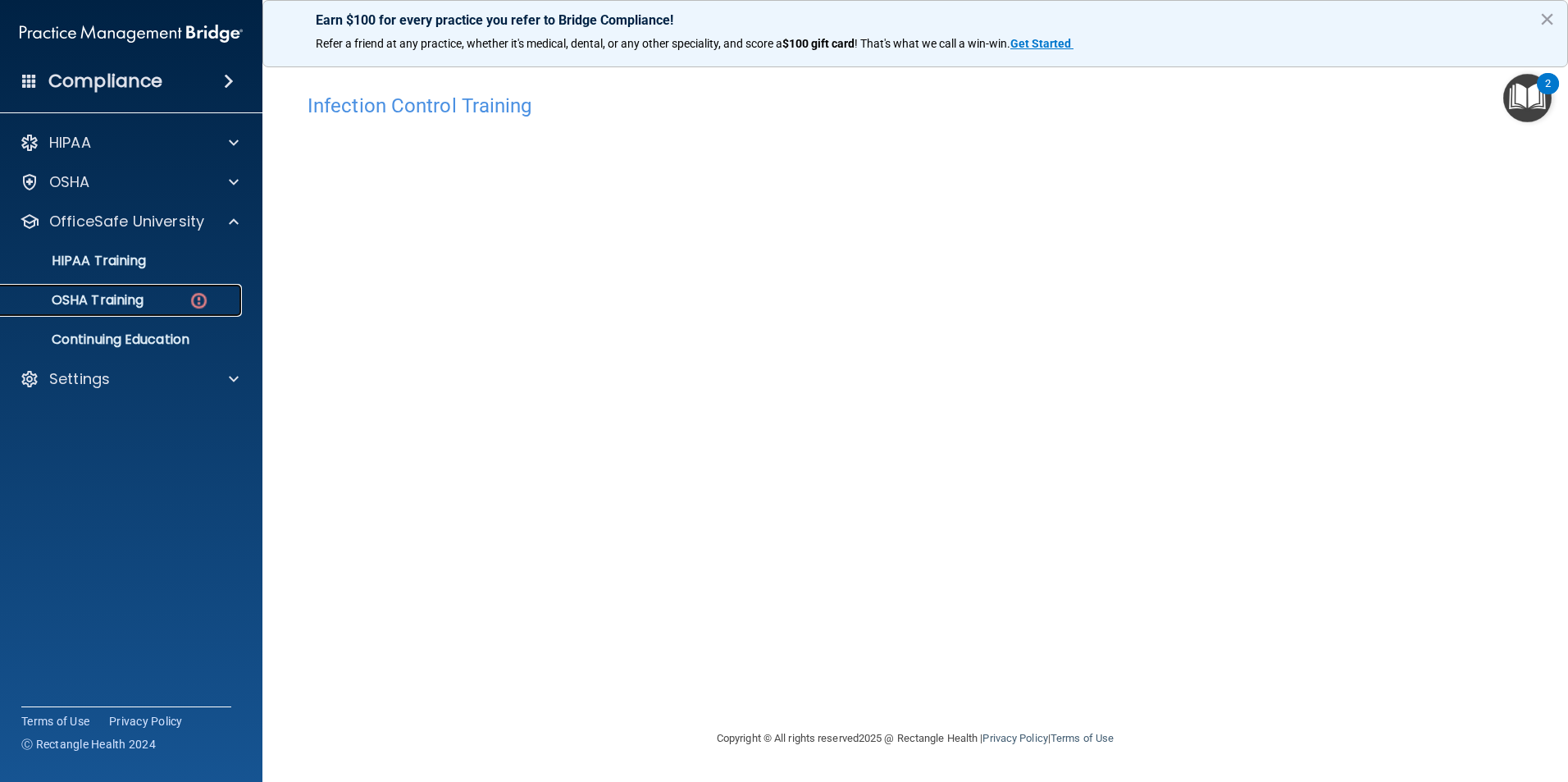
click at [128, 304] on p "OSHA Training" at bounding box center [77, 300] width 133 height 17
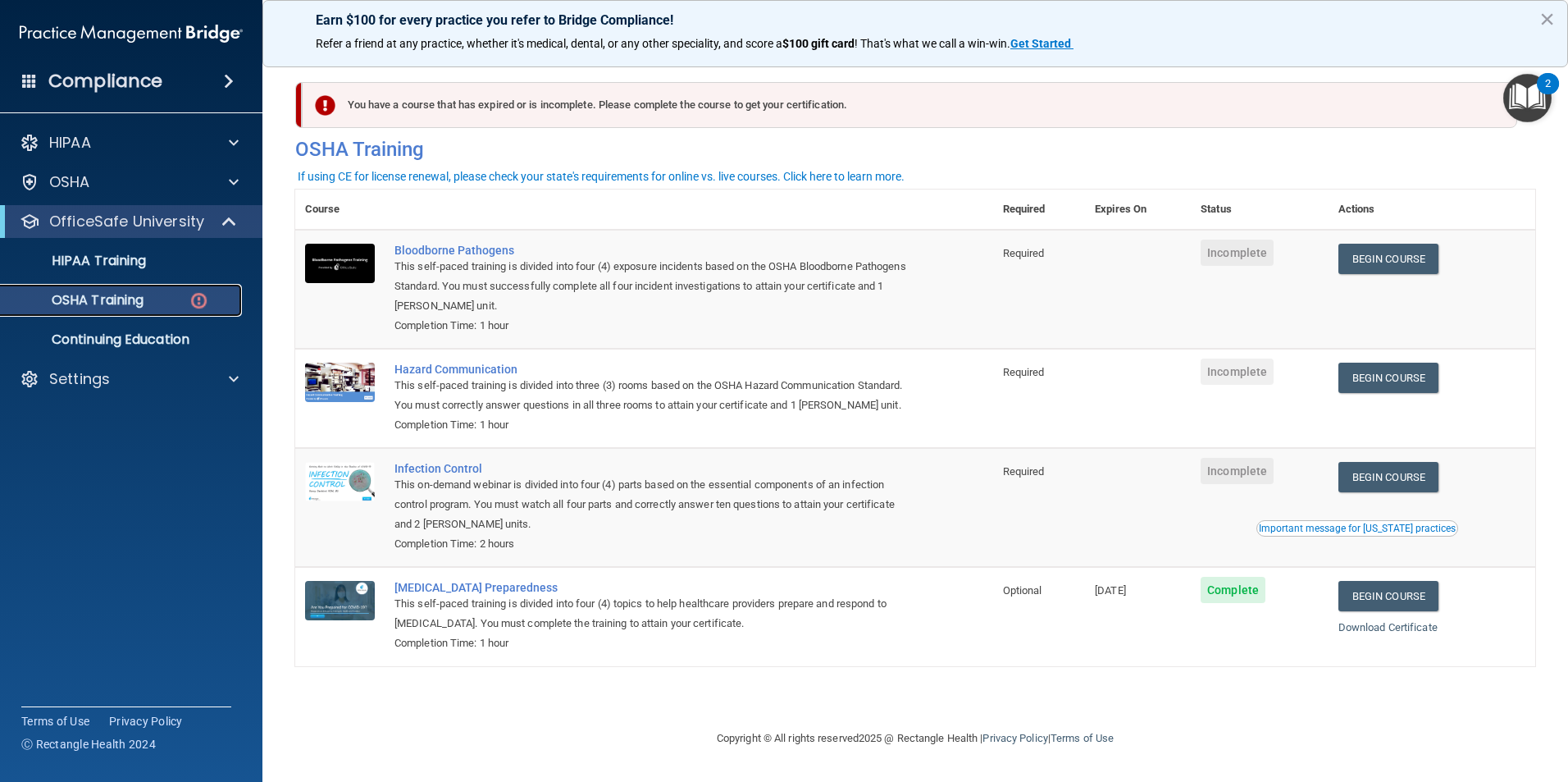
click at [198, 310] on img at bounding box center [198, 300] width 21 height 21
click at [138, 266] on p "HIPAA Training" at bounding box center [79, 261] width 136 height 17
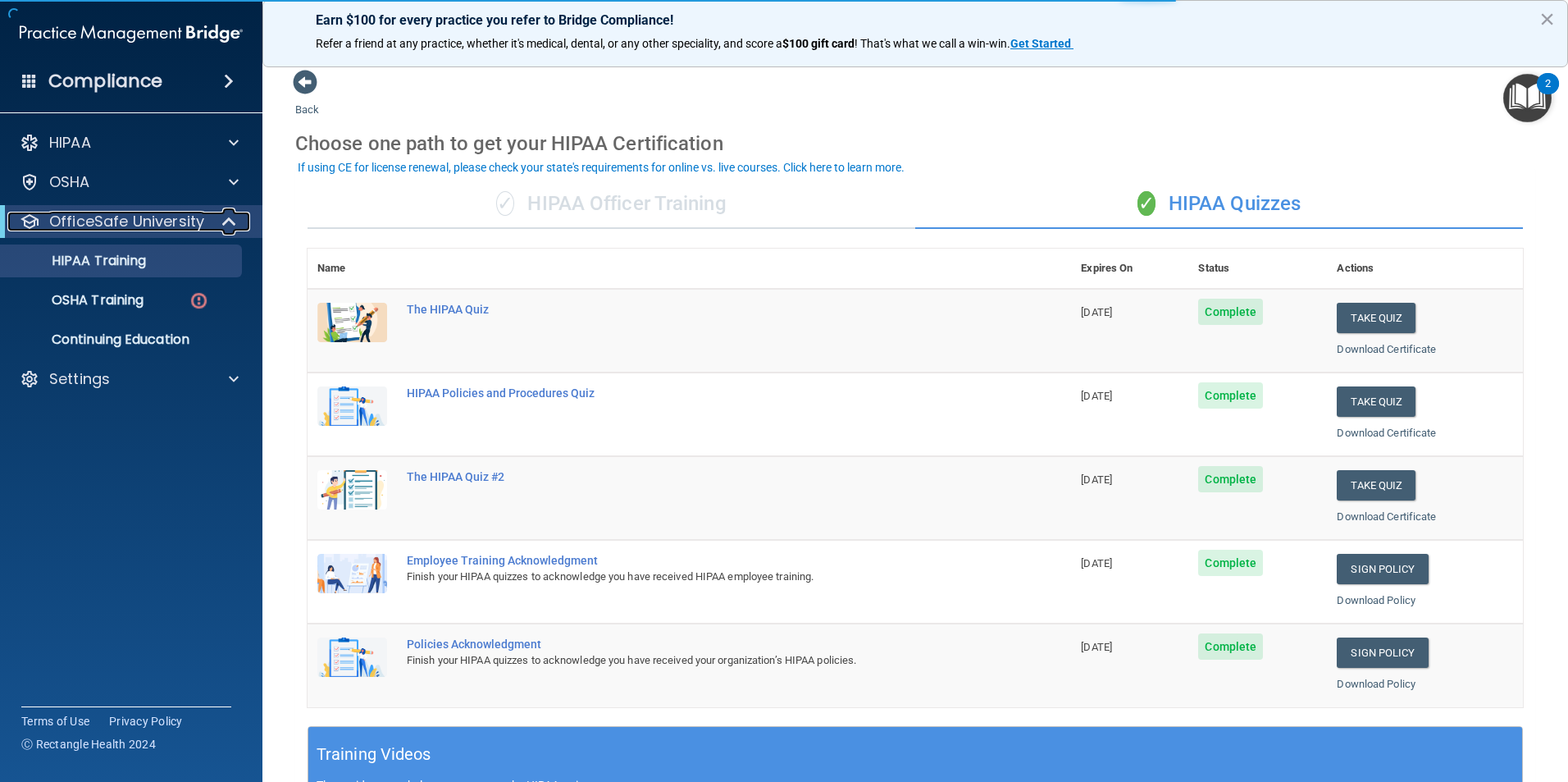
click at [176, 217] on p "OfficeSafe University" at bounding box center [126, 222] width 155 height 20
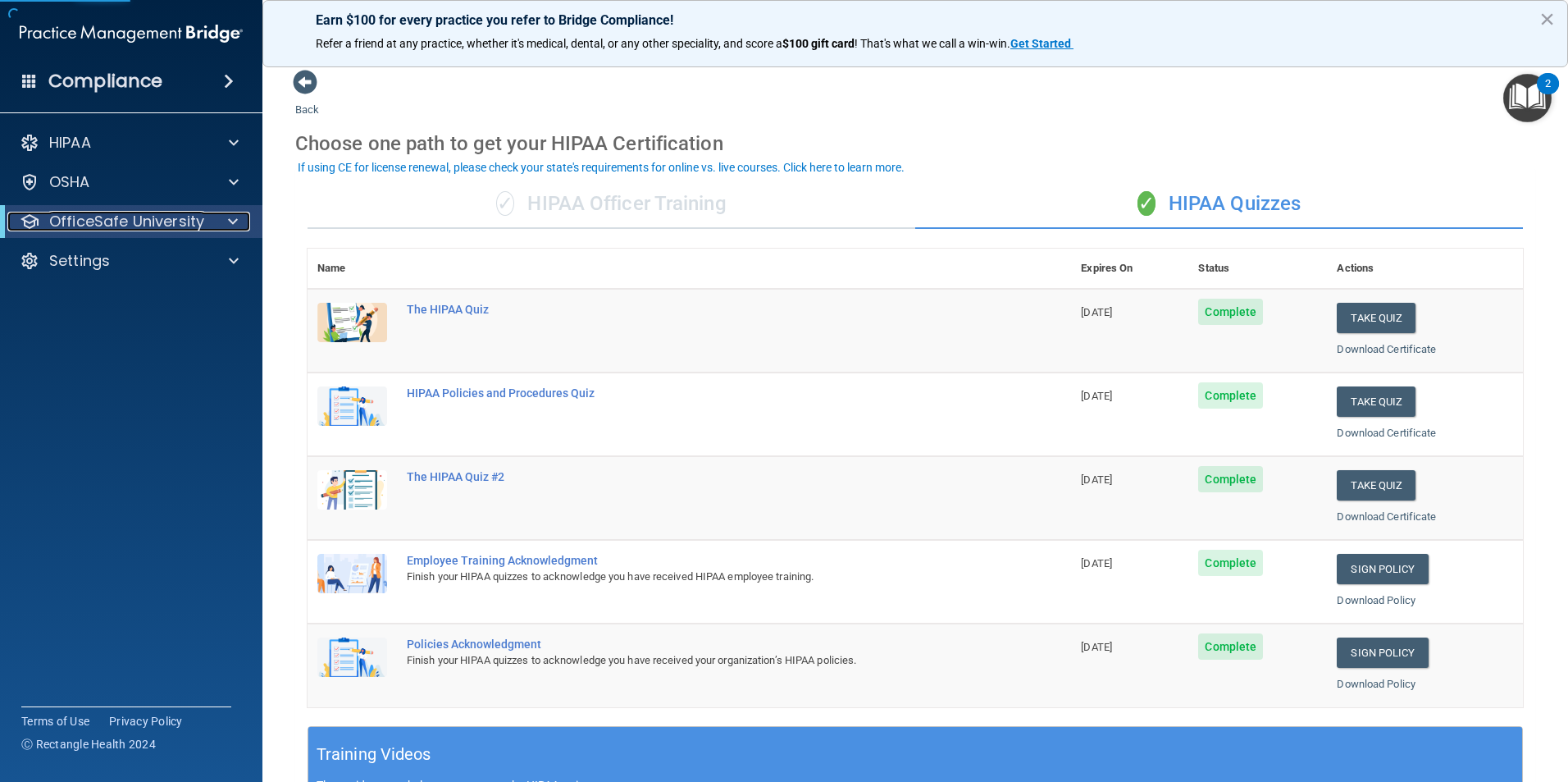
click at [189, 223] on p "OfficeSafe University" at bounding box center [126, 222] width 155 height 20
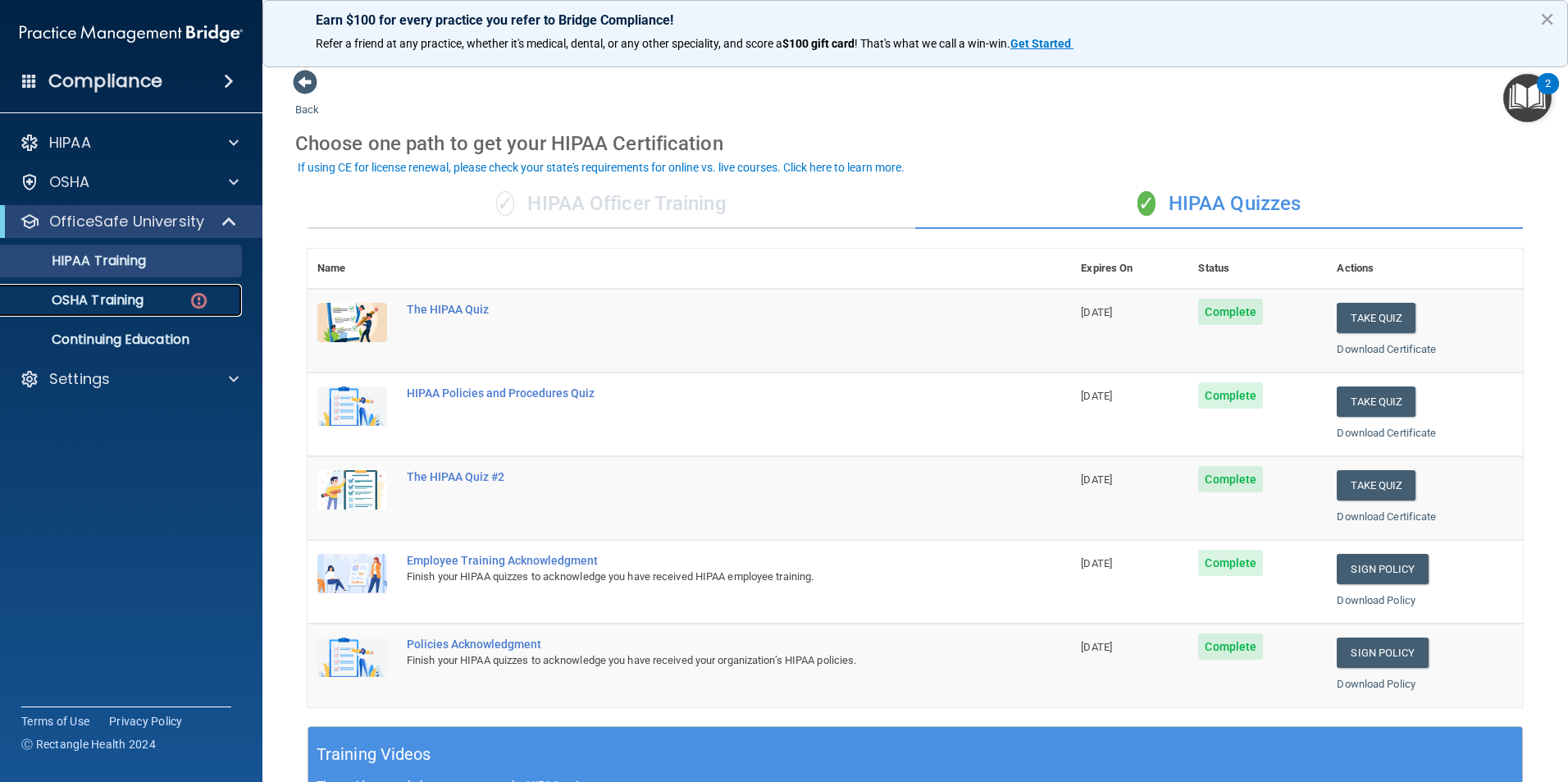
click at [124, 293] on p "OSHA Training" at bounding box center [77, 300] width 133 height 17
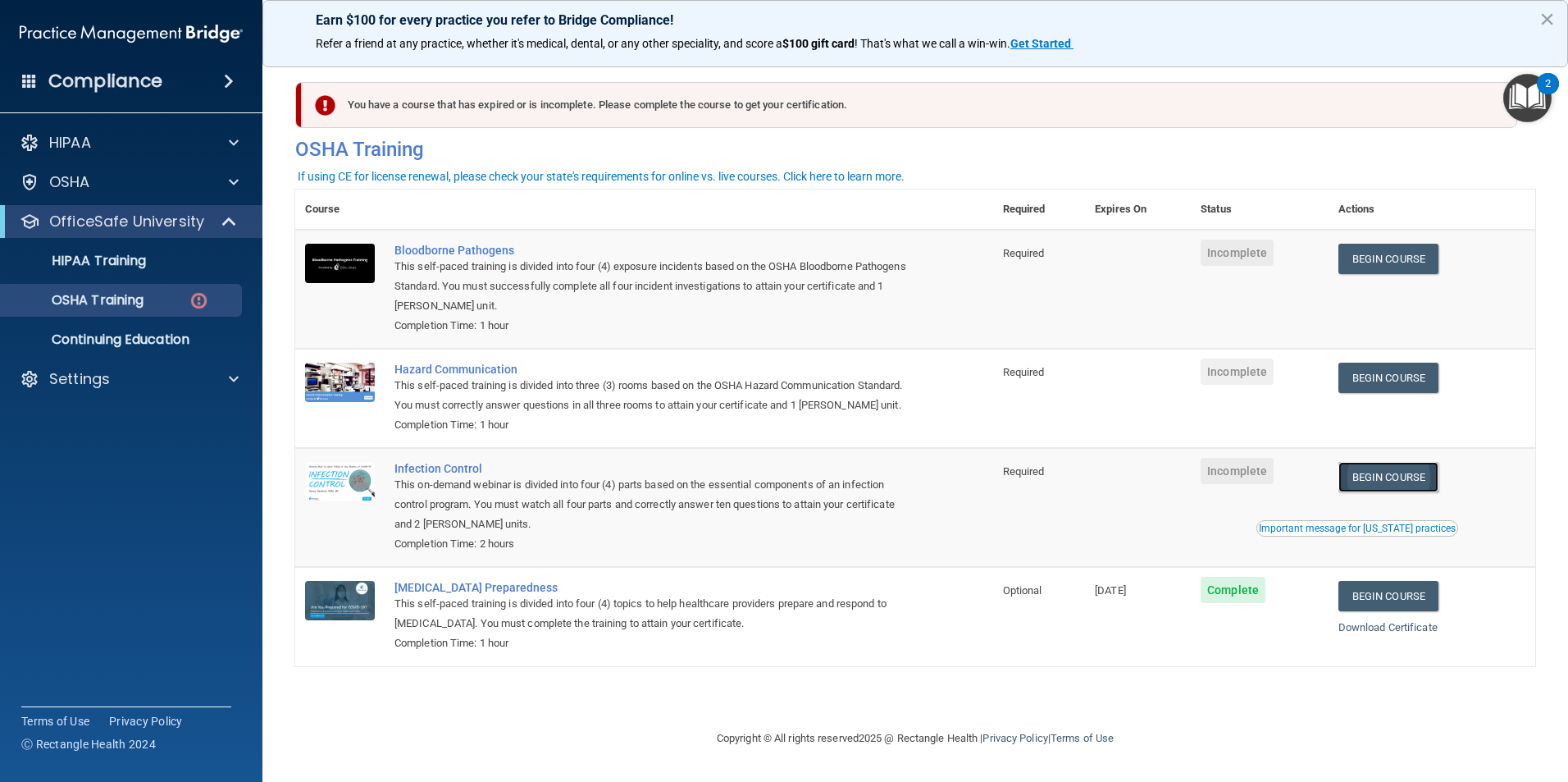
click at [1405, 492] on link "Begin Course" at bounding box center [1388, 477] width 100 height 31
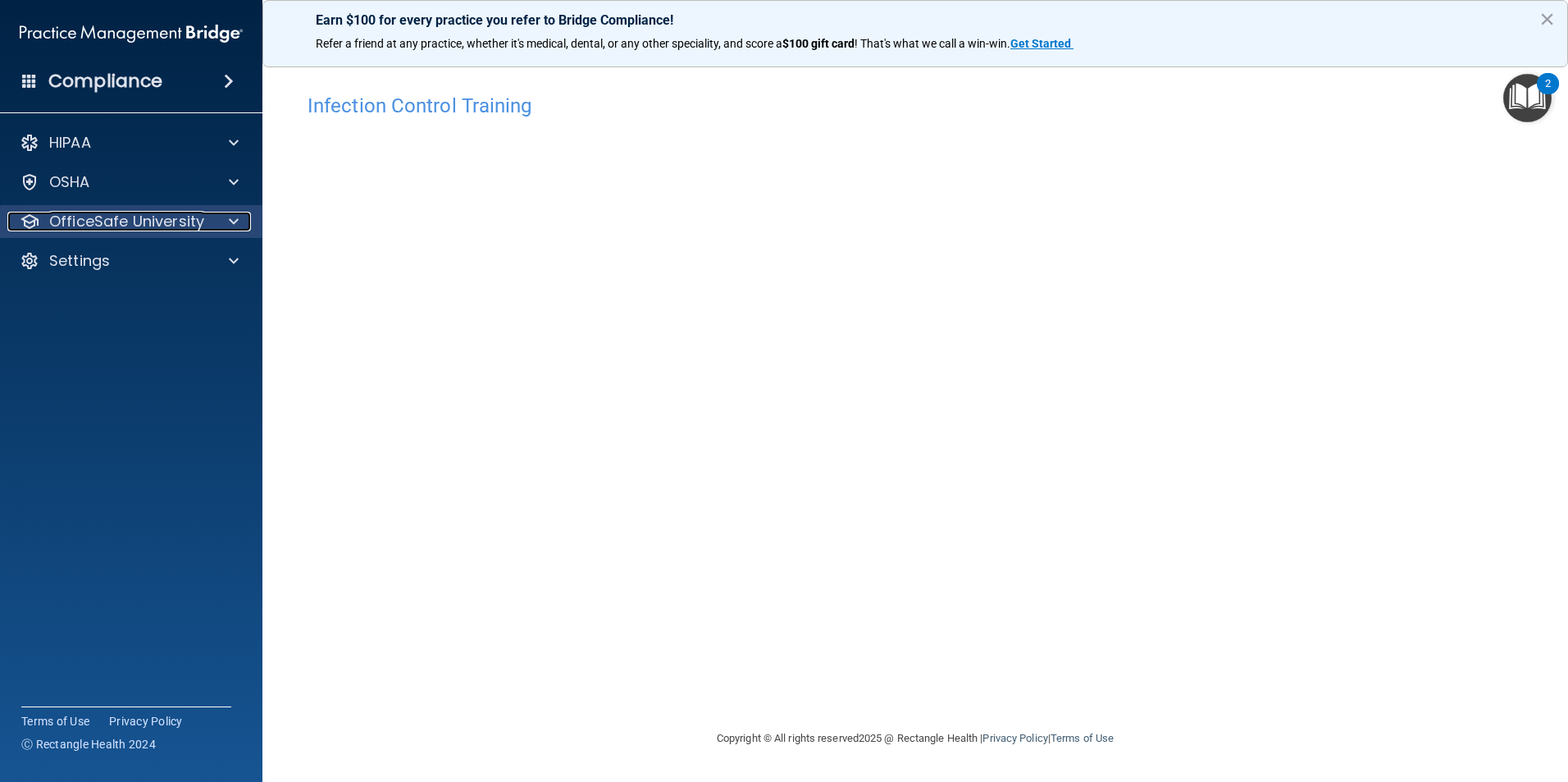
click at [187, 223] on p "OfficeSafe University" at bounding box center [126, 222] width 155 height 20
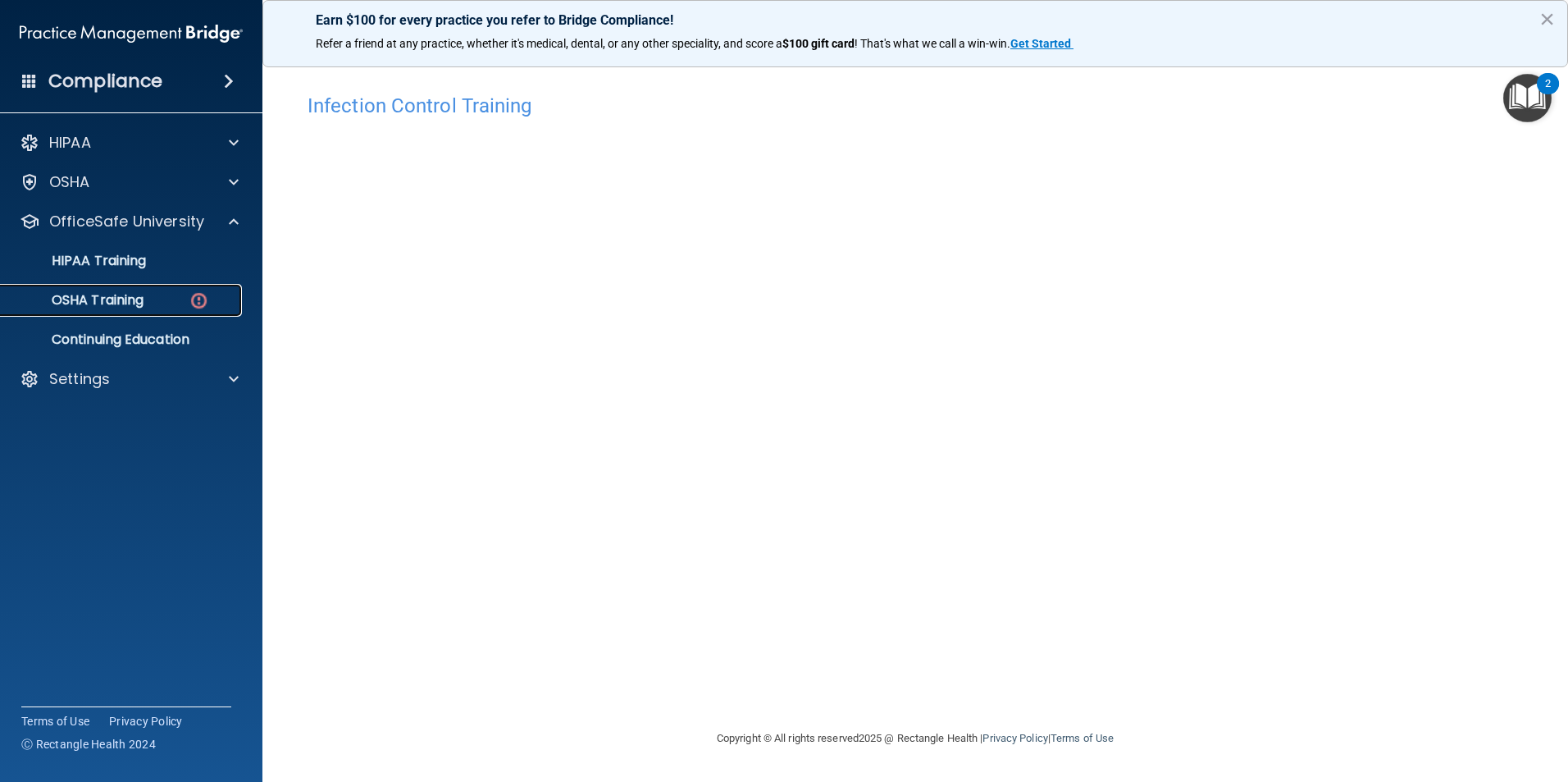
click at [127, 309] on p "OSHA Training" at bounding box center [77, 300] width 133 height 17
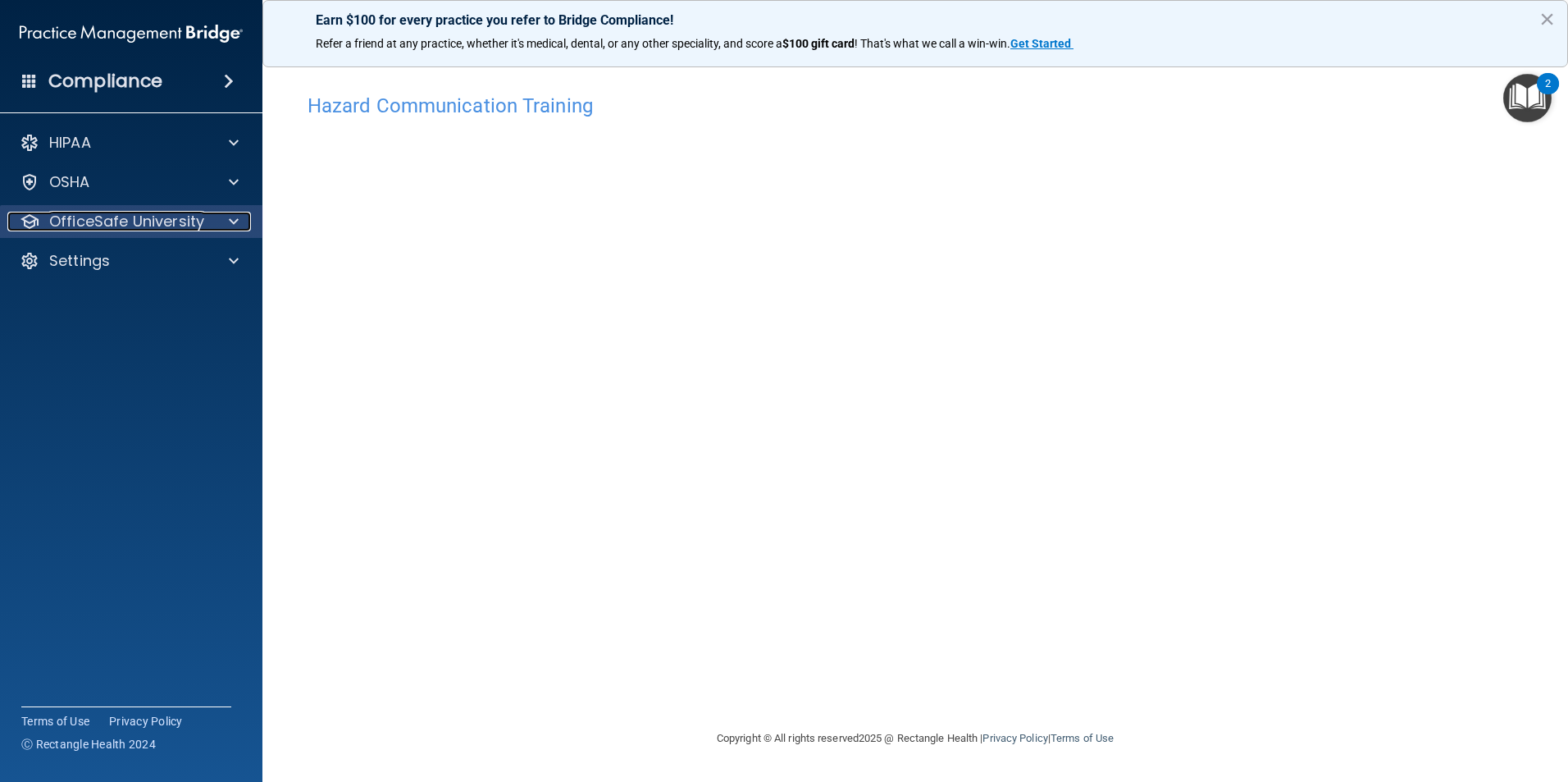
click at [206, 223] on div "OfficeSafe University" at bounding box center [109, 222] width 203 height 20
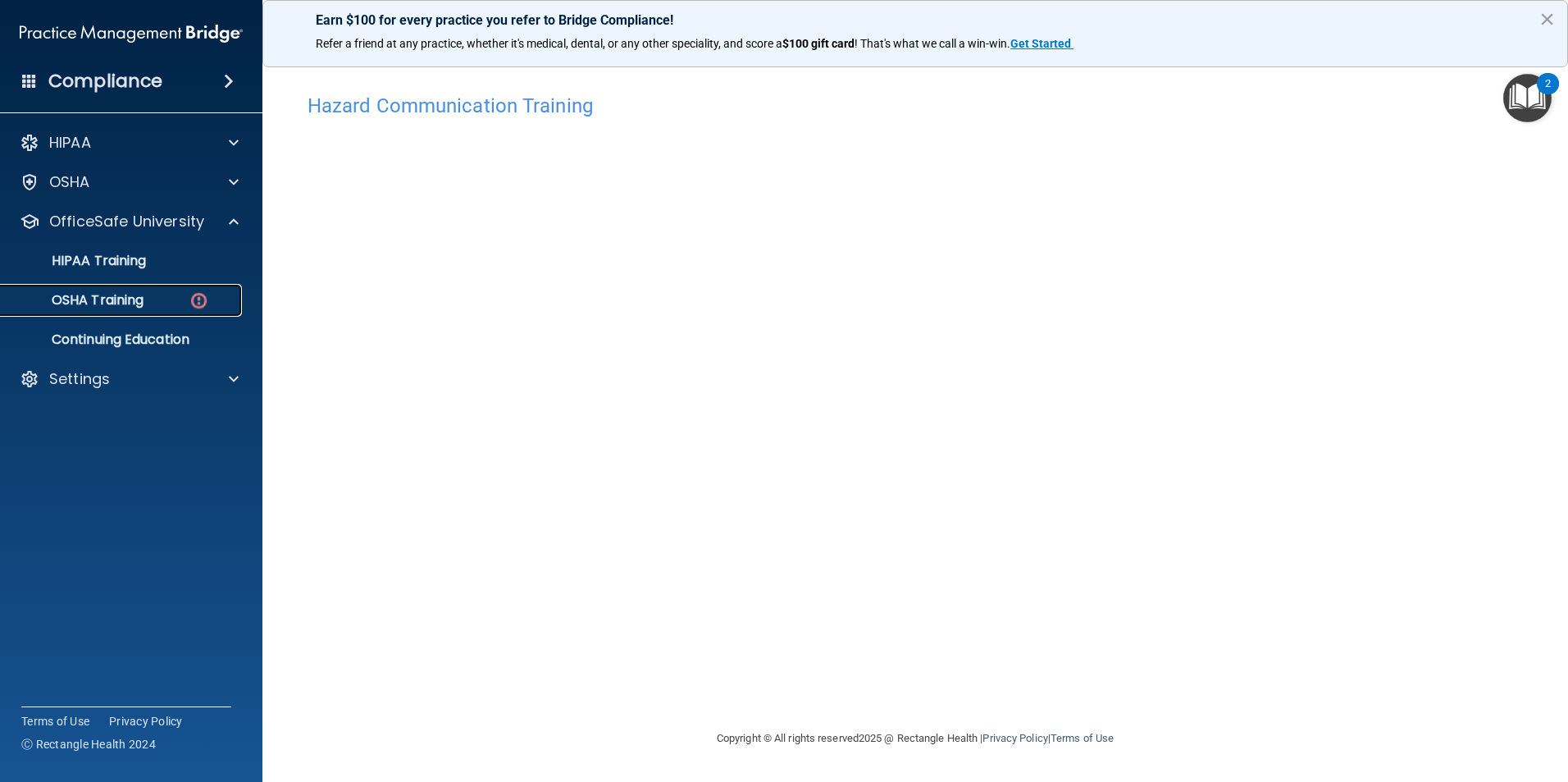
click at [141, 300] on p "OSHA Training" at bounding box center [77, 300] width 133 height 17
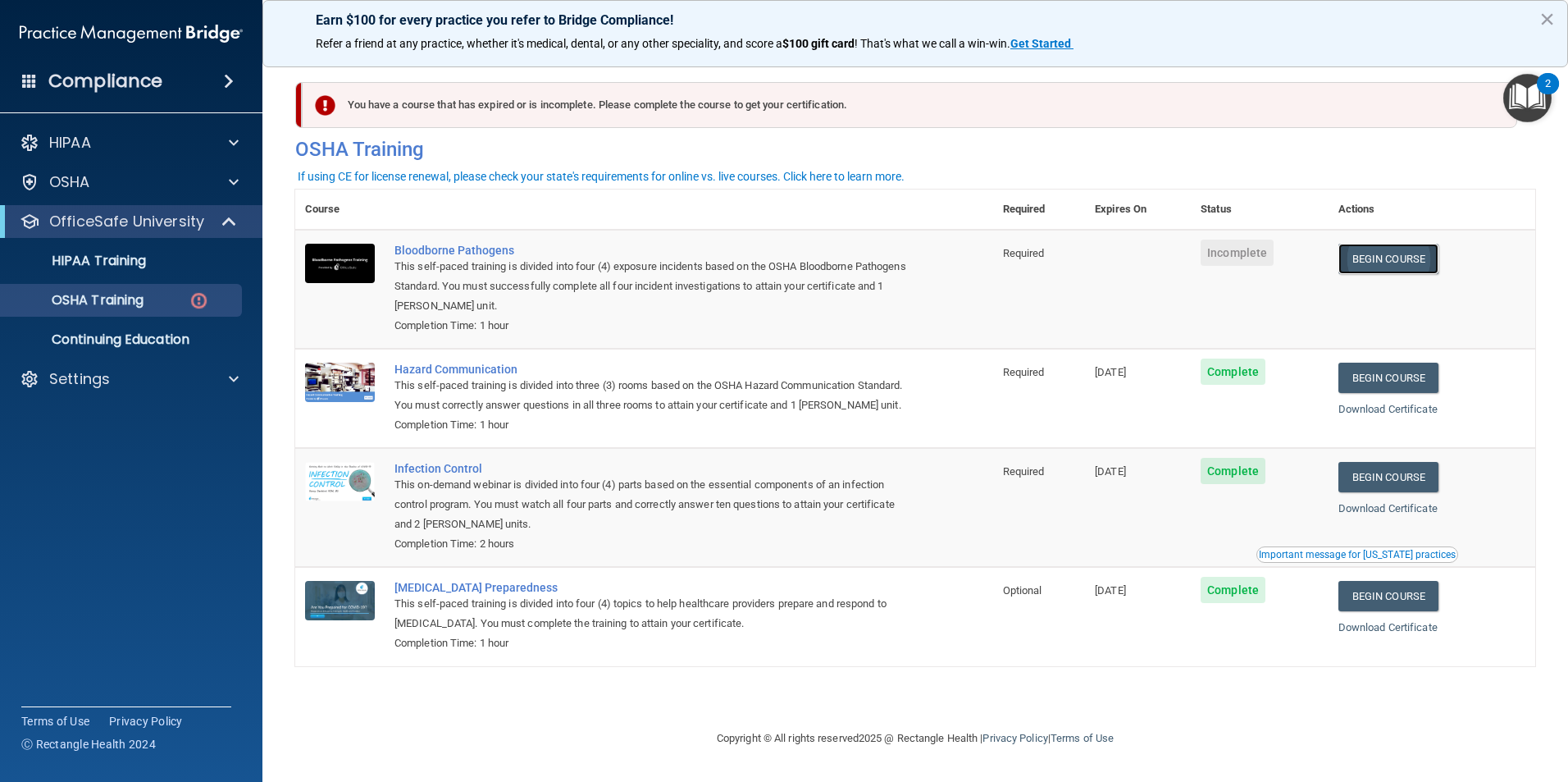
click at [1418, 252] on link "Begin Course" at bounding box center [1388, 258] width 100 height 31
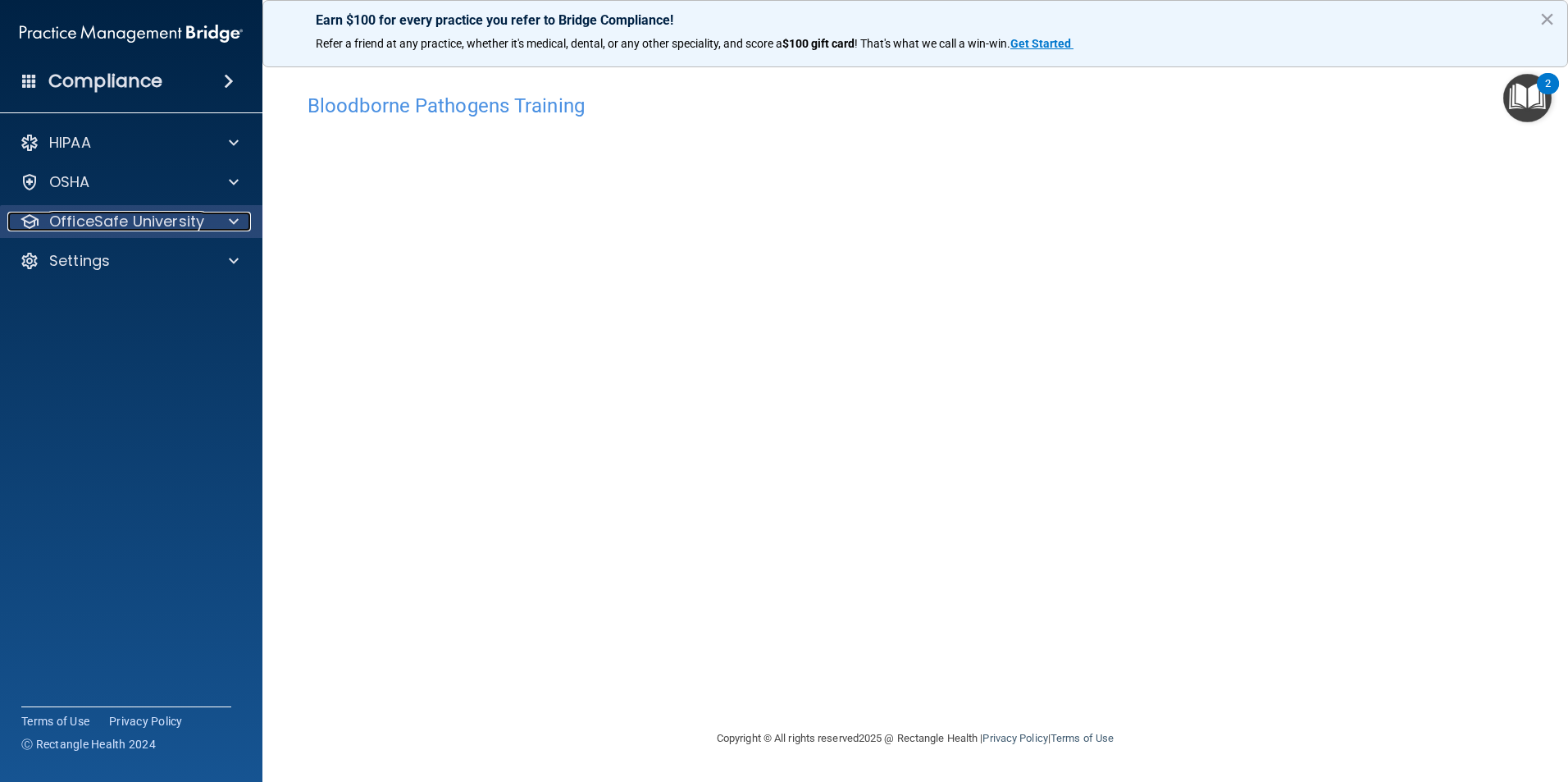
click at [195, 225] on p "OfficeSafe University" at bounding box center [126, 222] width 155 height 20
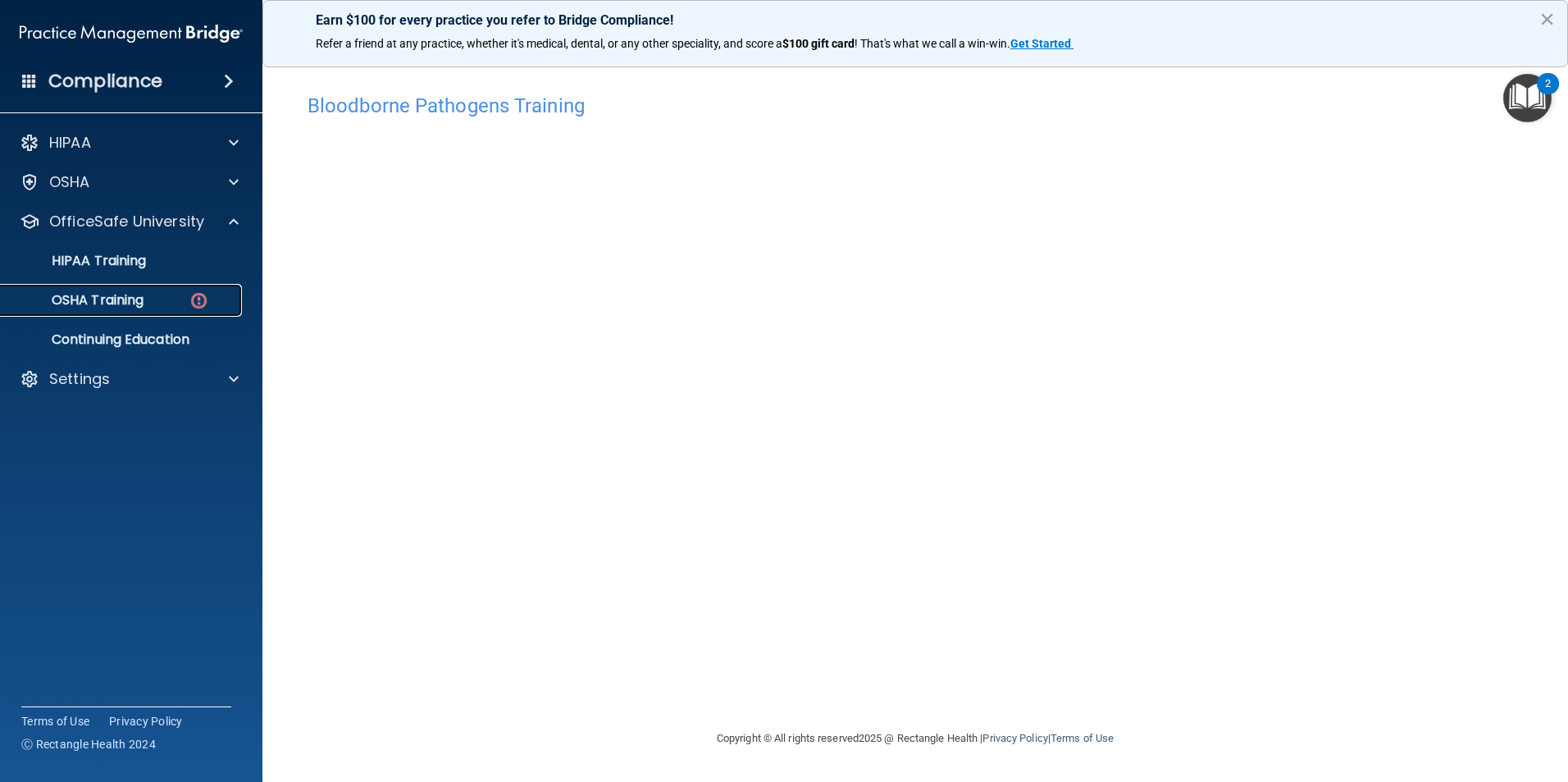
click at [165, 301] on div "OSHA Training" at bounding box center [122, 300] width 224 height 17
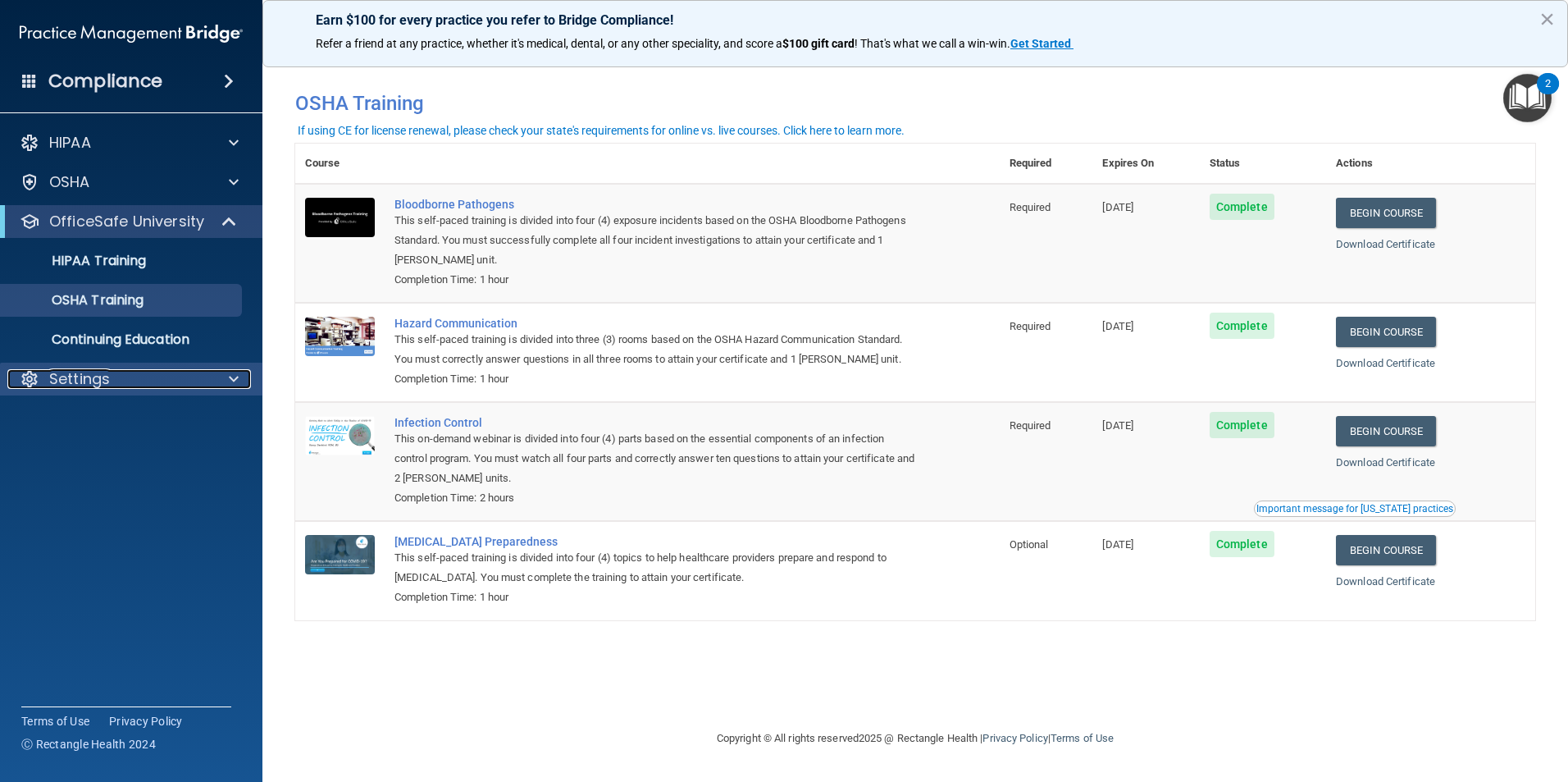
click at [97, 378] on p "Settings" at bounding box center [79, 379] width 60 height 20
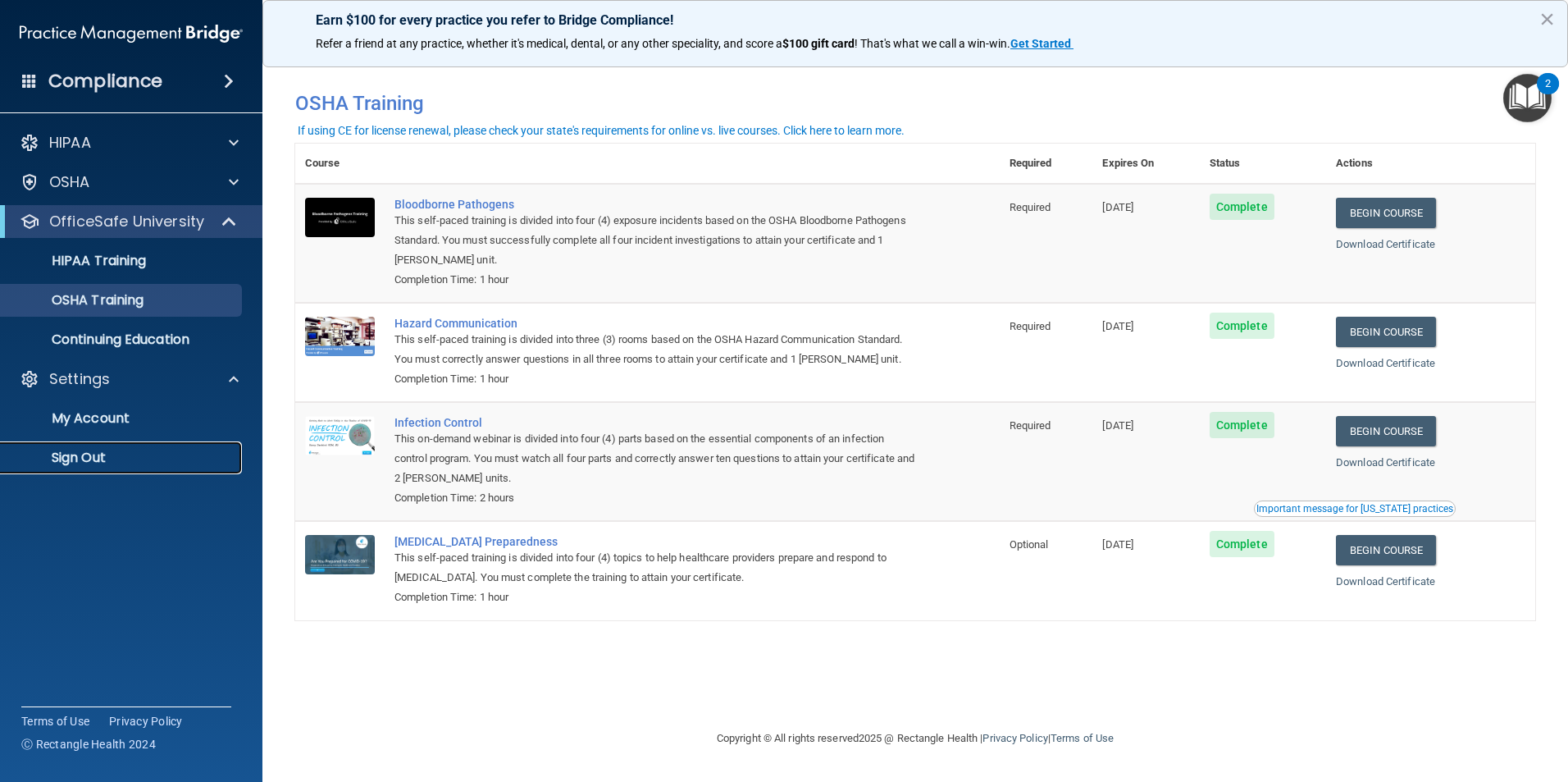
click at [55, 457] on p "Sign Out" at bounding box center [122, 458] width 224 height 17
